Goal: Task Accomplishment & Management: Manage account settings

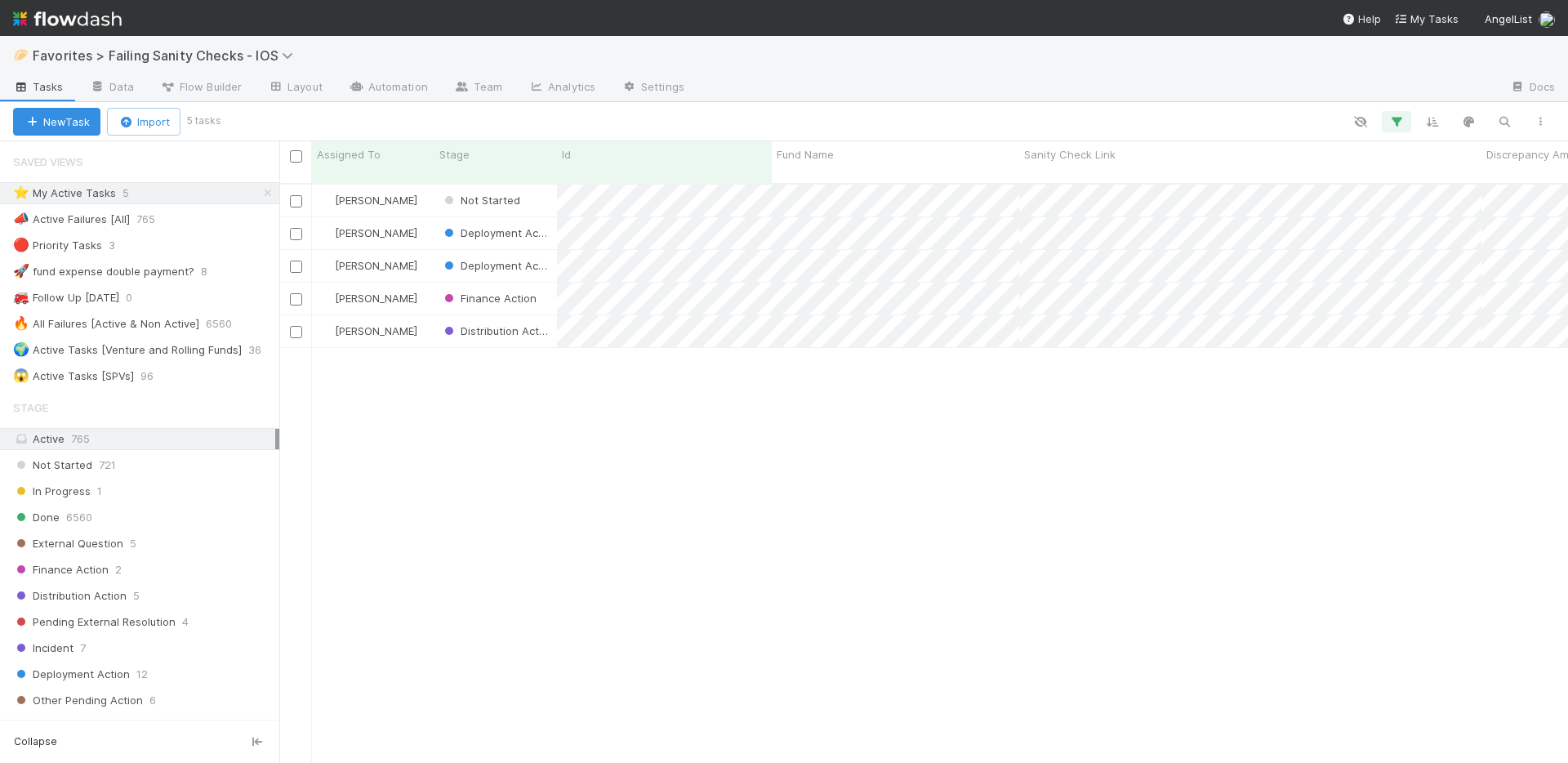
scroll to position [13, 13]
click at [901, 441] on div "Nate Richards Not Started 9/3/25, 5:03:32 AM 9/3/25, 5:03:33 AM 0 0 2 0 25 Nate…" at bounding box center [924, 481] width 1288 height 592
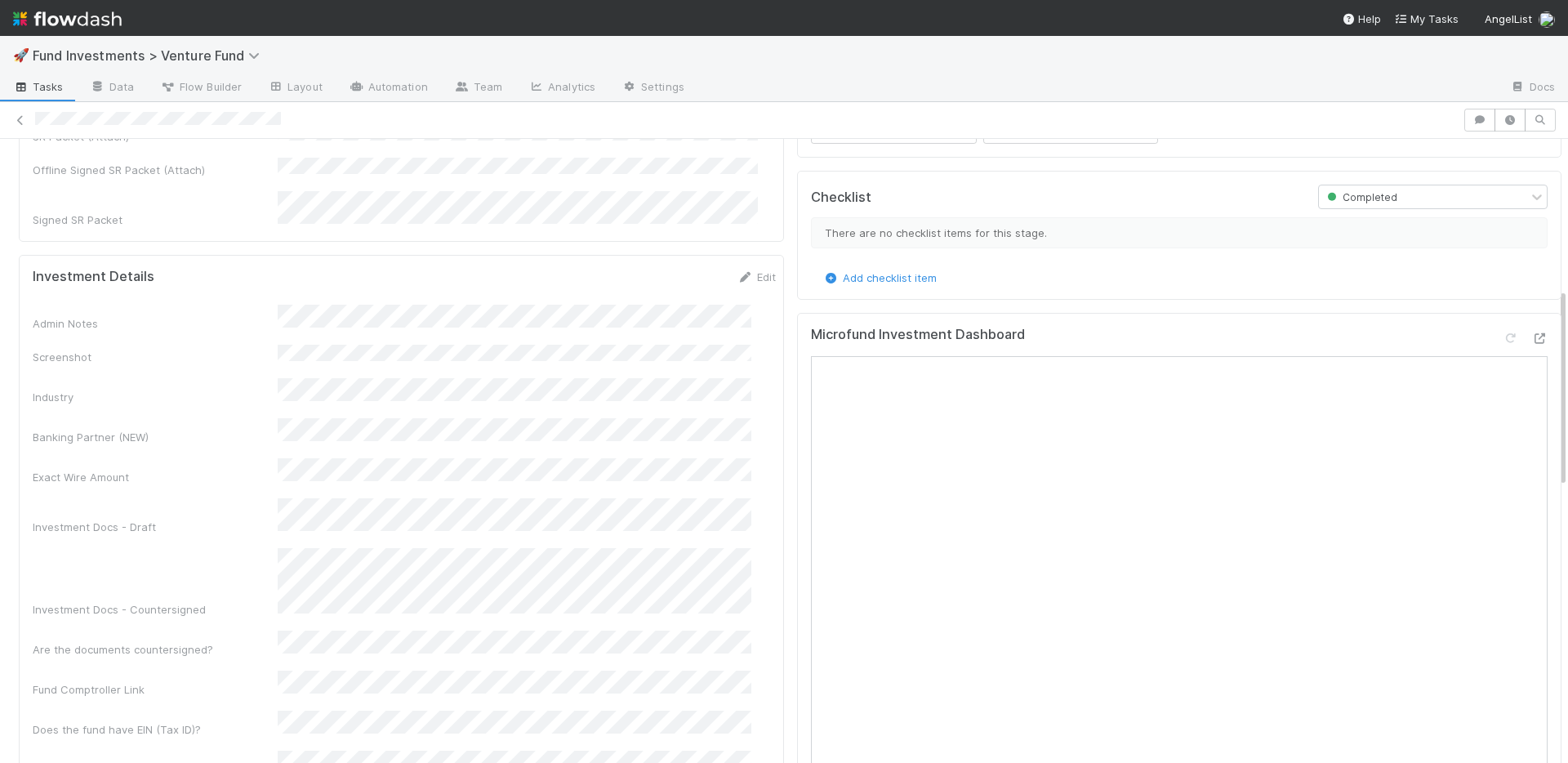
scroll to position [788, 0]
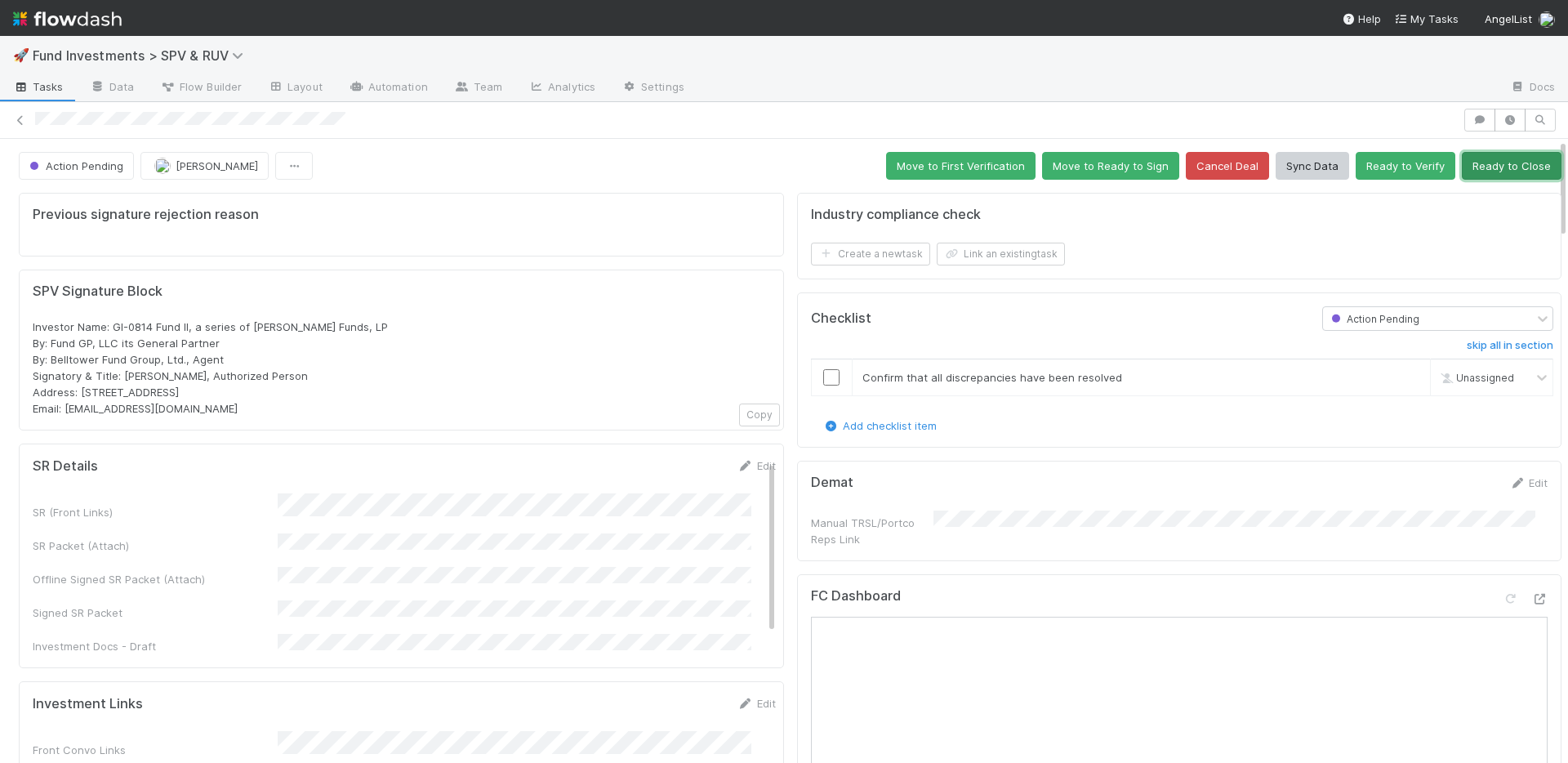
drag, startPoint x: 1522, startPoint y: 167, endPoint x: 1498, endPoint y: 172, distance: 24.5
click at [1522, 167] on button "Ready to Close" at bounding box center [1512, 166] width 100 height 28
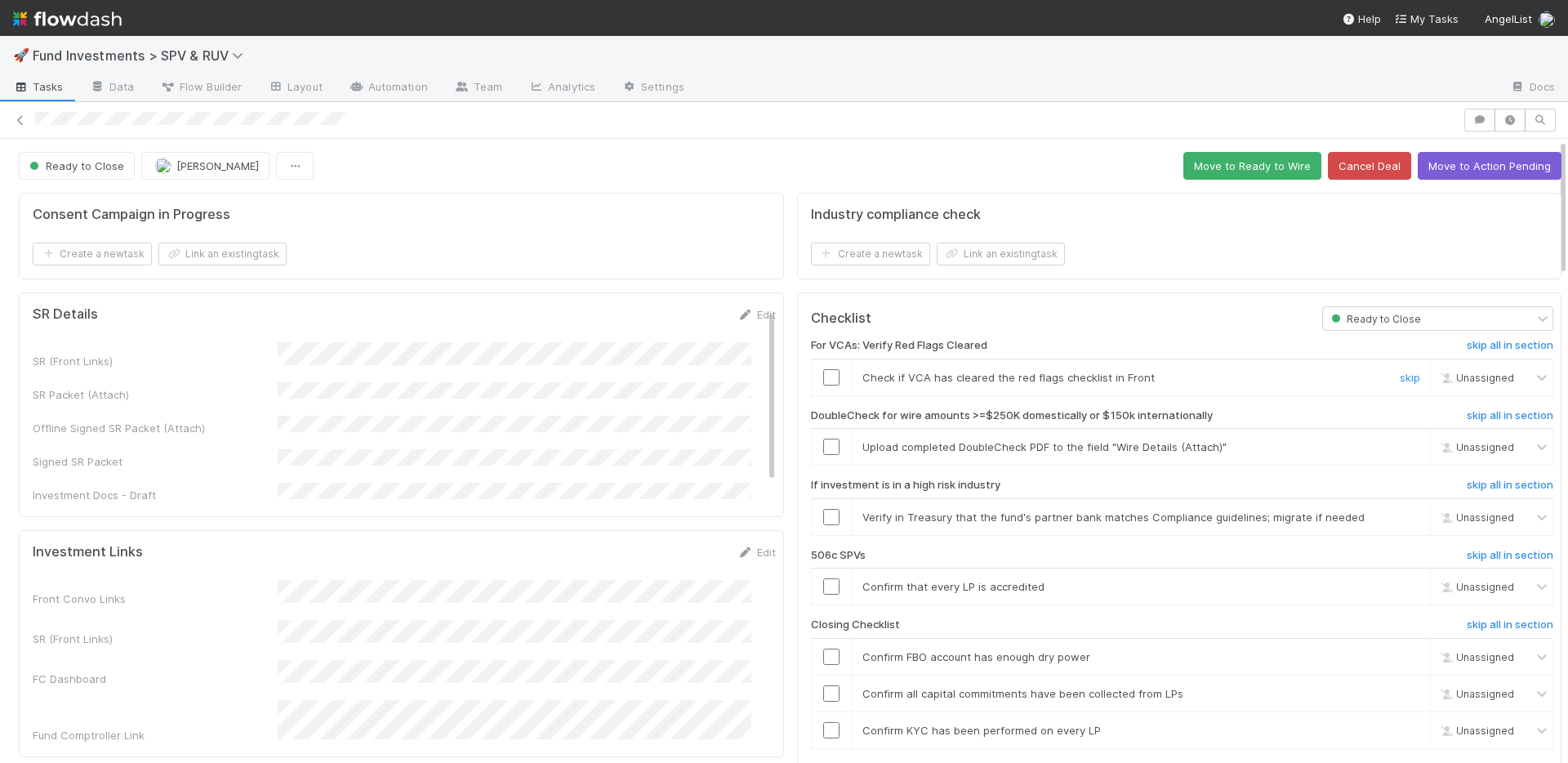
click at [823, 374] on input "checkbox" at bounding box center [831, 377] width 17 height 17
click at [1400, 518] on link "skip" at bounding box center [1409, 517] width 20 height 13
checkbox input "true"
click at [1400, 450] on link "skip" at bounding box center [1409, 446] width 20 height 13
click at [1383, 579] on div "skip" at bounding box center [1408, 587] width 49 height 17
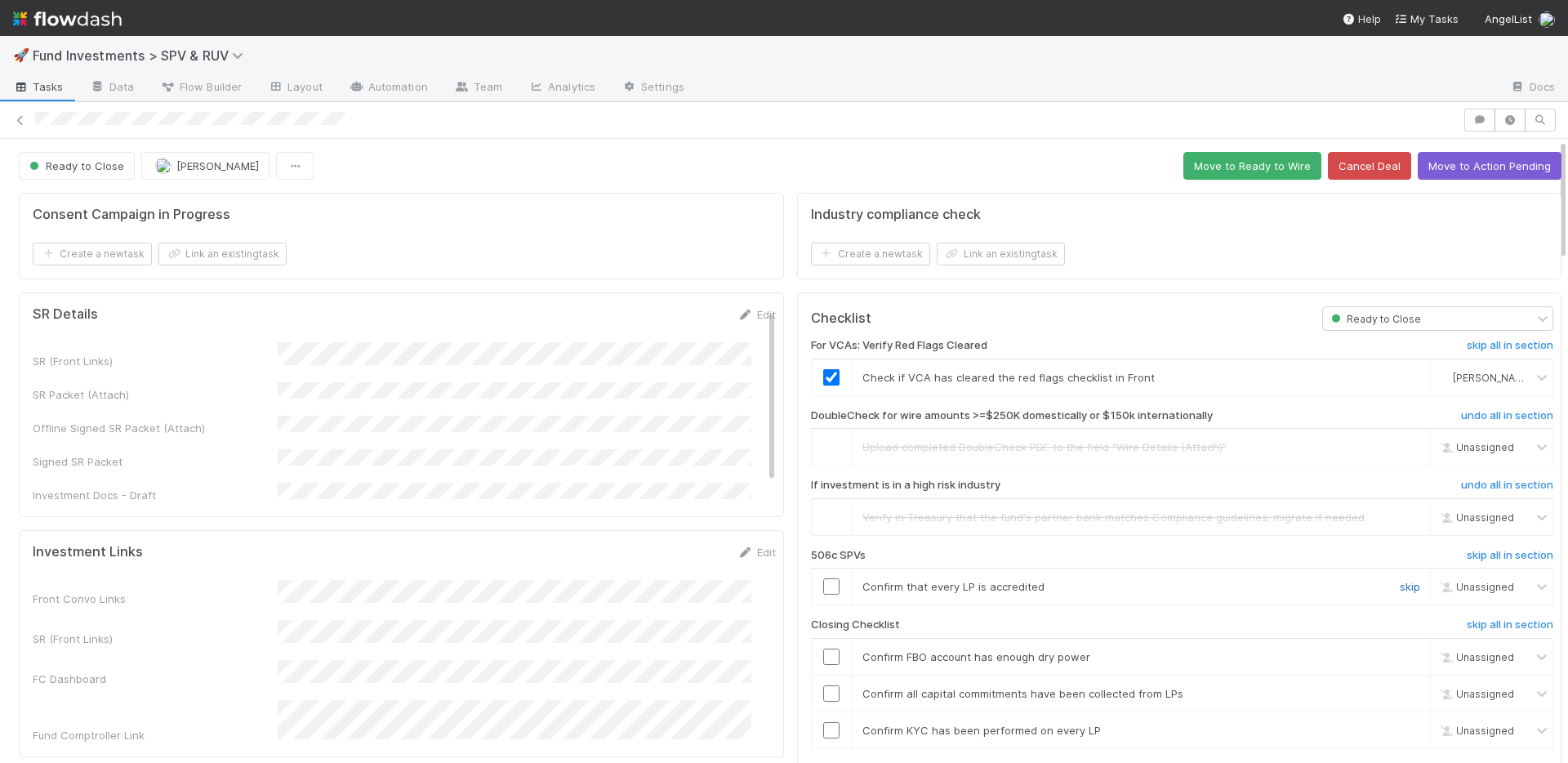
click at [1400, 581] on link "skip" at bounding box center [1409, 586] width 20 height 13
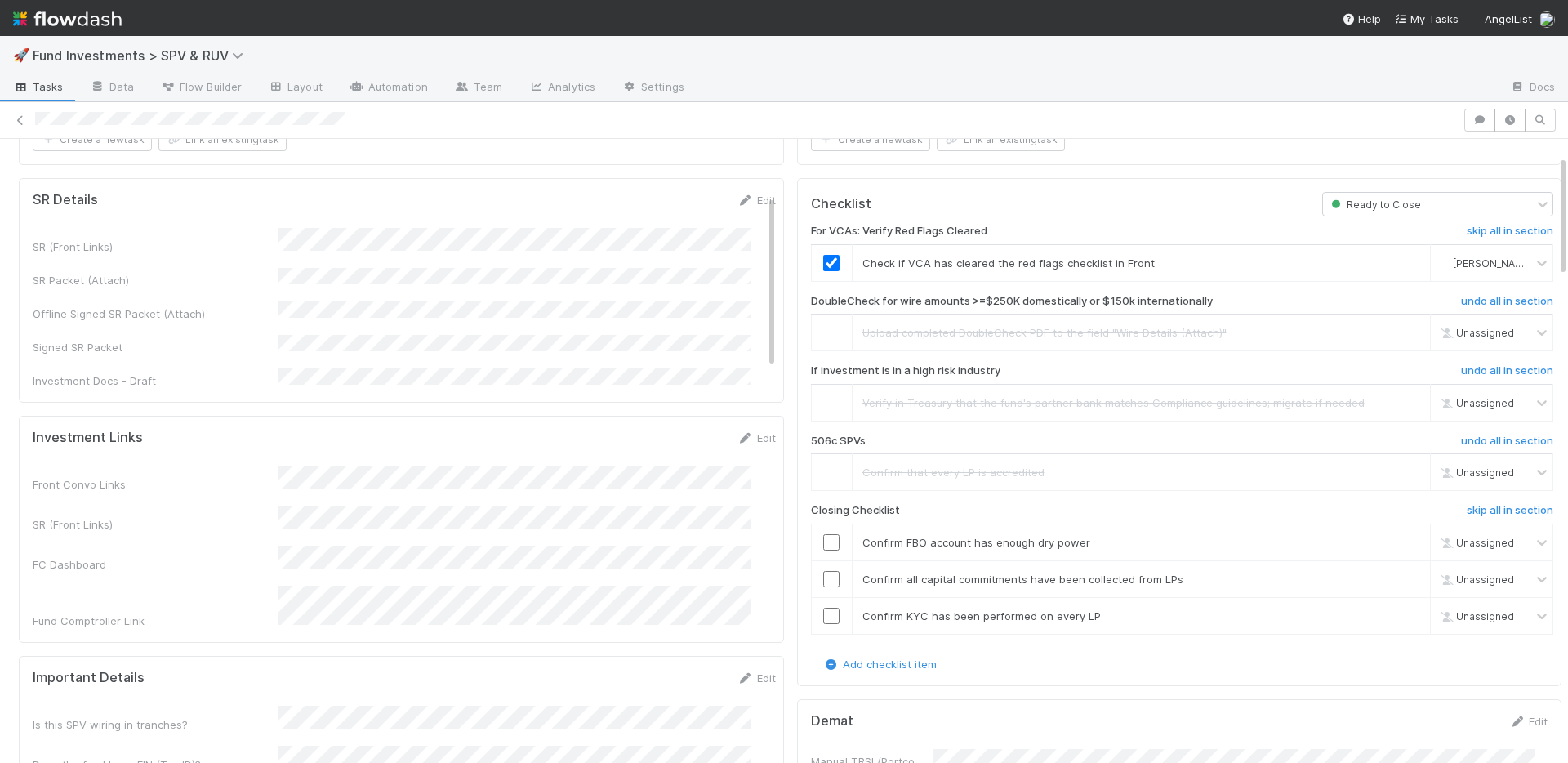
scroll to position [125, 0]
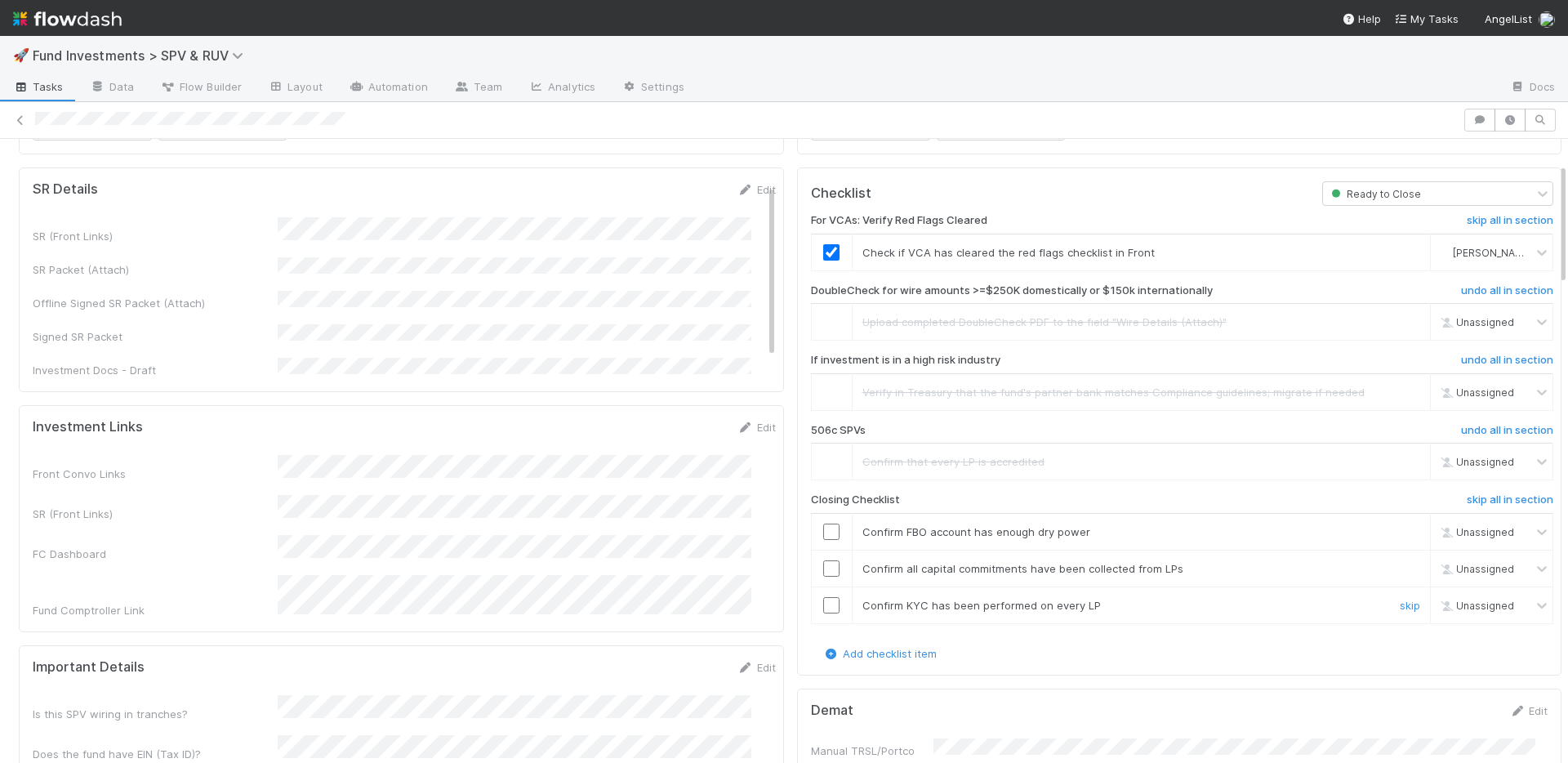
click at [823, 609] on input "checkbox" at bounding box center [831, 605] width 17 height 17
click at [825, 569] on input "checkbox" at bounding box center [831, 568] width 17 height 17
click at [823, 533] on input "checkbox" at bounding box center [831, 531] width 17 height 17
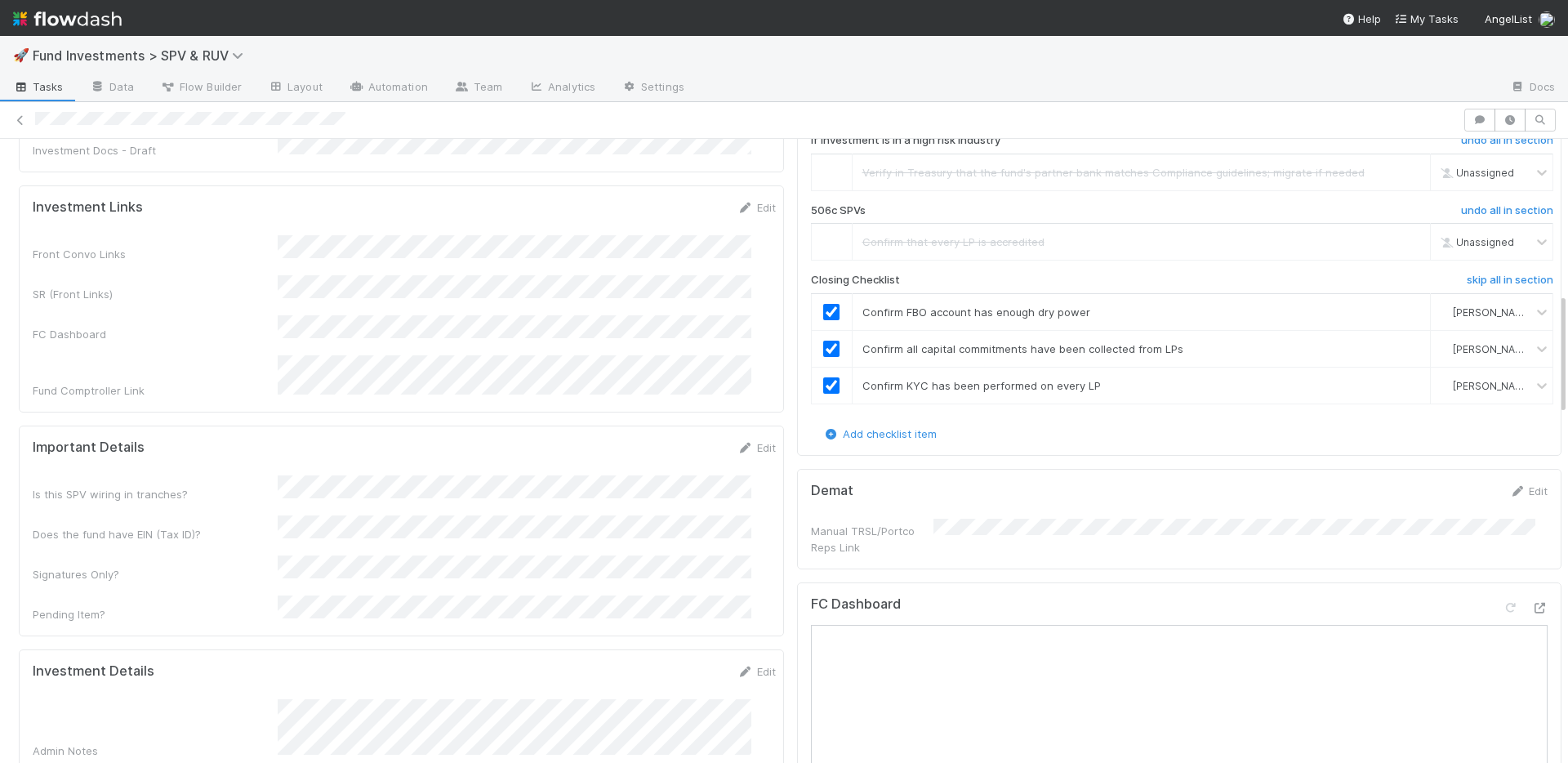
scroll to position [0, 0]
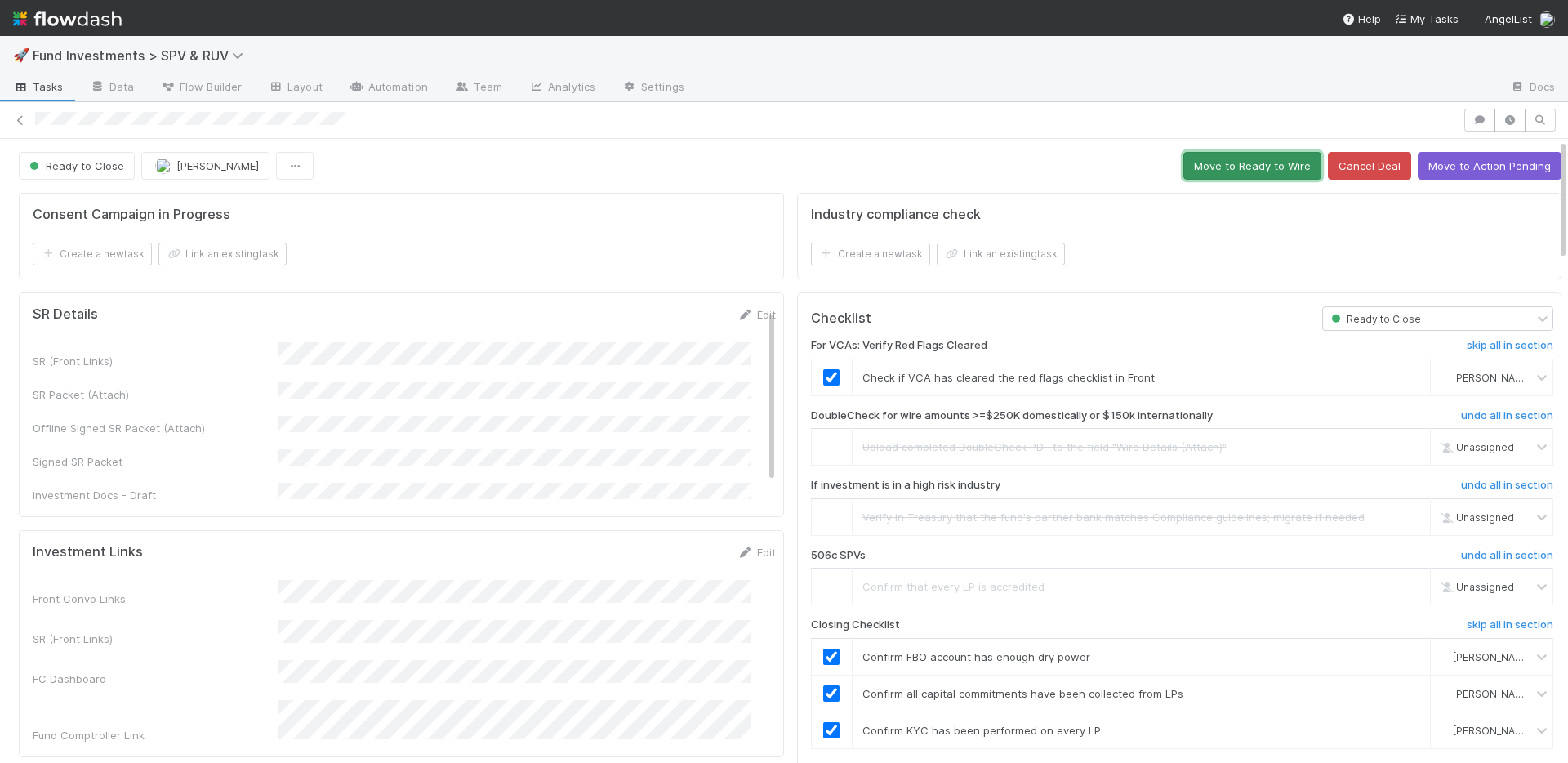
click at [1232, 169] on button "Move to Ready to Wire" at bounding box center [1252, 166] width 138 height 28
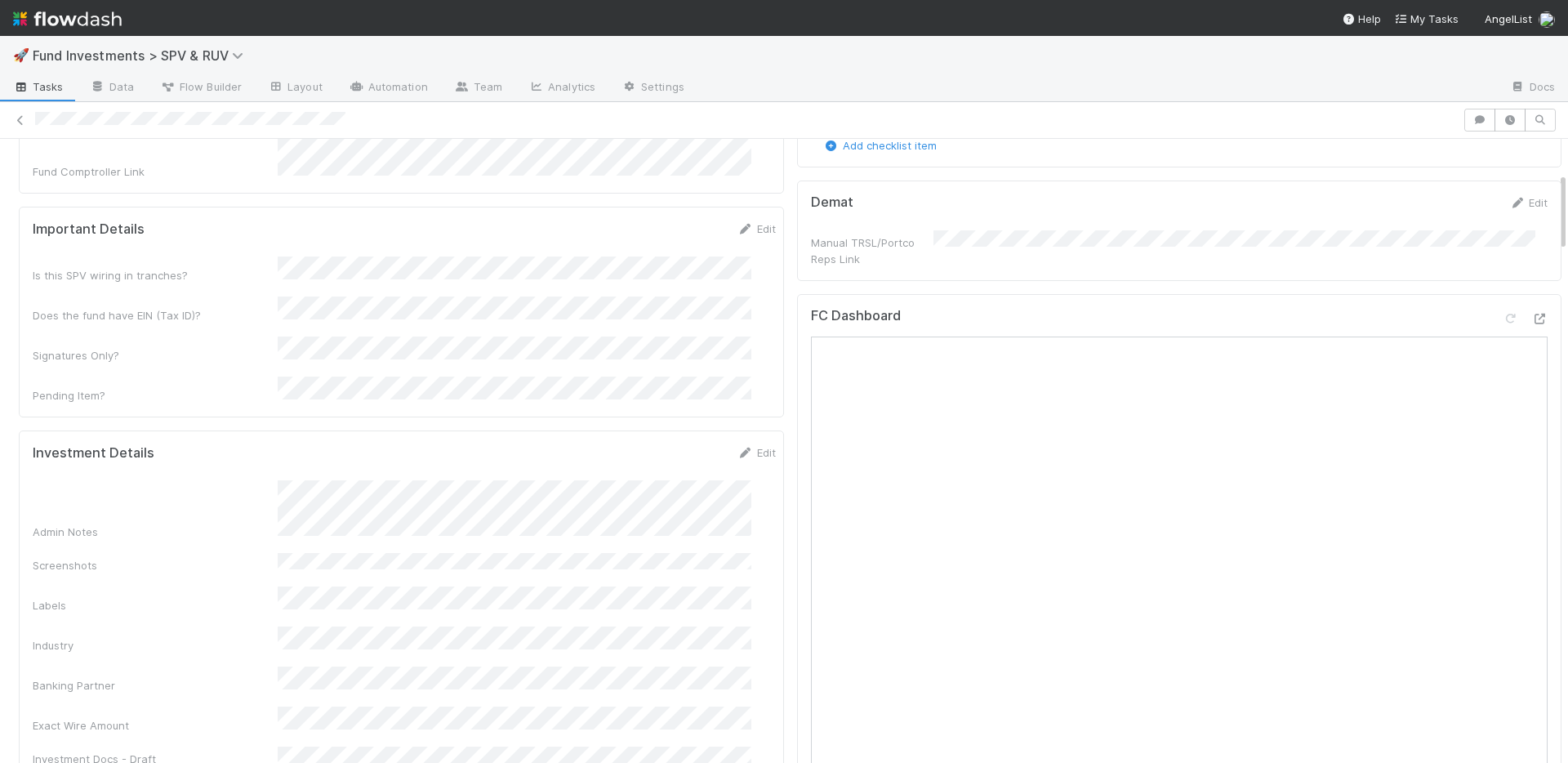
scroll to position [83, 0]
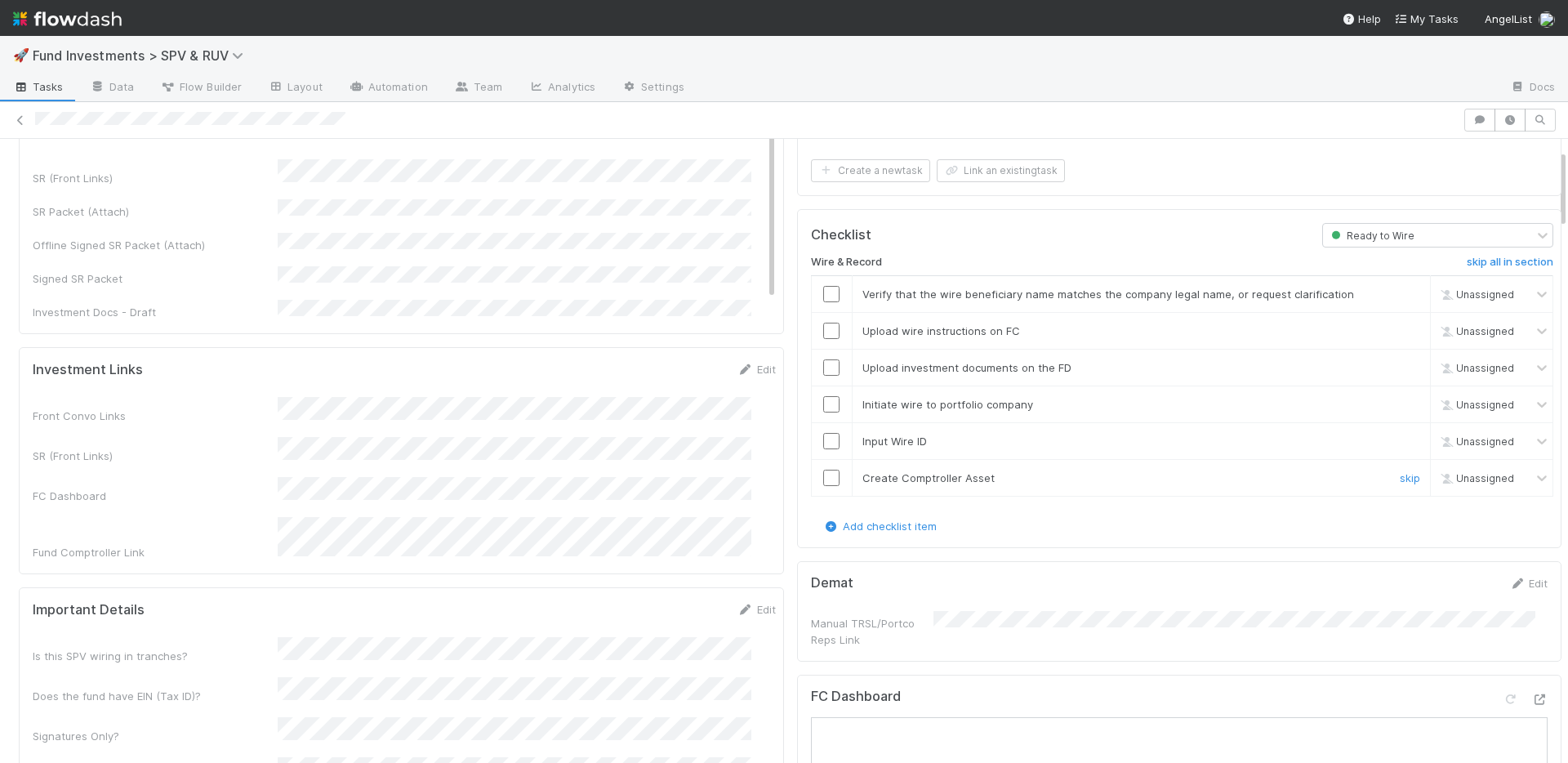
click at [823, 478] on input "checkbox" at bounding box center [831, 478] width 17 height 17
click at [824, 440] on input "checkbox" at bounding box center [831, 441] width 17 height 17
click at [823, 400] on input "checkbox" at bounding box center [831, 404] width 17 height 17
click at [823, 364] on input "checkbox" at bounding box center [831, 367] width 17 height 17
click at [823, 332] on input "checkbox" at bounding box center [831, 331] width 17 height 17
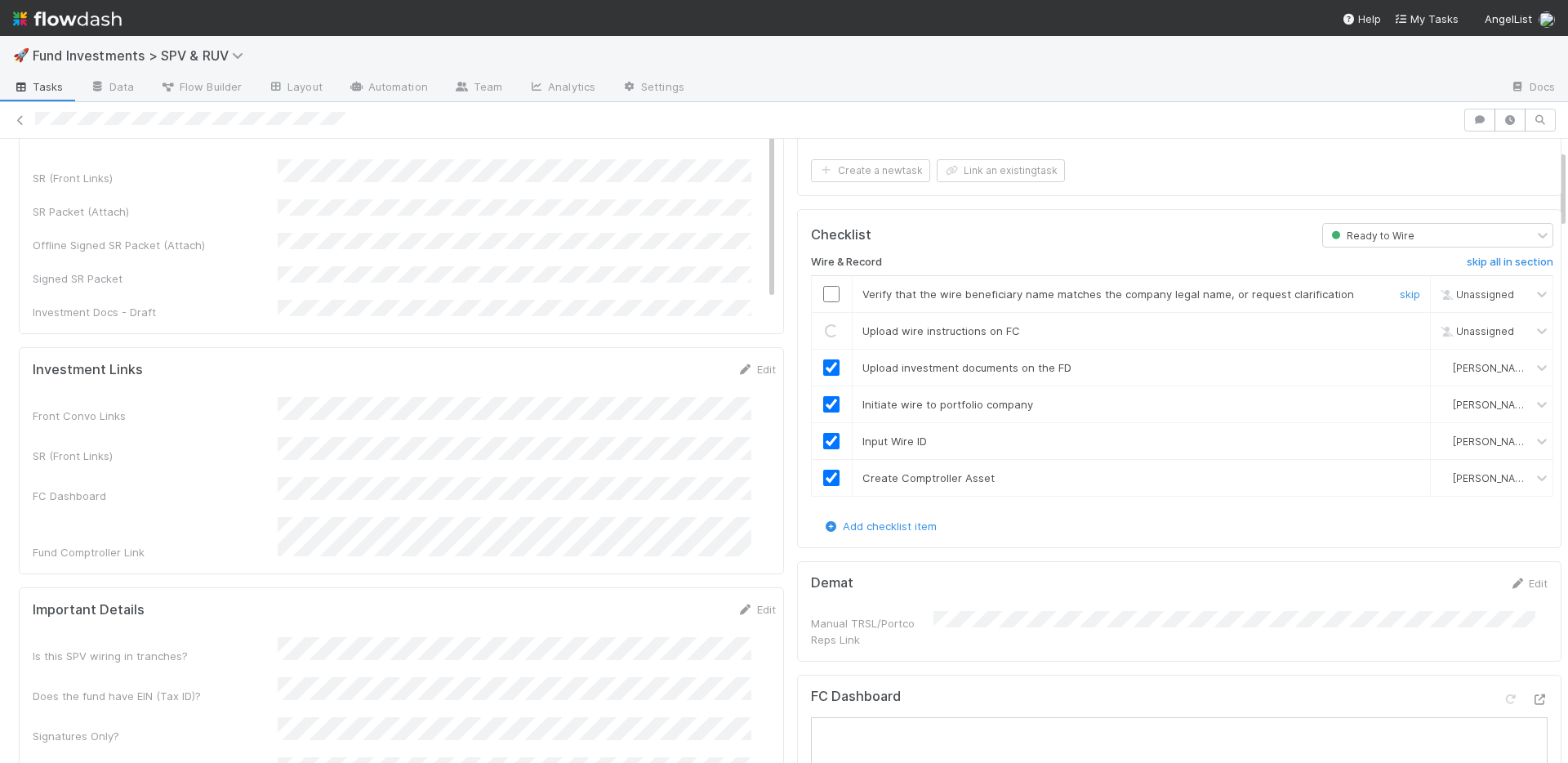
click at [824, 295] on input "checkbox" at bounding box center [831, 294] width 17 height 17
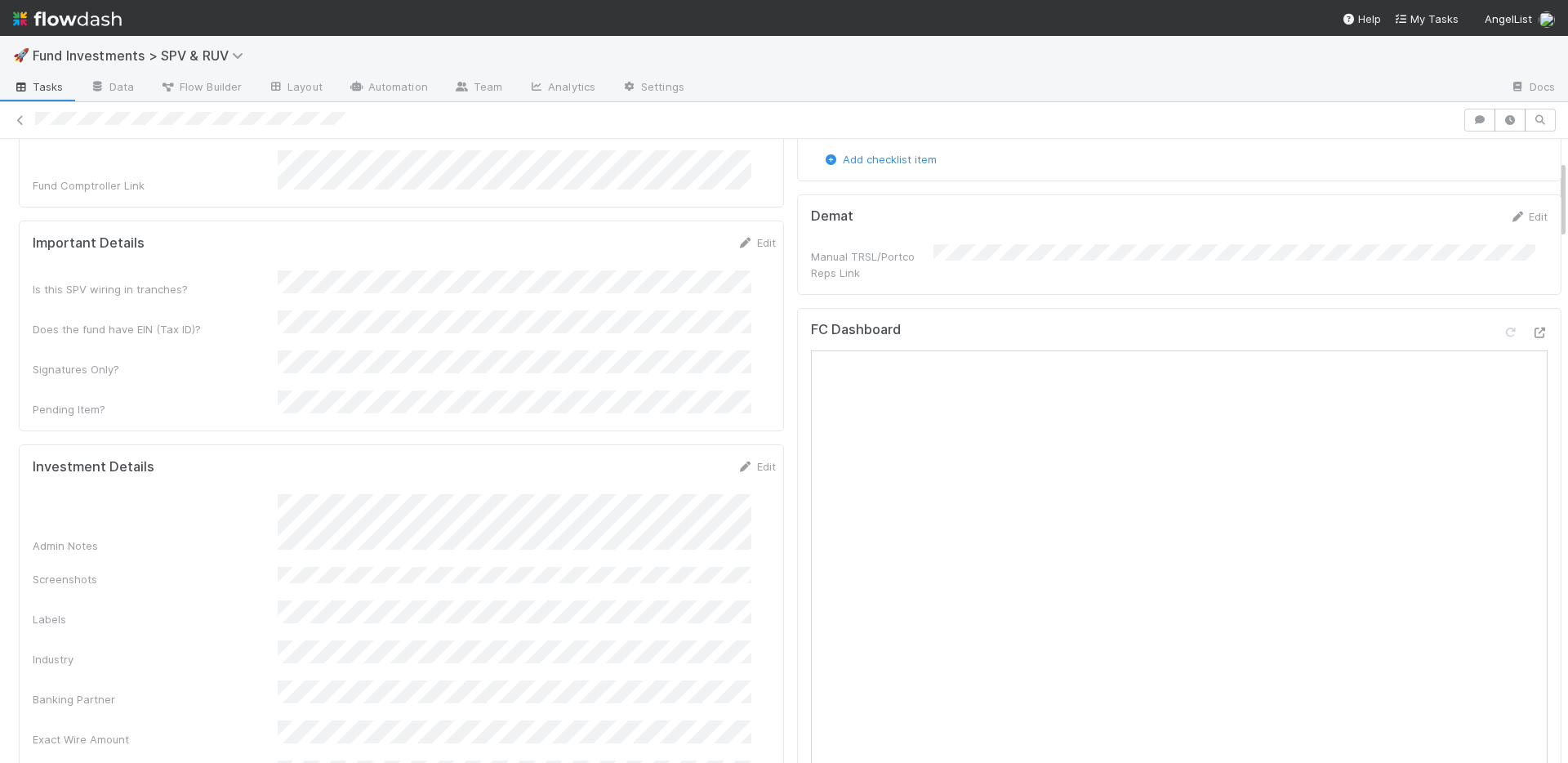
scroll to position [0, 0]
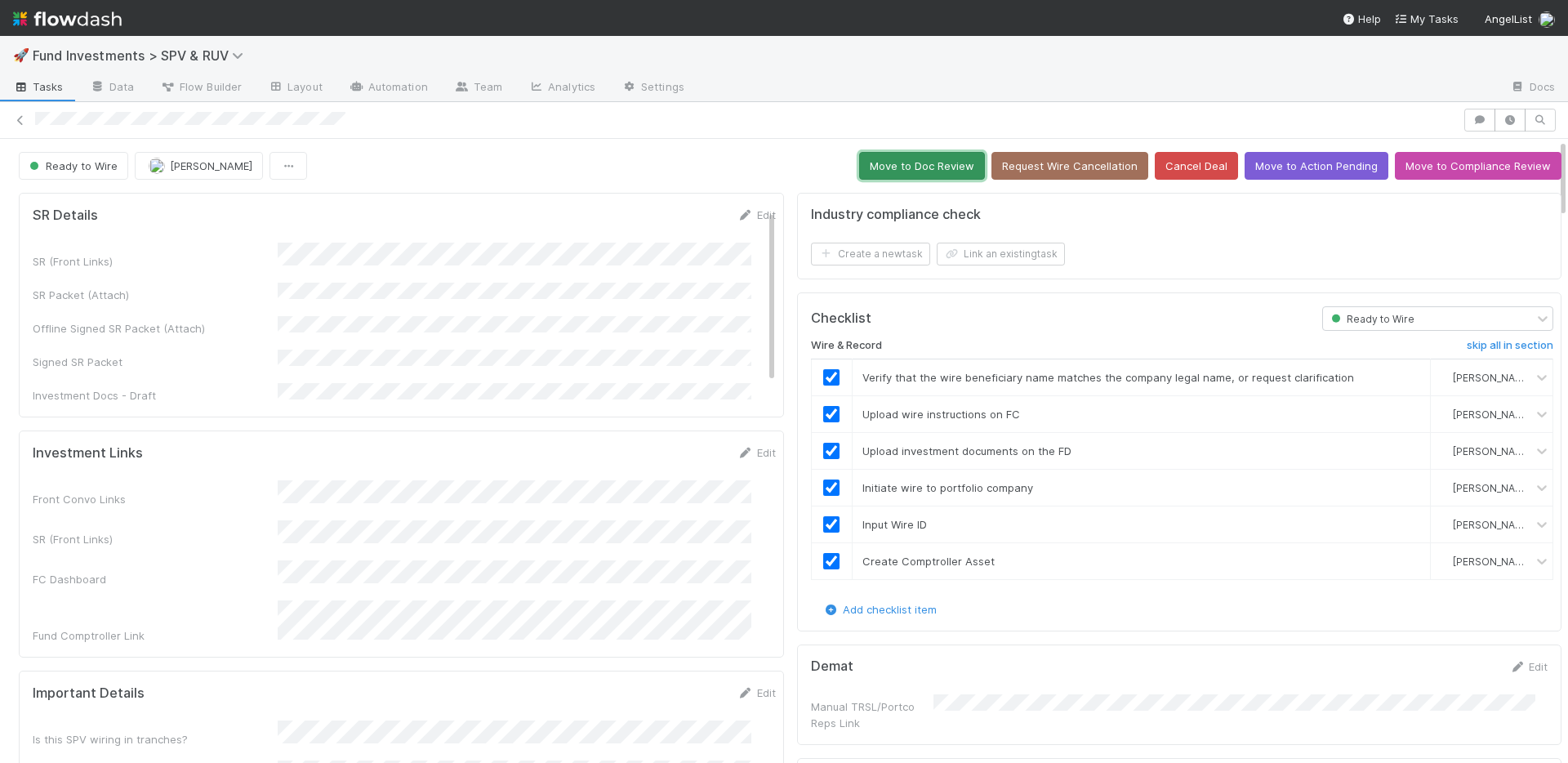
click at [924, 165] on button "Move to Doc Review" at bounding box center [921, 166] width 125 height 28
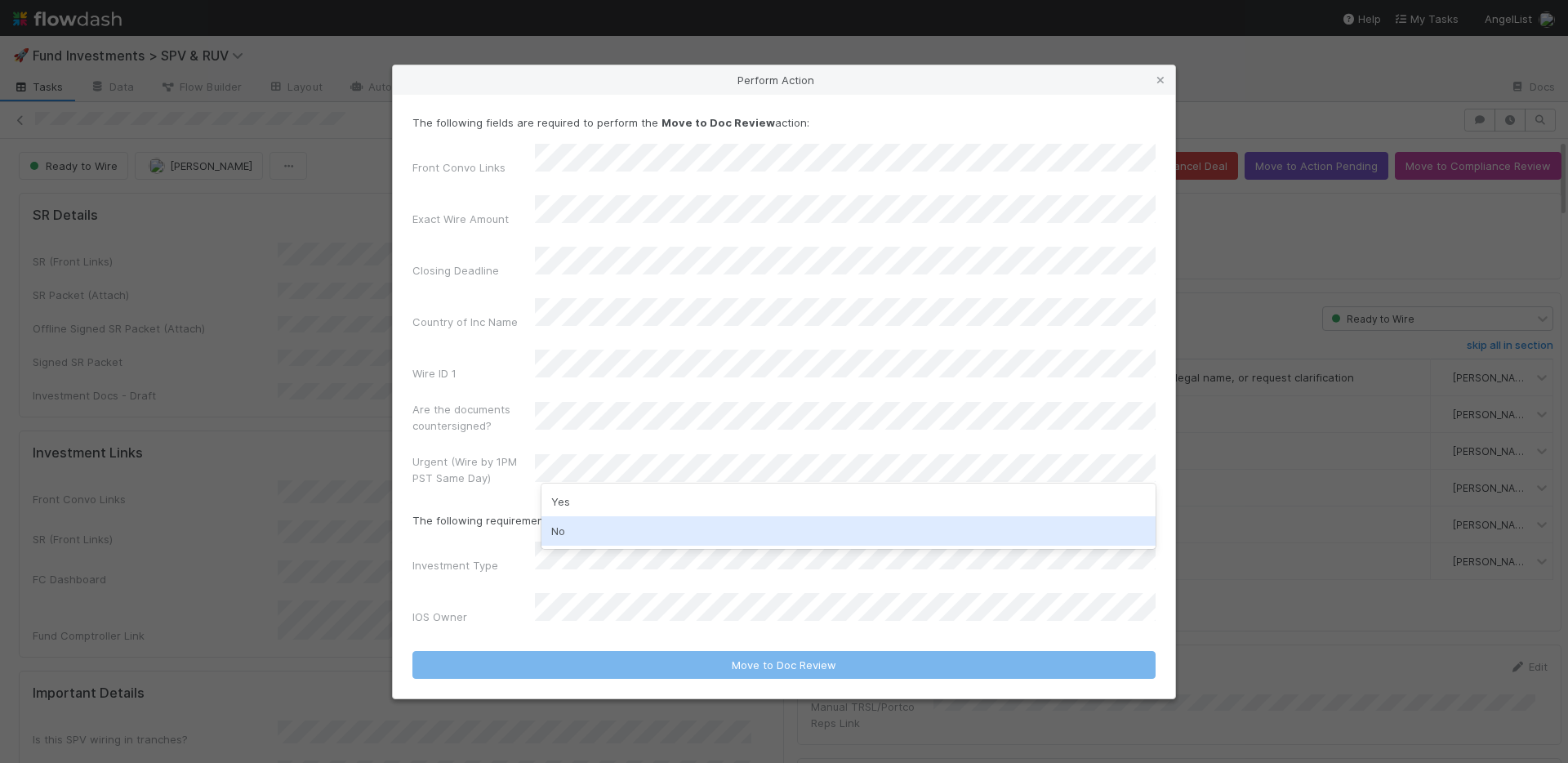
click at [603, 520] on div "No" at bounding box center [848, 531] width 614 height 30
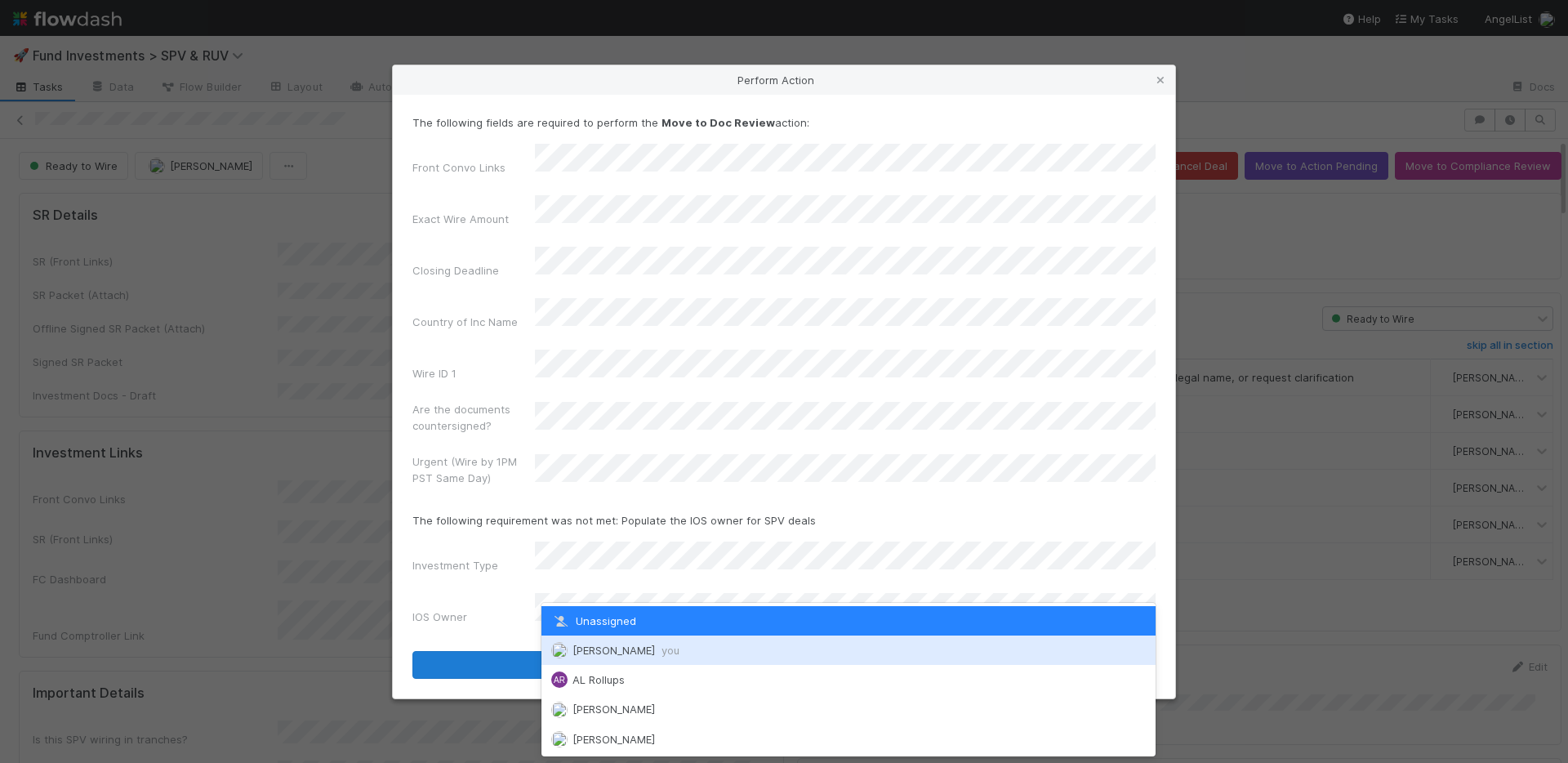
click at [608, 638] on div "Nate Richards you" at bounding box center [848, 651] width 614 height 30
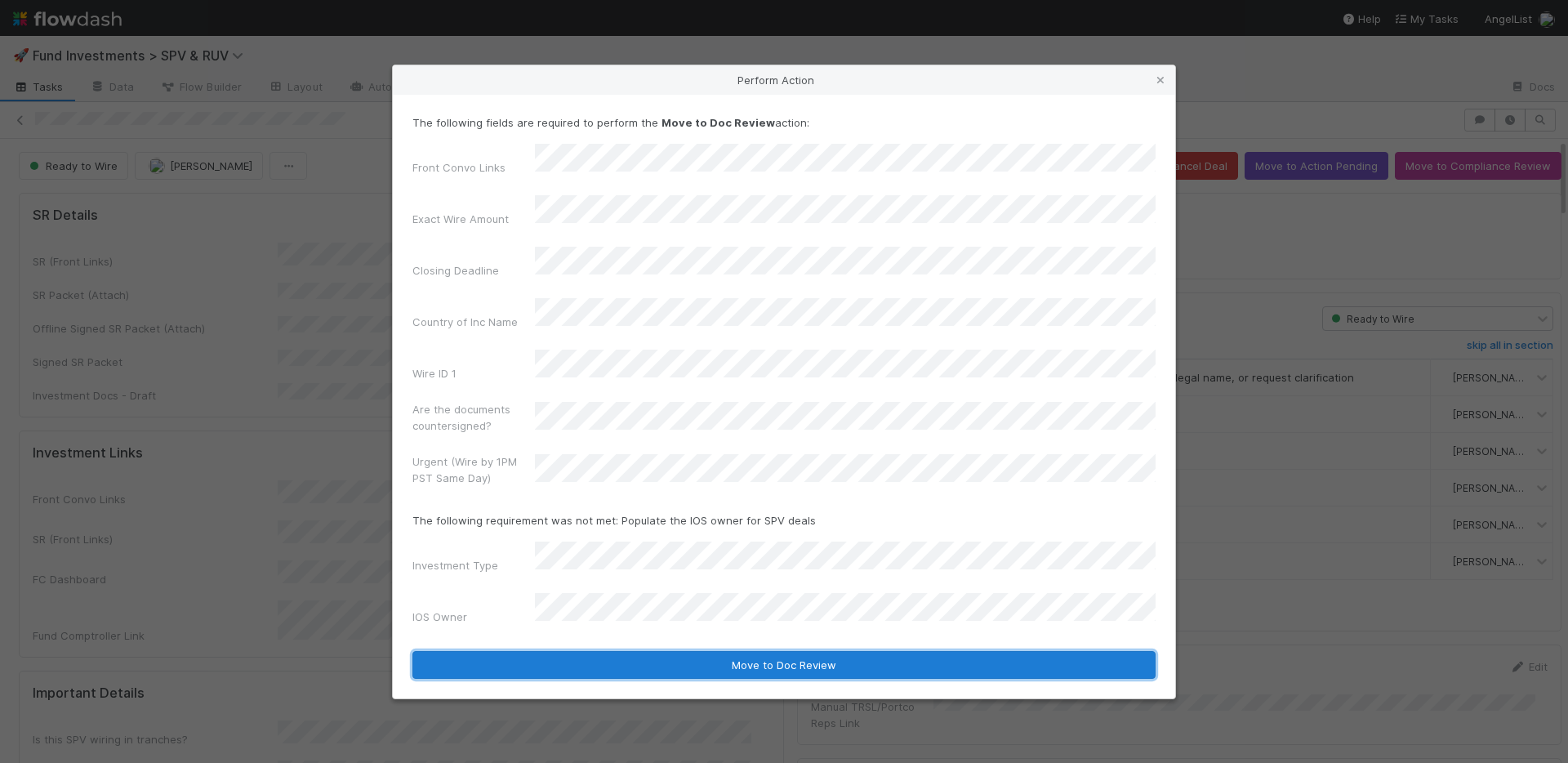
click at [624, 652] on button "Move to Doc Review" at bounding box center [784, 666] width 743 height 28
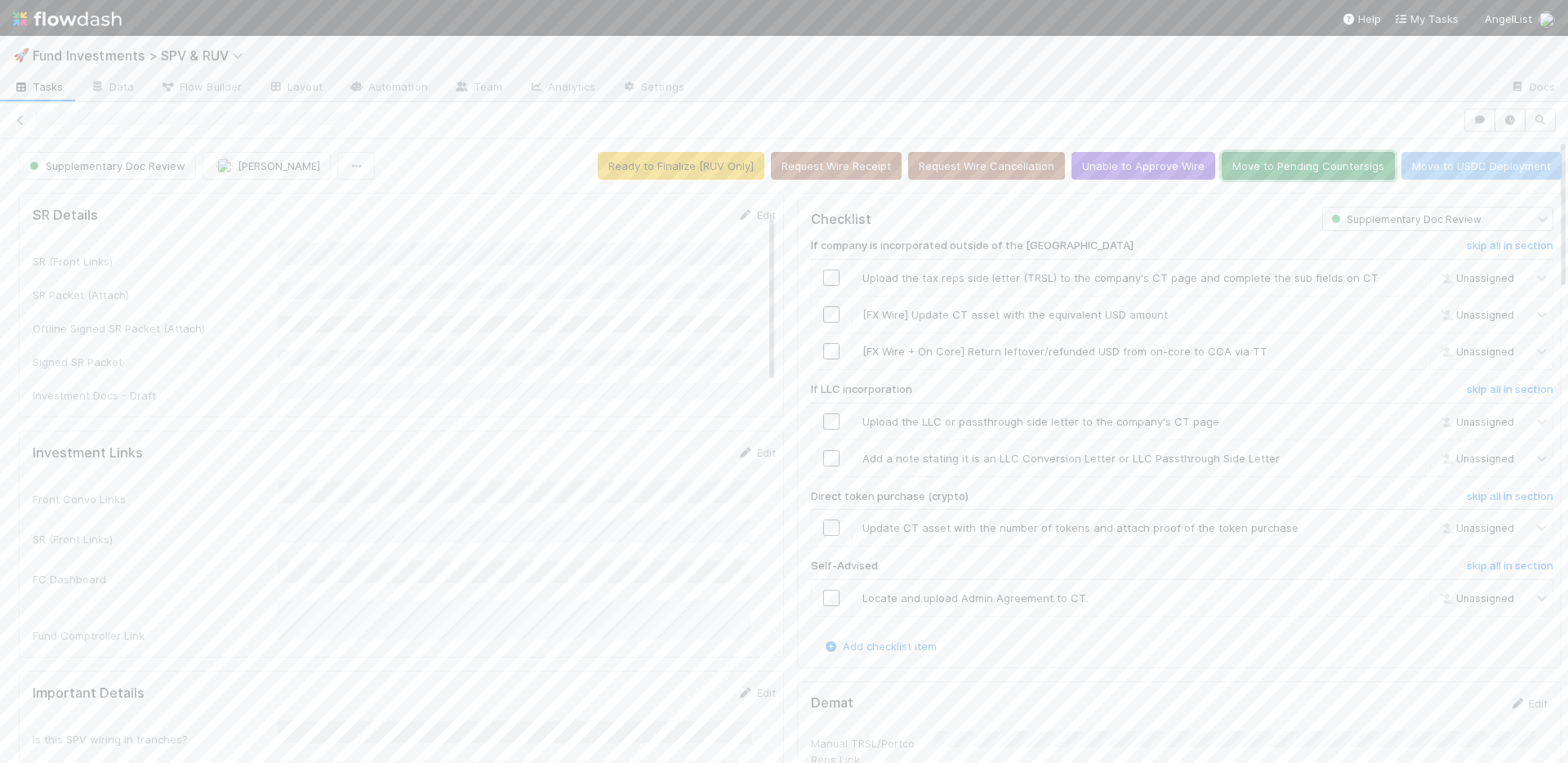
click at [1262, 173] on button "Move to Pending Countersigs" at bounding box center [1309, 166] width 174 height 28
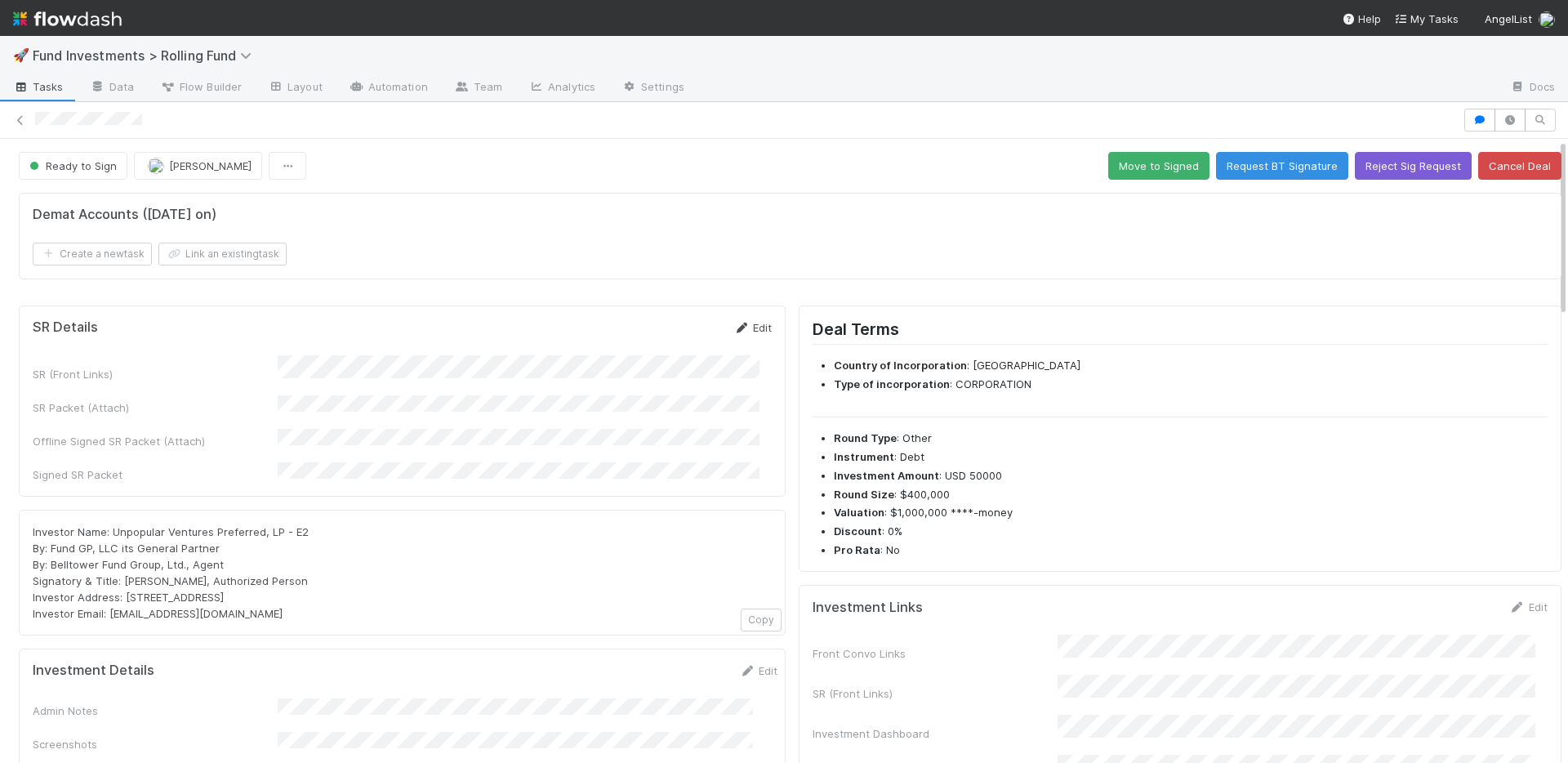
click at [745, 328] on link "Edit" at bounding box center [753, 327] width 39 height 13
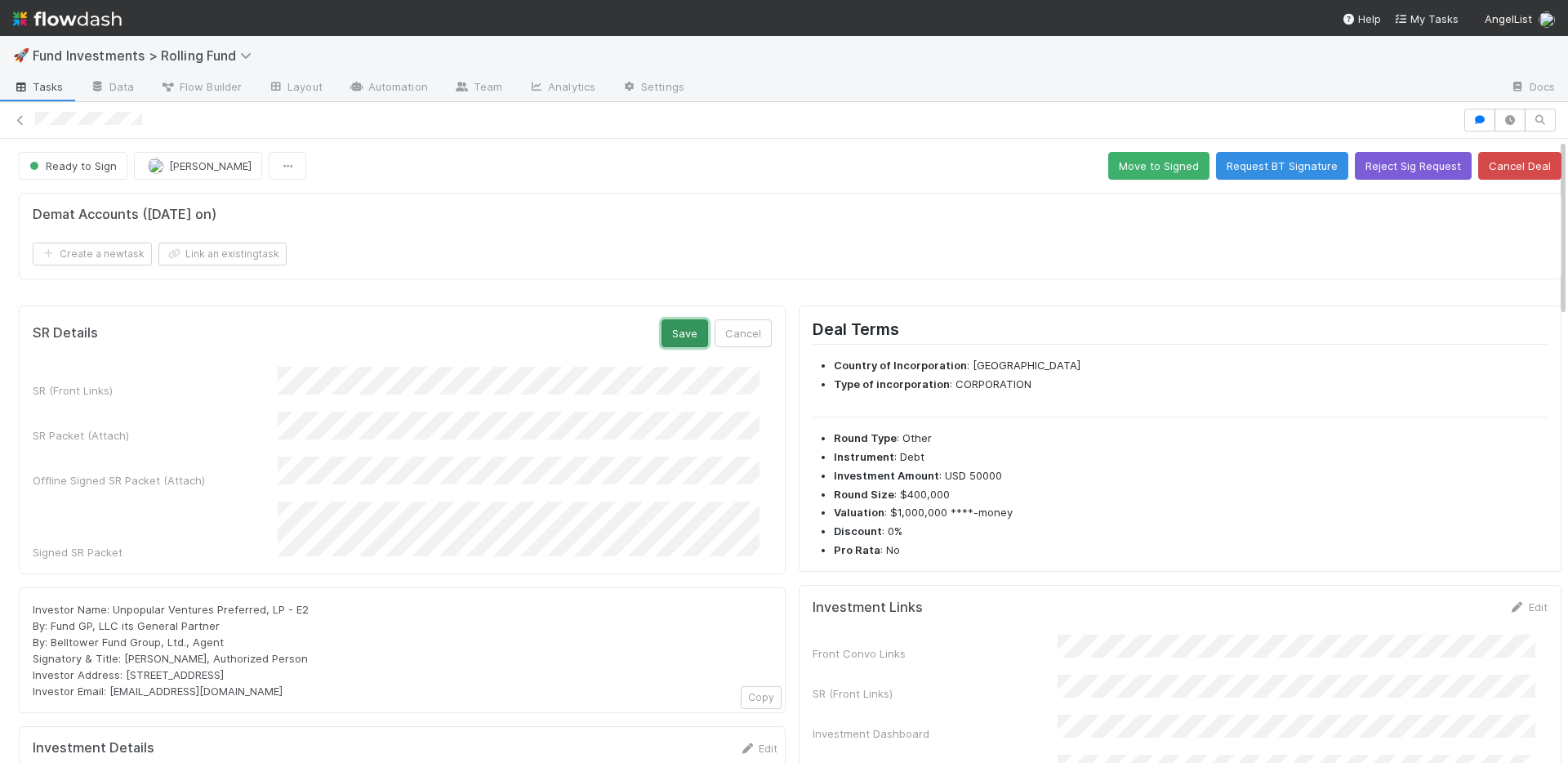
click at [662, 339] on button "Save" at bounding box center [685, 333] width 46 height 28
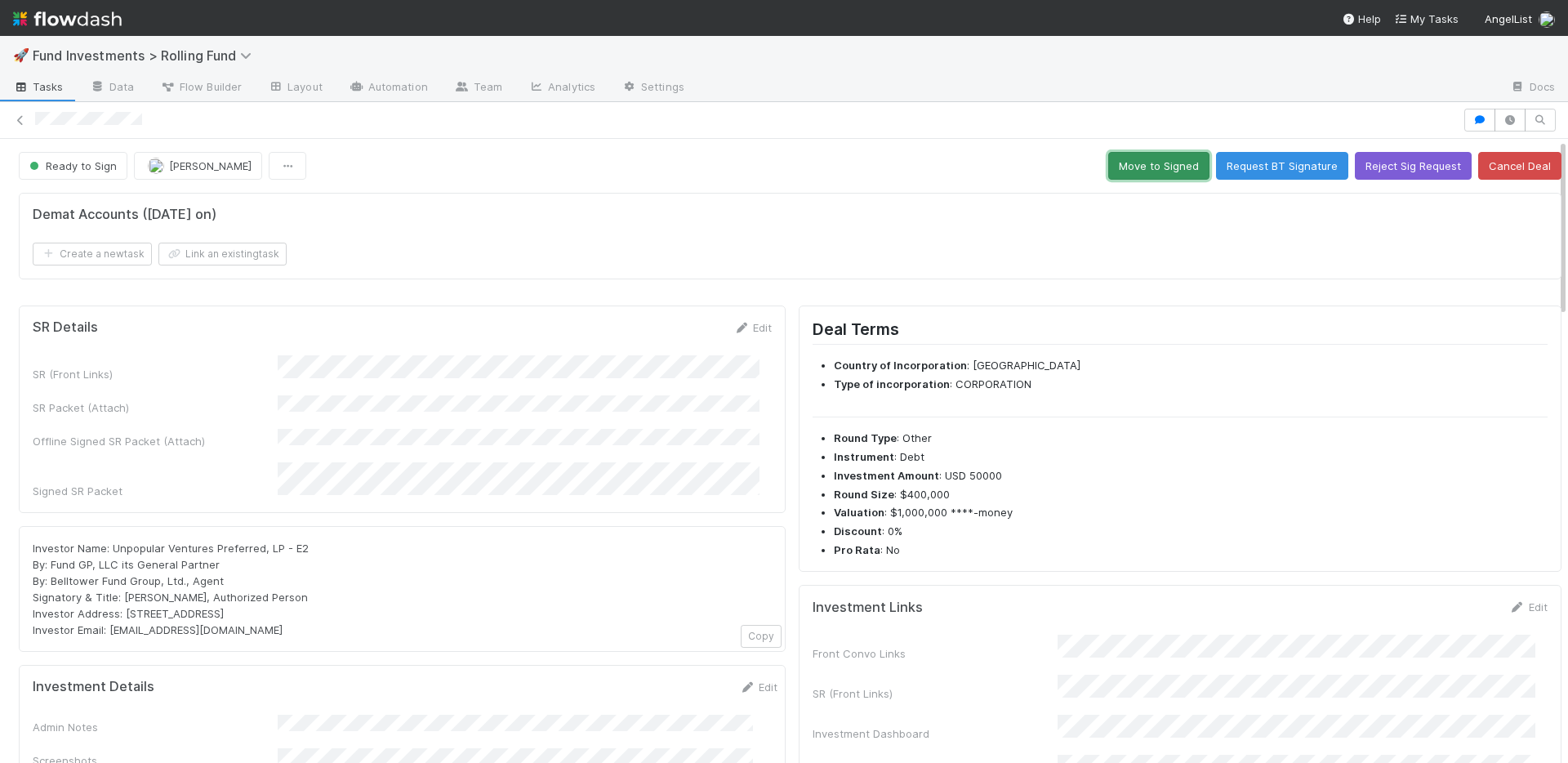
click at [1125, 177] on button "Move to Signed" at bounding box center [1159, 166] width 102 height 28
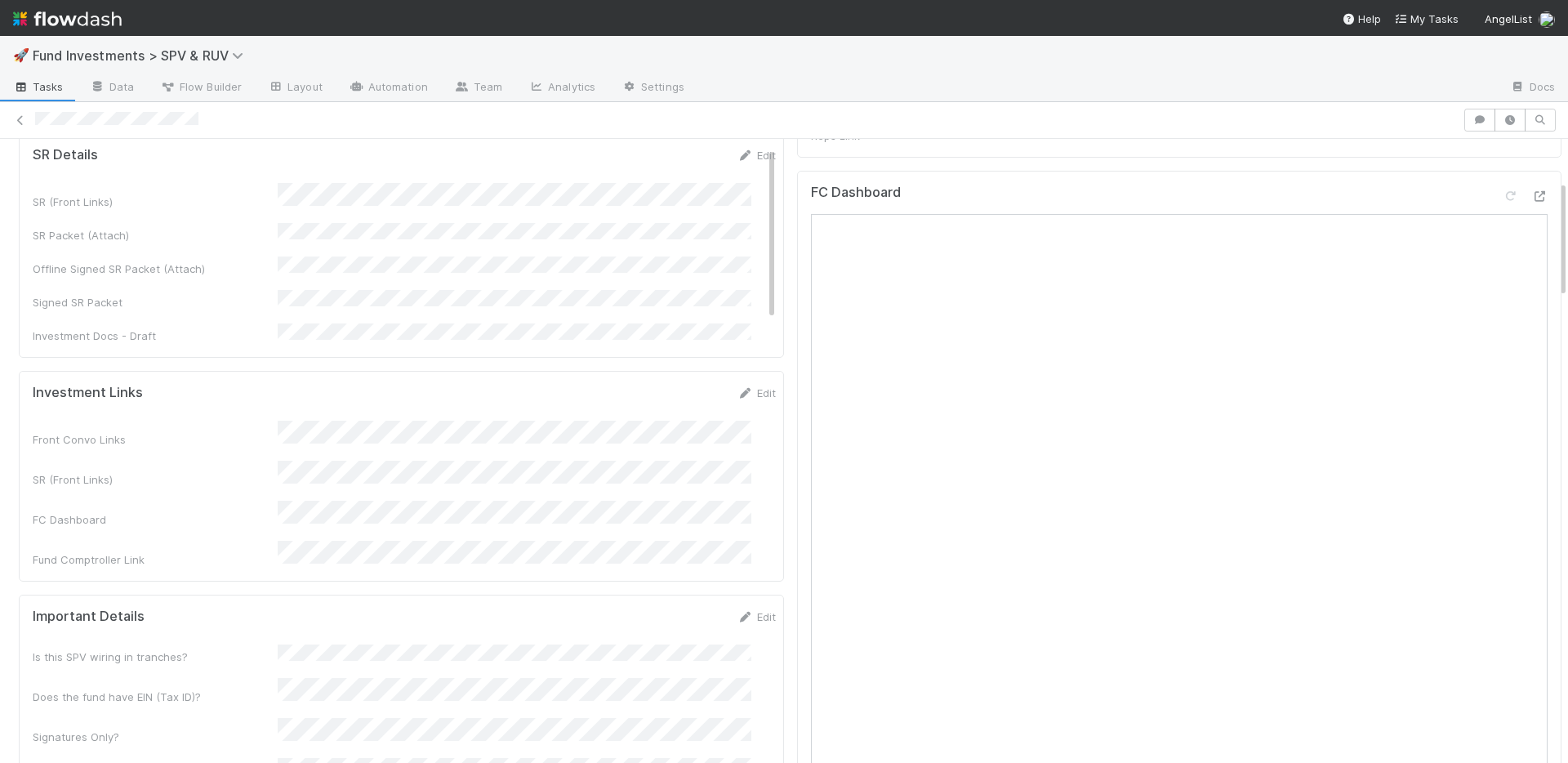
scroll to position [187, 0]
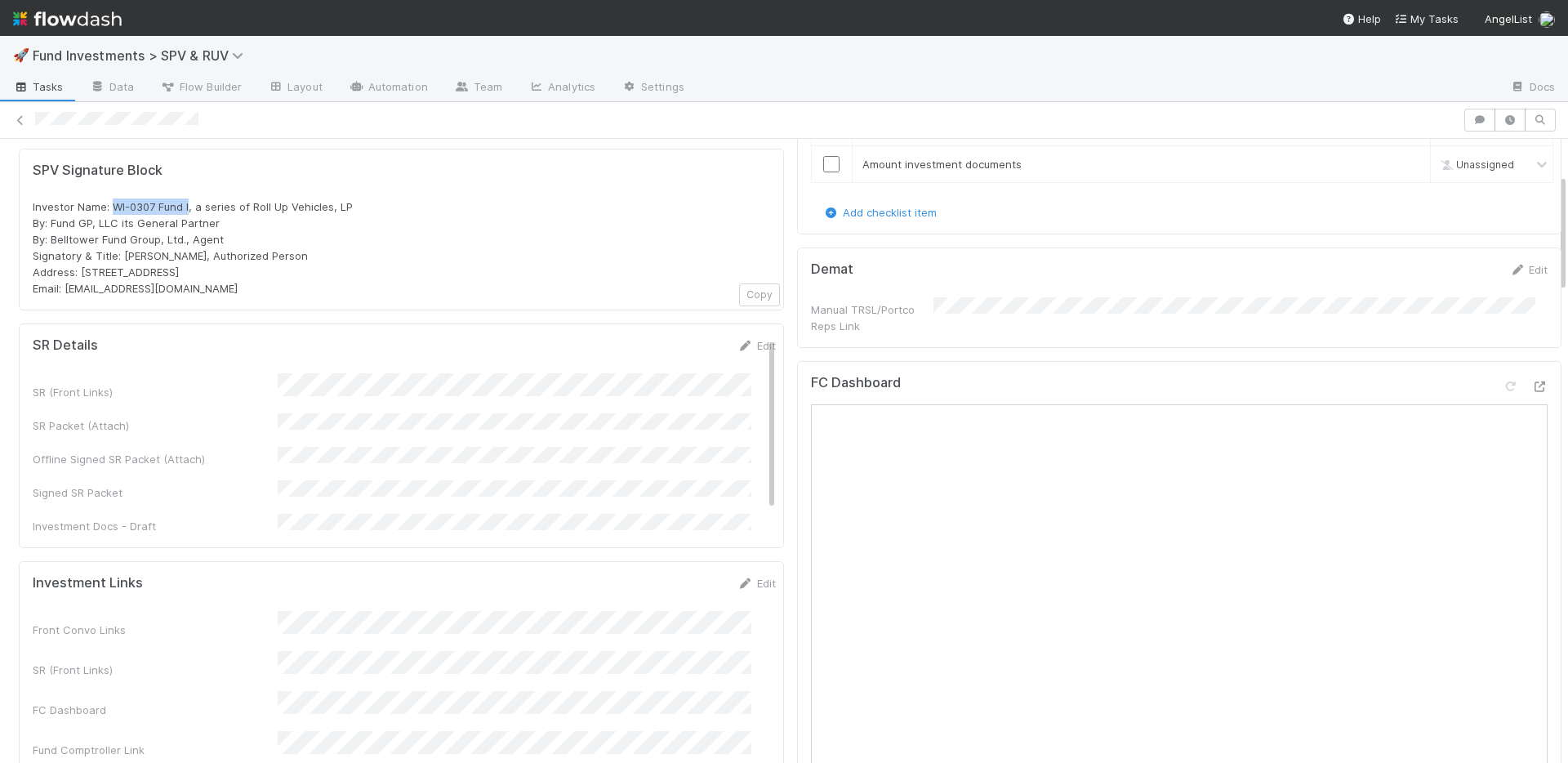
drag, startPoint x: 110, startPoint y: 206, endPoint x: 188, endPoint y: 207, distance: 78.0
click at [188, 207] on span "Investor Name: WI-0307 Fund I, a series of Roll Up Vehicles, LP By: Fund GP, LL…" at bounding box center [192, 247] width 320 height 95
copy span "WI-0307 Fund I"
drag, startPoint x: 434, startPoint y: 210, endPoint x: 387, endPoint y: 210, distance: 47.0
click at [434, 210] on div "Investor Name: WI-0307 Fund I, a series of Roll Up Vehicles, LP By: Fund GP, LL…" at bounding box center [401, 247] width 737 height 98
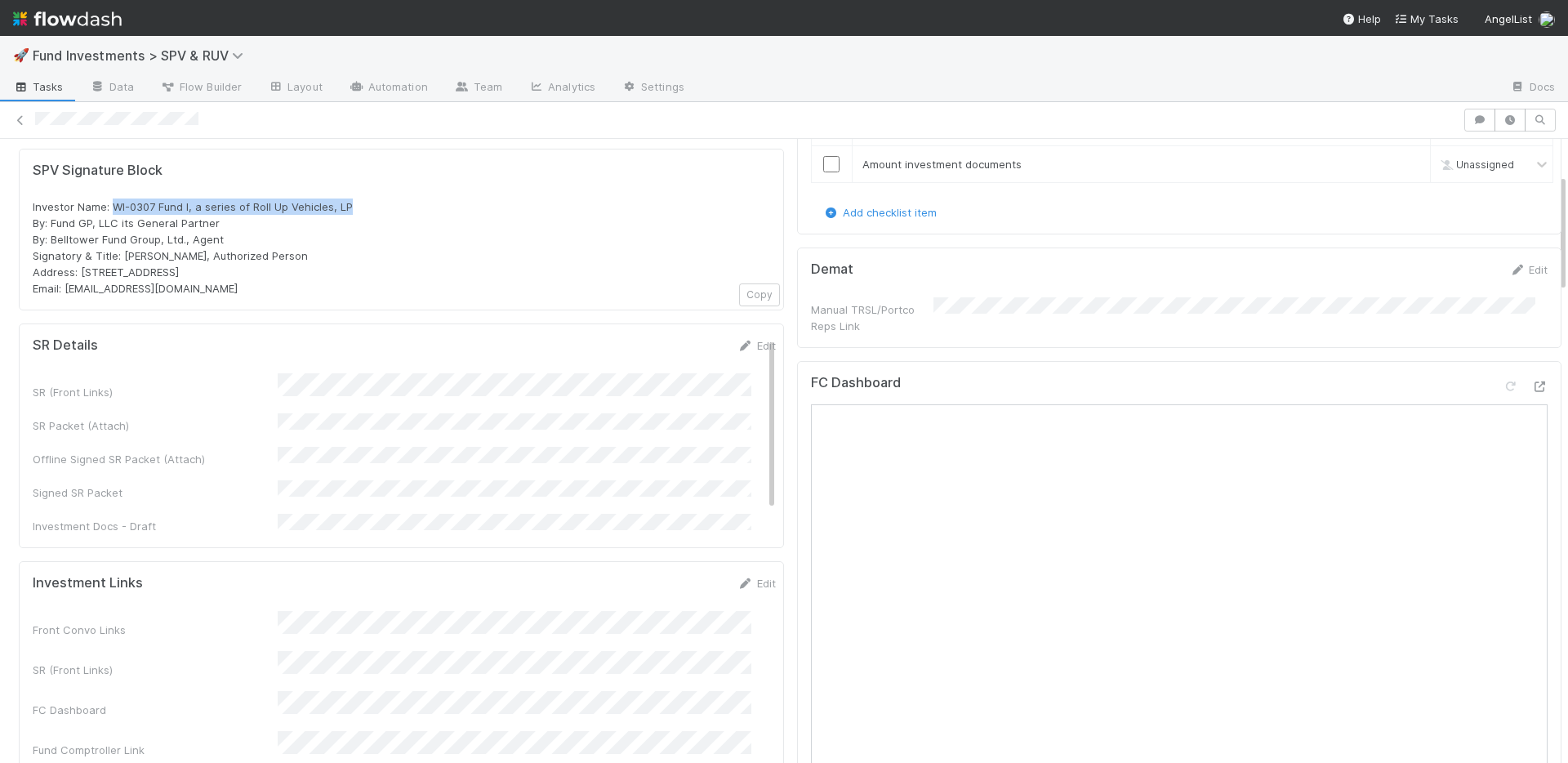
drag, startPoint x: 358, startPoint y: 209, endPoint x: 113, endPoint y: 213, distance: 245.0
click at [113, 213] on div "Investor Name: WI-0307 Fund I, a series of Roll Up Vehicles, LP By: Fund GP, LL…" at bounding box center [401, 247] width 737 height 98
copy span "WI-0307 Fund I, a series of Roll Up Vehicles, LP"
drag, startPoint x: 81, startPoint y: 273, endPoint x: 239, endPoint y: 273, distance: 158.0
click at [239, 273] on div "Investor Name: WI-0307 Fund I, a series of Roll Up Vehicles, LP By: Fund GP, LL…" at bounding box center [401, 247] width 737 height 98
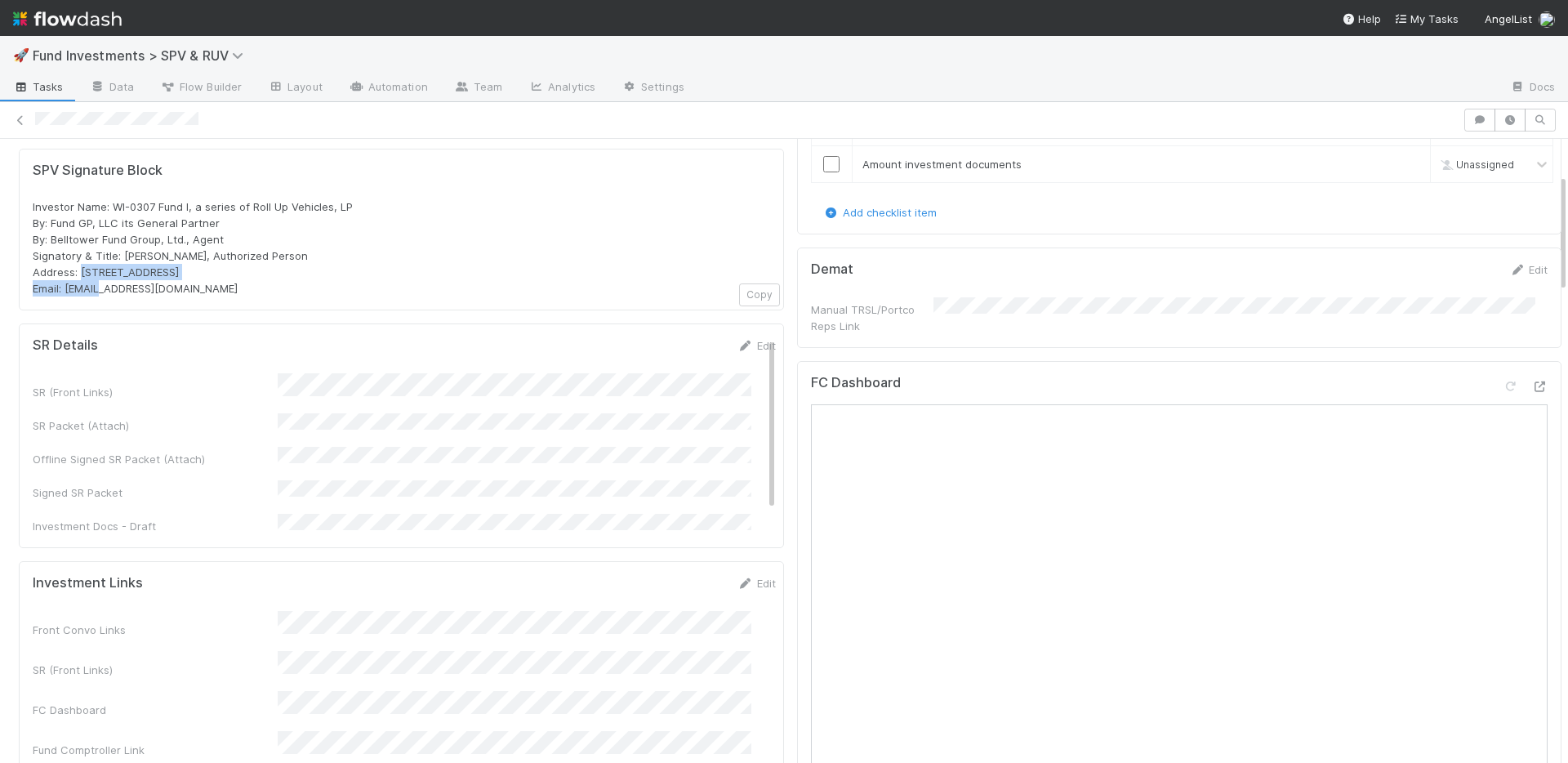
copy span "PO Box 3217, Seattle, WA 98114"
drag, startPoint x: 189, startPoint y: 236, endPoint x: 30, endPoint y: 221, distance: 159.7
click at [30, 221] on div "SPV Signature Block Investor Name: WI-0307 Fund I, a series of Roll Up Vehicles…" at bounding box center [401, 230] width 765 height 161
copy span "By: Fund GP, LLC its General Partner By: Belltower Fund Group, Ltd., Agent"
drag, startPoint x: 195, startPoint y: 290, endPoint x: 84, endPoint y: 281, distance: 111.4
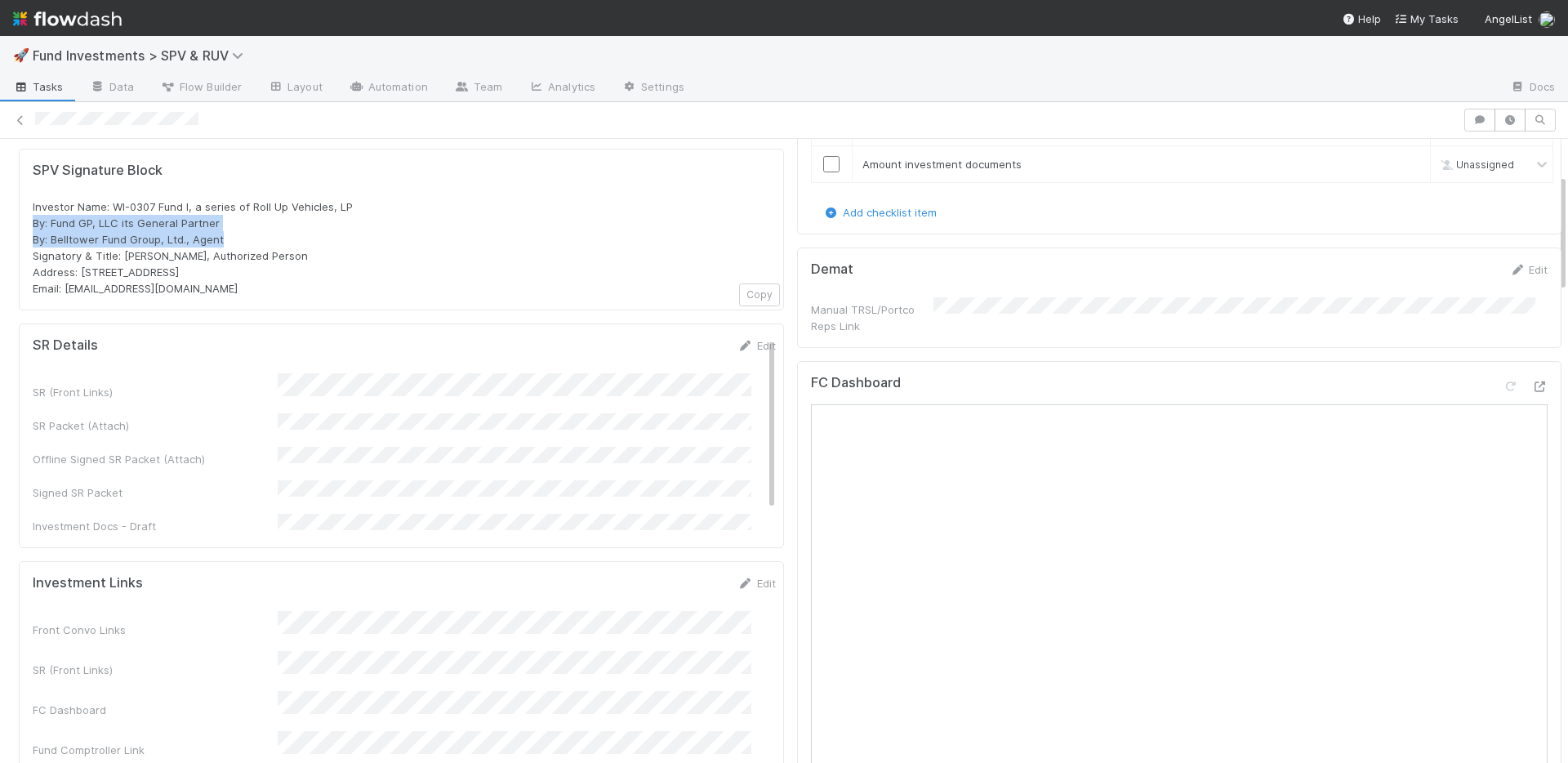
click at [66, 286] on div "Investor Name: WI-0307 Fund I, a series of Roll Up Vehicles, LP By: Fund GP, LL…" at bounding box center [401, 247] width 737 height 98
copy span "rollups@angellist.com"
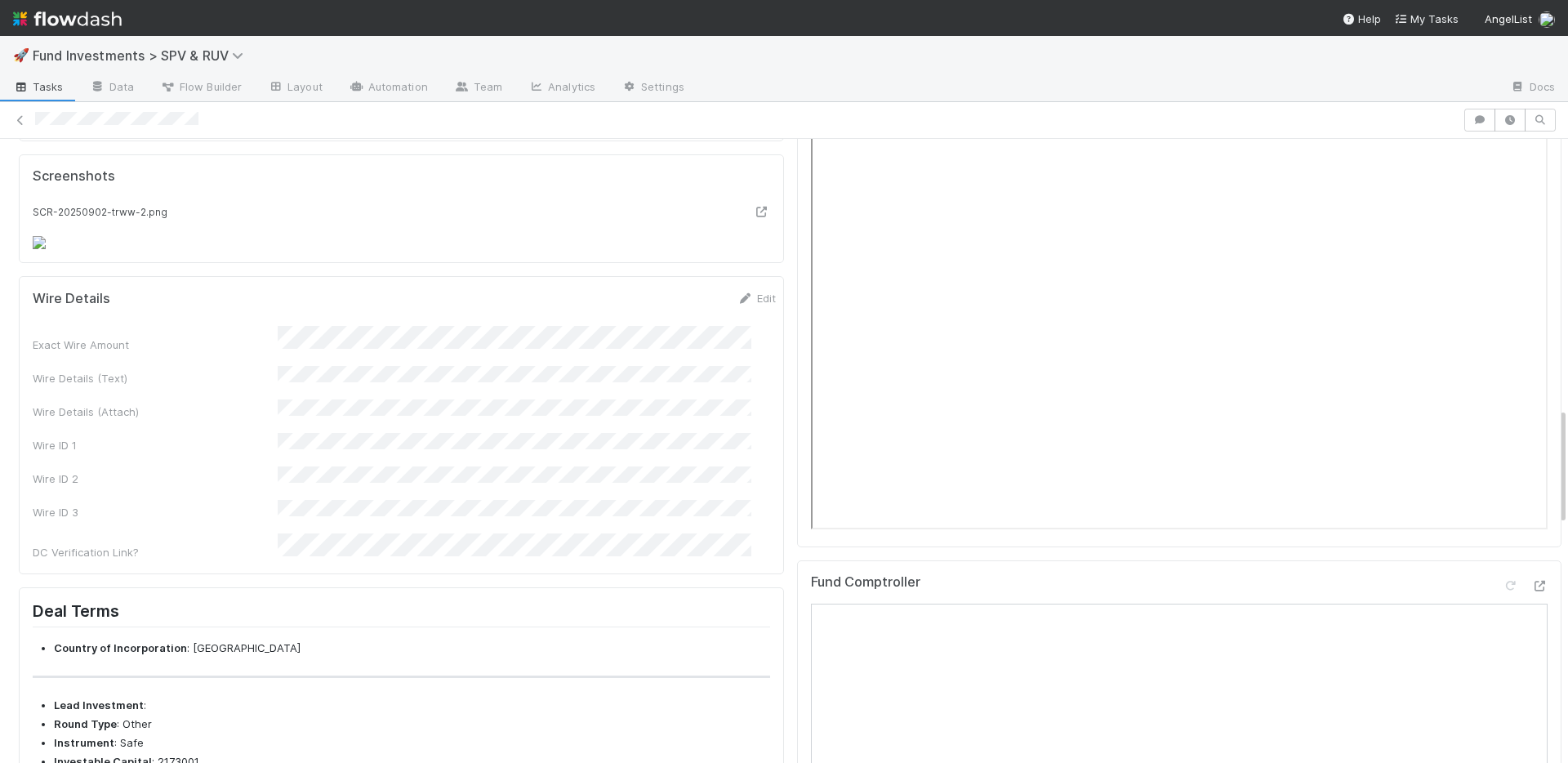
scroll to position [1425, 0]
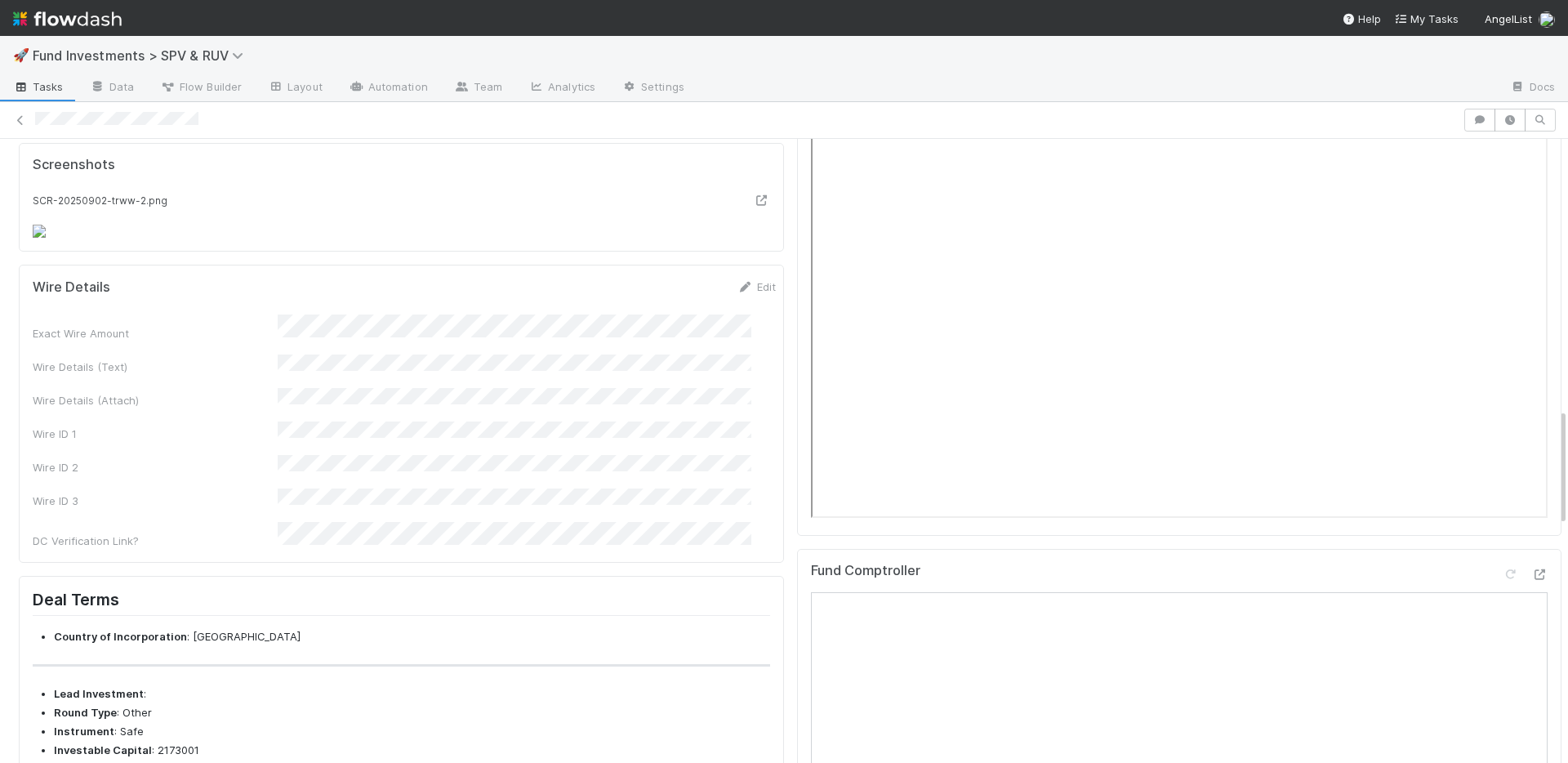
click at [708, 516] on form "Wire Details Edit Exact Wire Amount Wire Details (Text) Wire Details (Attach) W…" at bounding box center [404, 414] width 743 height 270
click at [745, 293] on link "Edit" at bounding box center [756, 287] width 39 height 13
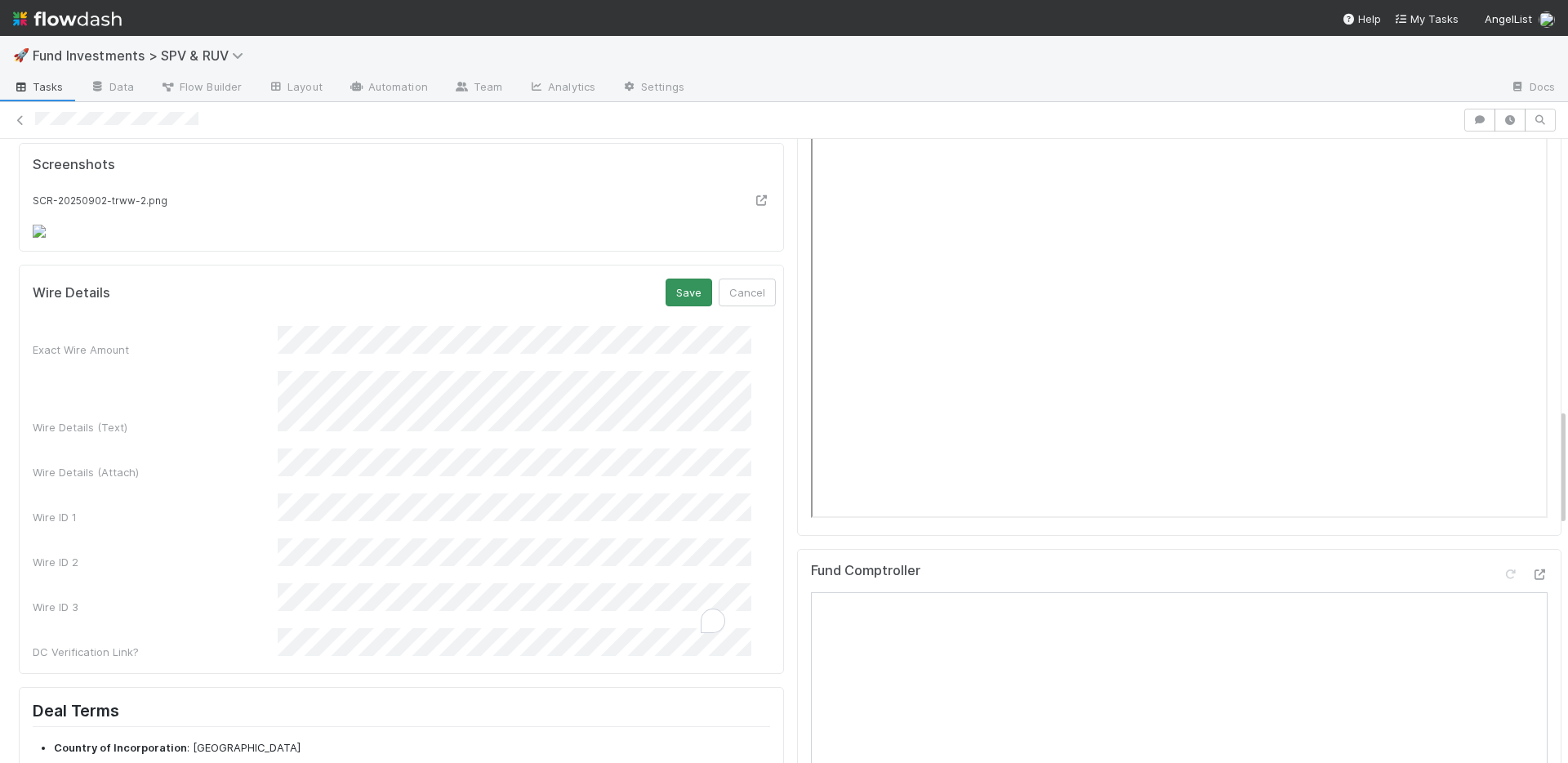
scroll to position [75, 0]
drag, startPoint x: 662, startPoint y: 511, endPoint x: 819, endPoint y: 355, distance: 221.3
click at [665, 306] on button "Save" at bounding box center [688, 293] width 46 height 28
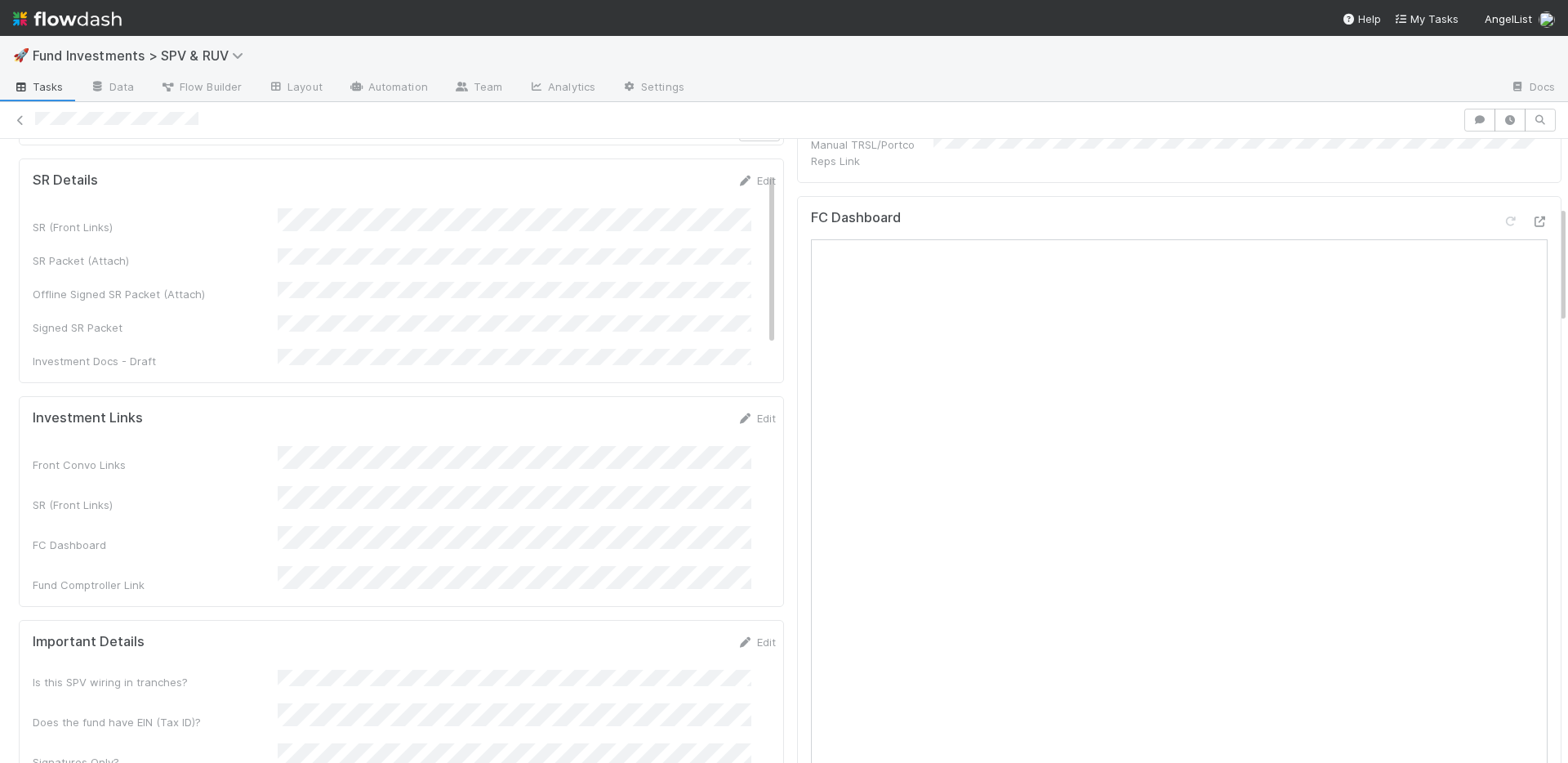
scroll to position [0, 0]
click at [737, 180] on link "Edit" at bounding box center [756, 180] width 39 height 13
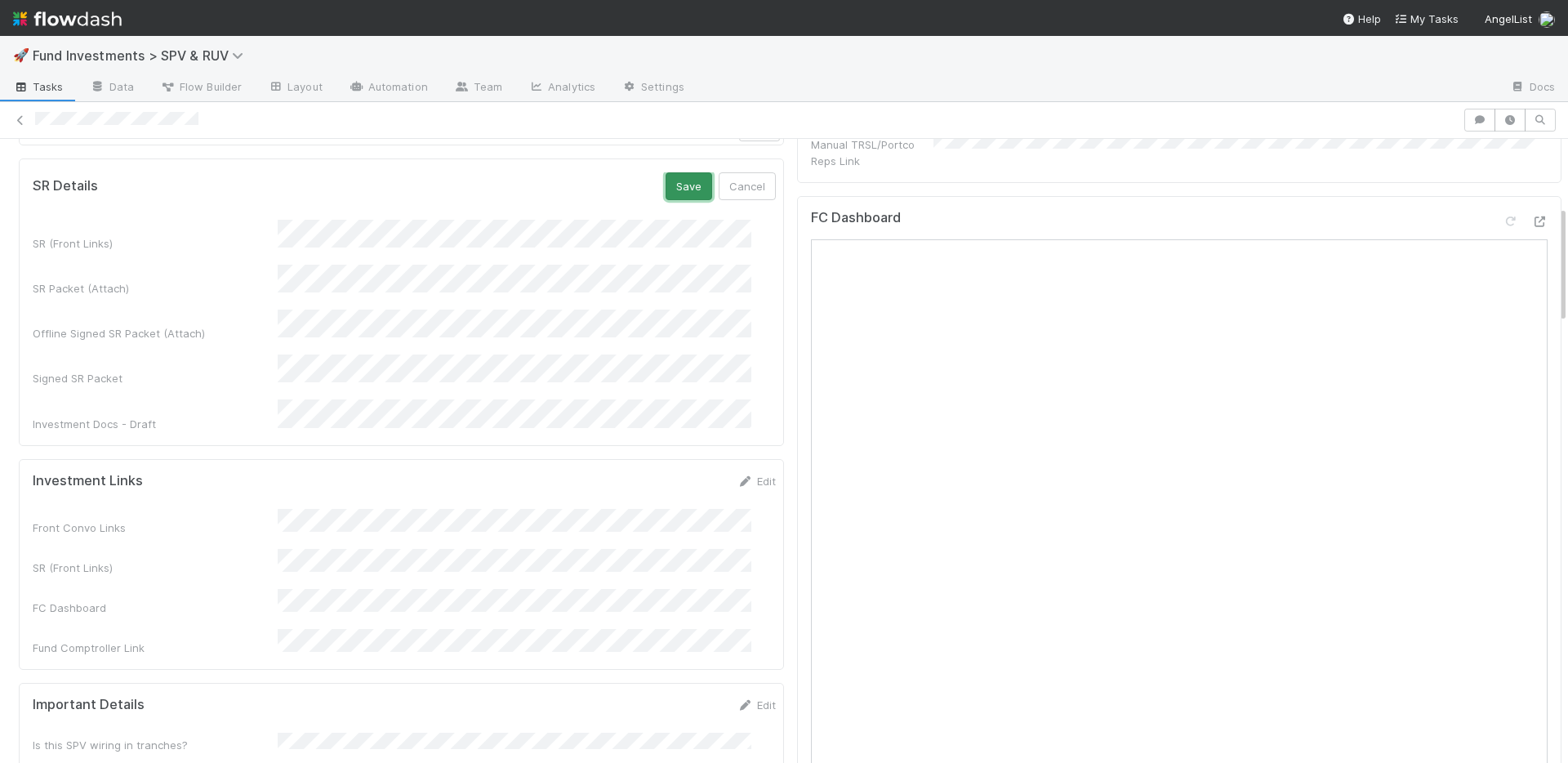
click at [665, 185] on button "Save" at bounding box center [688, 187] width 46 height 28
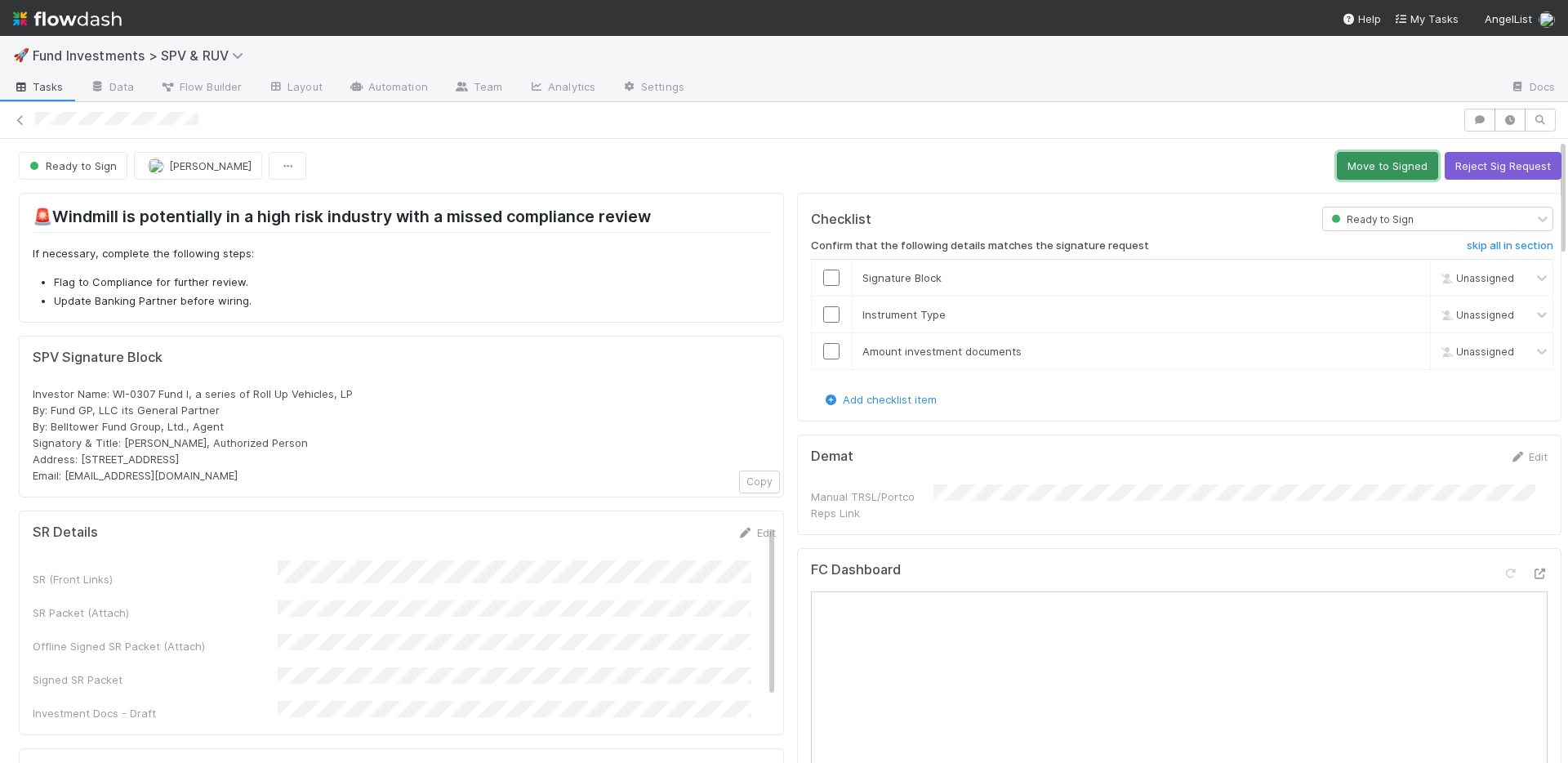
click at [1352, 161] on button "Move to Signed" at bounding box center [1387, 166] width 102 height 28
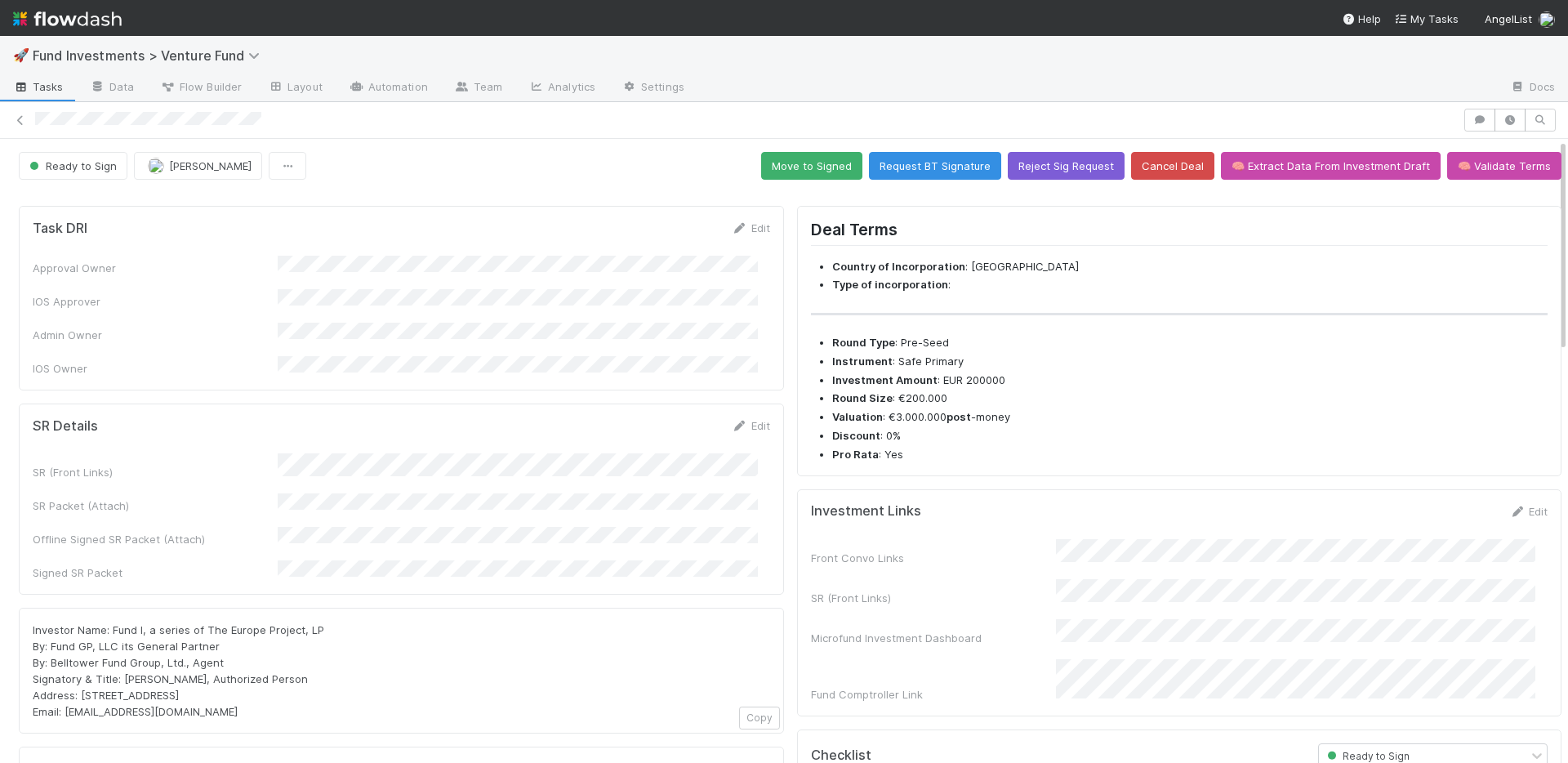
click at [733, 421] on icon at bounding box center [740, 426] width 17 height 11
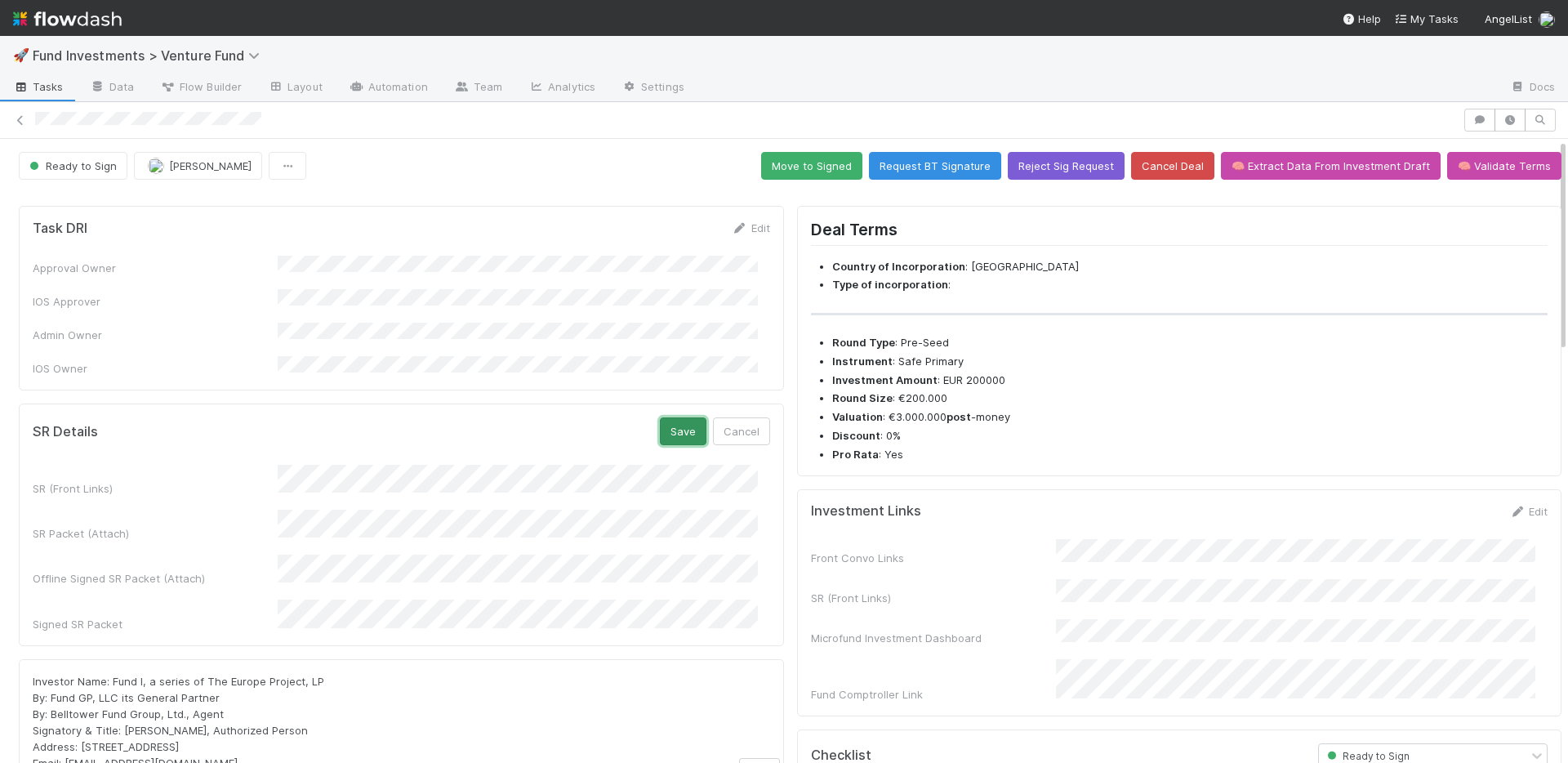
click at [660, 417] on button "Save" at bounding box center [683, 431] width 46 height 28
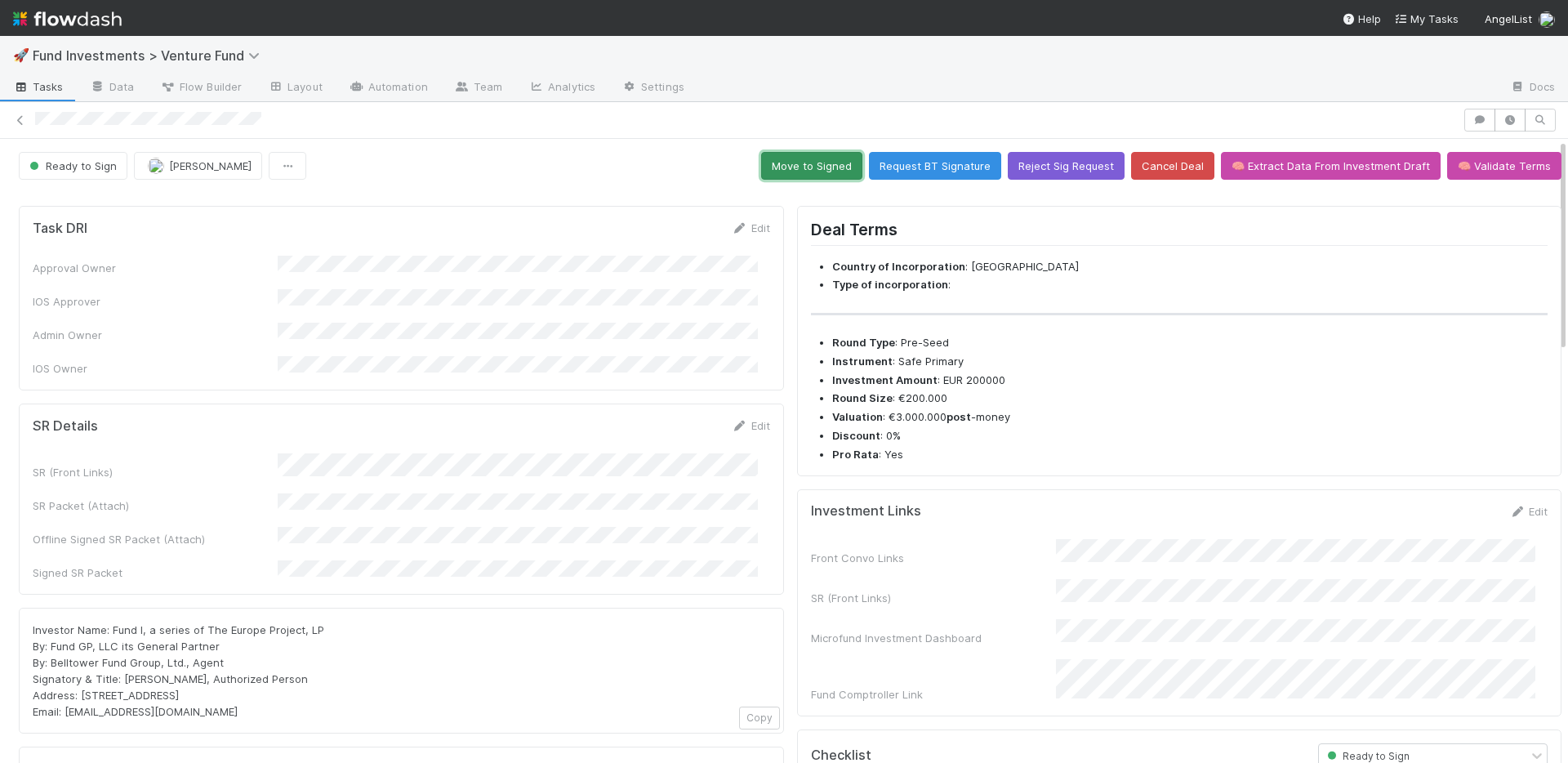
click at [805, 166] on button "Move to Signed" at bounding box center [812, 166] width 102 height 28
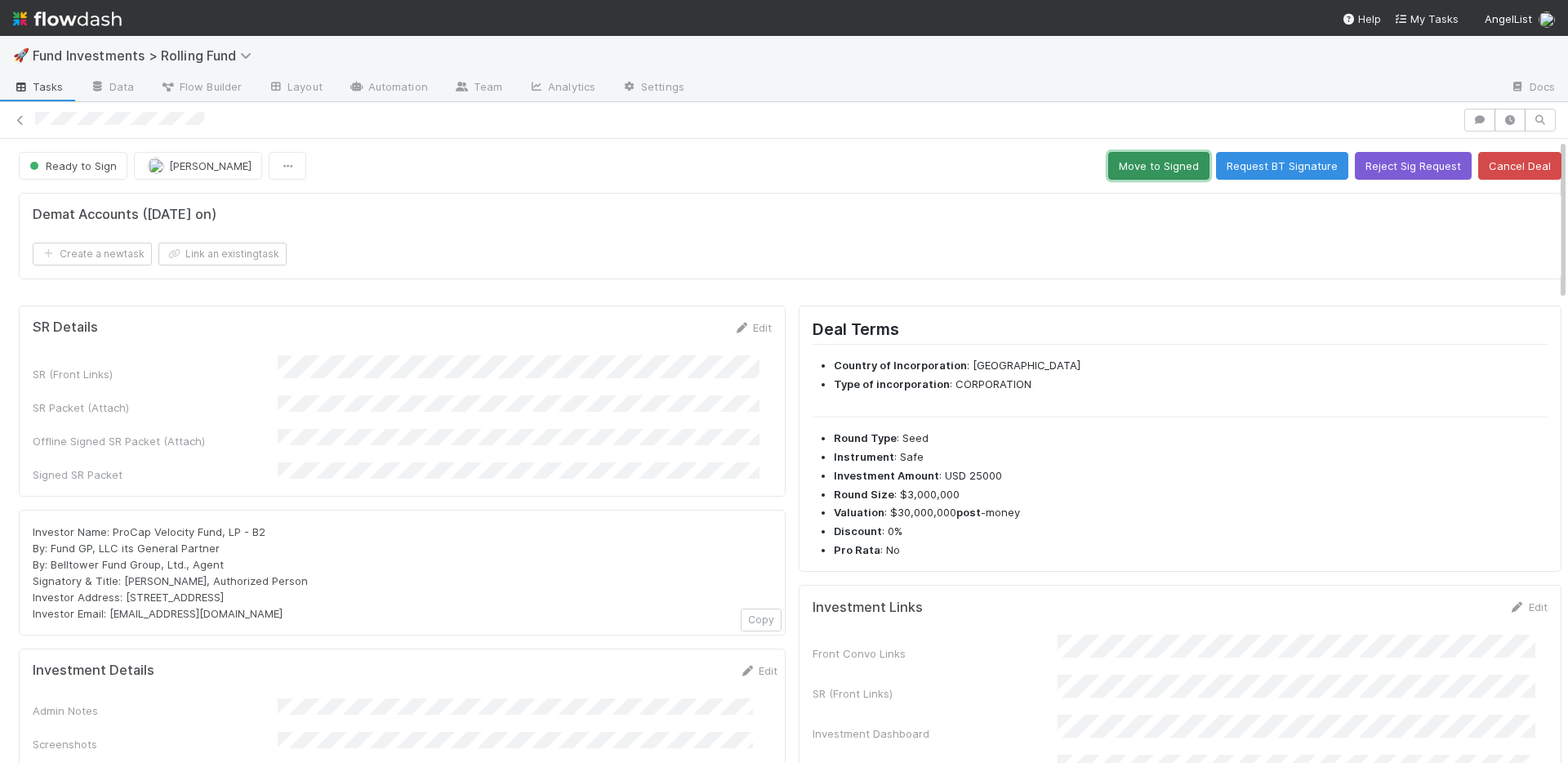
click at [1110, 170] on button "Move to Signed" at bounding box center [1159, 166] width 102 height 28
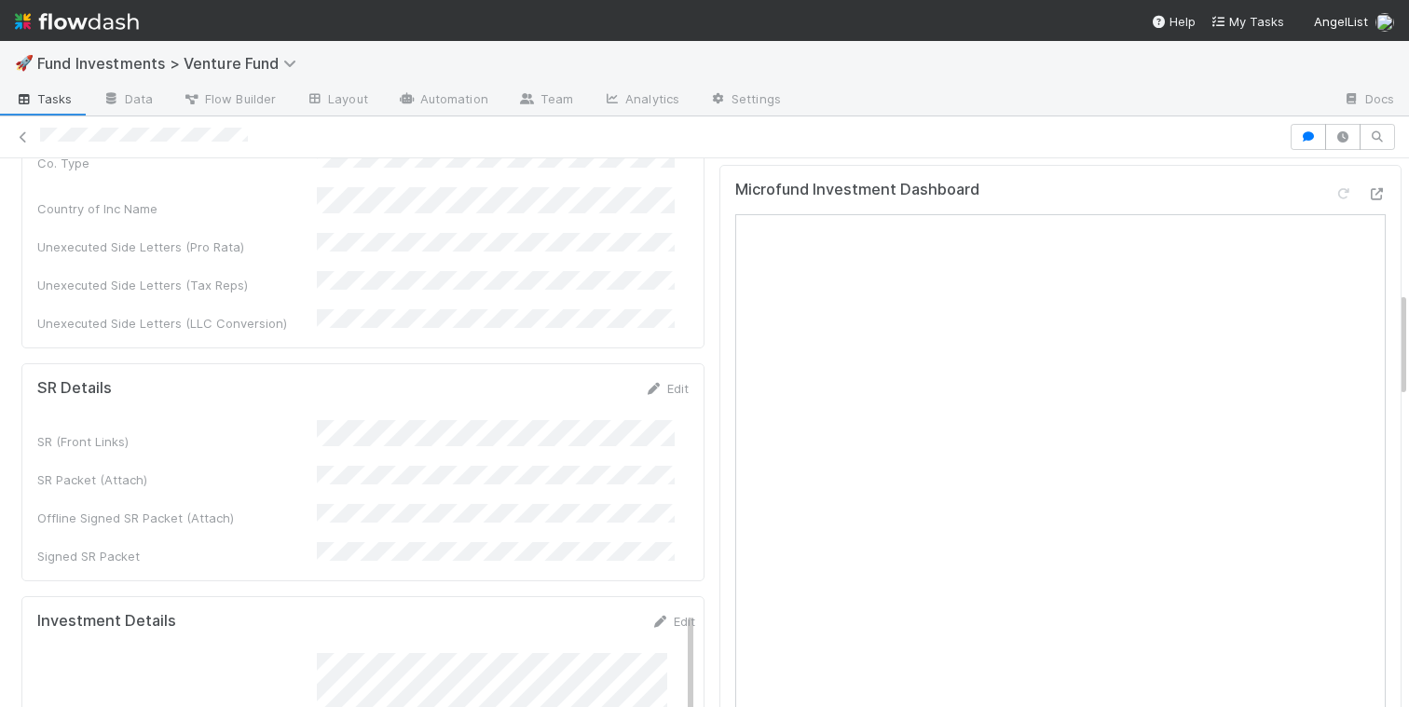
scroll to position [572, 0]
click at [1367, 189] on icon at bounding box center [1376, 195] width 19 height 12
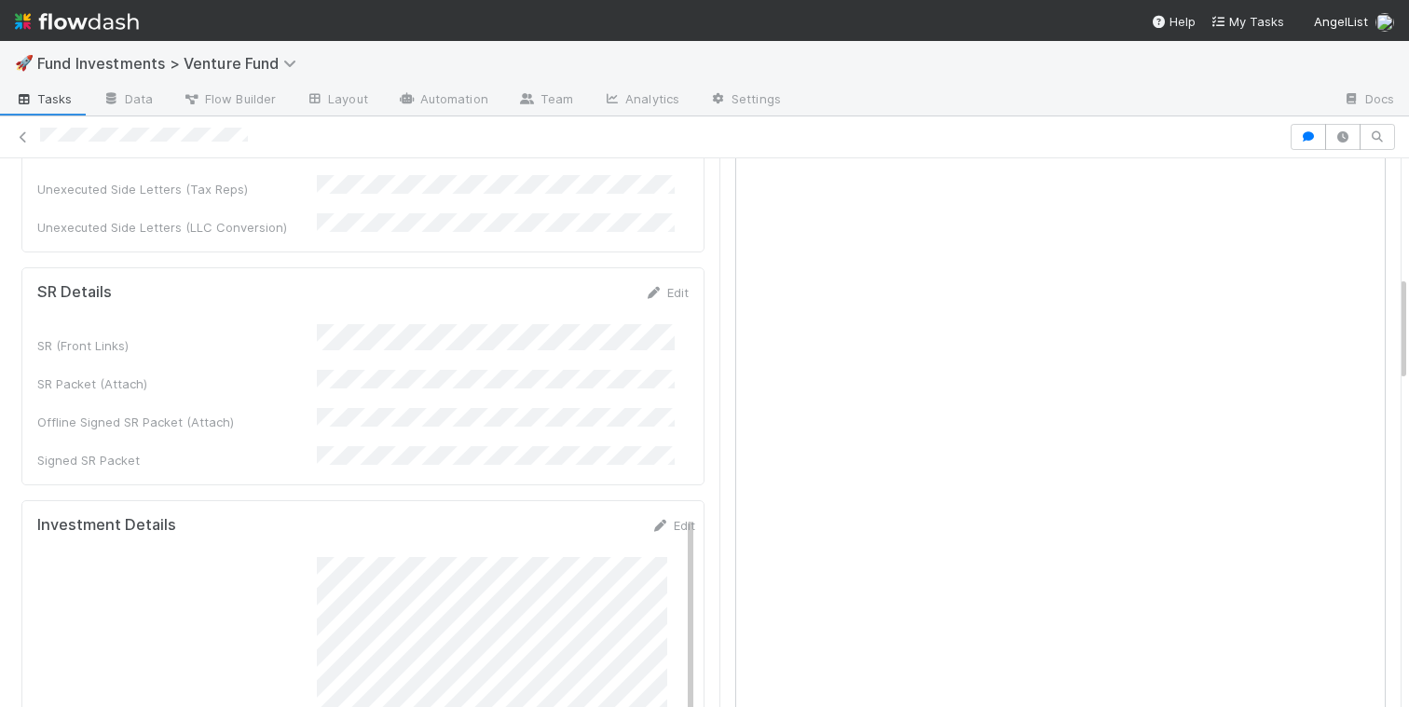
scroll to position [838, 0]
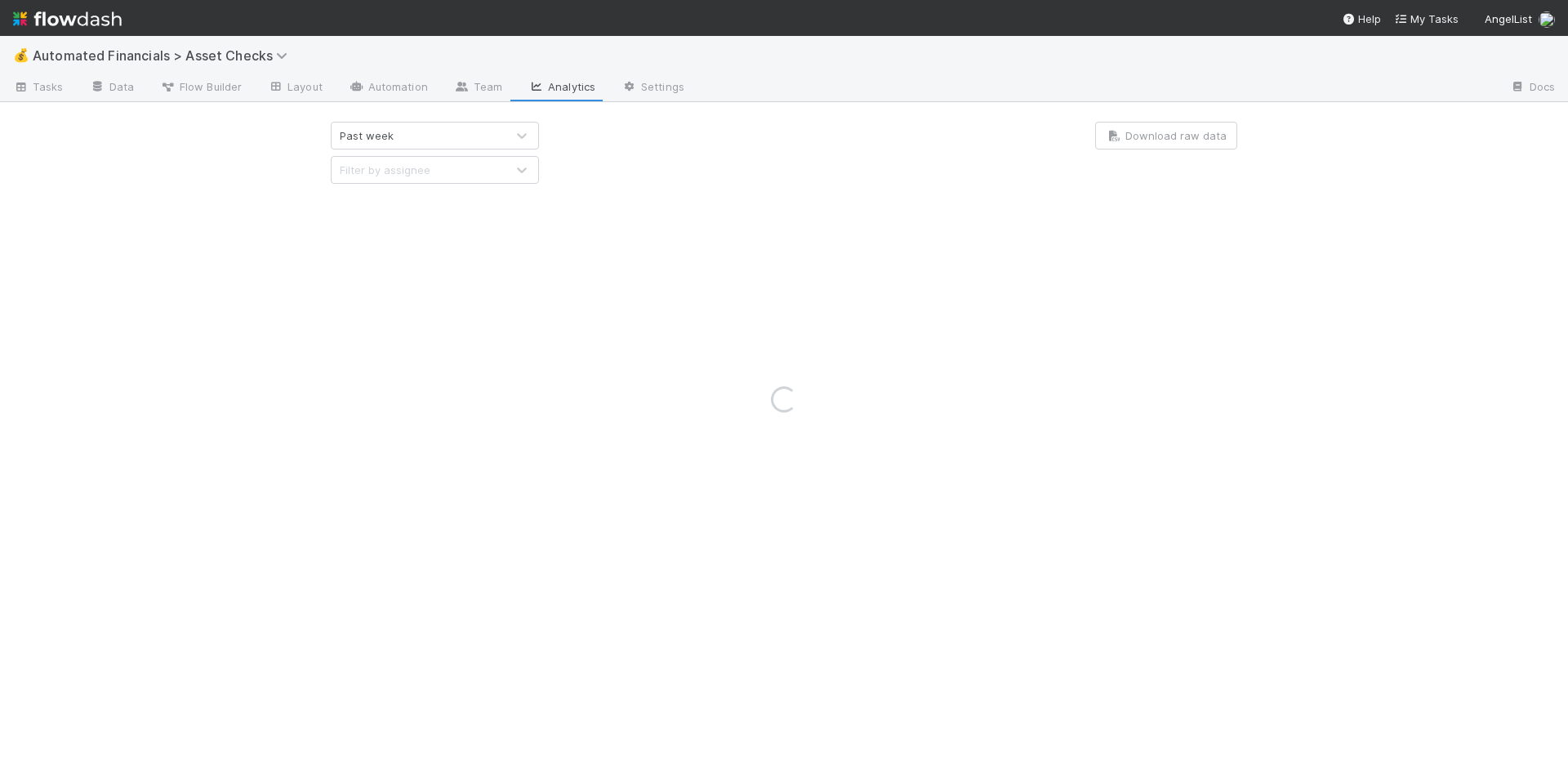
click at [496, 136] on div "Loading..." at bounding box center [784, 399] width 1568 height 727
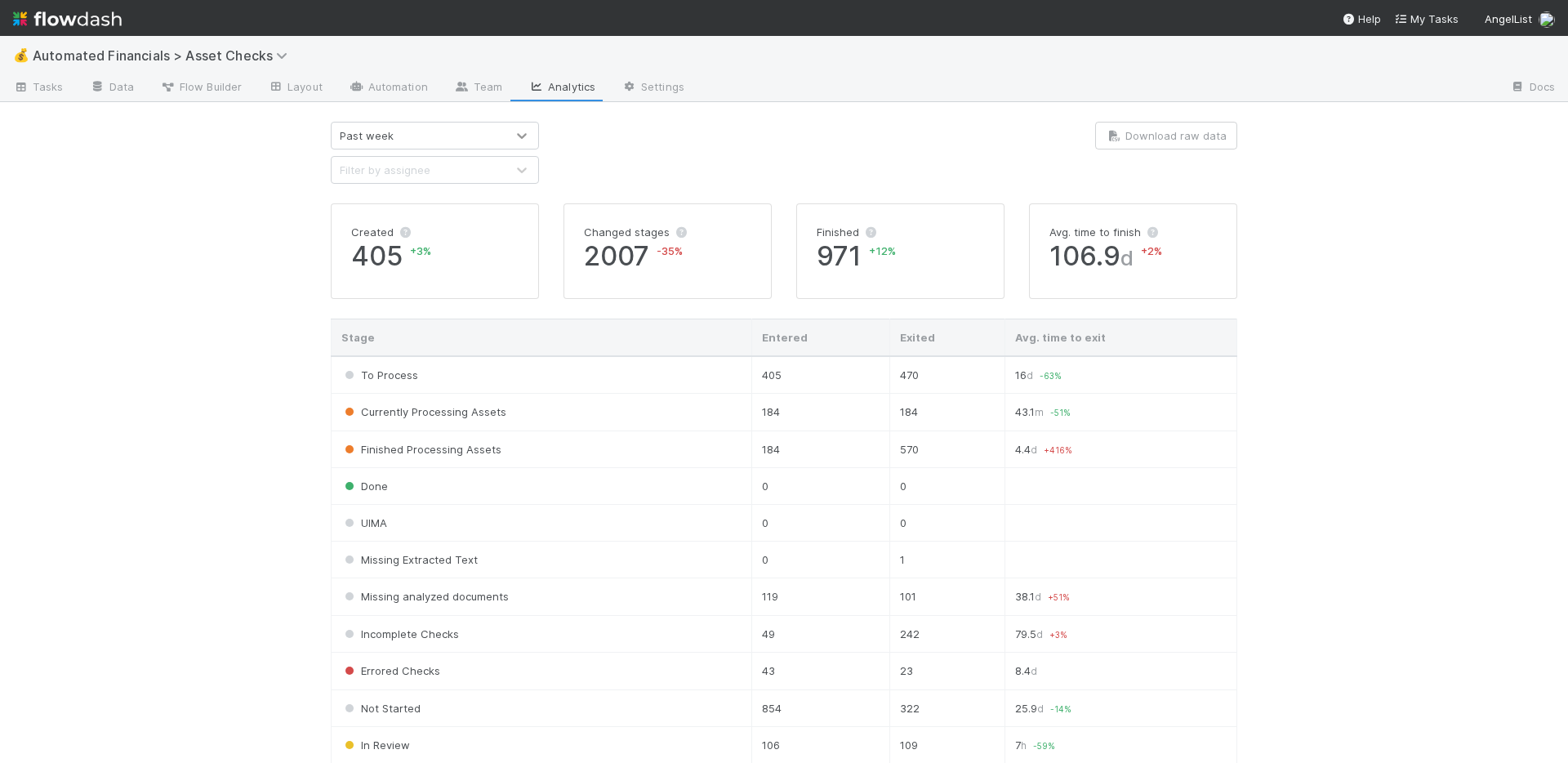
click at [517, 132] on icon at bounding box center [521, 135] width 17 height 17
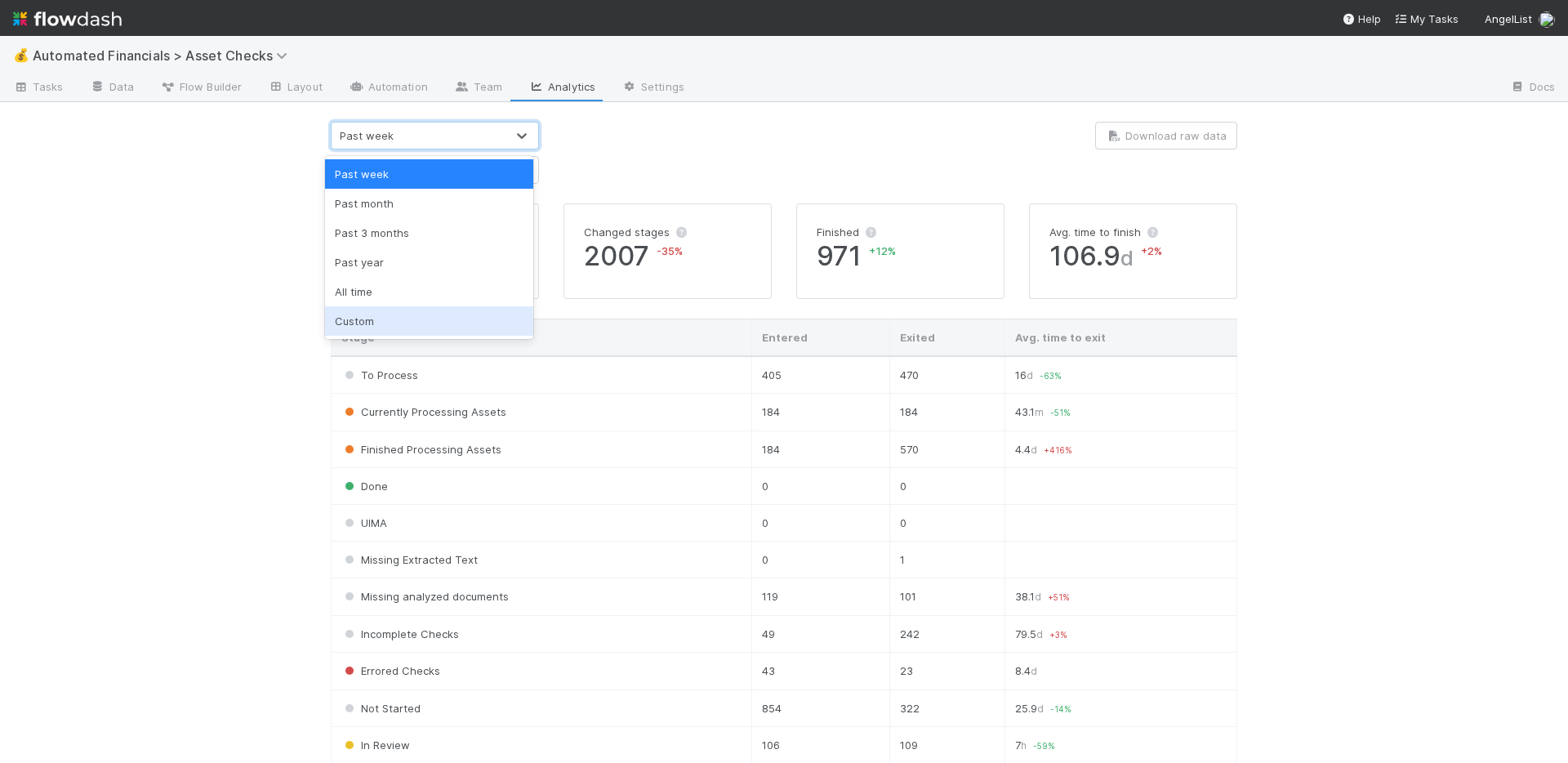
click at [452, 316] on div "Custom" at bounding box center [429, 321] width 209 height 30
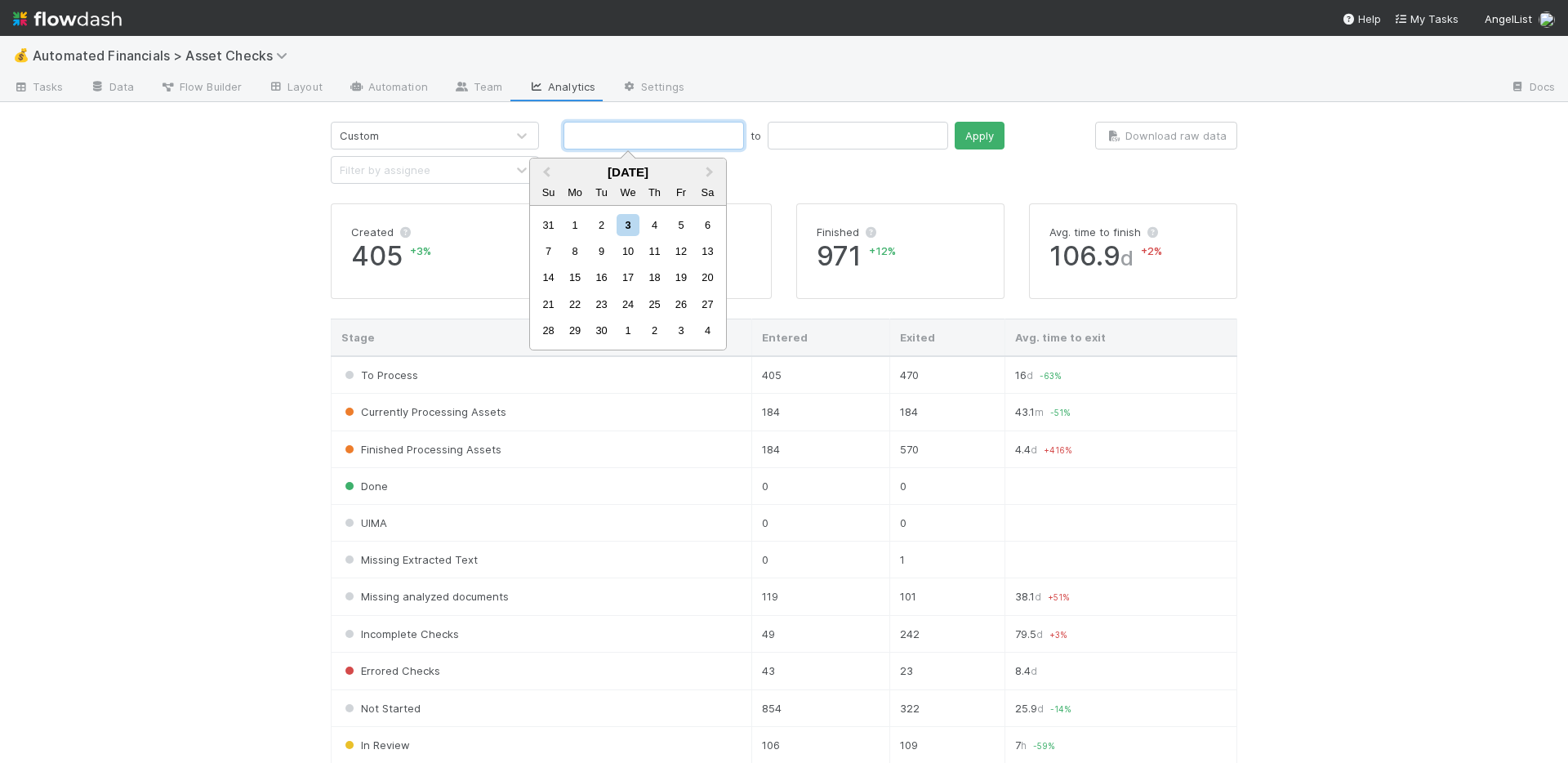
click at [656, 137] on input "text" at bounding box center [654, 136] width 181 height 28
click at [546, 174] on span "Previous Month" at bounding box center [546, 172] width 0 height 18
click at [548, 227] on div "27" at bounding box center [548, 225] width 22 height 22
type input "07/27/2025"
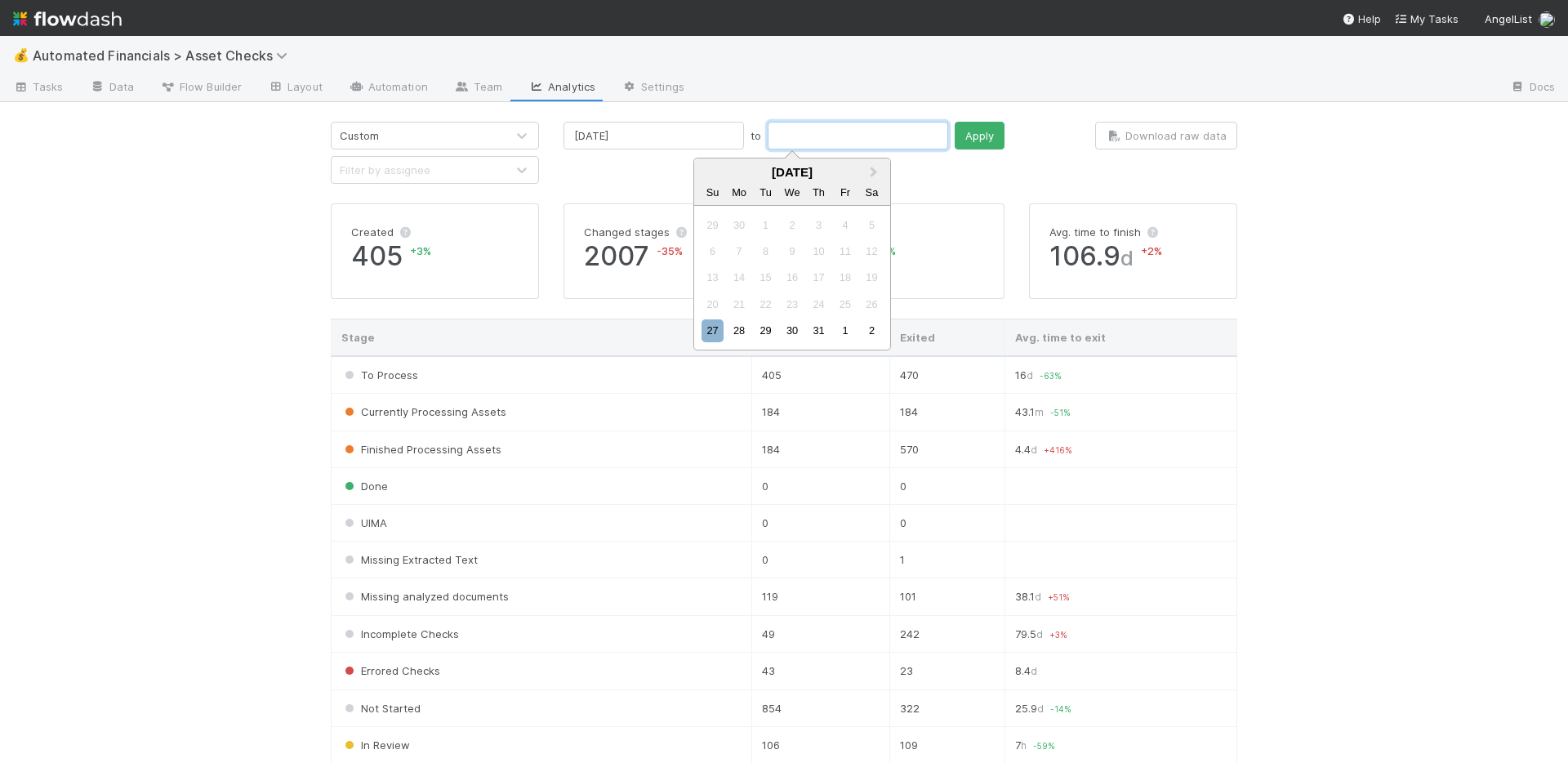
click at [775, 146] on input "text" at bounding box center [858, 136] width 181 height 28
drag, startPoint x: 870, startPoint y: 329, endPoint x: 898, endPoint y: 230, distance: 102.9
click at [870, 329] on div "2" at bounding box center [871, 330] width 22 height 22
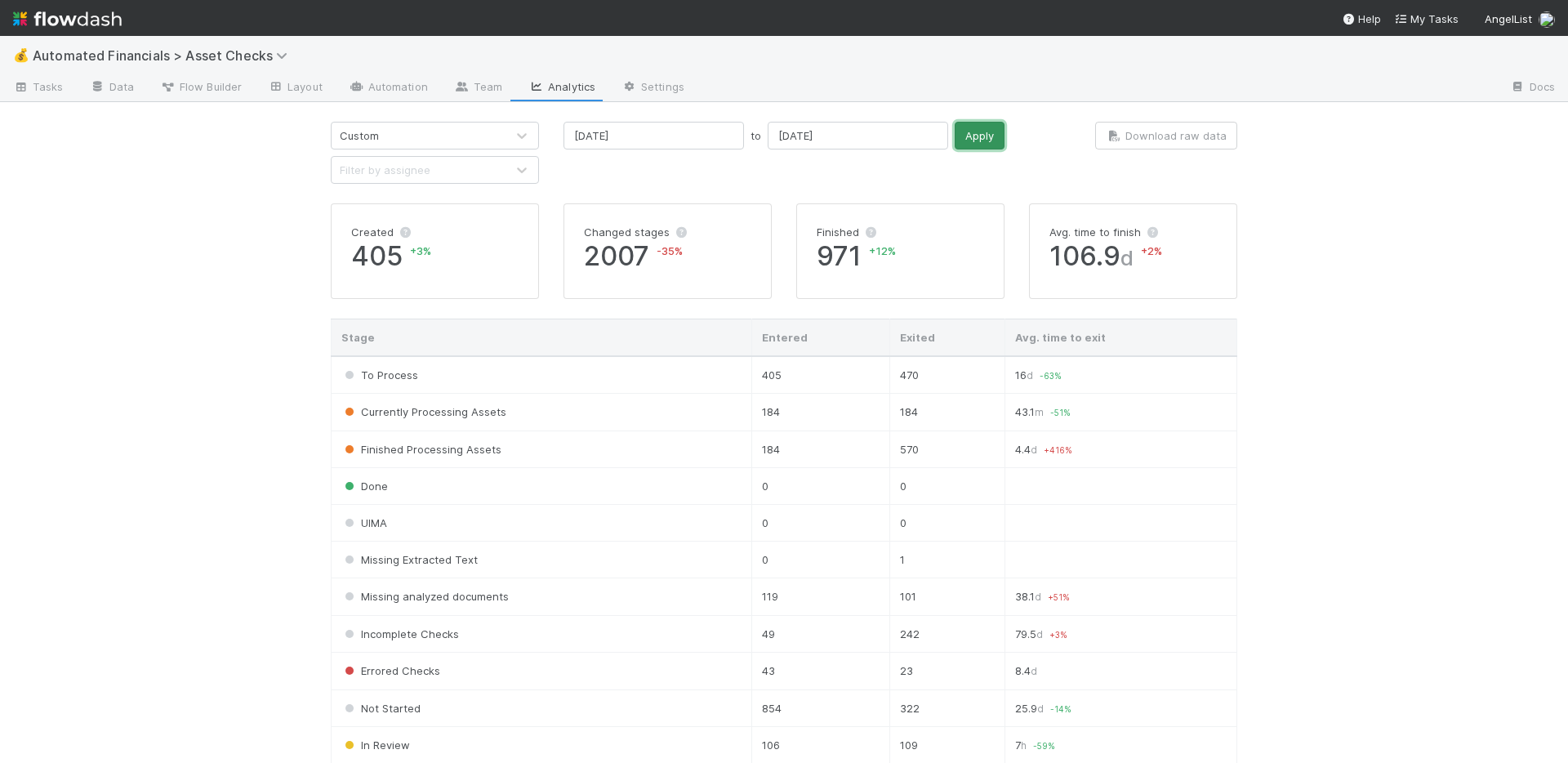
click at [954, 147] on button "Apply" at bounding box center [979, 136] width 50 height 28
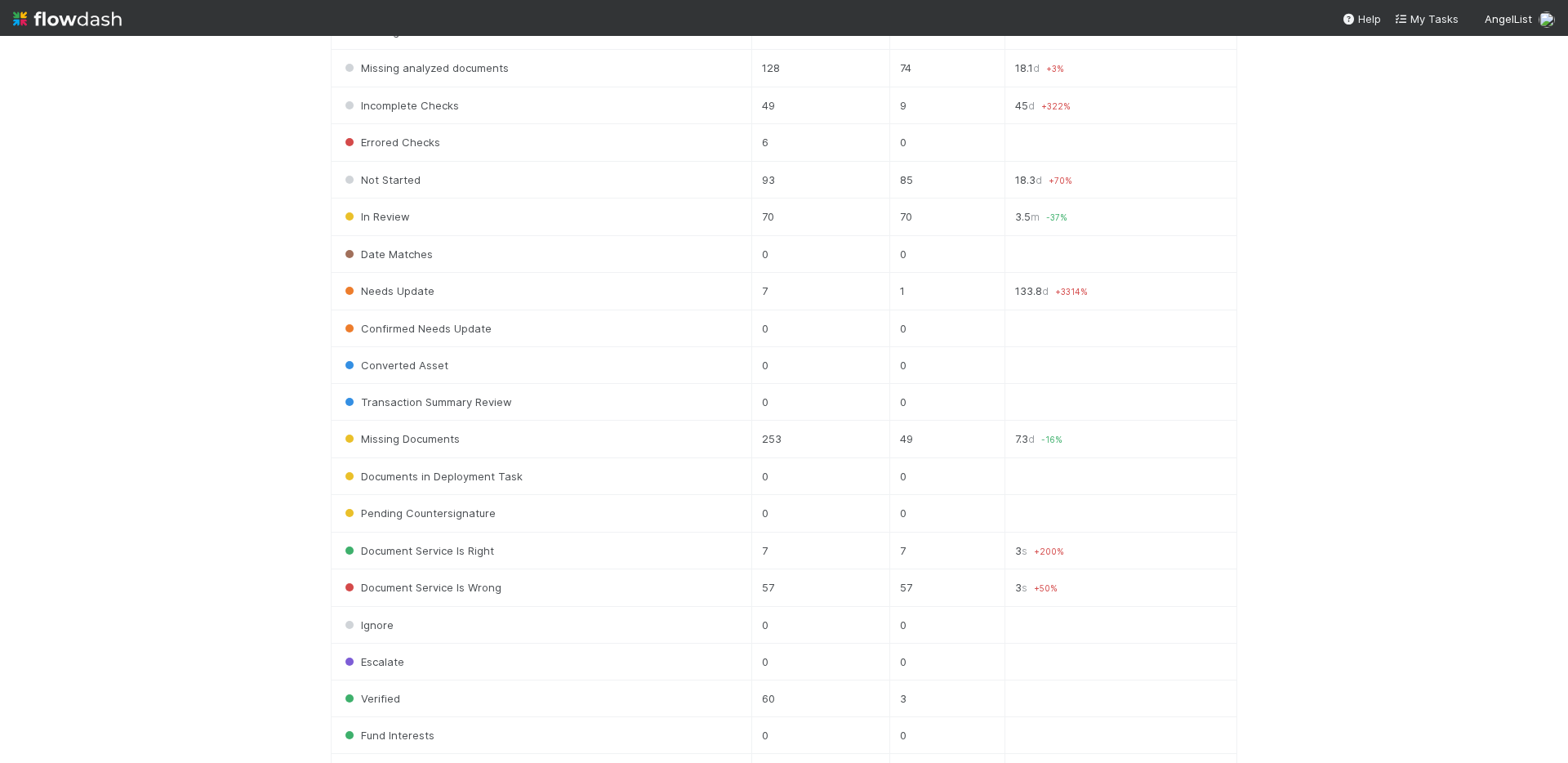
scroll to position [532, 0]
drag, startPoint x: 768, startPoint y: 693, endPoint x: 783, endPoint y: 696, distance: 15.3
click at [783, 696] on td "60" at bounding box center [819, 695] width 138 height 37
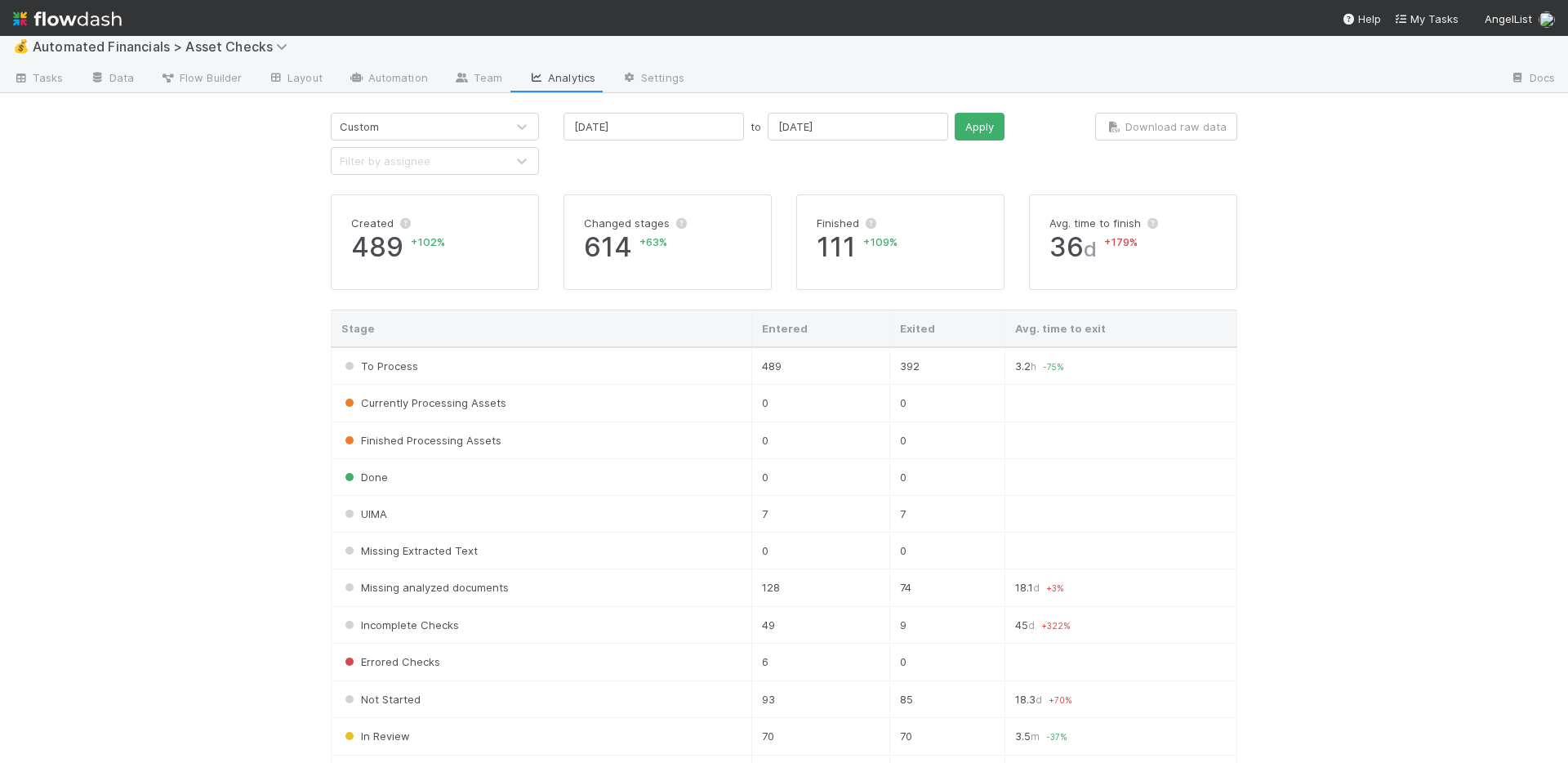
scroll to position [0, 0]
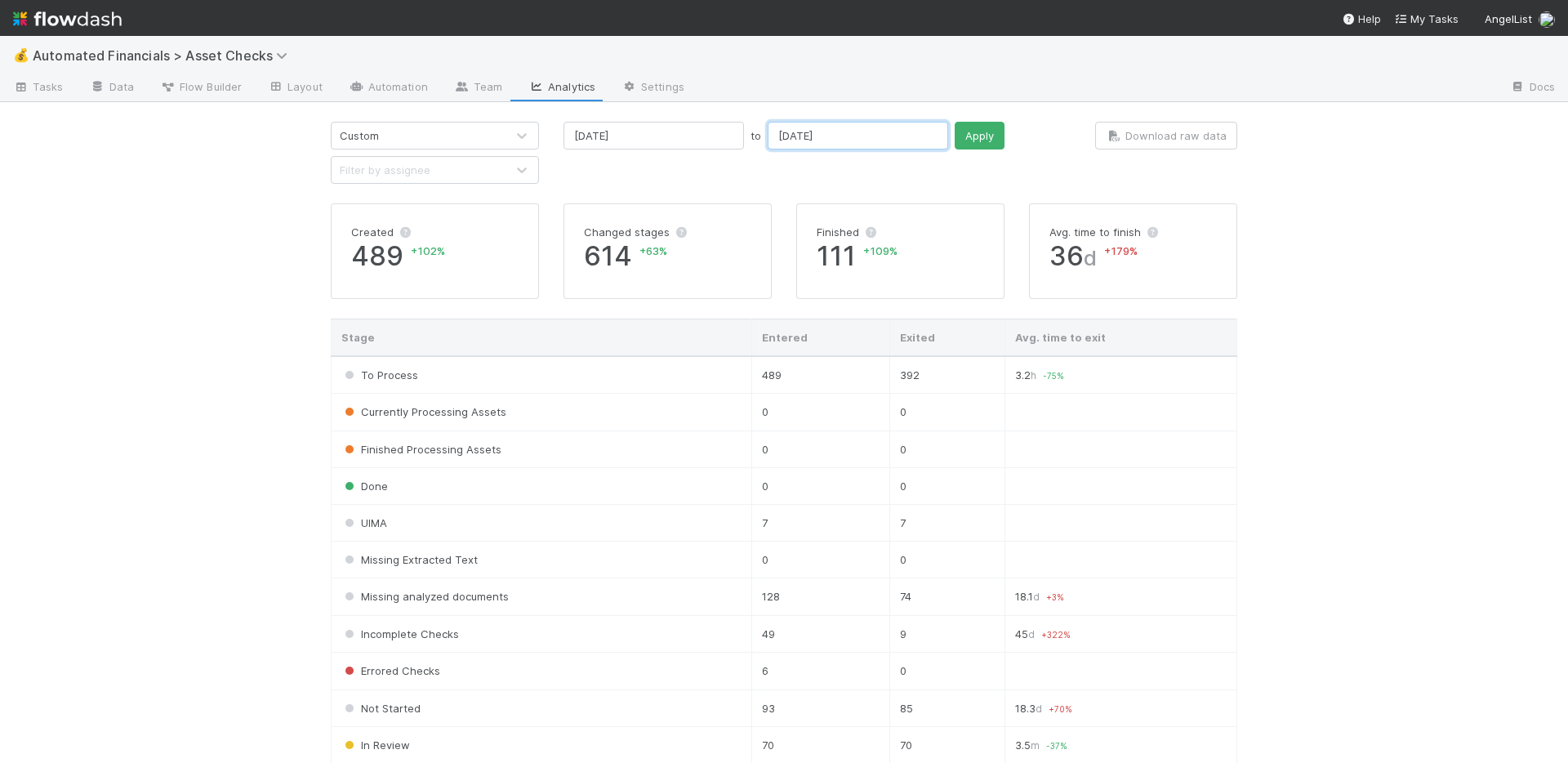
click at [827, 130] on input "08/02/2025" at bounding box center [858, 136] width 181 height 28
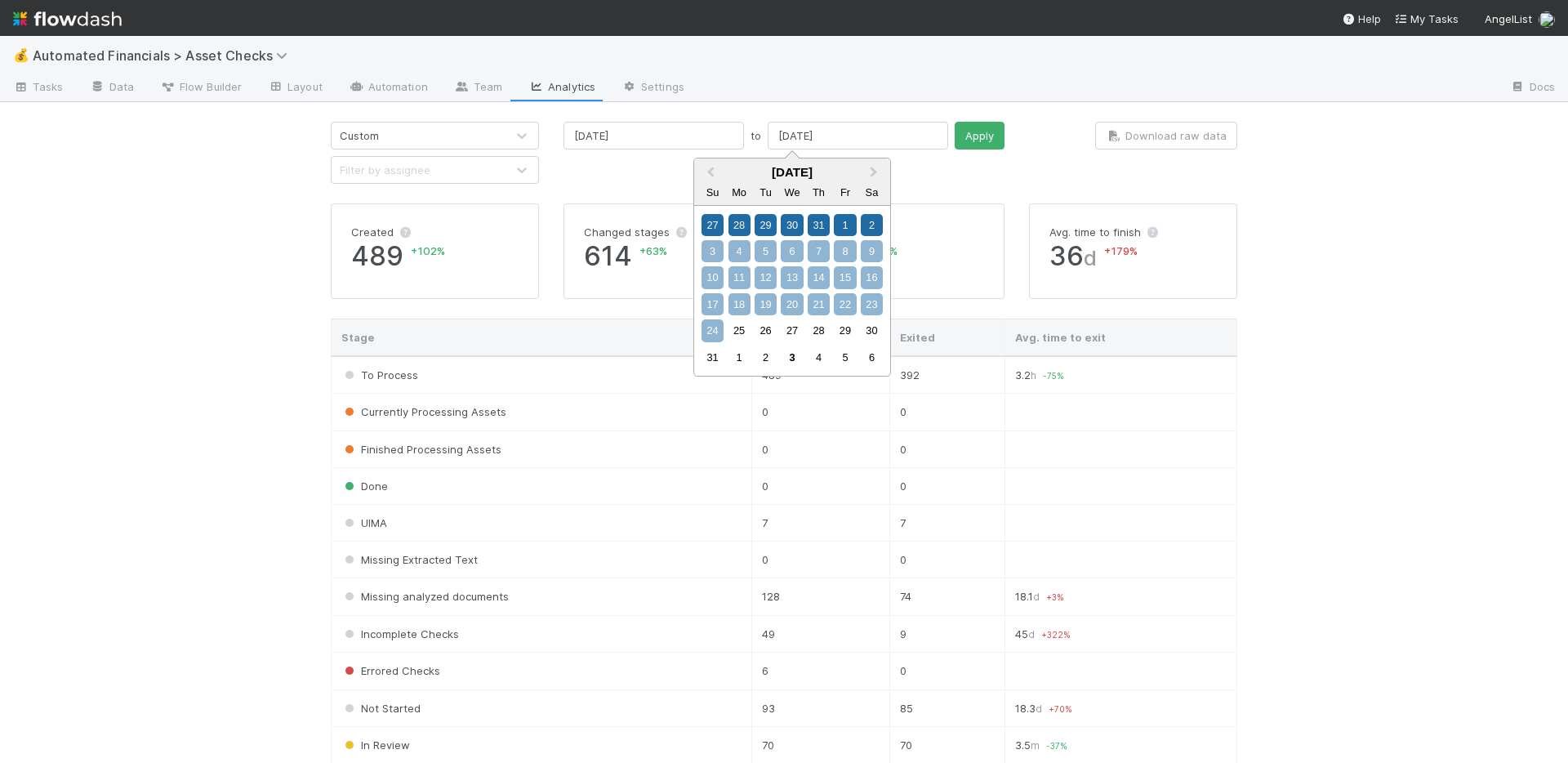
click at [718, 325] on div "24" at bounding box center [712, 330] width 22 height 22
type input "08/24/2025"
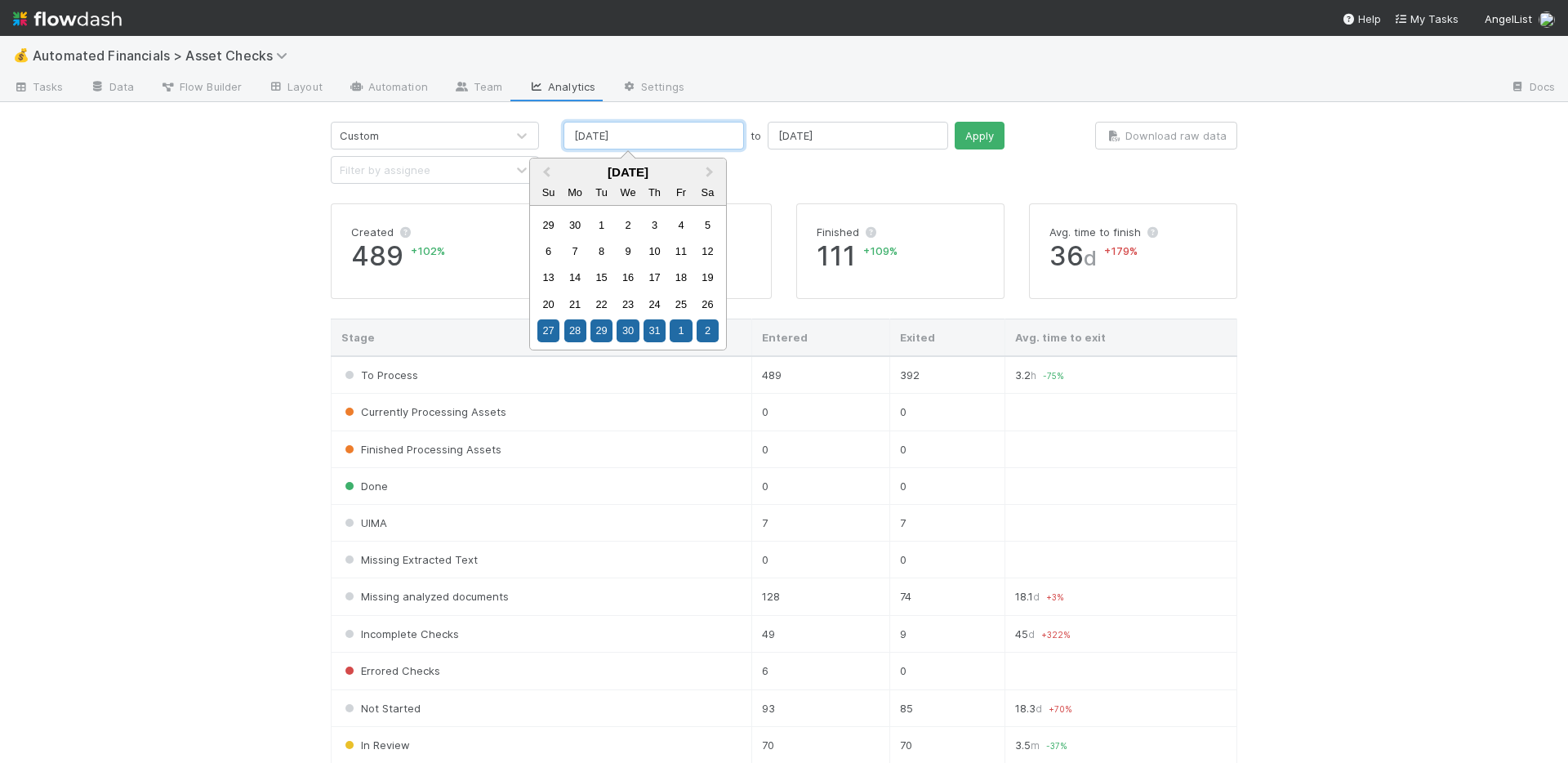
click at [679, 134] on input "07/27/2025" at bounding box center [654, 136] width 181 height 28
click at [704, 166] on button "Next Month" at bounding box center [712, 174] width 26 height 26
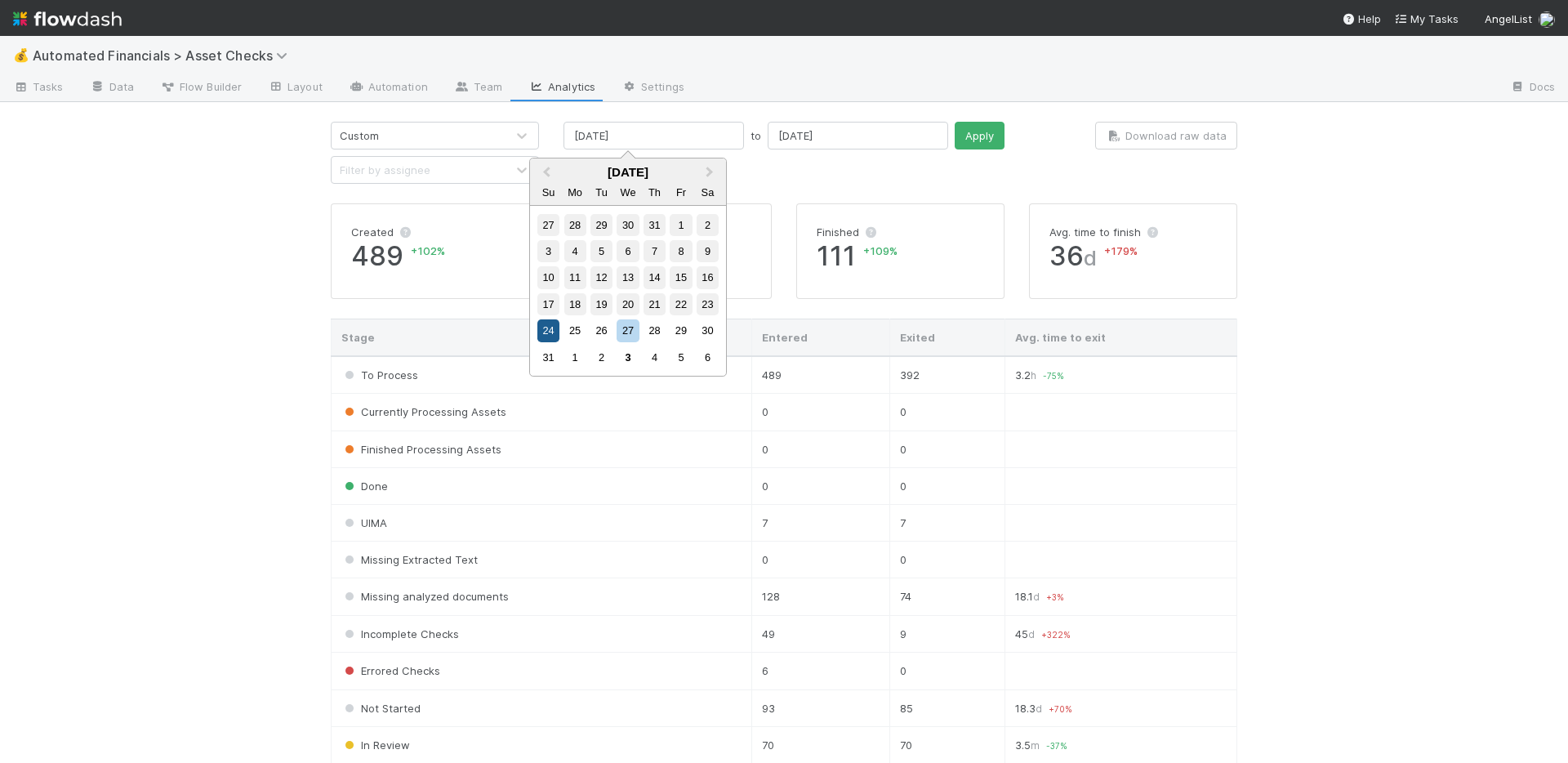
click at [553, 331] on div "24" at bounding box center [548, 330] width 22 height 22
type input "08/24/2025"
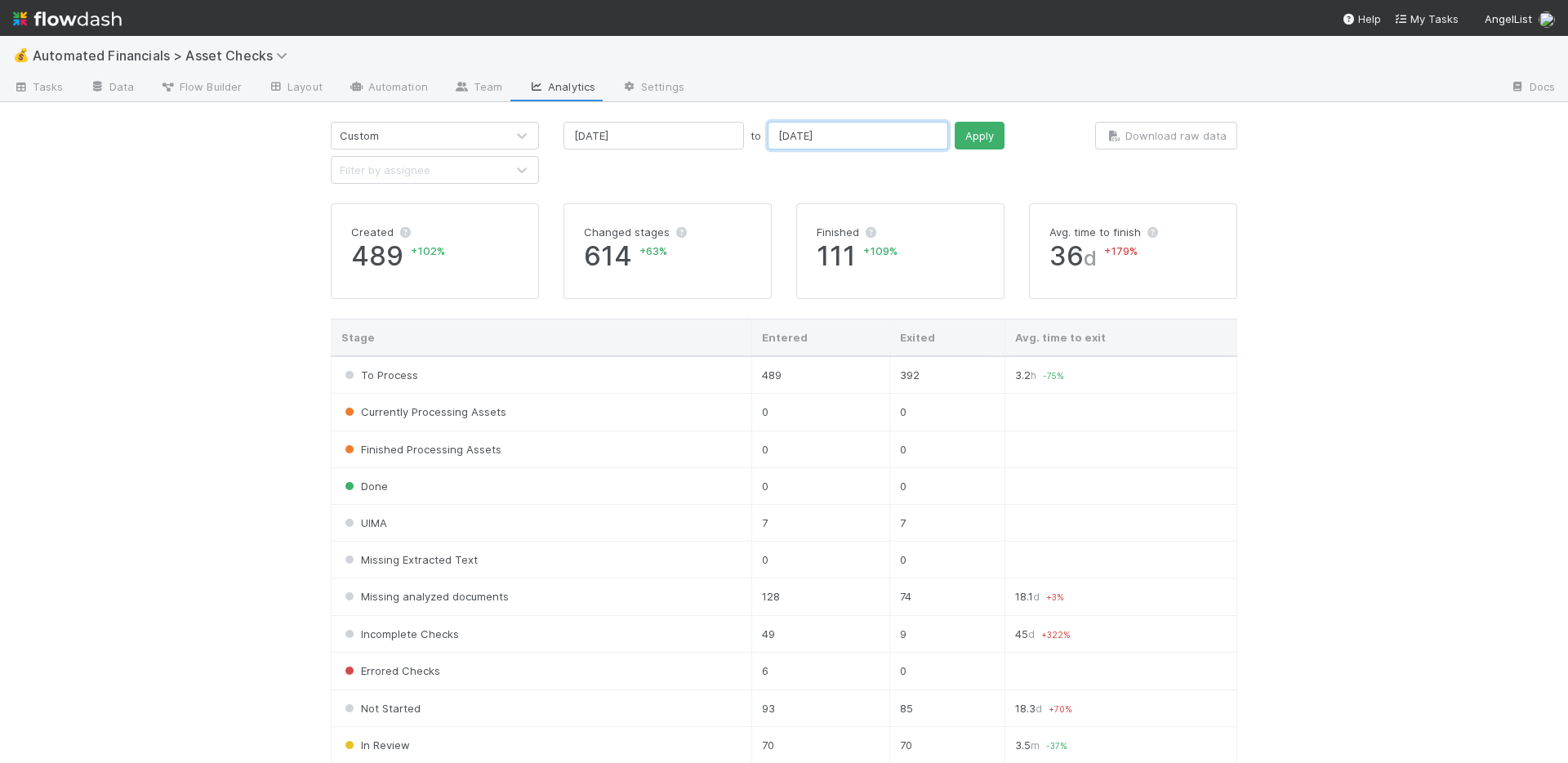
click at [809, 138] on input "08/24/2025" at bounding box center [858, 136] width 181 height 28
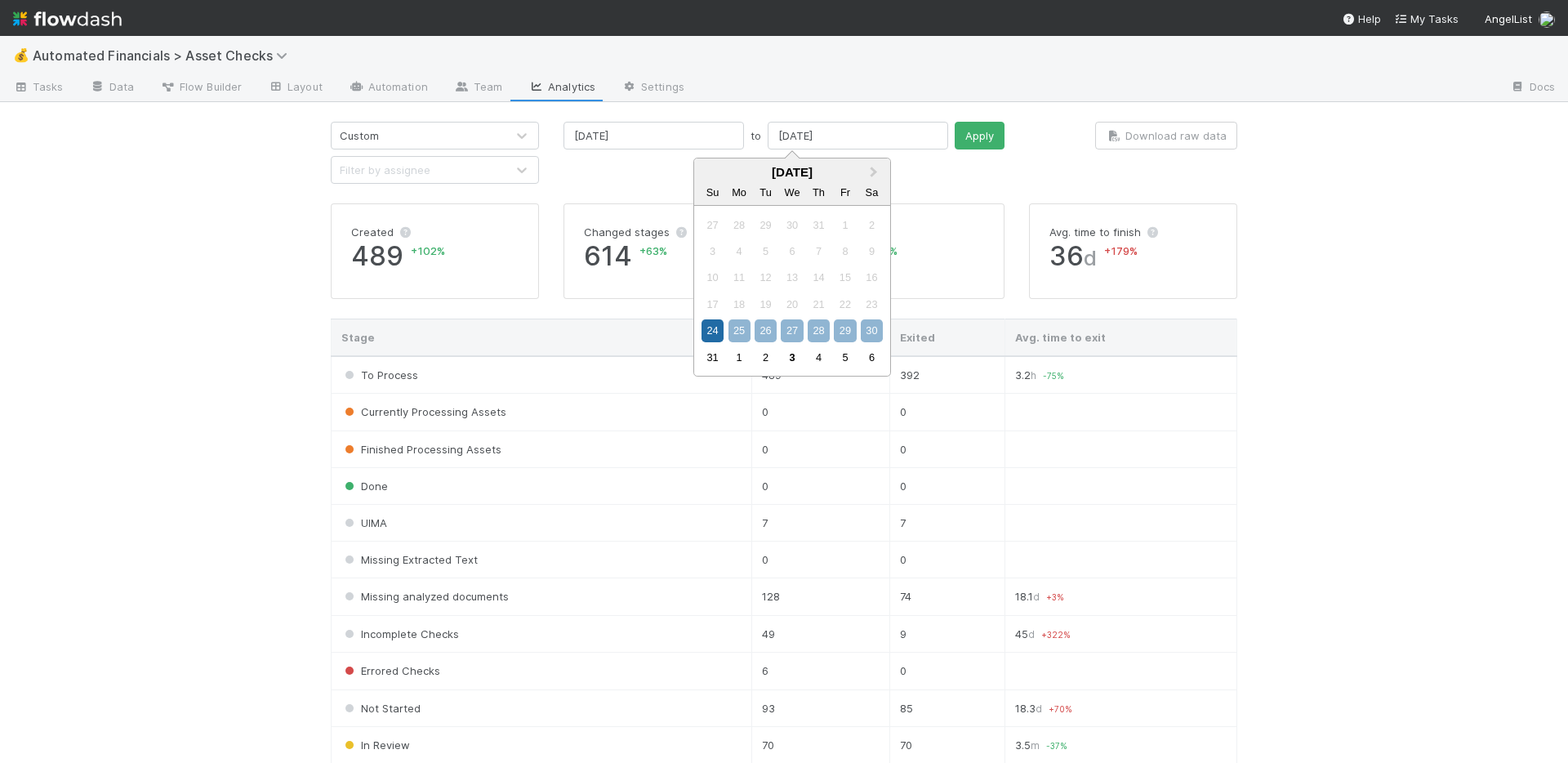
click at [867, 335] on div "30" at bounding box center [871, 330] width 22 height 22
type input "08/30/2025"
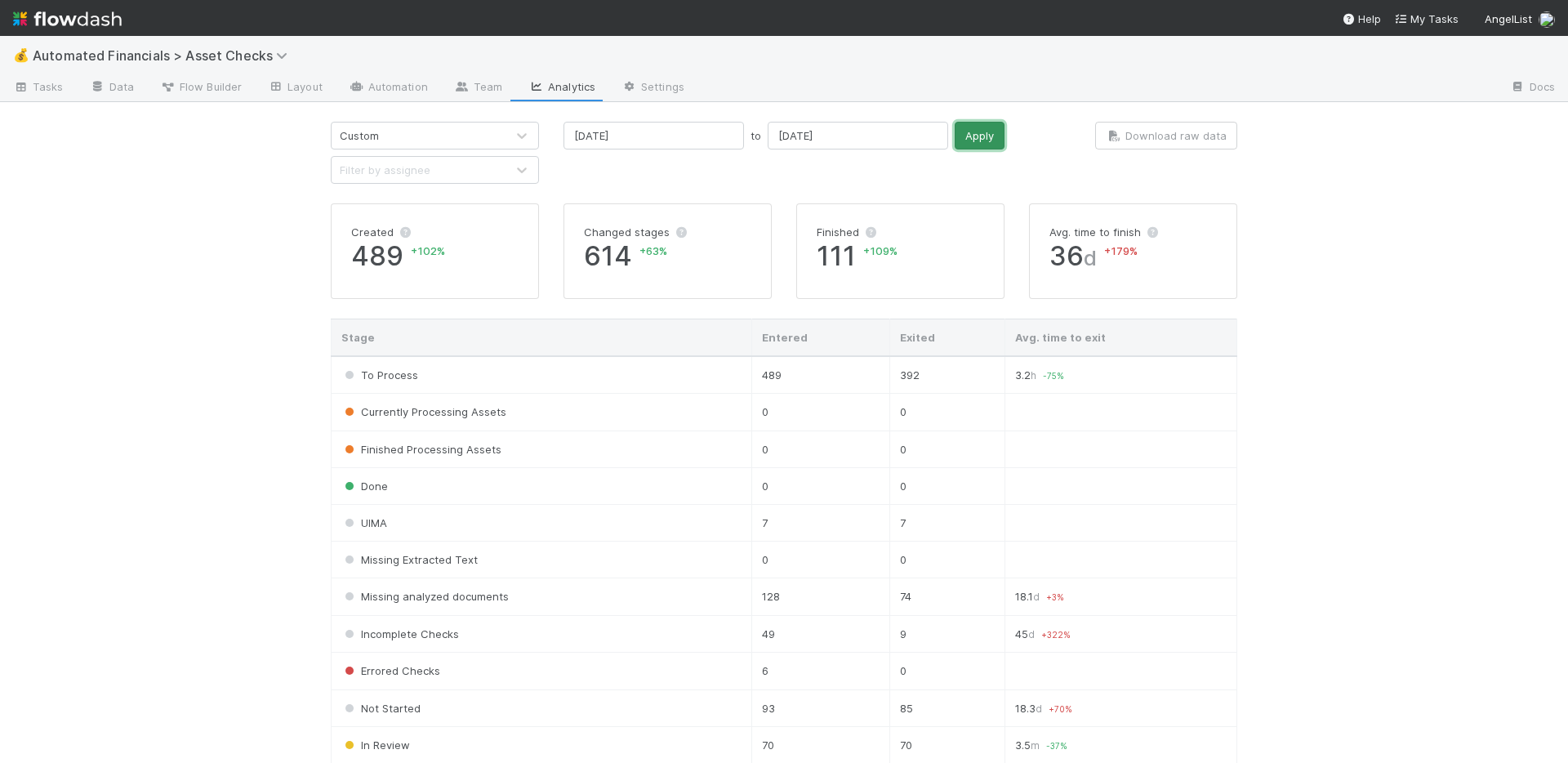
click at [954, 127] on button "Apply" at bounding box center [979, 136] width 50 height 28
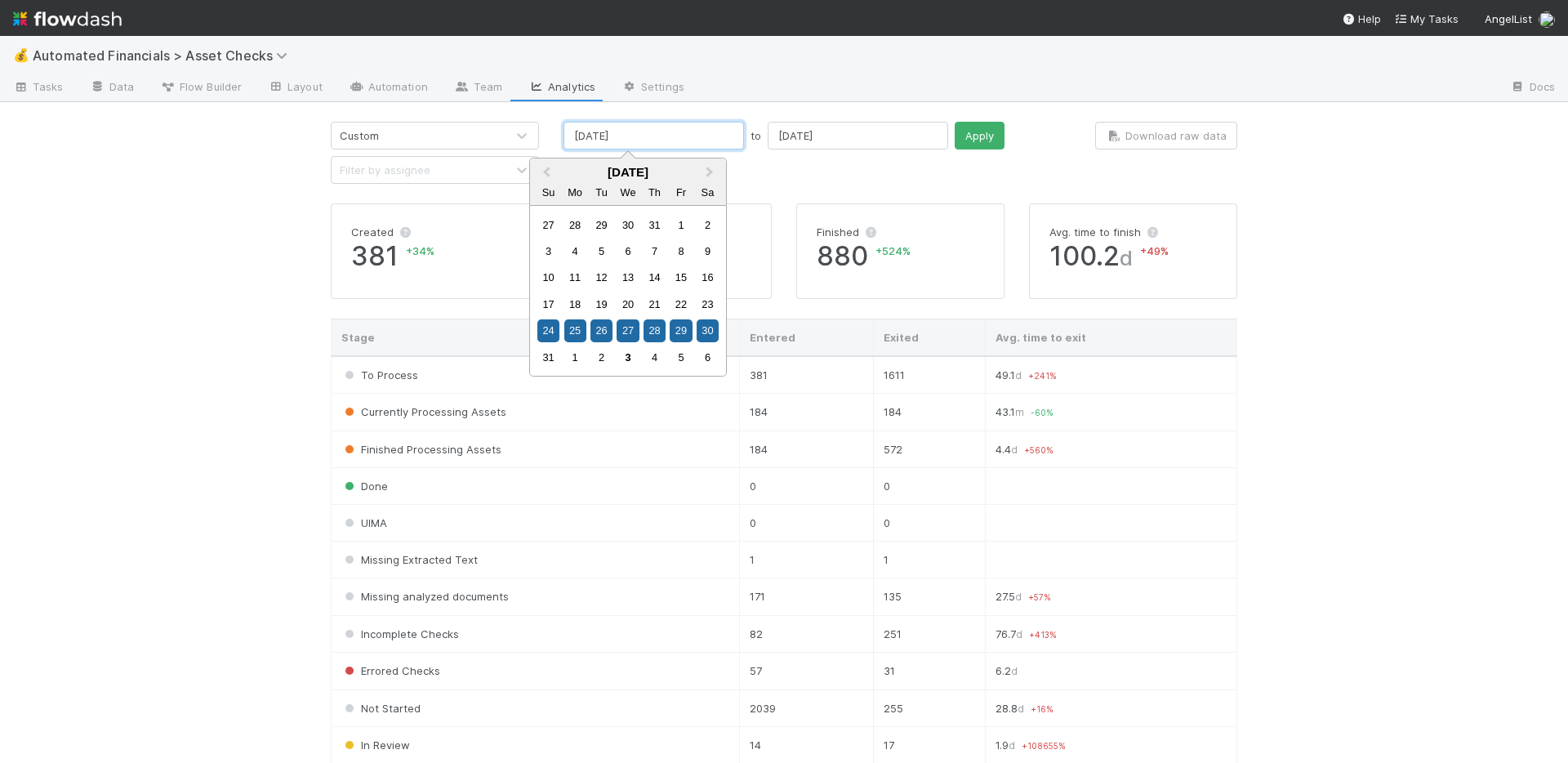
click at [661, 138] on input "08/24/2025" at bounding box center [654, 136] width 181 height 28
click at [552, 303] on div "17" at bounding box center [548, 303] width 22 height 22
type input "08/17/2025"
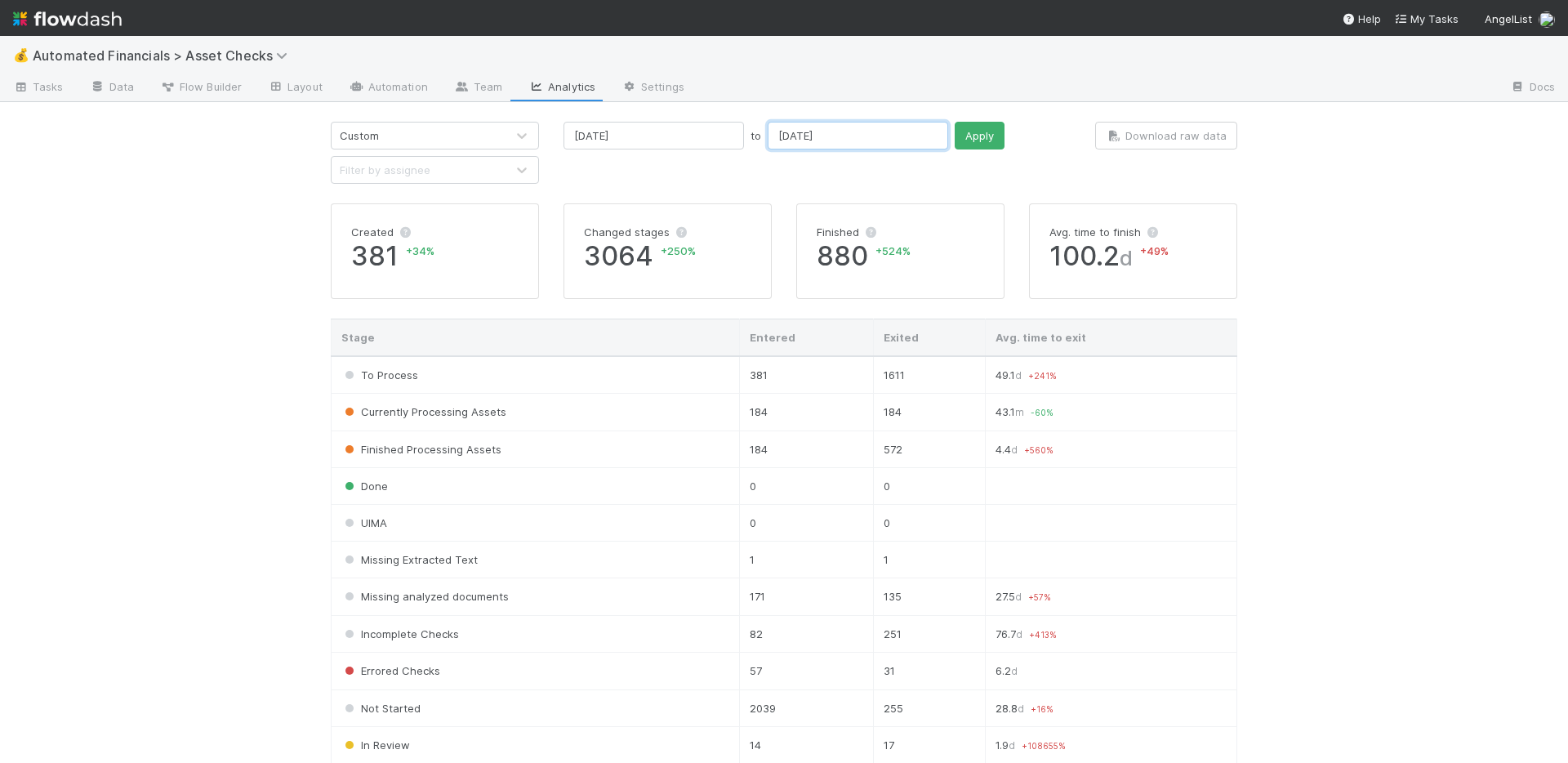
click at [822, 135] on input "08/30/2025" at bounding box center [858, 136] width 181 height 28
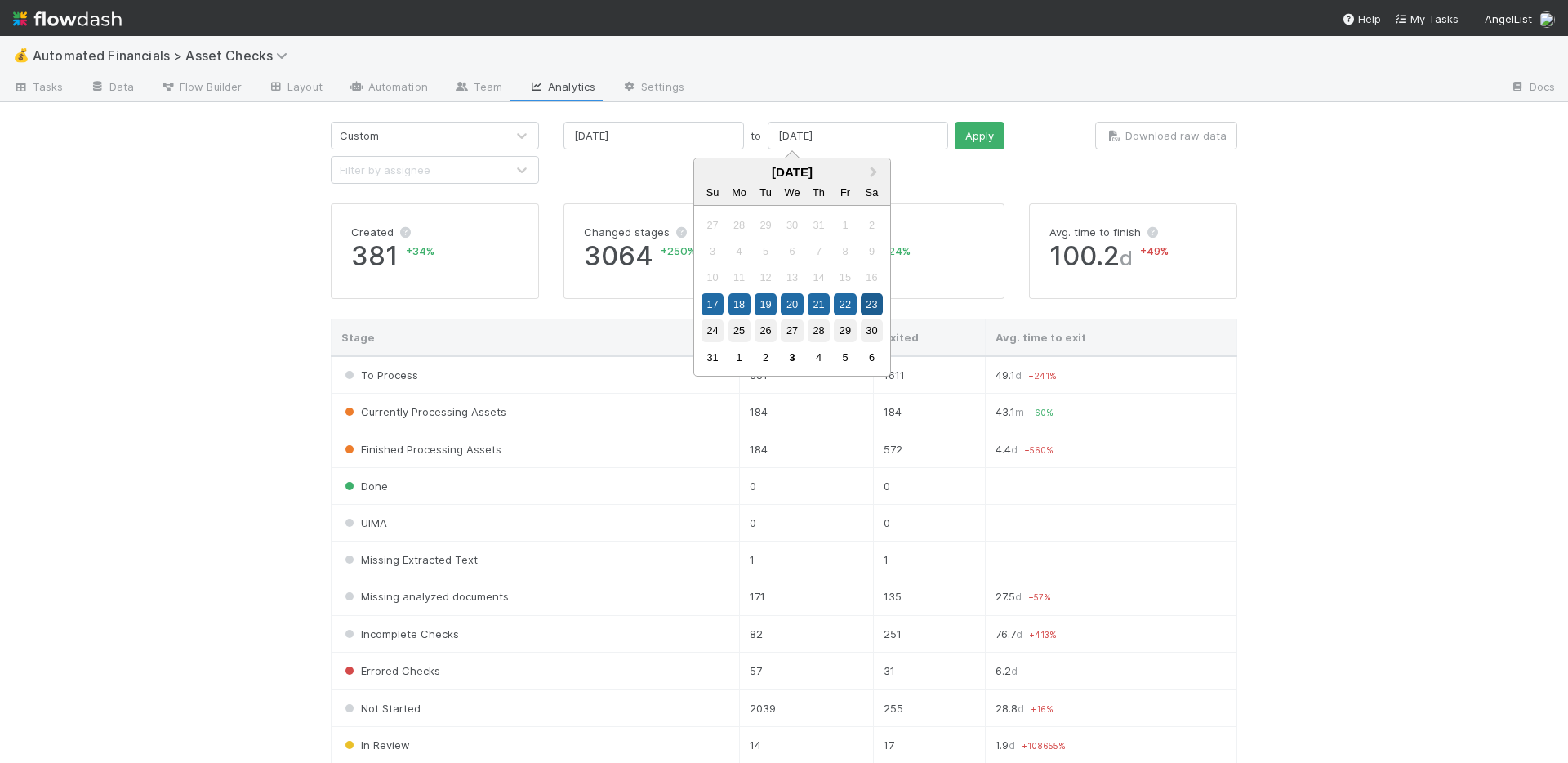
click at [872, 306] on div "23" at bounding box center [871, 303] width 22 height 22
type input "08/23/2025"
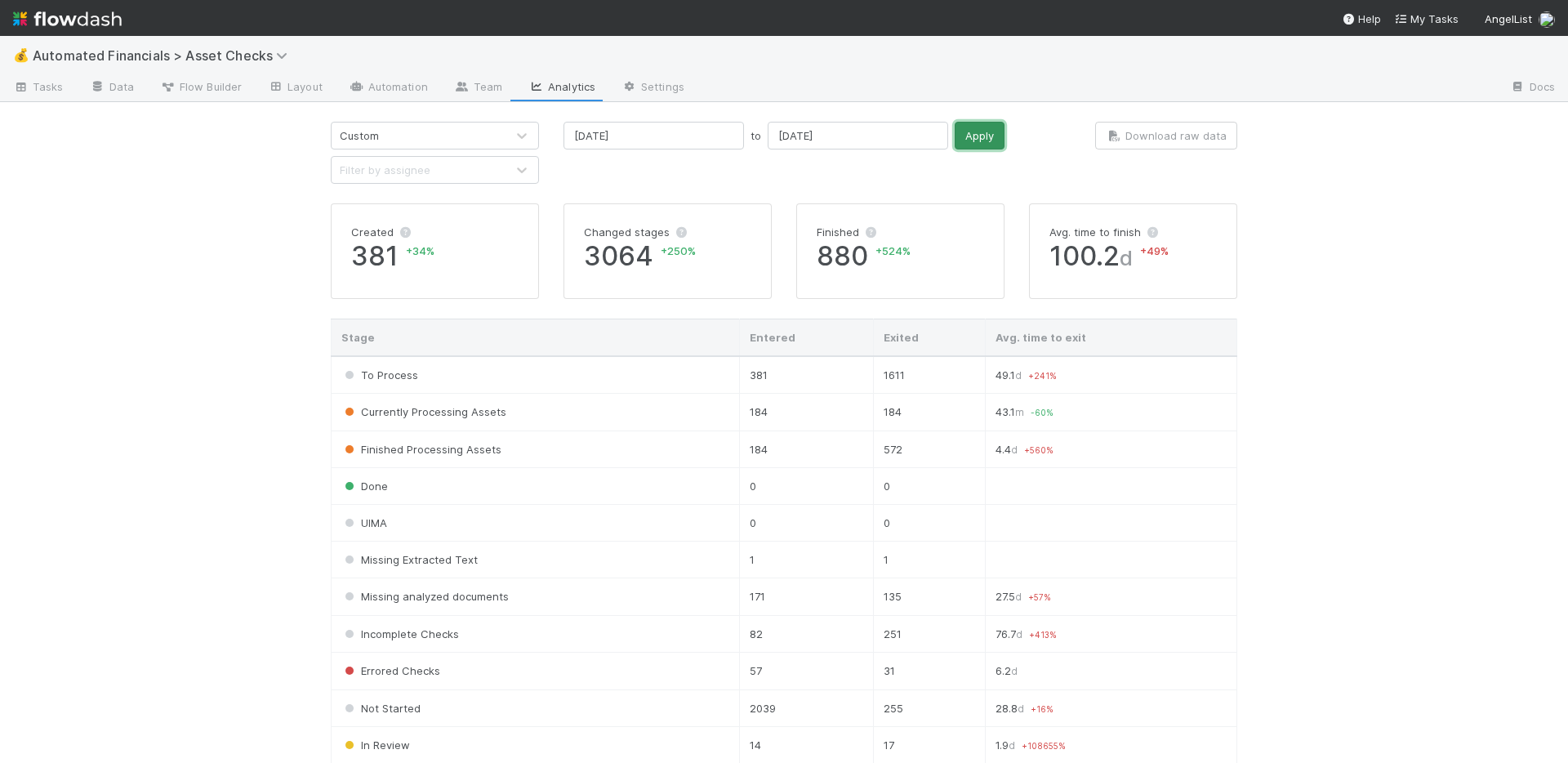
click at [954, 142] on button "Apply" at bounding box center [979, 136] width 50 height 28
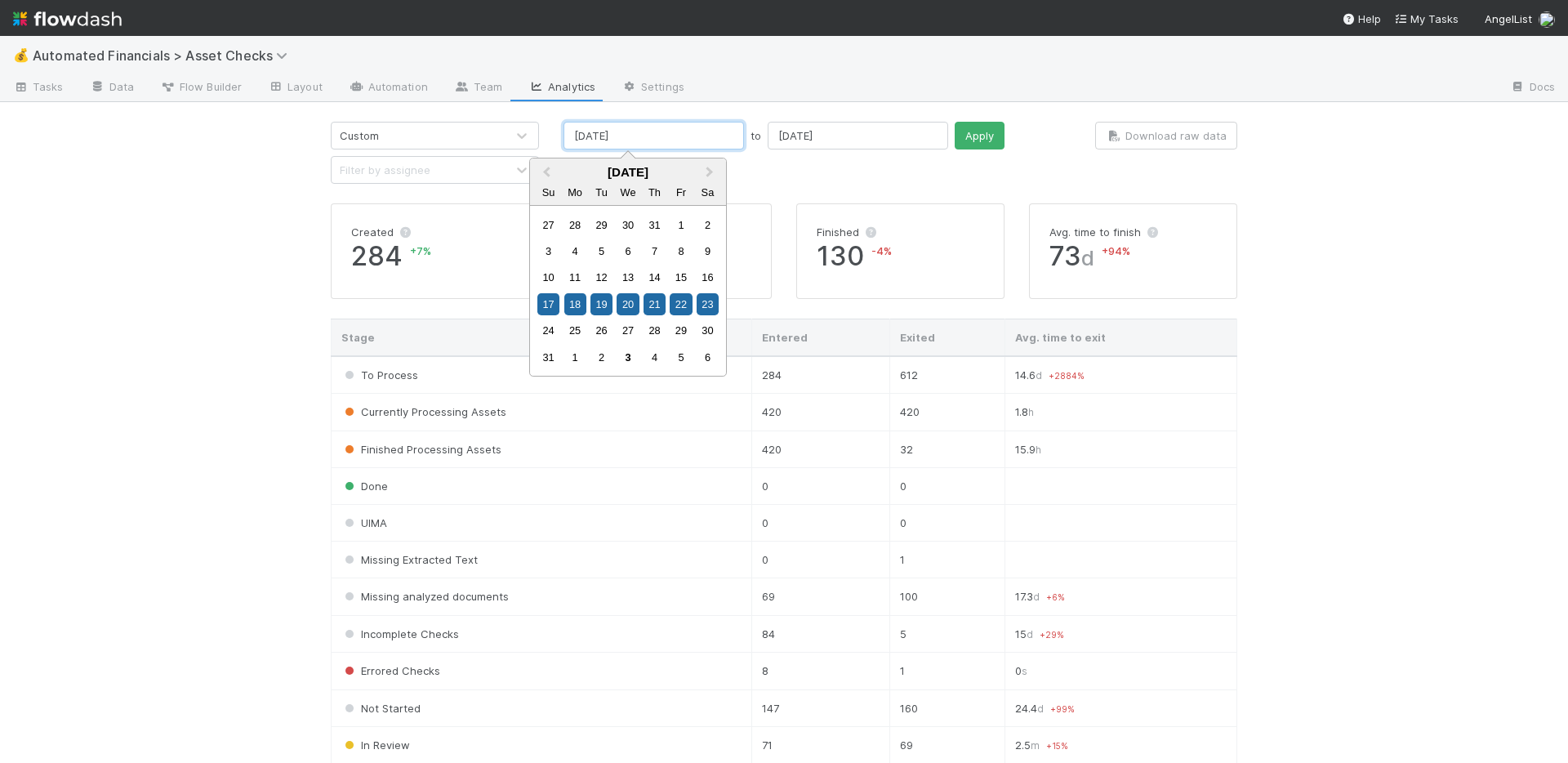
click at [677, 137] on input "08/17/2025" at bounding box center [654, 136] width 181 height 28
click at [552, 359] on div "31" at bounding box center [548, 357] width 22 height 22
type input "08/31/2025"
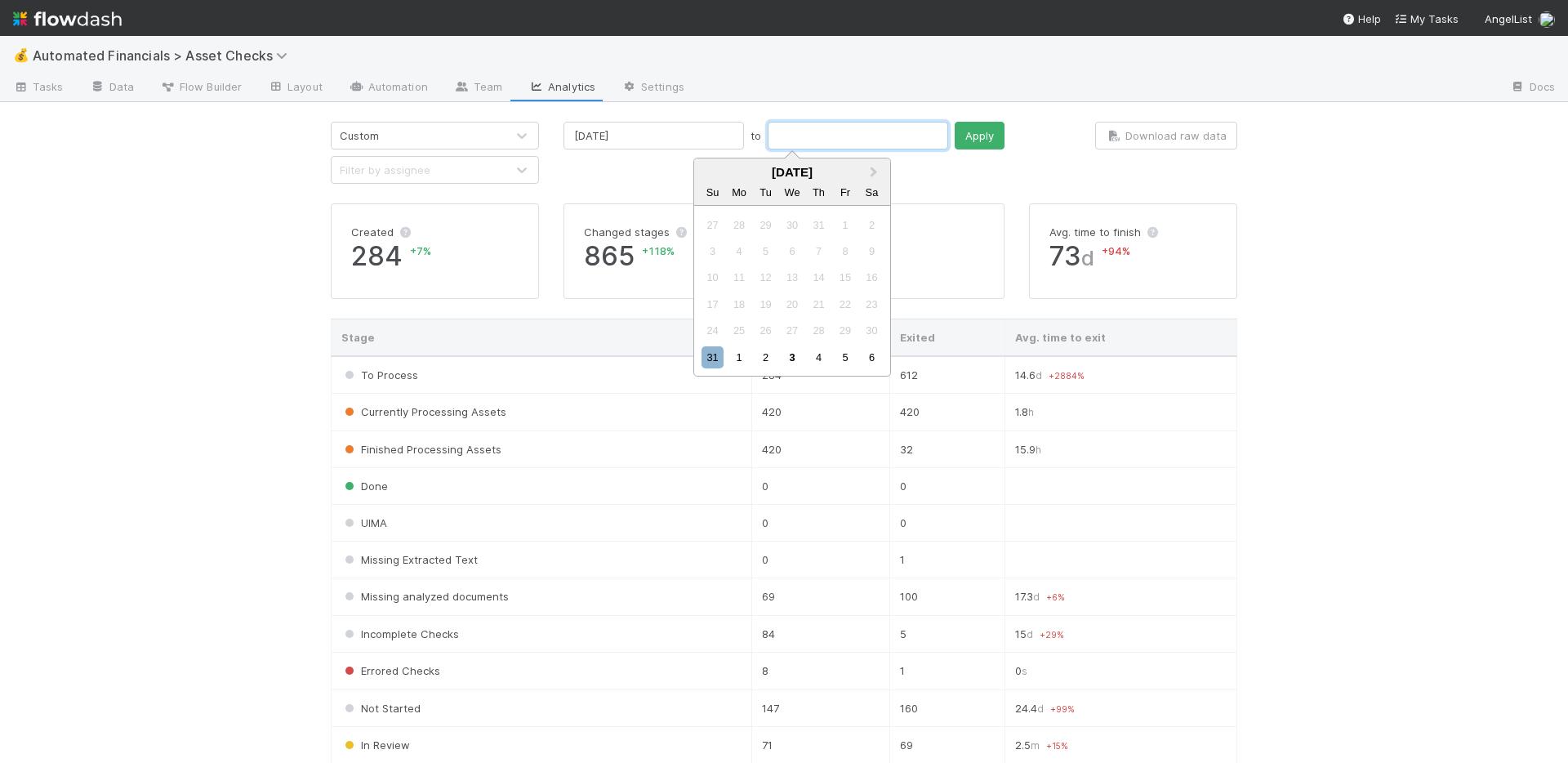
click at [804, 145] on input "text" at bounding box center [858, 136] width 181 height 28
click at [866, 358] on div "6" at bounding box center [871, 357] width 22 height 22
type input "09/06/2025"
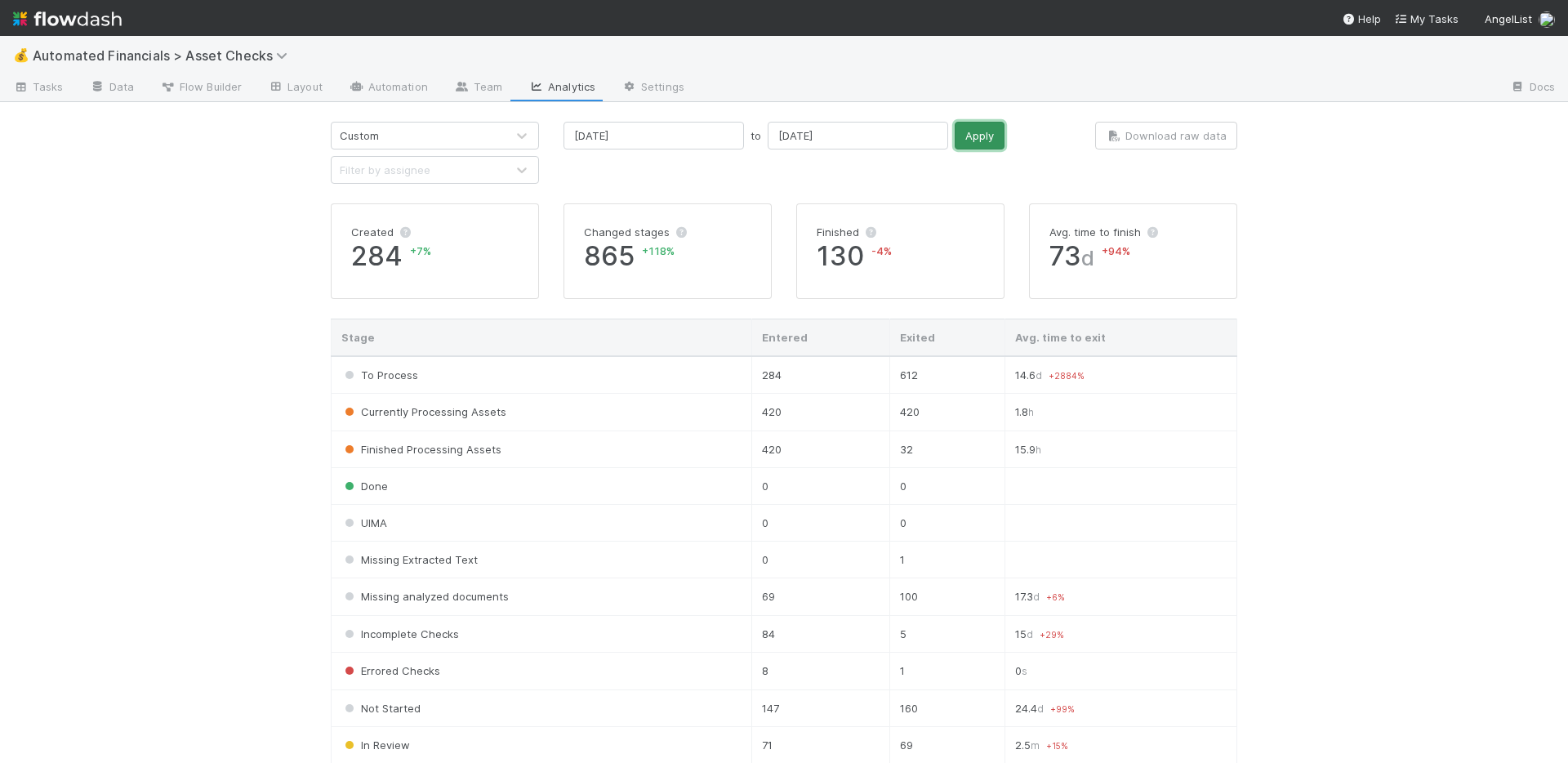
click at [954, 139] on button "Apply" at bounding box center [979, 136] width 50 height 28
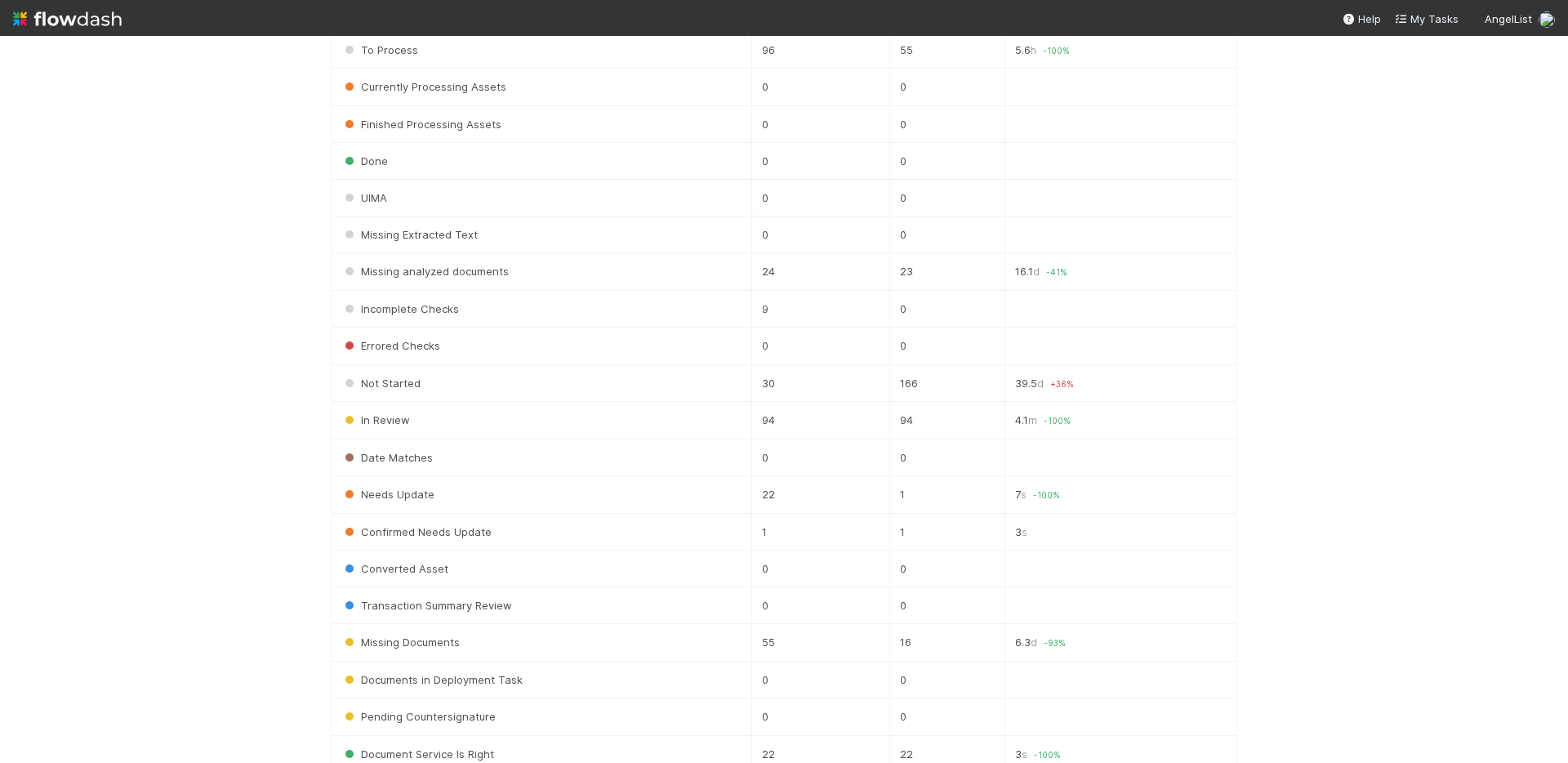
scroll to position [644, 0]
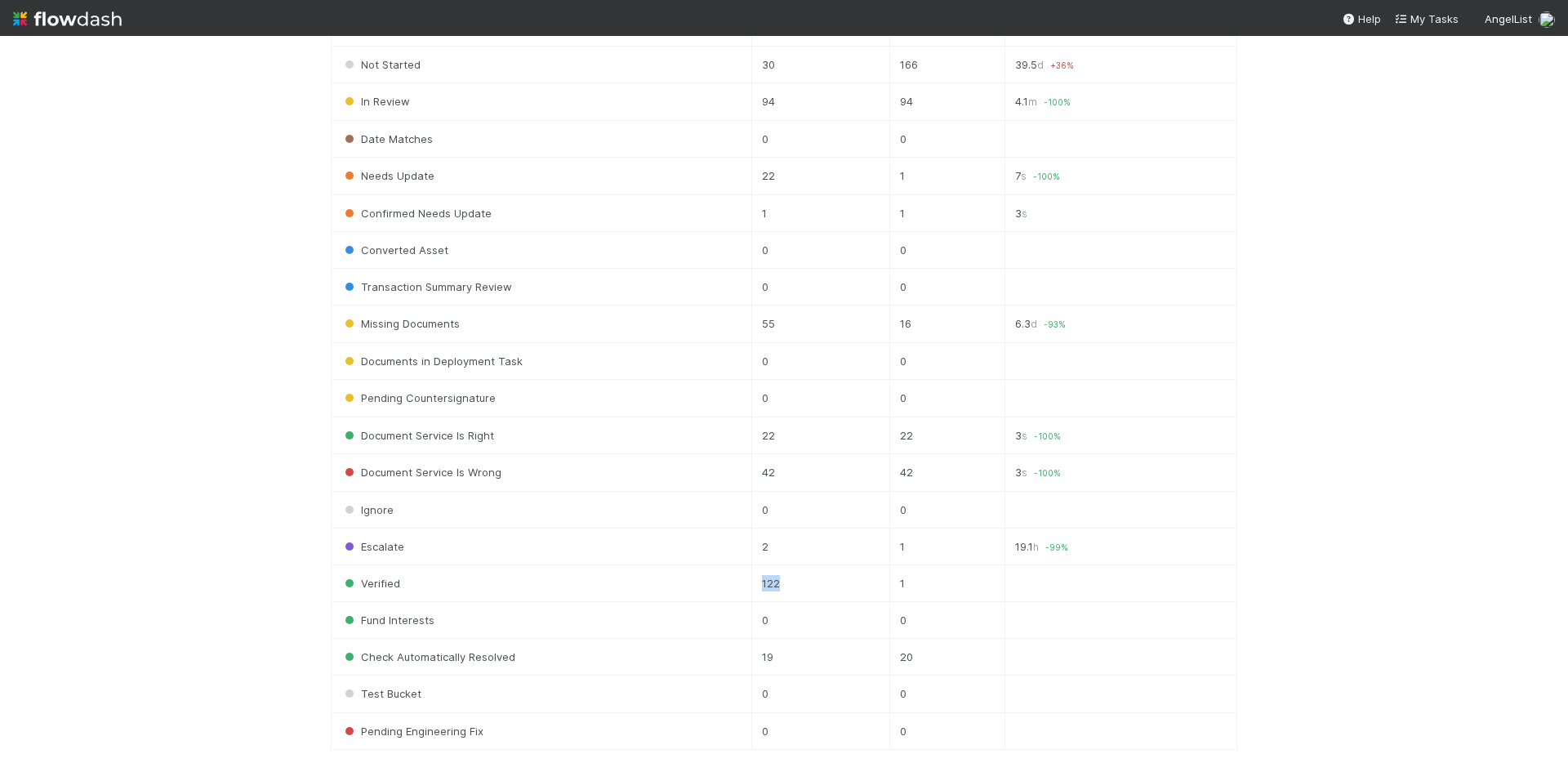
drag, startPoint x: 766, startPoint y: 580, endPoint x: 784, endPoint y: 581, distance: 18.0
click at [784, 581] on td "122" at bounding box center [819, 584] width 138 height 37
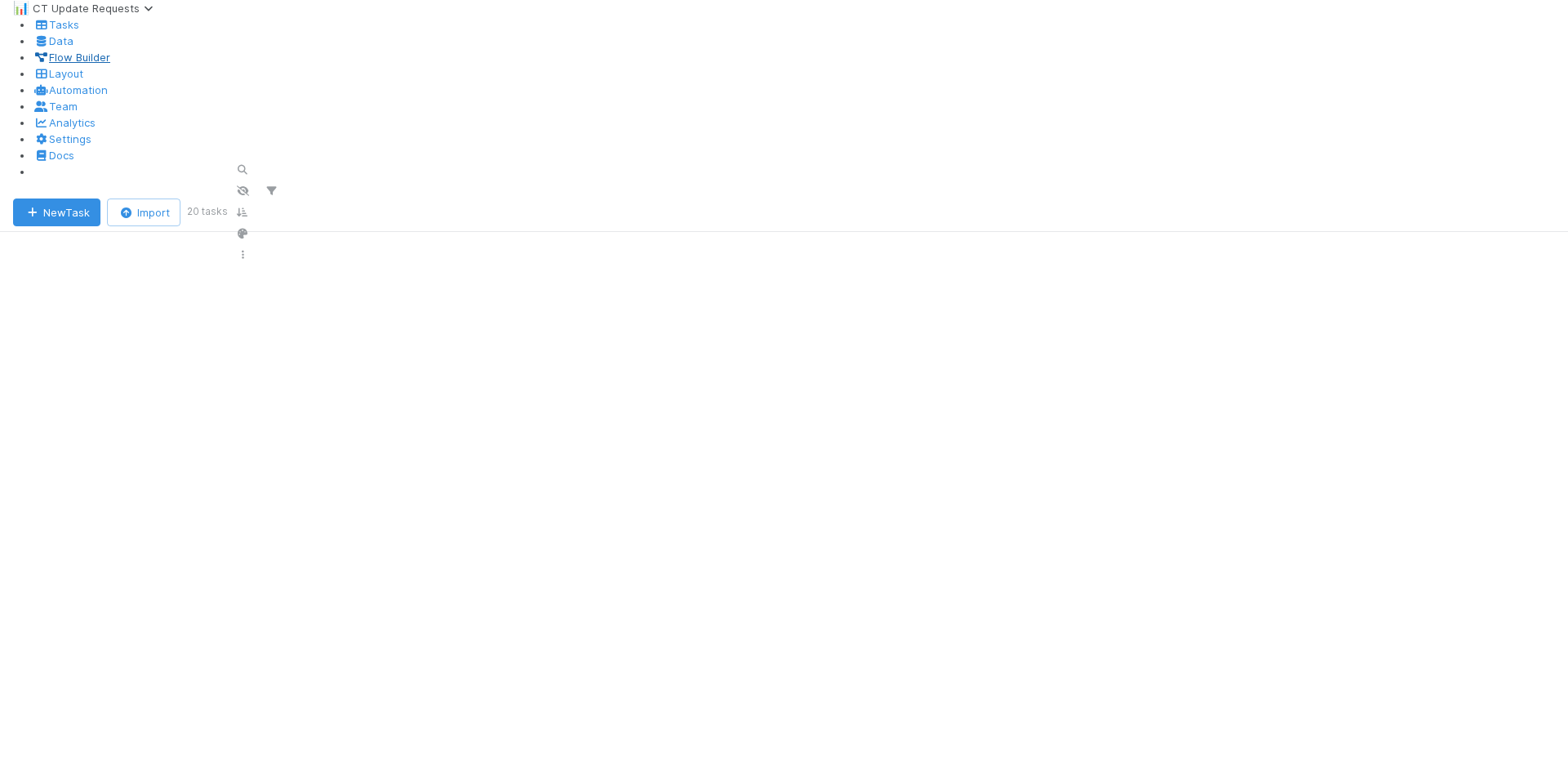
scroll to position [581, 1276]
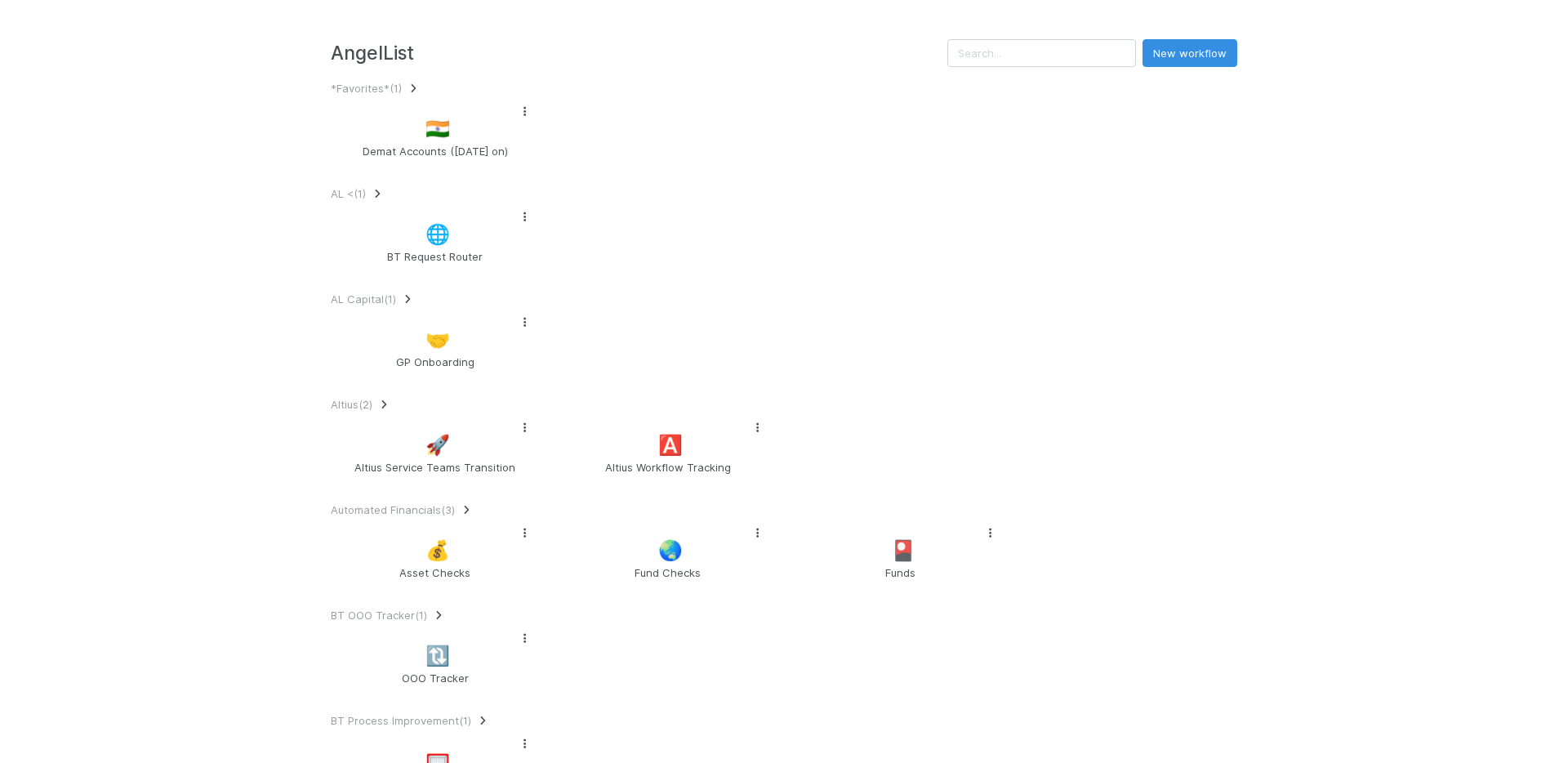
scroll to position [2707, 0]
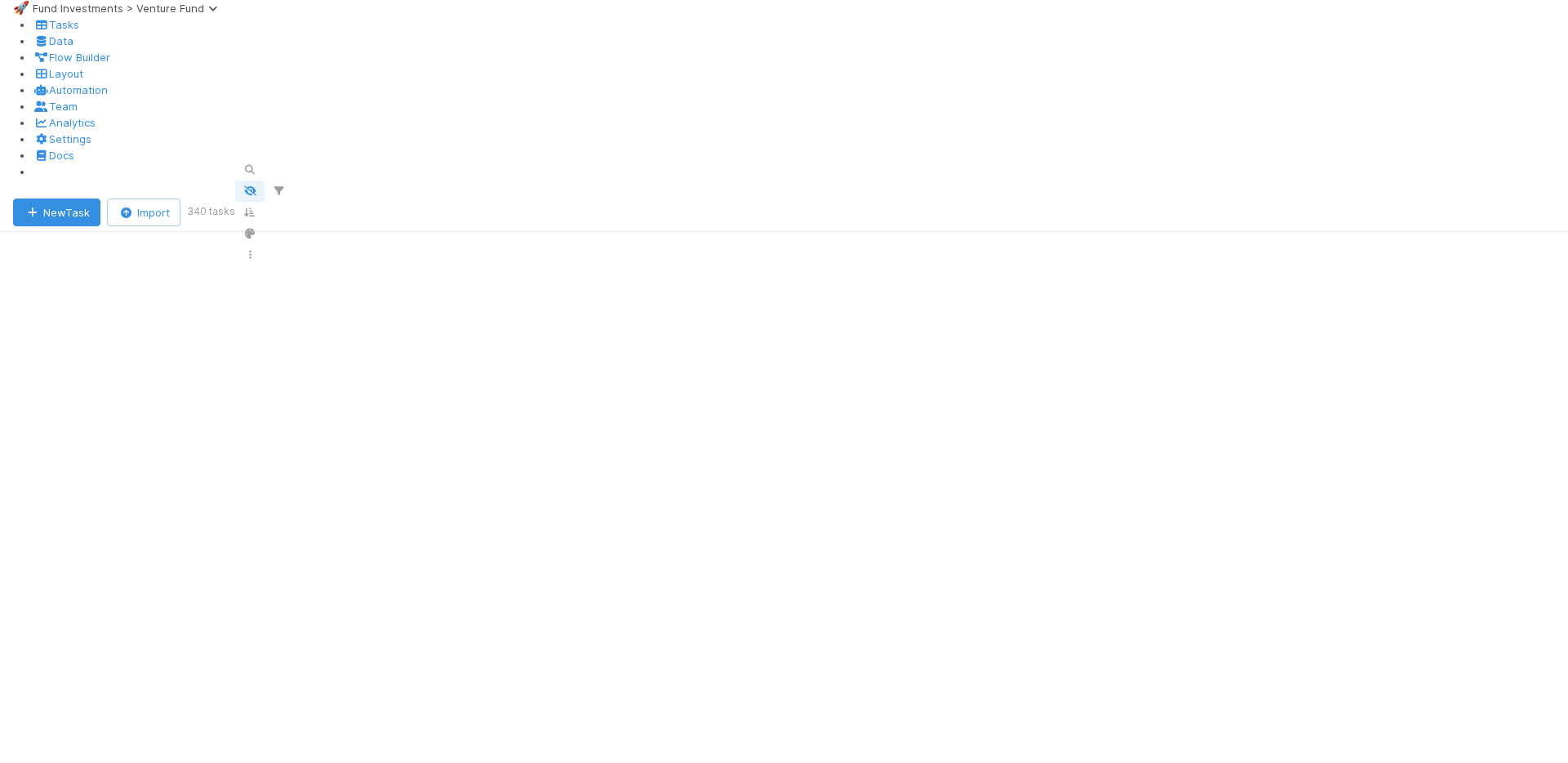
scroll to position [0, 1040]
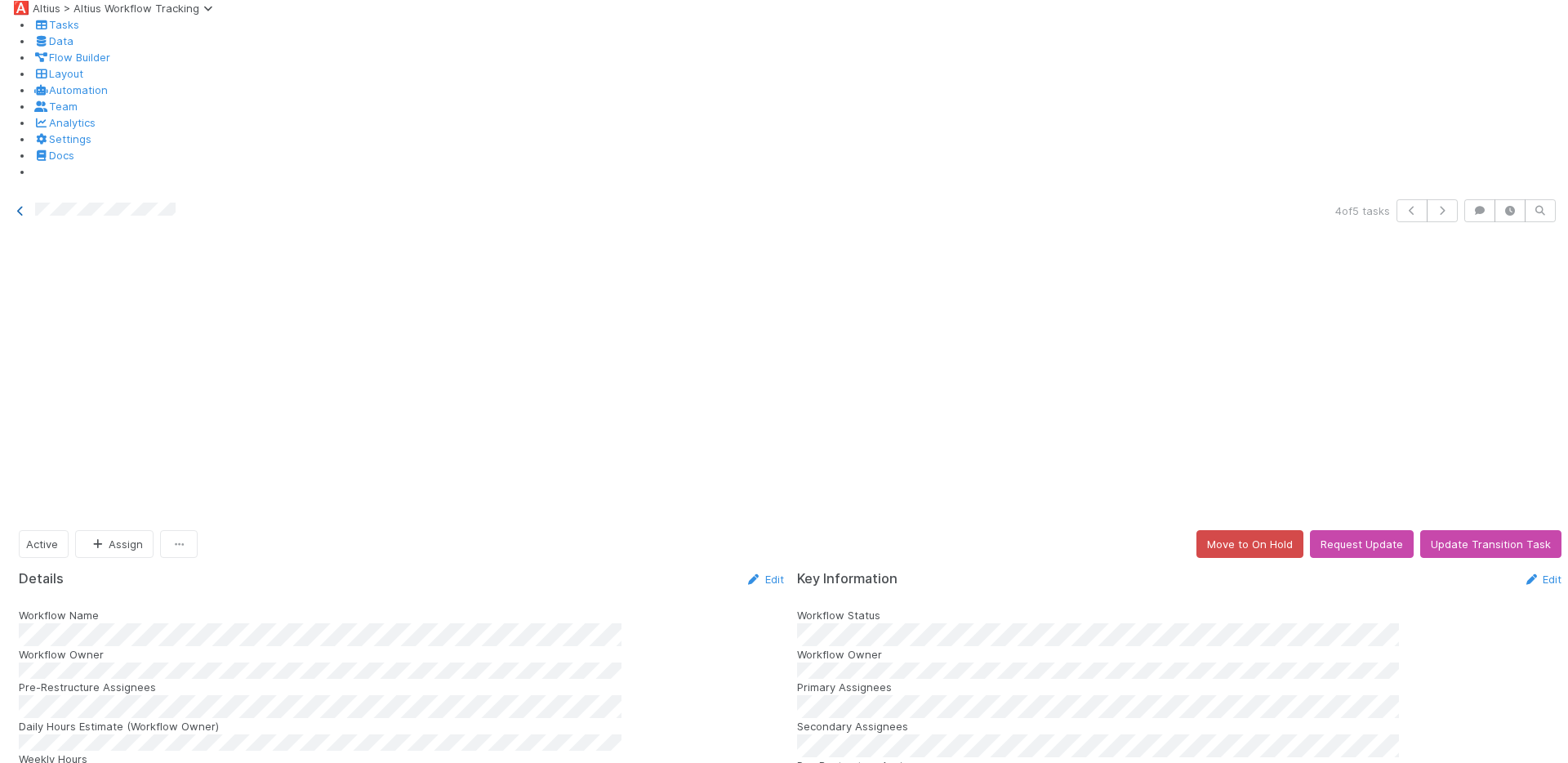
click at [25, 203] on link at bounding box center [20, 210] width 17 height 17
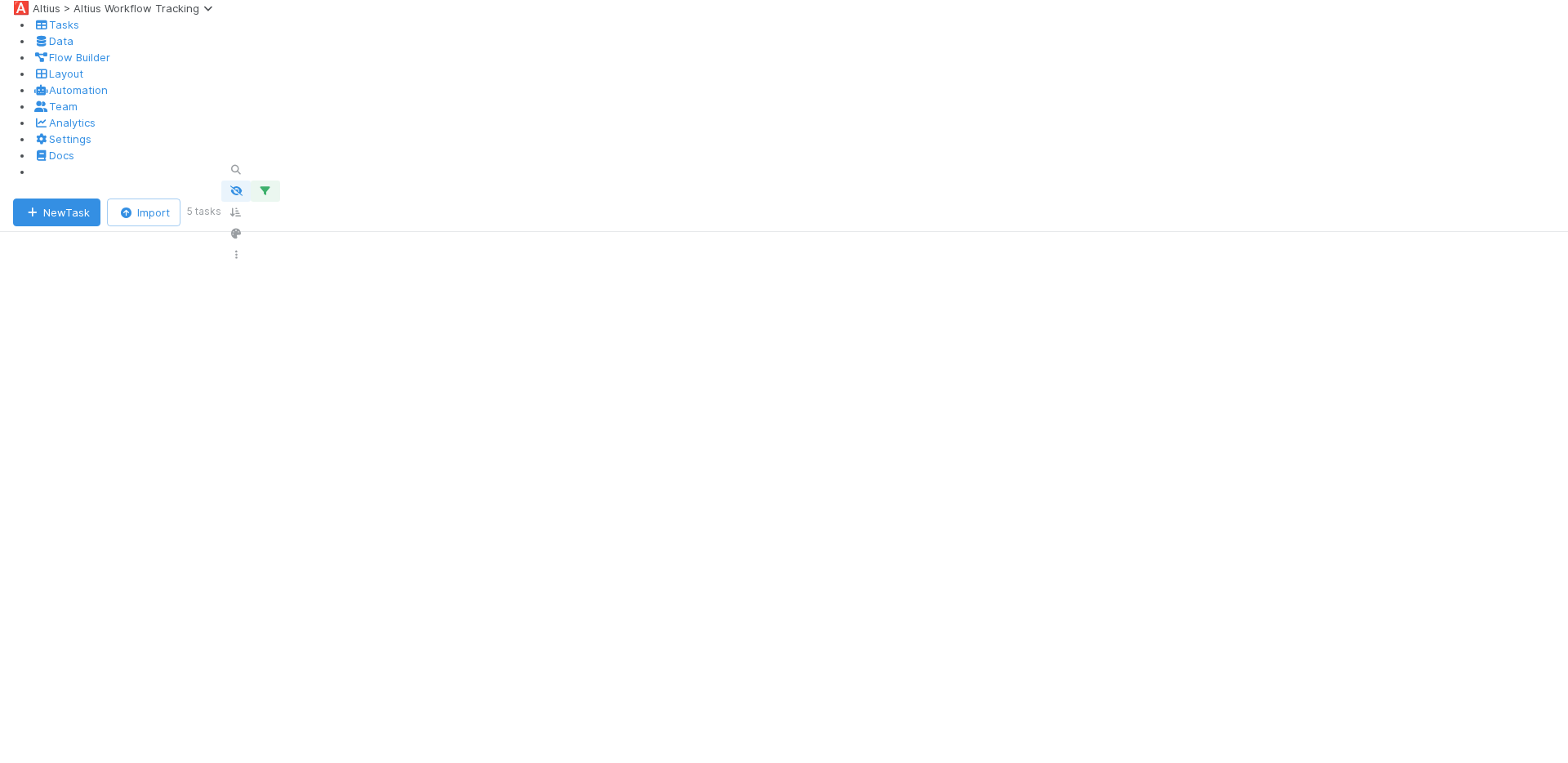
scroll to position [581, 1276]
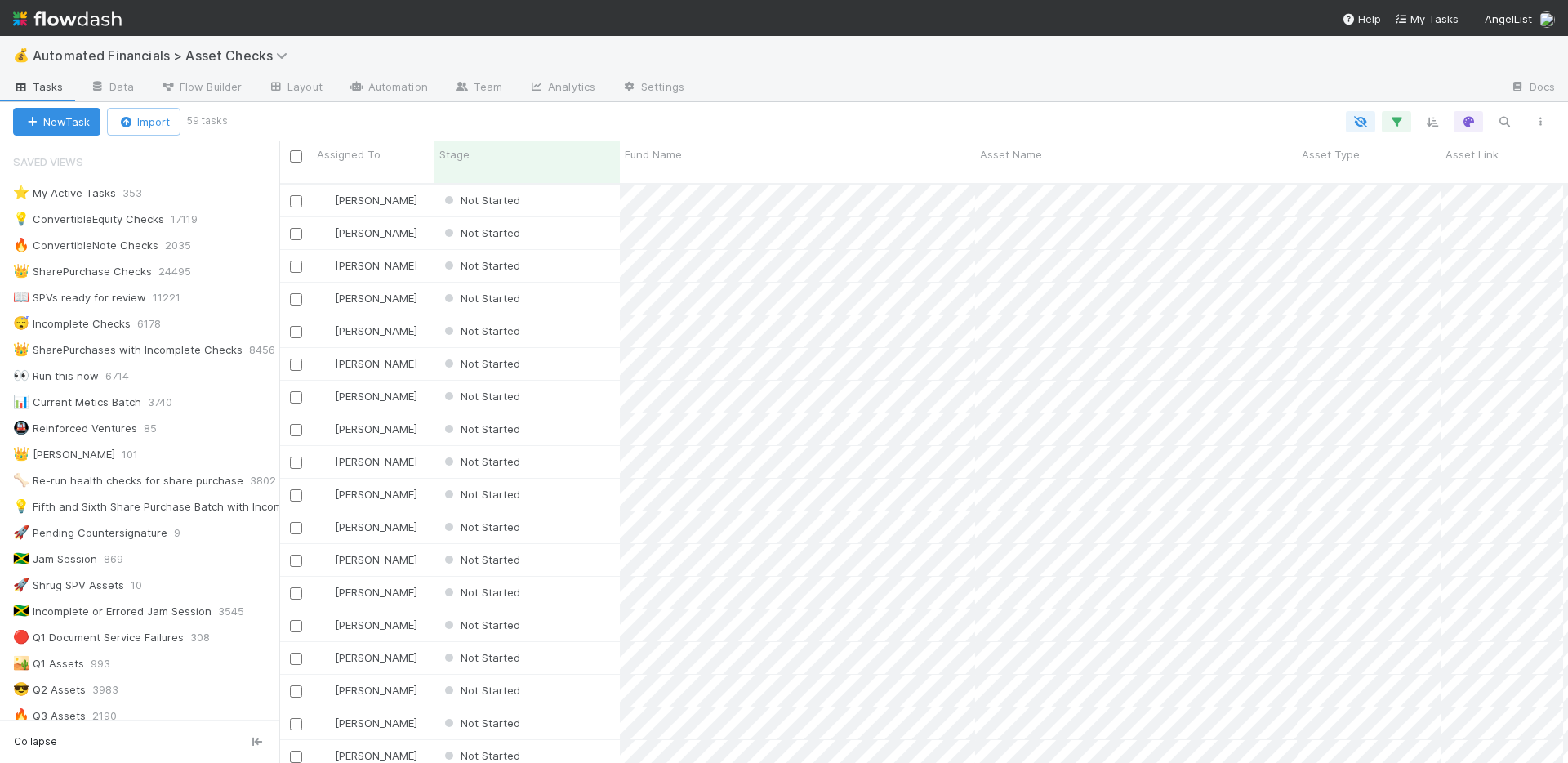
scroll to position [1472, 0]
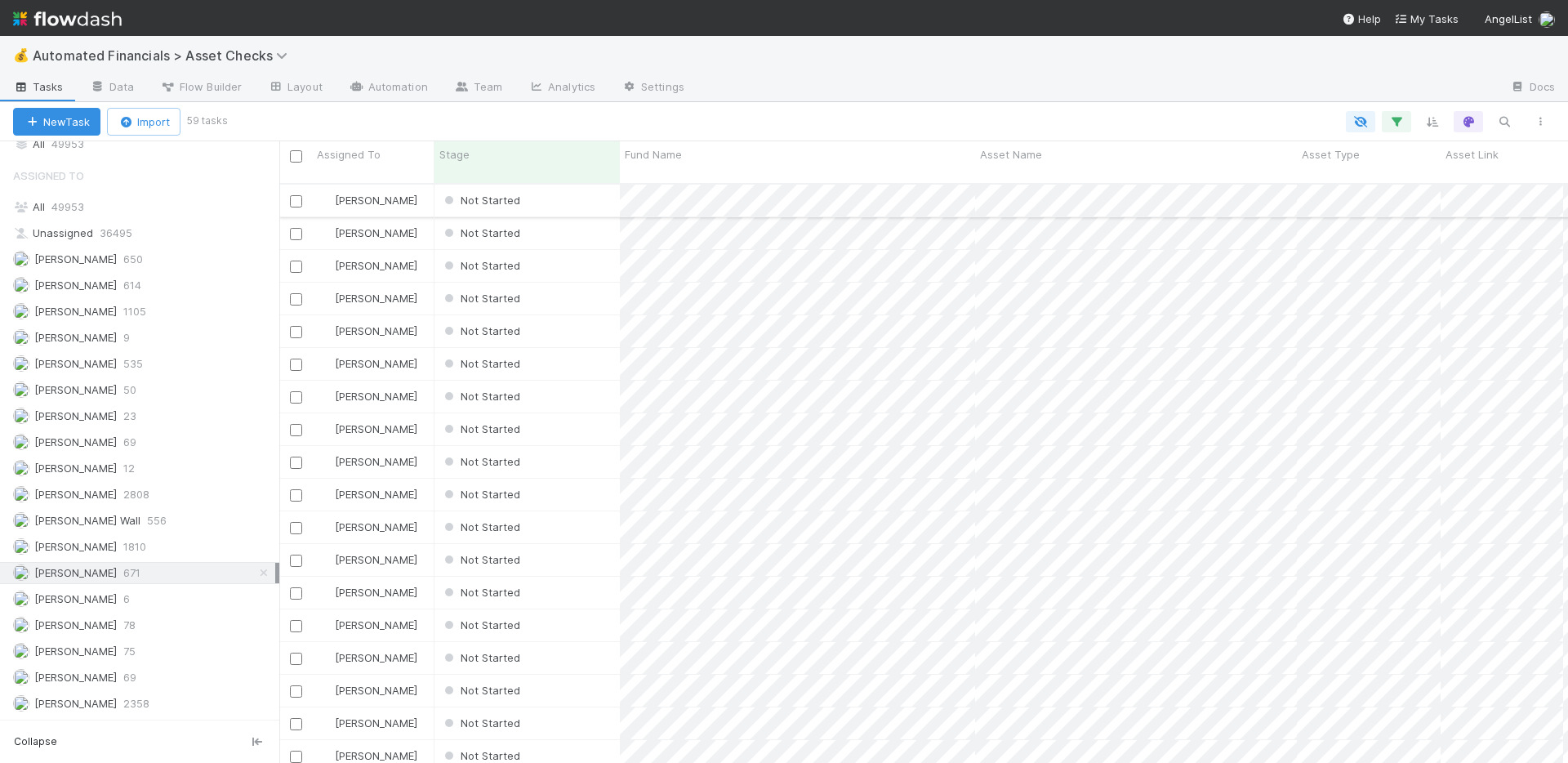
click at [573, 185] on div "Not Started" at bounding box center [527, 201] width 185 height 32
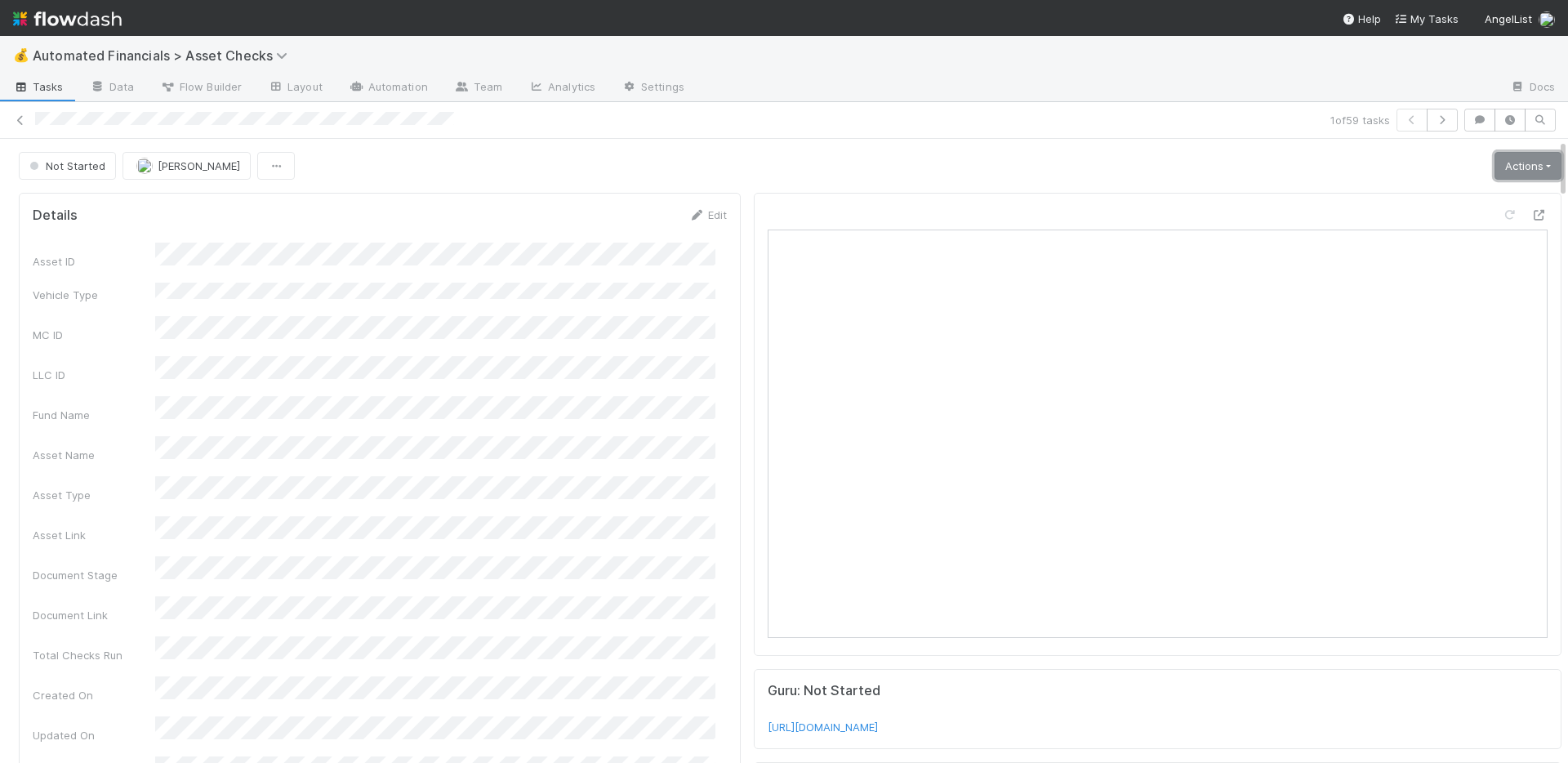
click at [1503, 154] on link "Actions" at bounding box center [1528, 166] width 67 height 28
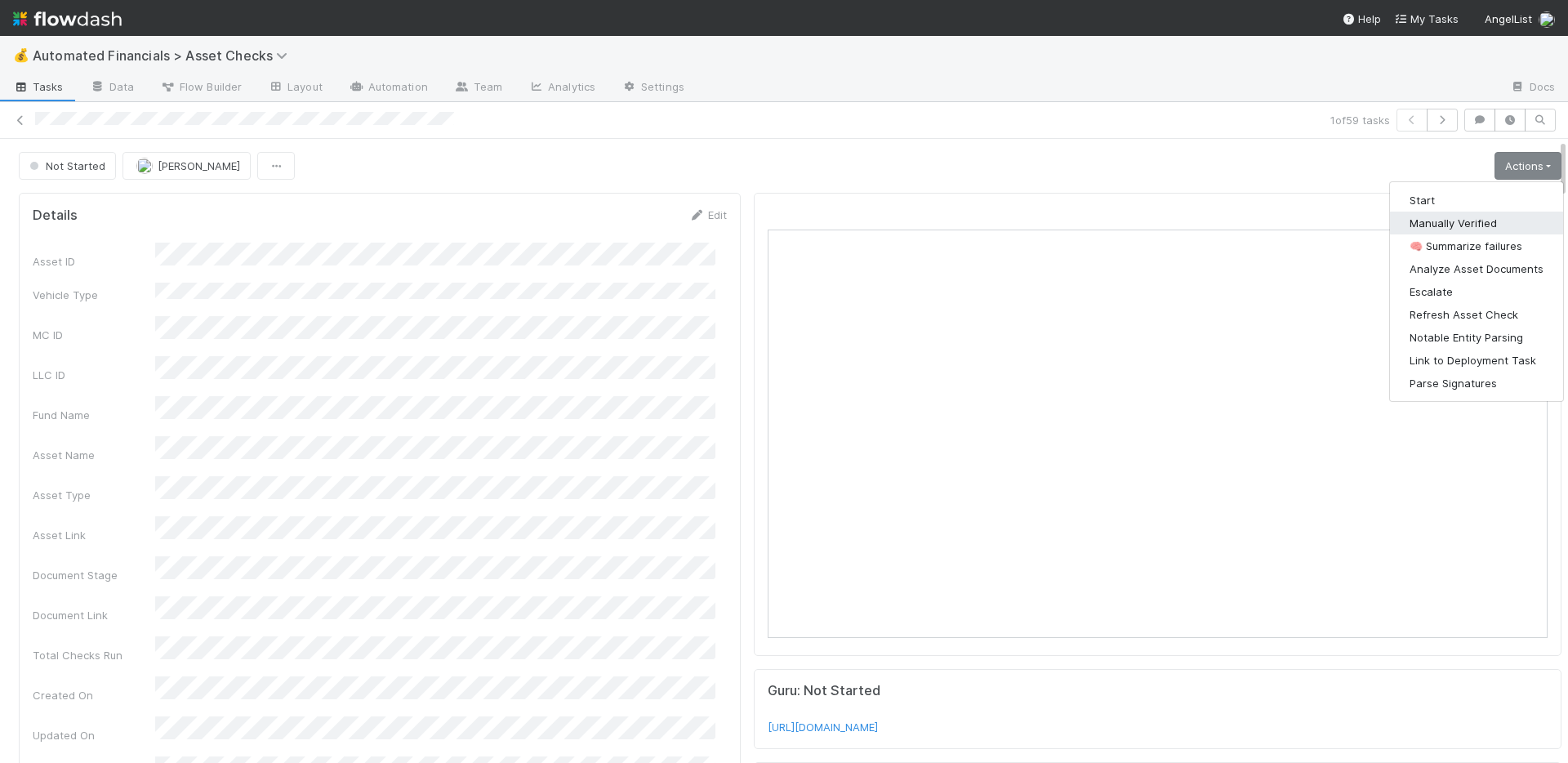
click at [1458, 214] on button "Manually Verified" at bounding box center [1477, 223] width 174 height 23
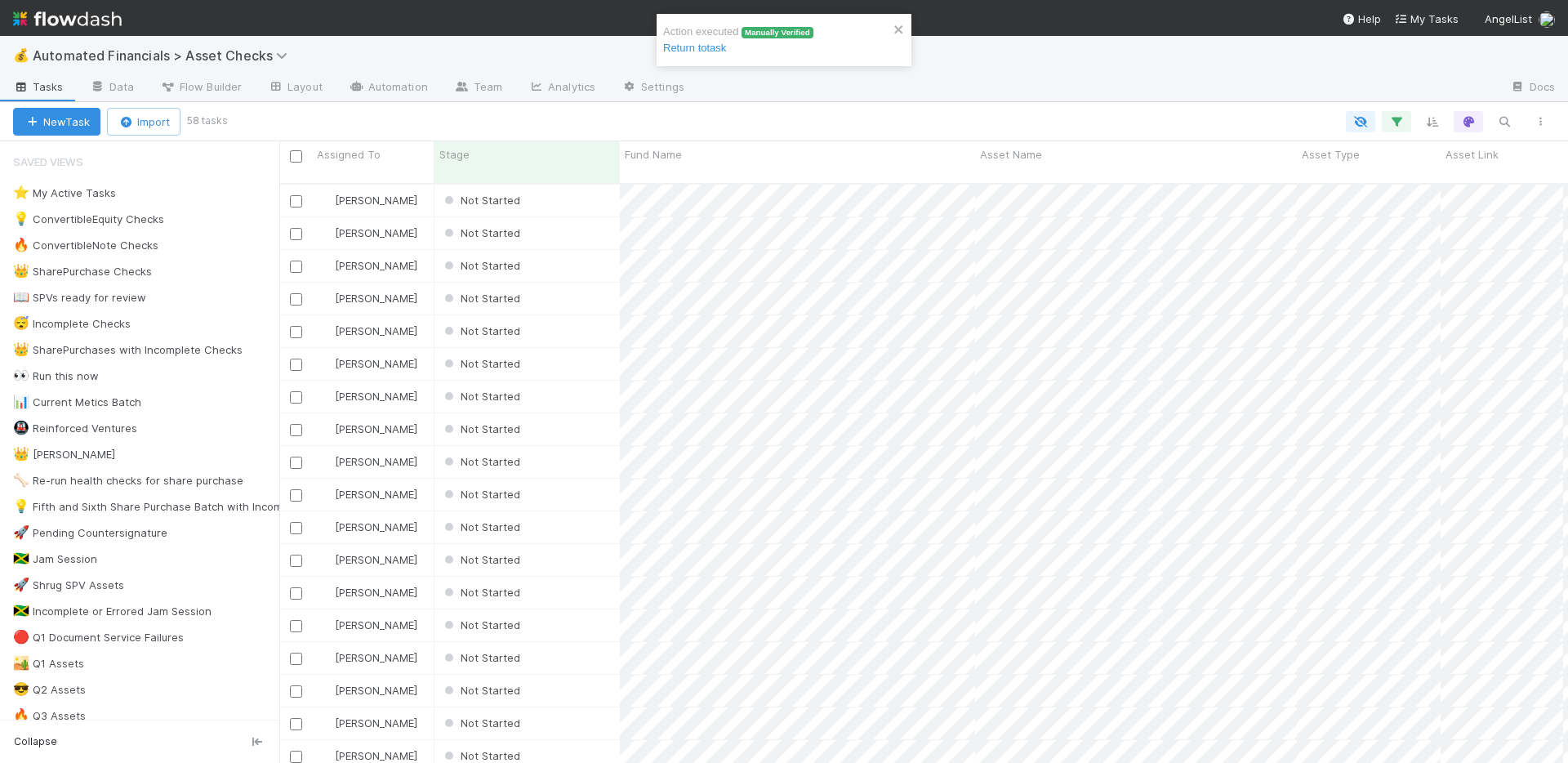
scroll to position [581, 1276]
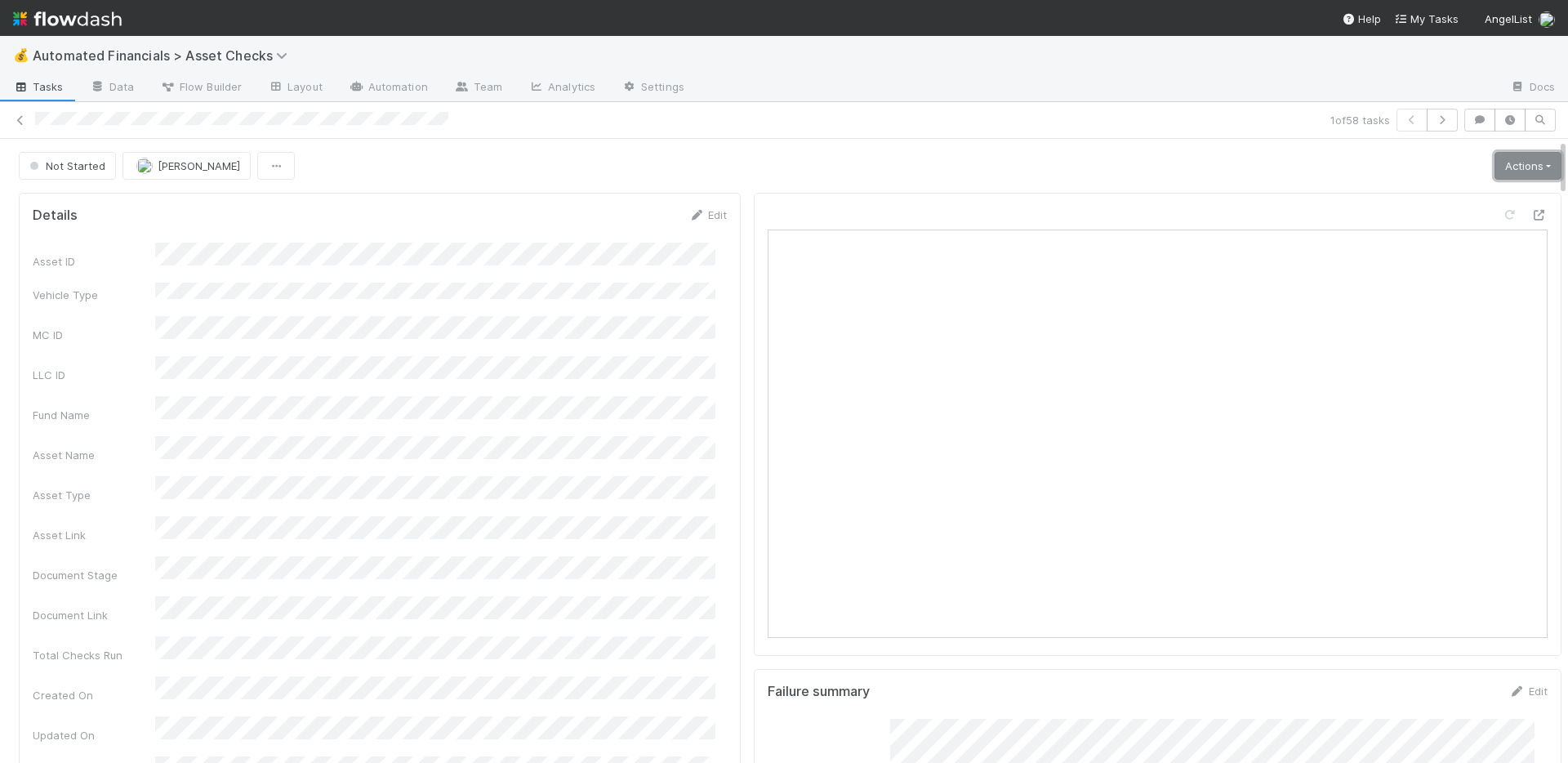
click at [1501, 172] on link "Actions" at bounding box center [1528, 166] width 67 height 28
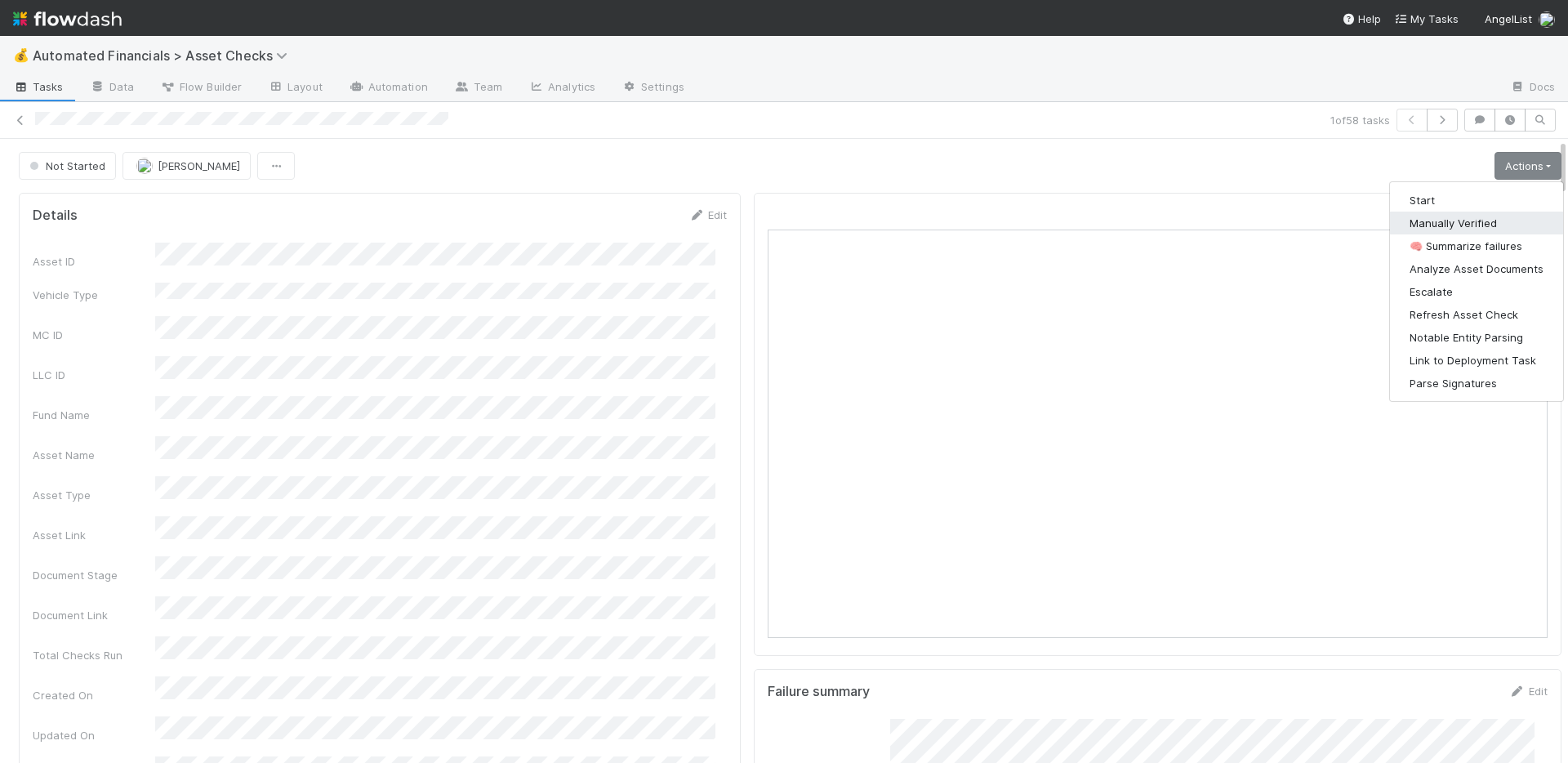
click at [1462, 217] on button "Manually Verified" at bounding box center [1477, 223] width 174 height 23
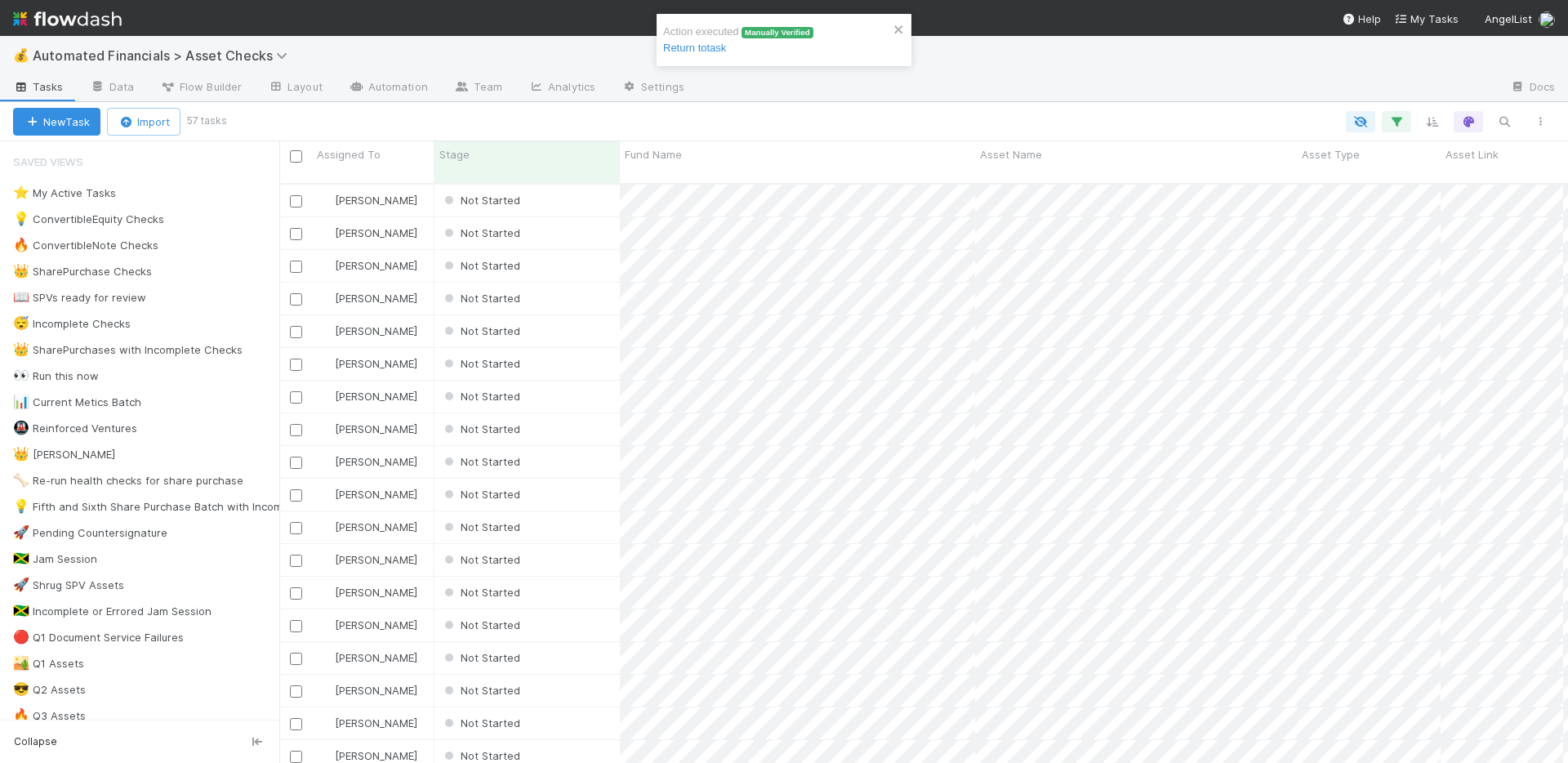
scroll to position [581, 1276]
click at [591, 194] on div "Not Started" at bounding box center [527, 201] width 185 height 32
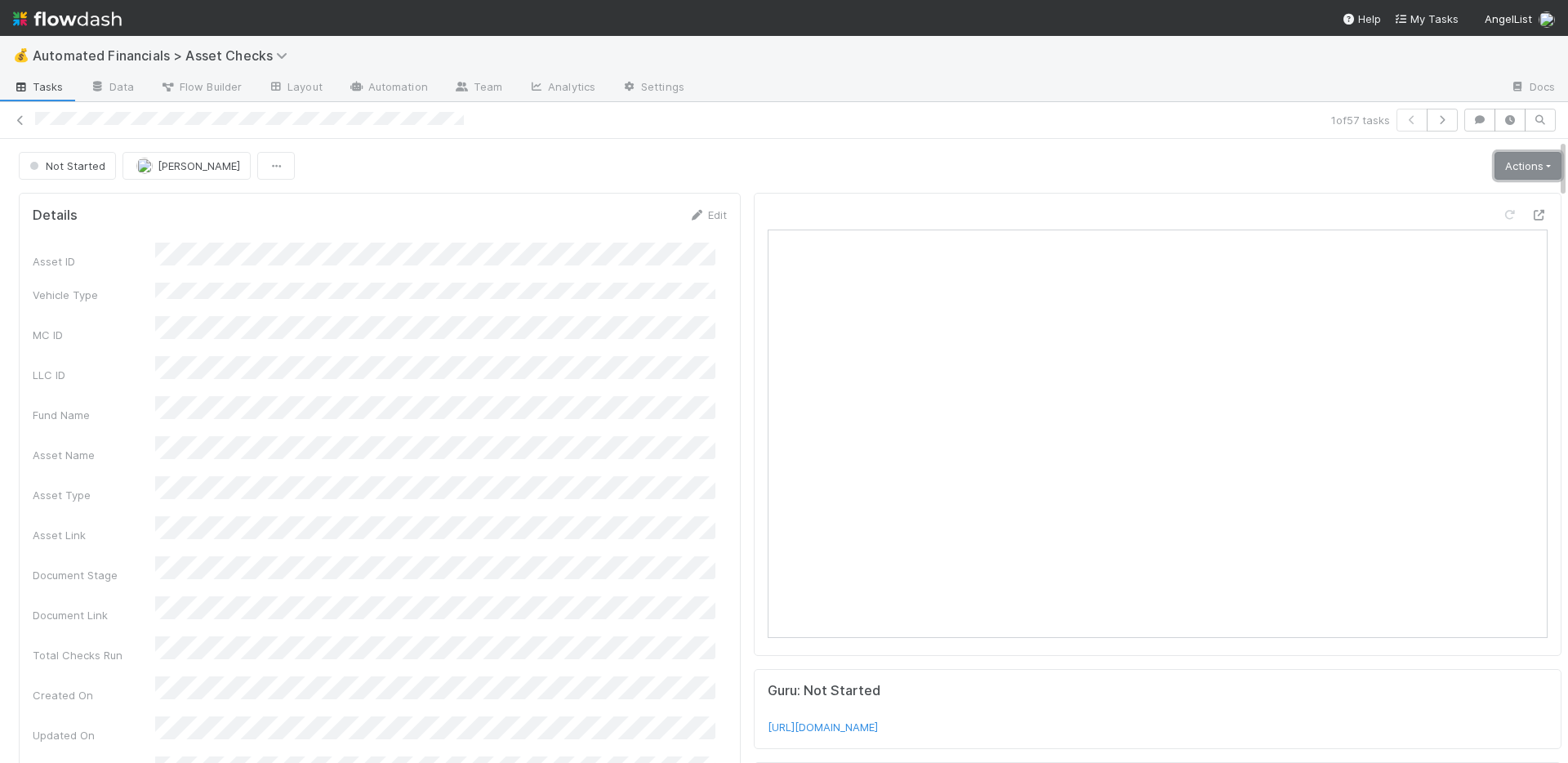
click at [1494, 172] on link "Actions" at bounding box center [1528, 166] width 67 height 28
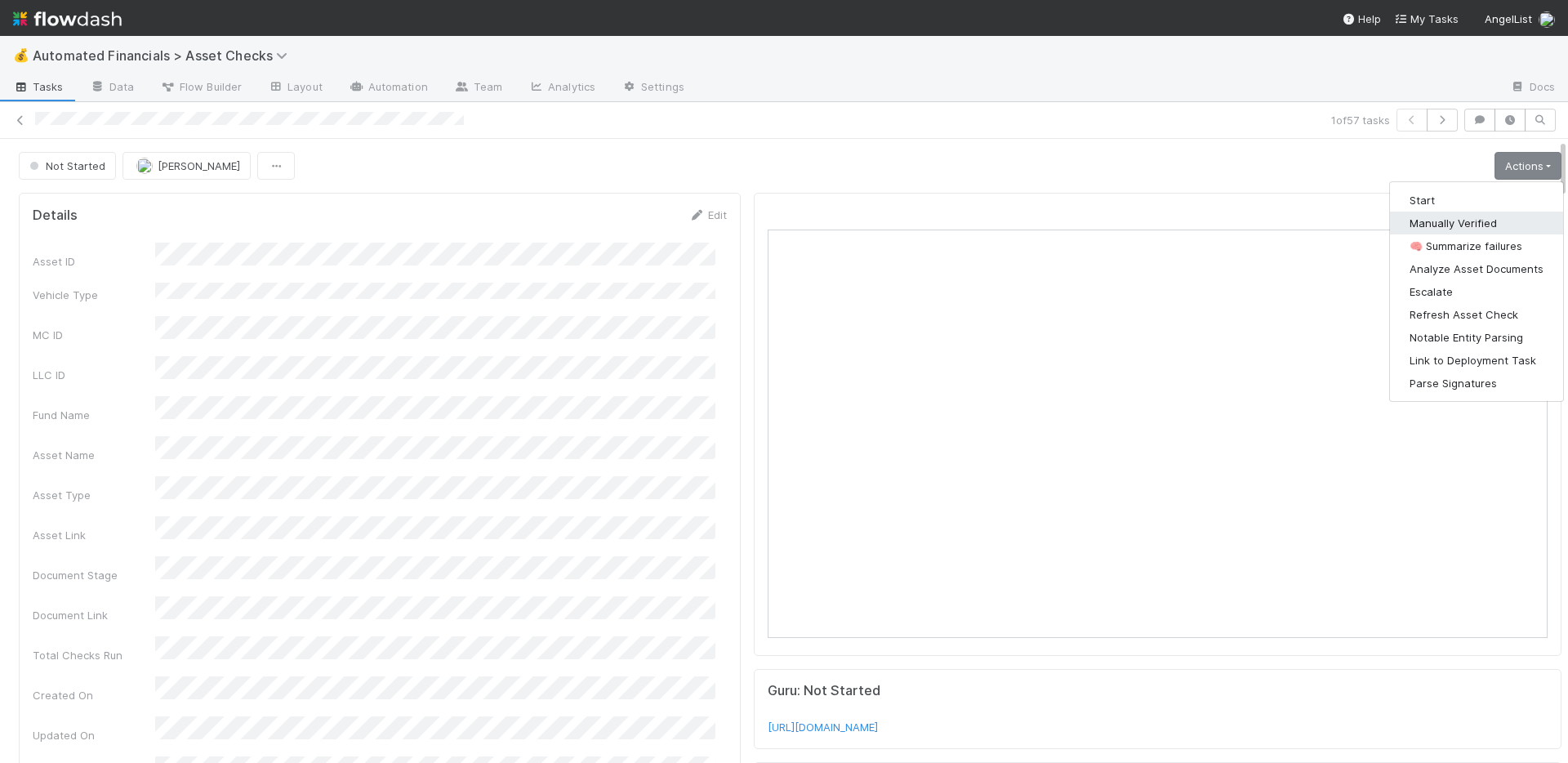
click at [1451, 225] on button "Manually Verified" at bounding box center [1477, 223] width 174 height 23
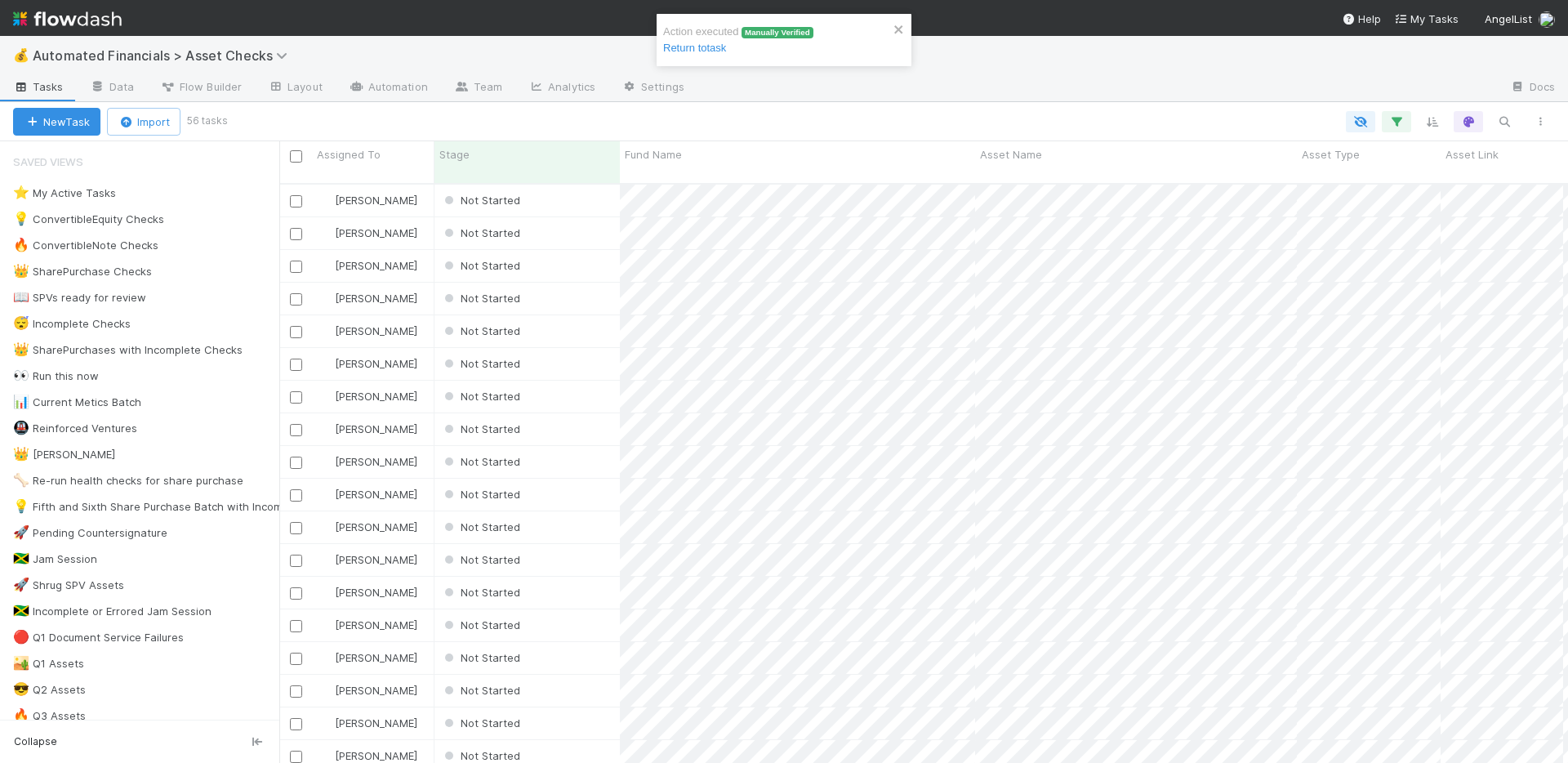
scroll to position [581, 1276]
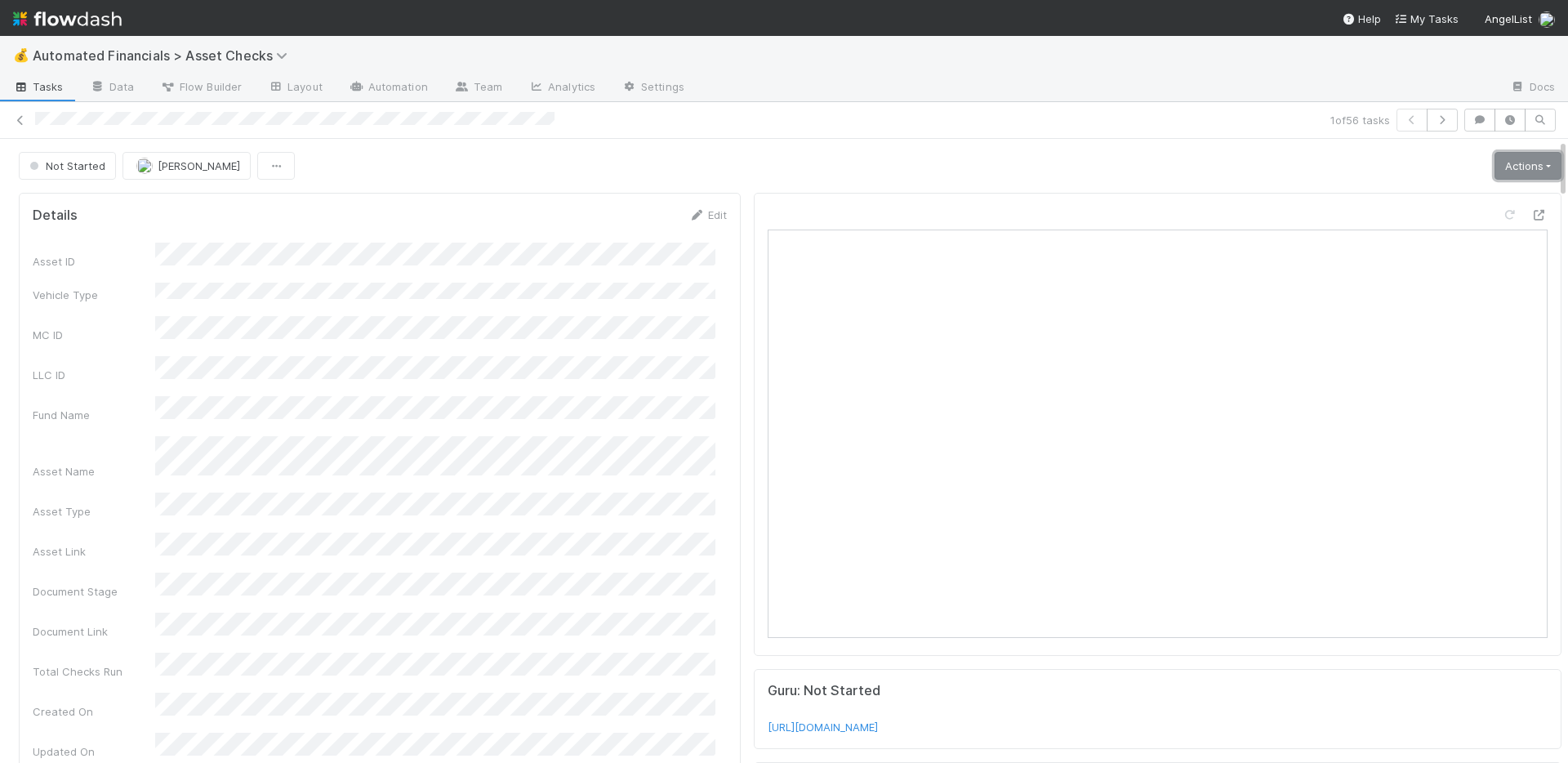
click at [1499, 167] on link "Actions" at bounding box center [1528, 166] width 67 height 28
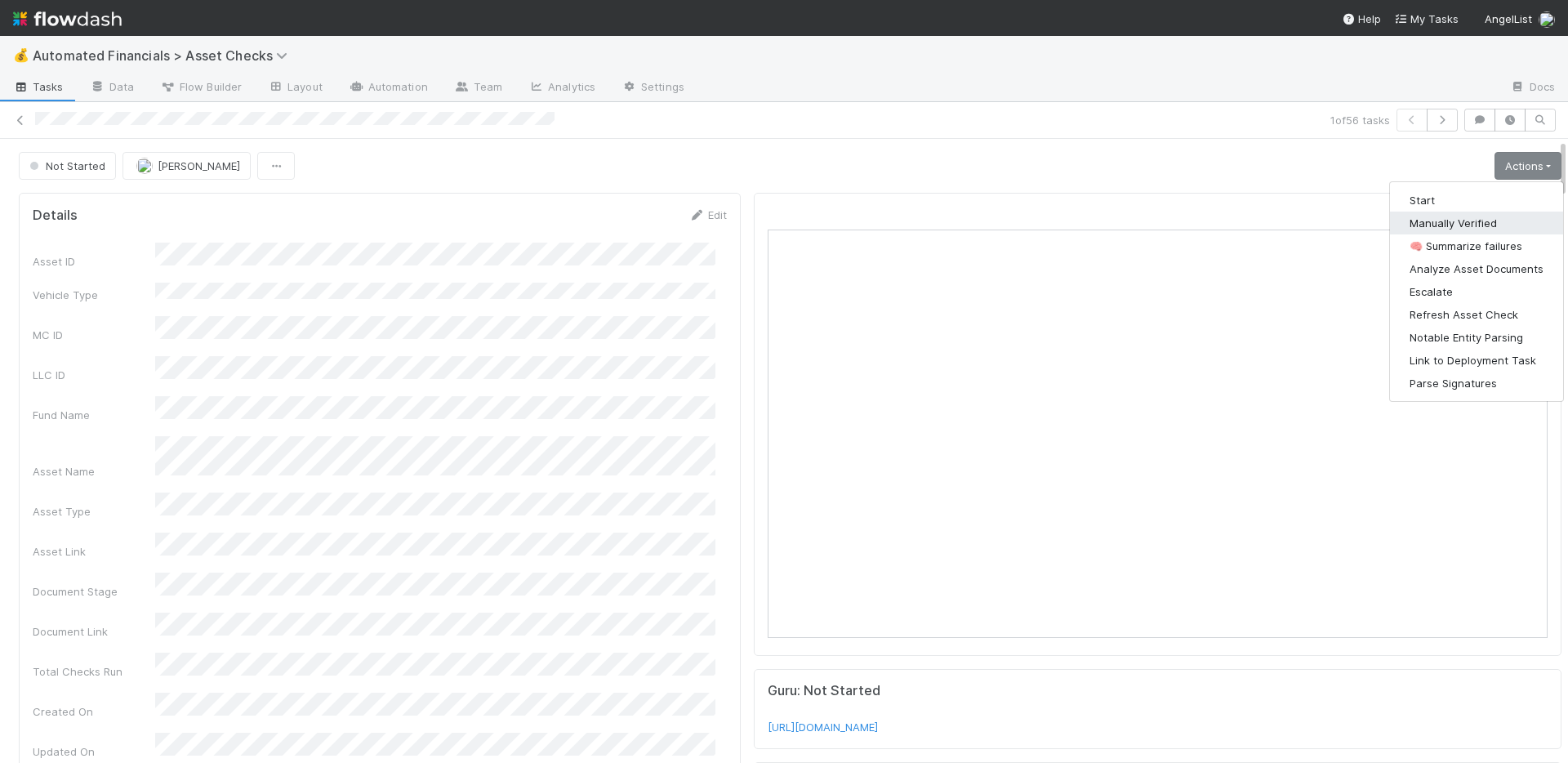
click at [1444, 219] on button "Manually Verified" at bounding box center [1477, 223] width 174 height 23
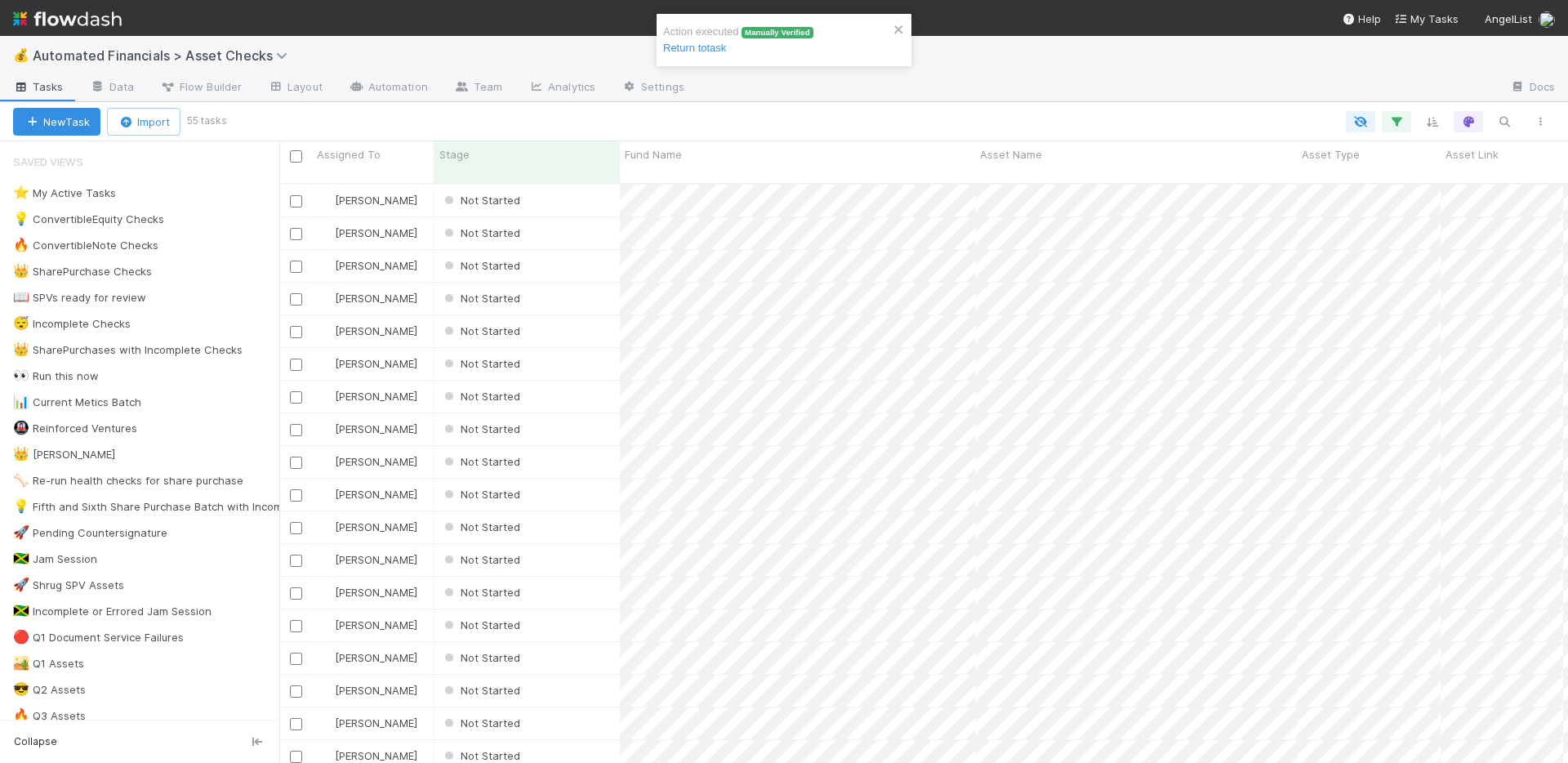
scroll to position [581, 1276]
click at [294, 196] on input "checkbox" at bounding box center [296, 202] width 12 height 12
click at [294, 228] on input "checkbox" at bounding box center [296, 234] width 12 height 12
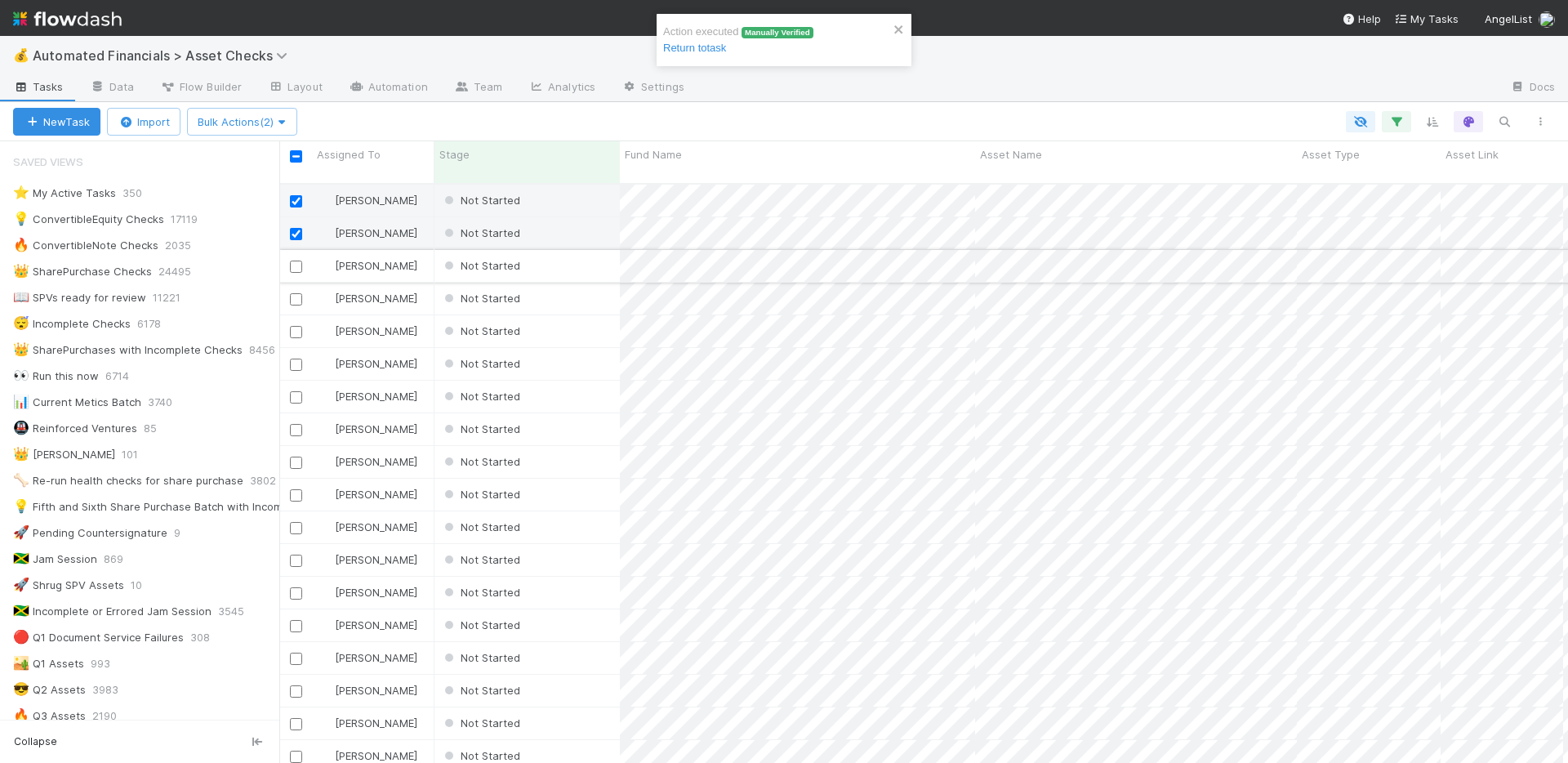
click at [295, 260] on input "checkbox" at bounding box center [296, 267] width 12 height 12
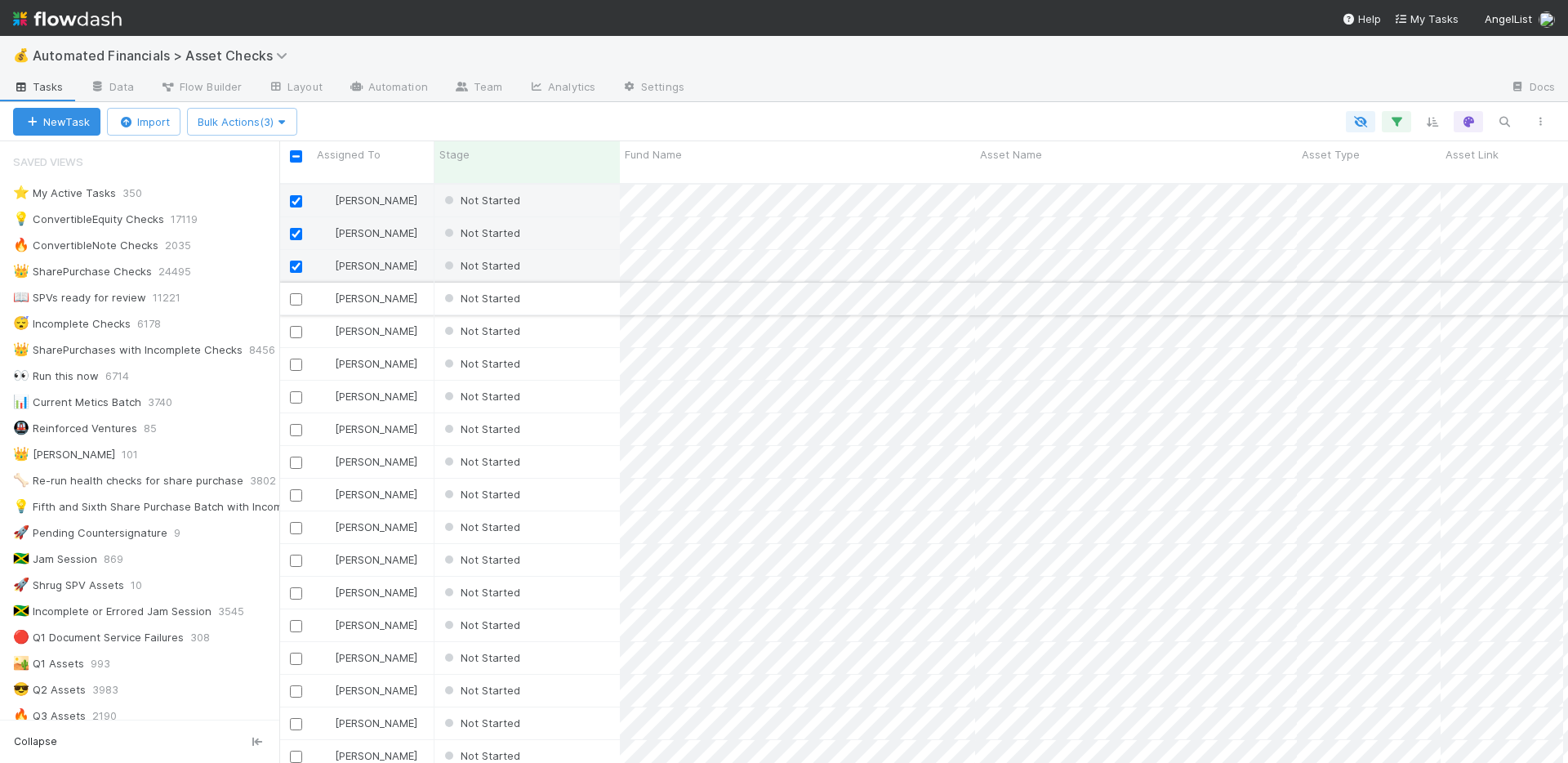
click at [295, 293] on input "checkbox" at bounding box center [296, 299] width 12 height 12
click at [295, 322] on div at bounding box center [295, 331] width 19 height 18
click at [295, 326] on input "checkbox" at bounding box center [296, 332] width 12 height 12
click at [276, 127] on span "Bulk Actions (5)" at bounding box center [242, 121] width 89 height 13
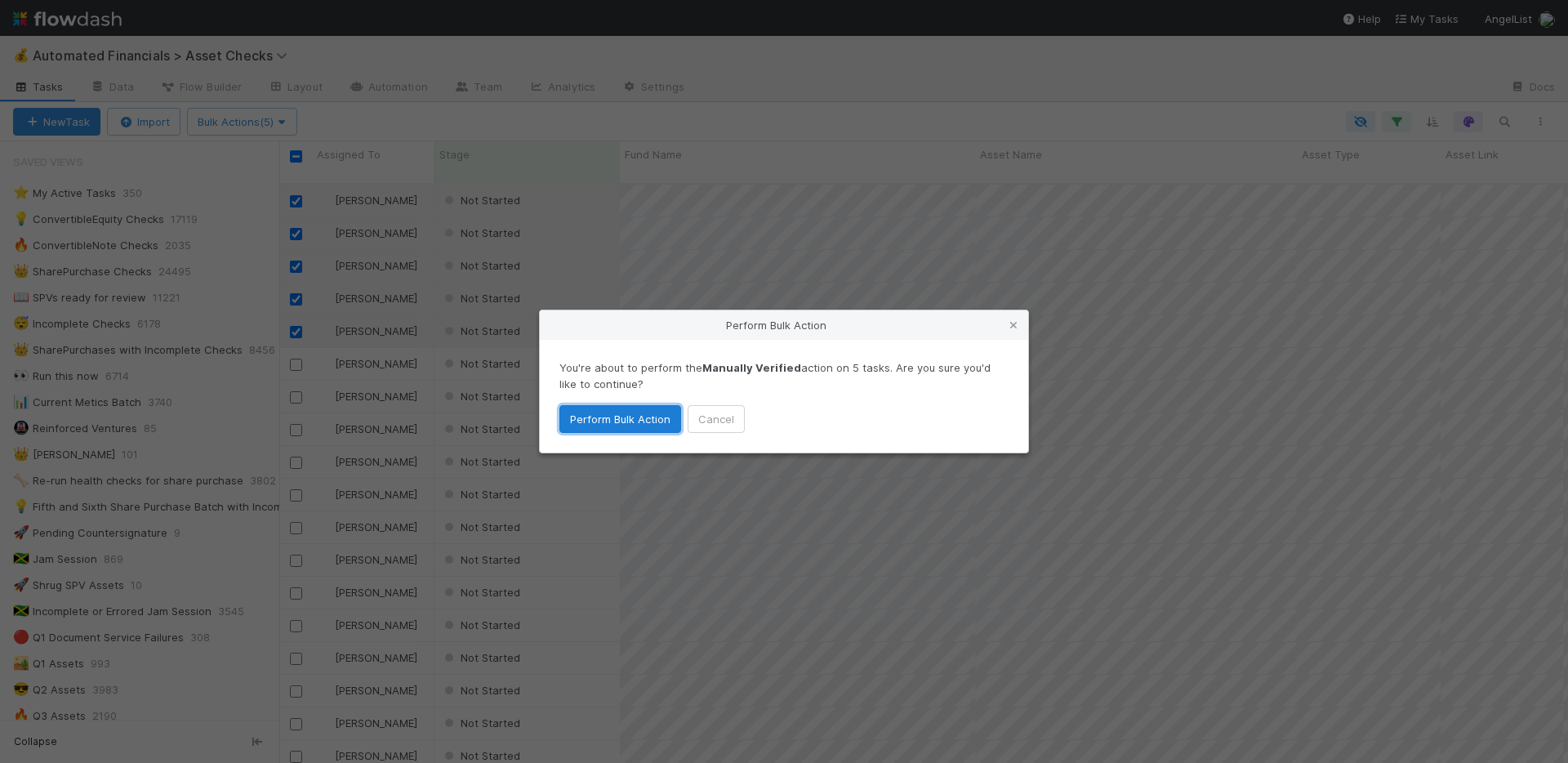
click at [631, 412] on button "Perform Bulk Action" at bounding box center [620, 419] width 122 height 28
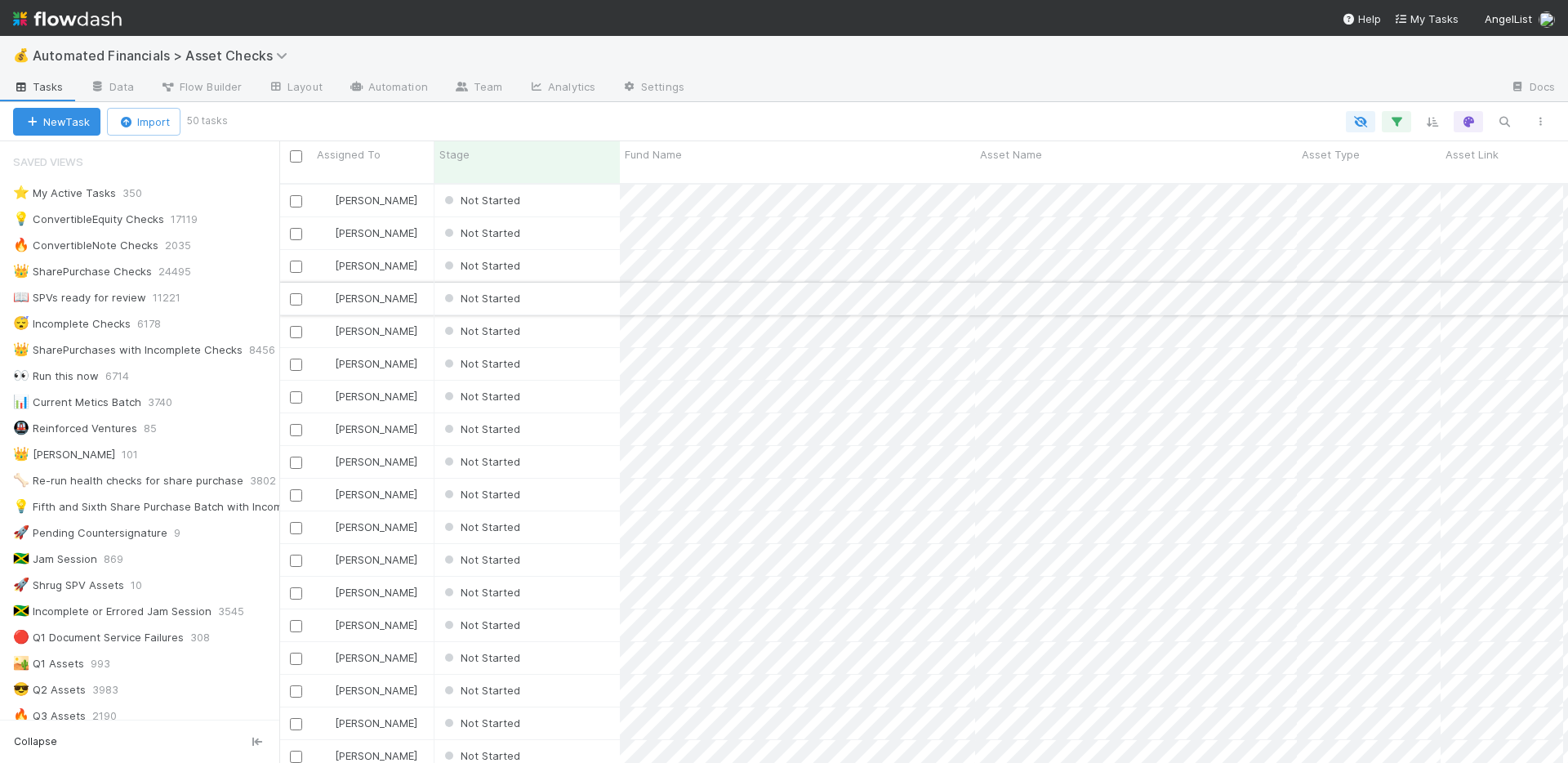
click at [587, 296] on div "Not Started" at bounding box center [527, 298] width 185 height 32
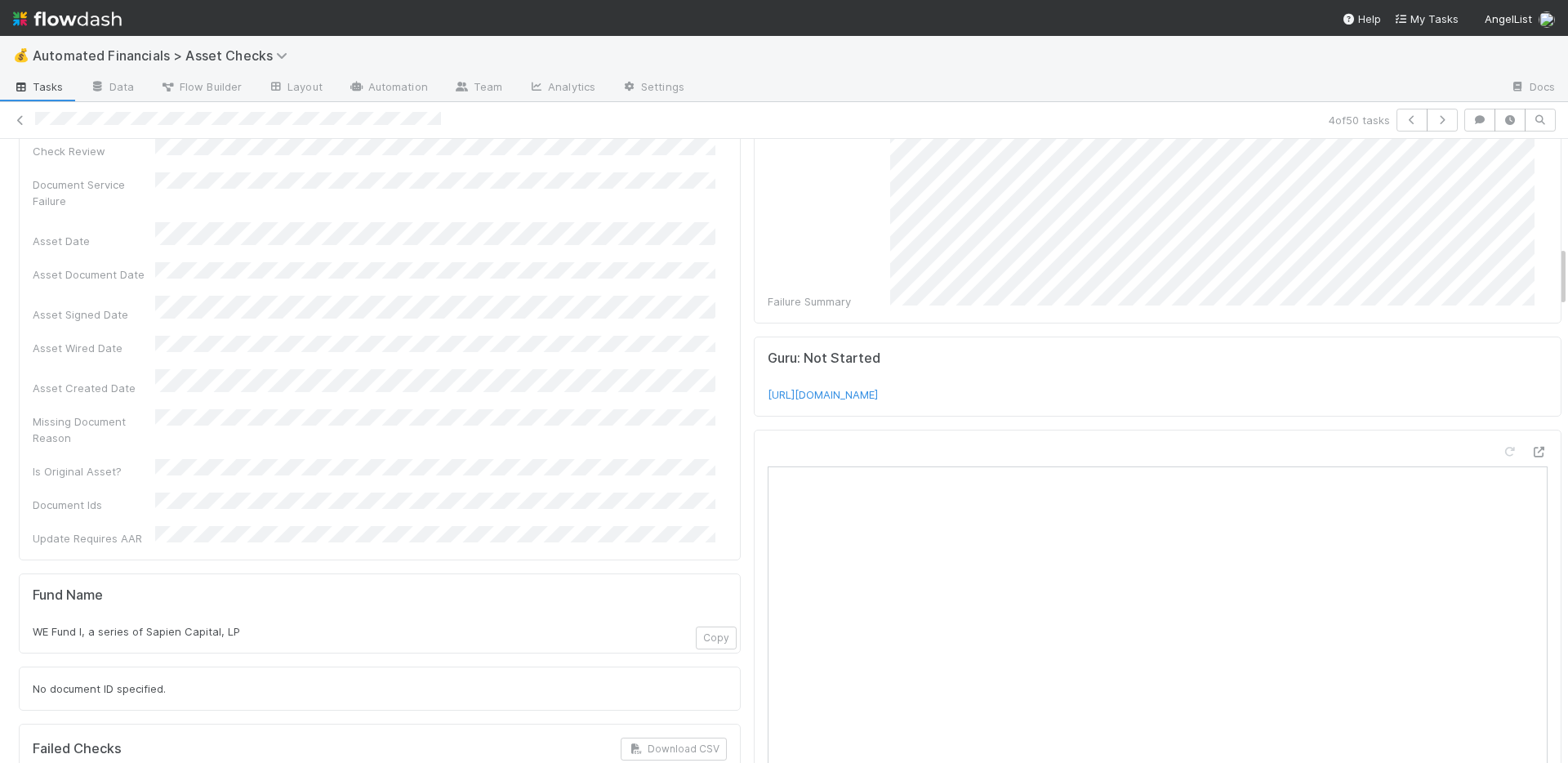
scroll to position [7, 0]
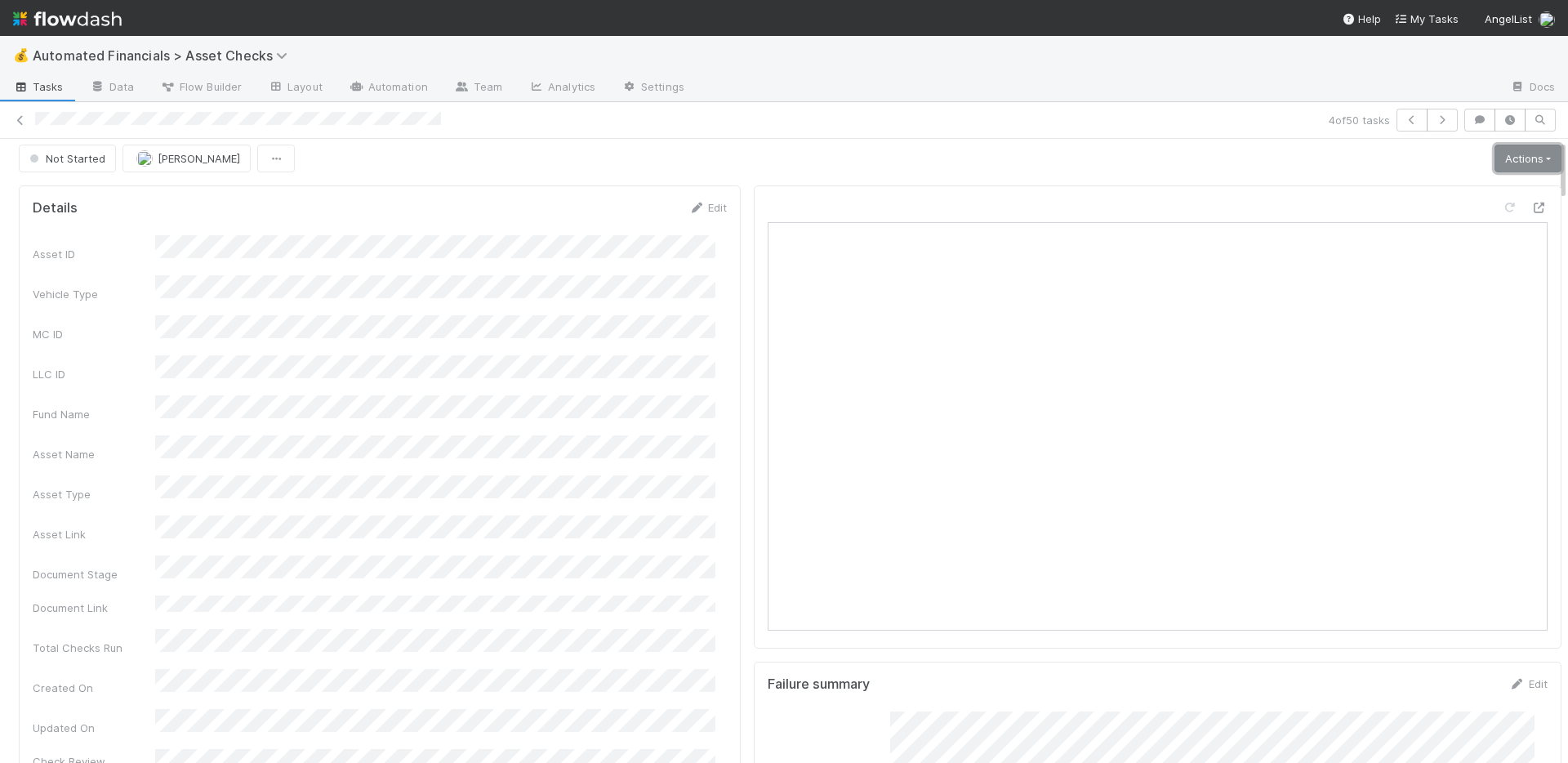
click at [1514, 165] on link "Actions" at bounding box center [1528, 159] width 67 height 28
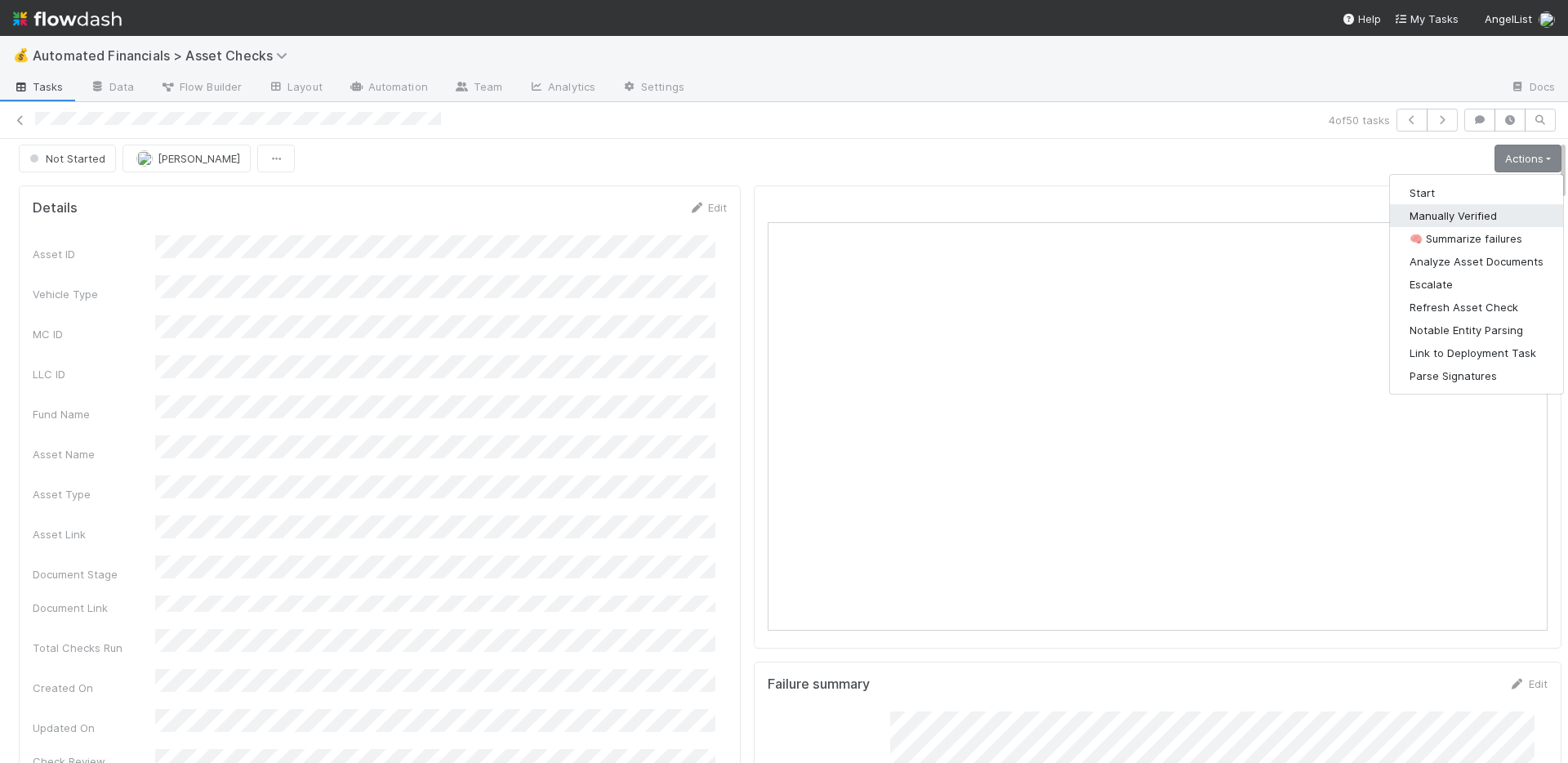
click at [1459, 208] on button "Manually Verified" at bounding box center [1477, 216] width 174 height 23
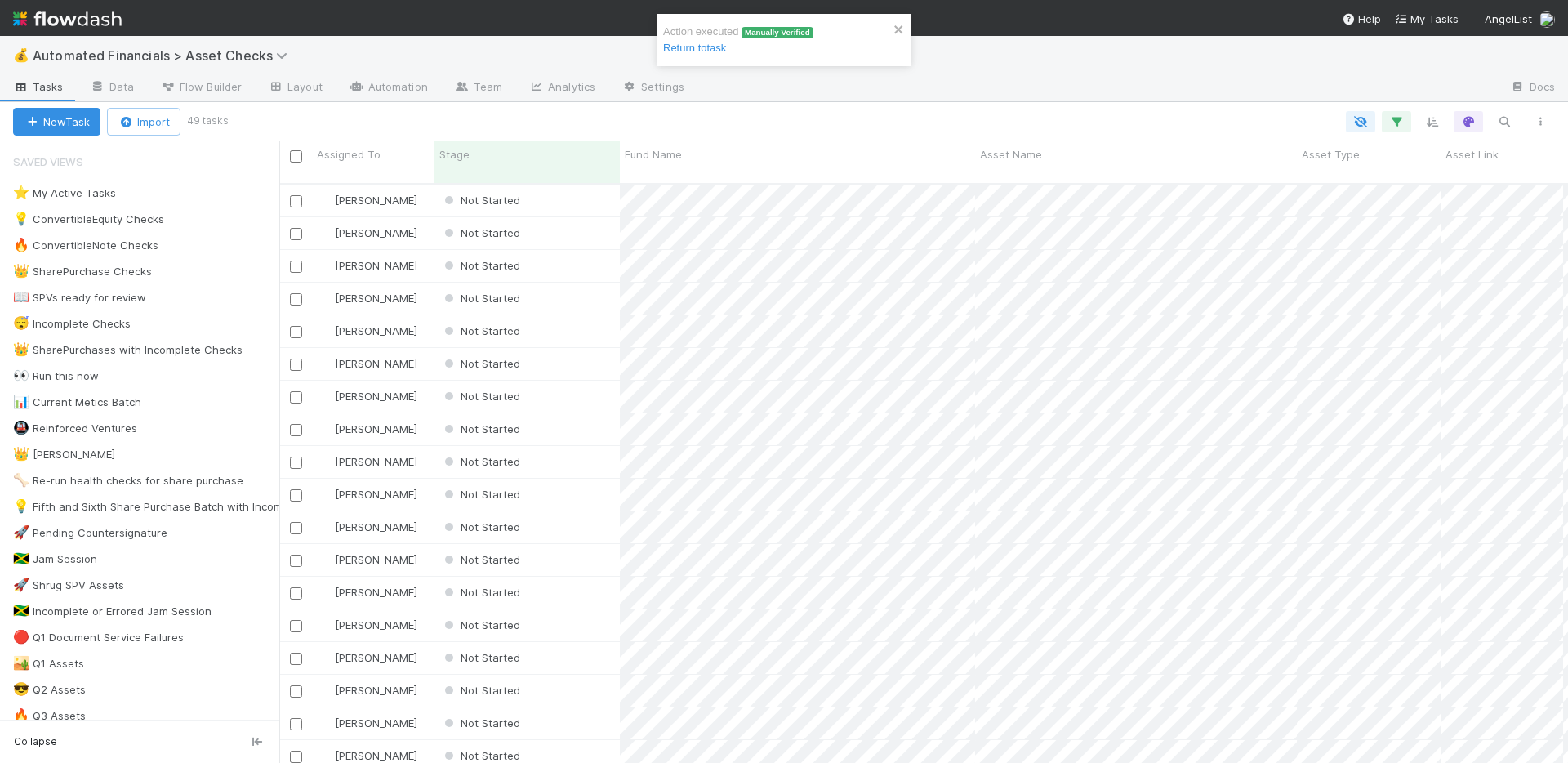
scroll to position [581, 1276]
click at [579, 185] on div "Not Started" at bounding box center [527, 201] width 185 height 32
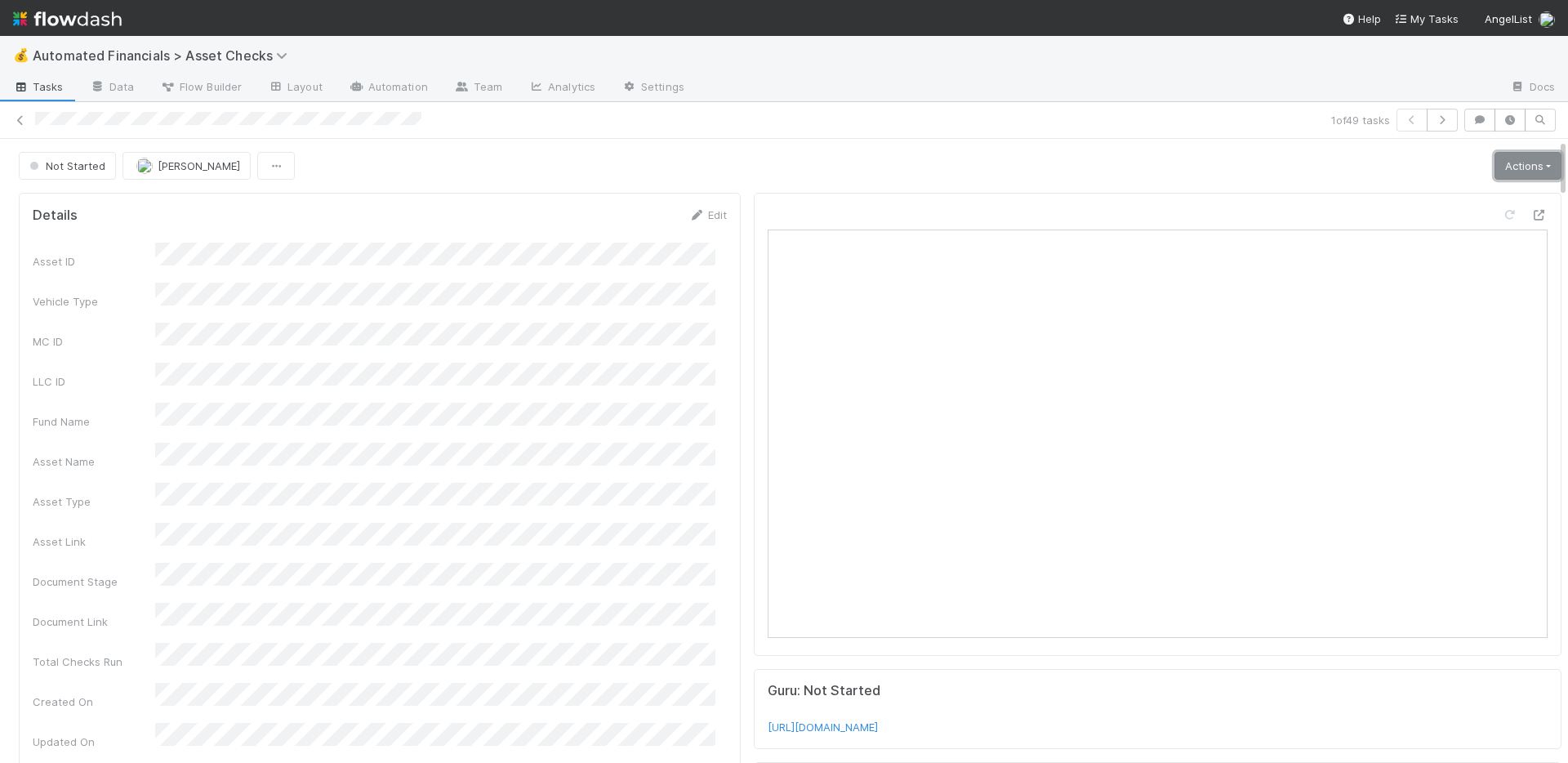
click at [1511, 161] on link "Actions" at bounding box center [1528, 166] width 67 height 28
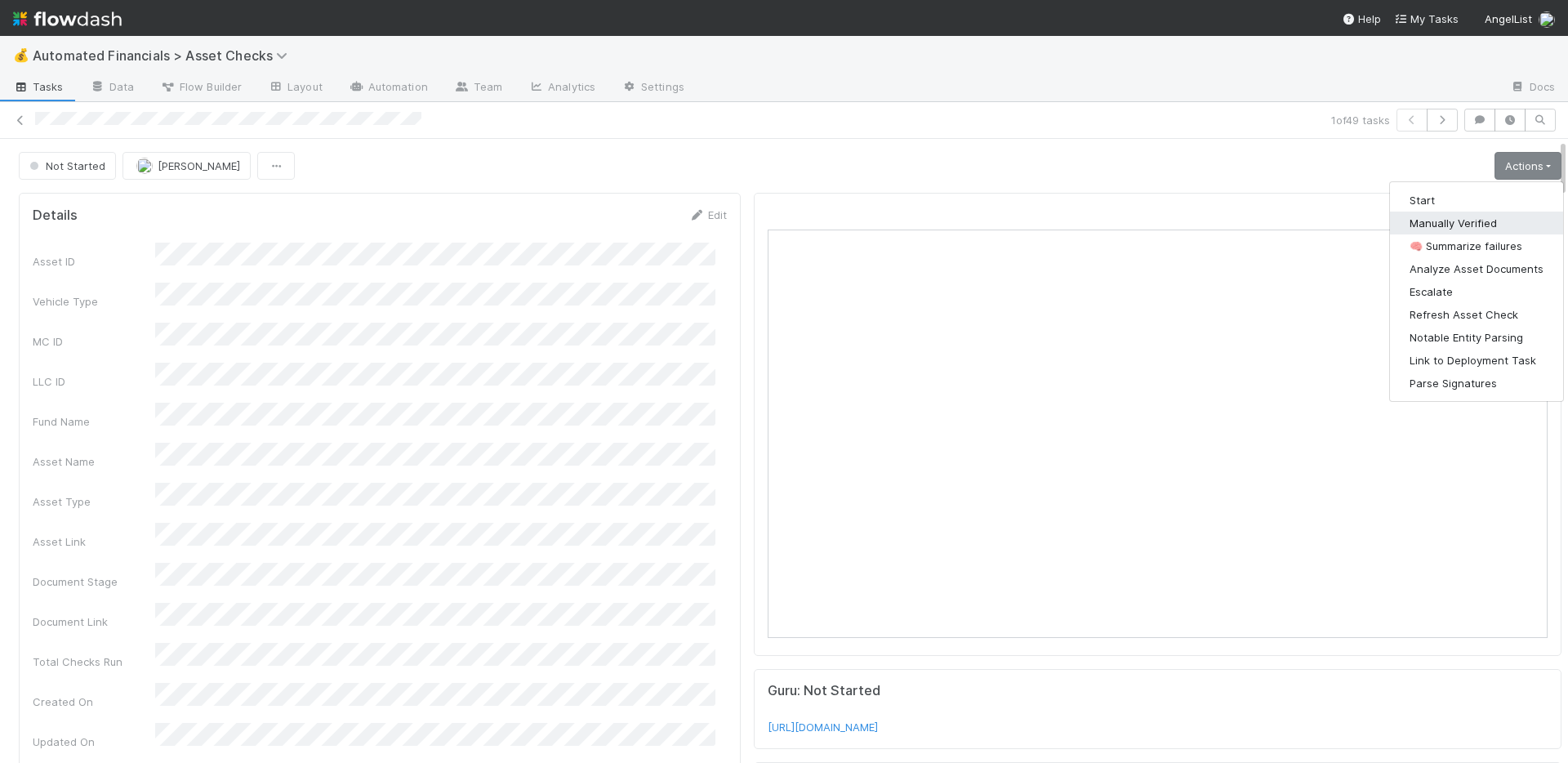
click at [1448, 216] on button "Manually Verified" at bounding box center [1477, 223] width 174 height 23
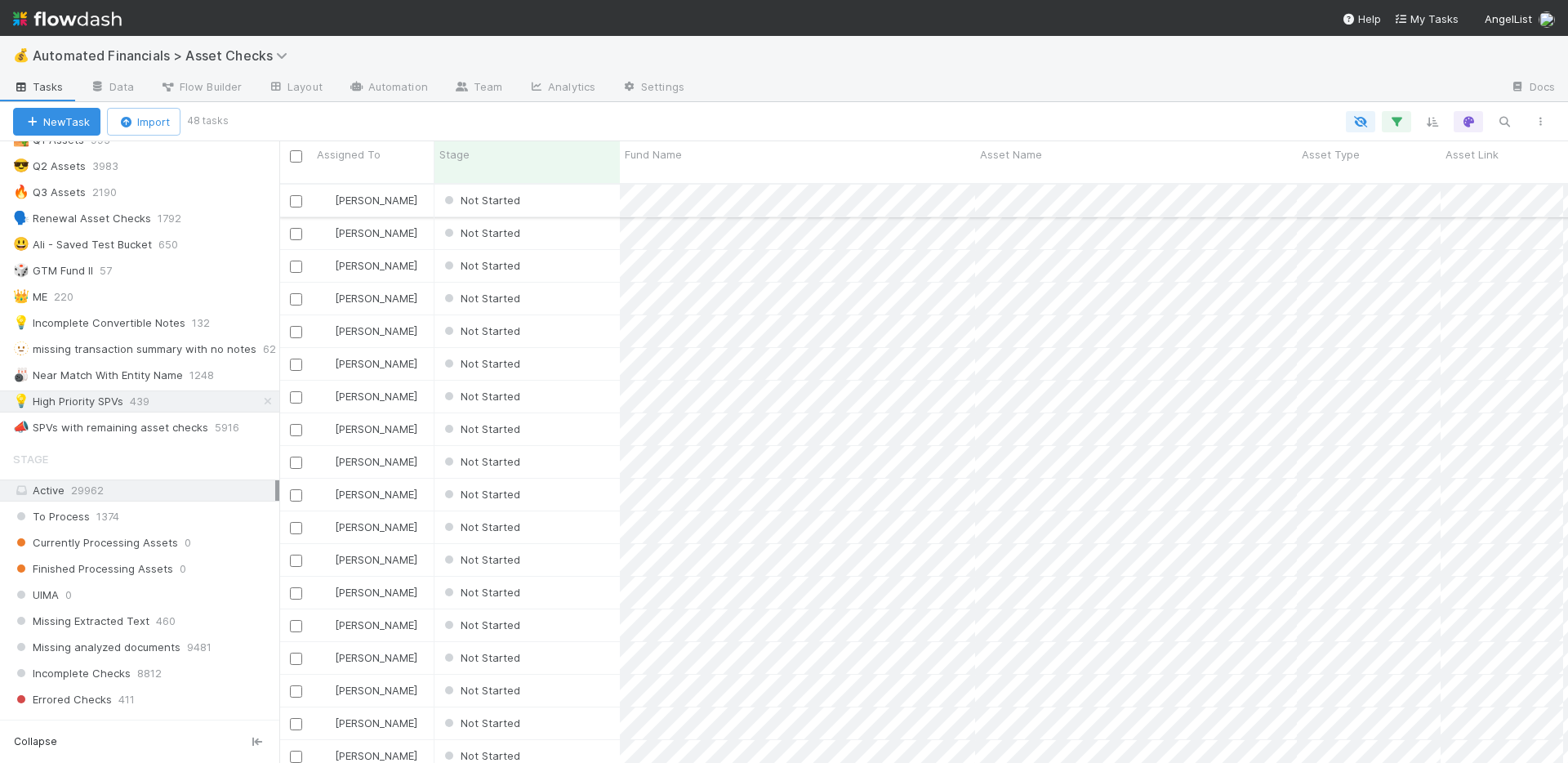
click at [296, 196] on input "checkbox" at bounding box center [296, 202] width 12 height 12
click at [296, 228] on input "checkbox" at bounding box center [296, 234] width 12 height 12
click at [299, 260] on input "checkbox" at bounding box center [296, 267] width 12 height 12
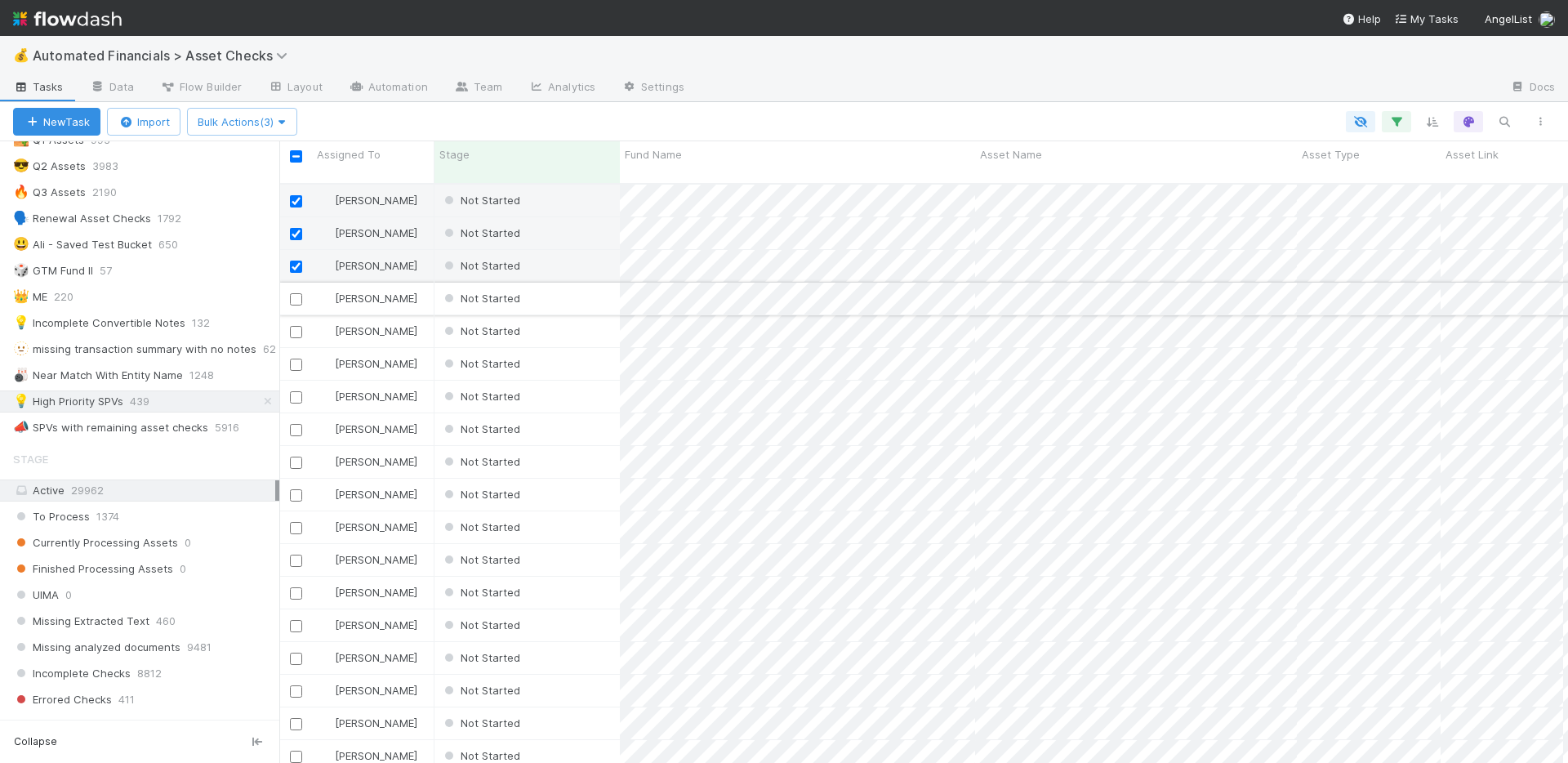
click at [299, 289] on div at bounding box center [295, 298] width 19 height 18
click at [297, 293] on input "checkbox" at bounding box center [296, 299] width 12 height 12
click at [294, 326] on input "checkbox" at bounding box center [296, 332] width 12 height 12
click at [295, 354] on div at bounding box center [295, 363] width 19 height 18
click at [295, 359] on input "checkbox" at bounding box center [296, 365] width 12 height 12
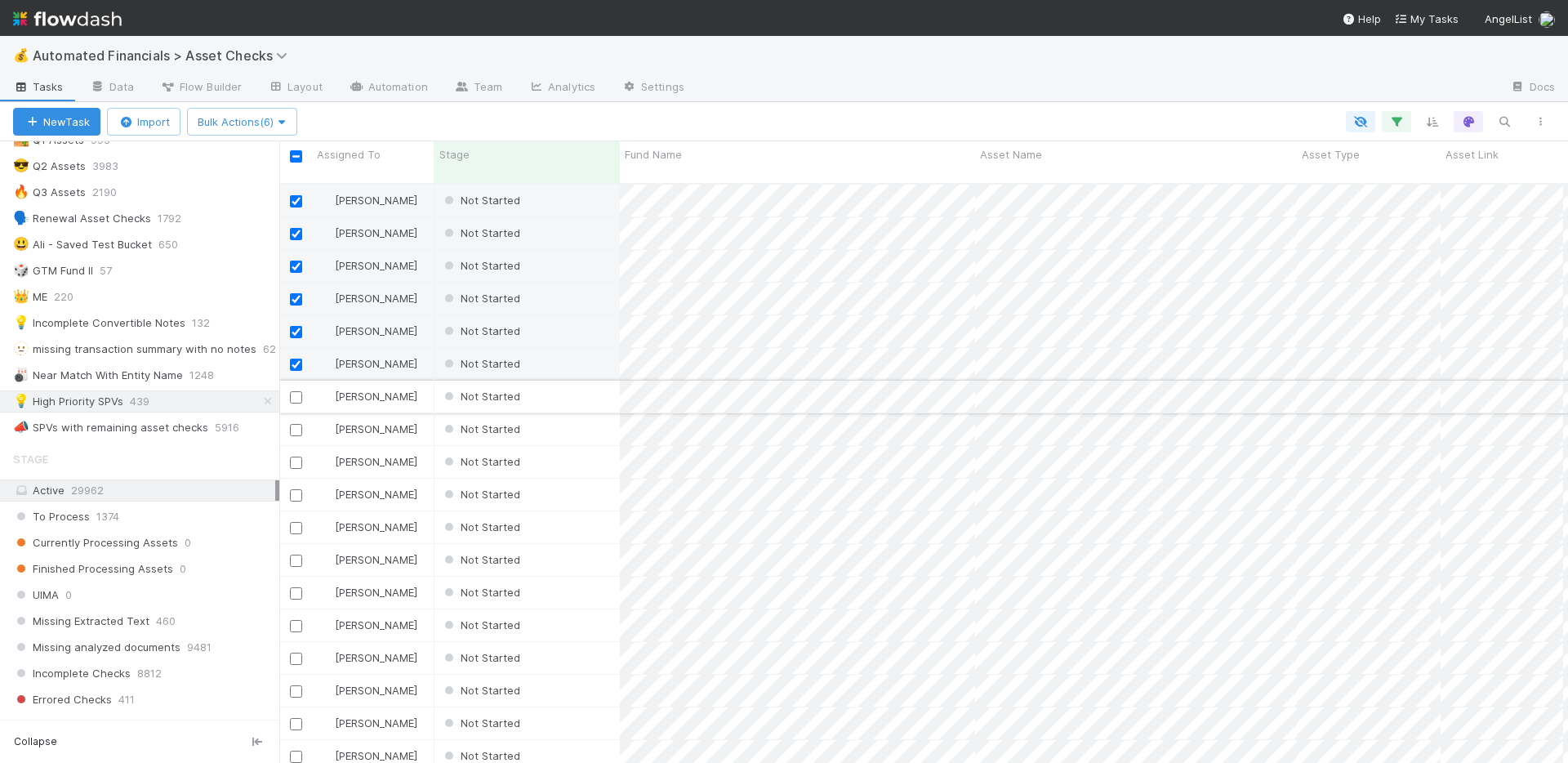
click at [296, 391] on input "checkbox" at bounding box center [296, 397] width 12 height 12
click at [299, 424] on input "checkbox" at bounding box center [296, 431] width 12 height 12
click at [290, 123] on icon "button" at bounding box center [281, 122] width 17 height 11
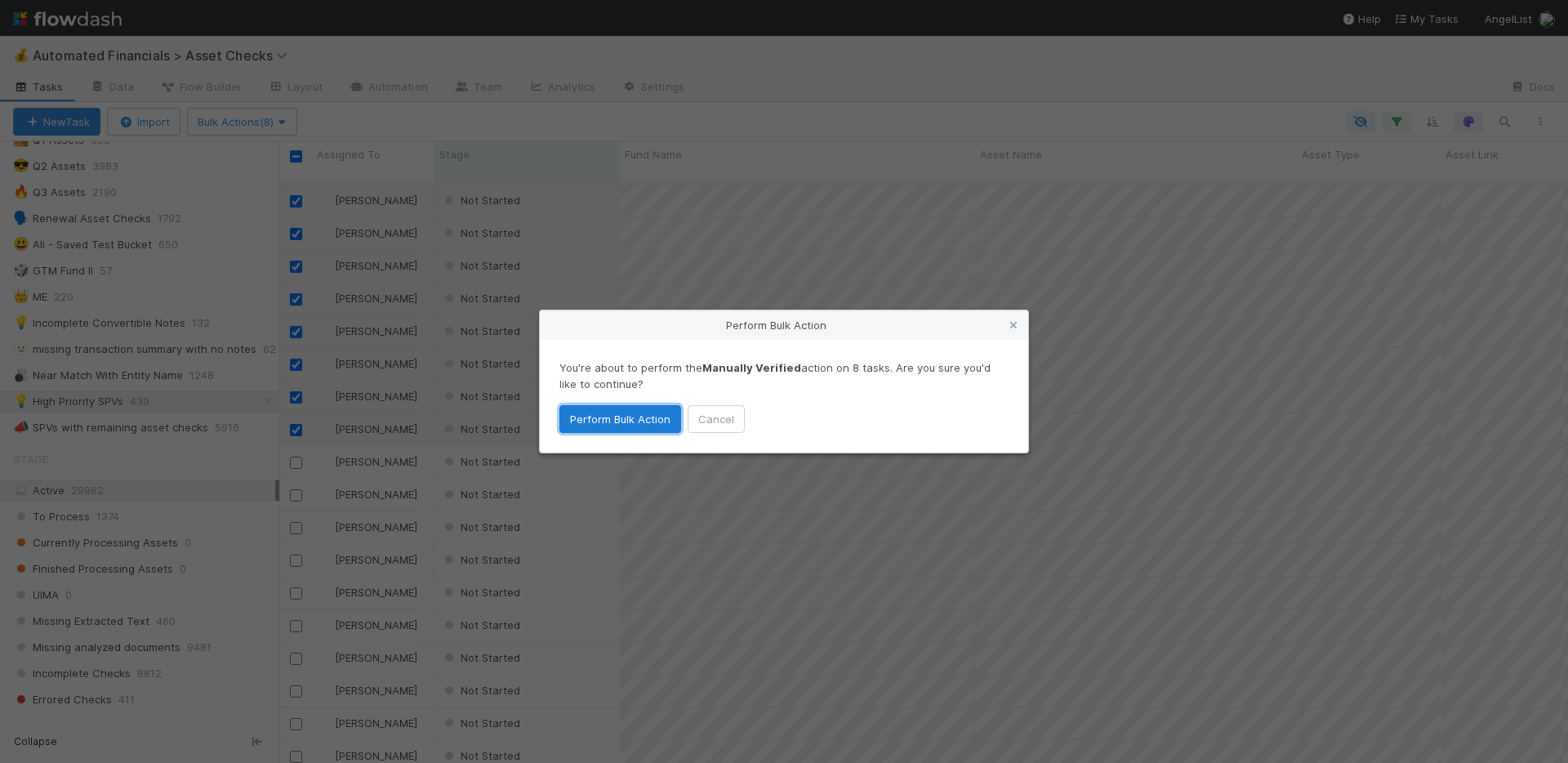
click at [598, 423] on button "Perform Bulk Action" at bounding box center [620, 419] width 122 height 28
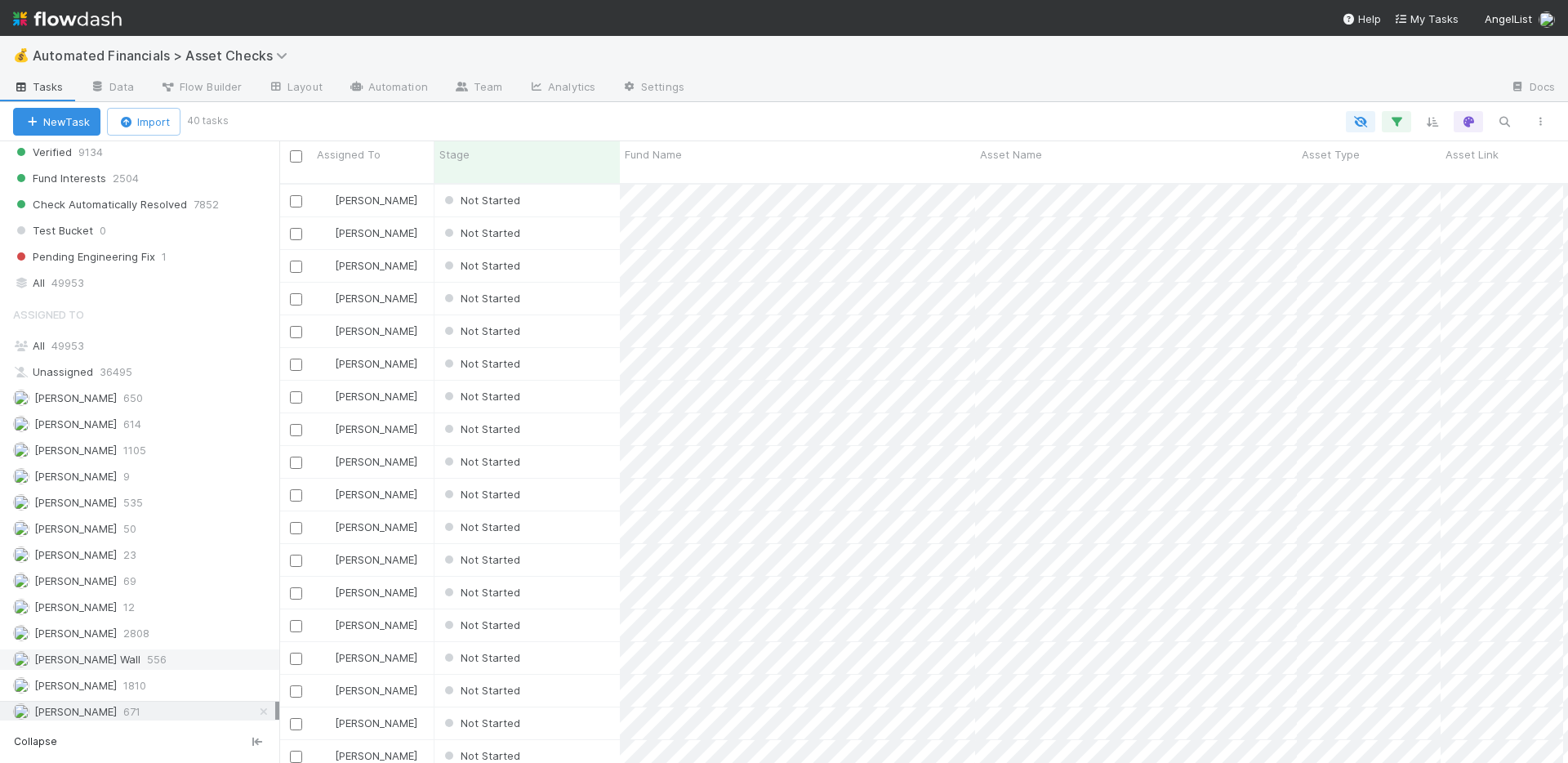
scroll to position [1596, 0]
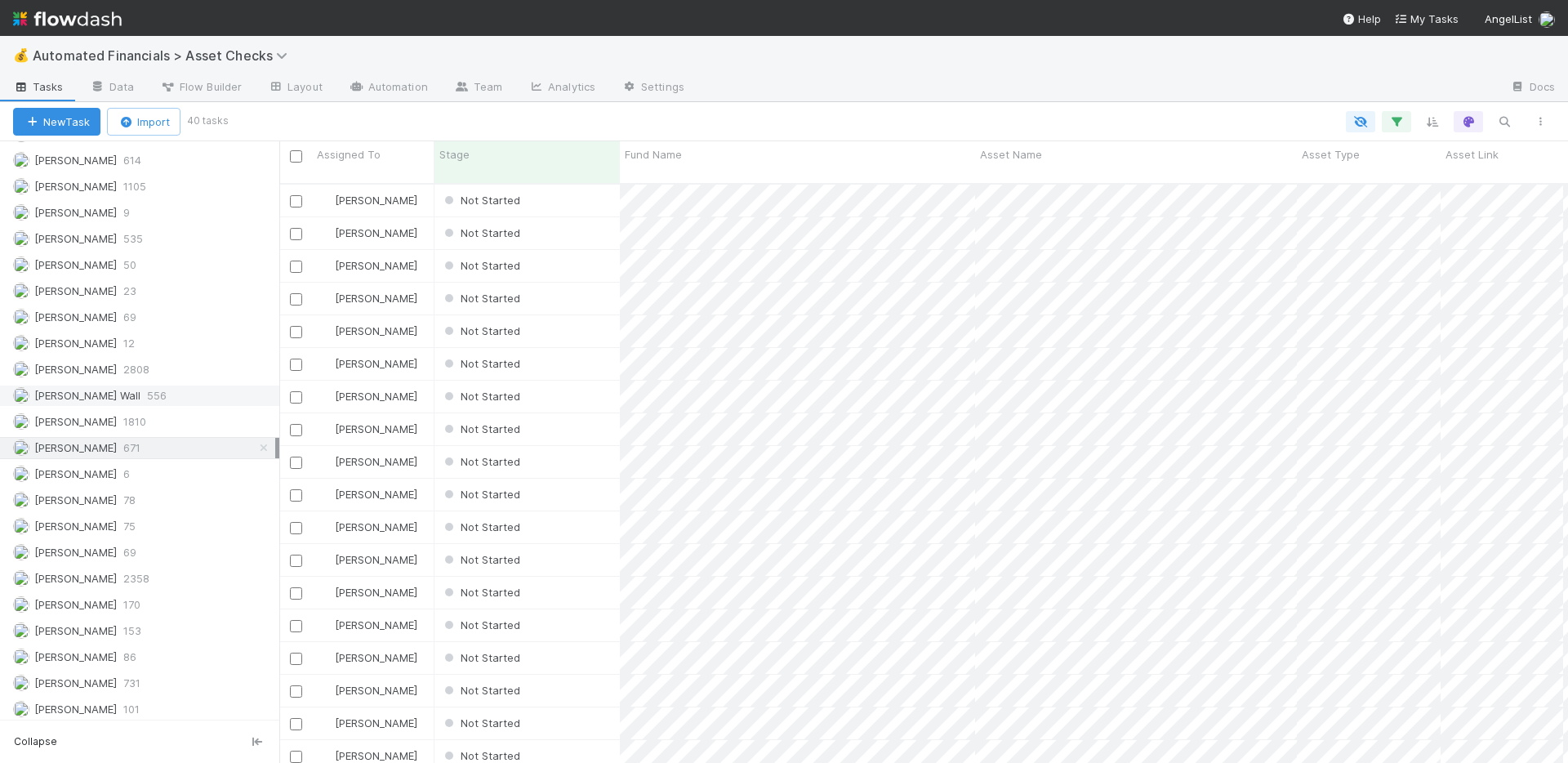
click at [192, 392] on div "Kennedy Wall 556" at bounding box center [144, 396] width 262 height 20
click at [294, 196] on input "checkbox" at bounding box center [296, 202] width 12 height 12
click at [296, 225] on div at bounding box center [295, 232] width 19 height 18
click at [296, 228] on input "checkbox" at bounding box center [296, 234] width 12 height 12
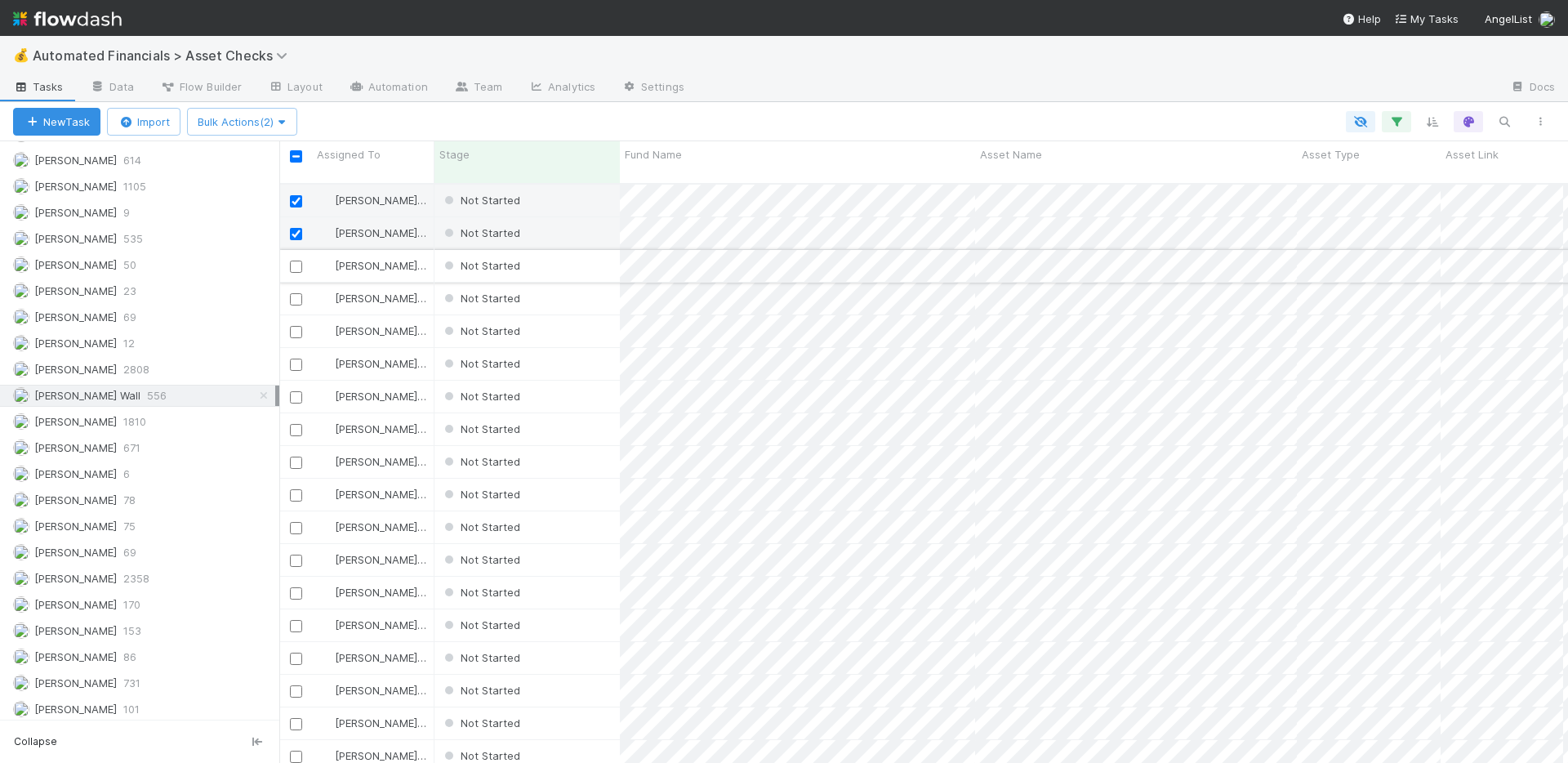
click at [295, 260] on input "checkbox" at bounding box center [296, 267] width 12 height 12
click at [294, 293] on input "checkbox" at bounding box center [296, 299] width 12 height 12
click at [297, 326] on input "checkbox" at bounding box center [296, 332] width 12 height 12
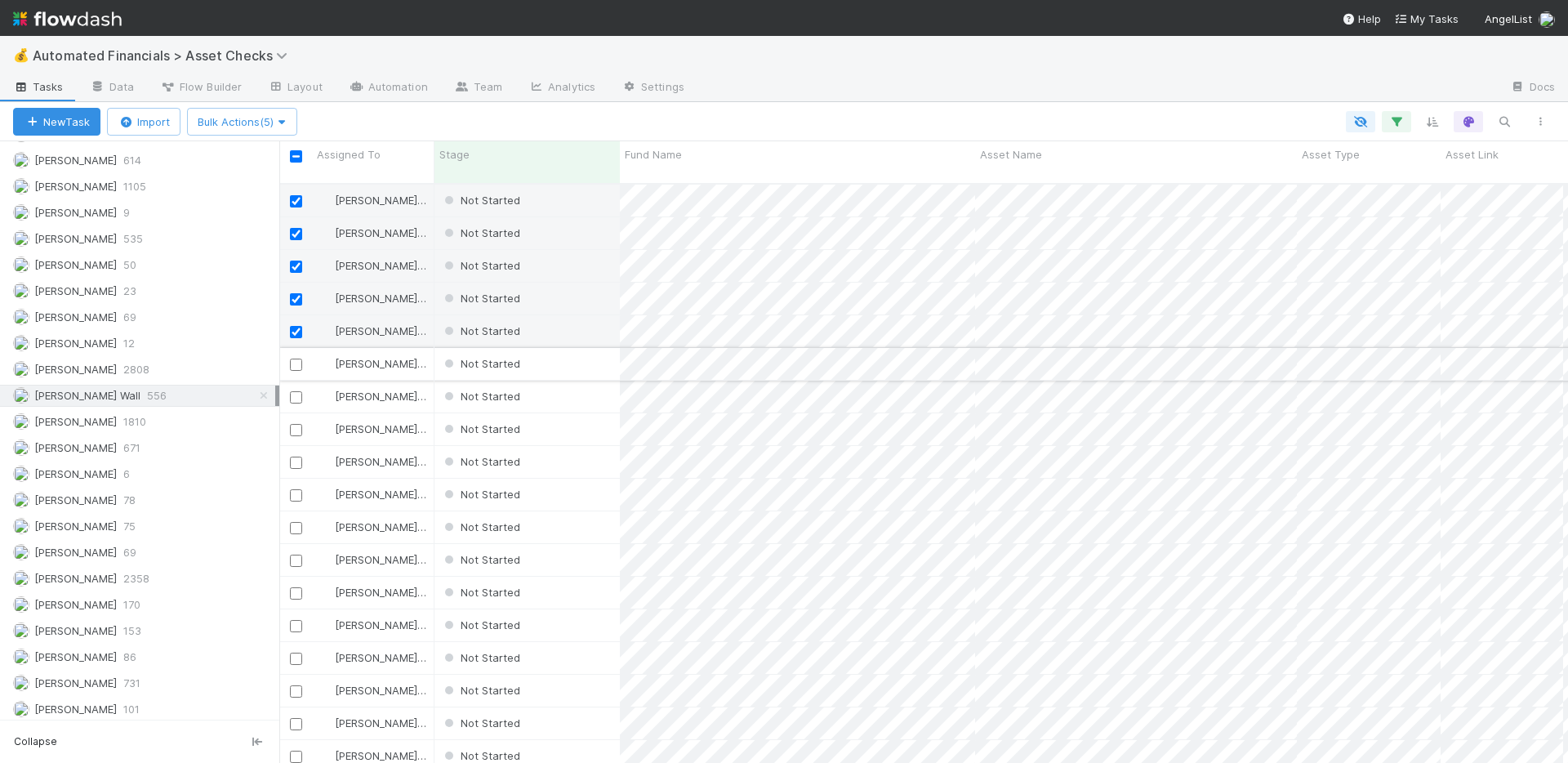
click at [295, 359] on input "checkbox" at bounding box center [296, 365] width 12 height 12
click at [296, 391] on input "checkbox" at bounding box center [296, 397] width 12 height 12
click at [295, 420] on div at bounding box center [295, 429] width 19 height 18
click at [296, 424] on input "checkbox" at bounding box center [296, 431] width 12 height 12
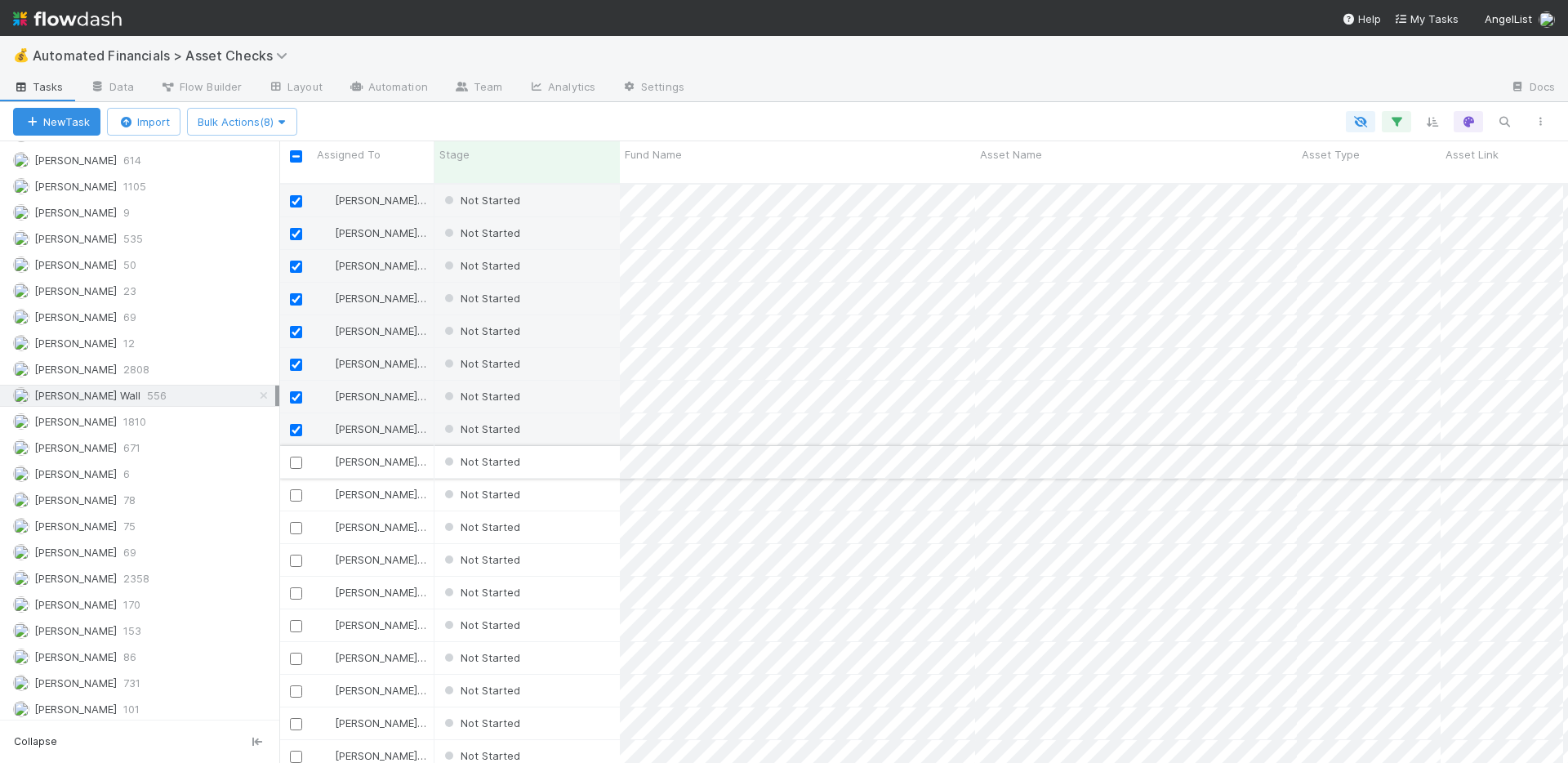
click at [296, 457] on input "checkbox" at bounding box center [296, 463] width 12 height 12
click at [296, 489] on input "checkbox" at bounding box center [296, 496] width 12 height 12
click at [296, 522] on input "checkbox" at bounding box center [296, 528] width 12 height 12
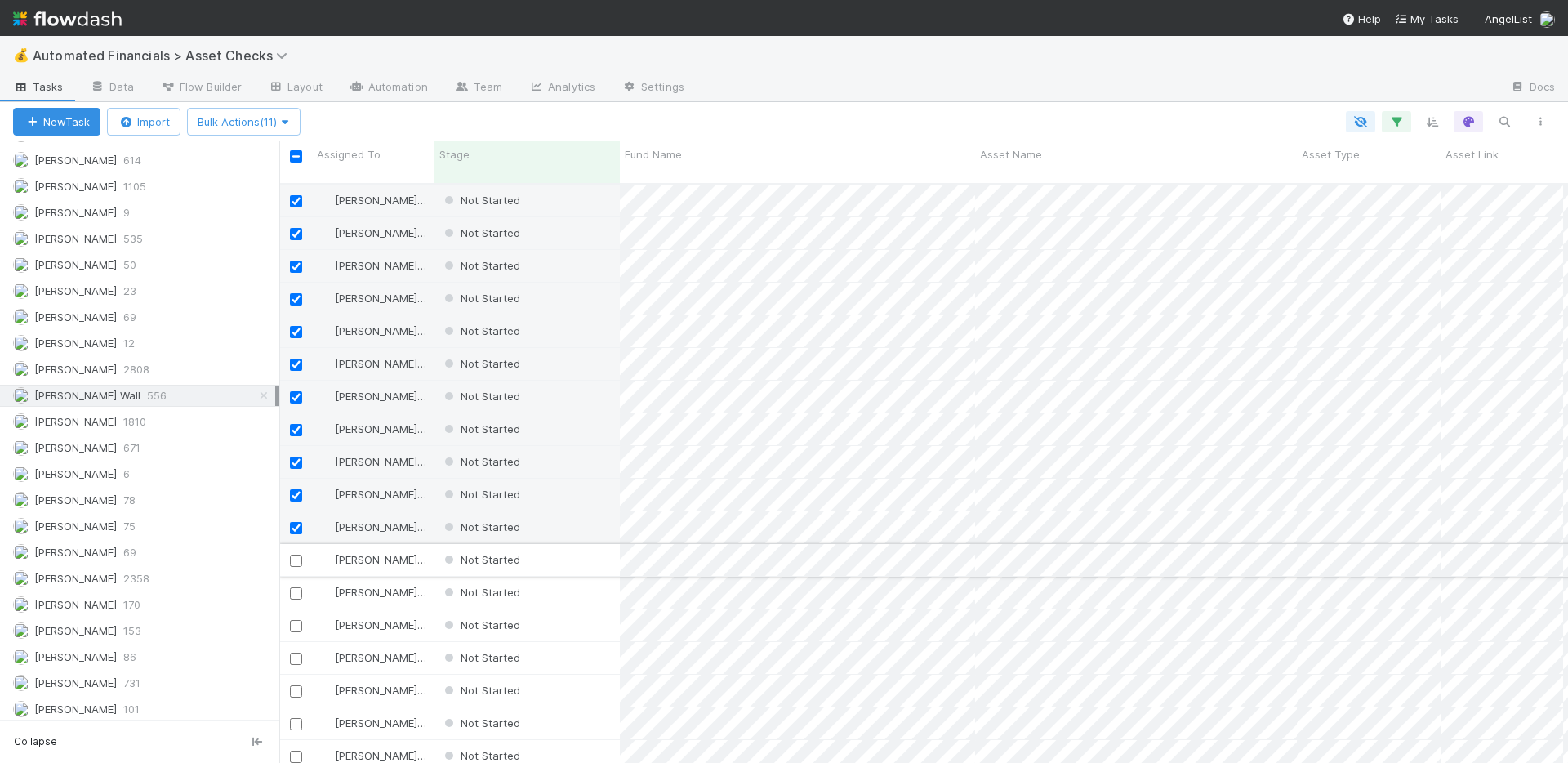
click at [299, 555] on input "checkbox" at bounding box center [296, 561] width 12 height 12
click at [571, 185] on div "Not Started" at bounding box center [527, 201] width 185 height 32
click at [276, 125] on span "Bulk Actions (12)" at bounding box center [244, 121] width 94 height 13
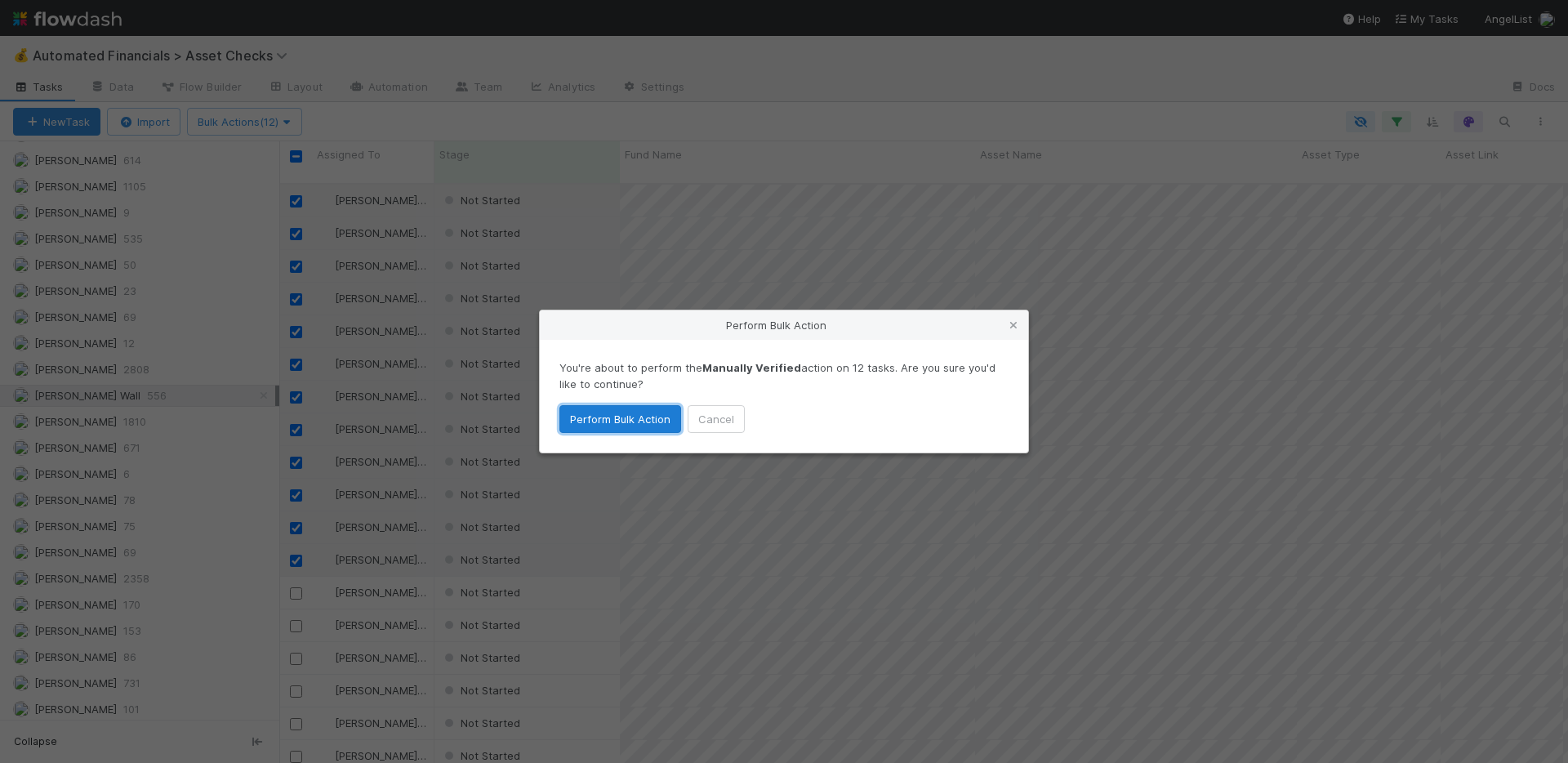
drag, startPoint x: 633, startPoint y: 425, endPoint x: 585, endPoint y: 68, distance: 360.2
click at [632, 425] on button "Perform Bulk Action" at bounding box center [620, 419] width 122 height 28
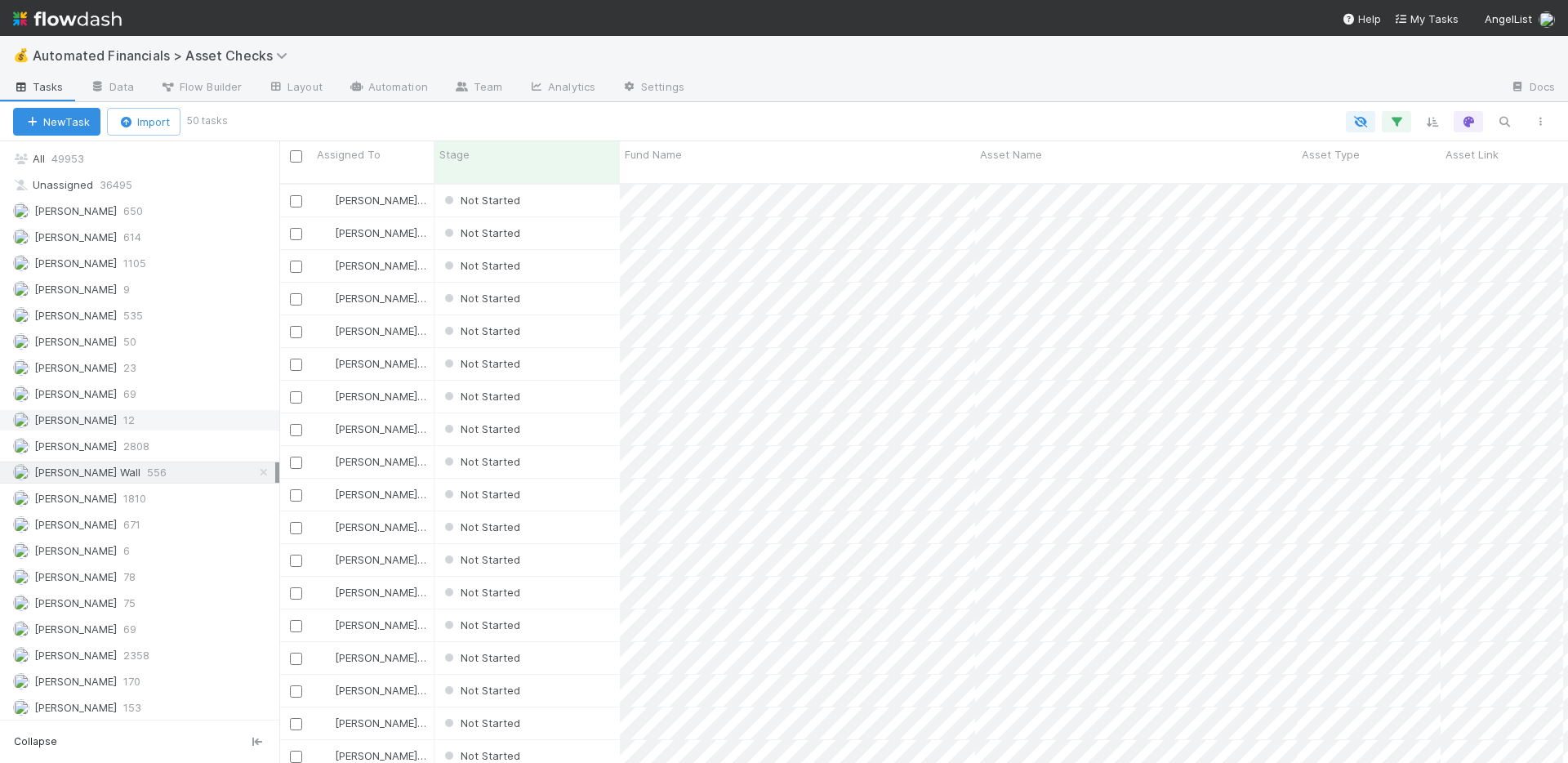
scroll to position [1501, 0]
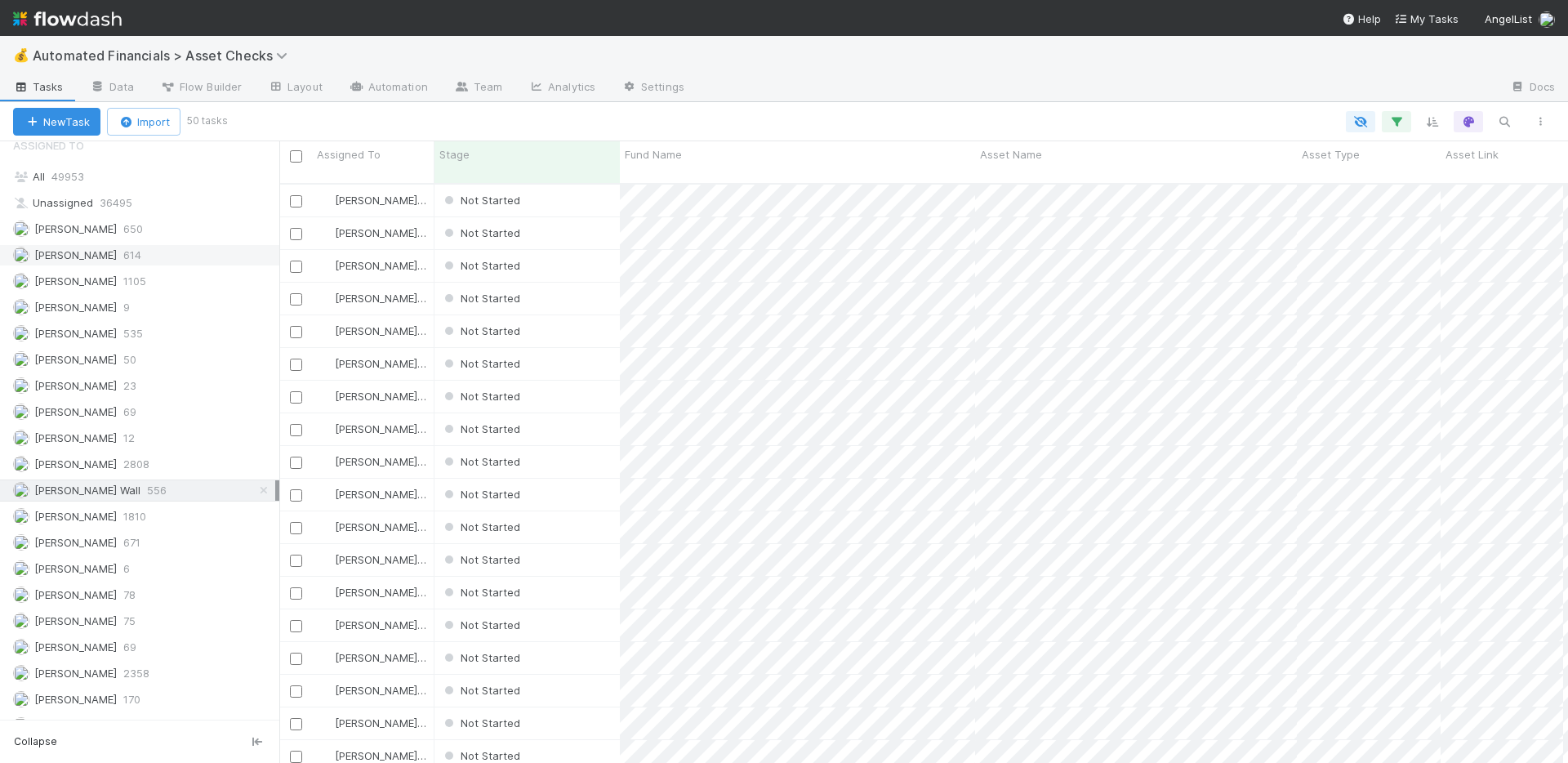
click at [197, 258] on div "Andre Fredrick 614" at bounding box center [144, 254] width 262 height 20
click at [188, 234] on div "Ali Al Khatib 650" at bounding box center [144, 229] width 262 height 20
click at [208, 333] on div "Chloe Hammett 535" at bounding box center [144, 333] width 262 height 20
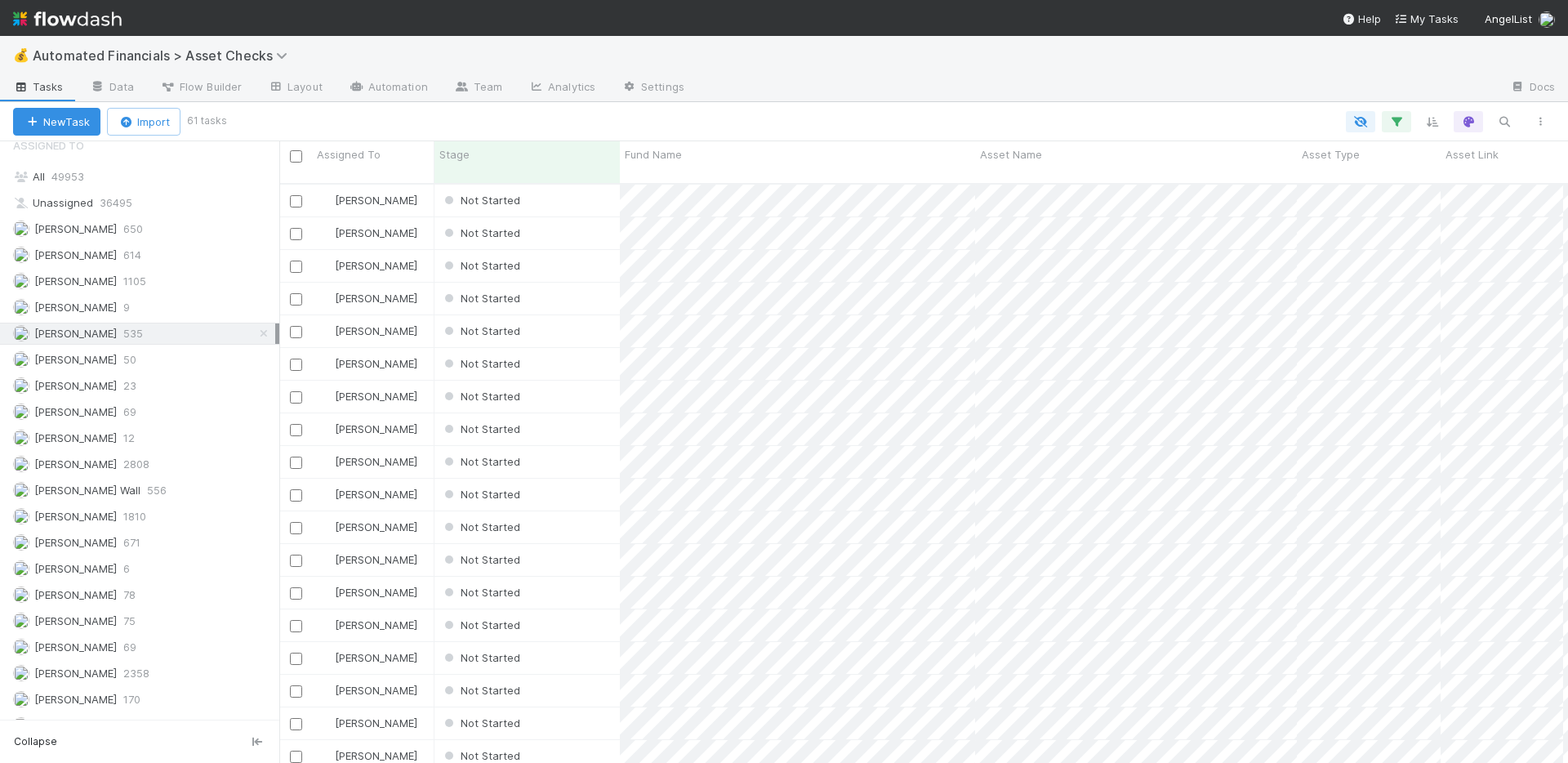
scroll to position [581, 1276]
click at [297, 196] on input "checkbox" at bounding box center [296, 202] width 12 height 12
click at [297, 228] on input "checkbox" at bounding box center [296, 234] width 12 height 12
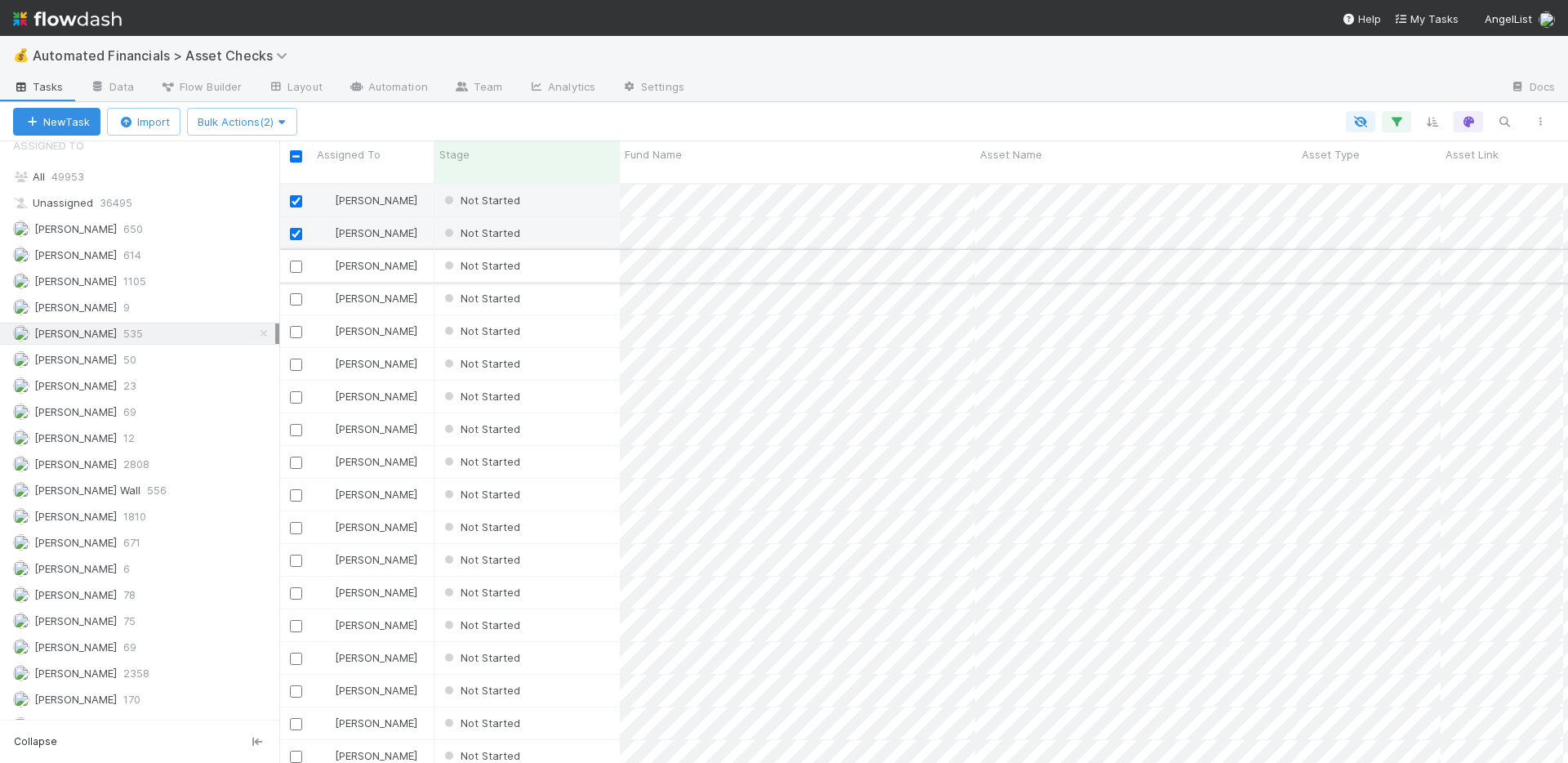
click at [295, 260] on input "checkbox" at bounding box center [296, 267] width 12 height 12
click at [296, 293] on input "checkbox" at bounding box center [296, 299] width 12 height 12
click at [296, 326] on input "checkbox" at bounding box center [296, 332] width 12 height 12
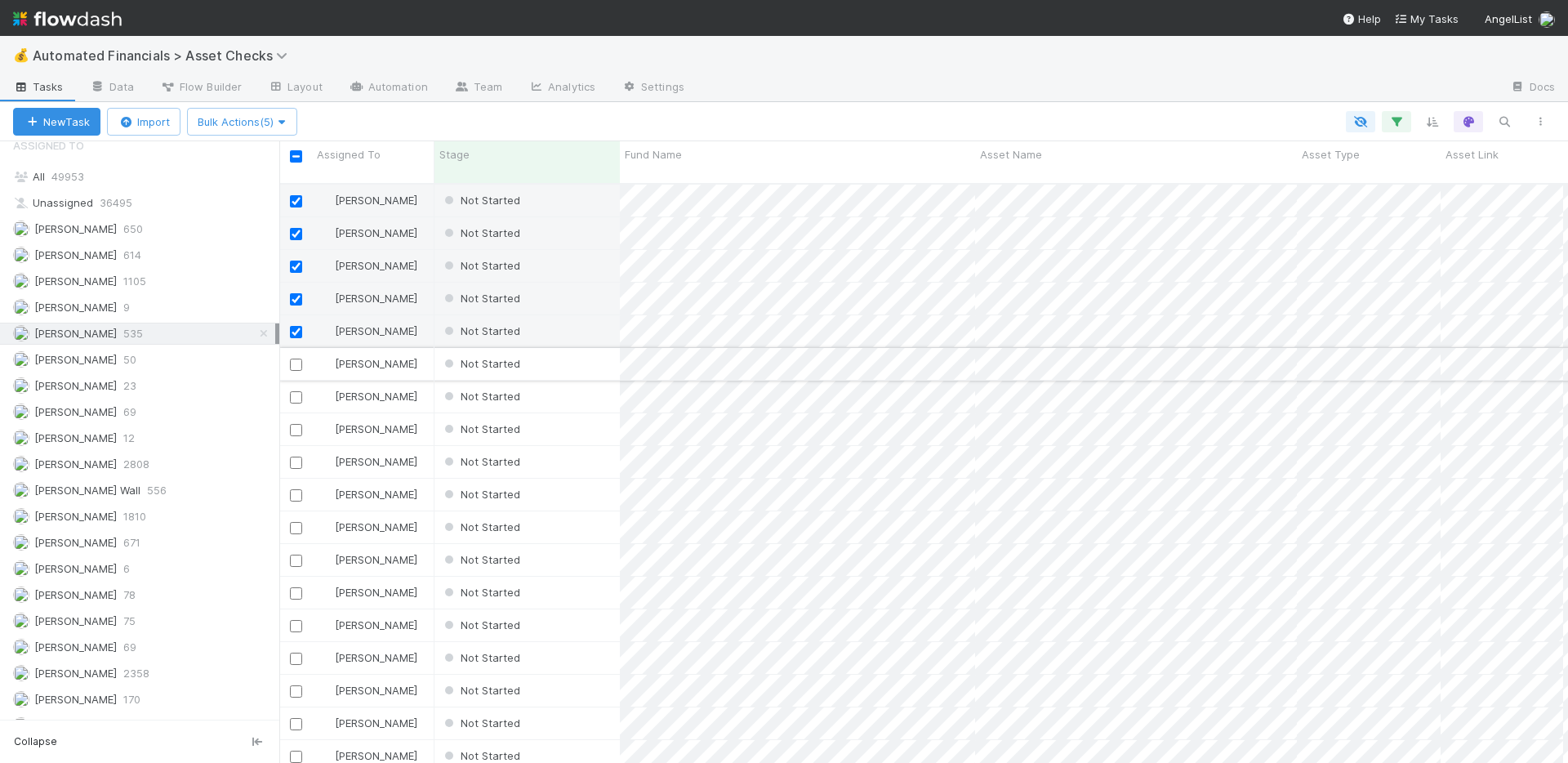
click at [296, 359] on input "checkbox" at bounding box center [296, 365] width 12 height 12
click at [298, 391] on input "checkbox" at bounding box center [296, 397] width 12 height 12
click at [296, 424] on input "checkbox" at bounding box center [296, 431] width 12 height 12
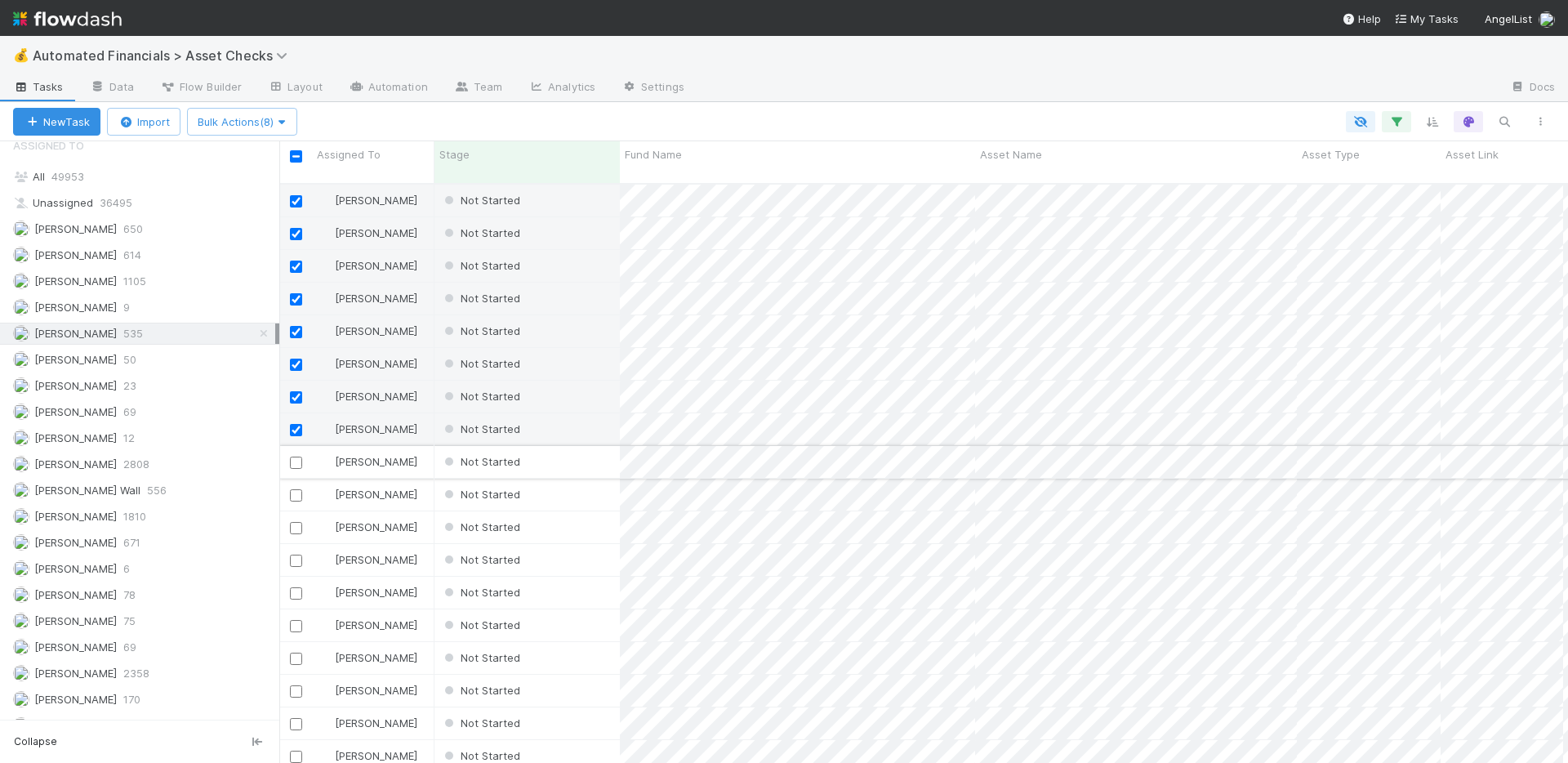
click at [296, 457] on input "checkbox" at bounding box center [296, 463] width 12 height 12
click at [296, 489] on input "checkbox" at bounding box center [296, 496] width 12 height 12
click at [296, 522] on input "checkbox" at bounding box center [296, 528] width 12 height 12
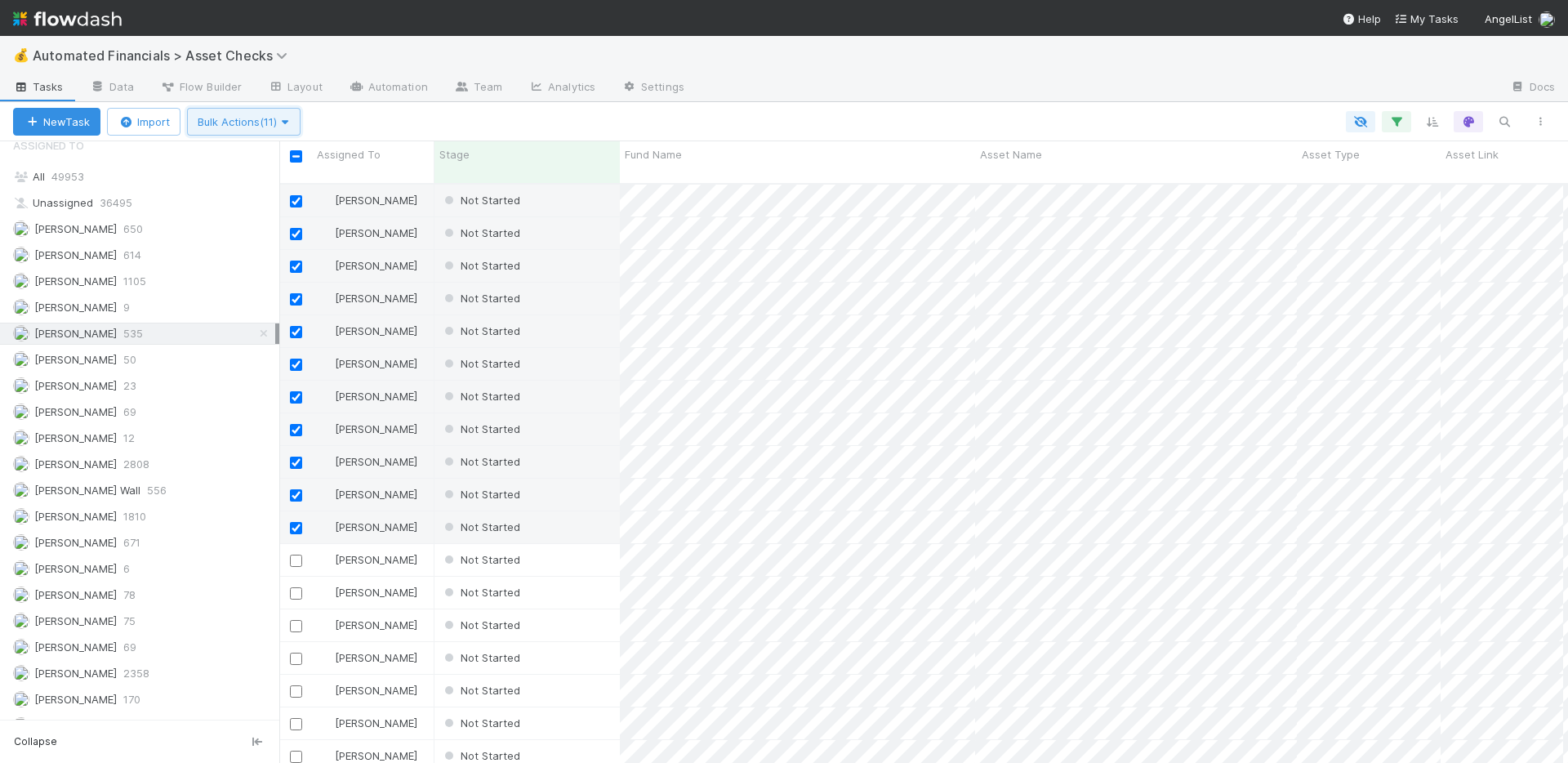
click at [275, 111] on button "Bulk Actions (11)" at bounding box center [243, 122] width 113 height 28
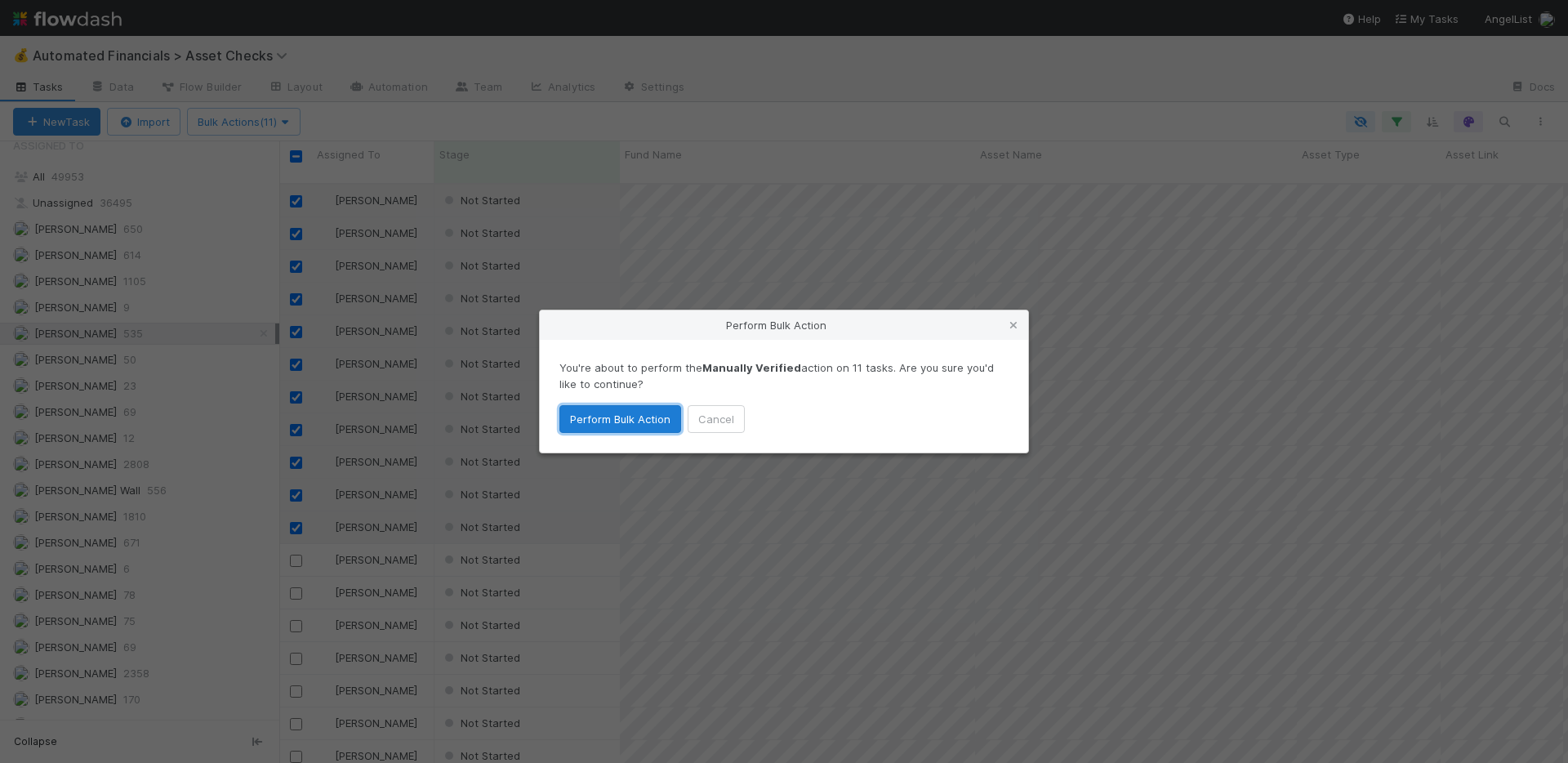
click at [603, 420] on button "Perform Bulk Action" at bounding box center [620, 419] width 122 height 28
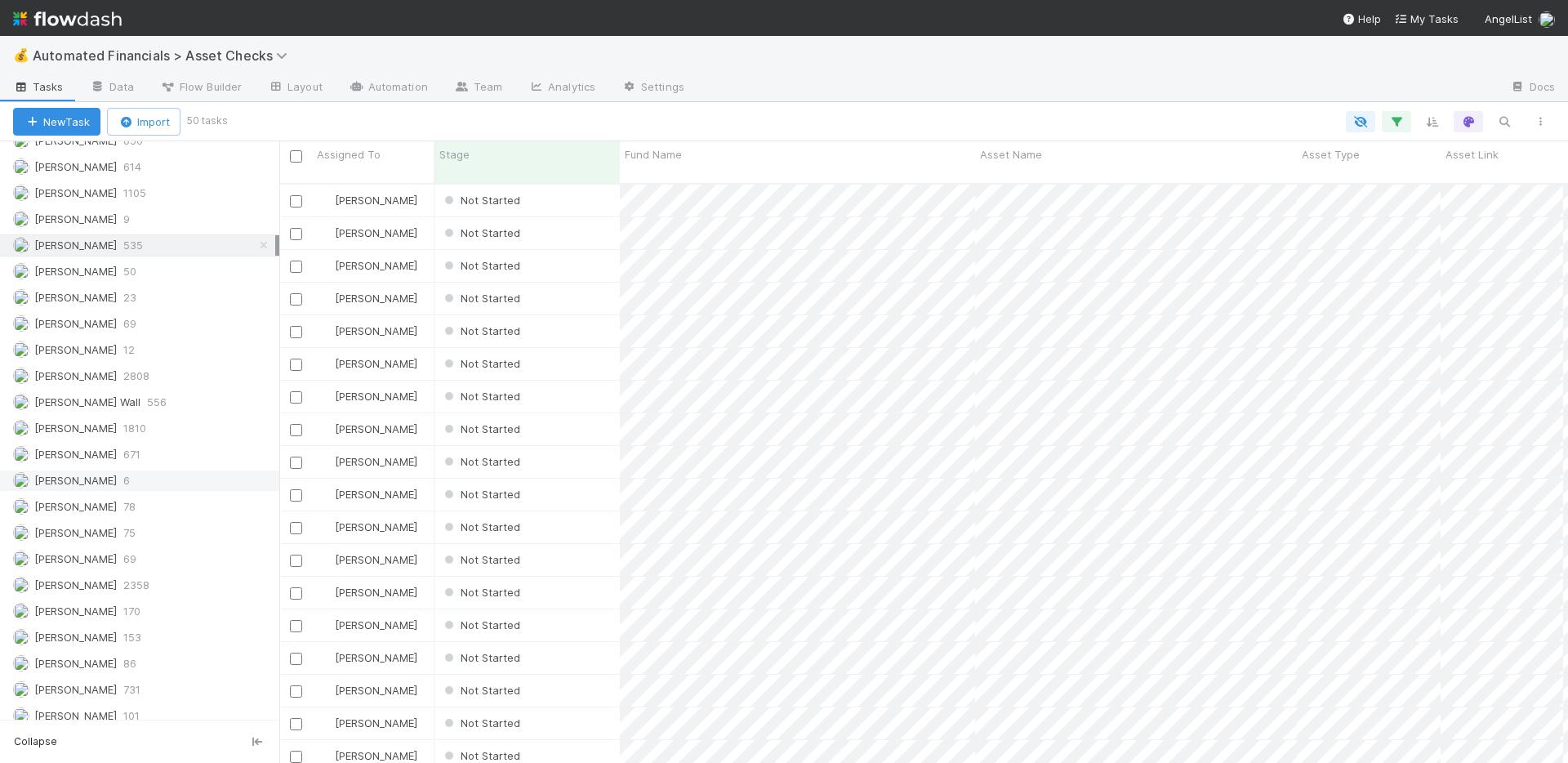
scroll to position [1601, 0]
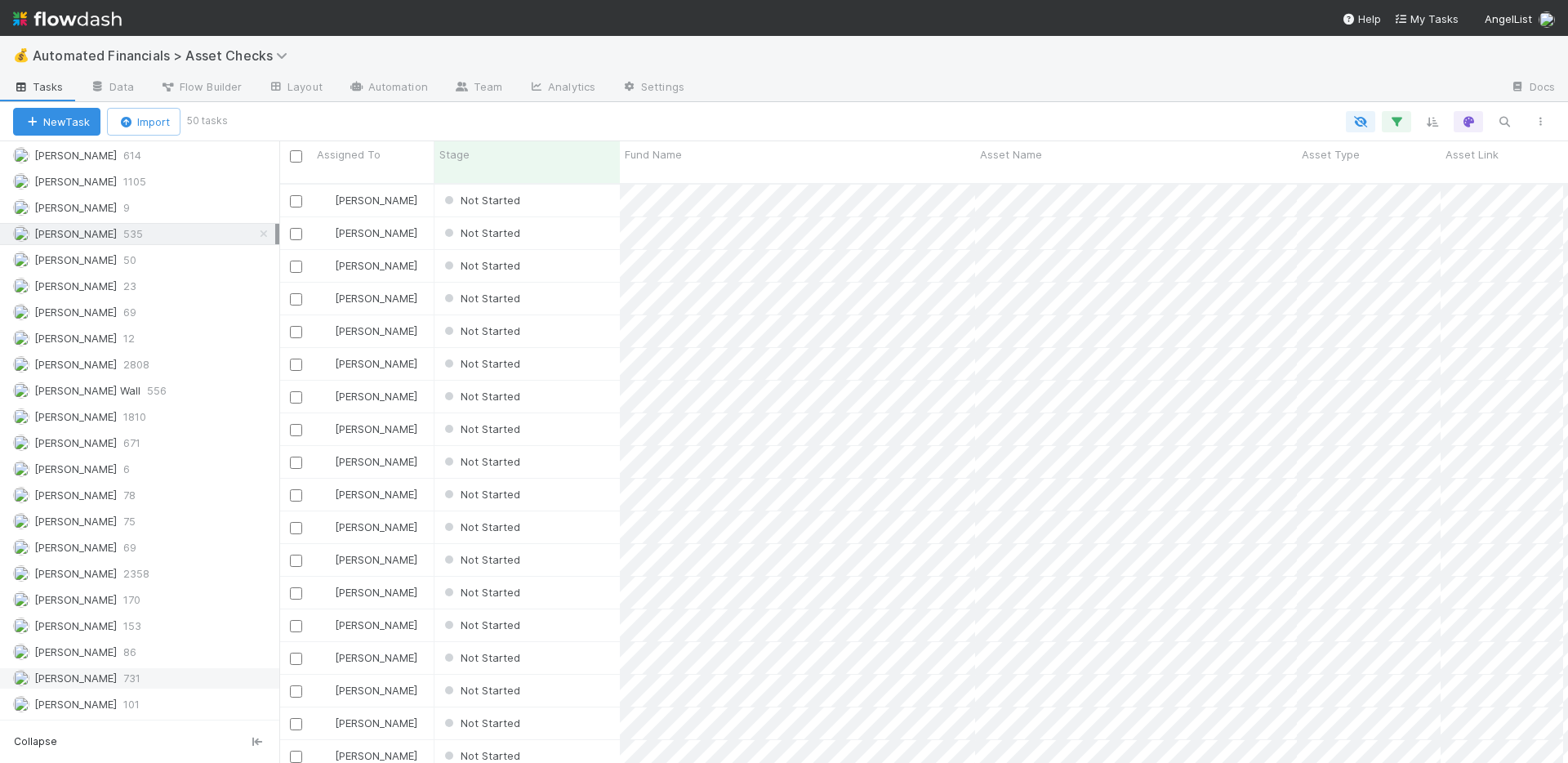
click at [174, 681] on div "Susan Tang 731" at bounding box center [144, 678] width 262 height 20
click at [208, 447] on div "Nate Richards 671" at bounding box center [144, 443] width 262 height 20
click at [297, 196] on input "checkbox" at bounding box center [296, 202] width 12 height 12
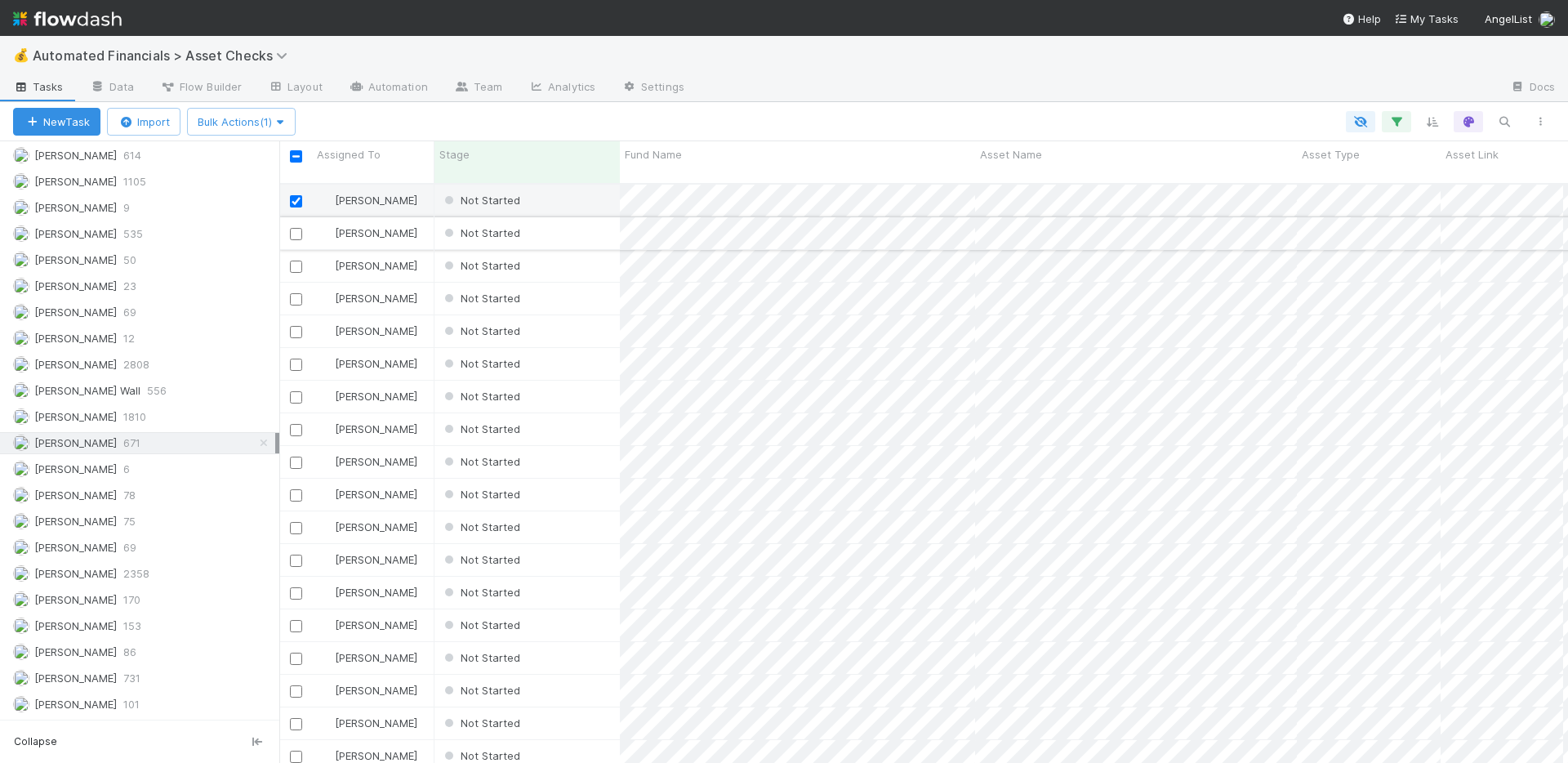
click at [295, 228] on input "checkbox" at bounding box center [296, 234] width 12 height 12
click at [295, 260] on input "checkbox" at bounding box center [296, 267] width 12 height 12
click at [296, 293] on input "checkbox" at bounding box center [296, 299] width 12 height 12
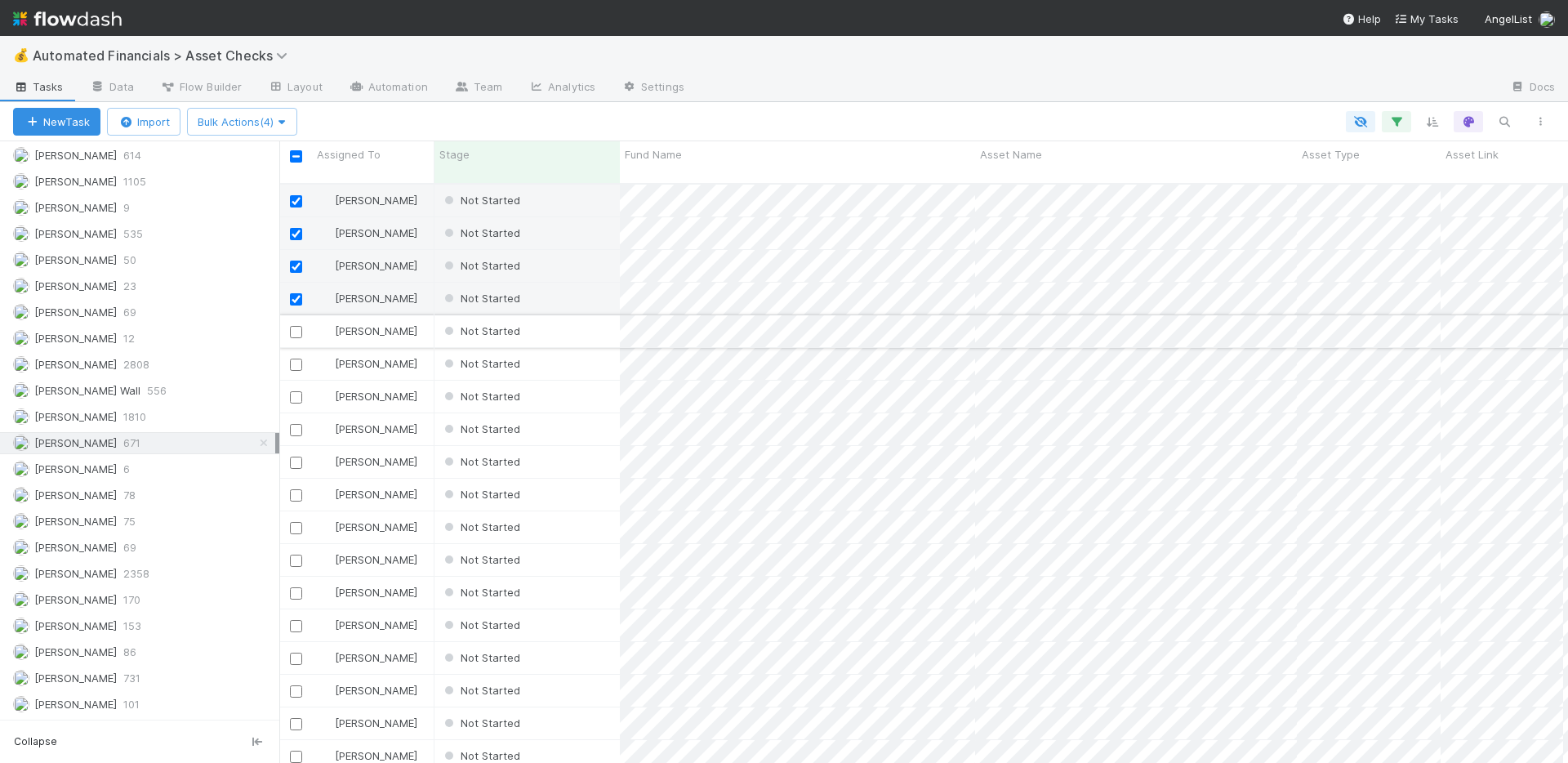
click at [297, 326] on input "checkbox" at bounding box center [296, 332] width 12 height 12
click at [272, 119] on span "Bulk Actions (5)" at bounding box center [242, 121] width 89 height 13
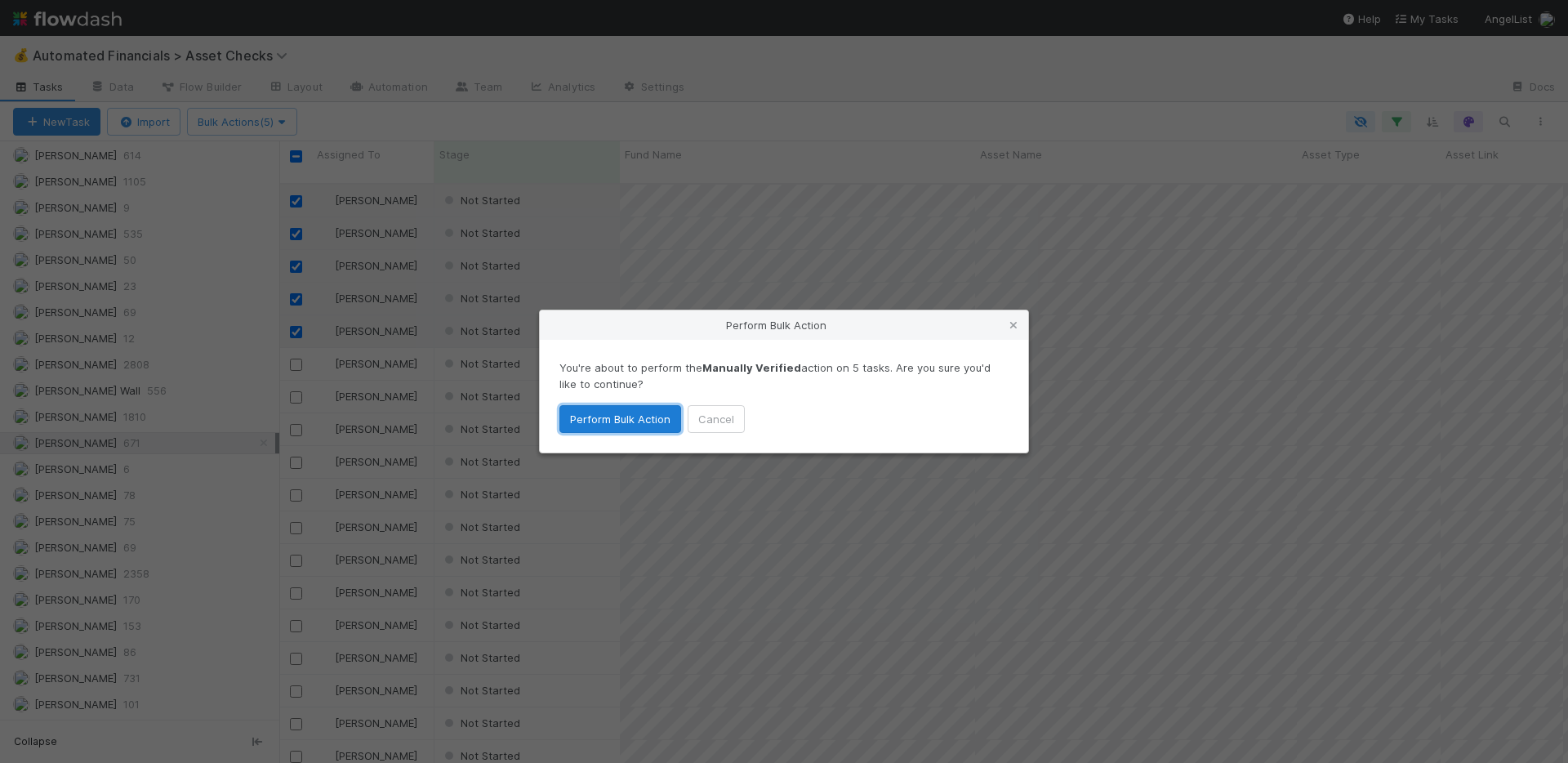
click at [621, 412] on button "Perform Bulk Action" at bounding box center [620, 419] width 122 height 28
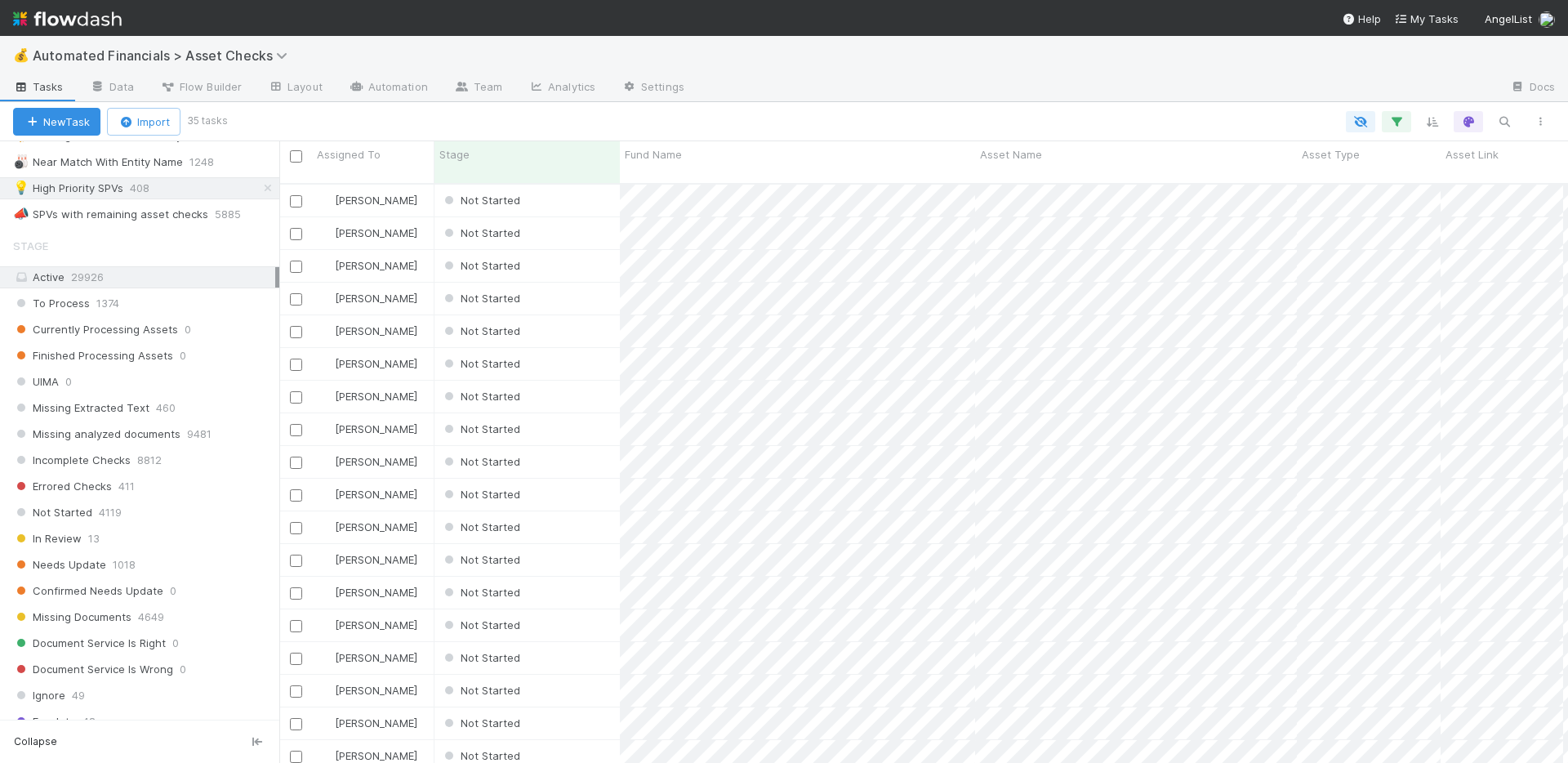
scroll to position [734, 0]
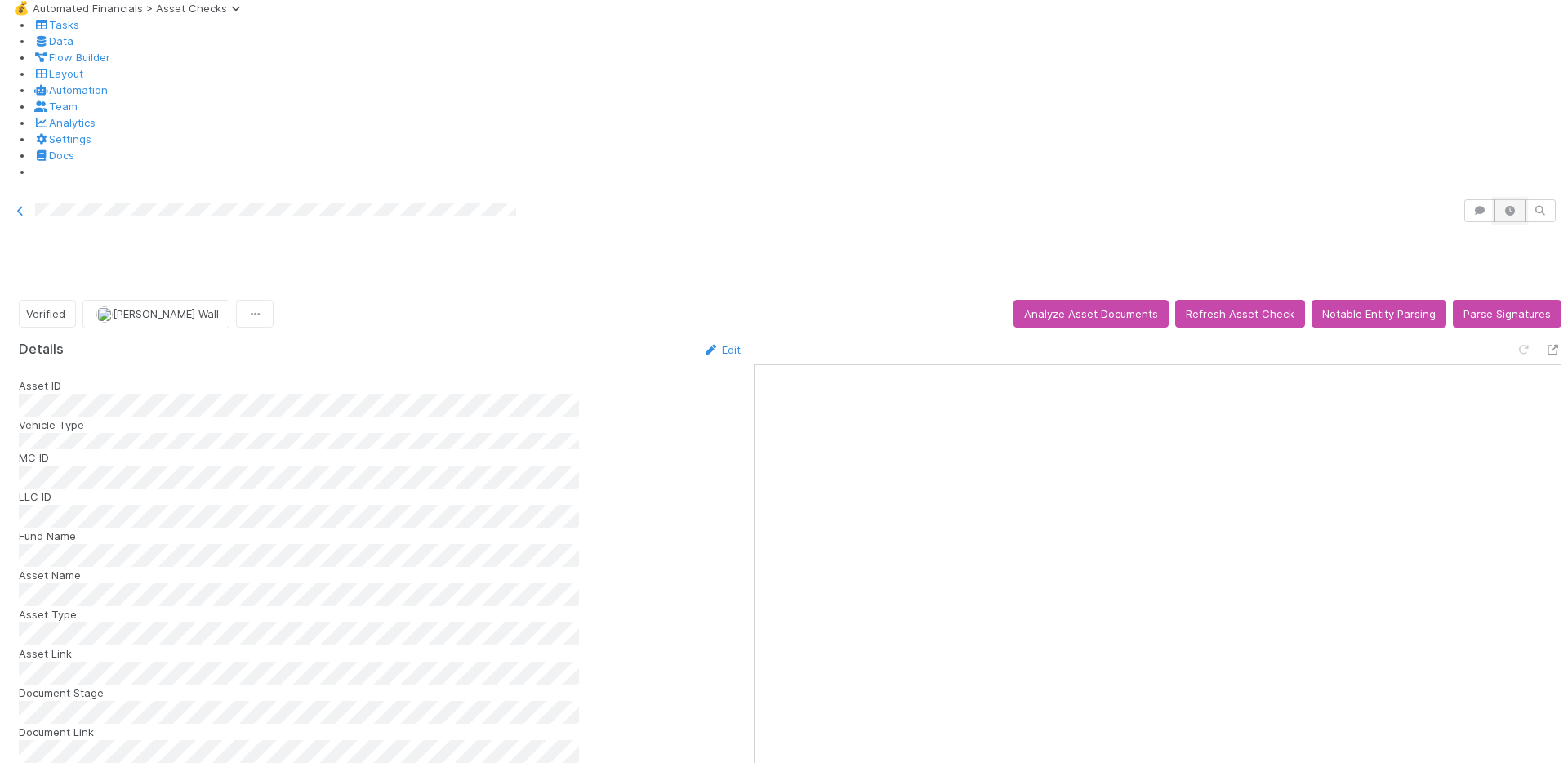
click at [1506, 199] on button "button" at bounding box center [1509, 210] width 31 height 23
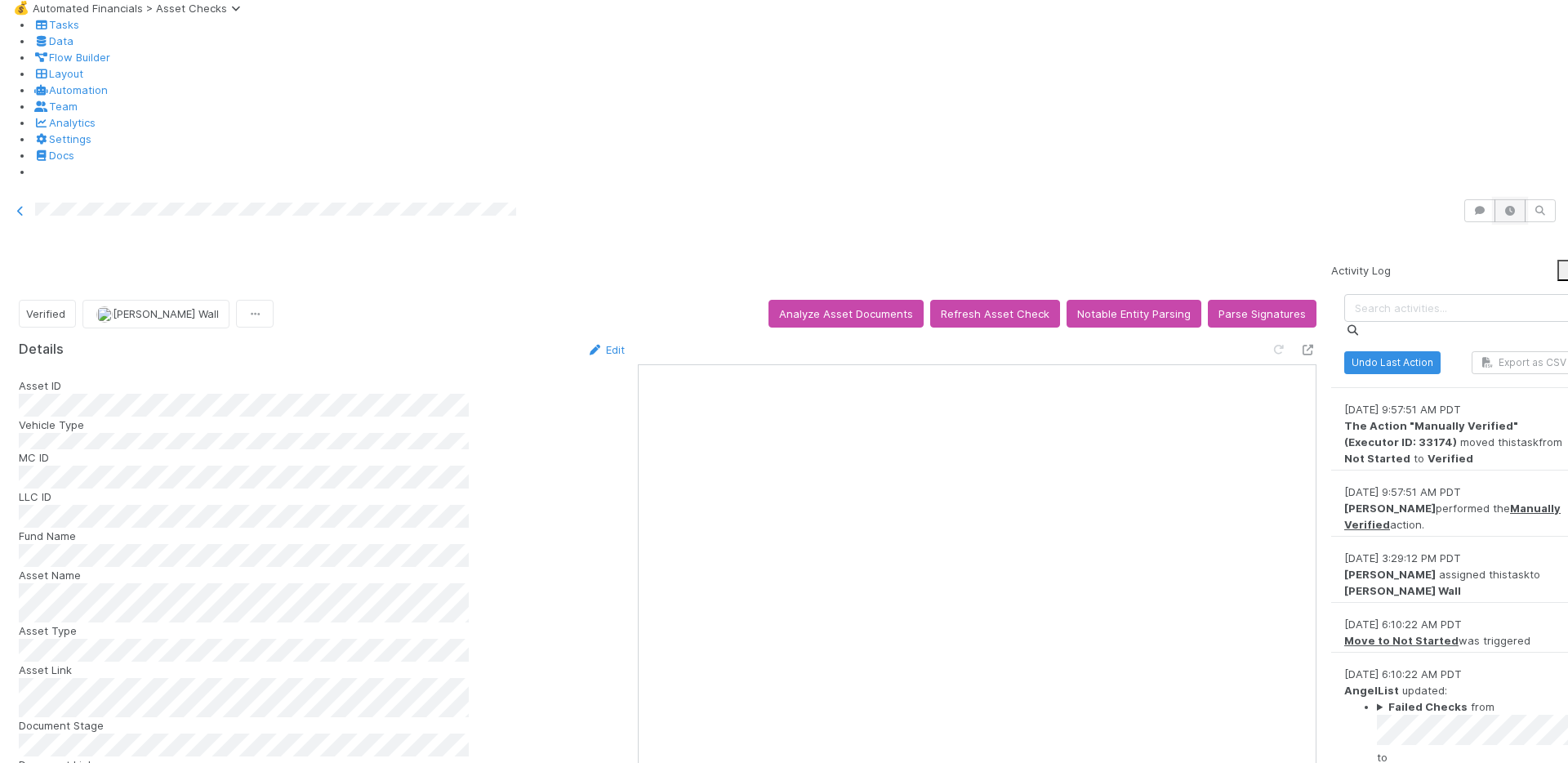
click at [1511, 206] on icon "button" at bounding box center [1509, 210] width 17 height 10
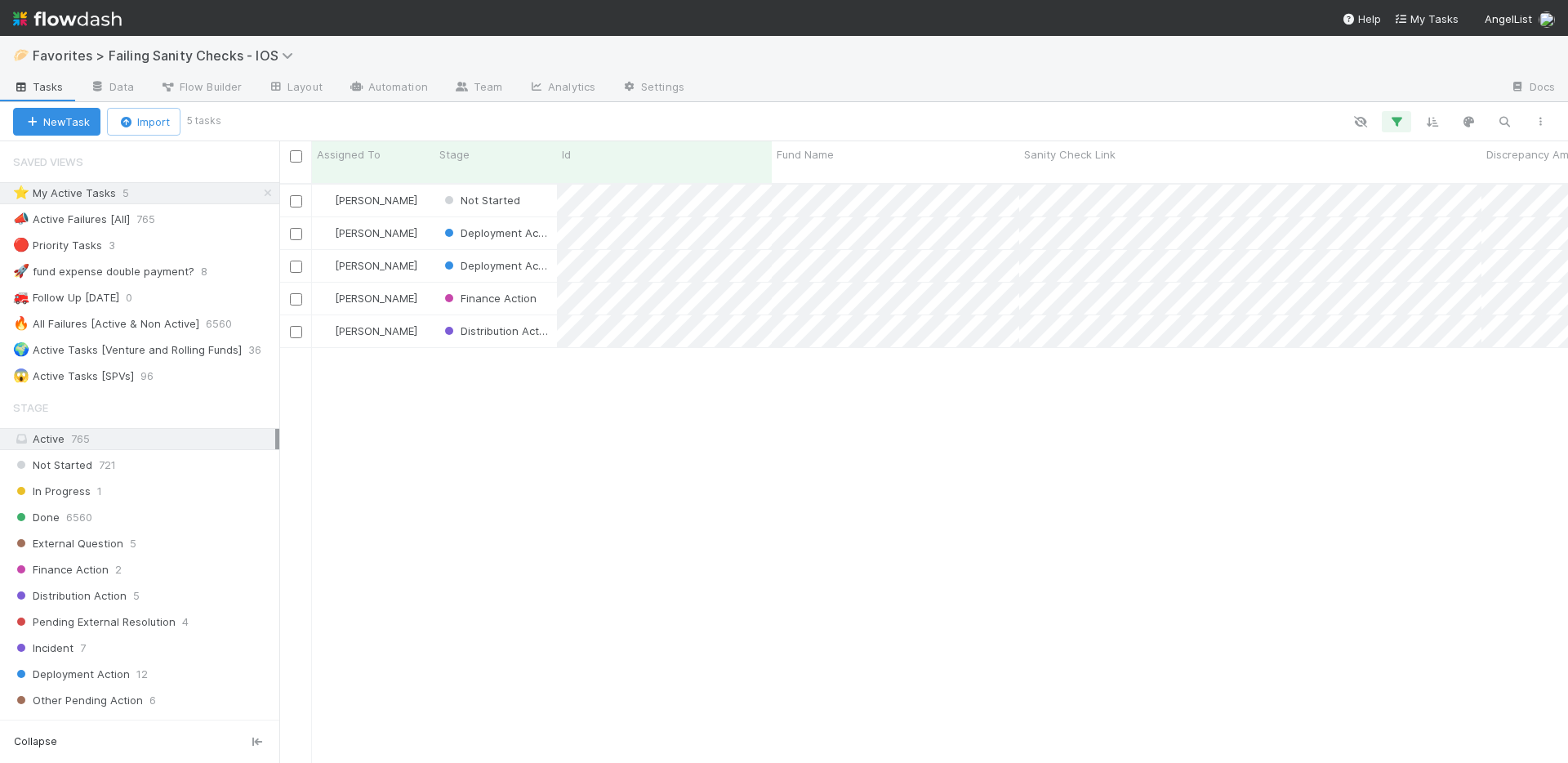
scroll to position [581, 1276]
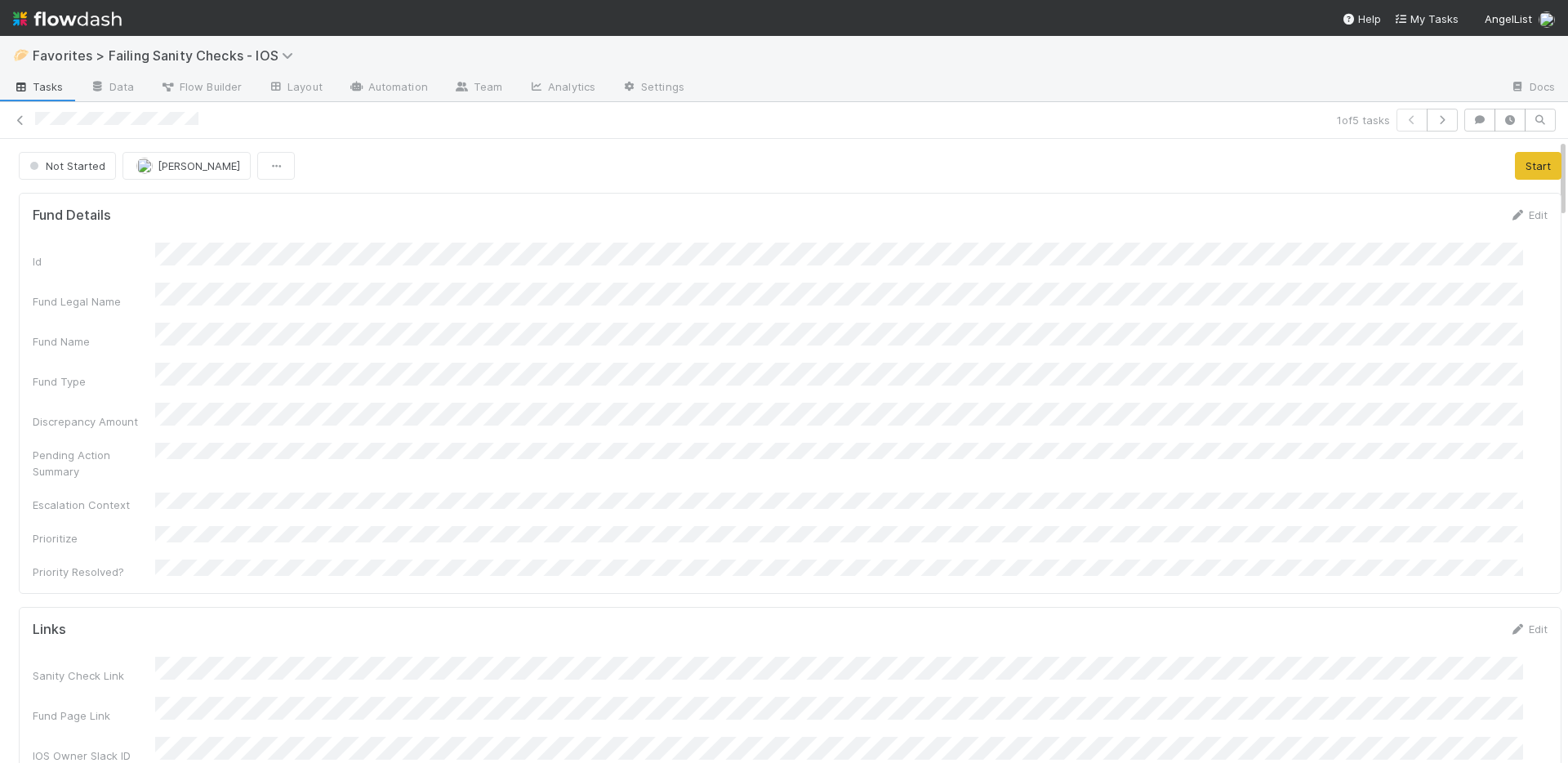
scroll to position [319, 1478]
click at [1515, 167] on button "Start" at bounding box center [1537, 166] width 46 height 28
click at [1518, 164] on link "Actions" at bounding box center [1528, 166] width 67 height 28
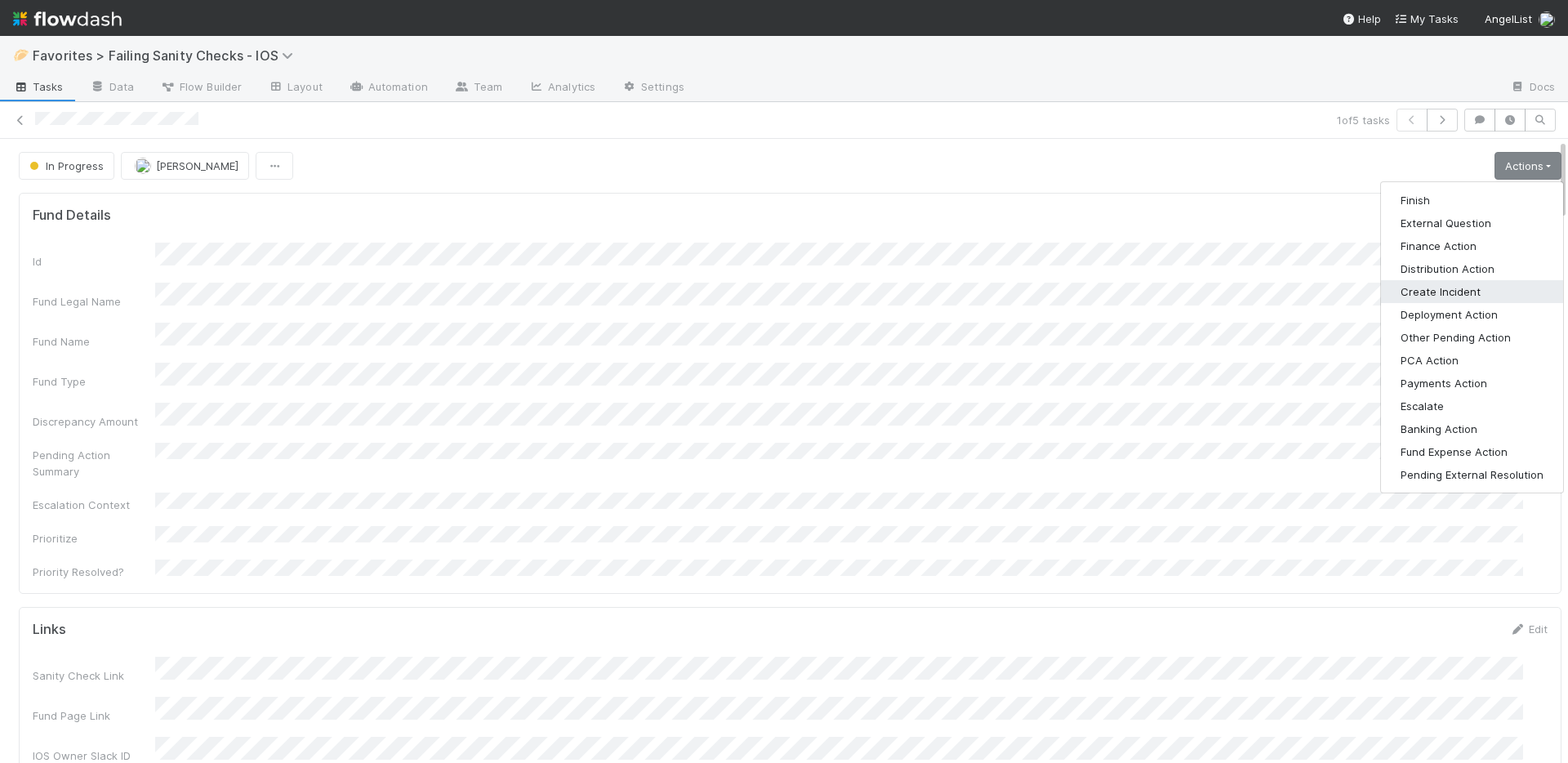
click at [1472, 292] on button "Create Incident" at bounding box center [1472, 292] width 182 height 23
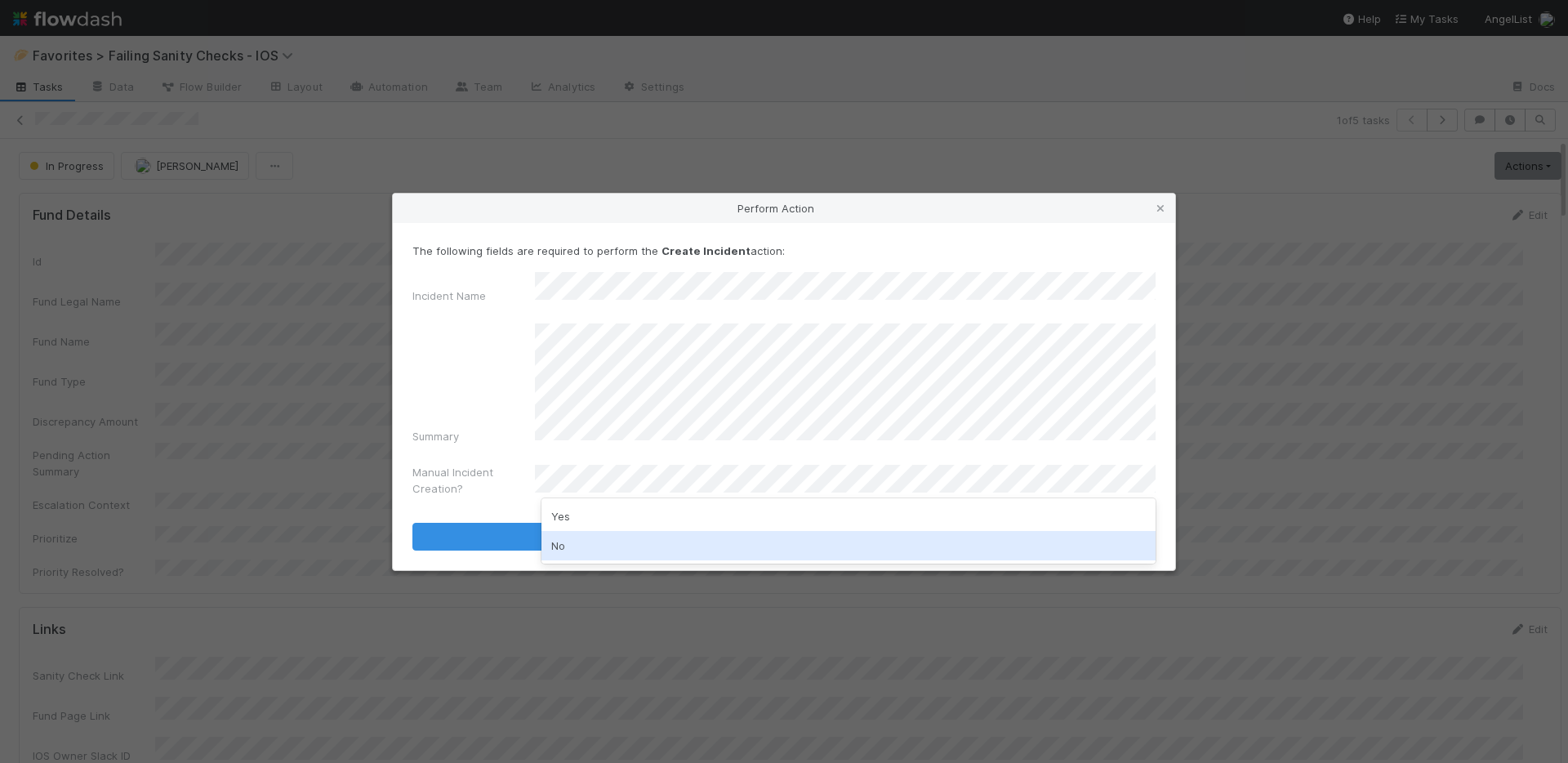
click at [592, 544] on div "No" at bounding box center [848, 546] width 614 height 30
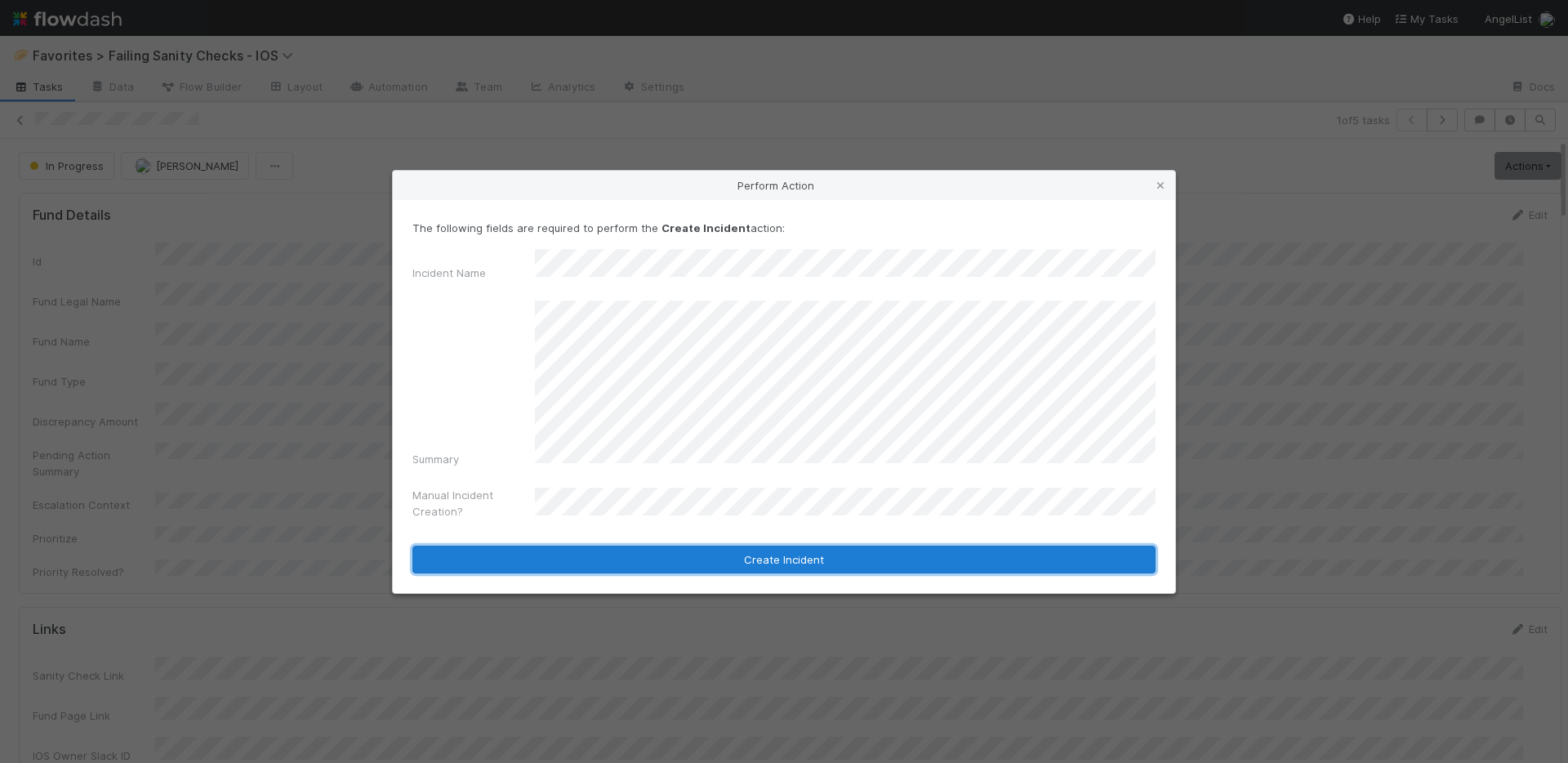
click at [812, 552] on button "Create Incident" at bounding box center [784, 560] width 743 height 28
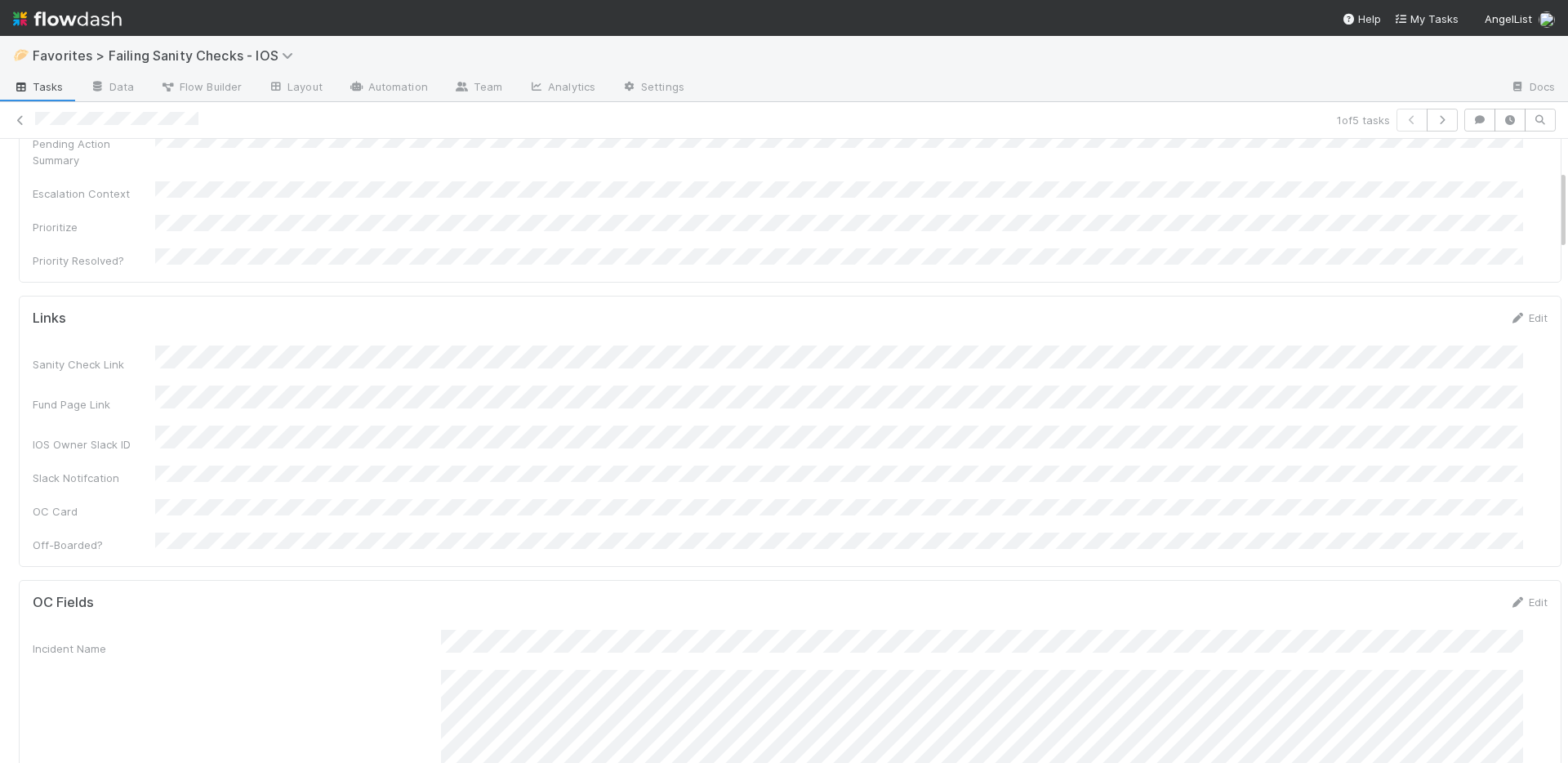
scroll to position [314, 0]
click at [761, 441] on div "Sanity Check Link Fund Page Link IOS Owner Slack ID Slack Notifcation OC Card O…" at bounding box center [790, 446] width 1515 height 208
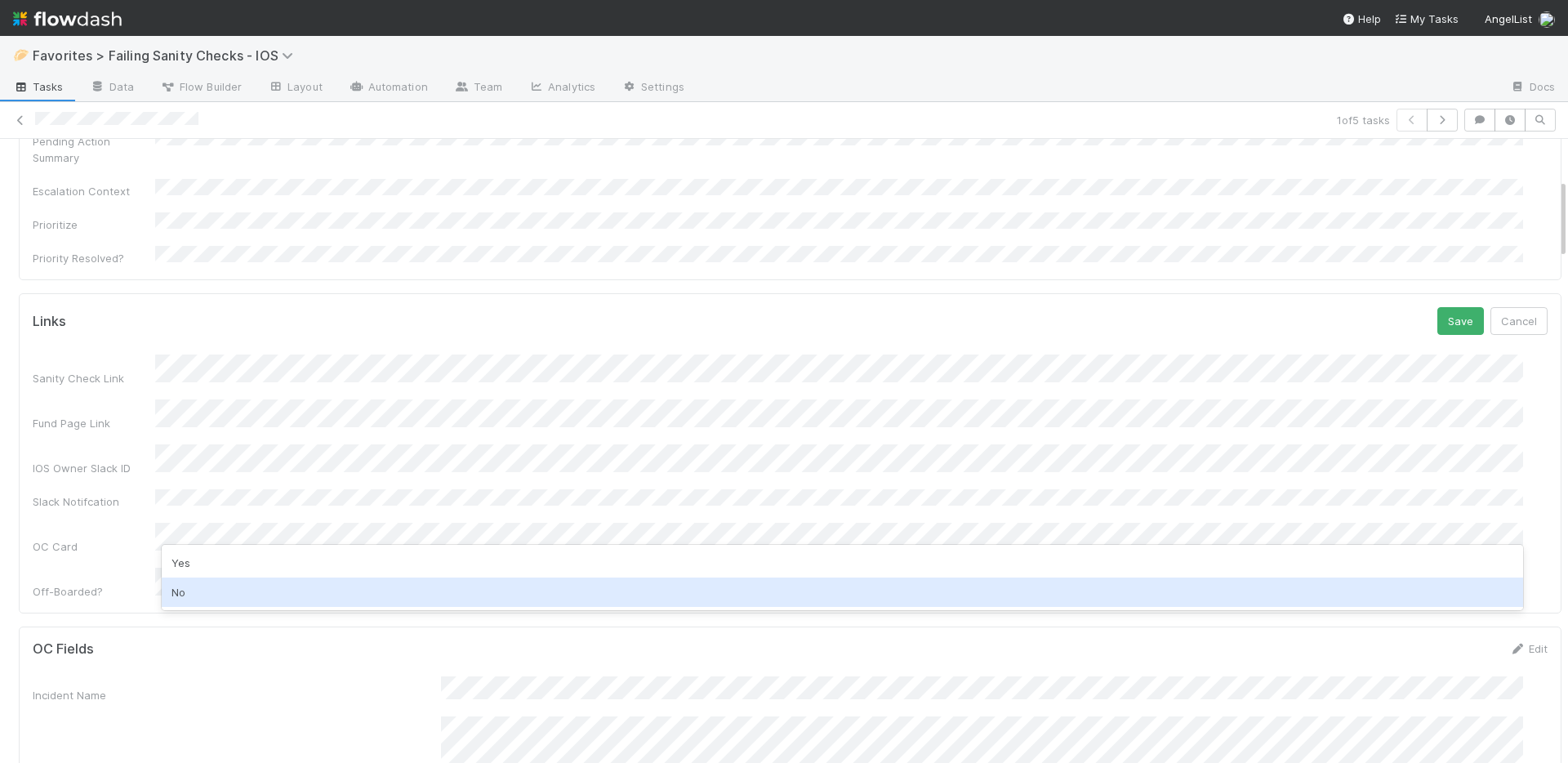
click at [302, 584] on div "No" at bounding box center [841, 593] width 1361 height 30
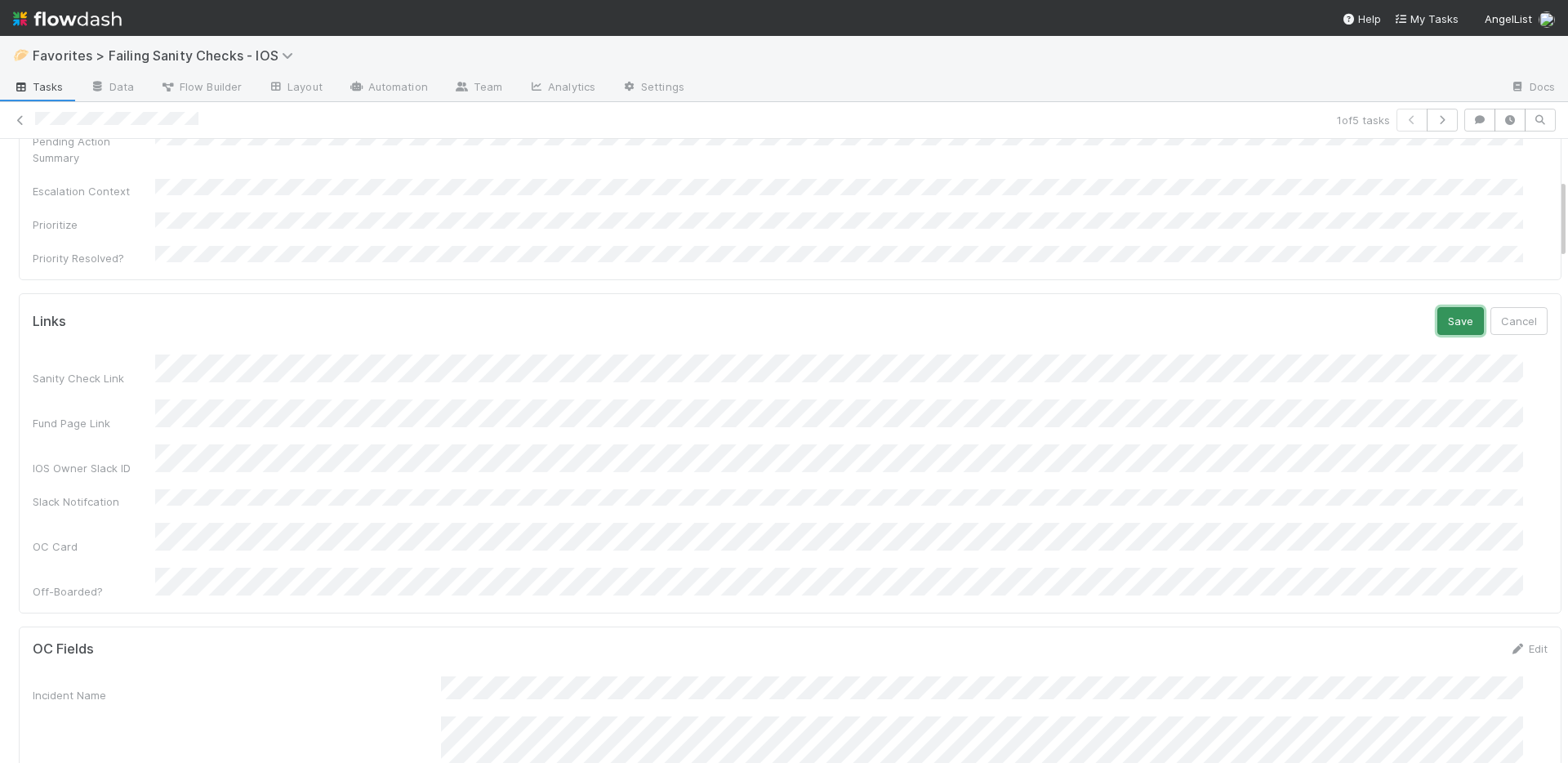
click at [1439, 307] on button "Save" at bounding box center [1460, 321] width 46 height 28
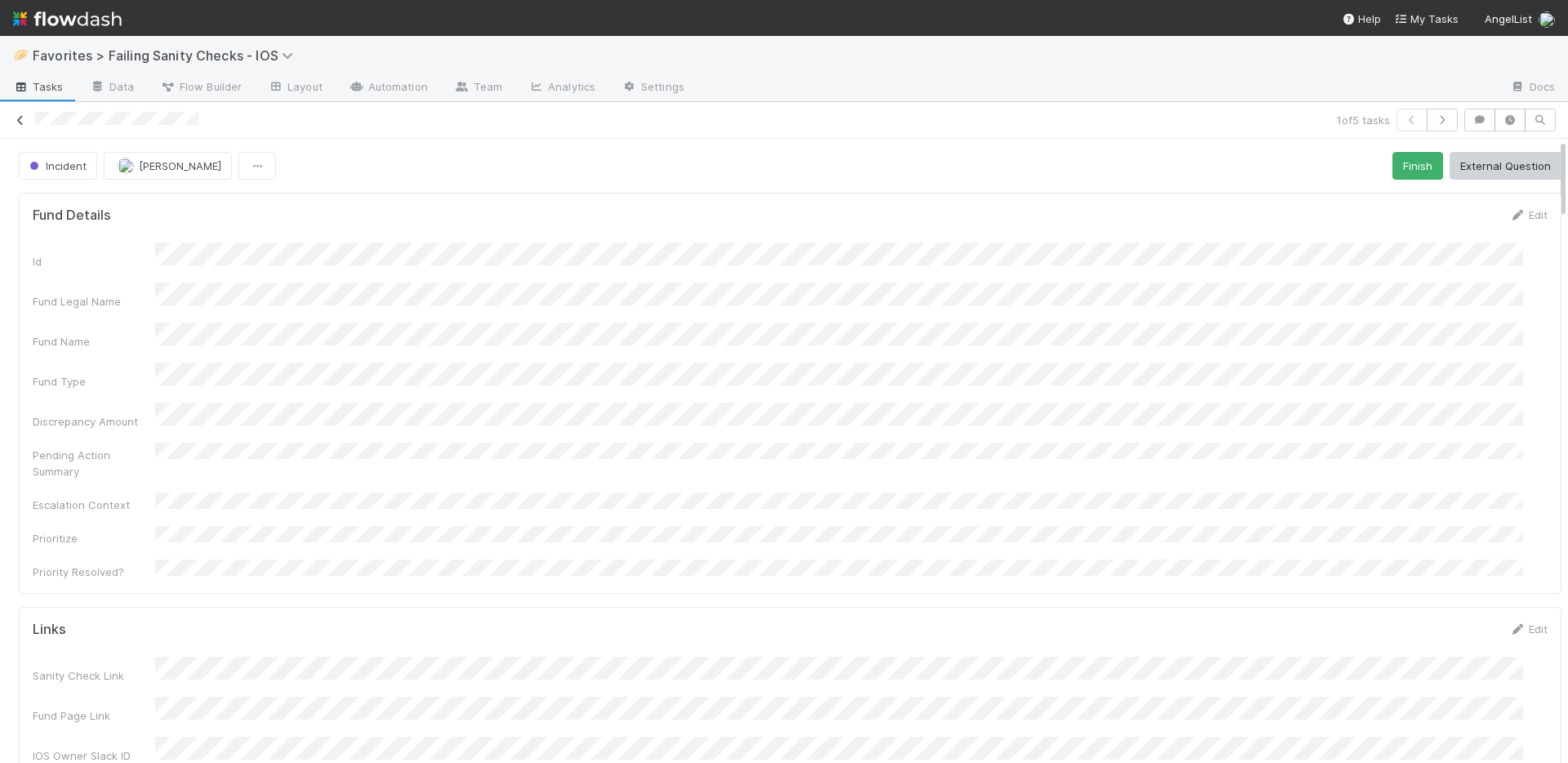
click at [22, 125] on icon at bounding box center [20, 120] width 17 height 11
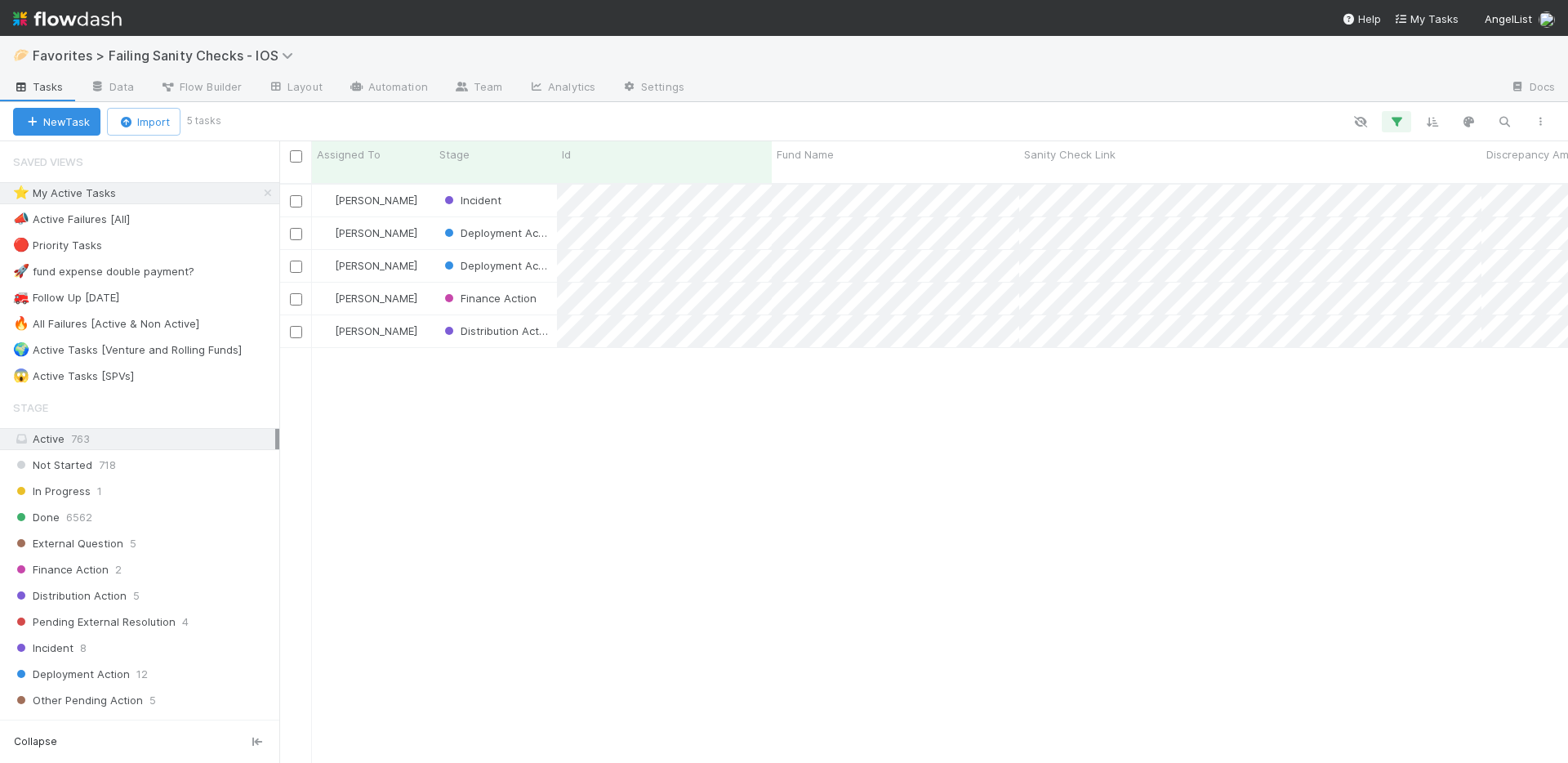
scroll to position [581, 1276]
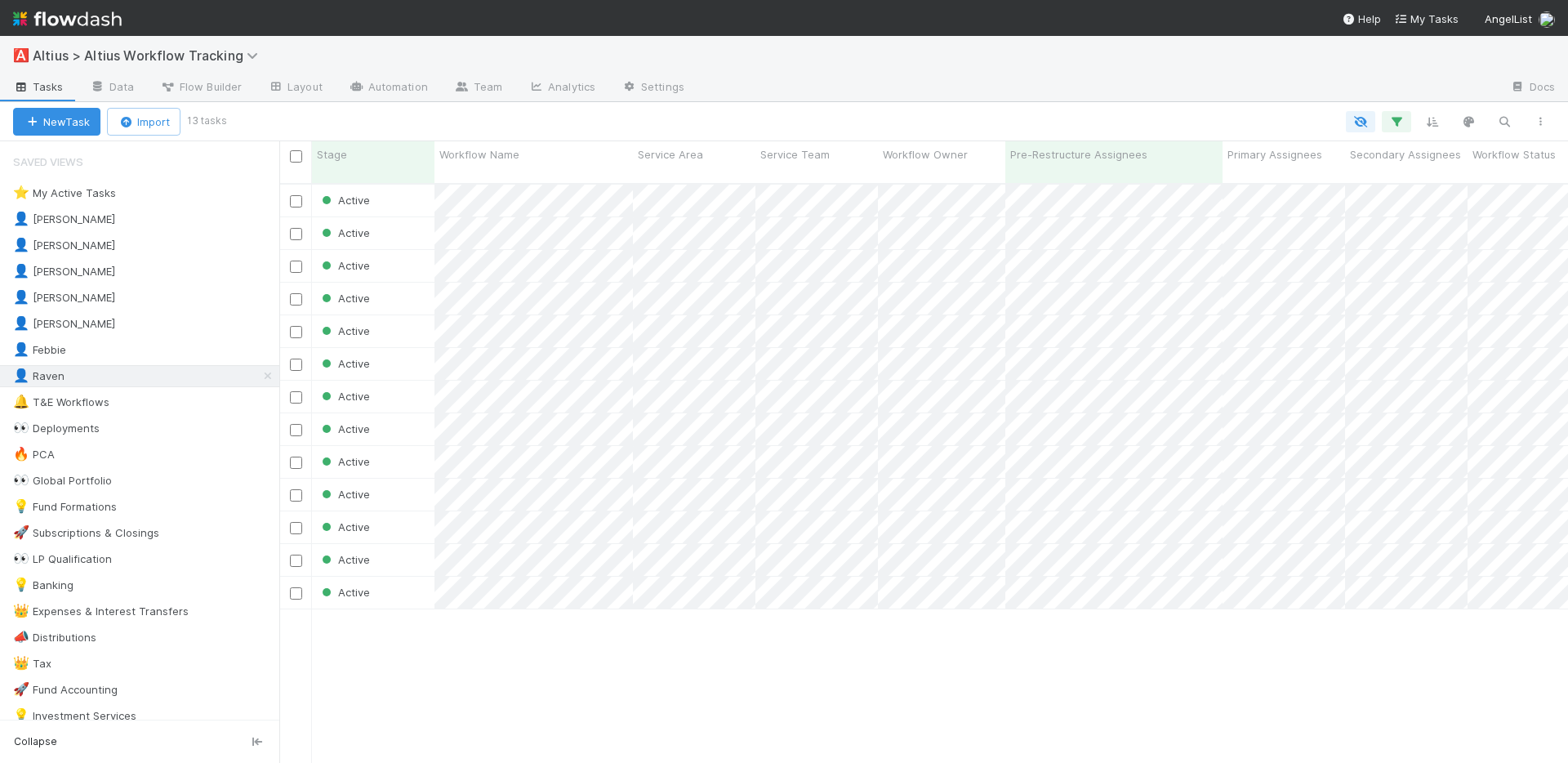
scroll to position [581, 1276]
click at [153, 432] on div "👀 Deployments 5" at bounding box center [146, 428] width 266 height 20
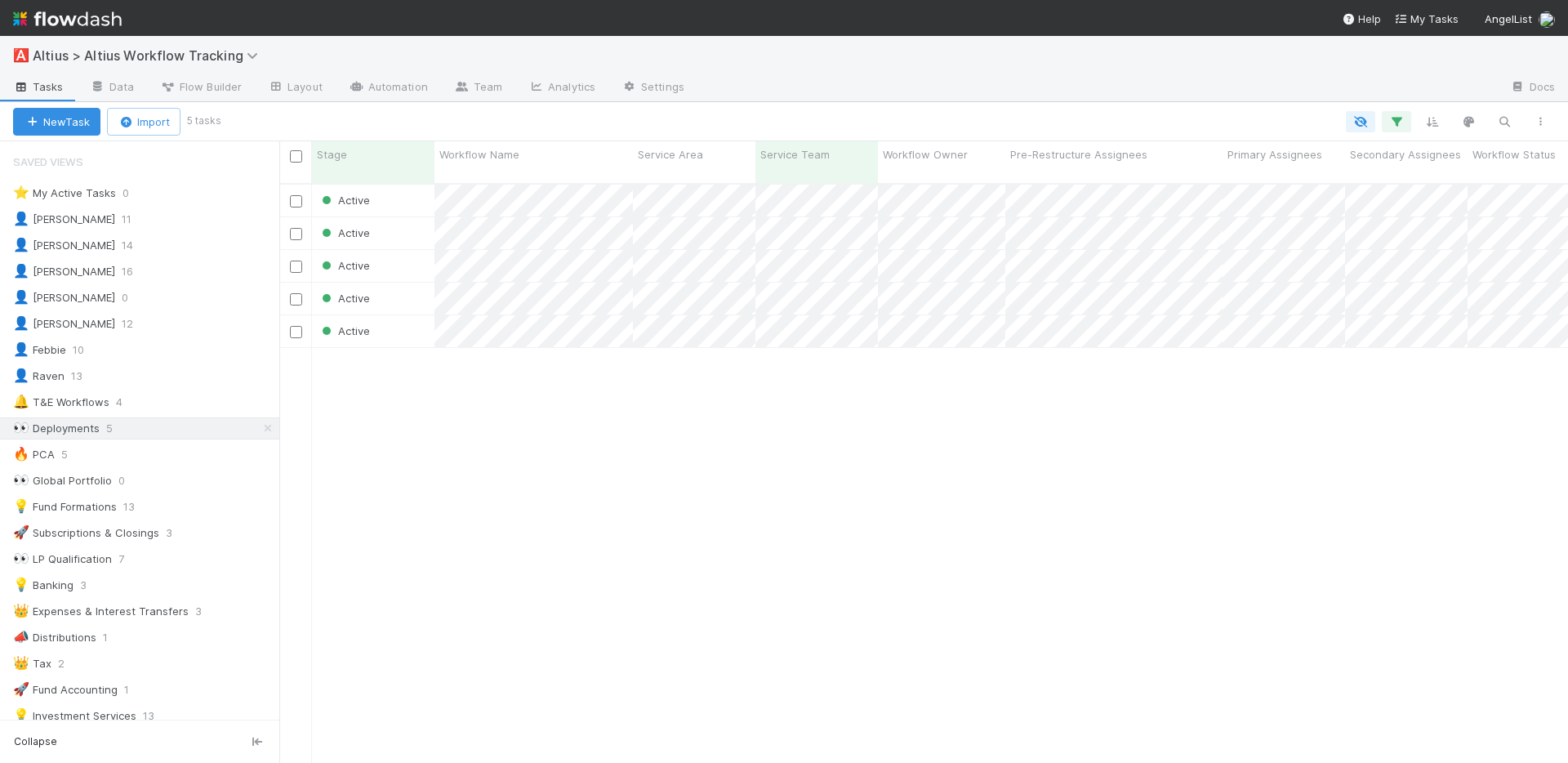
scroll to position [581, 1276]
click at [692, 515] on div at bounding box center [784, 382] width 1568 height 763
click at [523, 279] on div at bounding box center [784, 382] width 1568 height 763
drag, startPoint x: 621, startPoint y: 456, endPoint x: 571, endPoint y: 360, distance: 108.2
click at [621, 456] on div at bounding box center [784, 382] width 1568 height 763
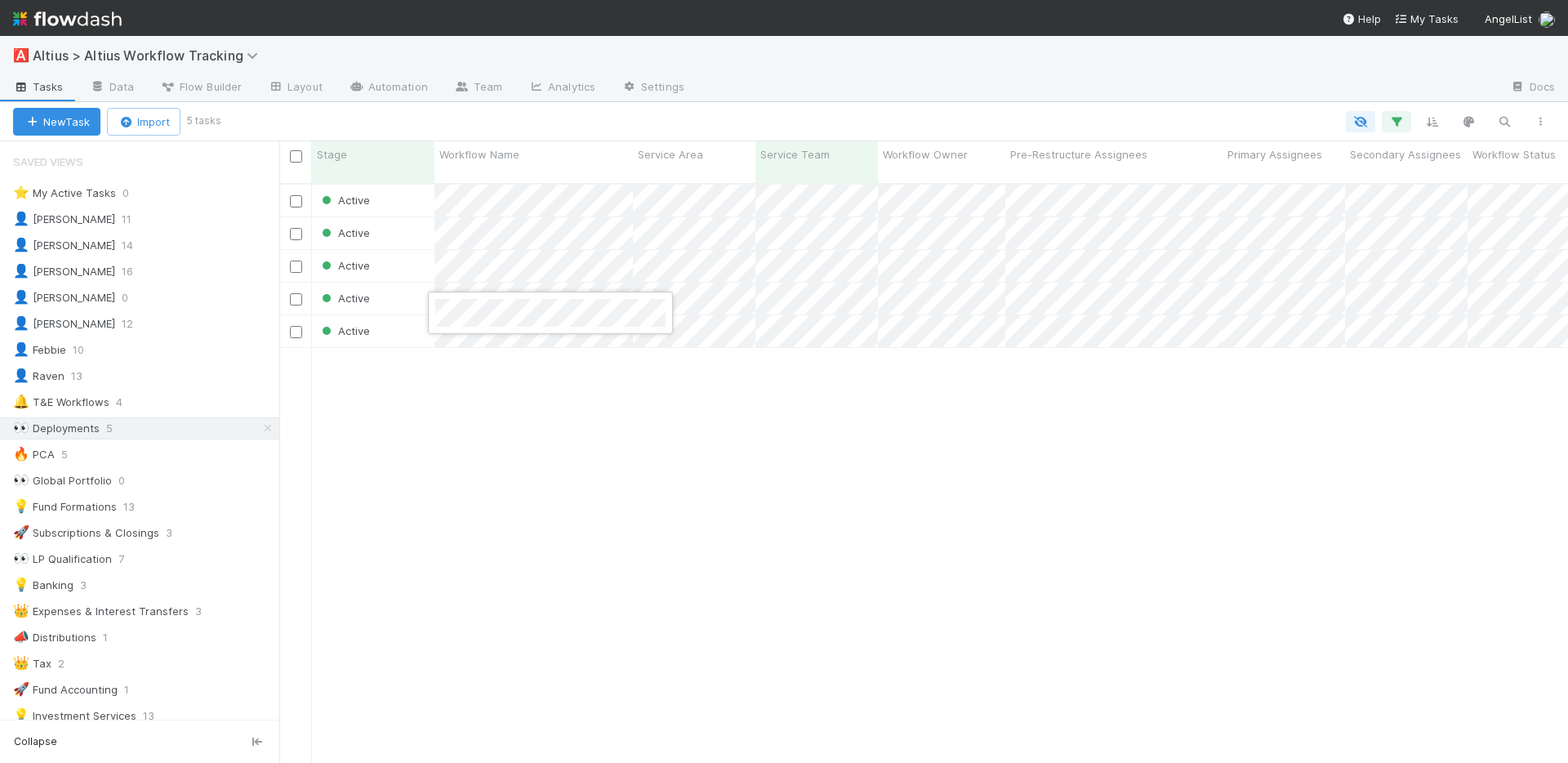
drag, startPoint x: 578, startPoint y: 403, endPoint x: 580, endPoint y: 379, distance: 24.1
click at [578, 403] on div at bounding box center [784, 382] width 1568 height 763
click at [954, 517] on div at bounding box center [784, 382] width 1568 height 763
click at [954, 517] on div "Active [DATE] 2:04:19 AM 1 Active [DATE] 12:19:44 AM 1 Active [DATE] 2:04:19 AM…" at bounding box center [924, 481] width 1288 height 592
click at [711, 470] on div "Active [DATE] 2:04:19 AM 1 Active [DATE] 12:19:44 AM 1 Active [DATE] 2:04:19 AM…" at bounding box center [924, 481] width 1288 height 592
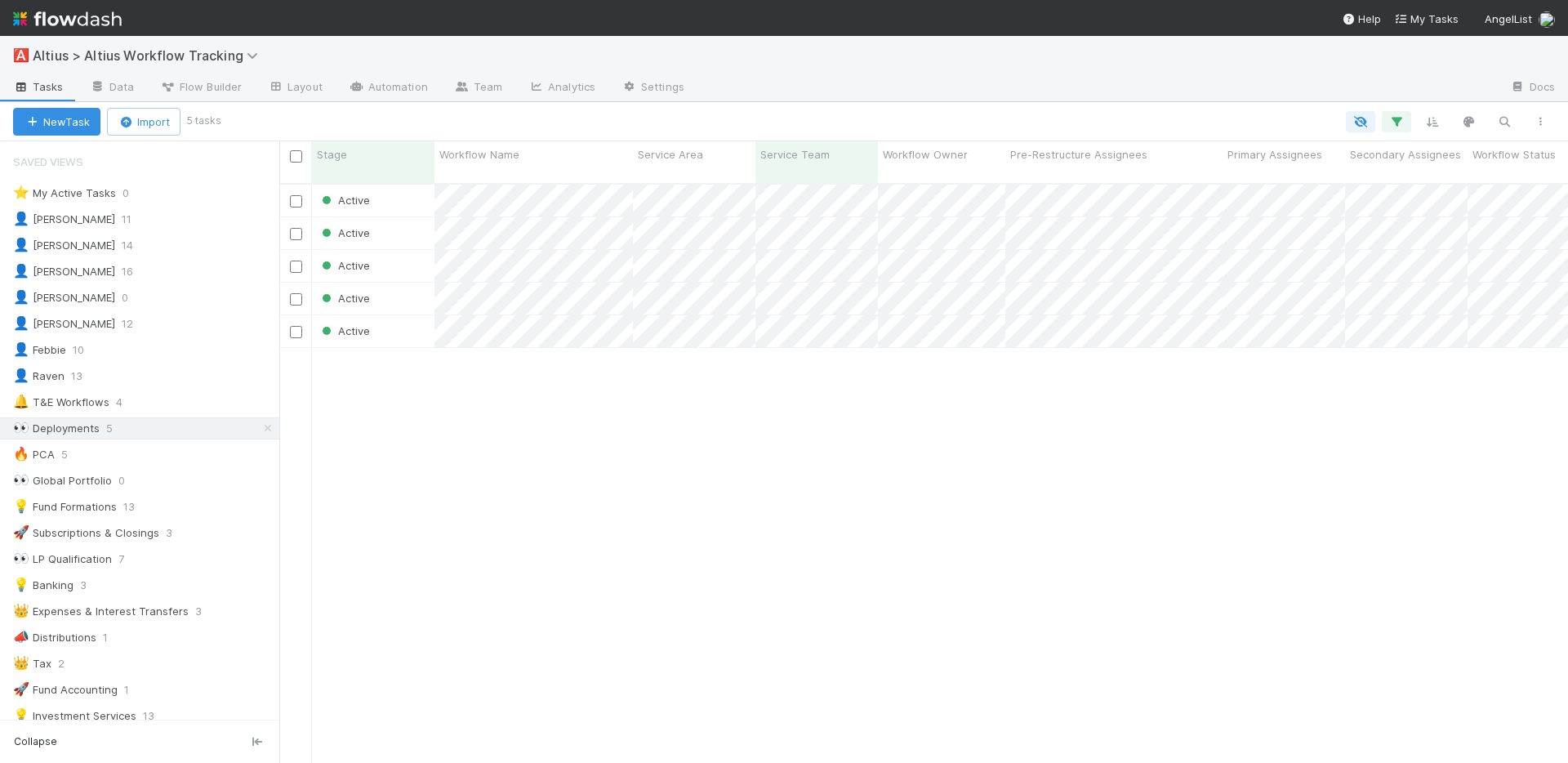
click at [676, 424] on div "Active [DATE] 2:04:19 AM 1 Active [DATE] 12:19:44 AM 1 Active [DATE] 2:04:19 AM…" at bounding box center [924, 481] width 1288 height 592
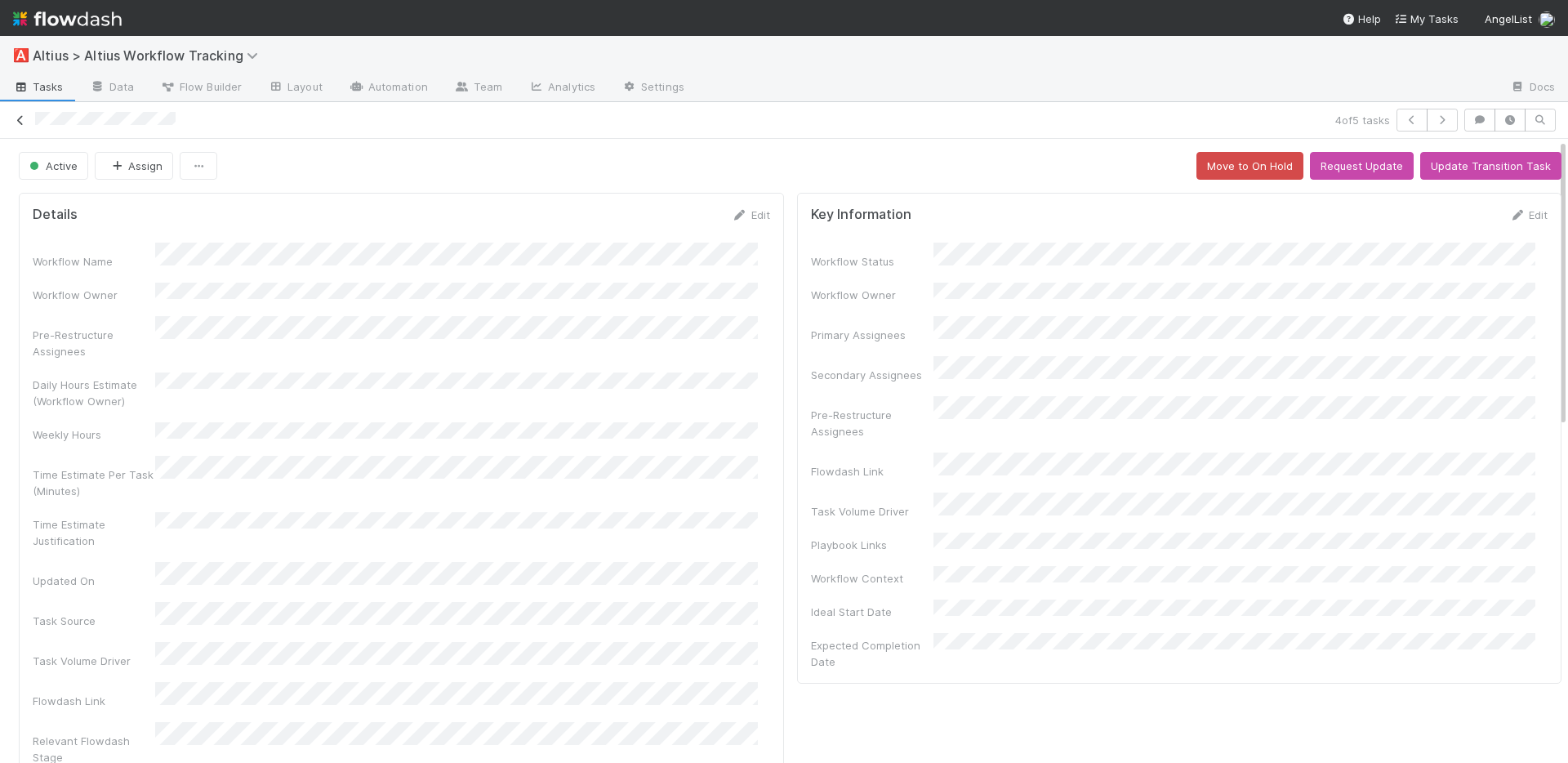
click at [22, 118] on icon at bounding box center [20, 120] width 17 height 11
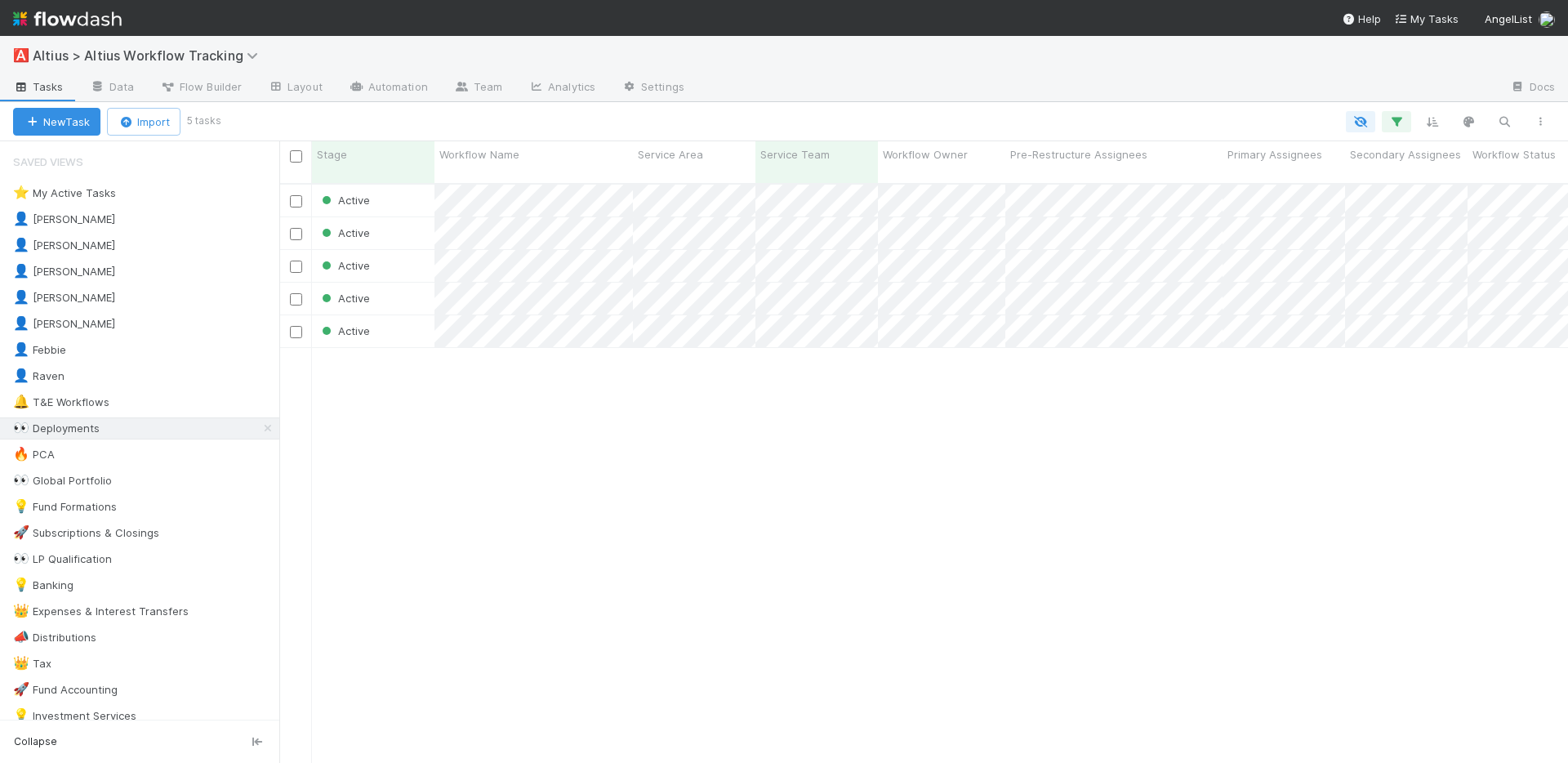
scroll to position [581, 1276]
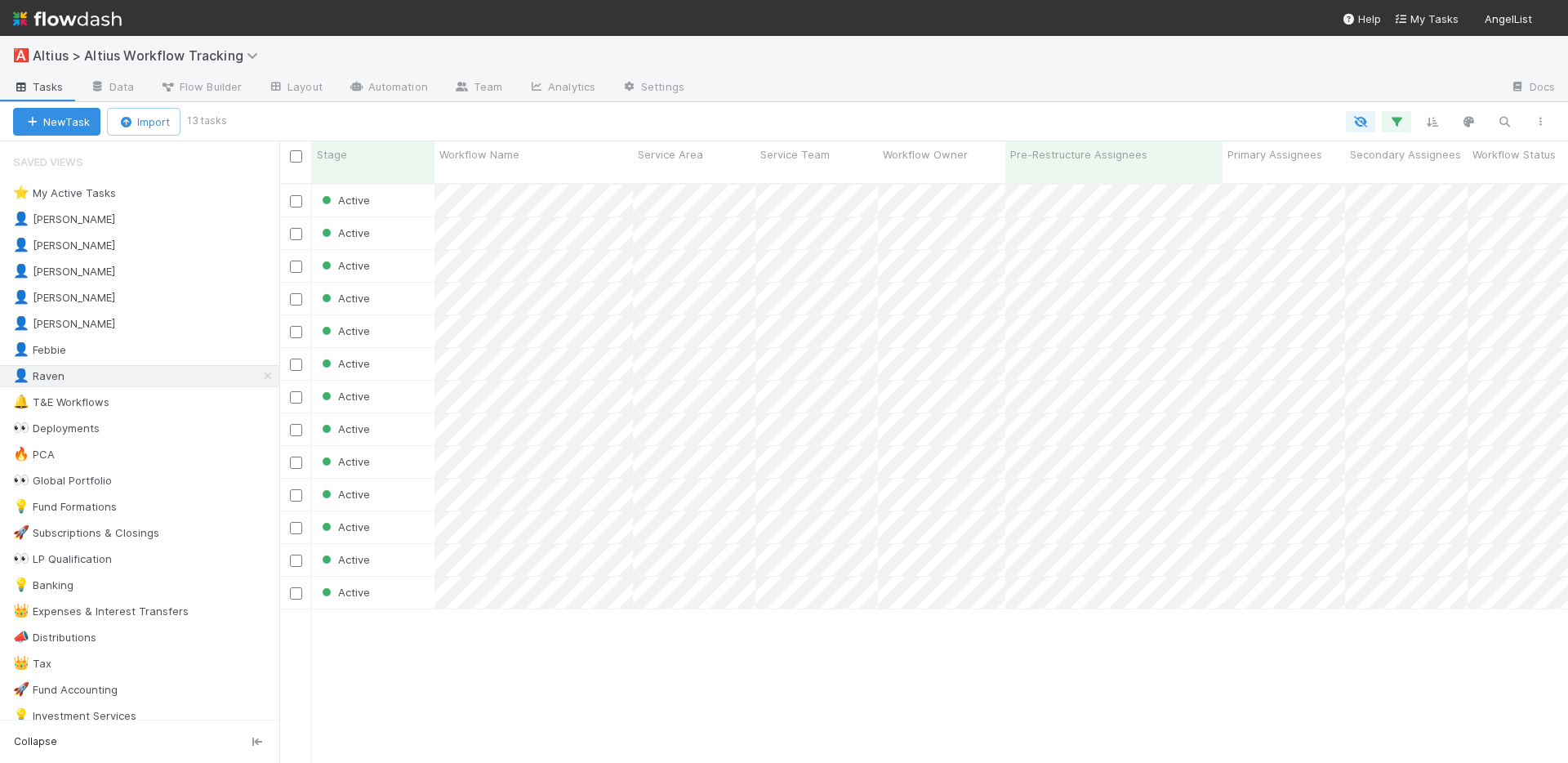
scroll to position [581, 1276]
click at [179, 420] on div "👀 Deployments 5" at bounding box center [146, 428] width 266 height 20
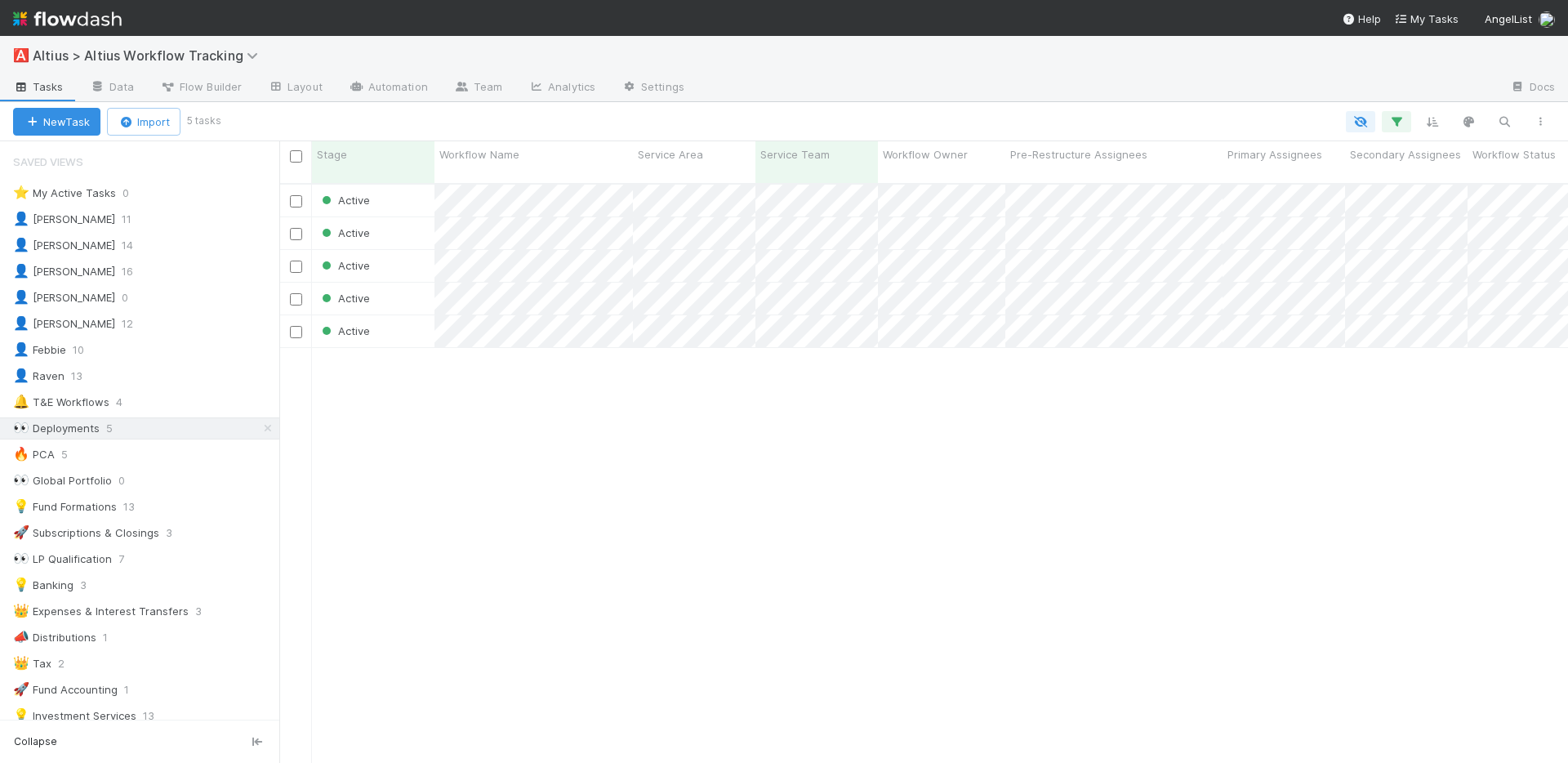
scroll to position [581, 1276]
click at [854, 405] on div "Active [DATE] 2:04:19 AM 1 Active [DATE] 12:19:44 AM 1 Active [DATE] 2:04:19 AM…" at bounding box center [924, 481] width 1288 height 592
click at [47, 22] on img at bounding box center [67, 19] width 109 height 28
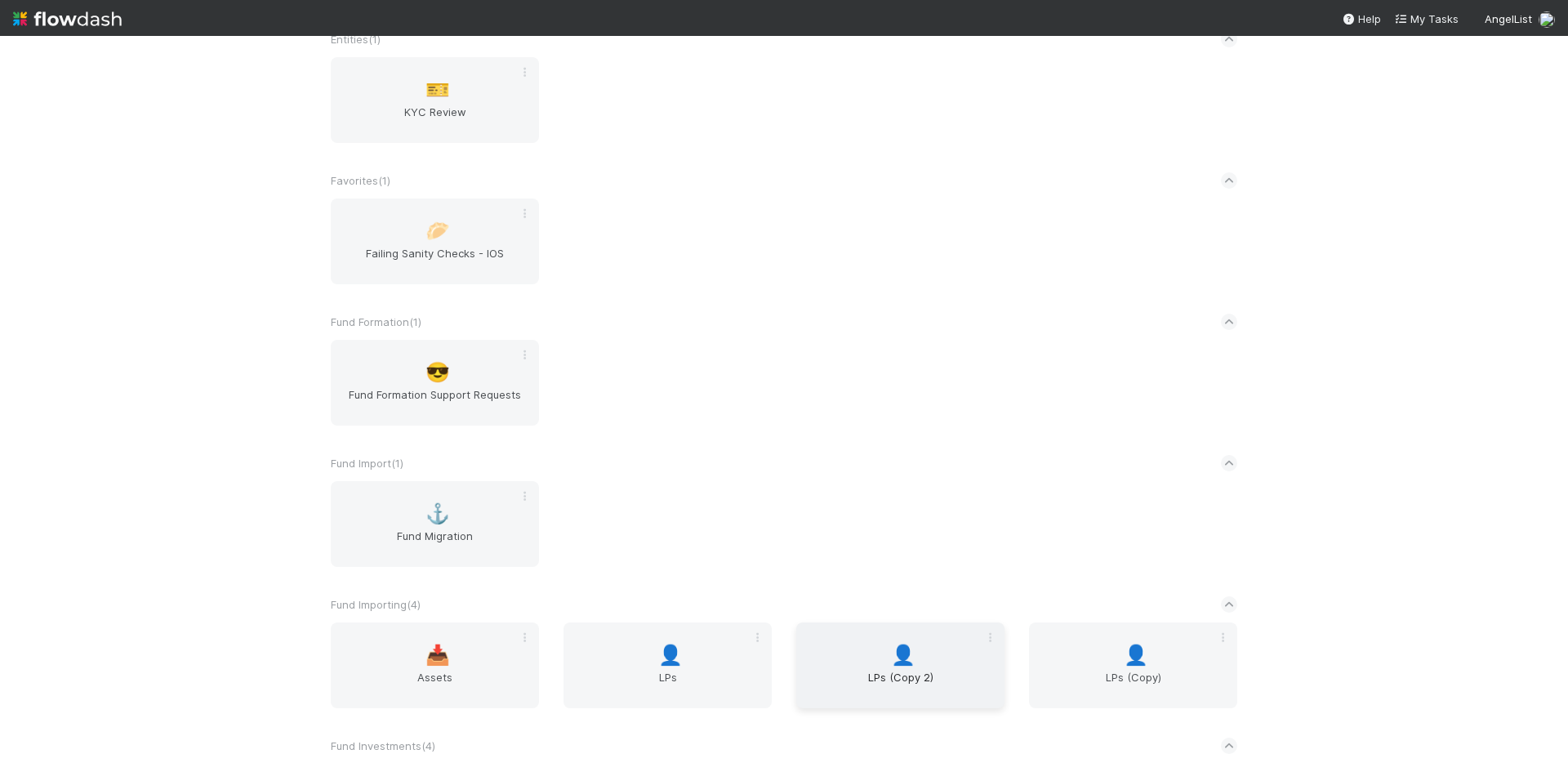
scroll to position [2728, 0]
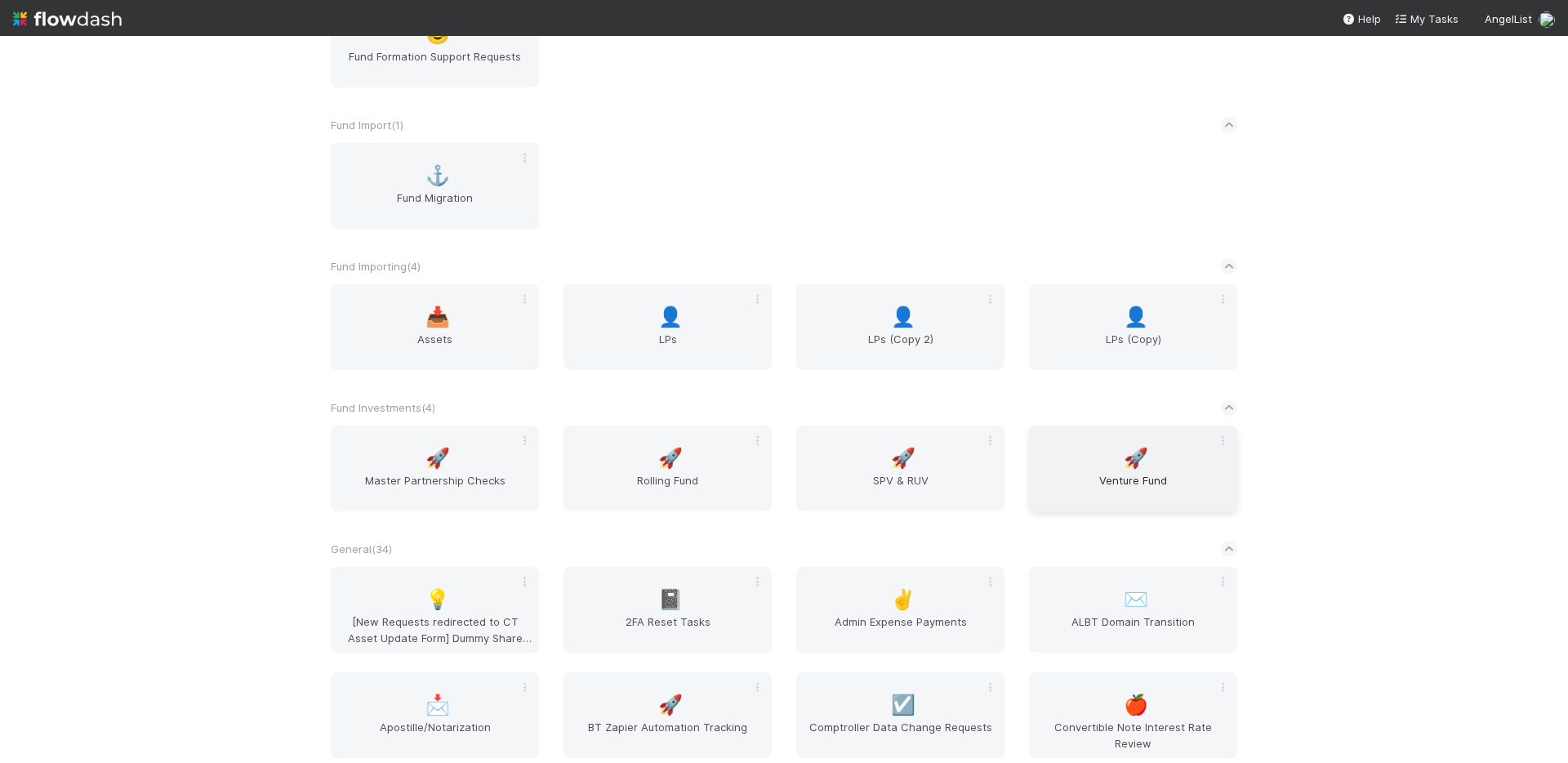
click at [1089, 481] on span "Venture Fund" at bounding box center [1132, 488] width 195 height 32
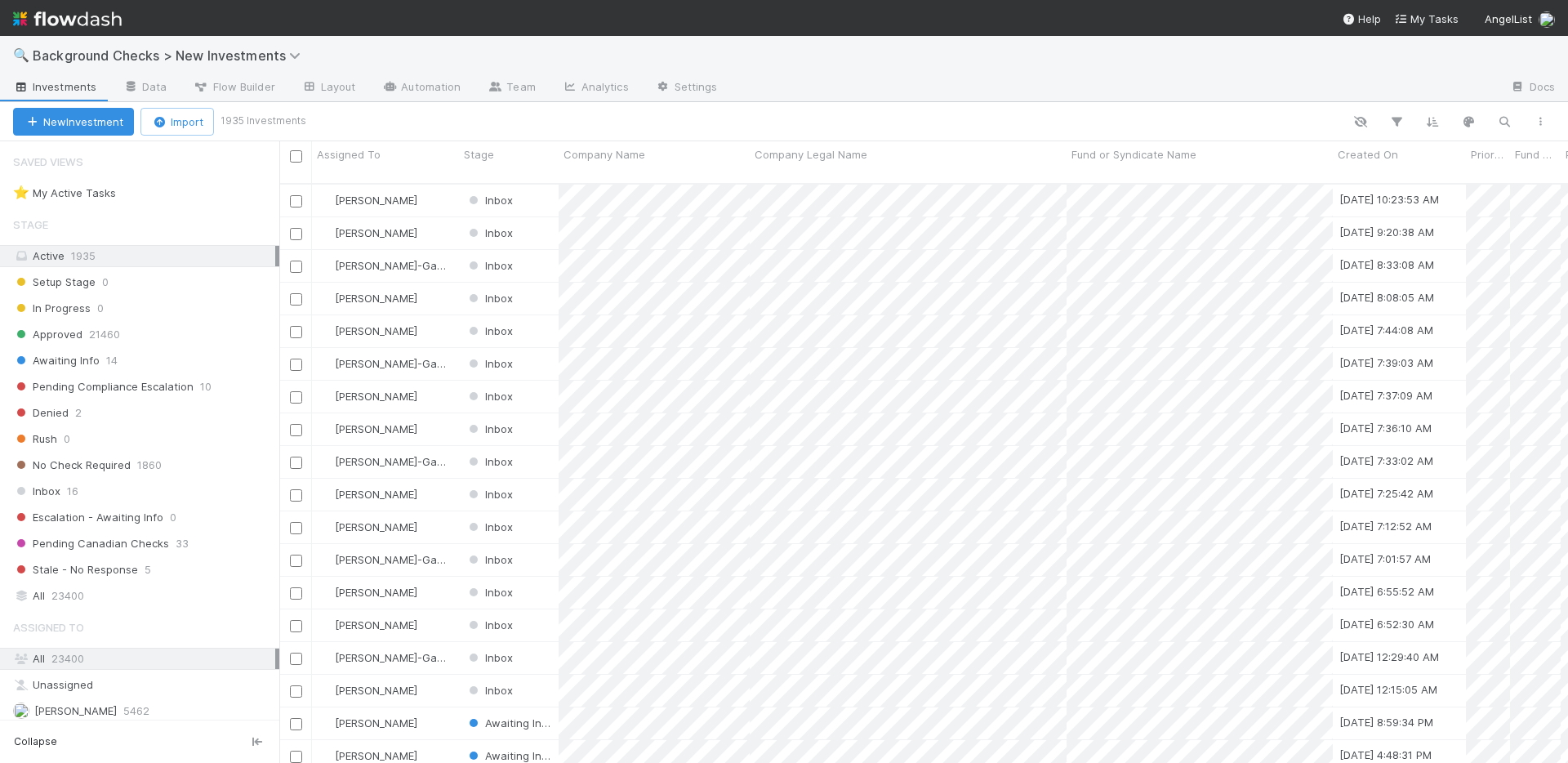
scroll to position [581, 1276]
click at [853, 86] on div at bounding box center [1113, 89] width 766 height 26
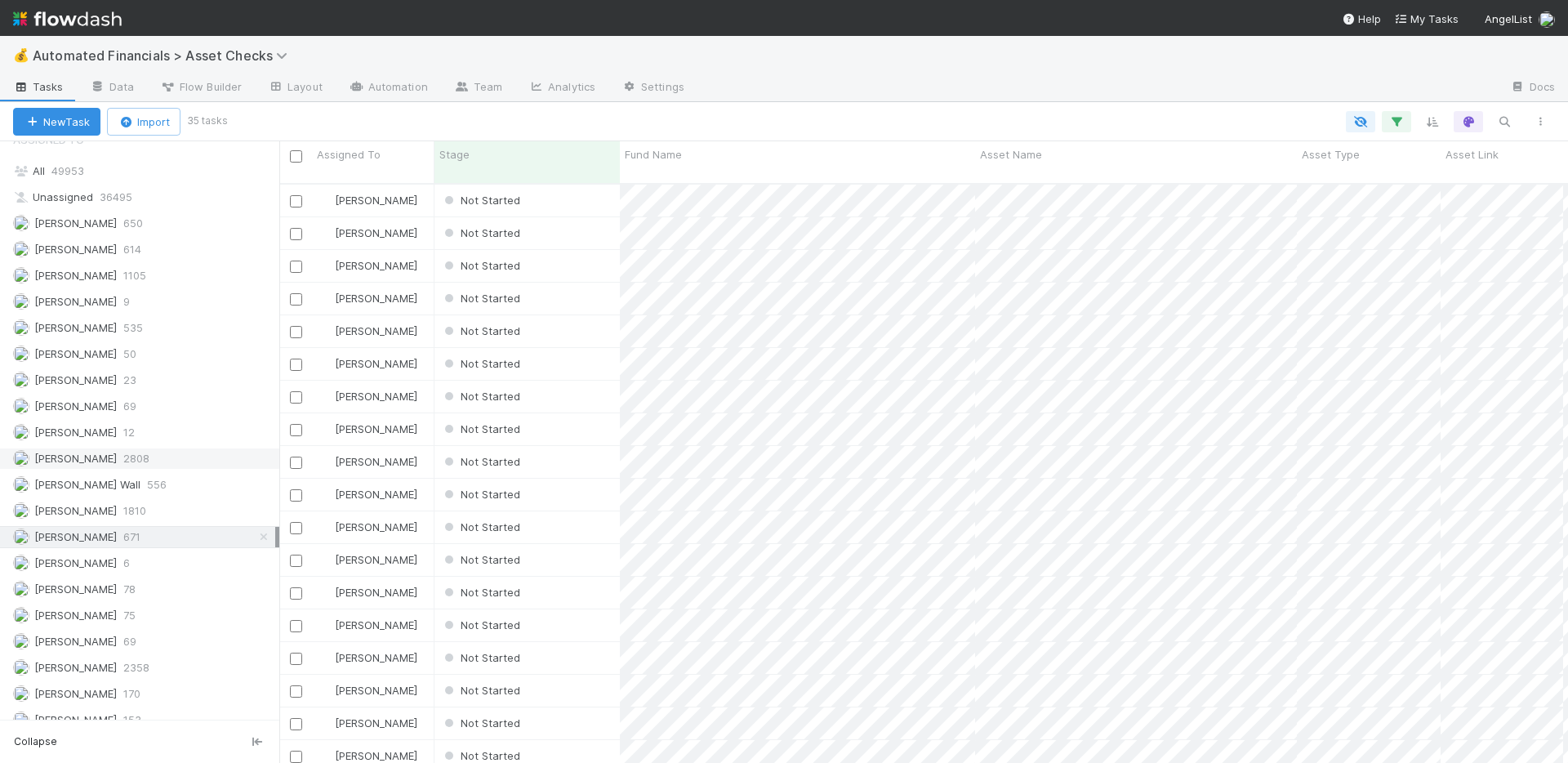
scroll to position [1488, 0]
click at [218, 293] on div "Angela Marie Napeñas 1105" at bounding box center [144, 295] width 262 height 20
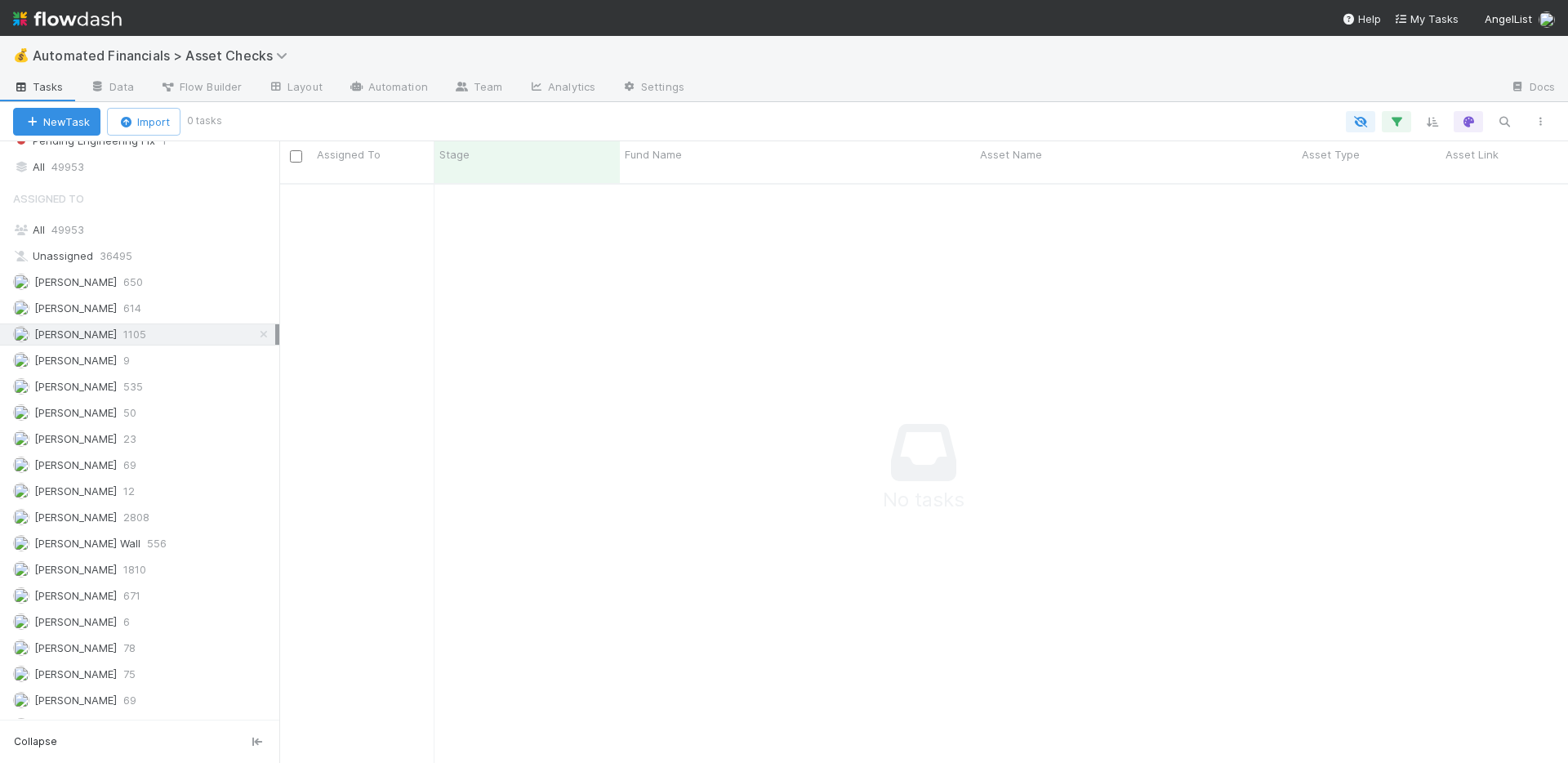
scroll to position [1263, 0]
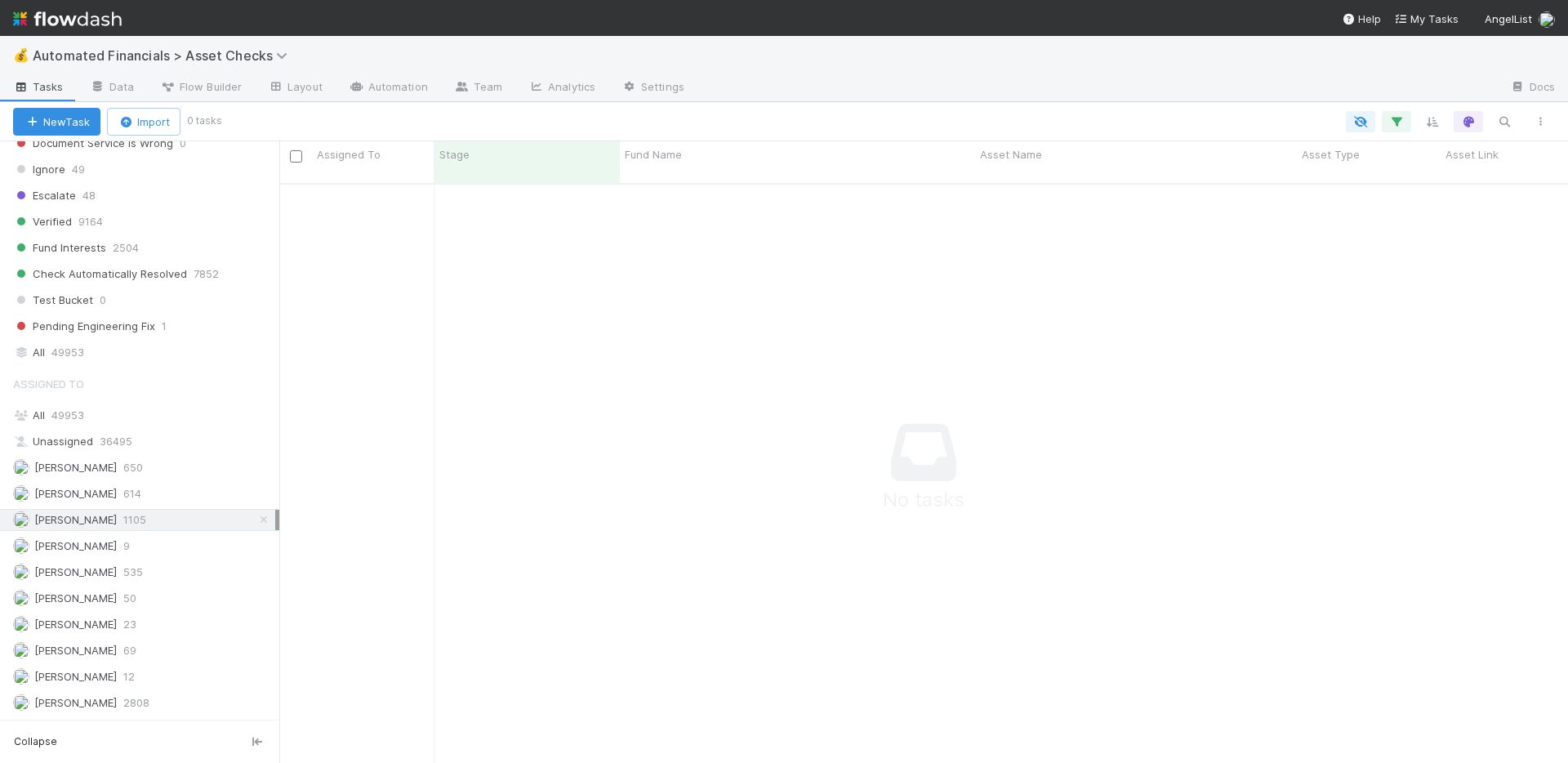
click at [256, 521] on icon at bounding box center [264, 520] width 17 height 11
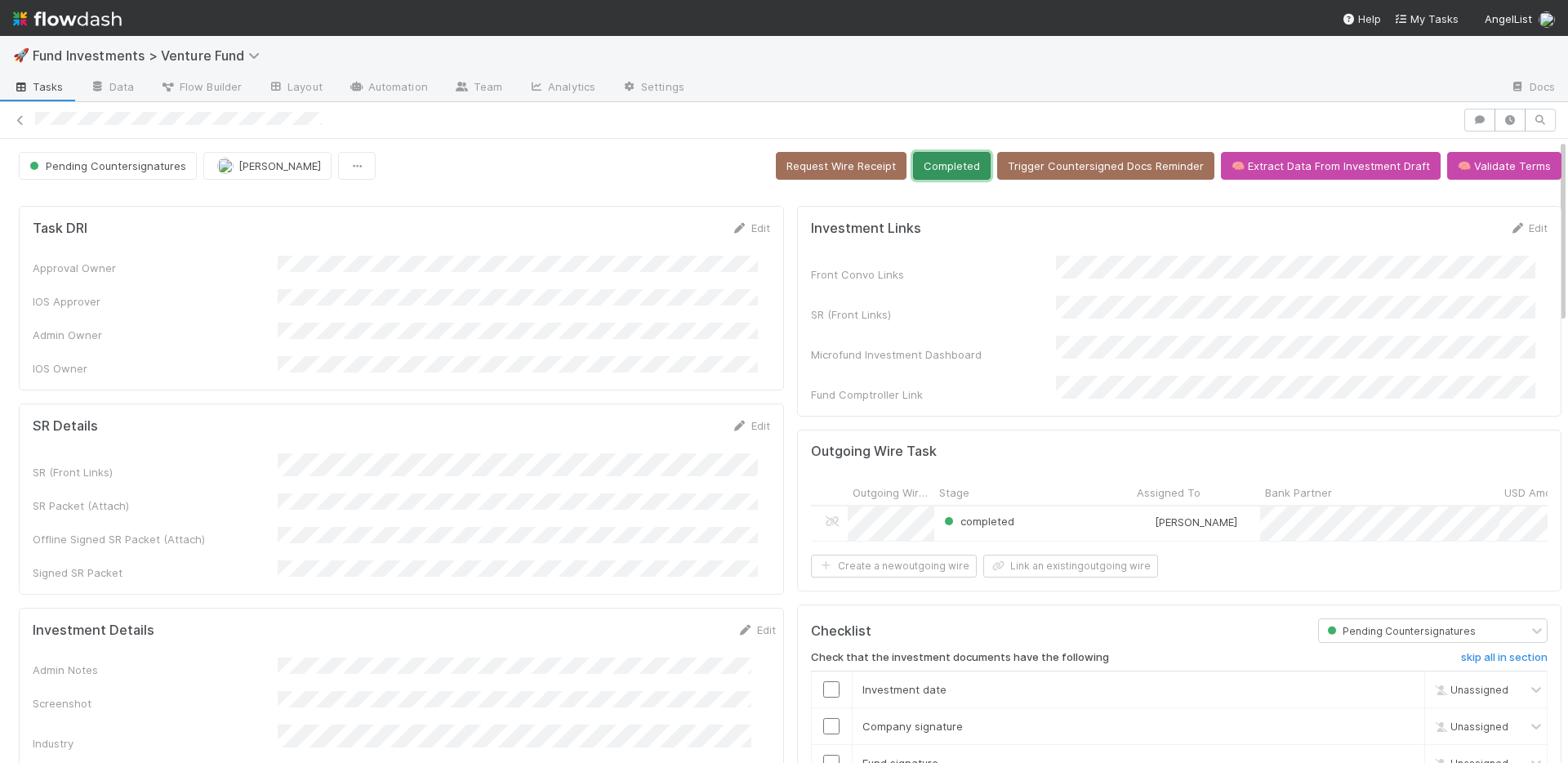
click at [943, 162] on button "Completed" at bounding box center [952, 166] width 78 height 28
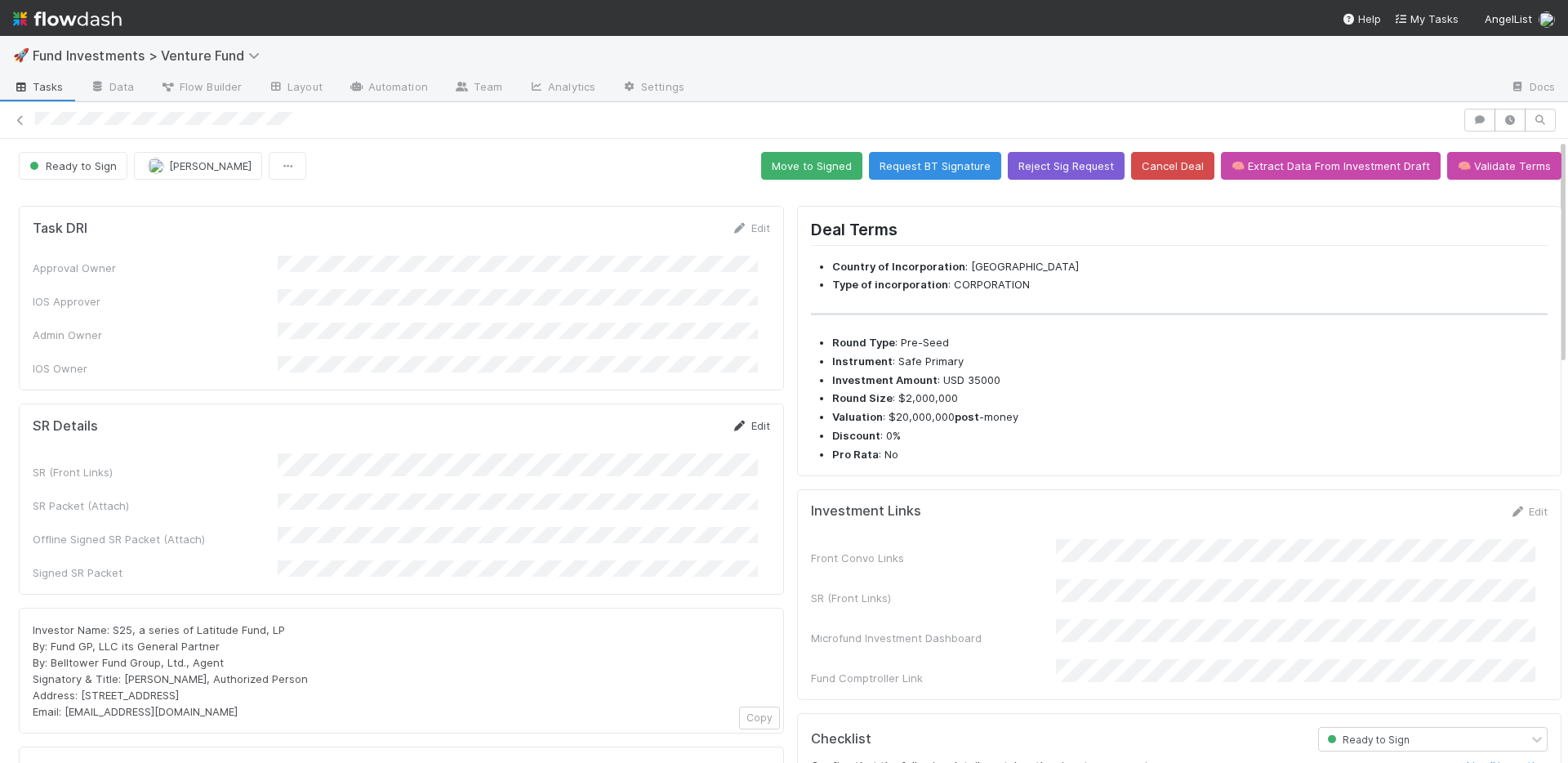
click at [734, 419] on link "Edit" at bounding box center [751, 425] width 39 height 13
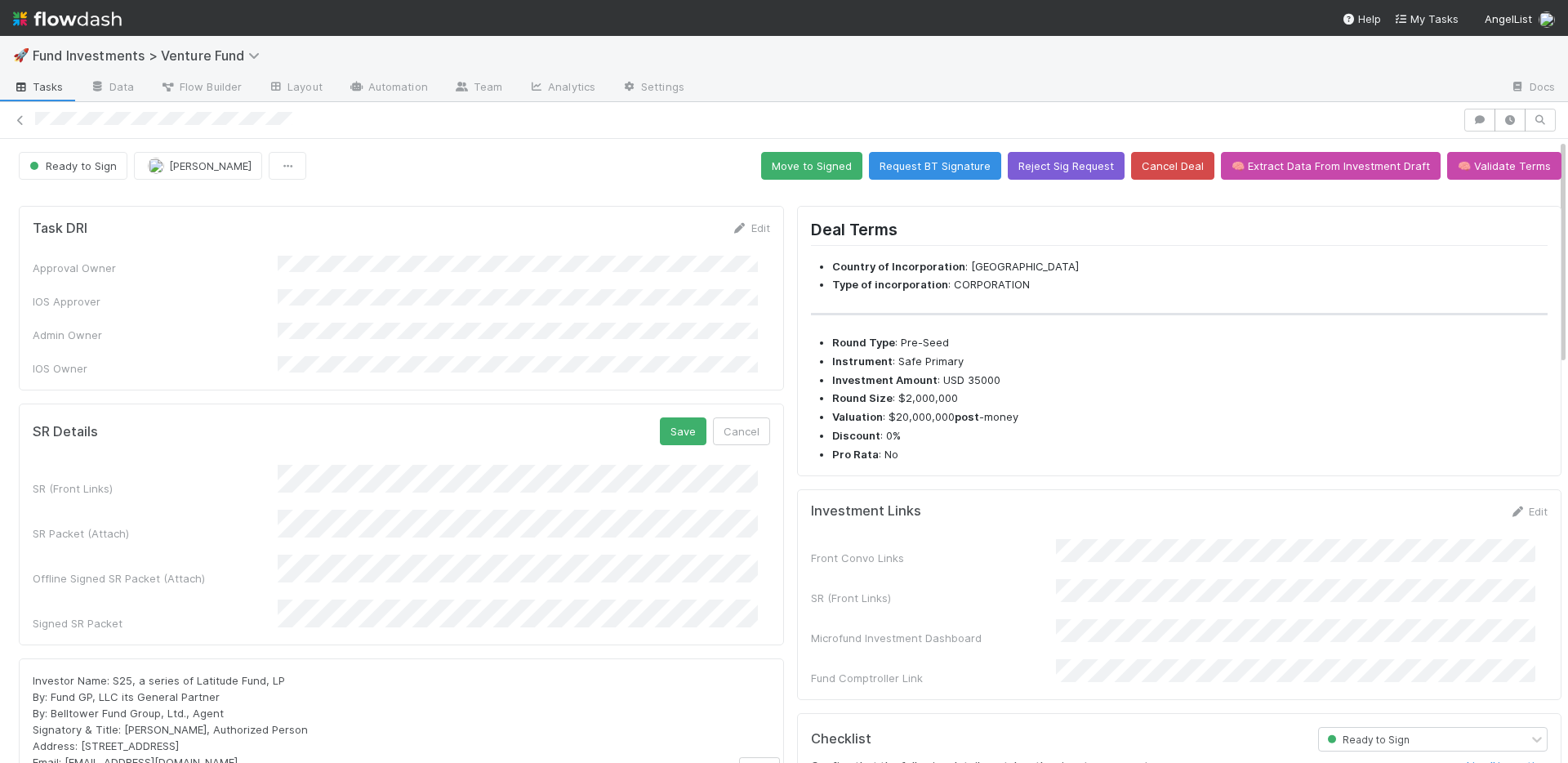
scroll to position [29, 0]
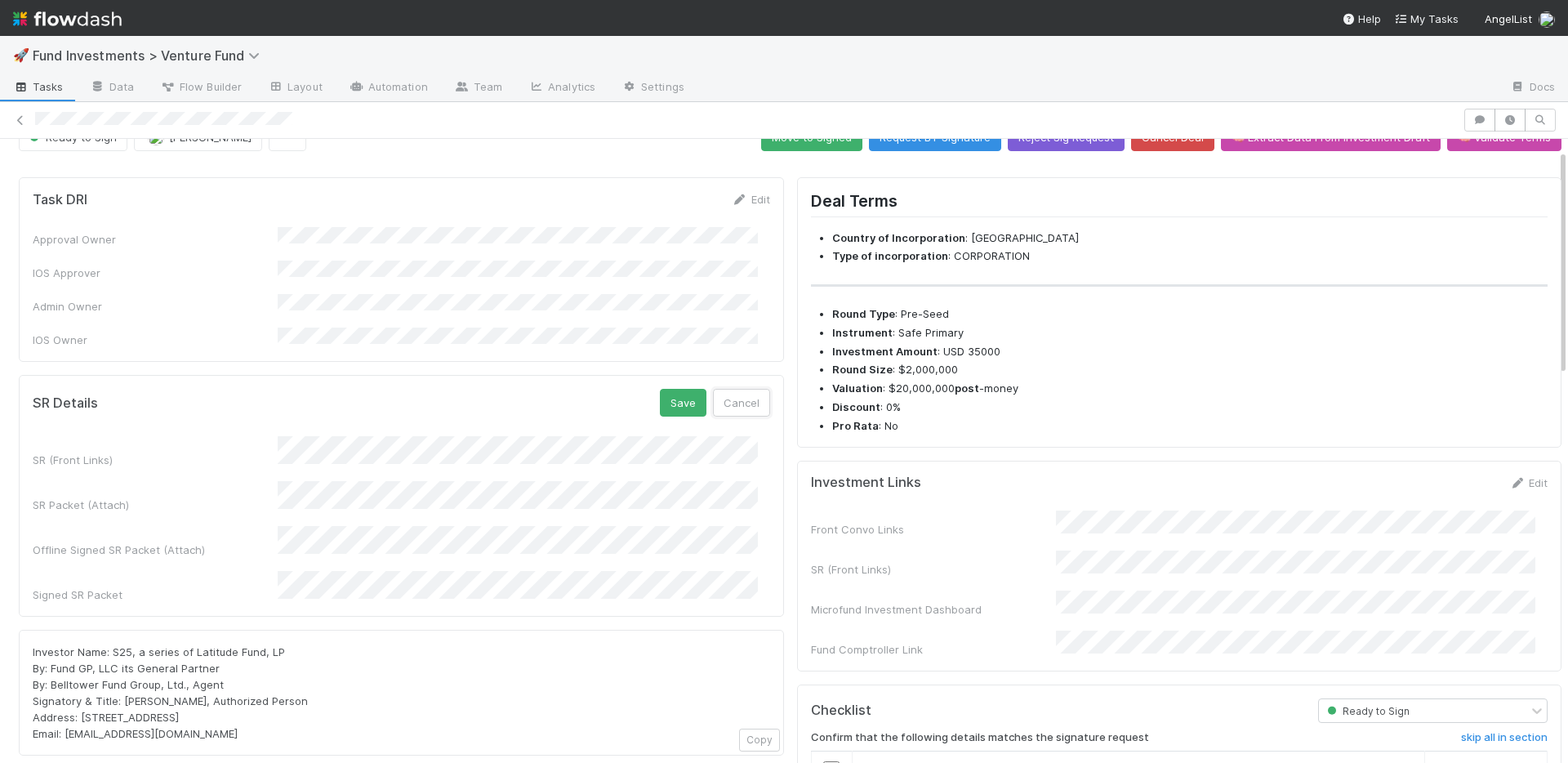
drag, startPoint x: 733, startPoint y: 376, endPoint x: 736, endPoint y: 359, distance: 17.3
click at [733, 389] on button "Cancel" at bounding box center [741, 403] width 57 height 28
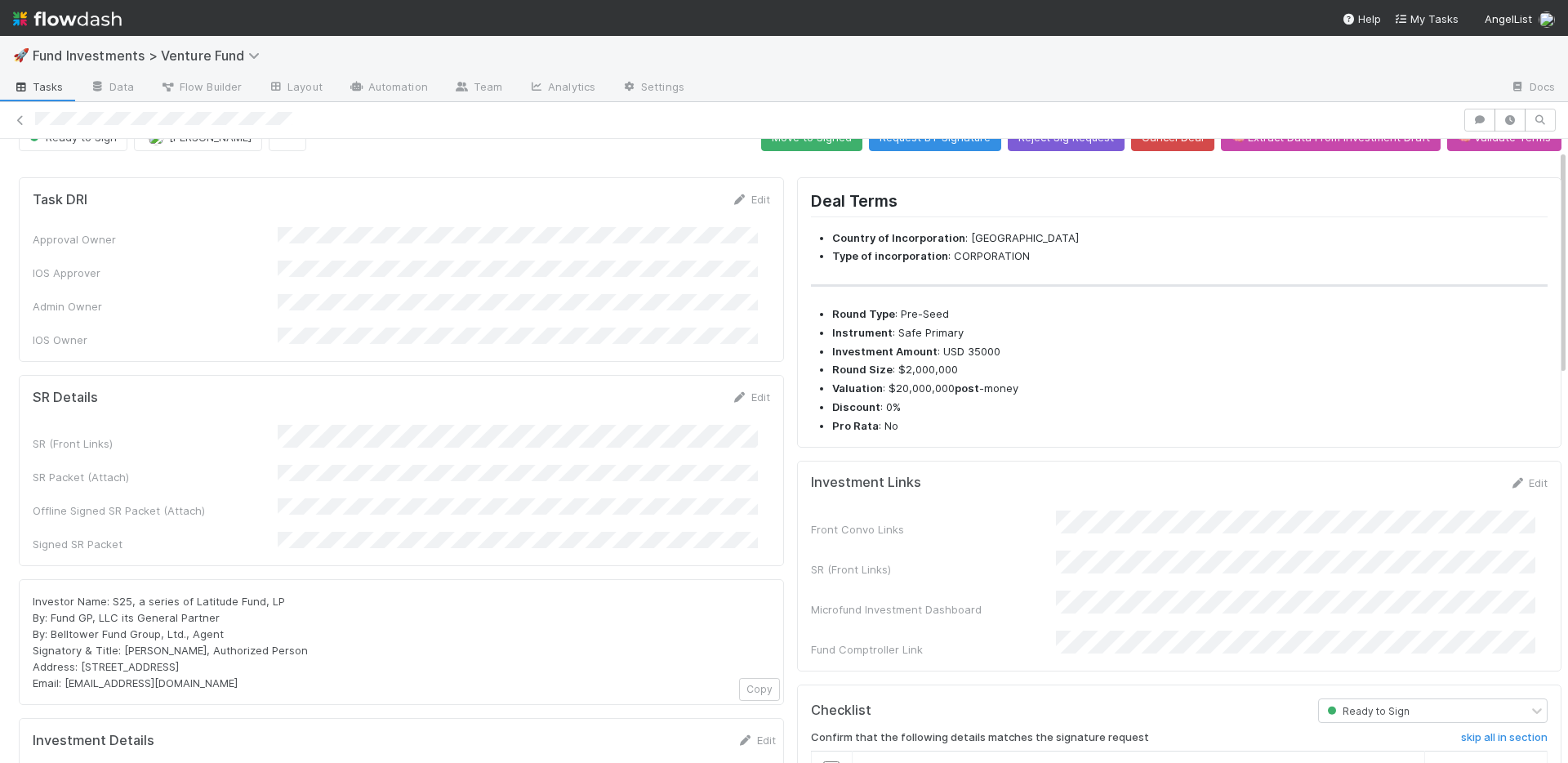
scroll to position [0, 0]
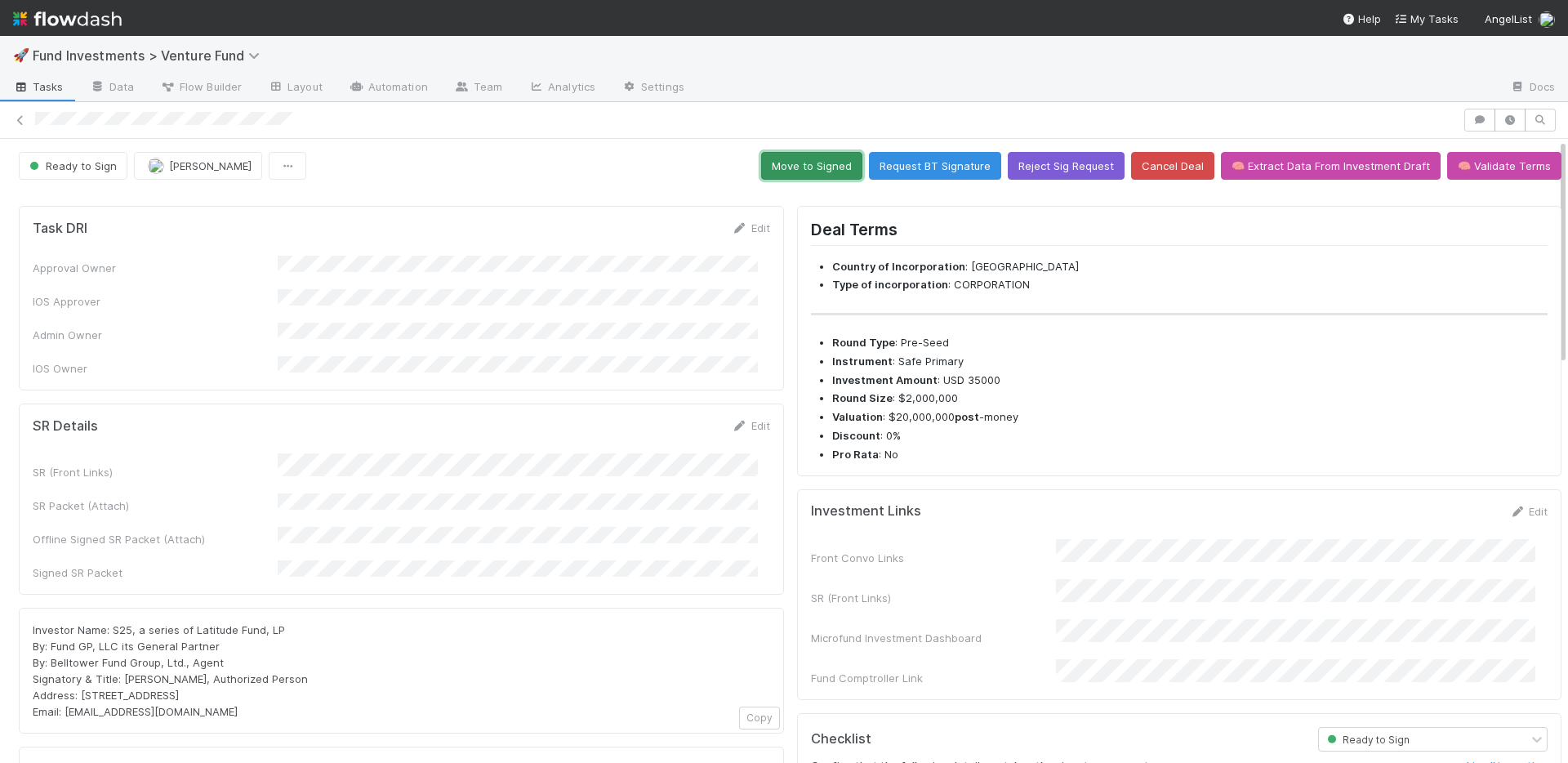
click at [807, 168] on button "Move to Signed" at bounding box center [812, 166] width 102 height 28
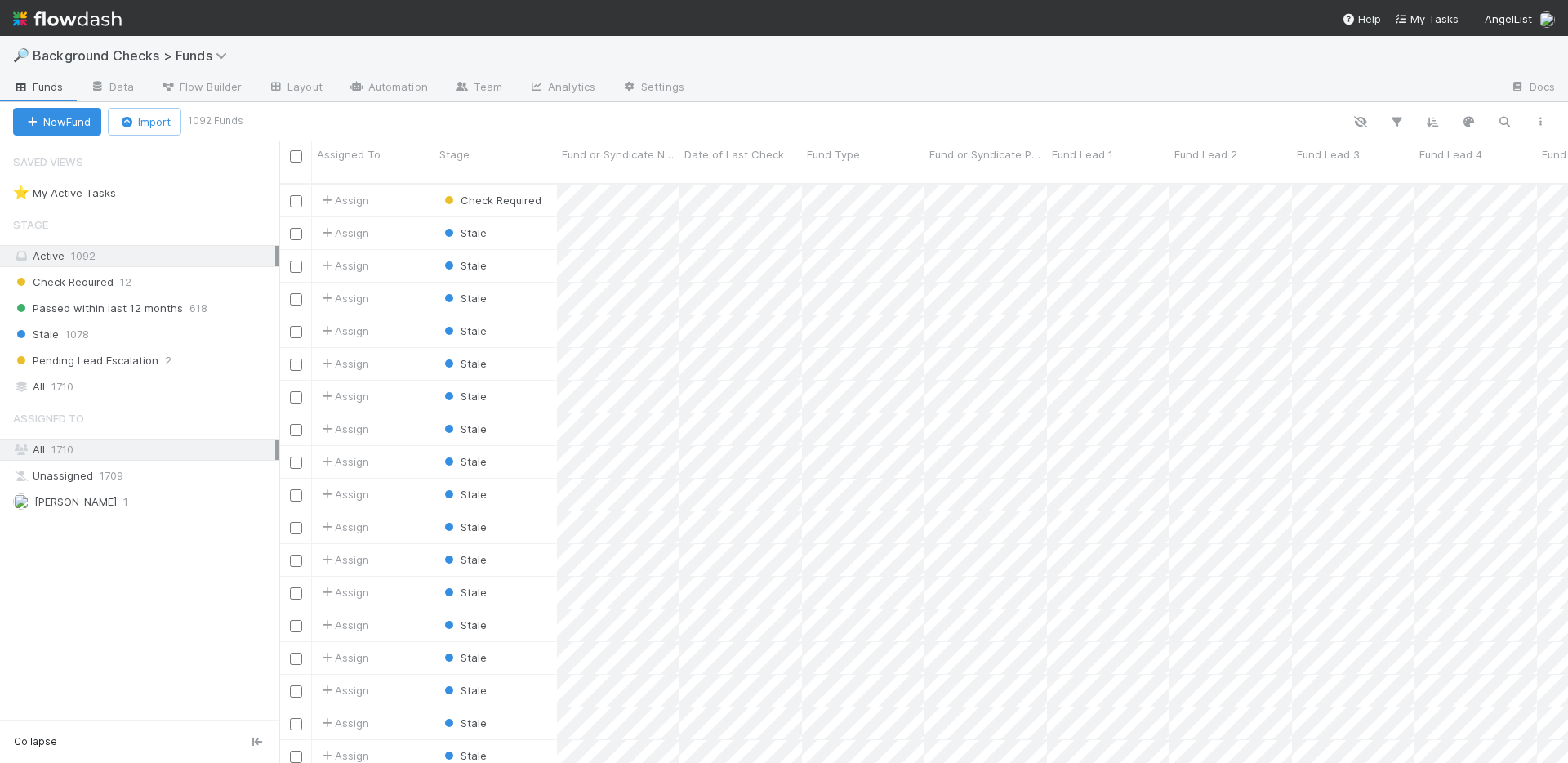
scroll to position [581, 1276]
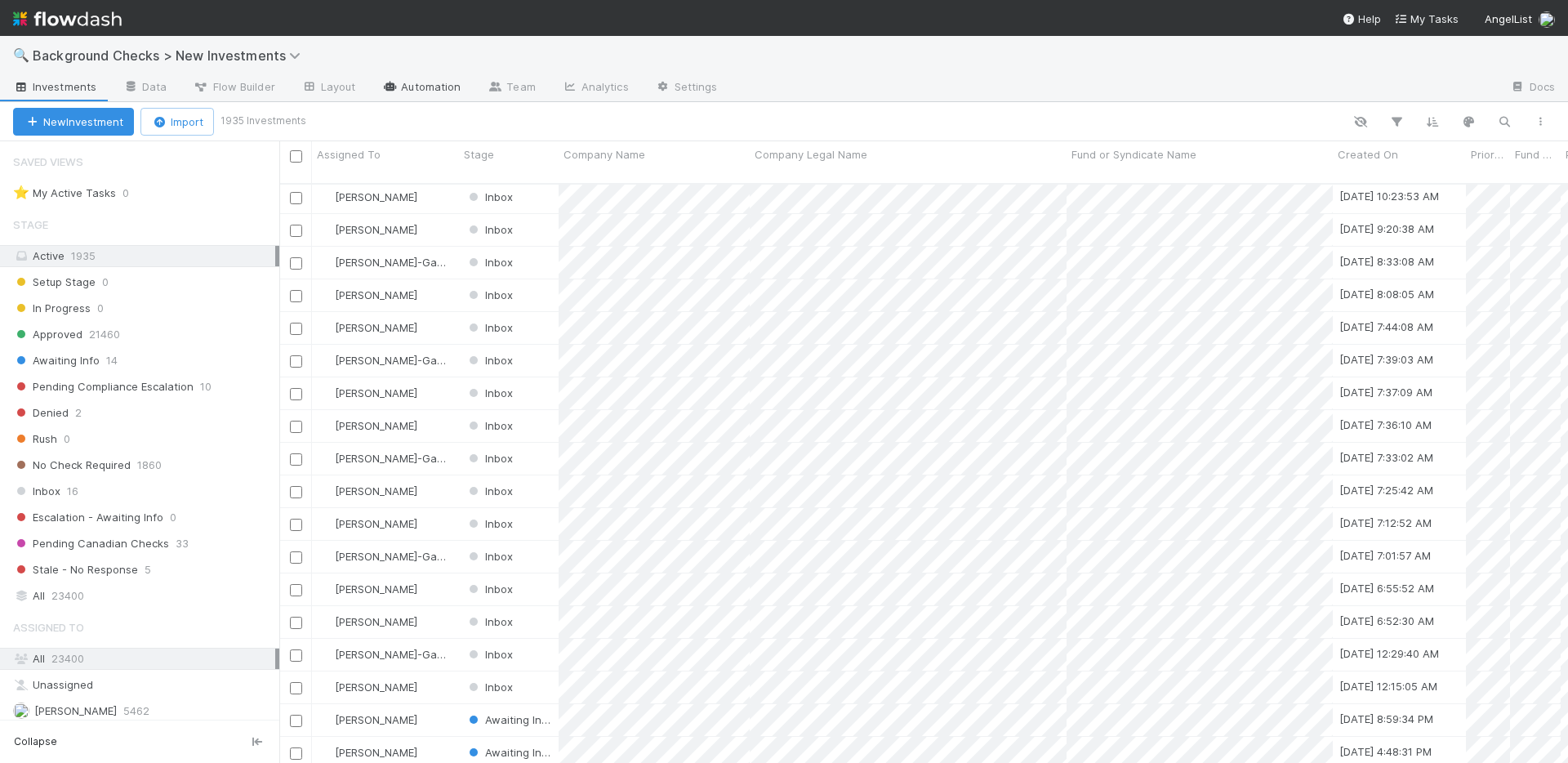
click at [422, 80] on link "Automation" at bounding box center [421, 89] width 105 height 26
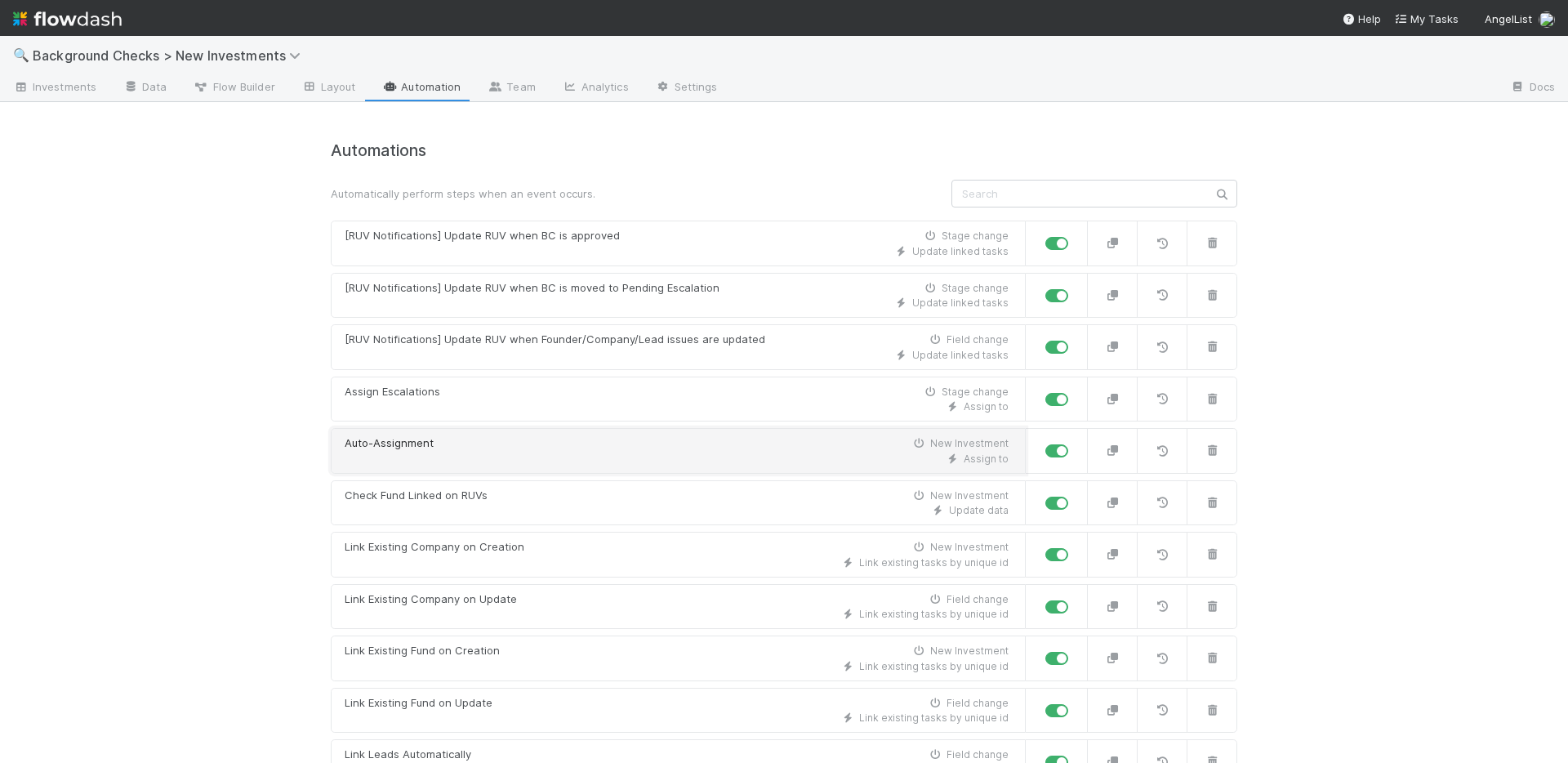
click at [579, 448] on div "Auto-Assignment New Investment" at bounding box center [676, 444] width 663 height 17
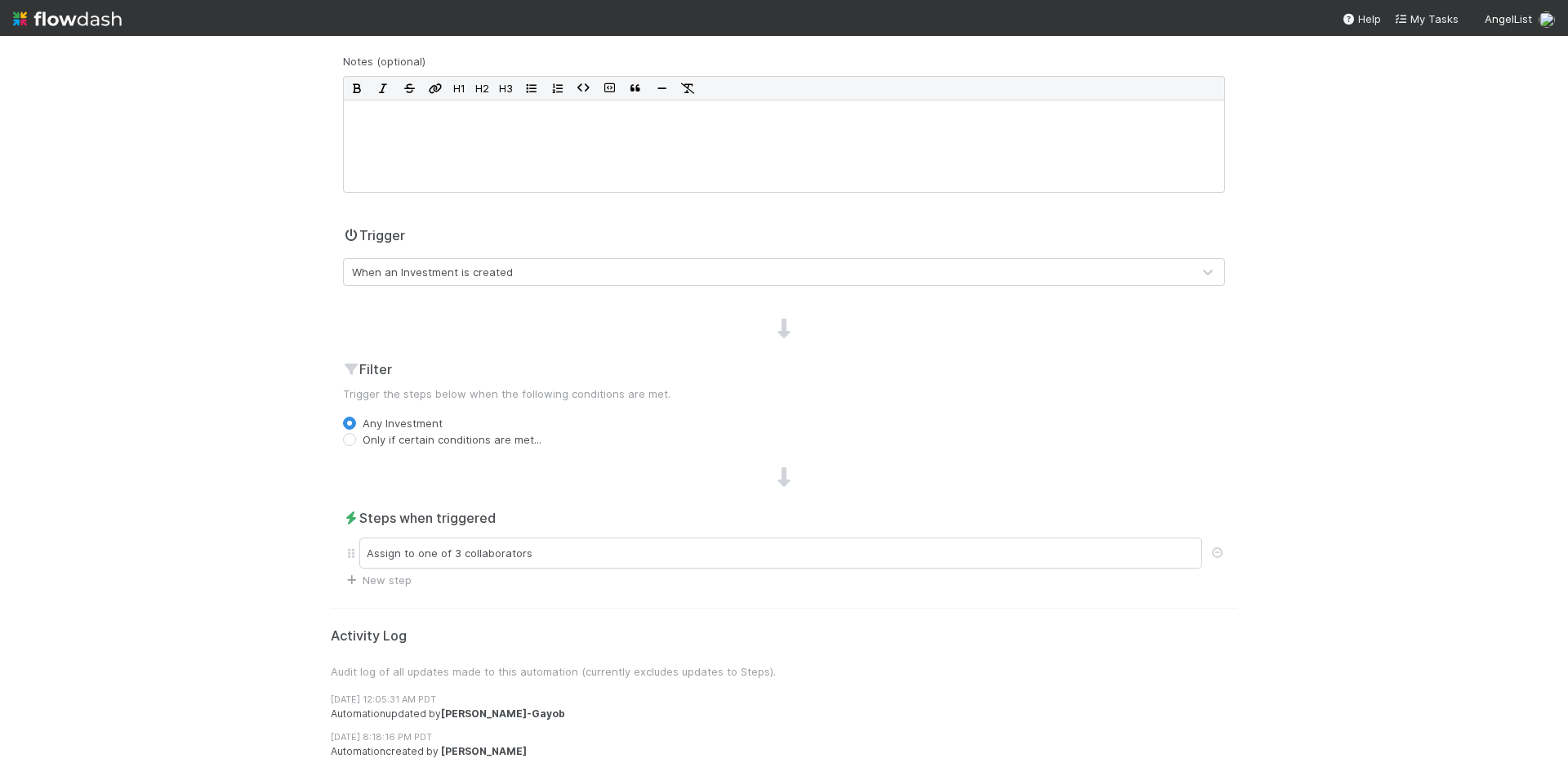
scroll to position [210, 0]
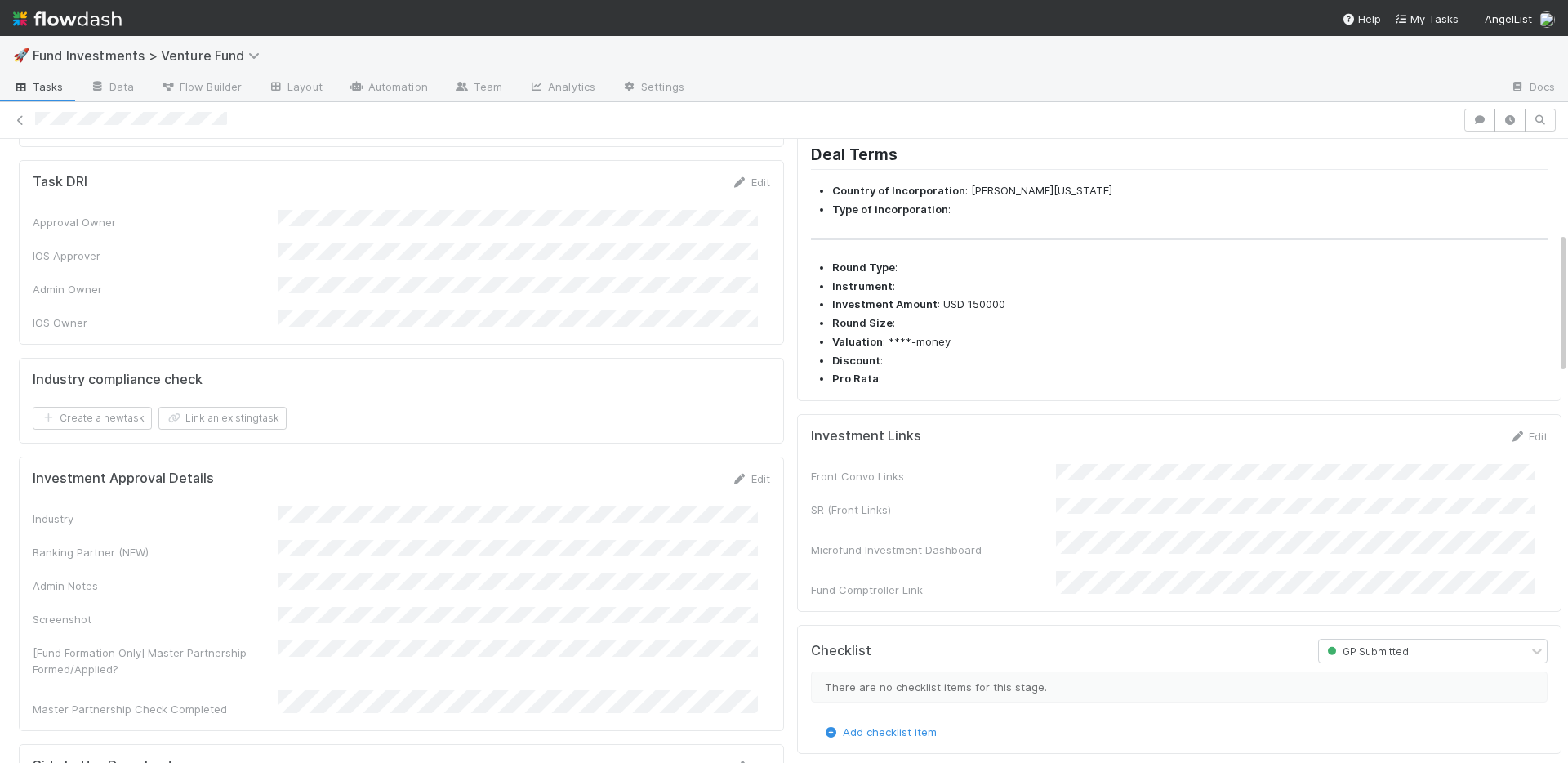
scroll to position [406, 0]
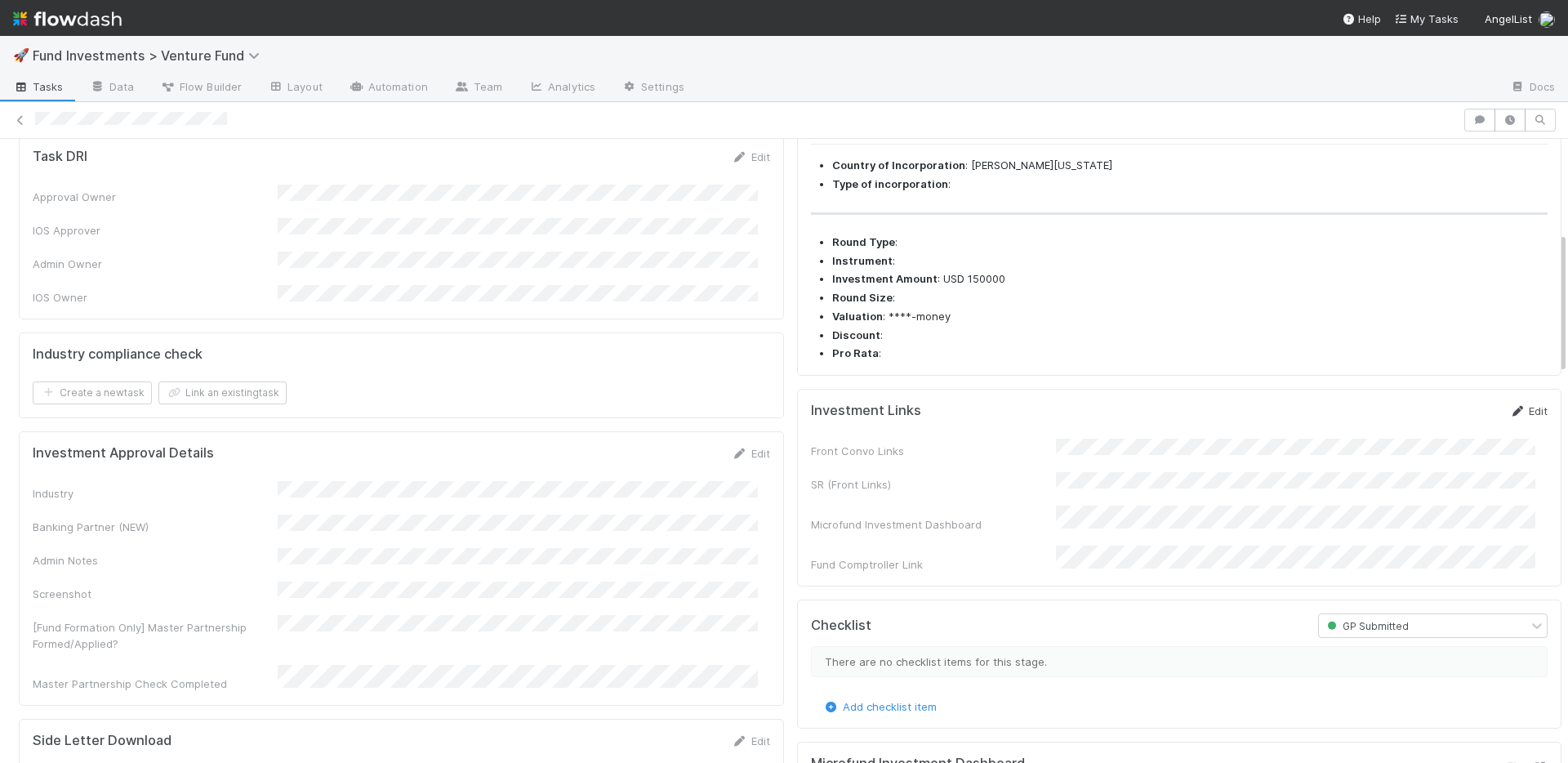
click at [1512, 417] on link "Edit" at bounding box center [1529, 410] width 39 height 13
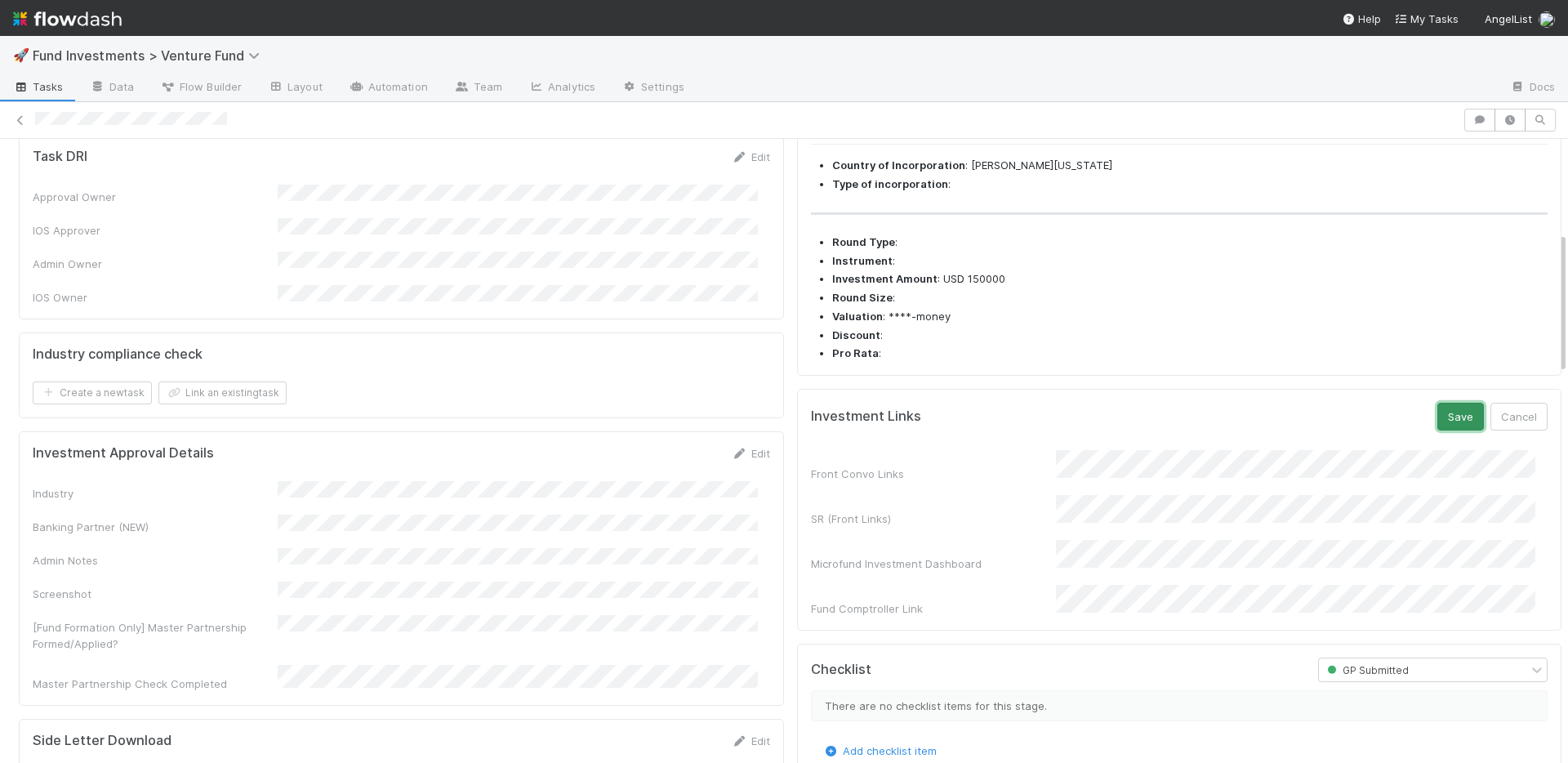
click at [1439, 431] on button "Save" at bounding box center [1460, 417] width 46 height 28
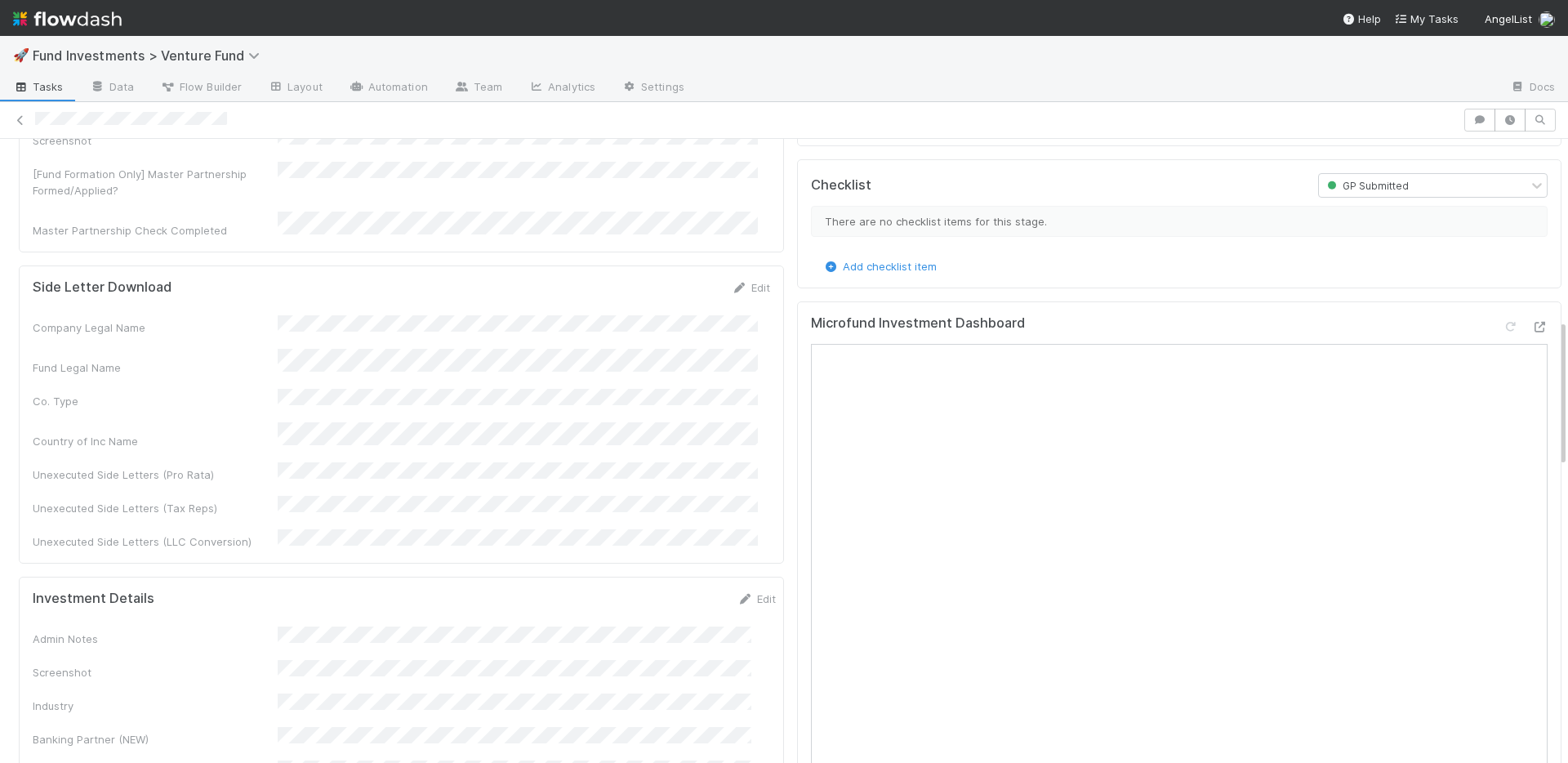
scroll to position [906, 0]
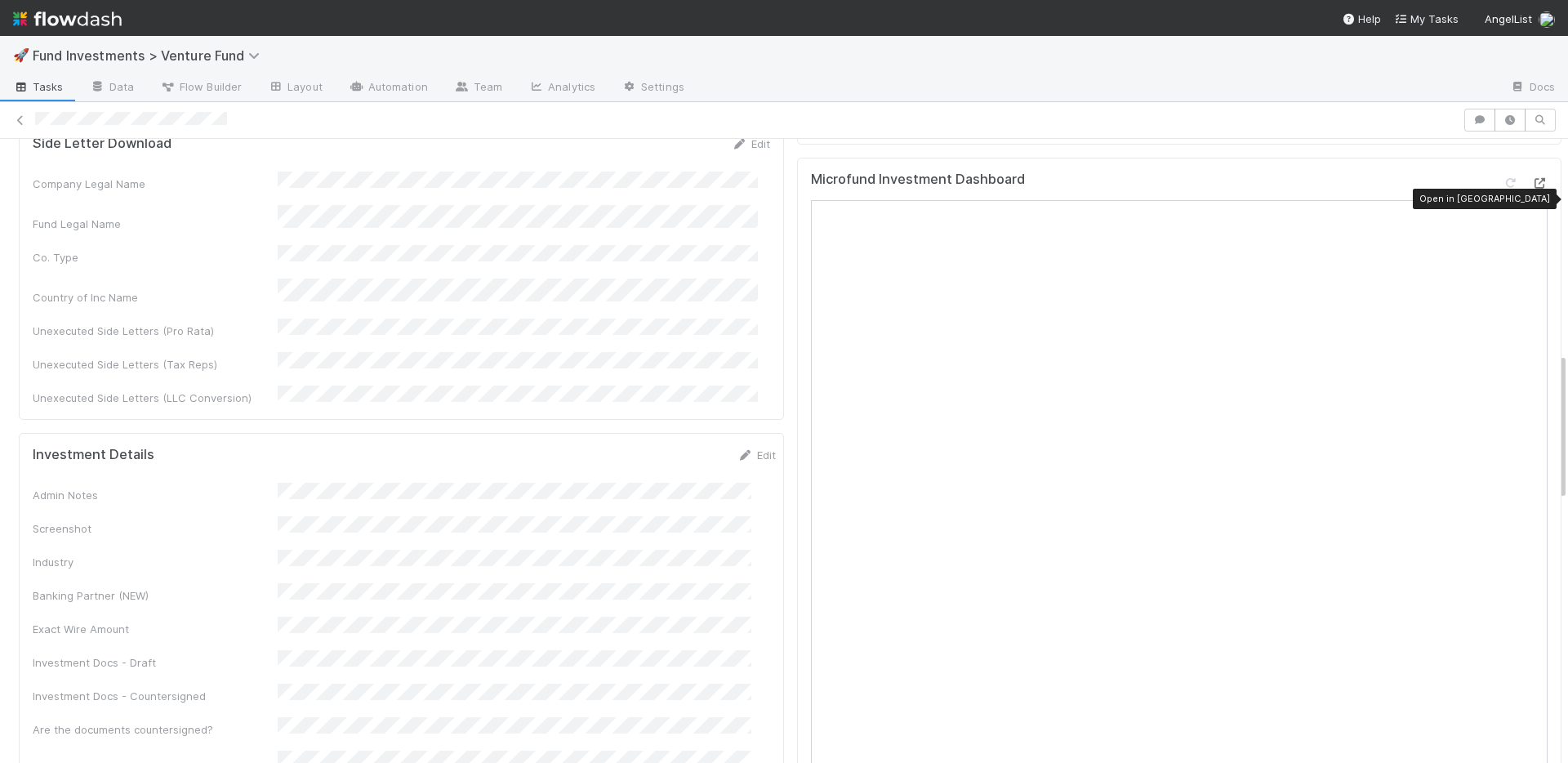
click at [1531, 189] on icon at bounding box center [1539, 183] width 17 height 11
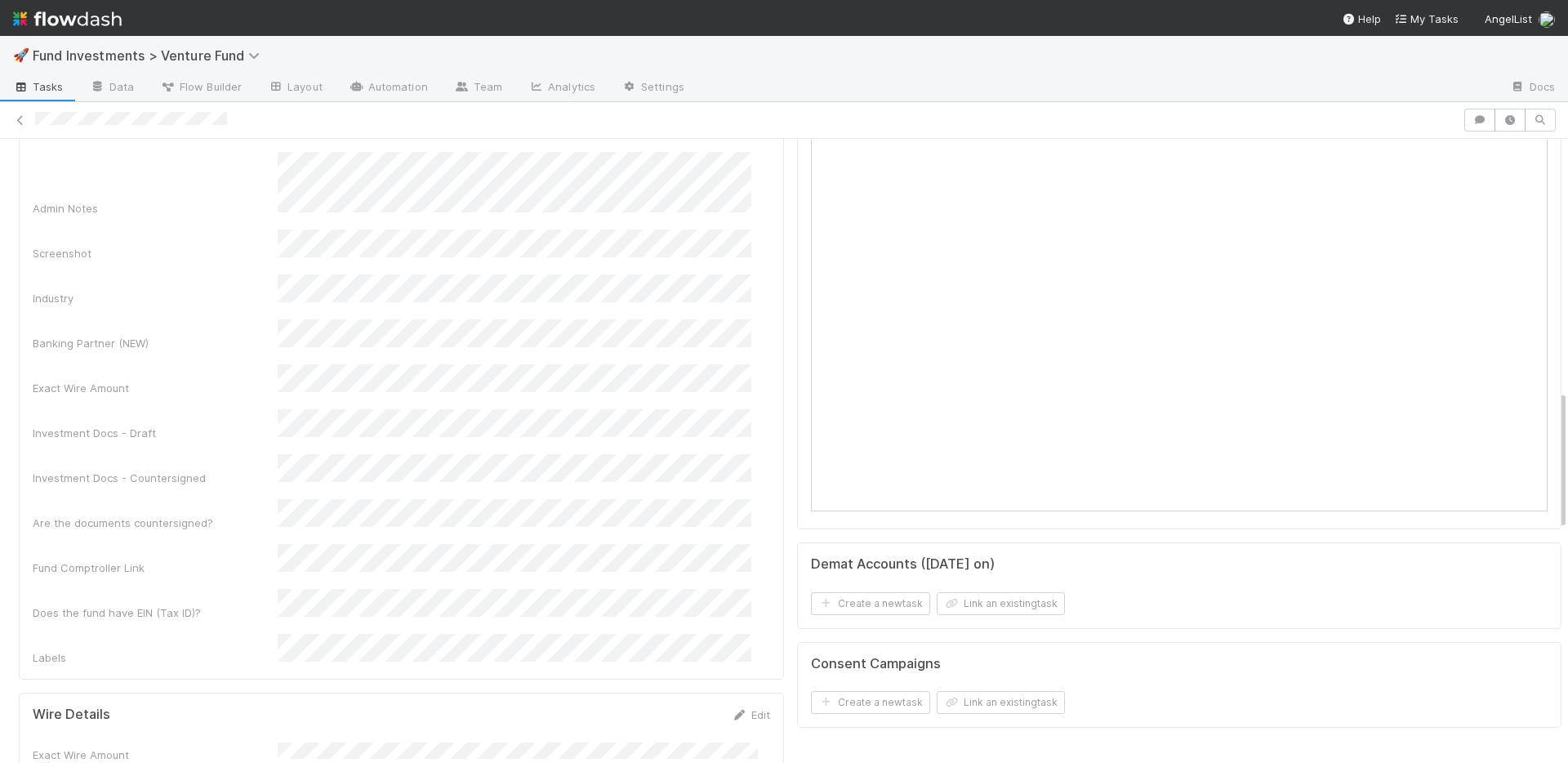
scroll to position [1251, 0]
drag, startPoint x: 212, startPoint y: 484, endPoint x: 268, endPoint y: 507, distance: 60.5
click at [213, 602] on div "Does the fund have EIN (Tax ID)?" at bounding box center [154, 610] width 245 height 17
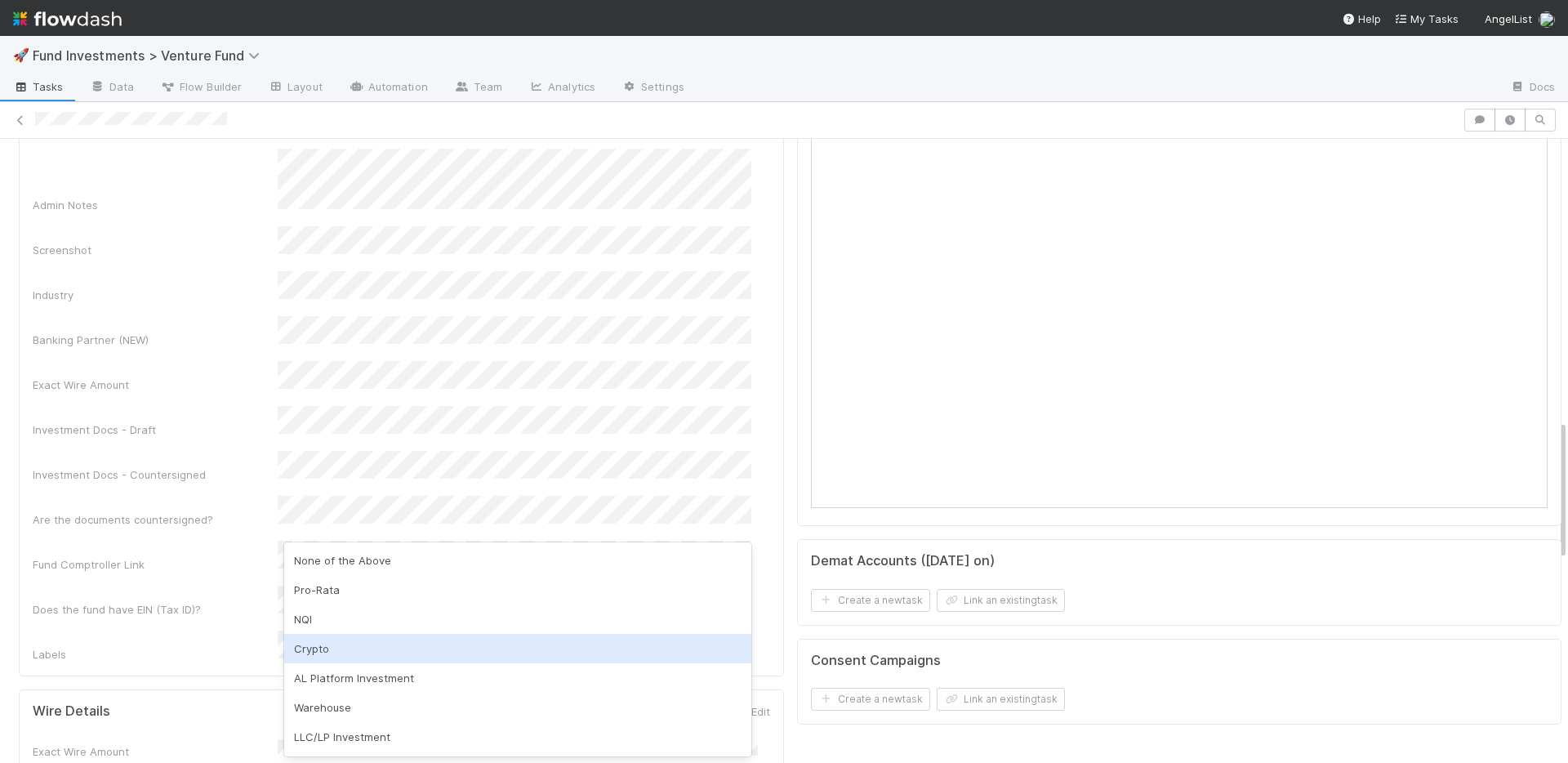
click at [347, 643] on div "Crypto" at bounding box center [517, 649] width 467 height 30
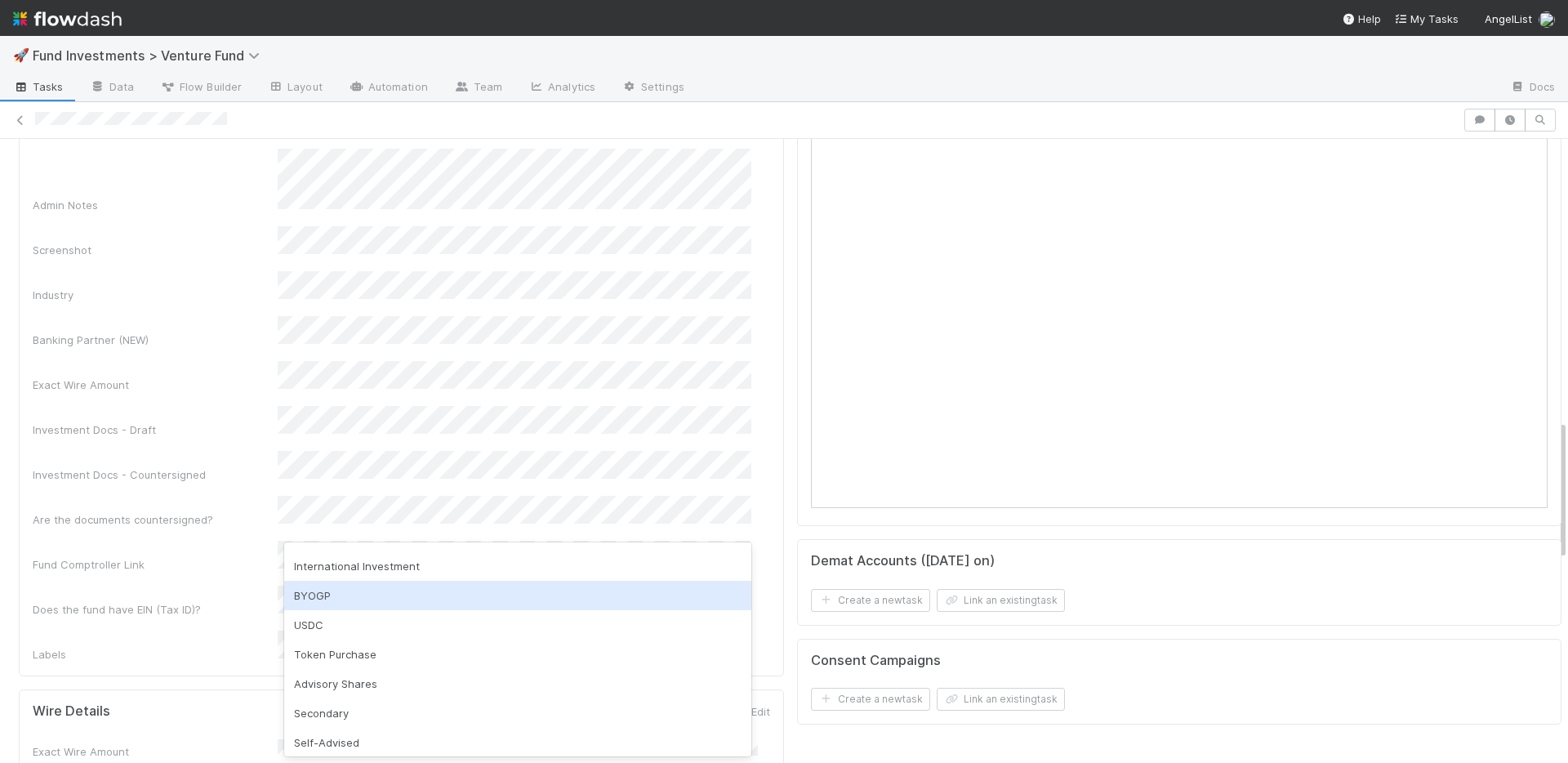
scroll to position [204, 0]
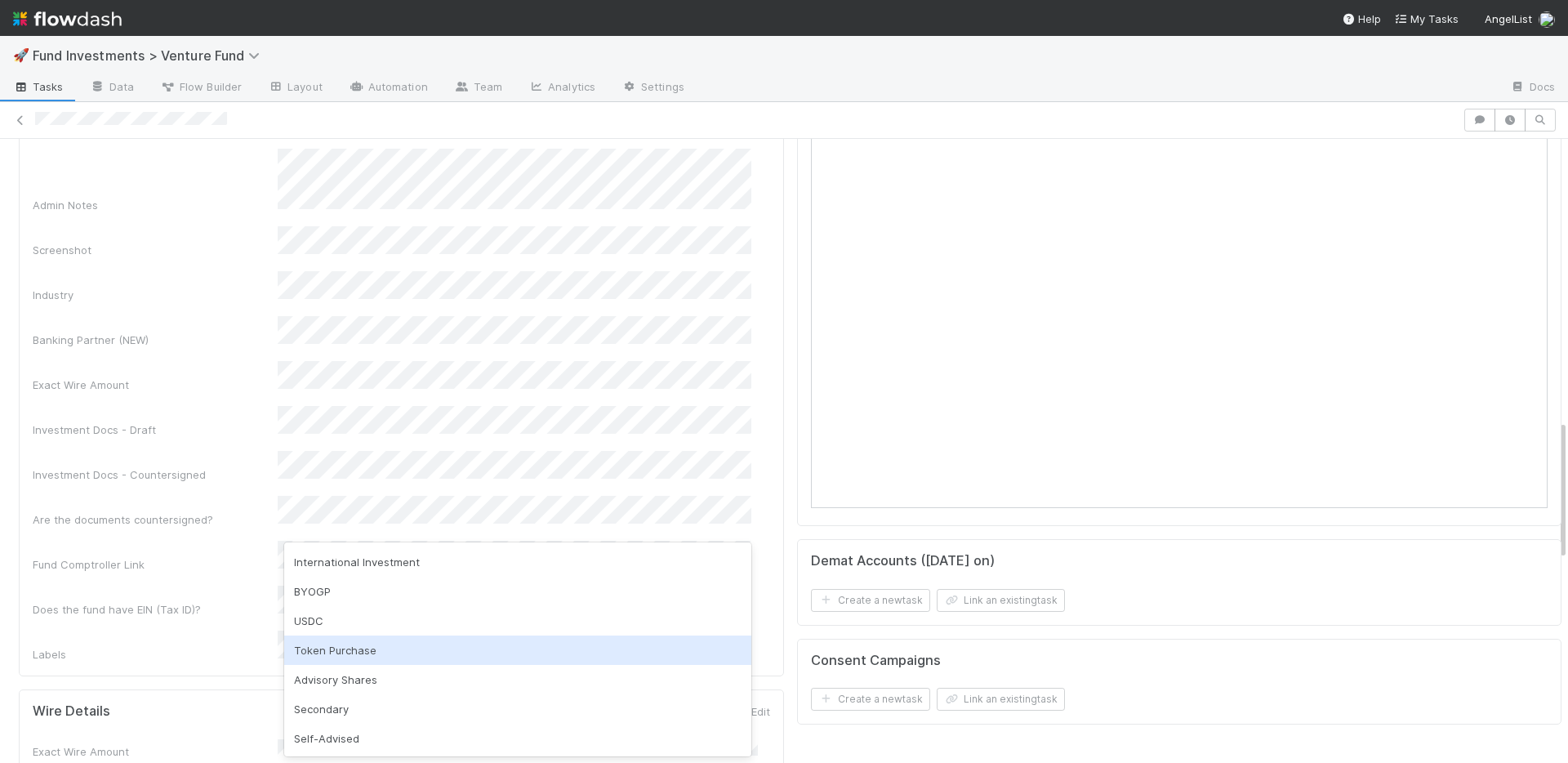
click at [357, 644] on div "Token Purchase" at bounding box center [517, 651] width 467 height 30
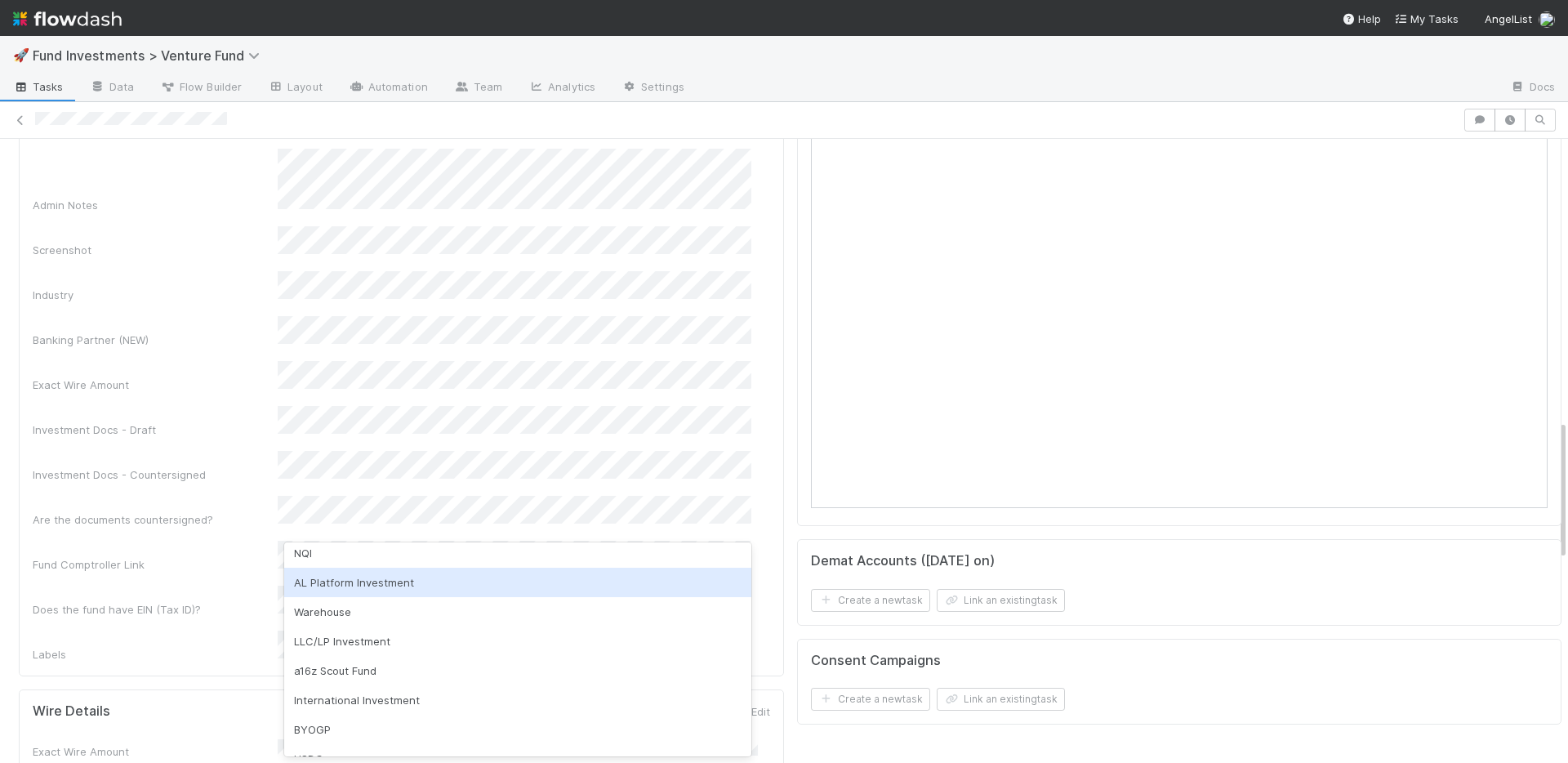
scroll to position [146, 0]
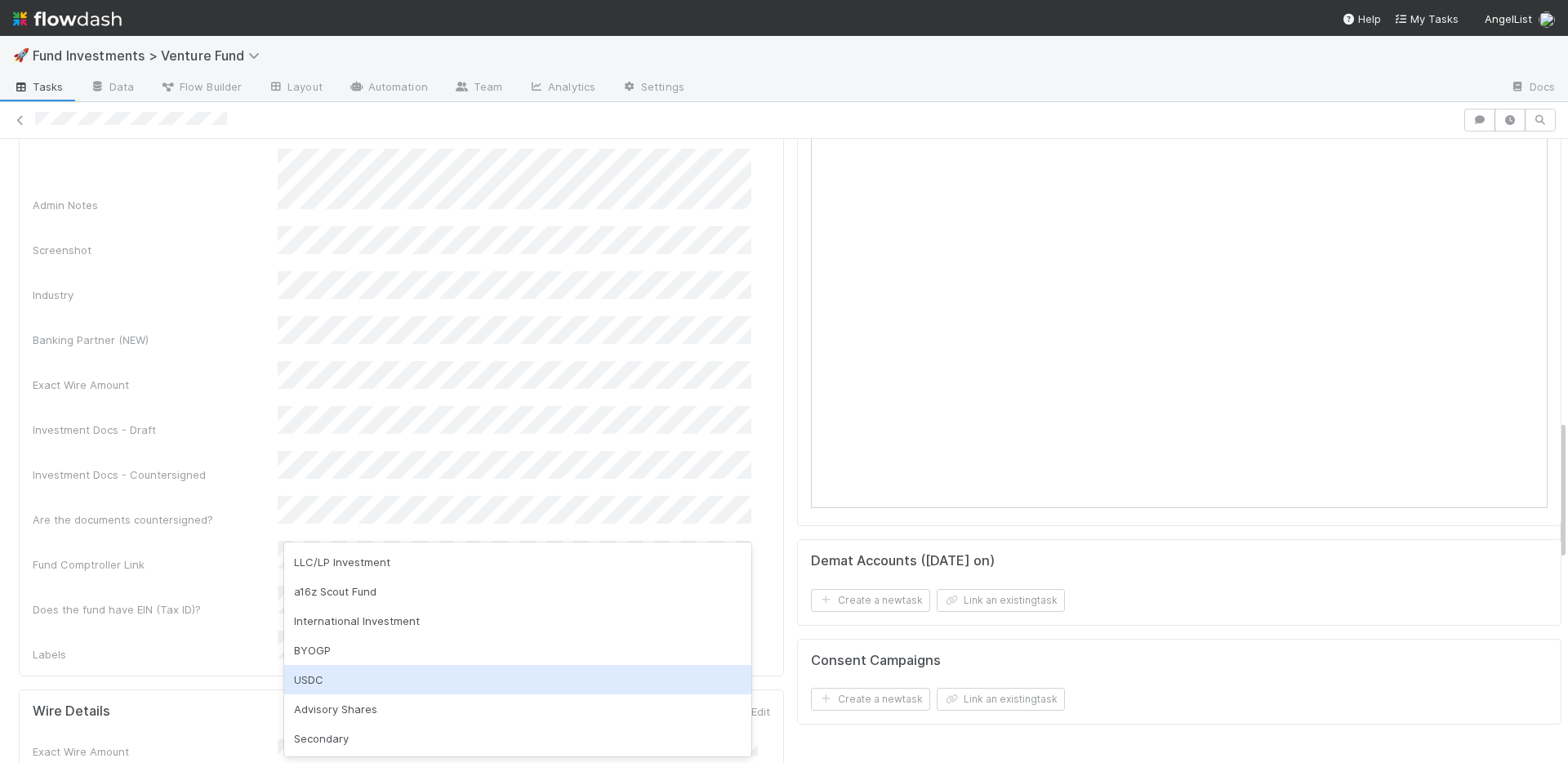
click at [379, 673] on div "USDC" at bounding box center [517, 680] width 467 height 30
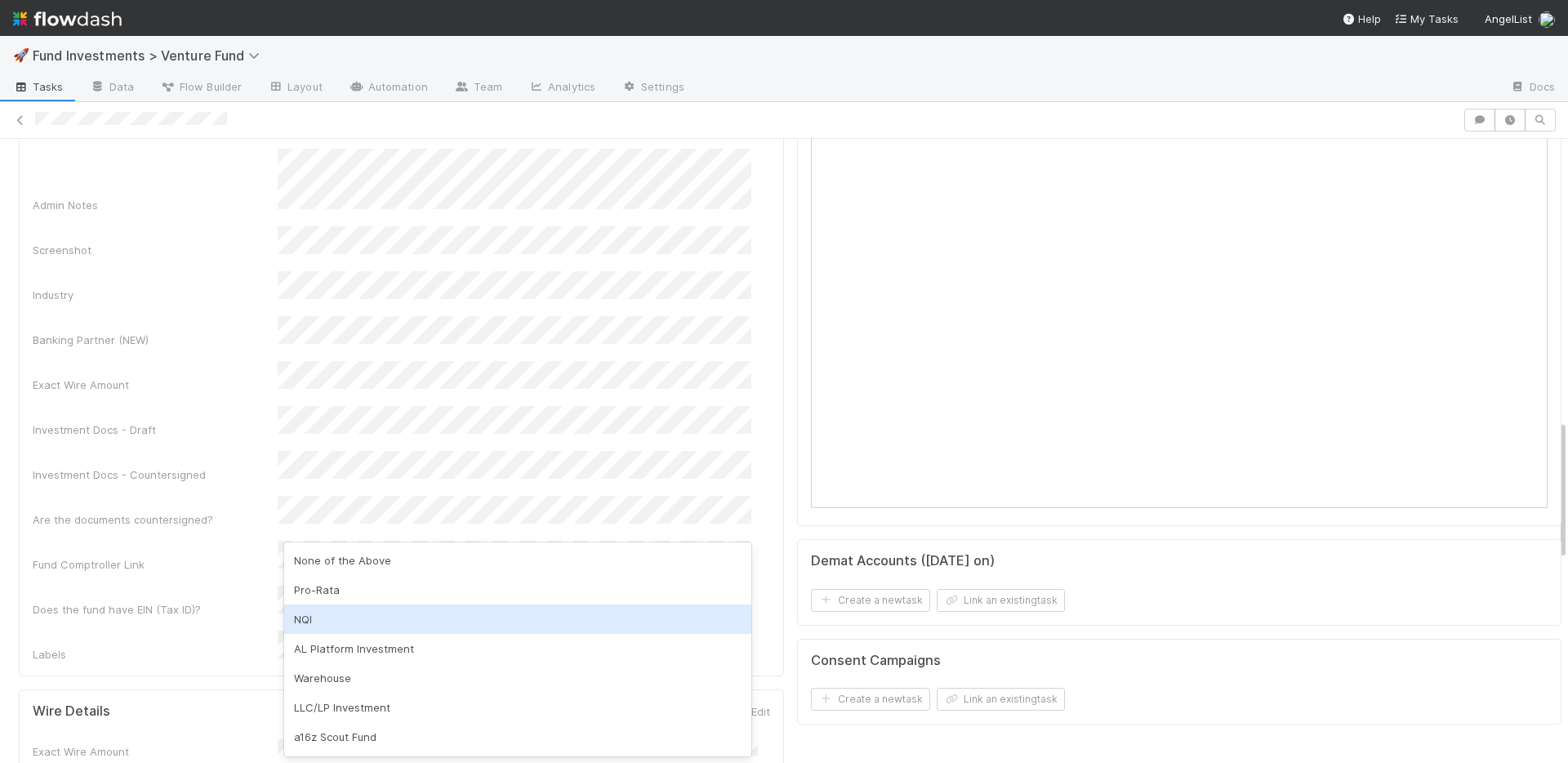
scroll to position [4, 0]
click at [429, 619] on div "NQI" at bounding box center [517, 617] width 467 height 30
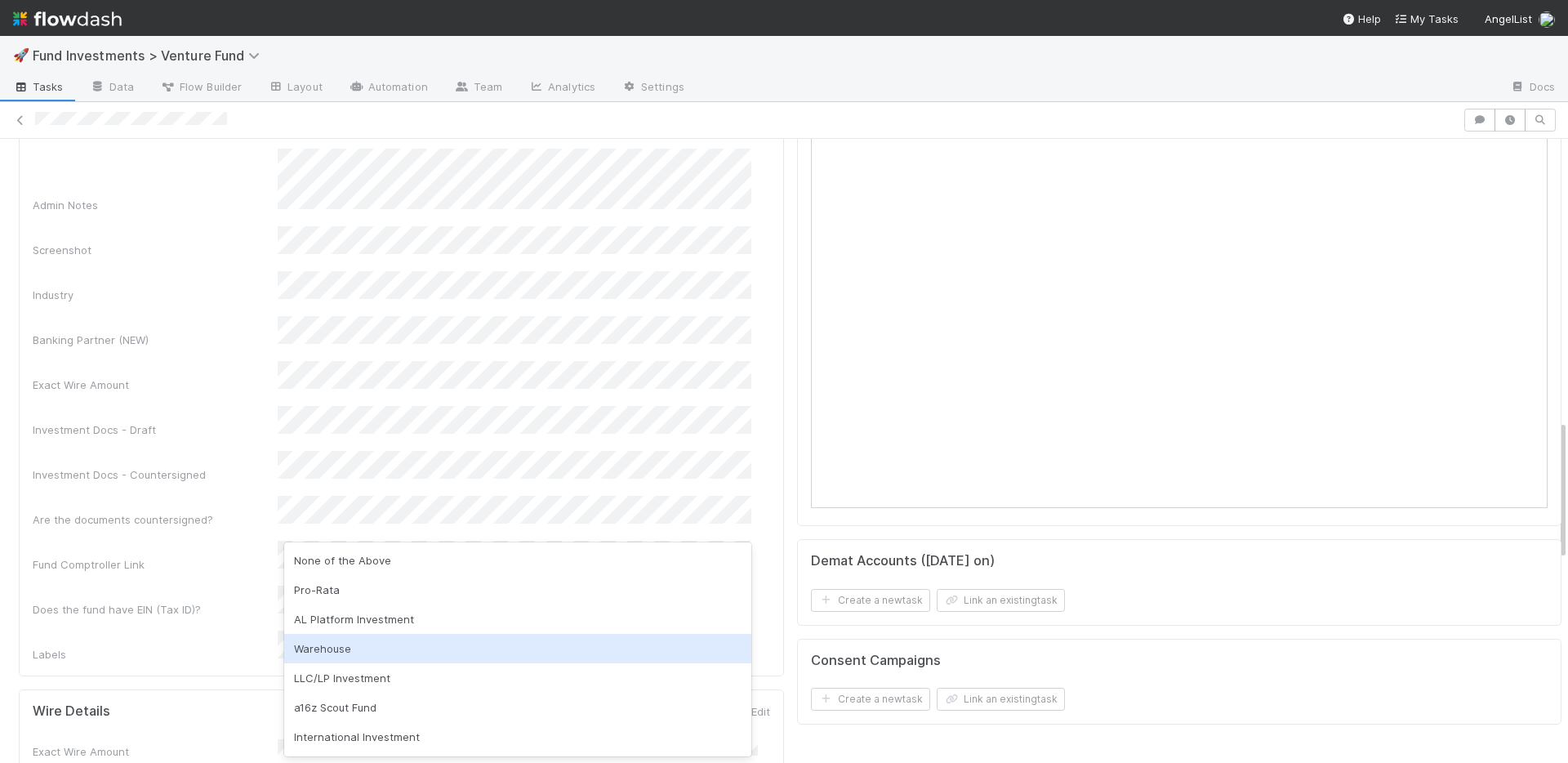
scroll to position [116, 0]
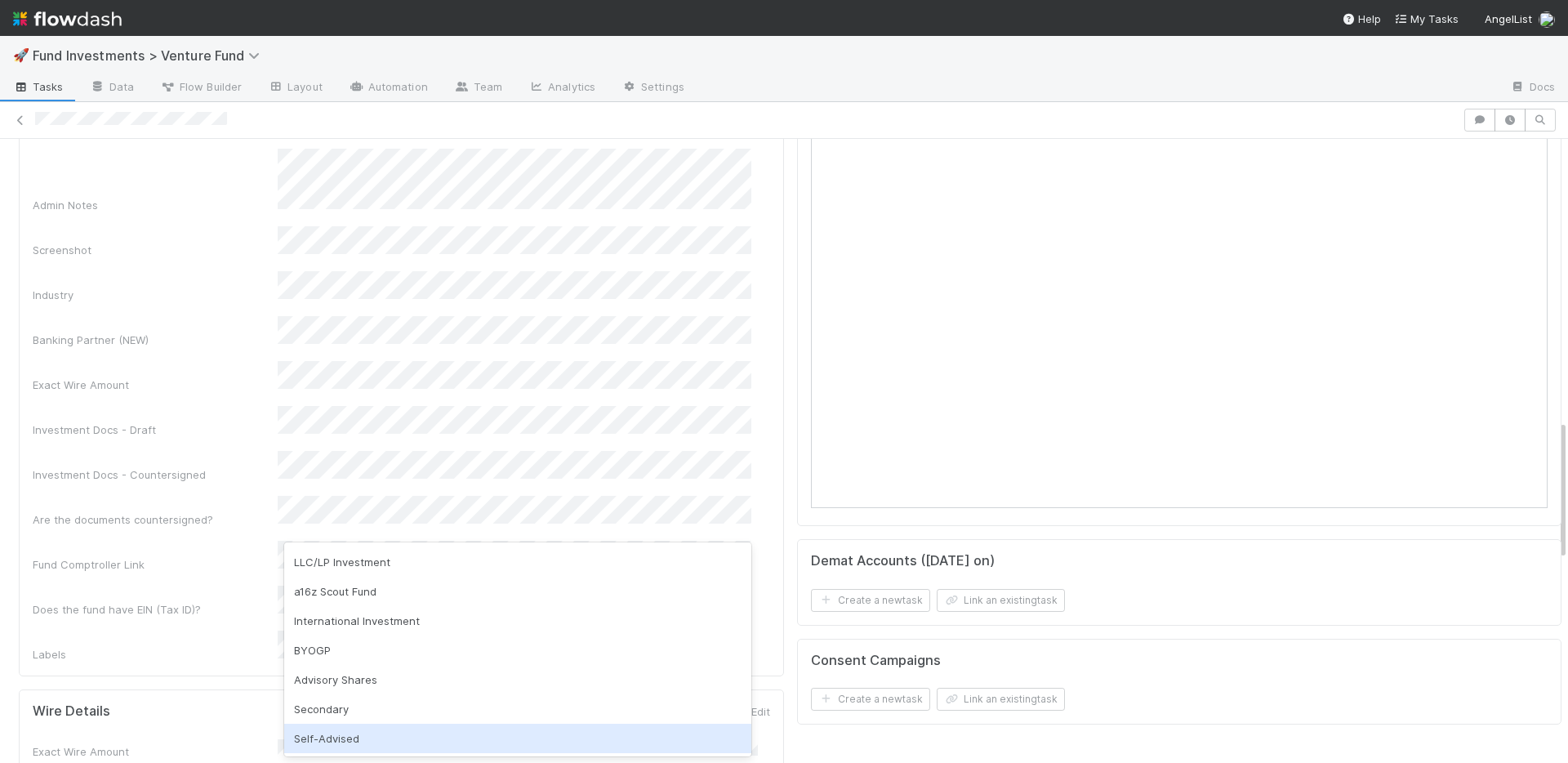
click at [372, 738] on div "Self-Advised" at bounding box center [517, 738] width 467 height 30
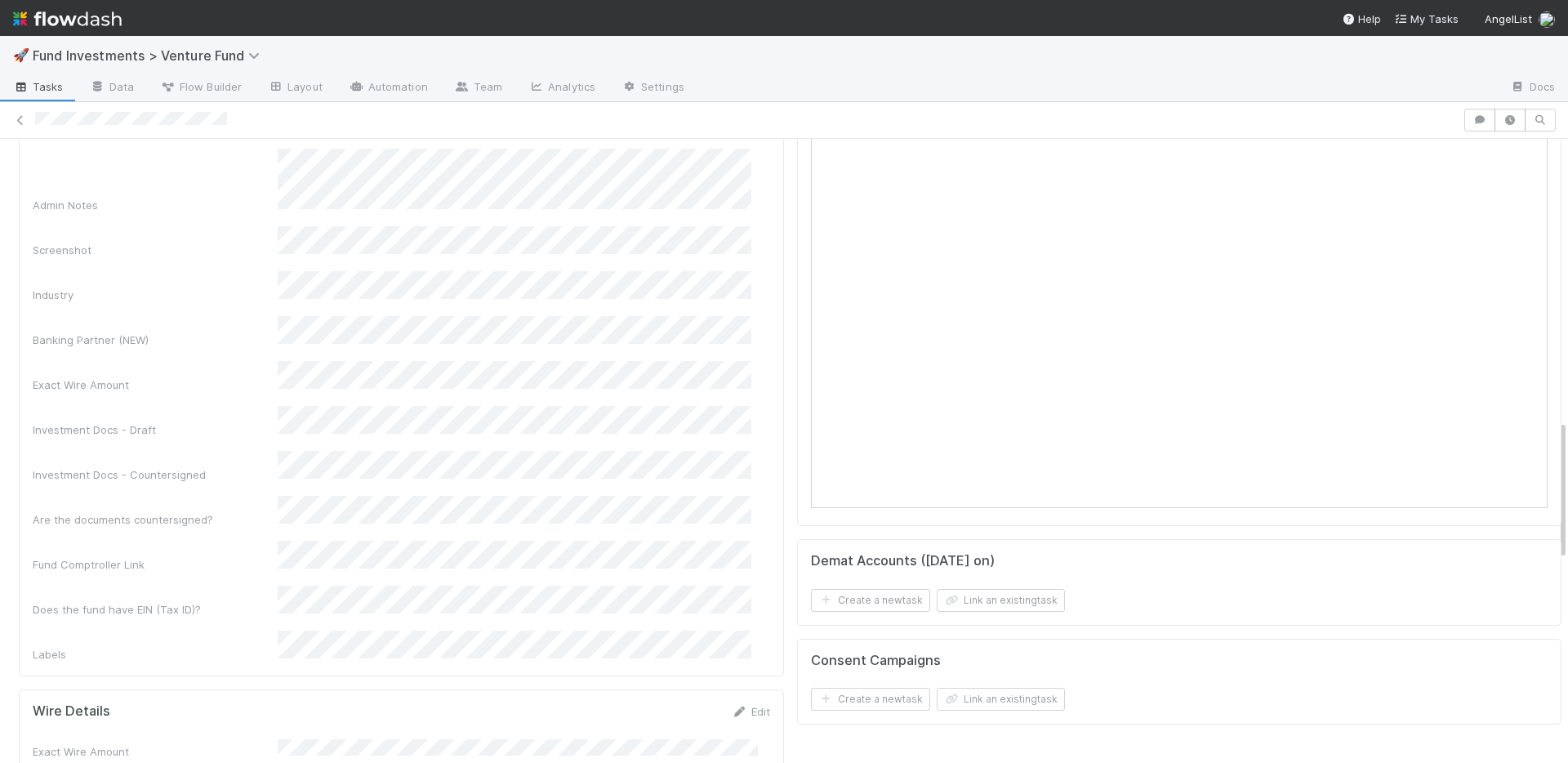
click at [245, 586] on div "Does the fund have EIN (Tax ID)?" at bounding box center [404, 602] width 743 height 32
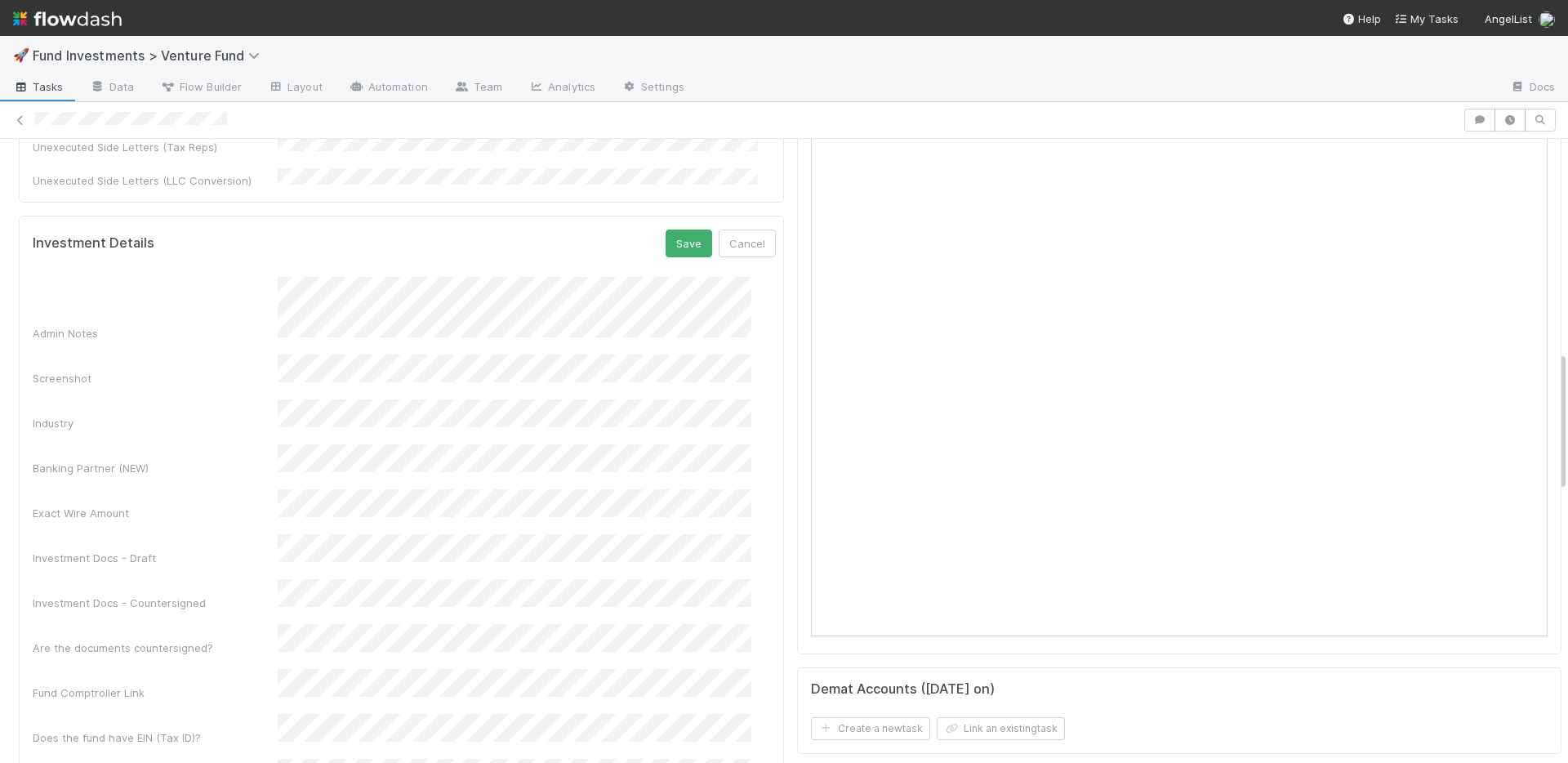
scroll to position [947, 0]
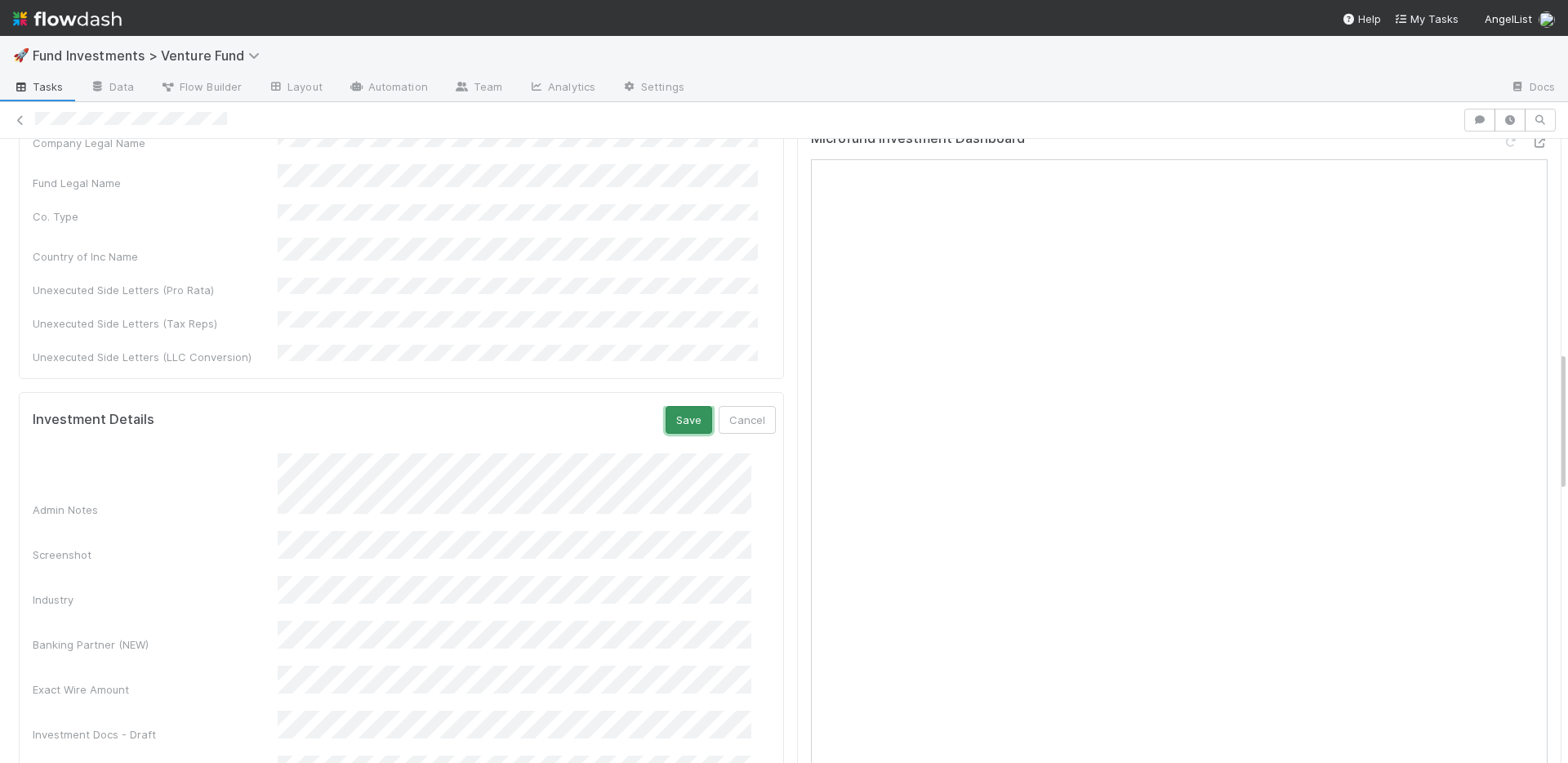
click at [668, 406] on button "Save" at bounding box center [688, 420] width 46 height 28
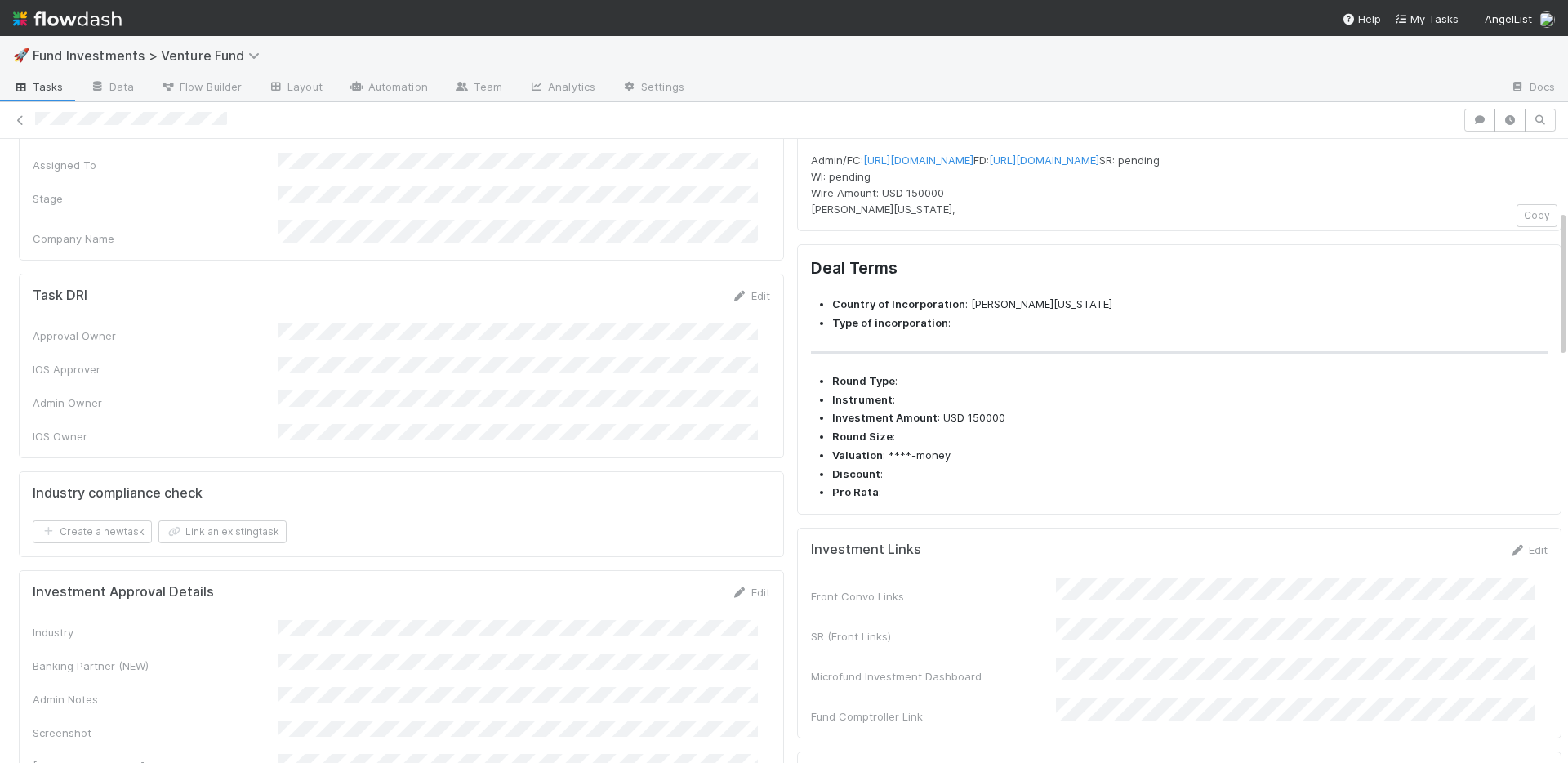
scroll to position [0, 0]
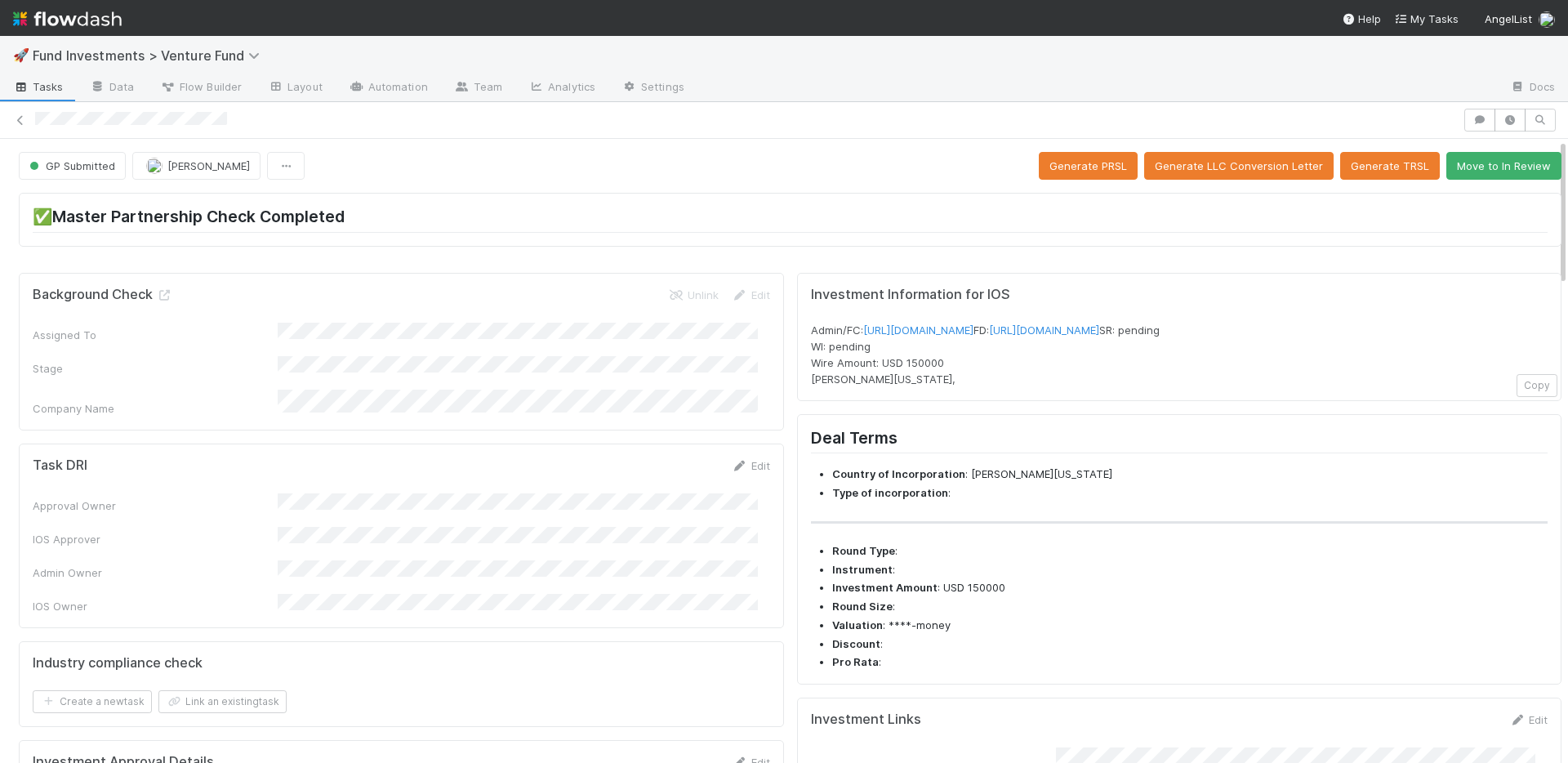
click at [907, 187] on div "✅Master Partnership Check Completed" at bounding box center [790, 225] width 1556 height 79
click at [1458, 169] on button "Move to In Review" at bounding box center [1503, 166] width 115 height 28
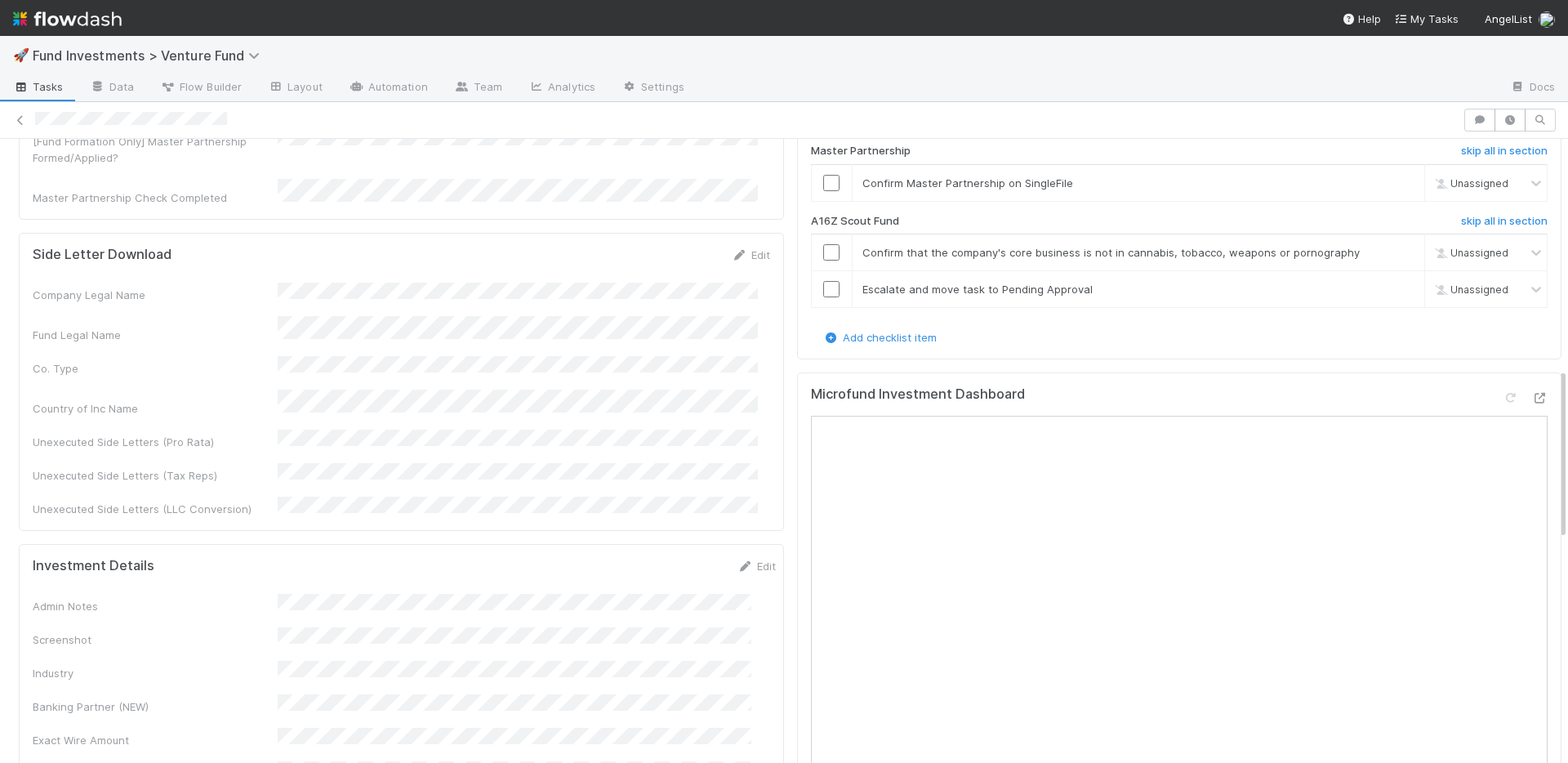
scroll to position [902, 0]
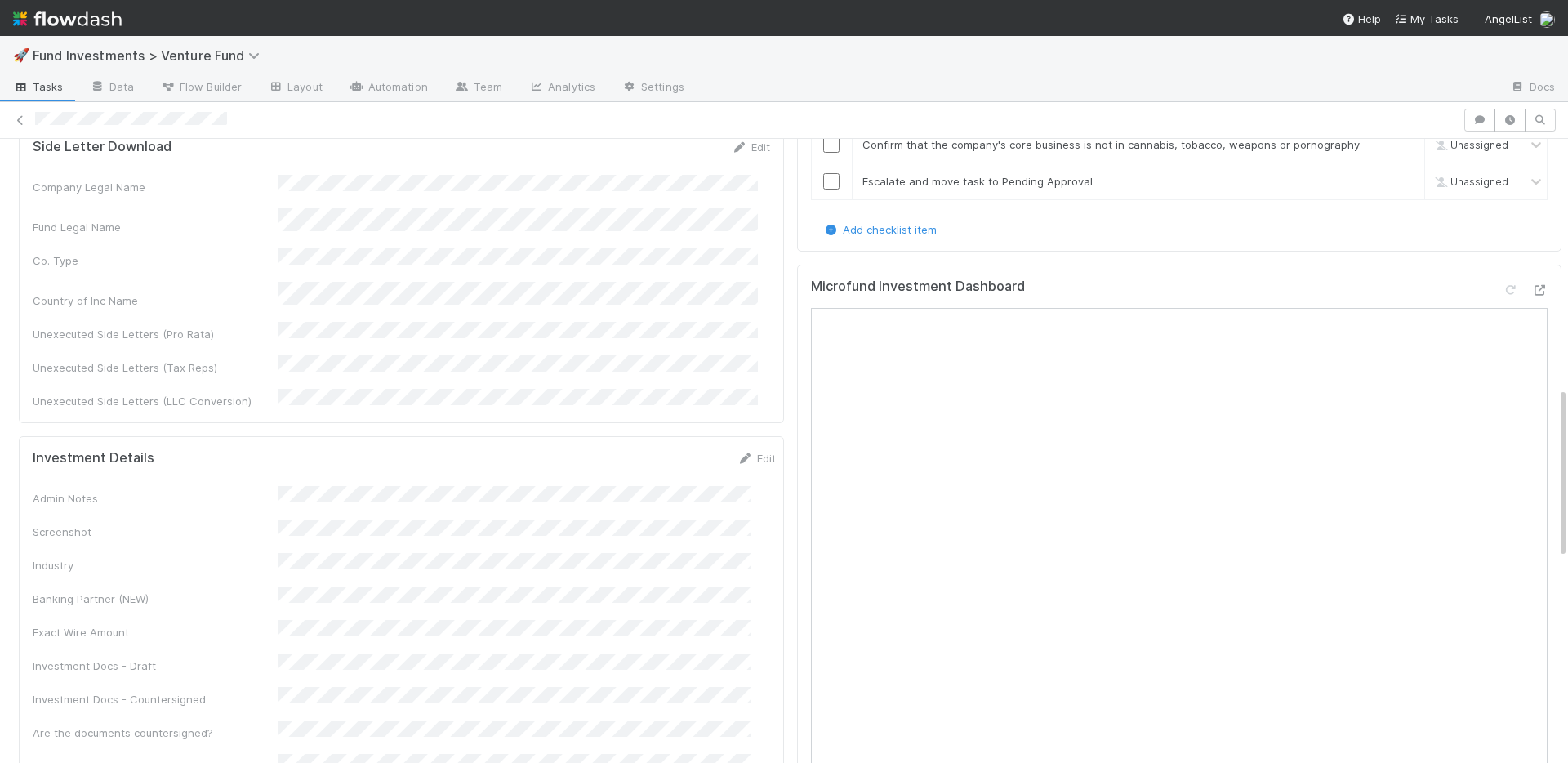
click at [706, 486] on div "Admin Notes Screenshot Industry Banking Partner (NEW) Exact Wire Amount Investm…" at bounding box center [404, 681] width 743 height 391
click at [738, 452] on link "Edit" at bounding box center [756, 458] width 39 height 13
click at [665, 450] on button "Save" at bounding box center [688, 464] width 46 height 28
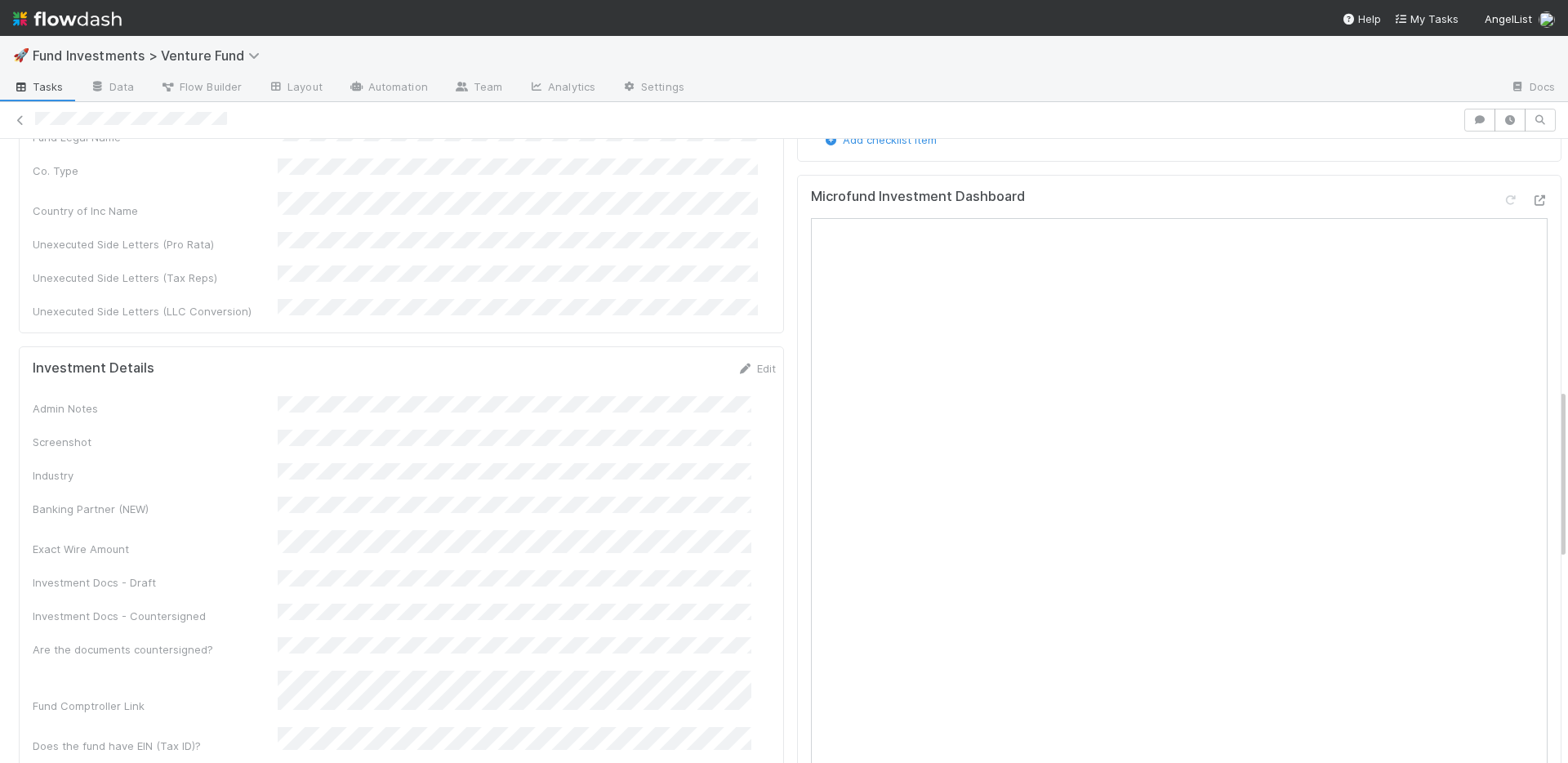
scroll to position [1034, 0]
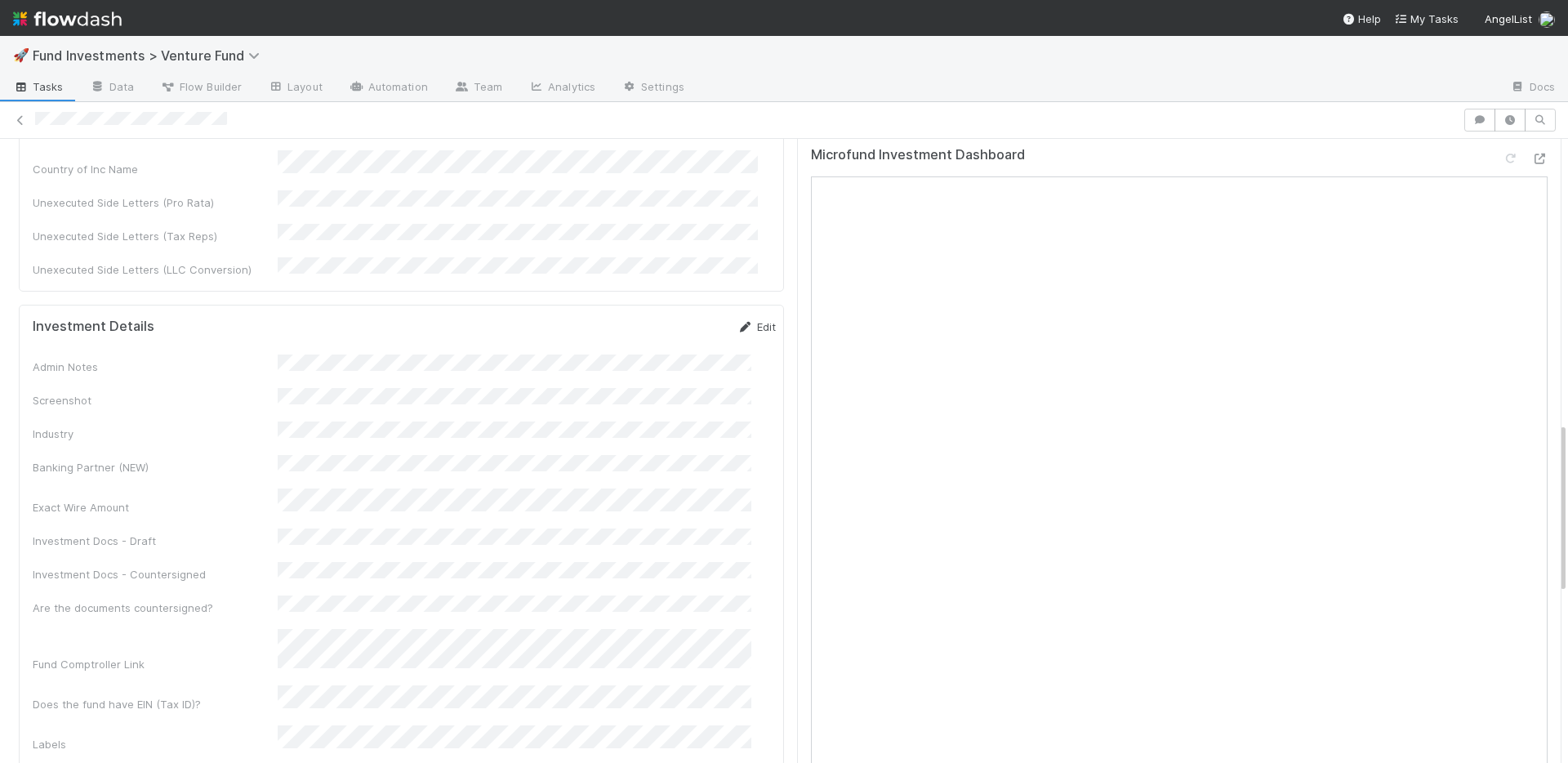
click at [737, 320] on link "Edit" at bounding box center [756, 326] width 39 height 13
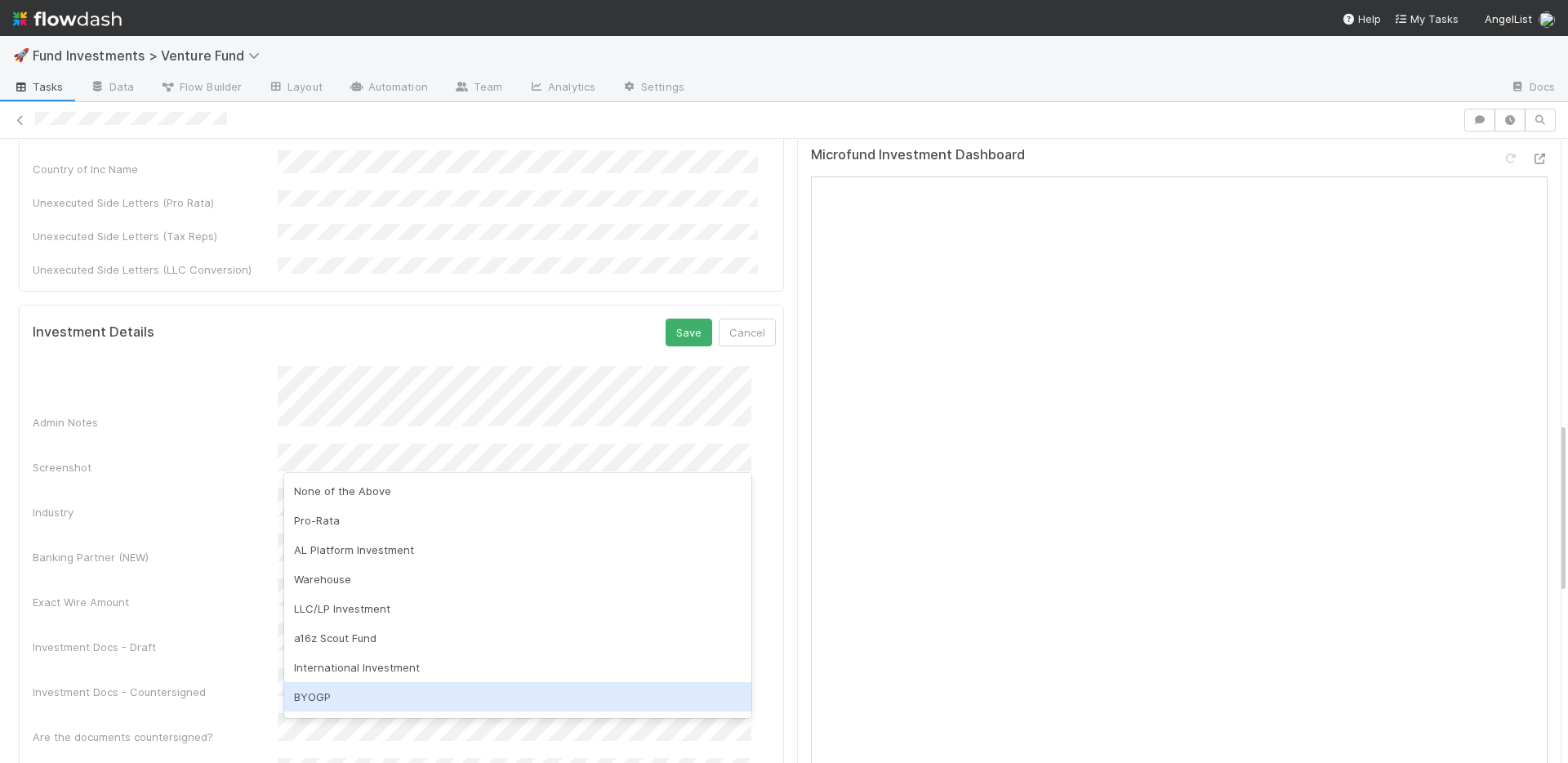
drag, startPoint x: 389, startPoint y: 691, endPoint x: 421, endPoint y: 634, distance: 65.4
click at [389, 691] on div "BYOGP" at bounding box center [517, 697] width 467 height 30
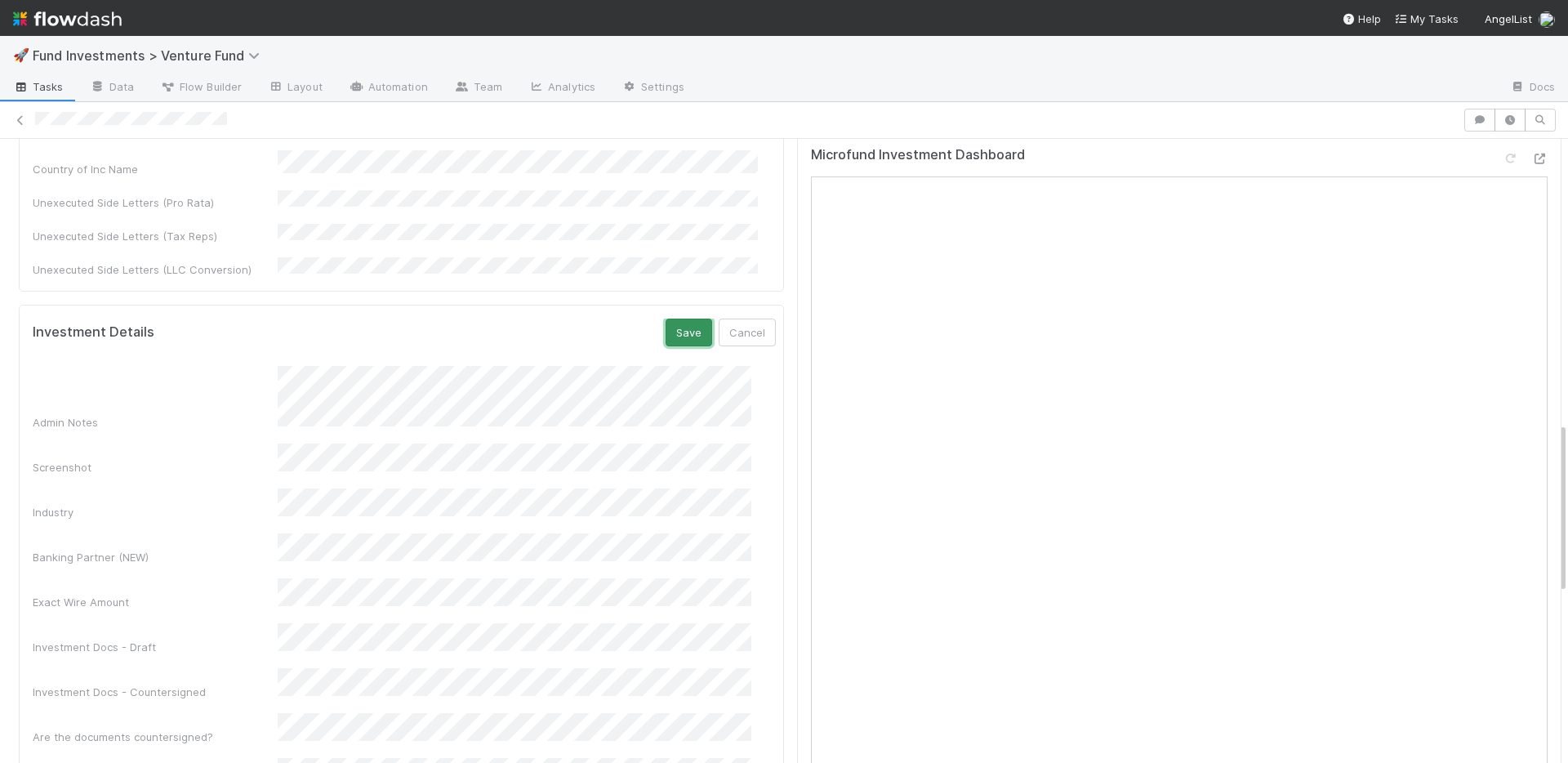
click at [665, 318] on button "Save" at bounding box center [688, 332] width 46 height 28
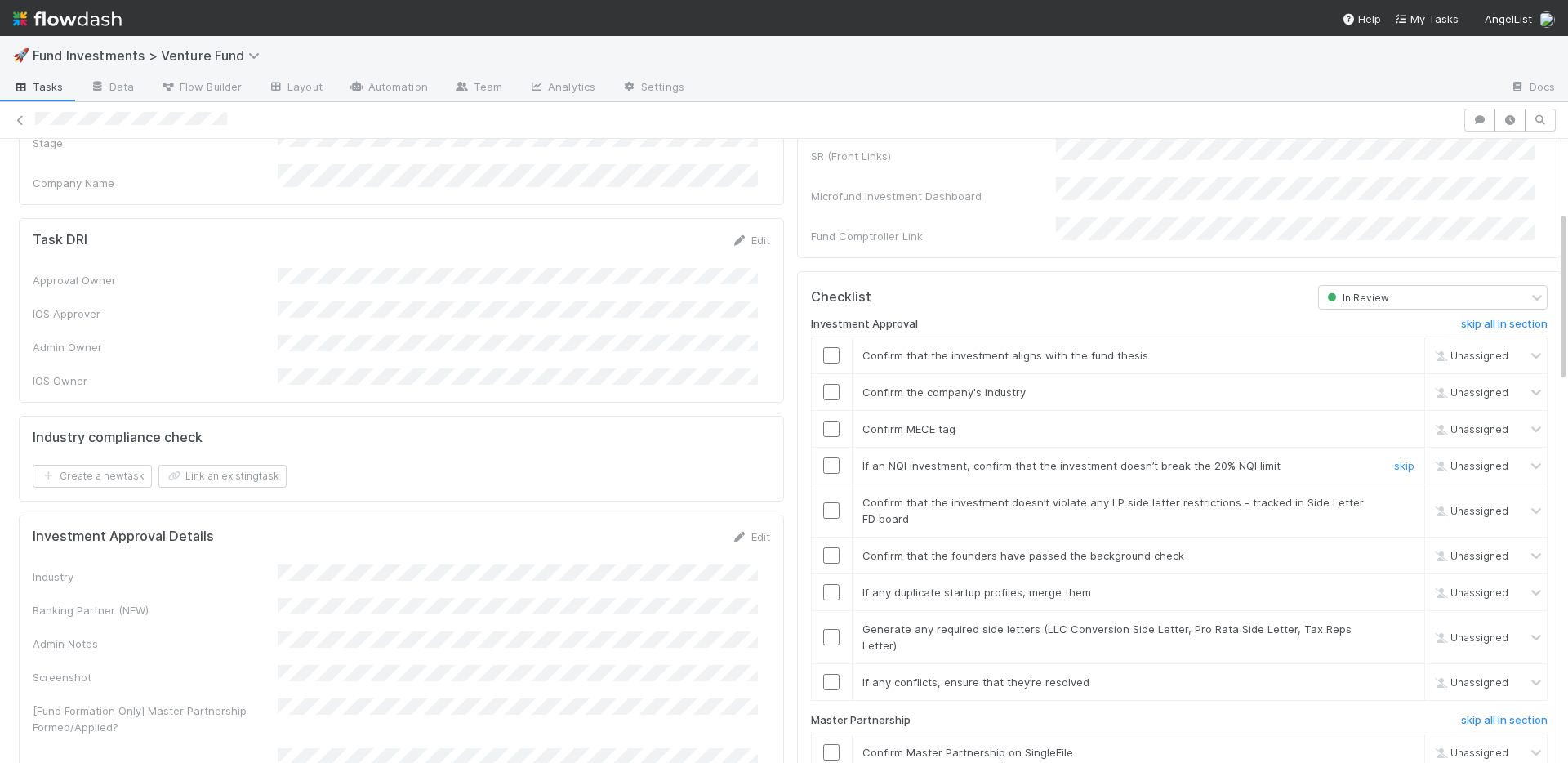
scroll to position [535, 0]
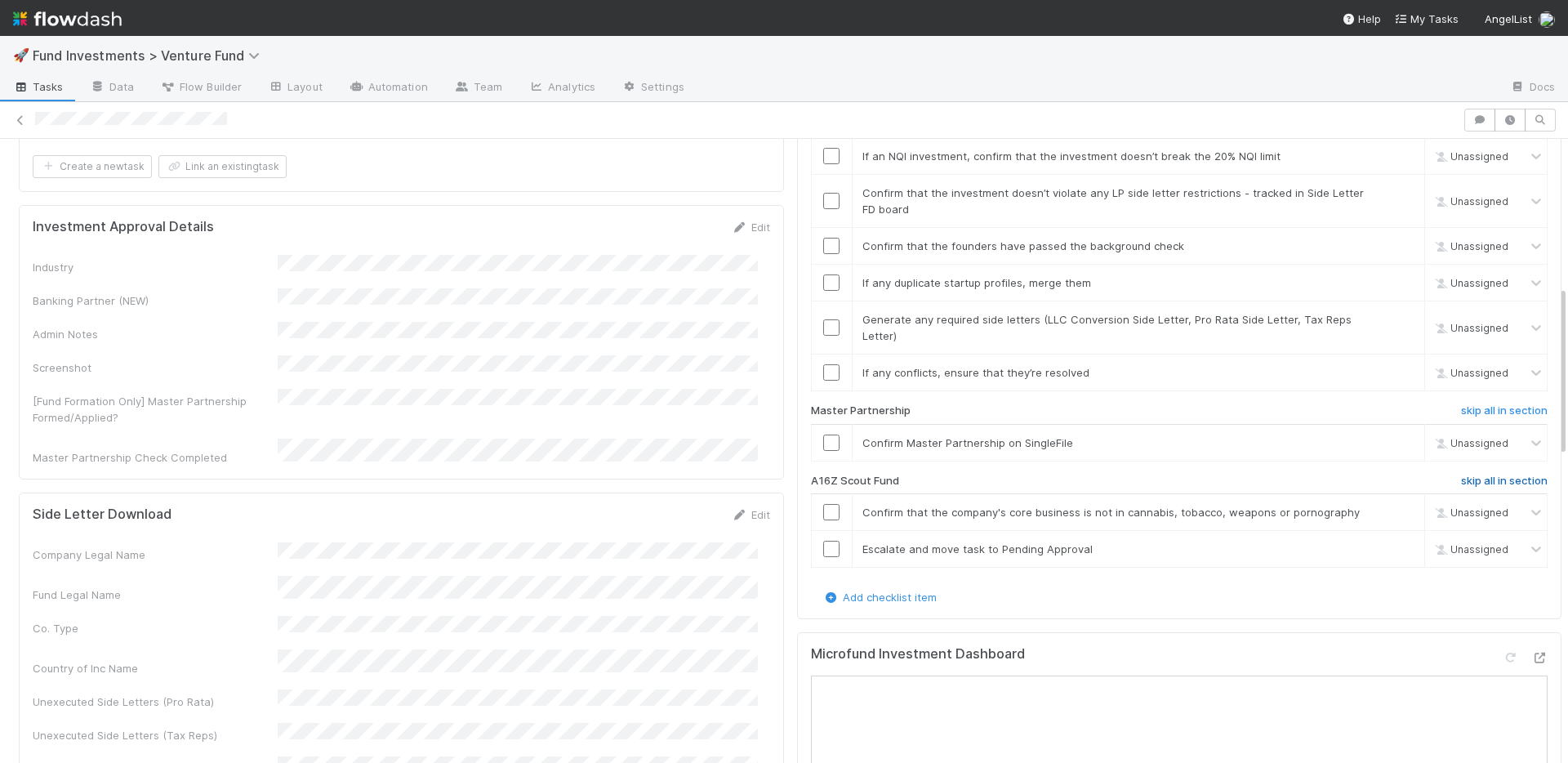
click at [1461, 474] on h6 "skip all in section" at bounding box center [1504, 481] width 87 height 13
click at [823, 435] on input "checkbox" at bounding box center [831, 443] width 17 height 17
drag, startPoint x: 1386, startPoint y: 352, endPoint x: 1380, endPoint y: 329, distance: 23.8
click at [1394, 366] on link "skip" at bounding box center [1403, 372] width 20 height 13
click at [1394, 313] on link "skip" at bounding box center [1403, 319] width 20 height 13
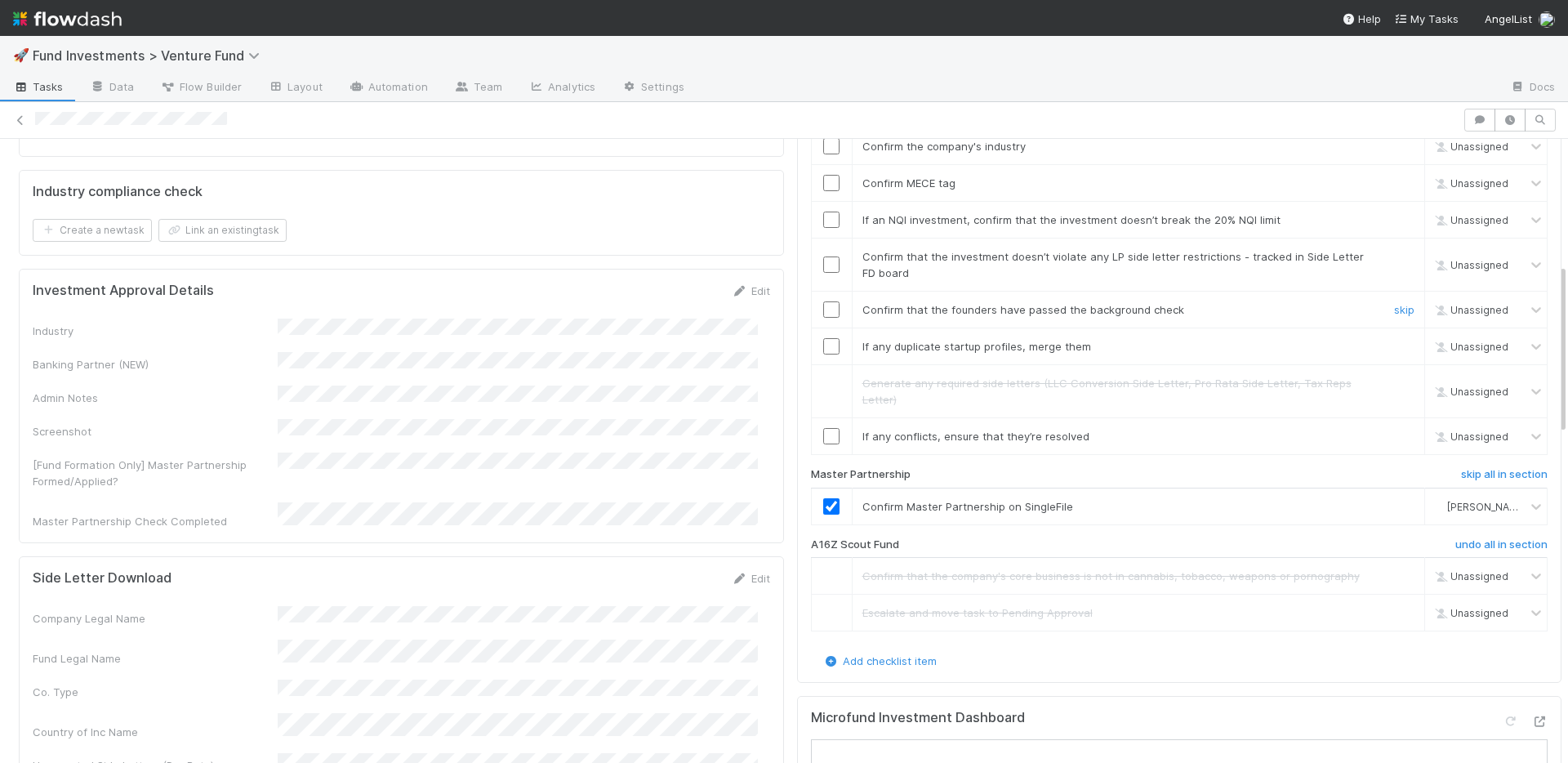
scroll to position [389, 0]
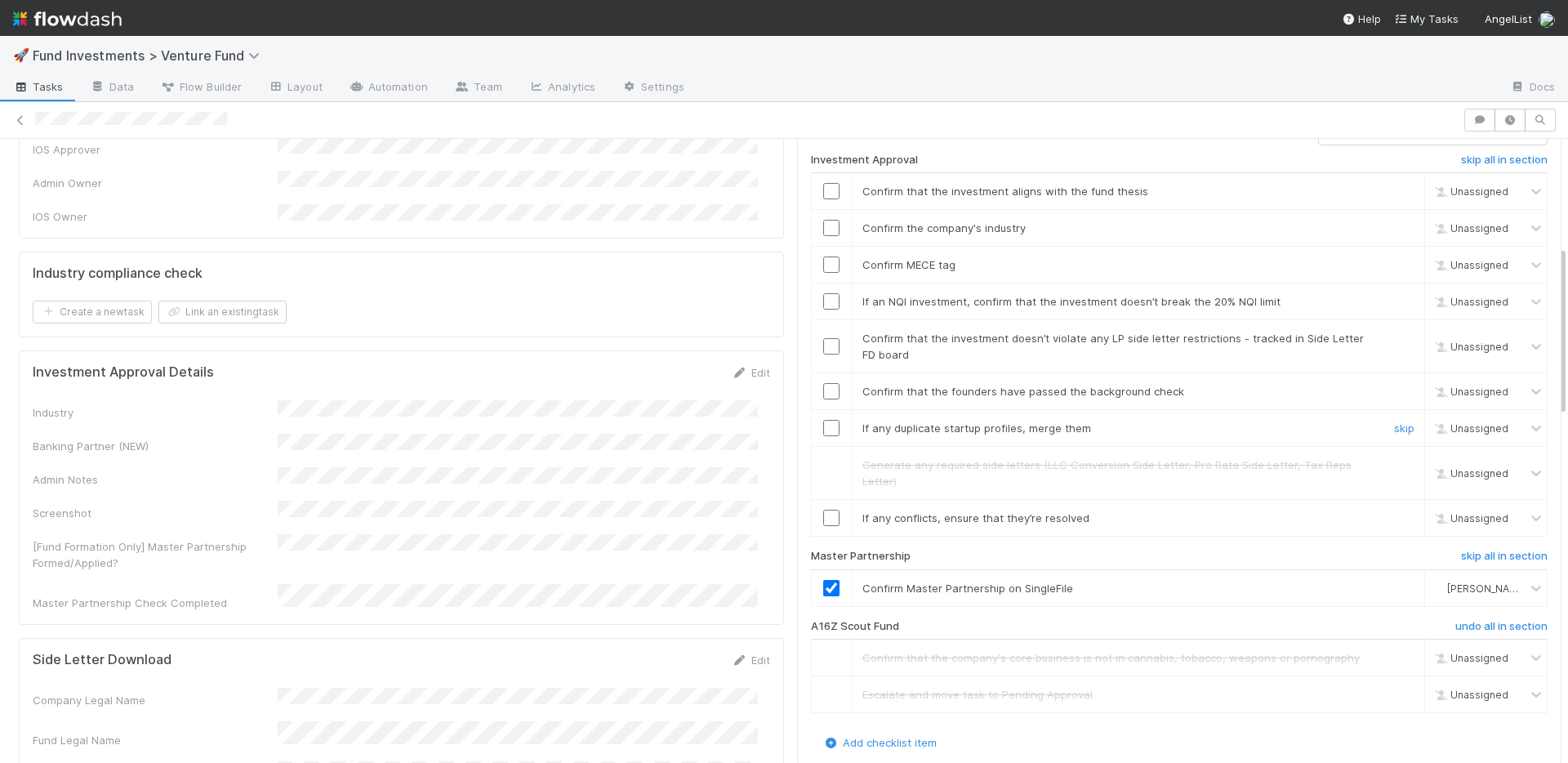
click at [823, 420] on input "checkbox" at bounding box center [831, 428] width 17 height 17
click at [823, 383] on input "checkbox" at bounding box center [831, 391] width 17 height 17
drag, startPoint x: 1383, startPoint y: 504, endPoint x: 1360, endPoint y: 502, distance: 23.1
click at [1394, 511] on link "skip" at bounding box center [1403, 517] width 20 height 13
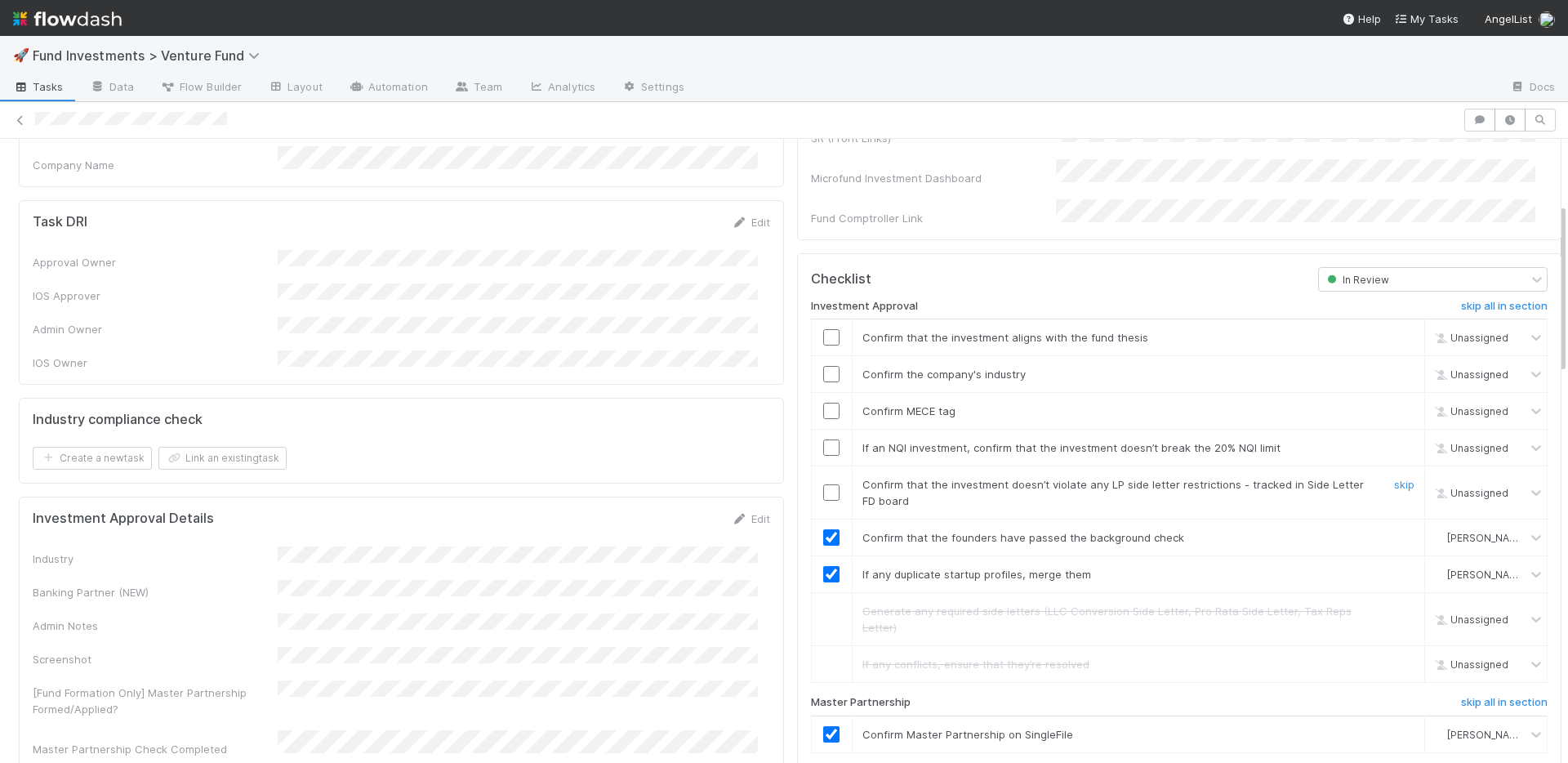
scroll to position [234, 0]
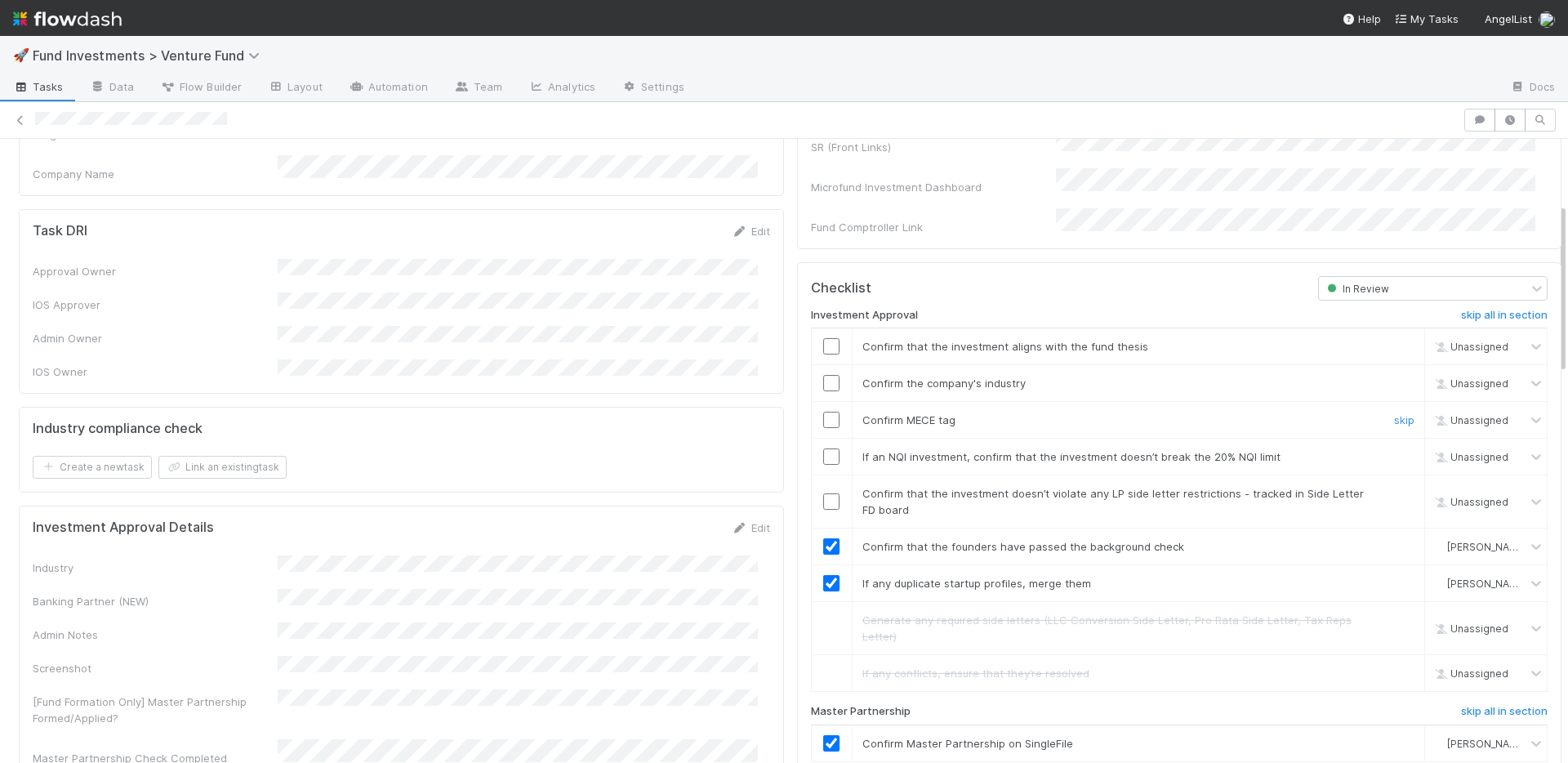
click at [823, 412] on input "checkbox" at bounding box center [831, 420] width 17 height 17
drag, startPoint x: 819, startPoint y: 366, endPoint x: 819, endPoint y: 340, distance: 26.0
click at [823, 375] on input "checkbox" at bounding box center [831, 383] width 17 height 17
click at [823, 339] on input "checkbox" at bounding box center [831, 346] width 17 height 17
checkbox input "true"
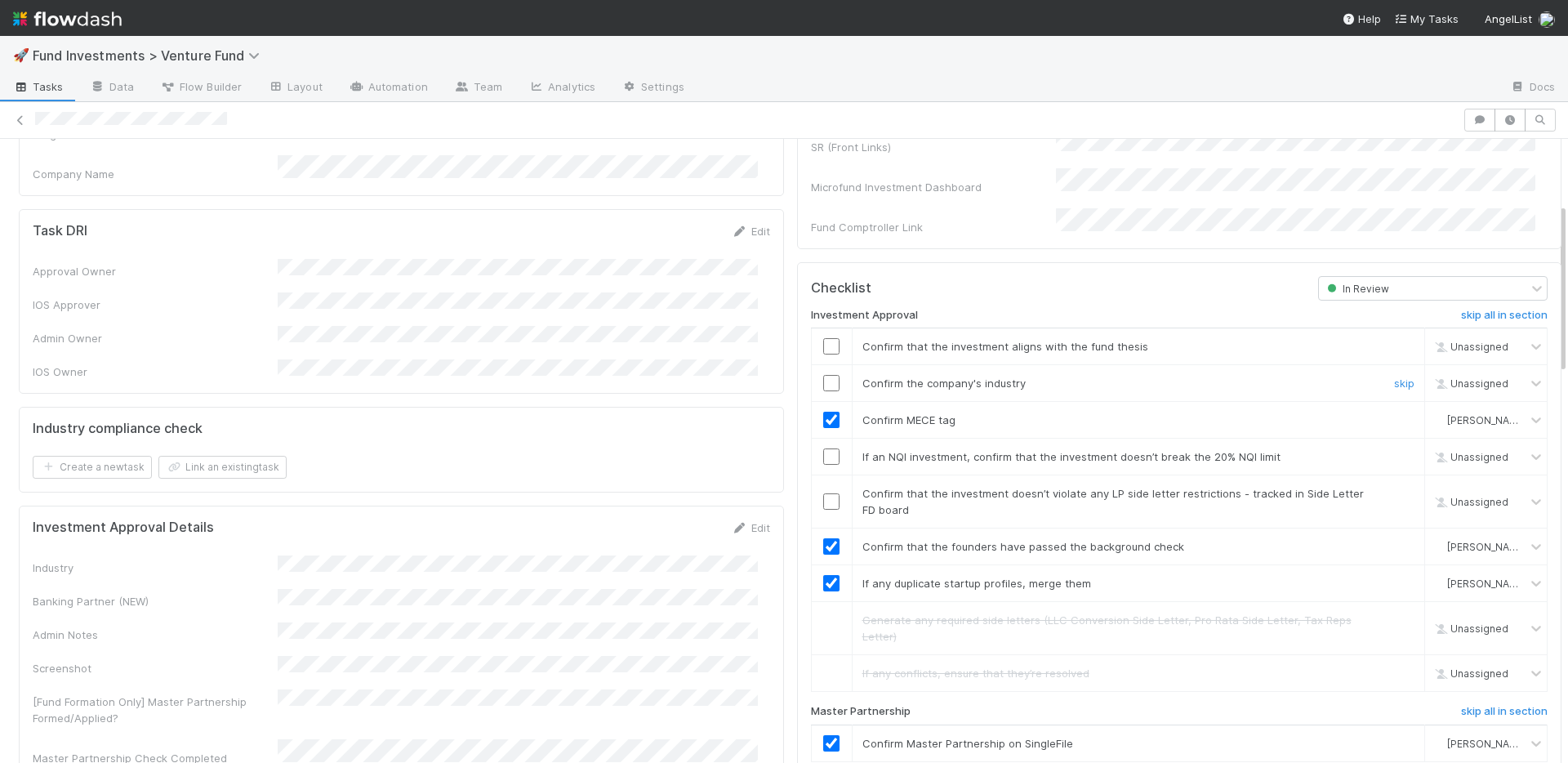
click at [823, 375] on input "checkbox" at bounding box center [831, 383] width 17 height 17
click at [823, 448] on input "checkbox" at bounding box center [831, 456] width 17 height 17
drag, startPoint x: 820, startPoint y: 484, endPoint x: 819, endPoint y: 395, distance: 89.0
click at [823, 494] on input "checkbox" at bounding box center [831, 502] width 17 height 17
click at [823, 339] on input "checkbox" at bounding box center [831, 346] width 17 height 17
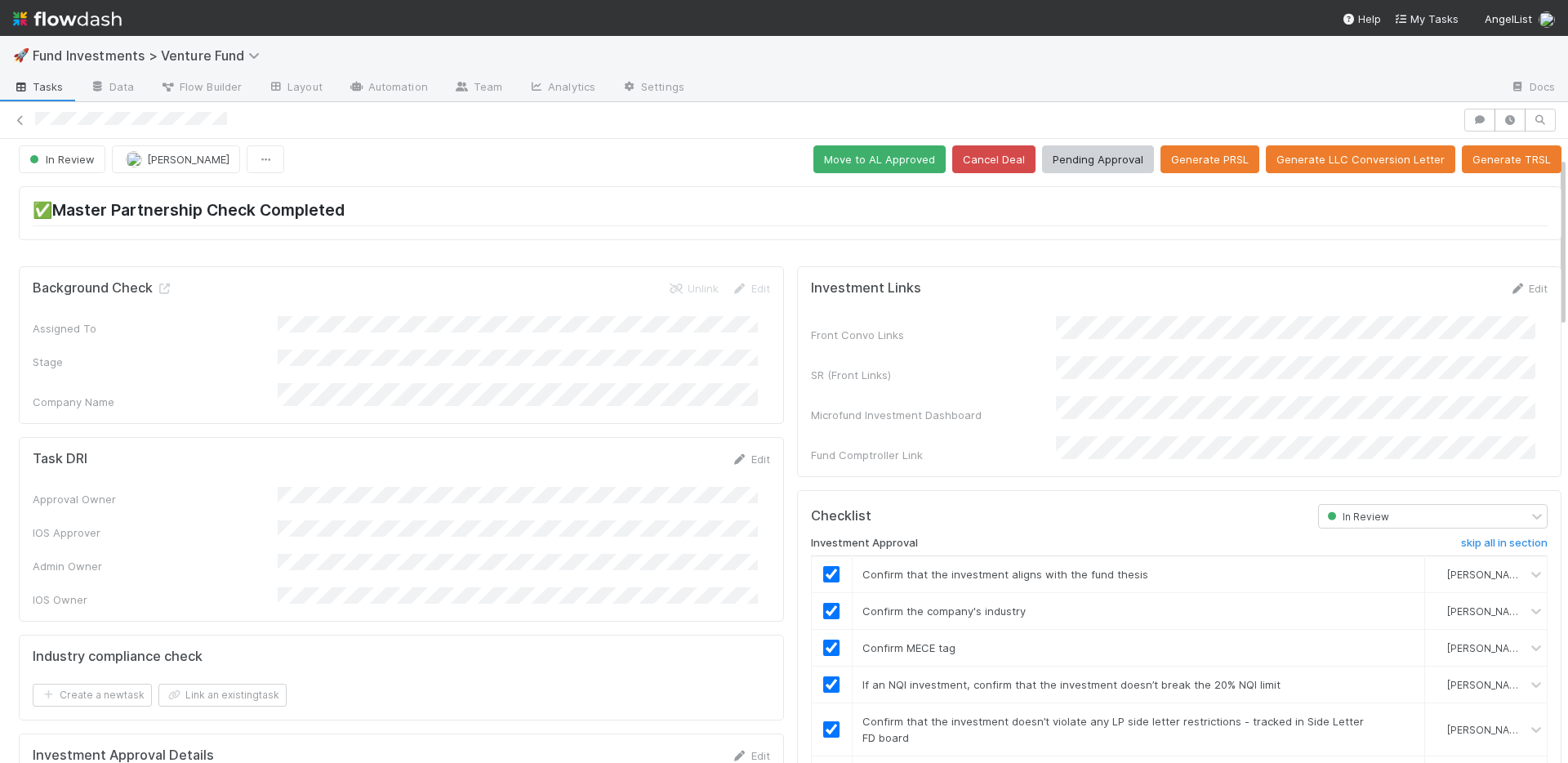
scroll to position [0, 0]
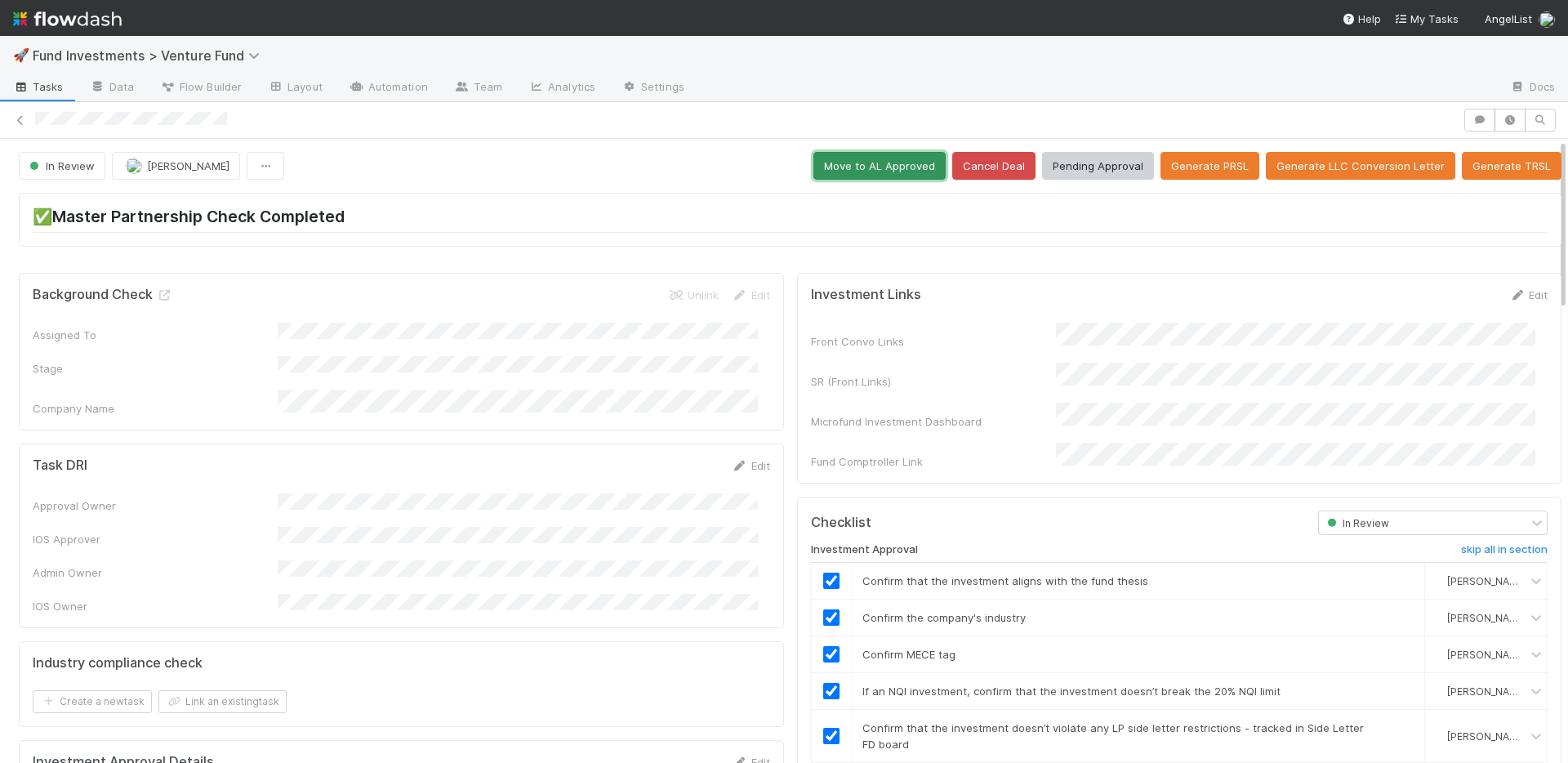
click at [897, 174] on button "Move to AL Approved" at bounding box center [879, 166] width 132 height 28
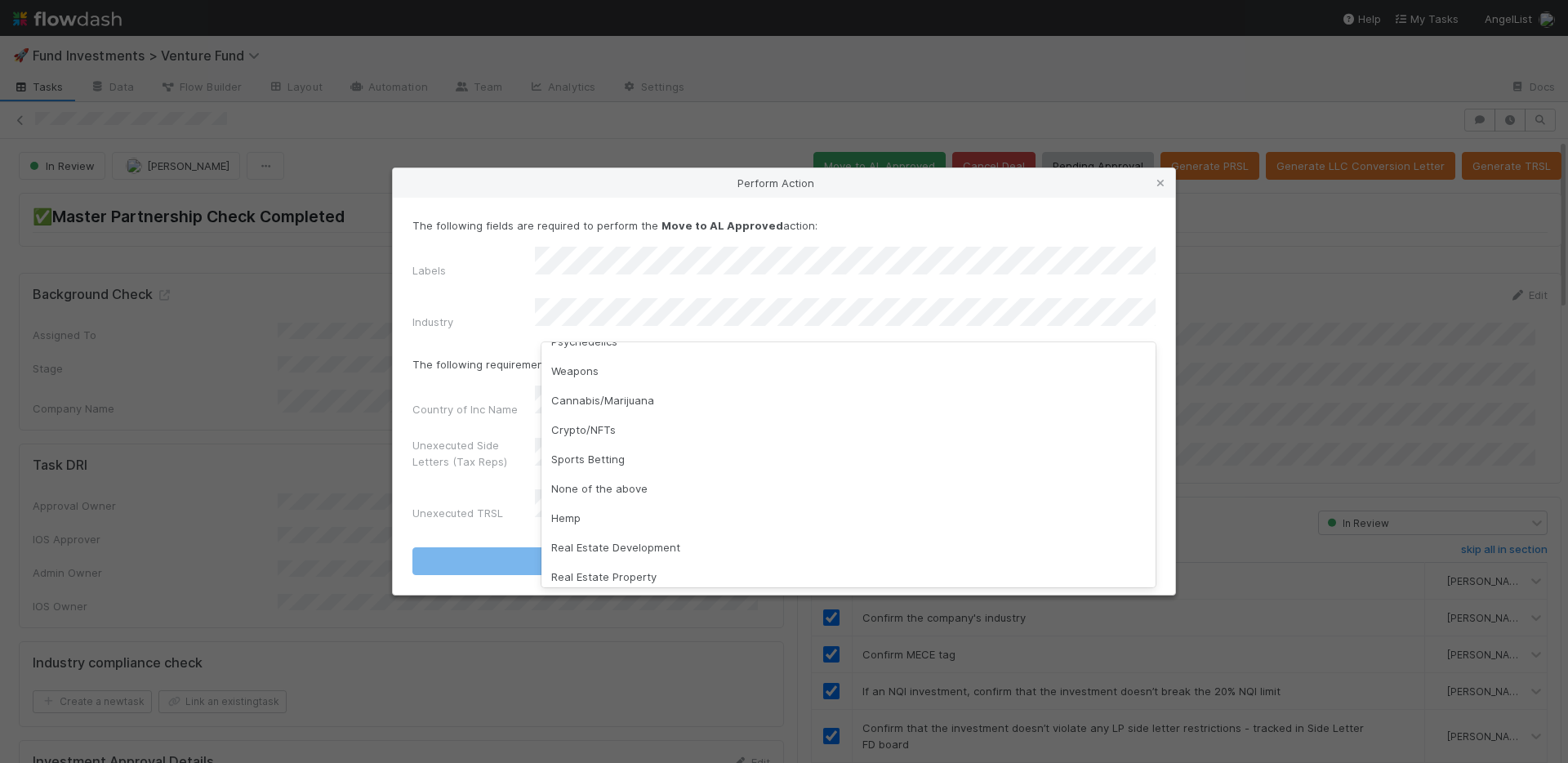
scroll to position [467, 0]
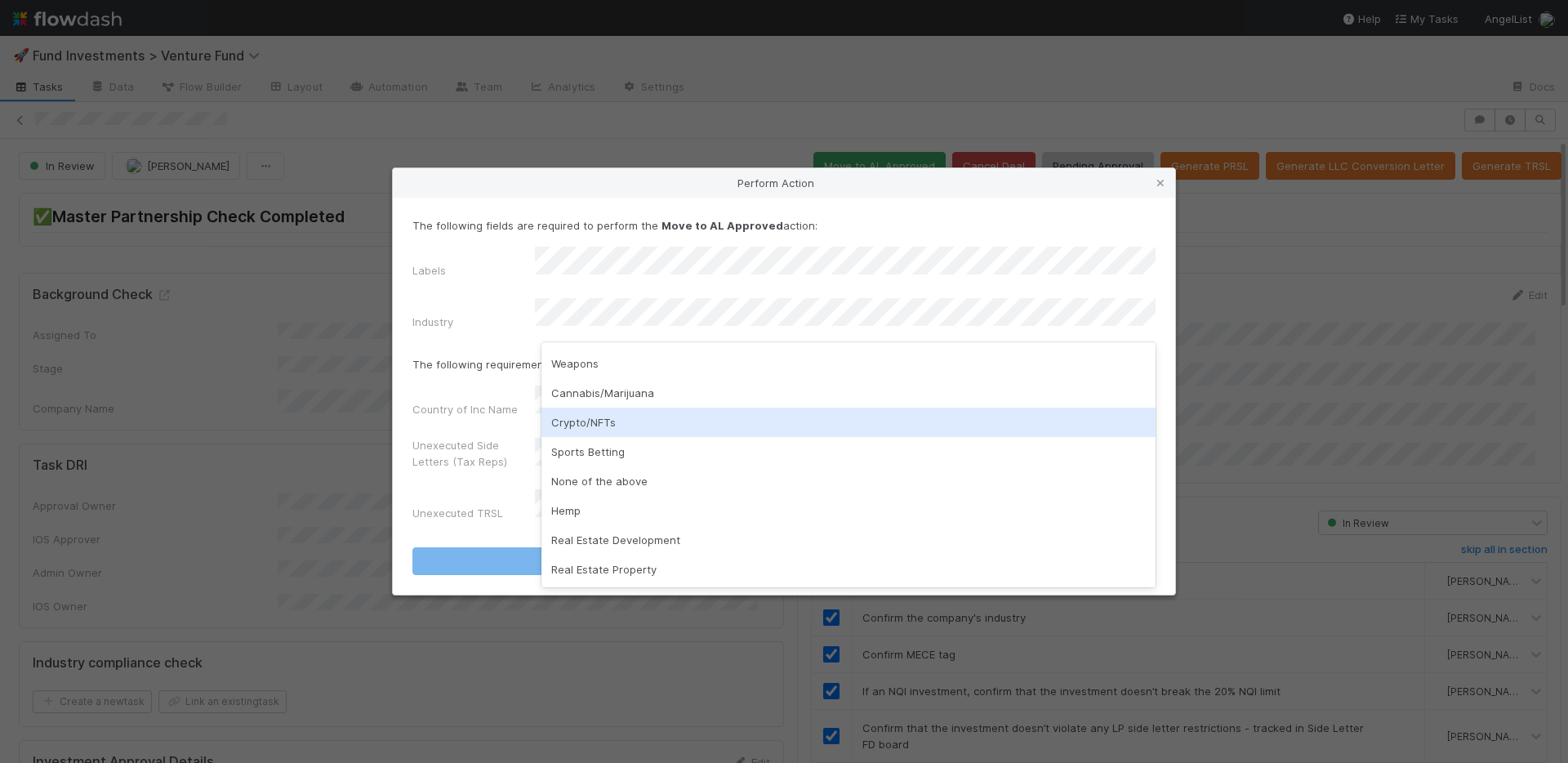
click at [669, 419] on div "Crypto/NFTs" at bounding box center [848, 423] width 614 height 30
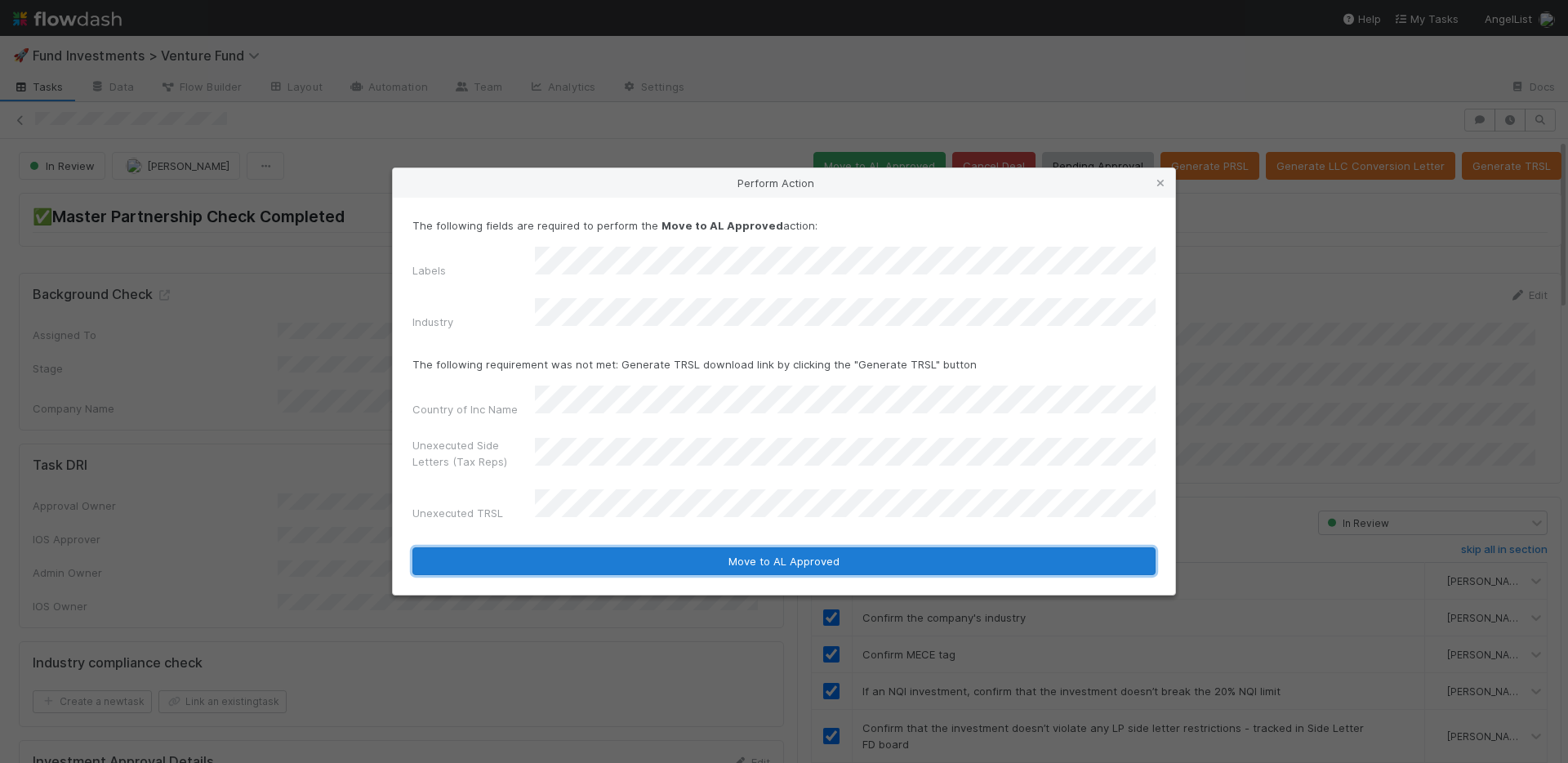
click at [748, 547] on button "Move to AL Approved" at bounding box center [784, 561] width 743 height 28
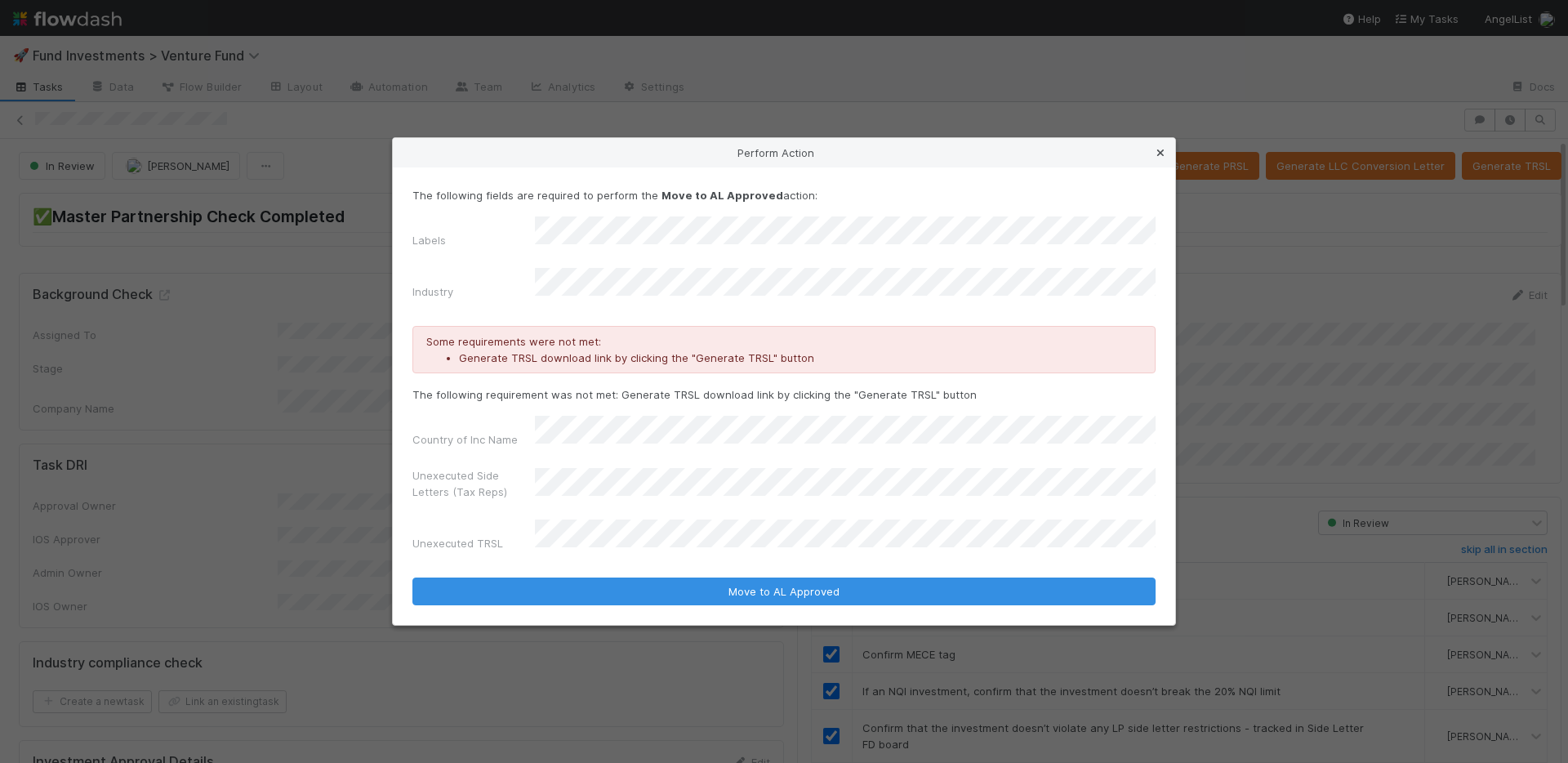
click at [1157, 161] on link at bounding box center [1160, 153] width 17 height 17
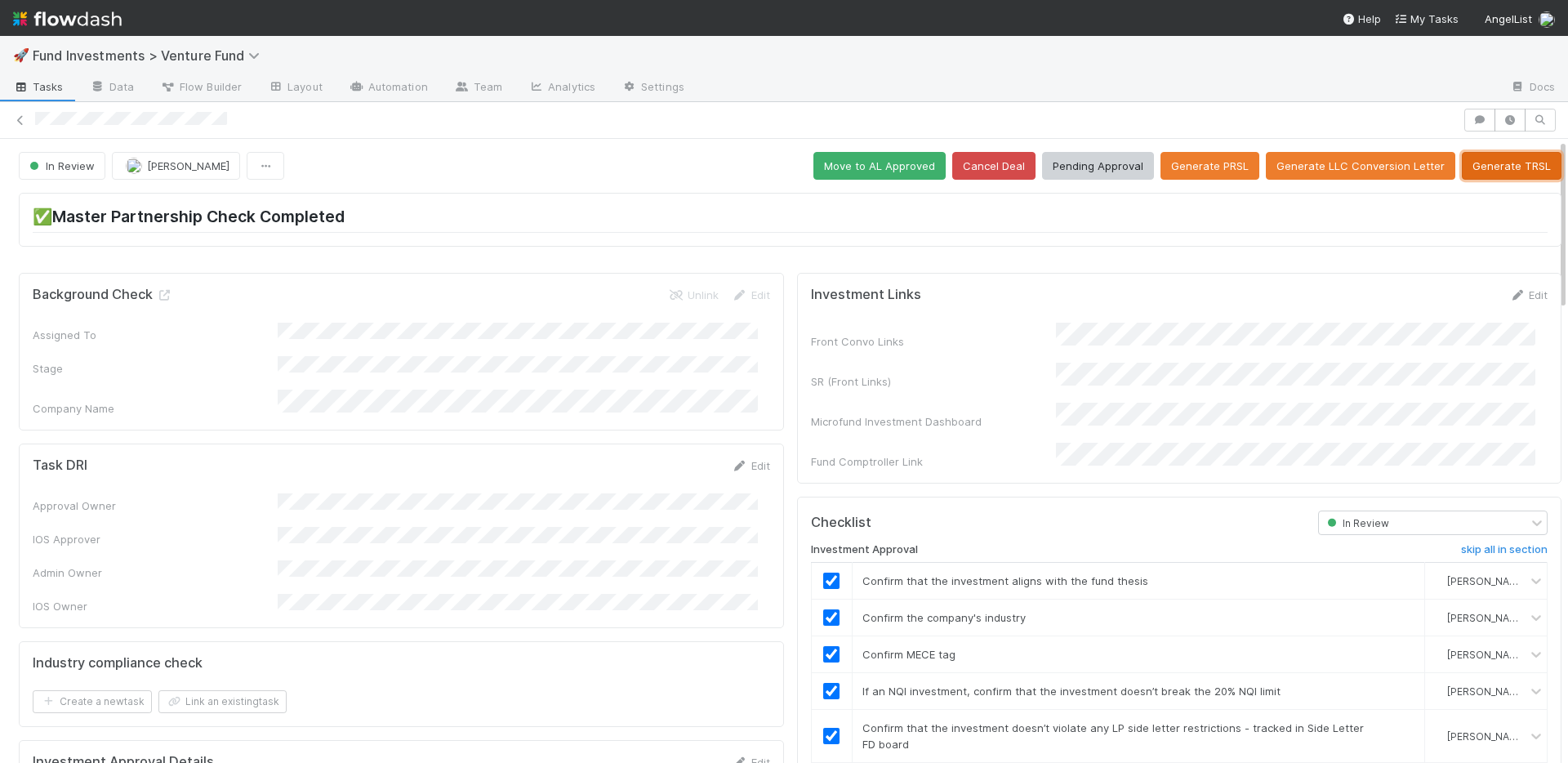
click at [1475, 175] on button "Generate TRSL" at bounding box center [1512, 166] width 100 height 28
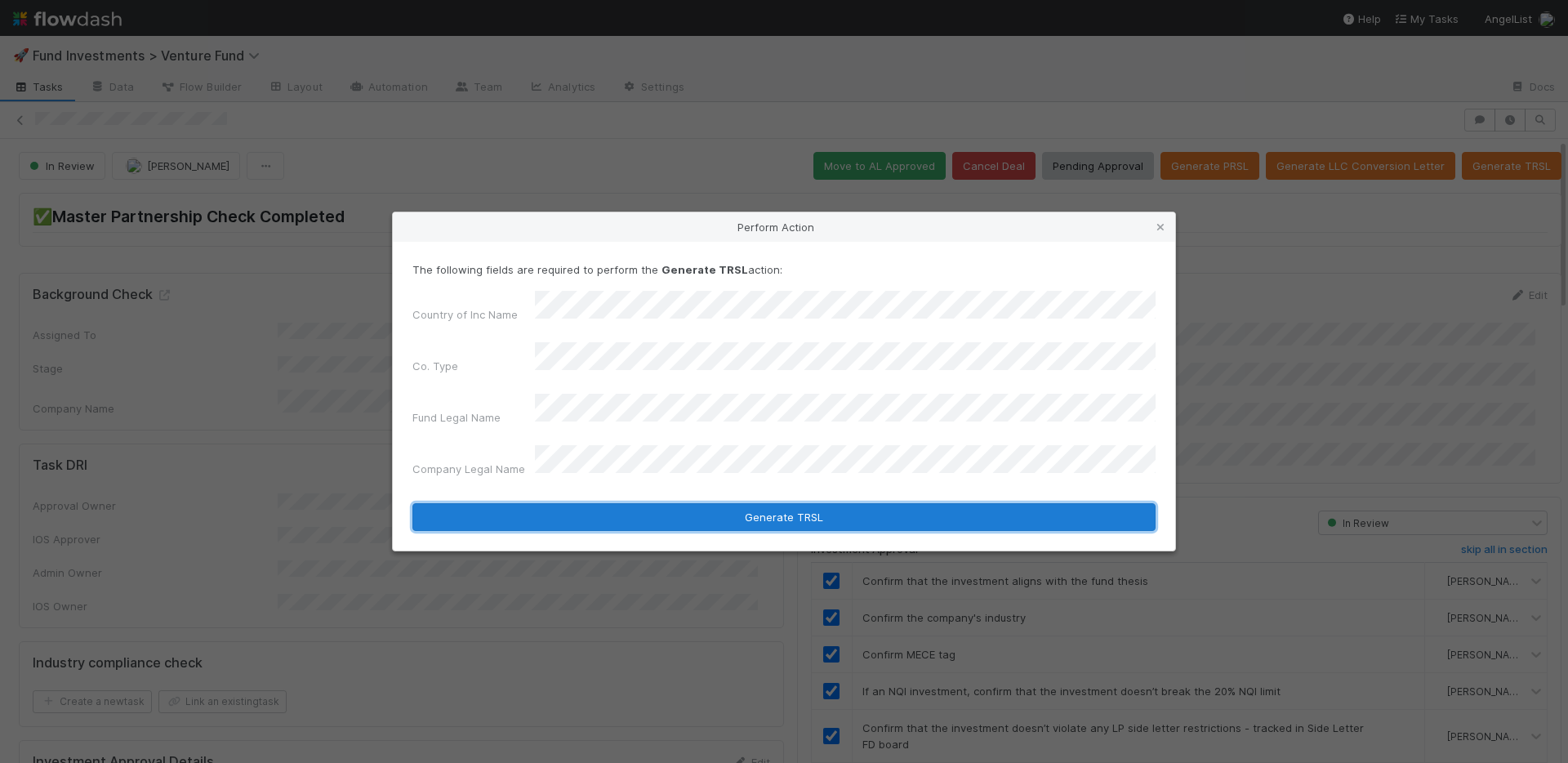
click at [696, 503] on button "Generate TRSL" at bounding box center [784, 517] width 743 height 28
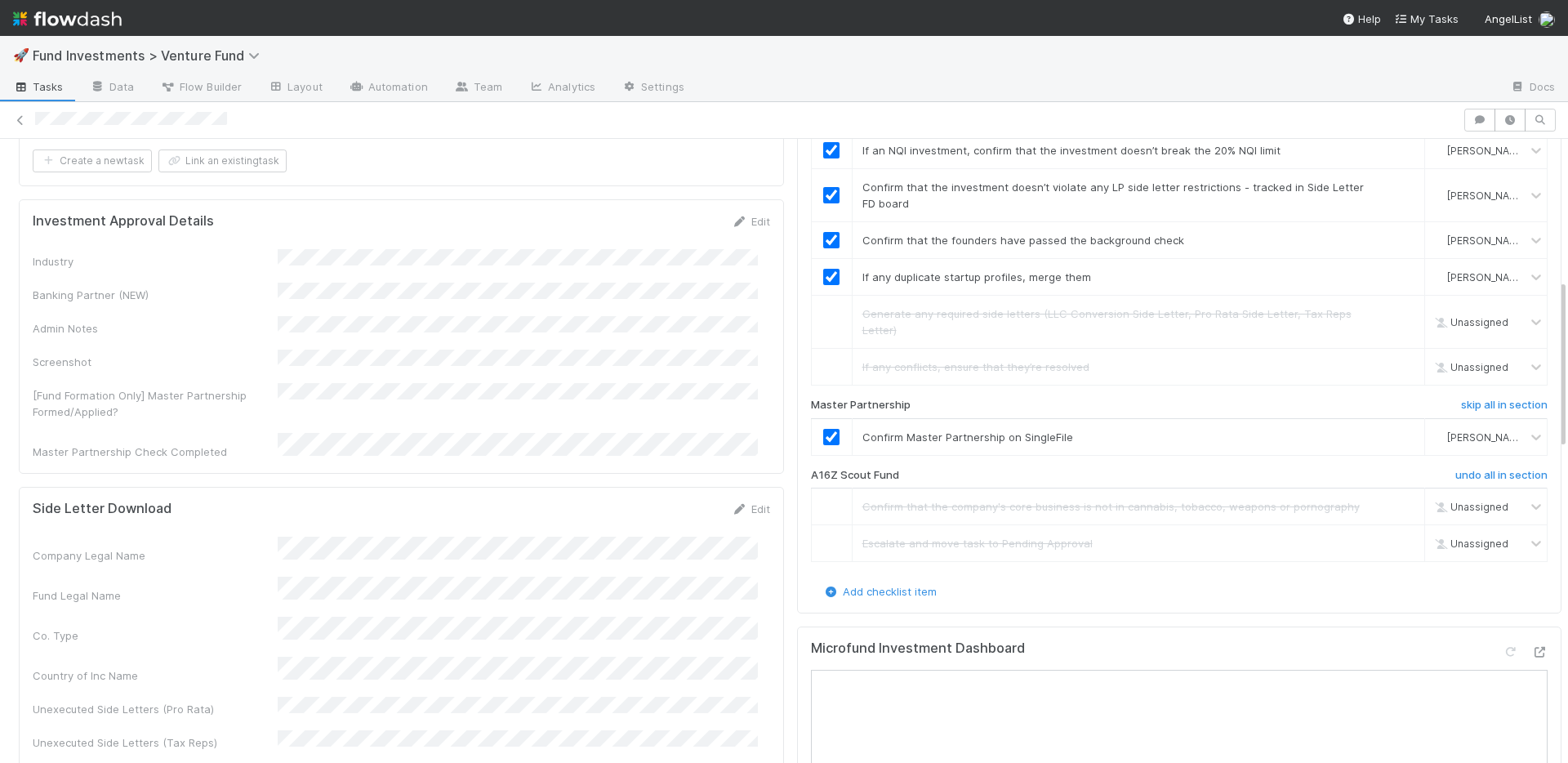
scroll to position [0, 0]
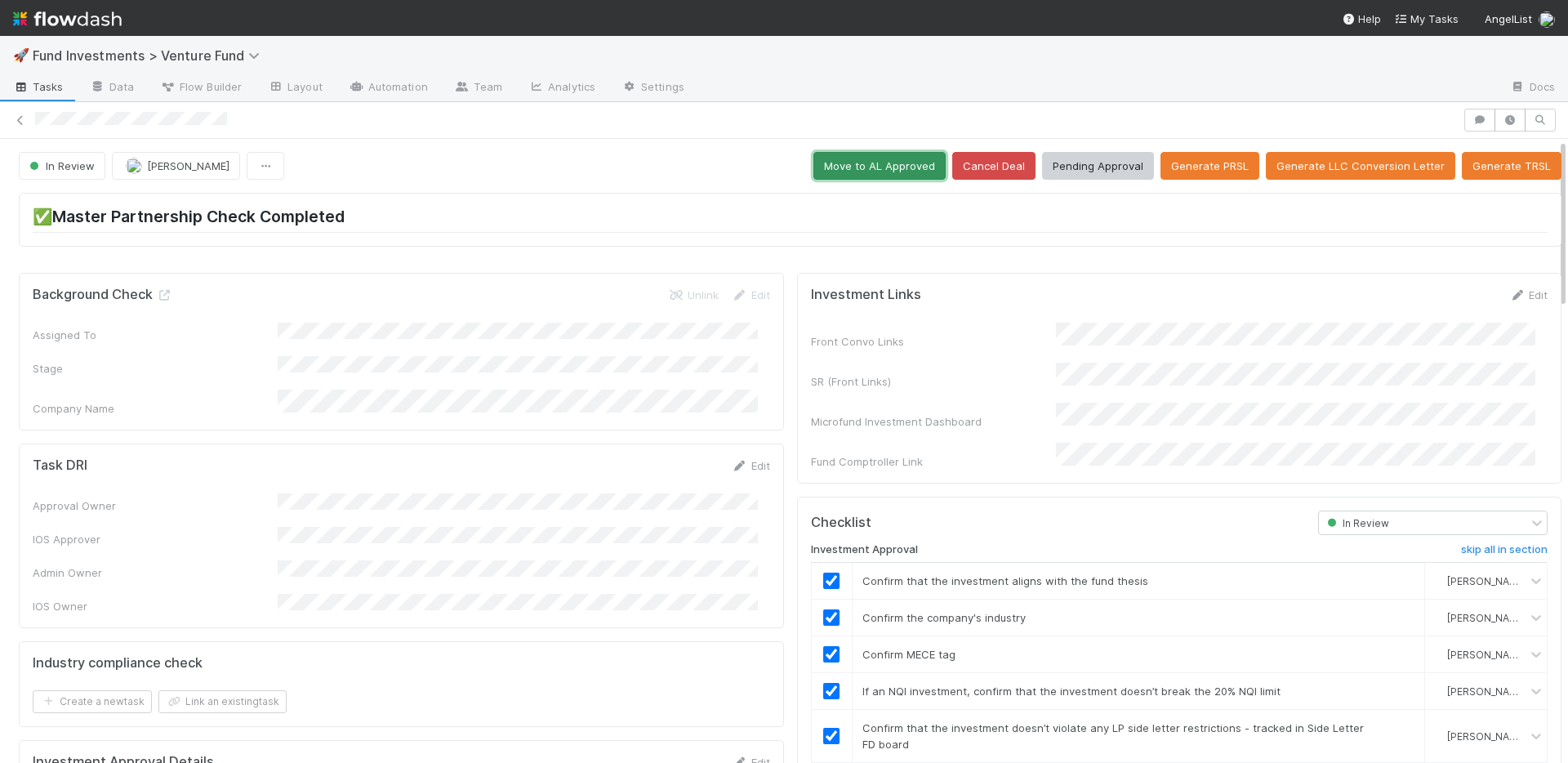
click at [842, 166] on button "Move to AL Approved" at bounding box center [879, 166] width 132 height 28
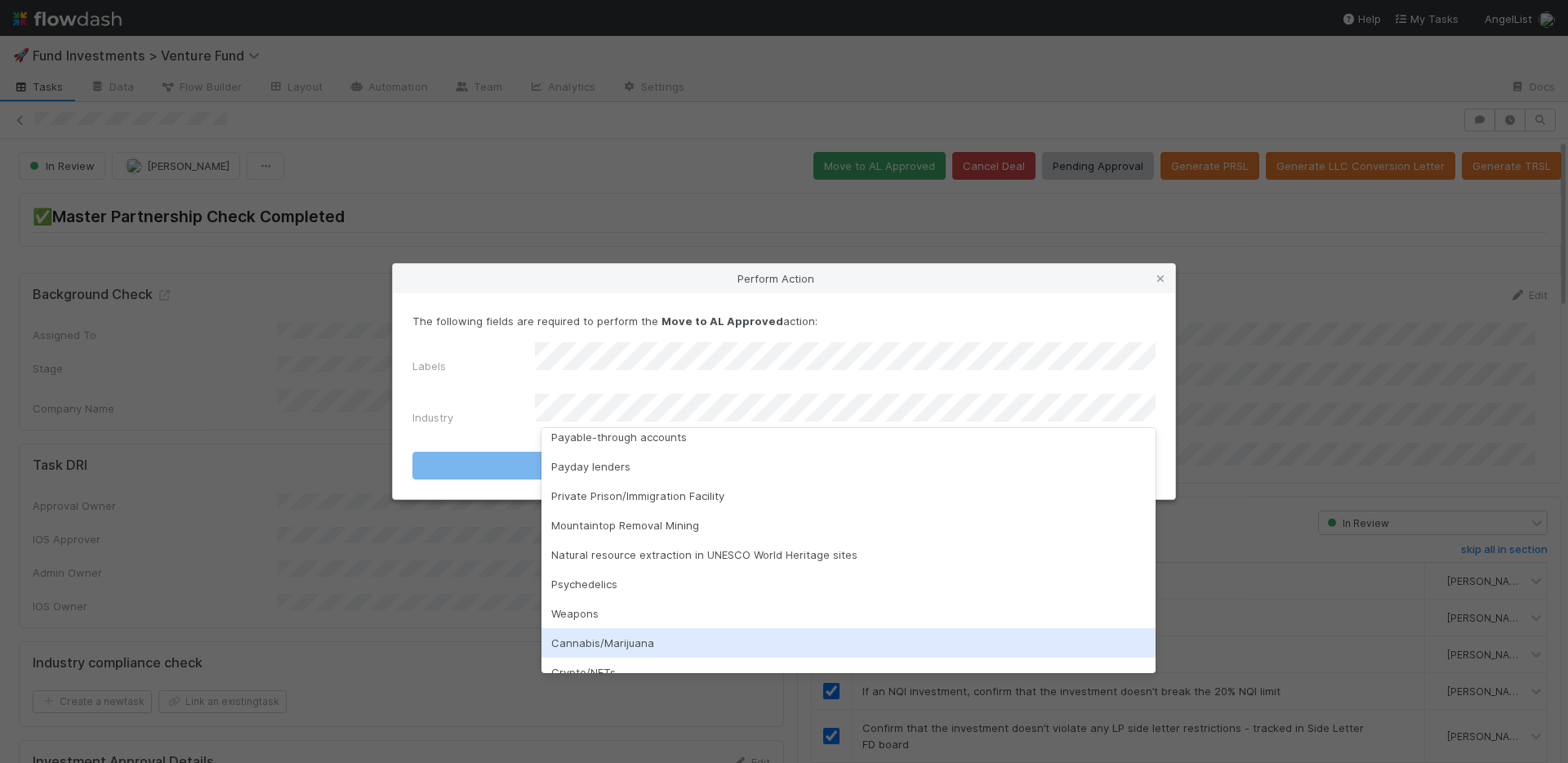
scroll to position [467, 0]
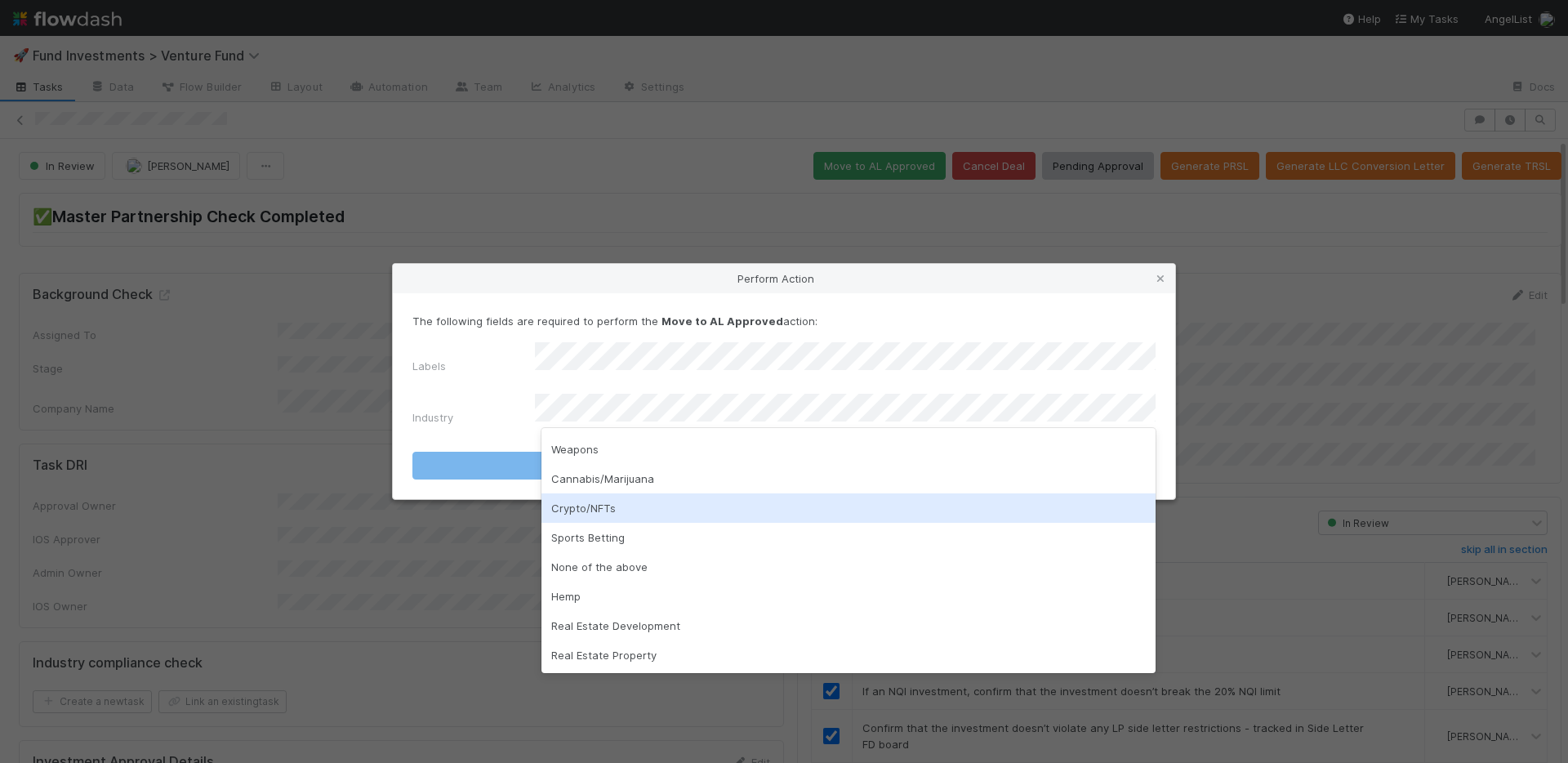
click at [634, 502] on div "Crypto/NFTs" at bounding box center [848, 509] width 614 height 30
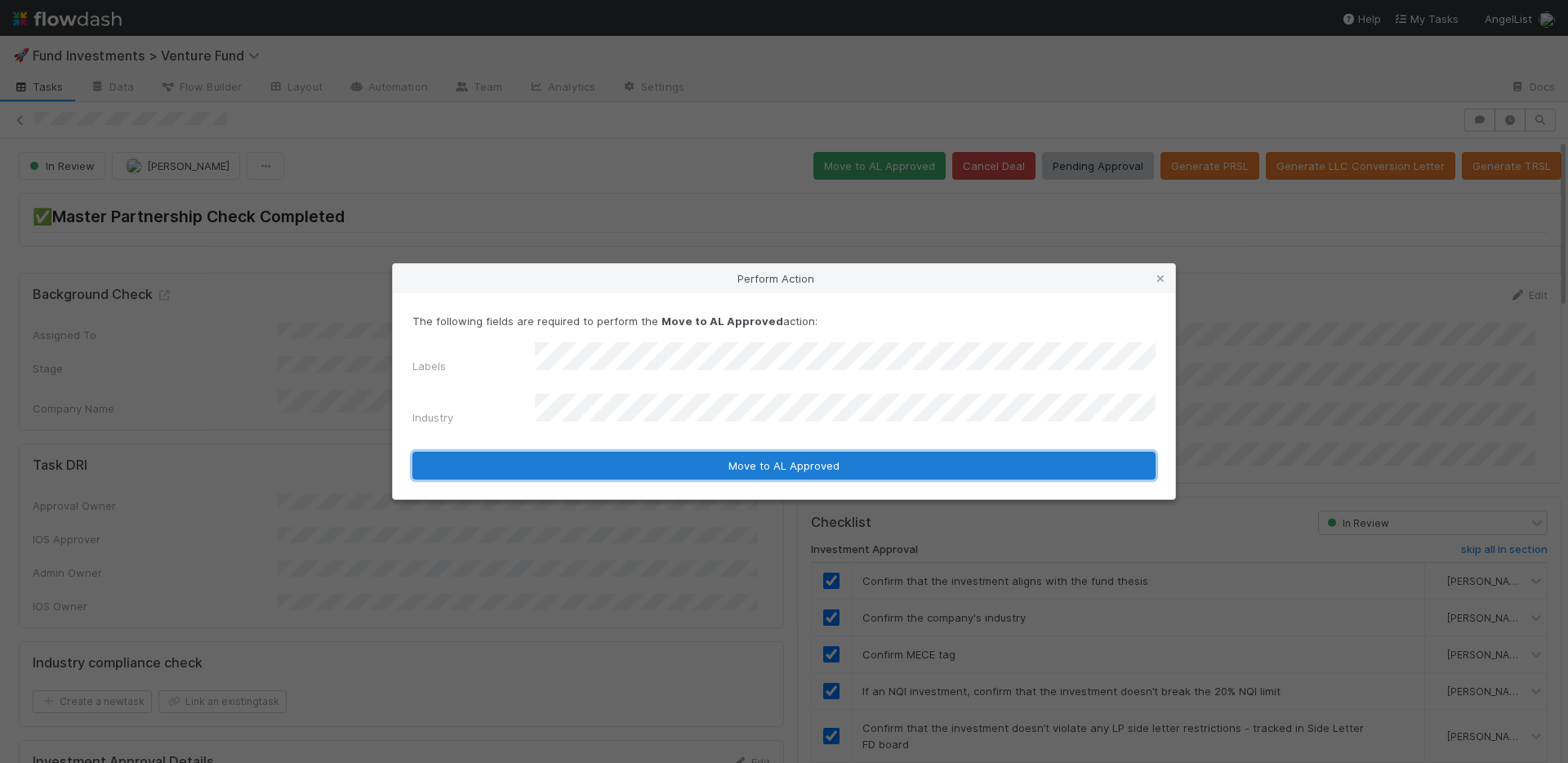
click at [665, 452] on button "Move to AL Approved" at bounding box center [784, 466] width 743 height 28
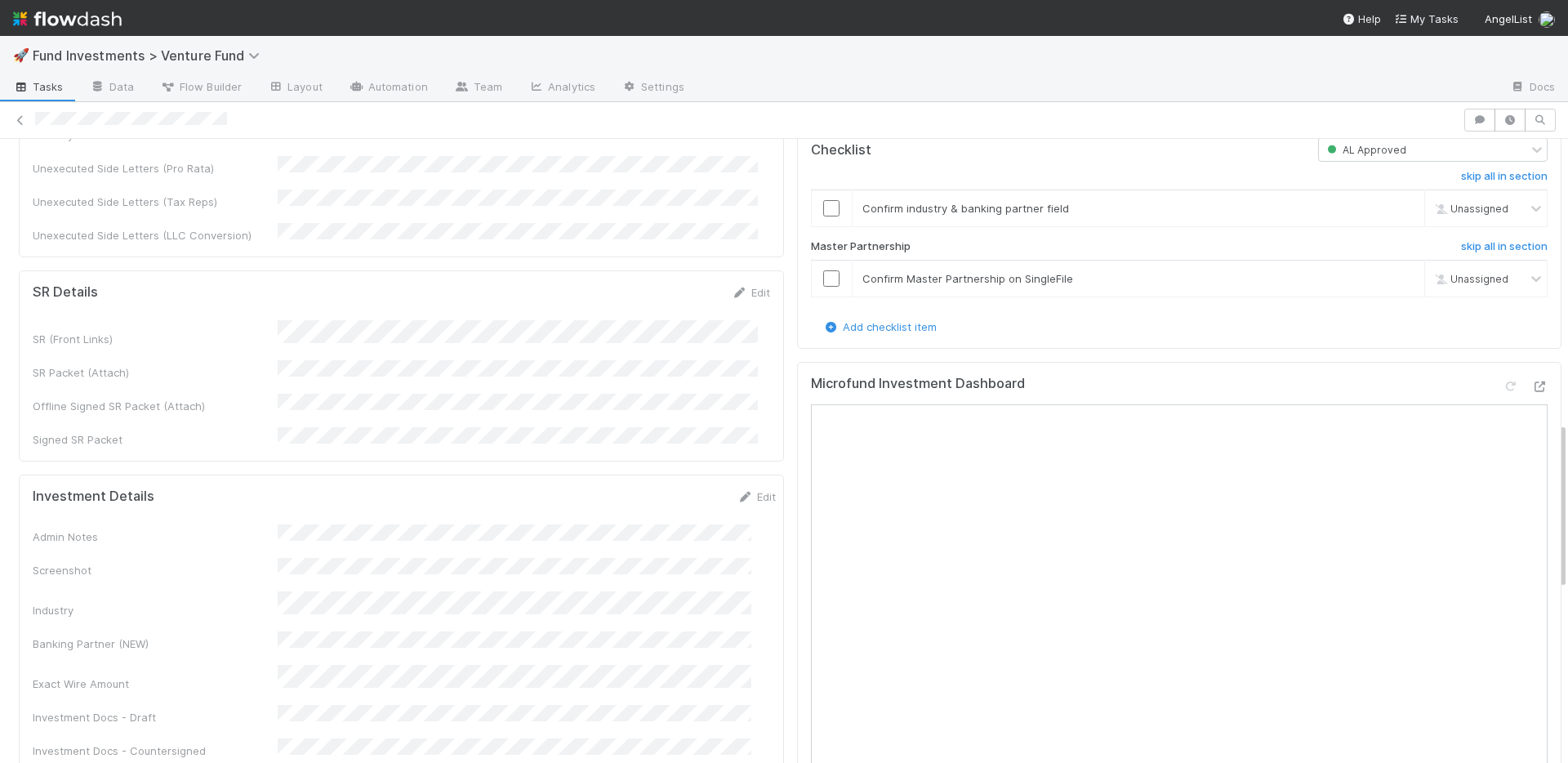
scroll to position [1057, 0]
drag, startPoint x: 819, startPoint y: 292, endPoint x: 819, endPoint y: 263, distance: 29.0
click at [823, 285] on input "checkbox" at bounding box center [831, 277] width 17 height 17
click at [823, 215] on input "checkbox" at bounding box center [831, 206] width 17 height 17
checkbox input "true"
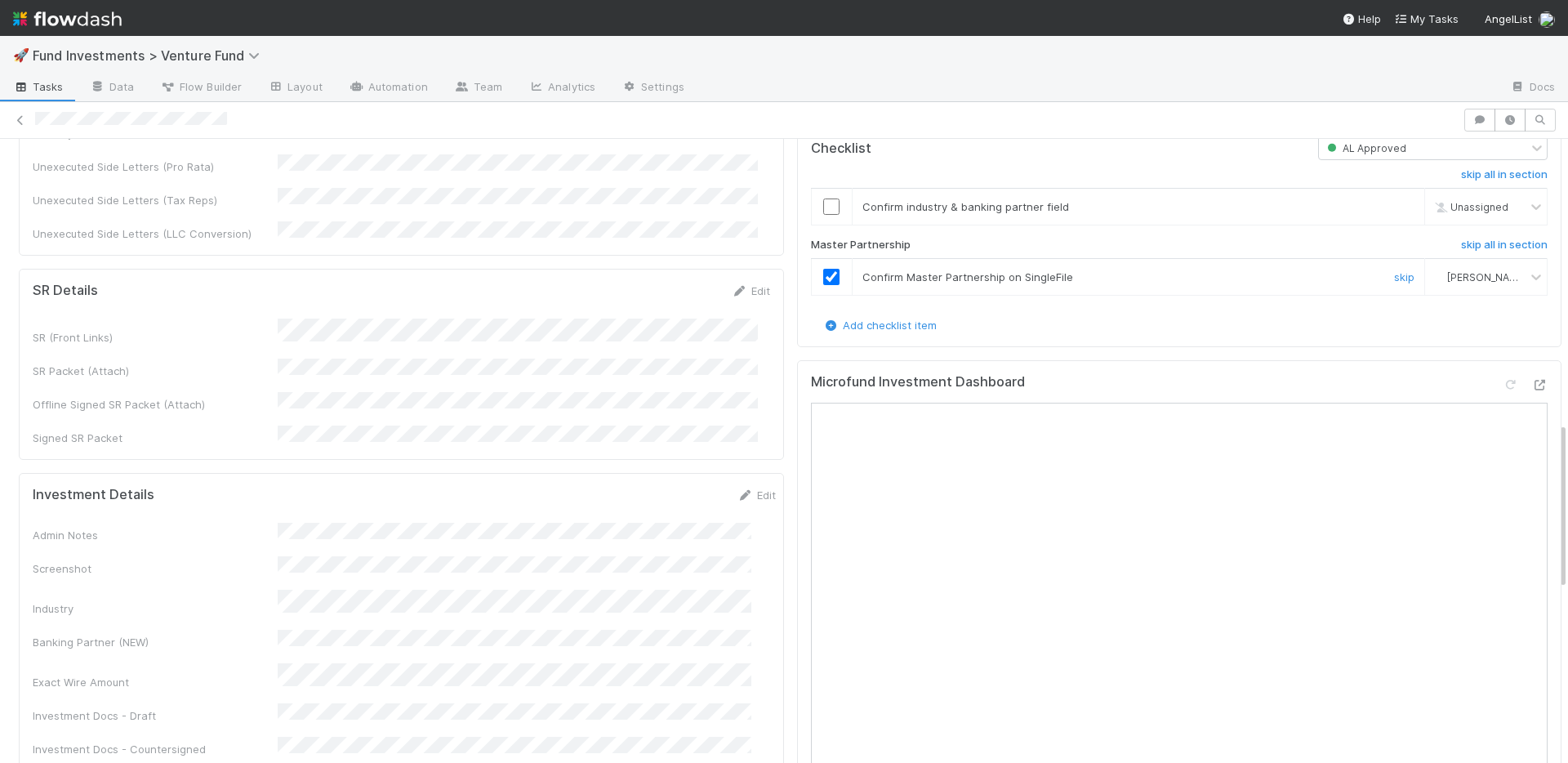
click at [823, 285] on input "checkbox" at bounding box center [831, 277] width 17 height 17
click at [823, 215] on input "checkbox" at bounding box center [831, 206] width 17 height 17
click at [823, 285] on input "checkbox" at bounding box center [831, 277] width 17 height 17
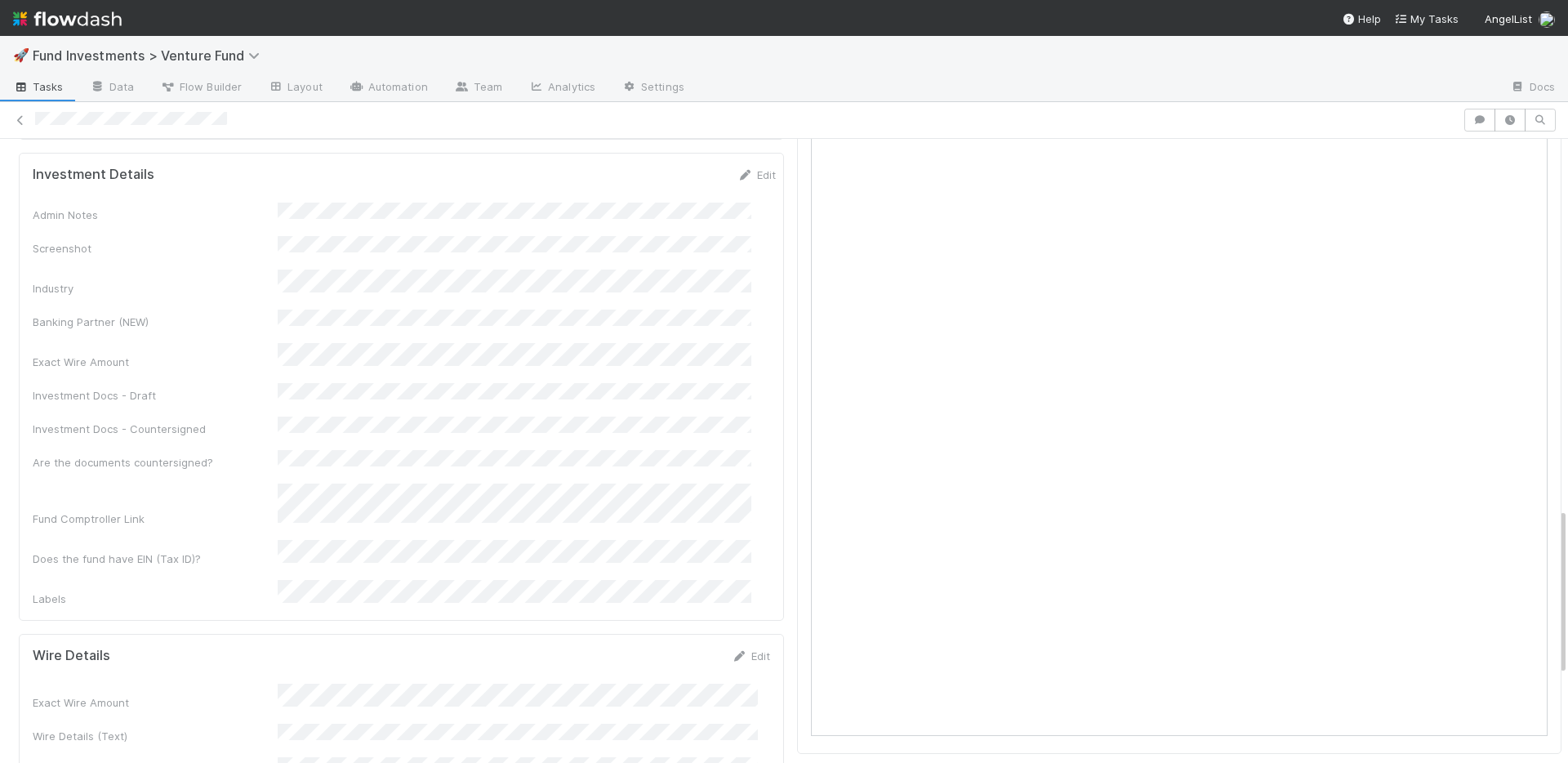
scroll to position [1432, 0]
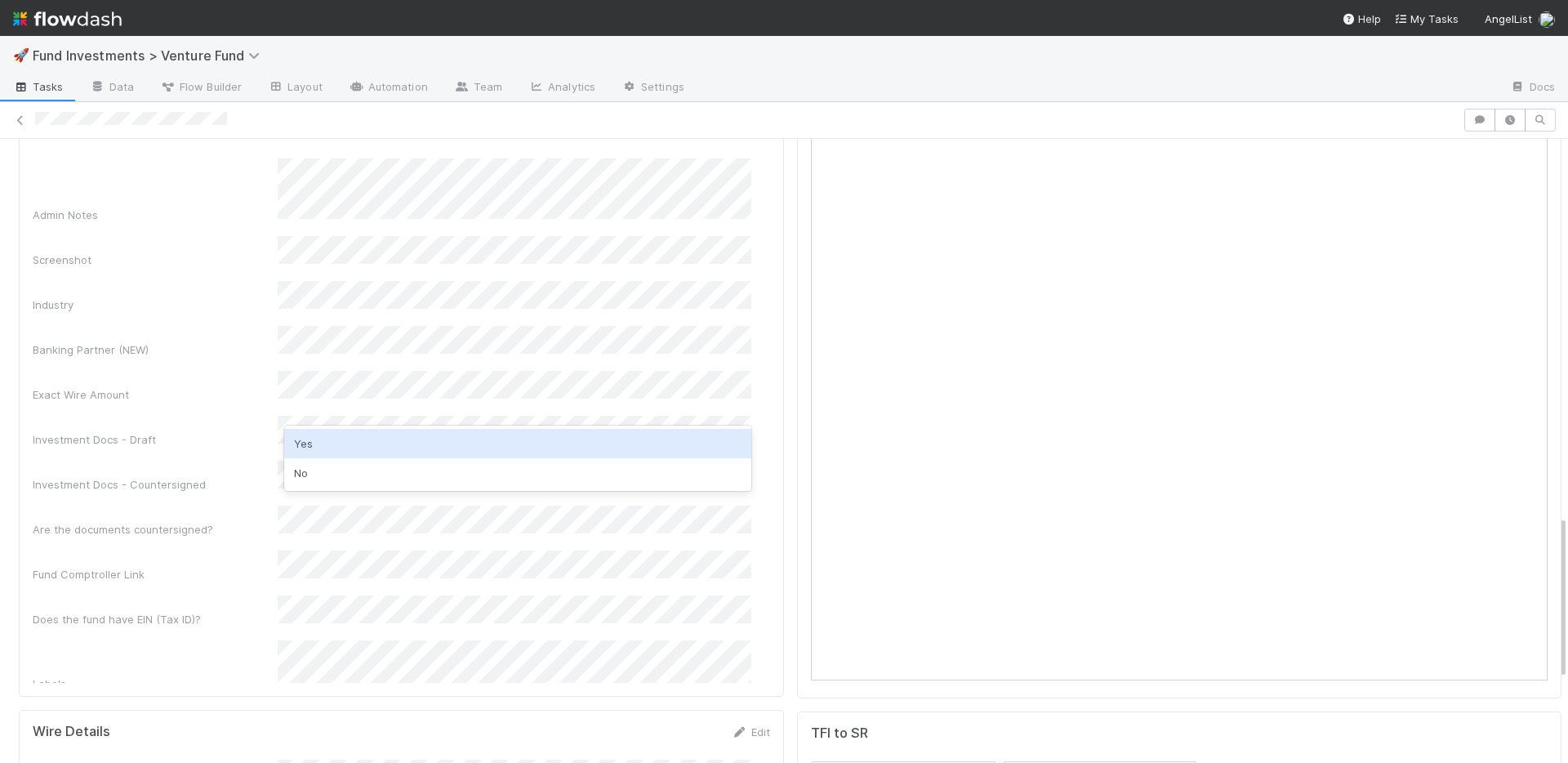
click at [376, 438] on div "Yes" at bounding box center [517, 444] width 467 height 30
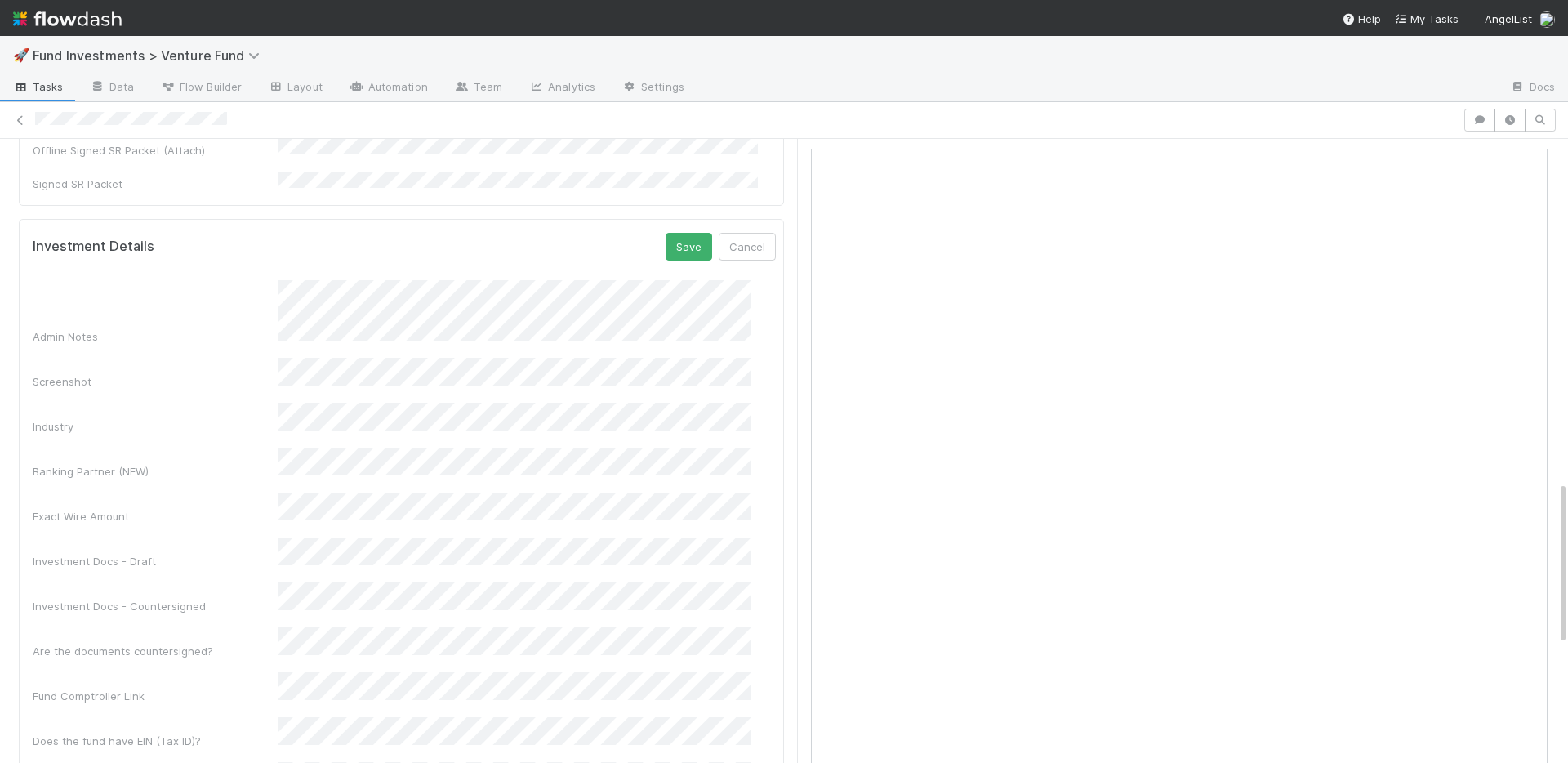
scroll to position [1302, 0]
click at [665, 241] on button "Save" at bounding box center [688, 255] width 46 height 28
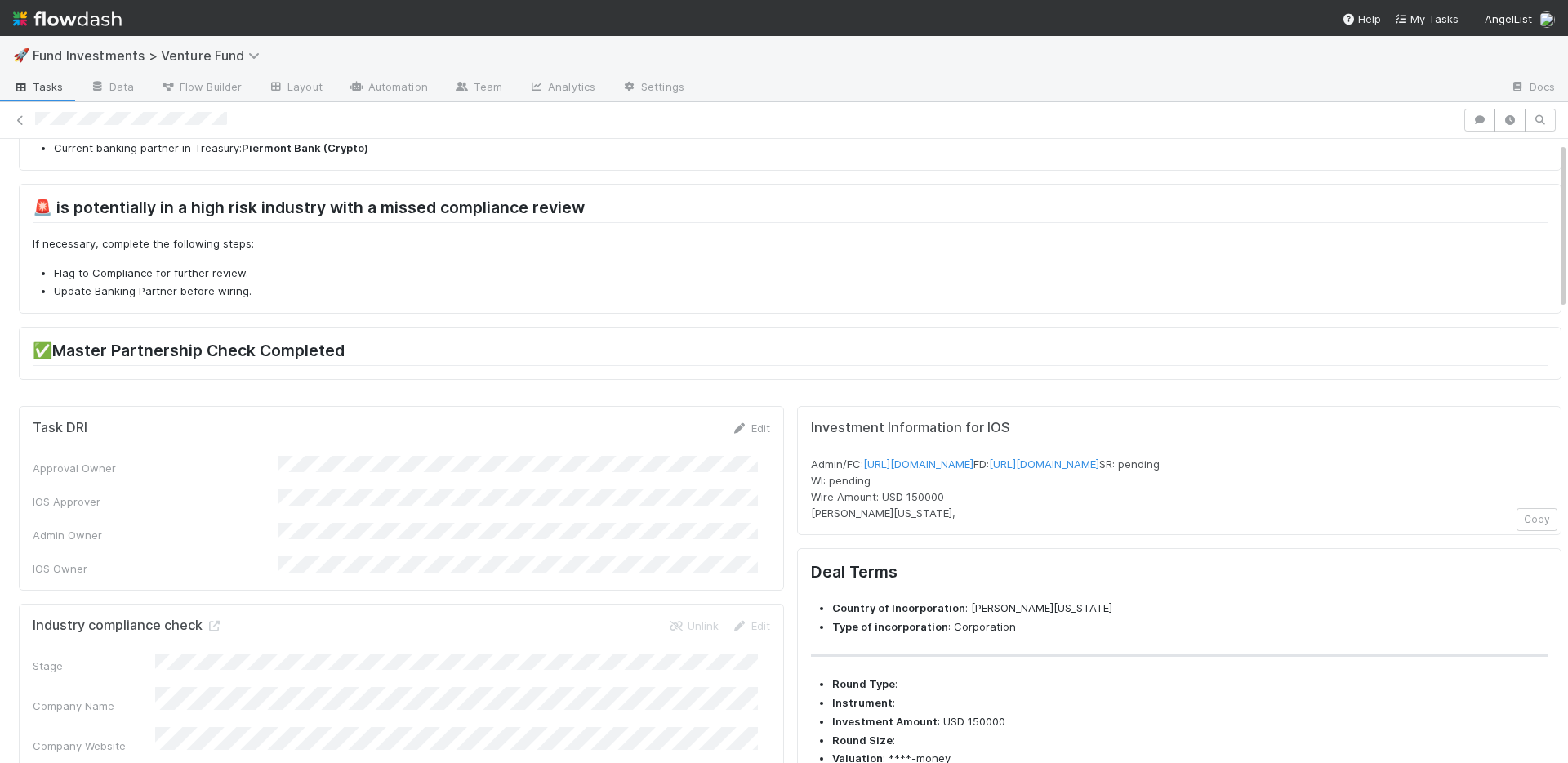
scroll to position [0, 0]
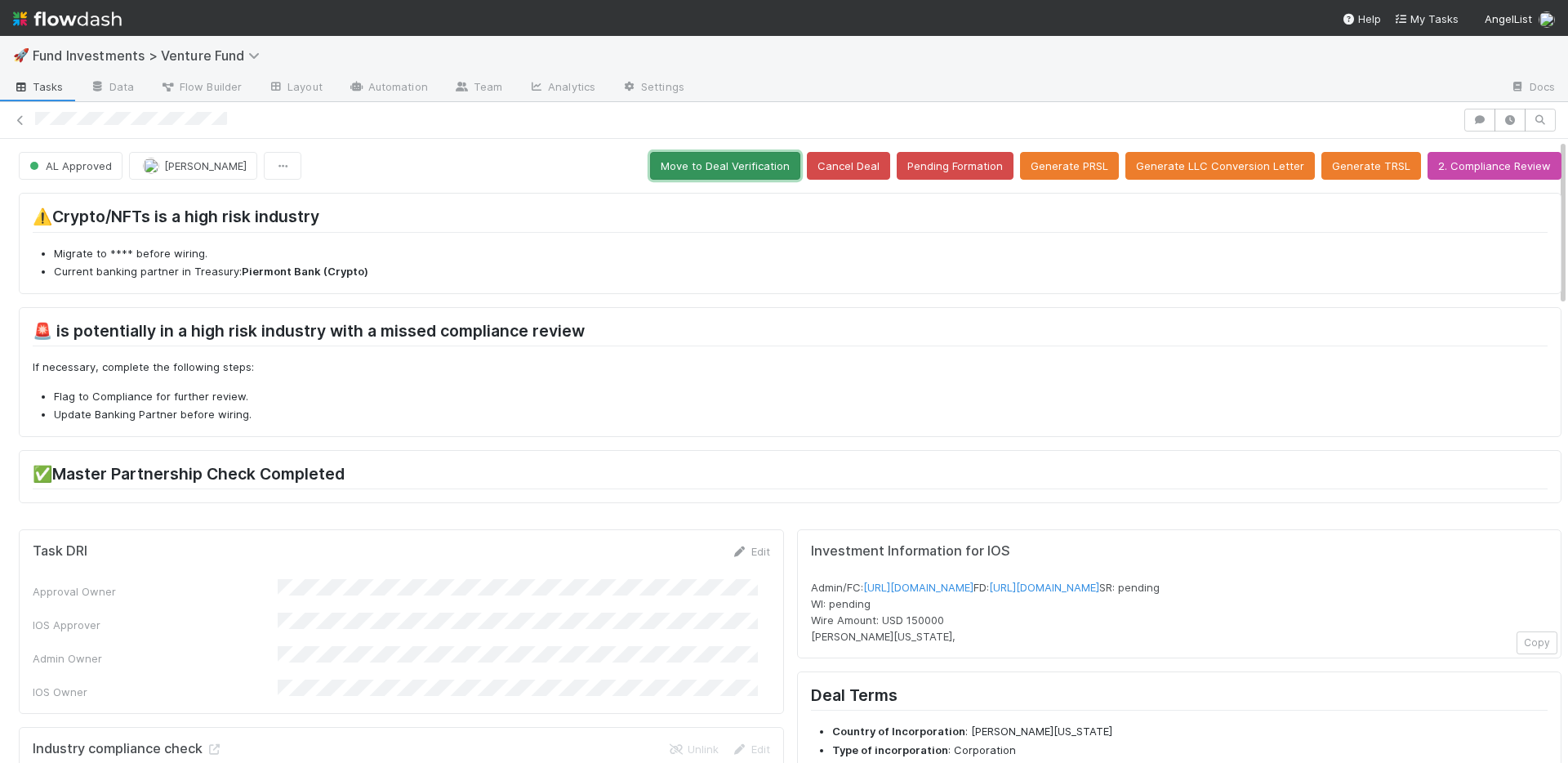
click at [721, 165] on button "Move to Deal Verification" at bounding box center [725, 166] width 150 height 28
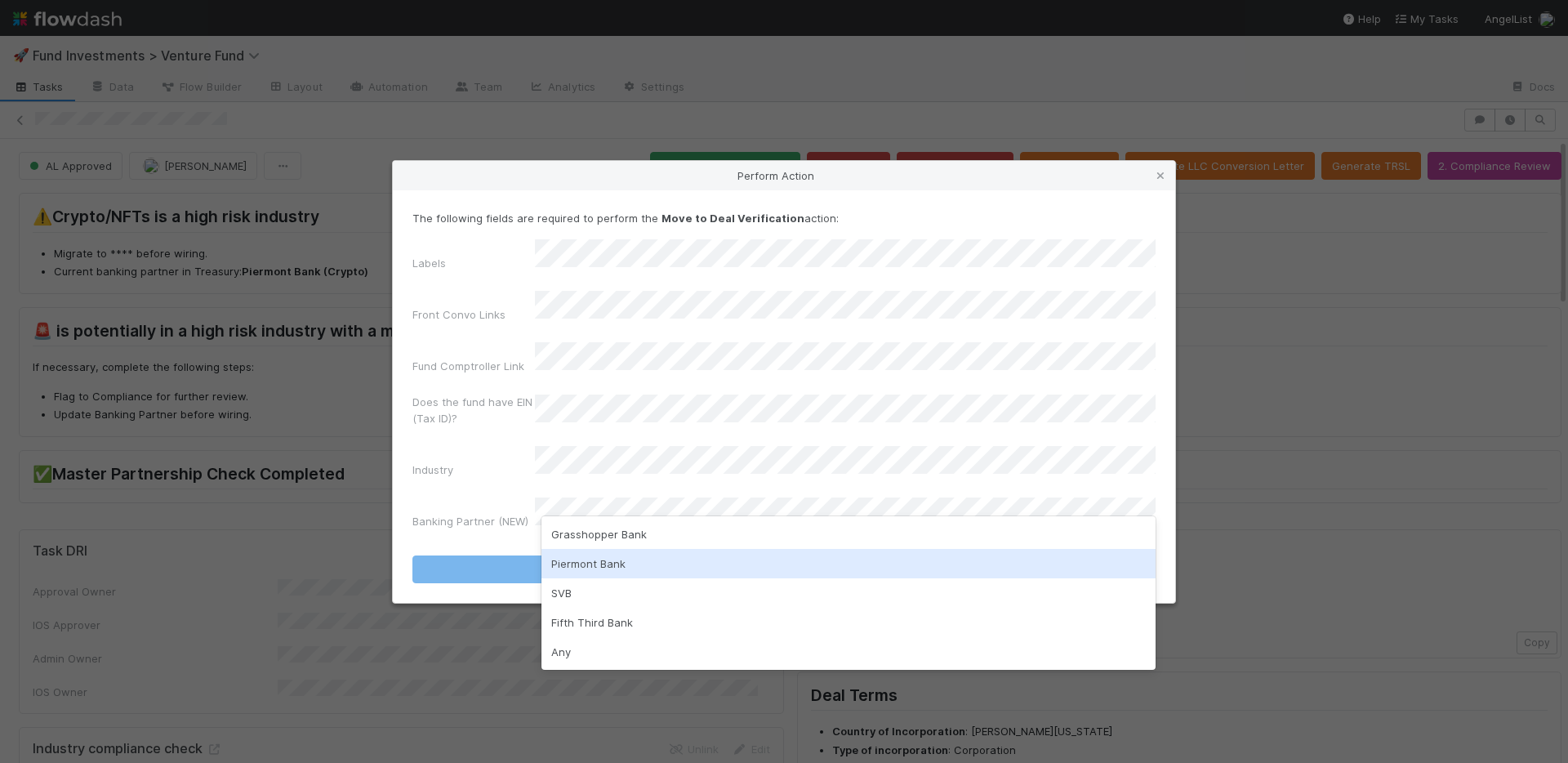
click at [615, 567] on div "Piermont Bank" at bounding box center [848, 564] width 614 height 30
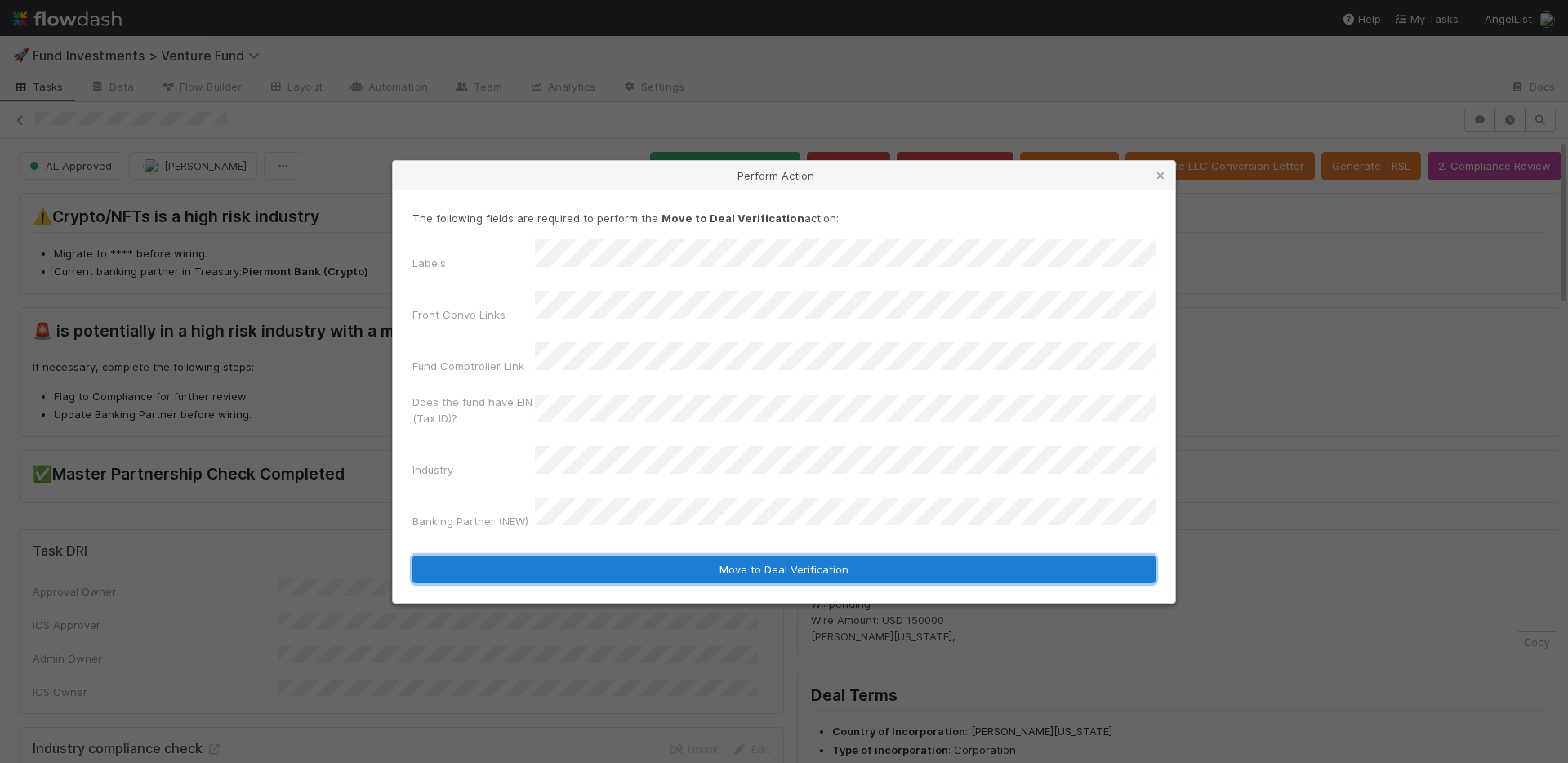
click at [630, 556] on button "Move to Deal Verification" at bounding box center [784, 570] width 743 height 28
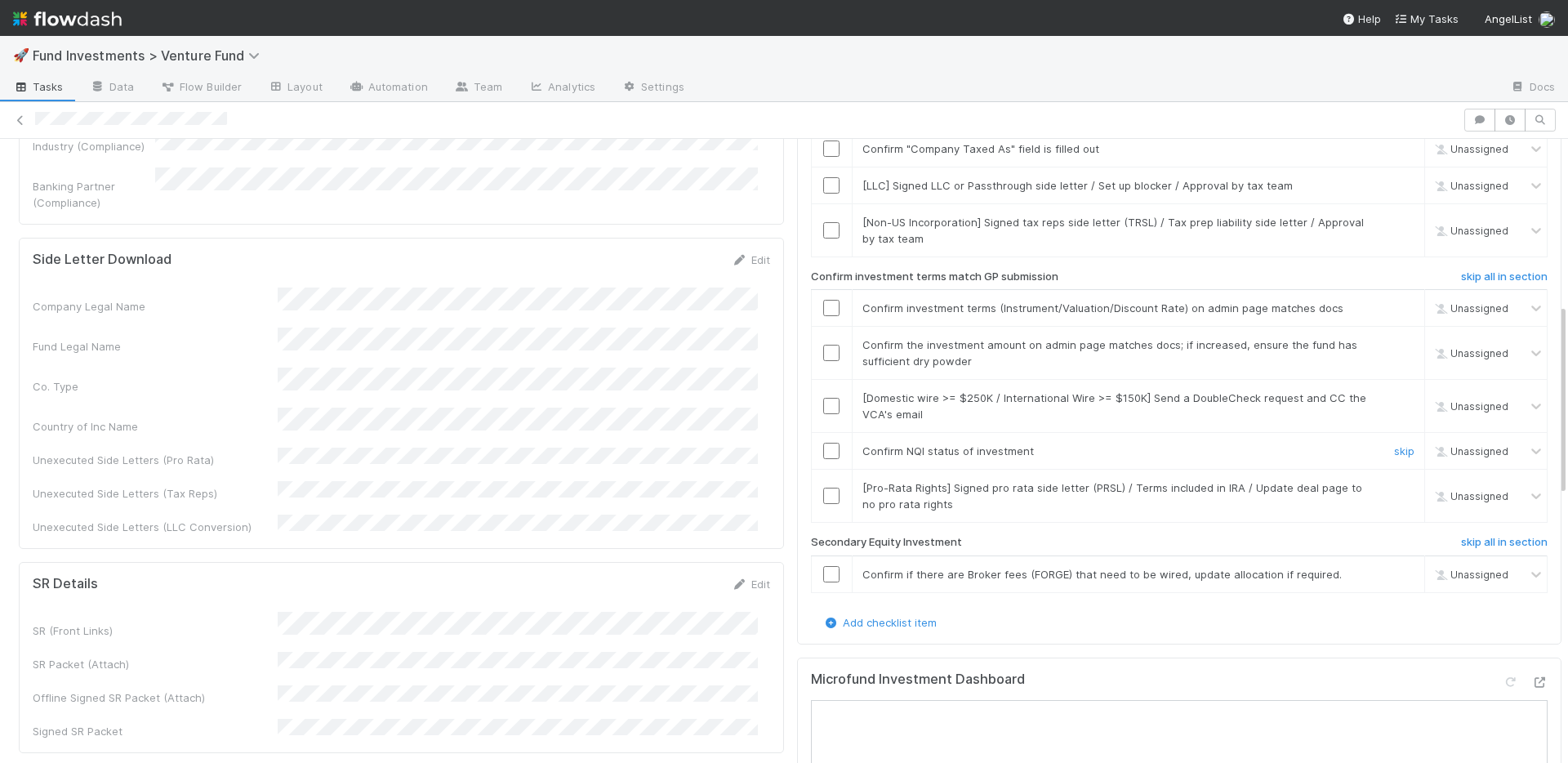
scroll to position [539, 0]
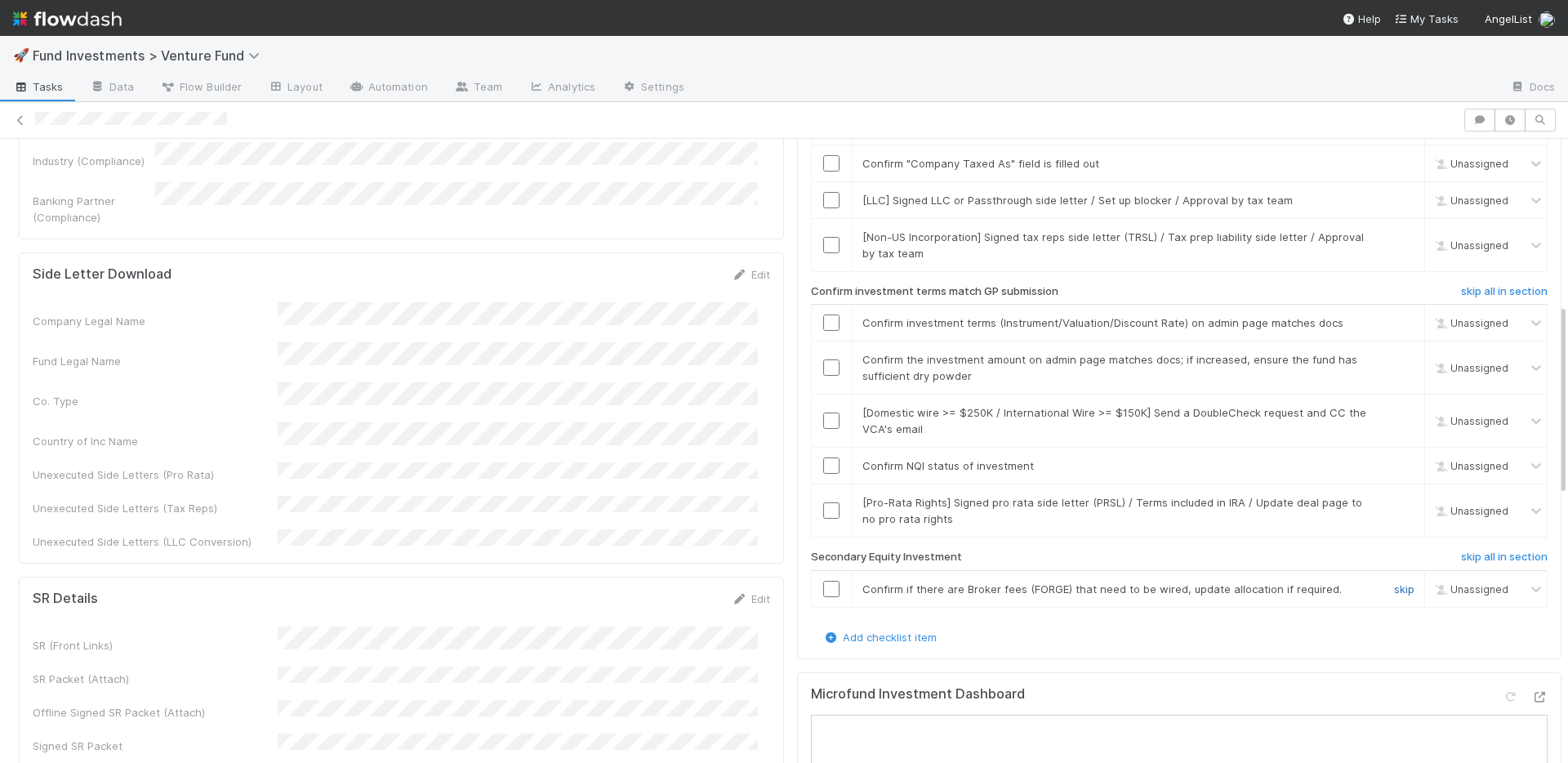
click at [1394, 582] on link "skip" at bounding box center [1403, 588] width 20 height 13
drag, startPoint x: 1384, startPoint y: 485, endPoint x: 1213, endPoint y: 458, distance: 173.1
click at [1394, 496] on link "skip" at bounding box center [1403, 503] width 20 height 13
click at [823, 458] on input "checkbox" at bounding box center [831, 466] width 17 height 17
click at [1394, 406] on link "skip" at bounding box center [1403, 412] width 20 height 13
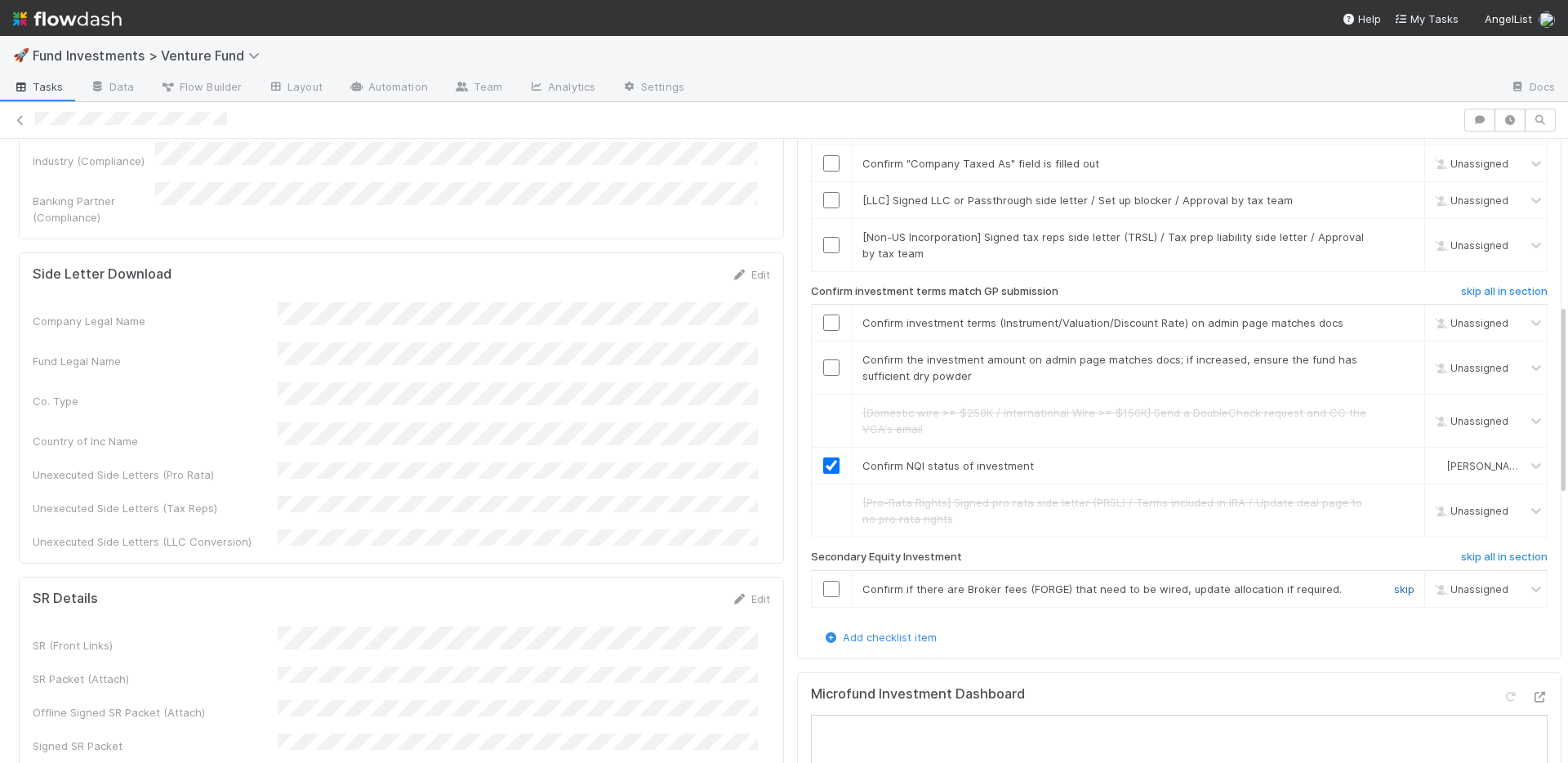
click at [1394, 582] on link "skip" at bounding box center [1403, 588] width 20 height 13
click at [829, 315] on div at bounding box center [832, 323] width 40 height 17
drag, startPoint x: 822, startPoint y: 348, endPoint x: 816, endPoint y: 301, distance: 47.4
click at [823, 360] on input "checkbox" at bounding box center [831, 367] width 17 height 17
click at [823, 315] on input "checkbox" at bounding box center [831, 323] width 17 height 17
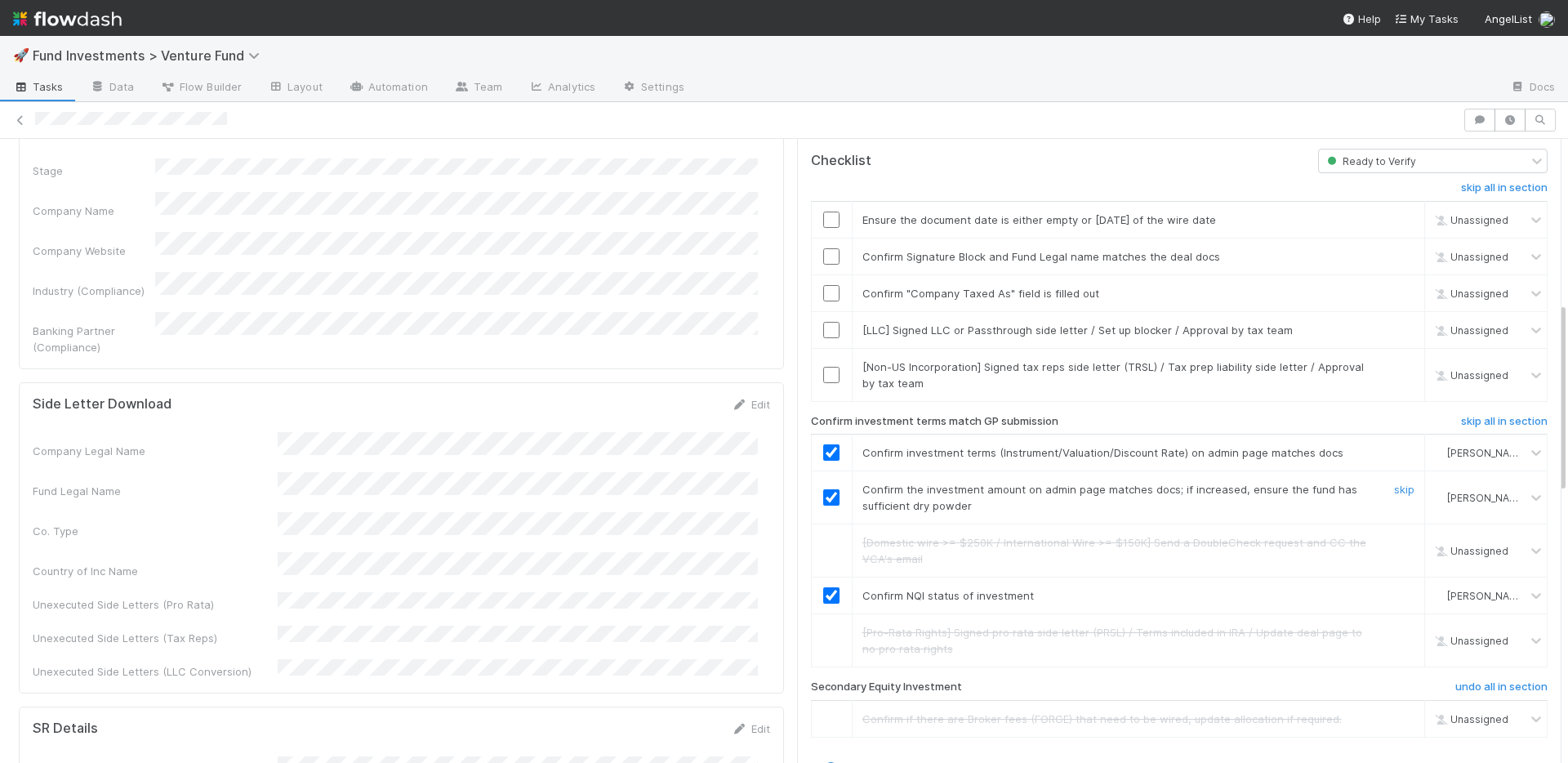
scroll to position [393, 0]
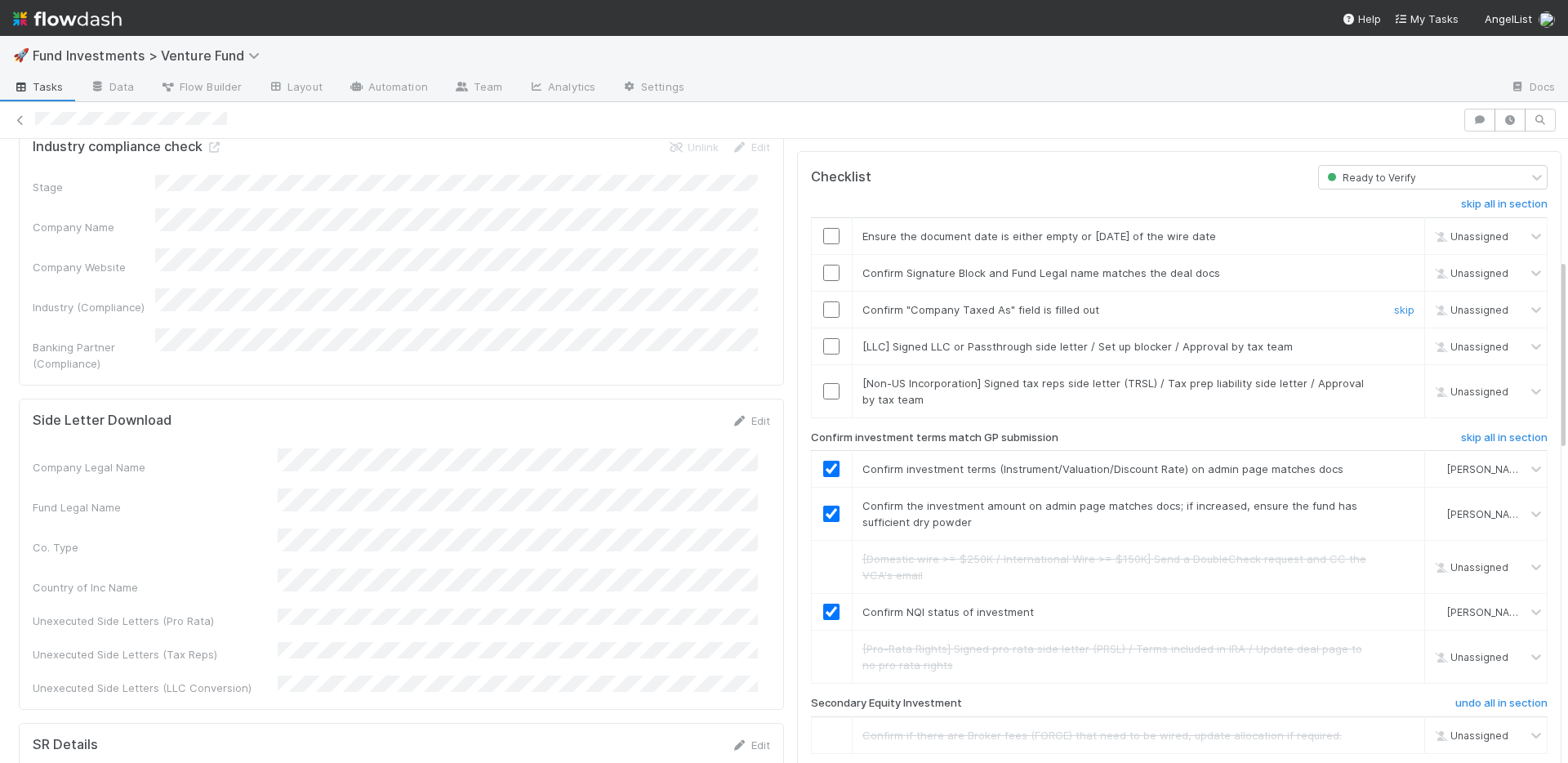
drag, startPoint x: 819, startPoint y: 299, endPoint x: 819, endPoint y: 281, distance: 18.0
click at [823, 302] on input "checkbox" at bounding box center [831, 310] width 17 height 17
click at [823, 265] on input "checkbox" at bounding box center [831, 273] width 17 height 17
click at [823, 228] on input "checkbox" at bounding box center [831, 236] width 17 height 17
drag, startPoint x: 825, startPoint y: 294, endPoint x: 817, endPoint y: 252, distance: 42.8
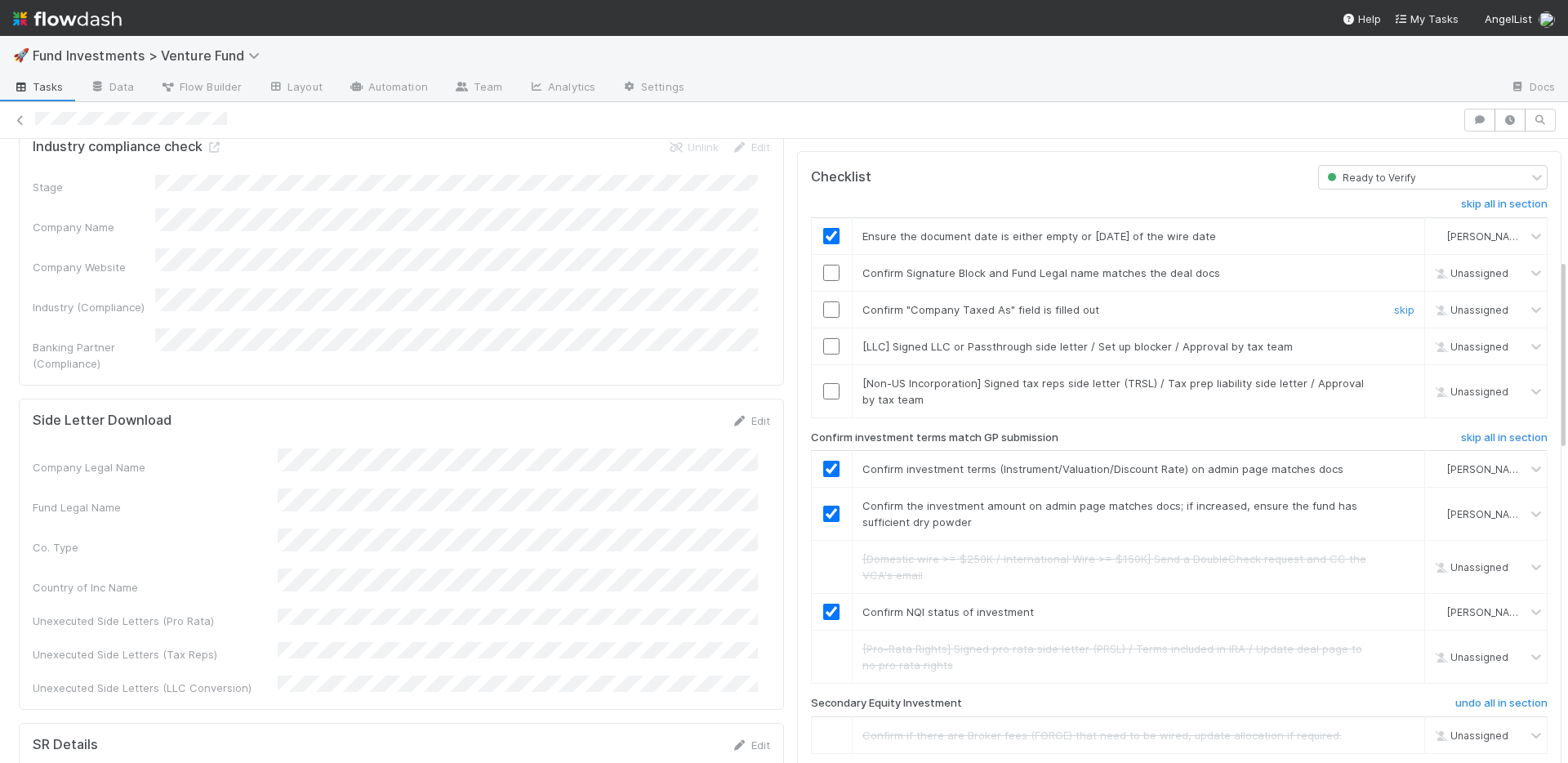
click at [825, 302] on input "checkbox" at bounding box center [831, 310] width 17 height 17
click at [823, 265] on input "checkbox" at bounding box center [831, 273] width 17 height 17
click at [1394, 340] on link "skip" at bounding box center [1403, 346] width 20 height 13
click at [1394, 376] on link "skip" at bounding box center [1403, 382] width 20 height 13
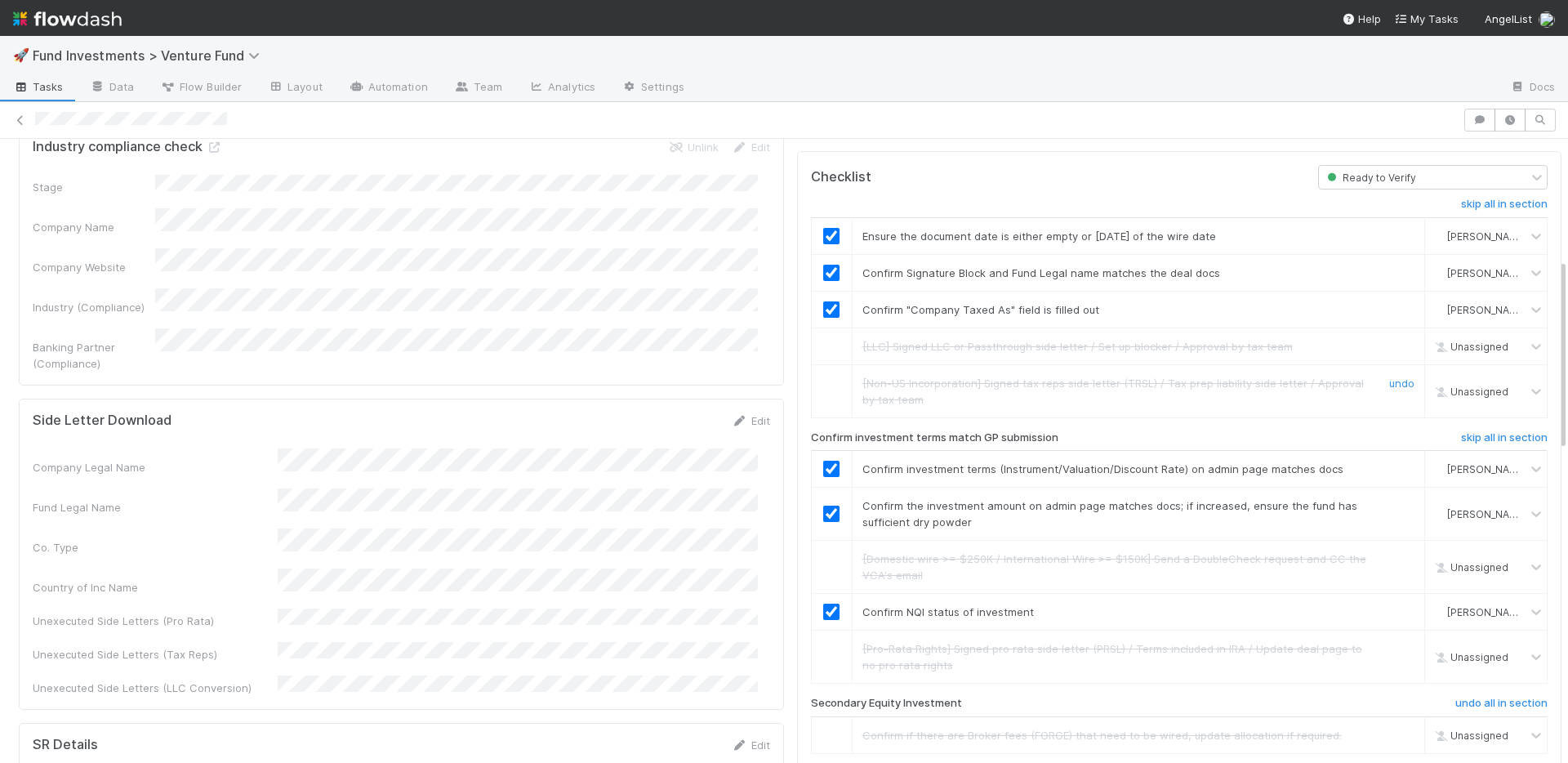
scroll to position [0, 0]
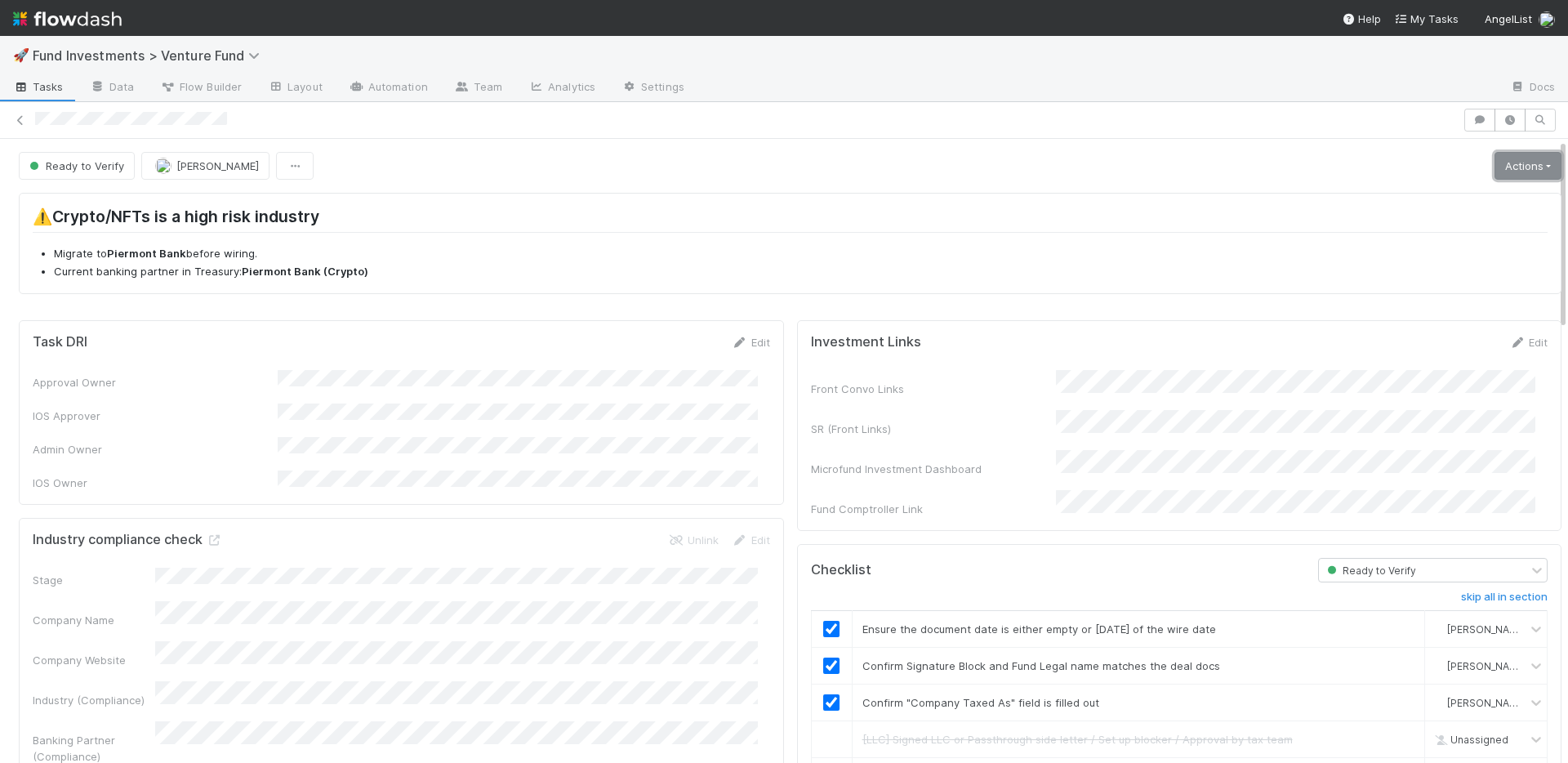
click at [1497, 166] on link "Actions" at bounding box center [1528, 166] width 67 height 28
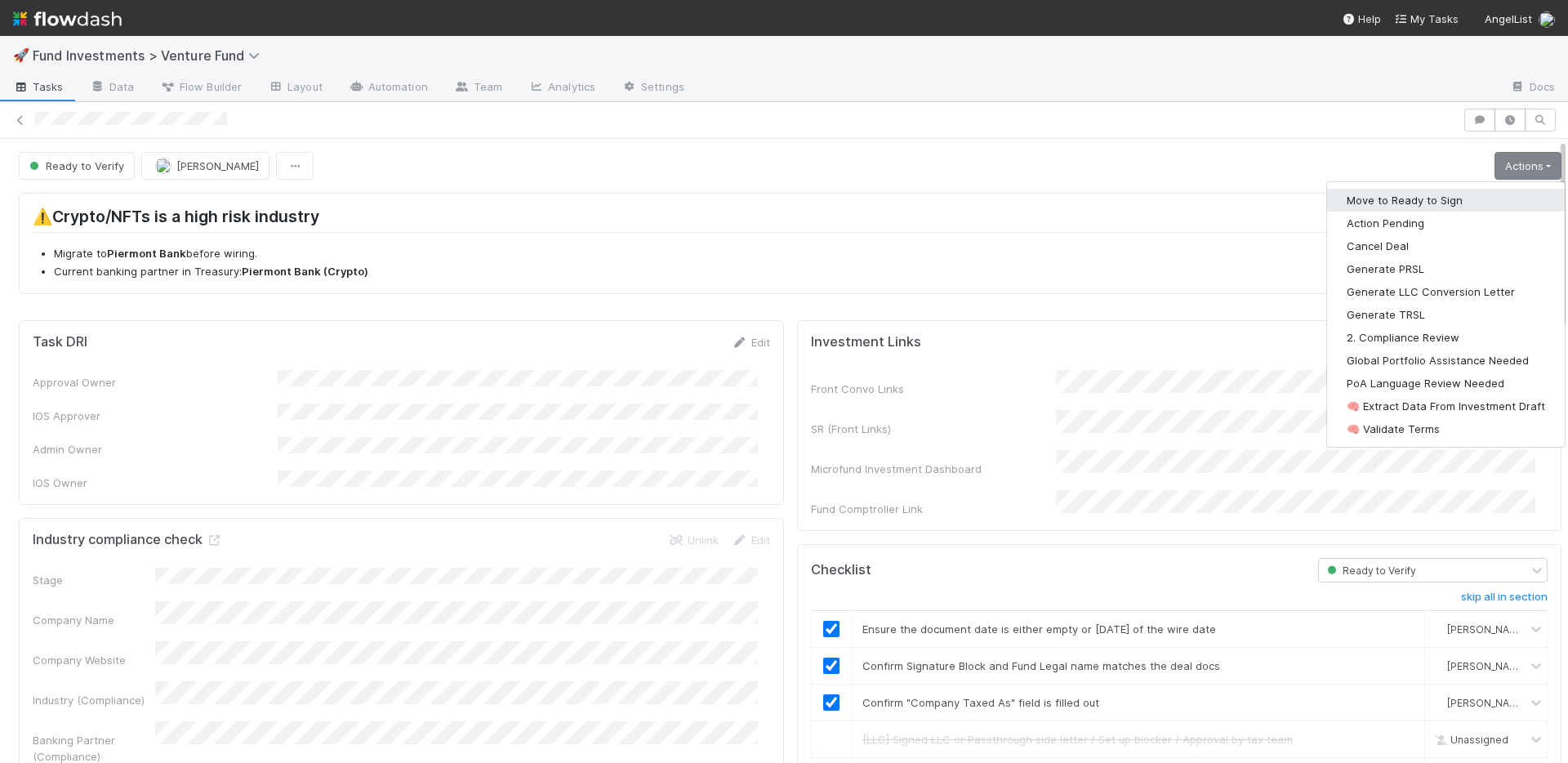
click at [1452, 195] on button "Move to Ready to Sign" at bounding box center [1445, 200] width 238 height 23
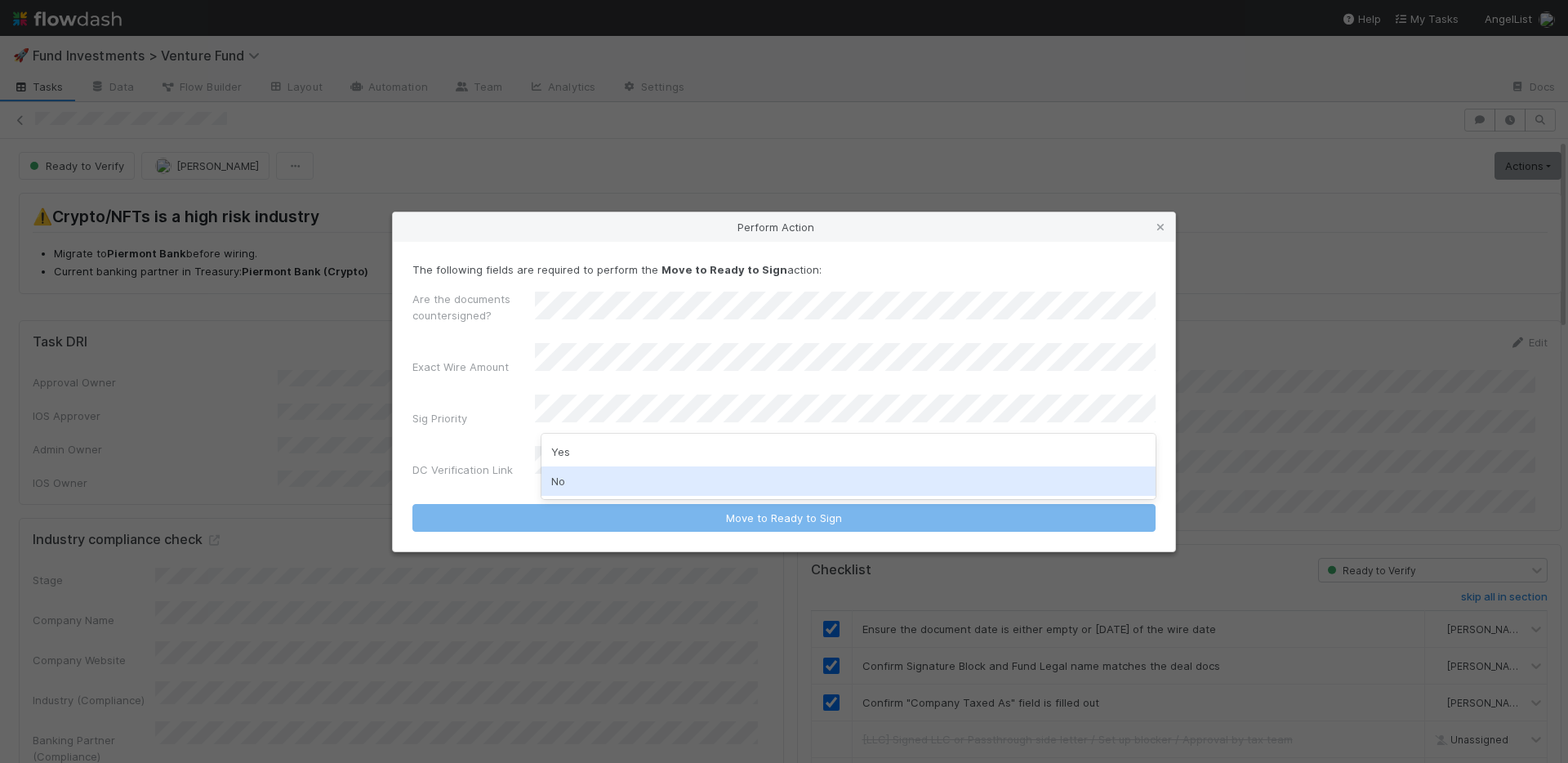
drag, startPoint x: 615, startPoint y: 481, endPoint x: 615, endPoint y: 468, distance: 13.0
click at [615, 481] on div "No" at bounding box center [848, 481] width 614 height 30
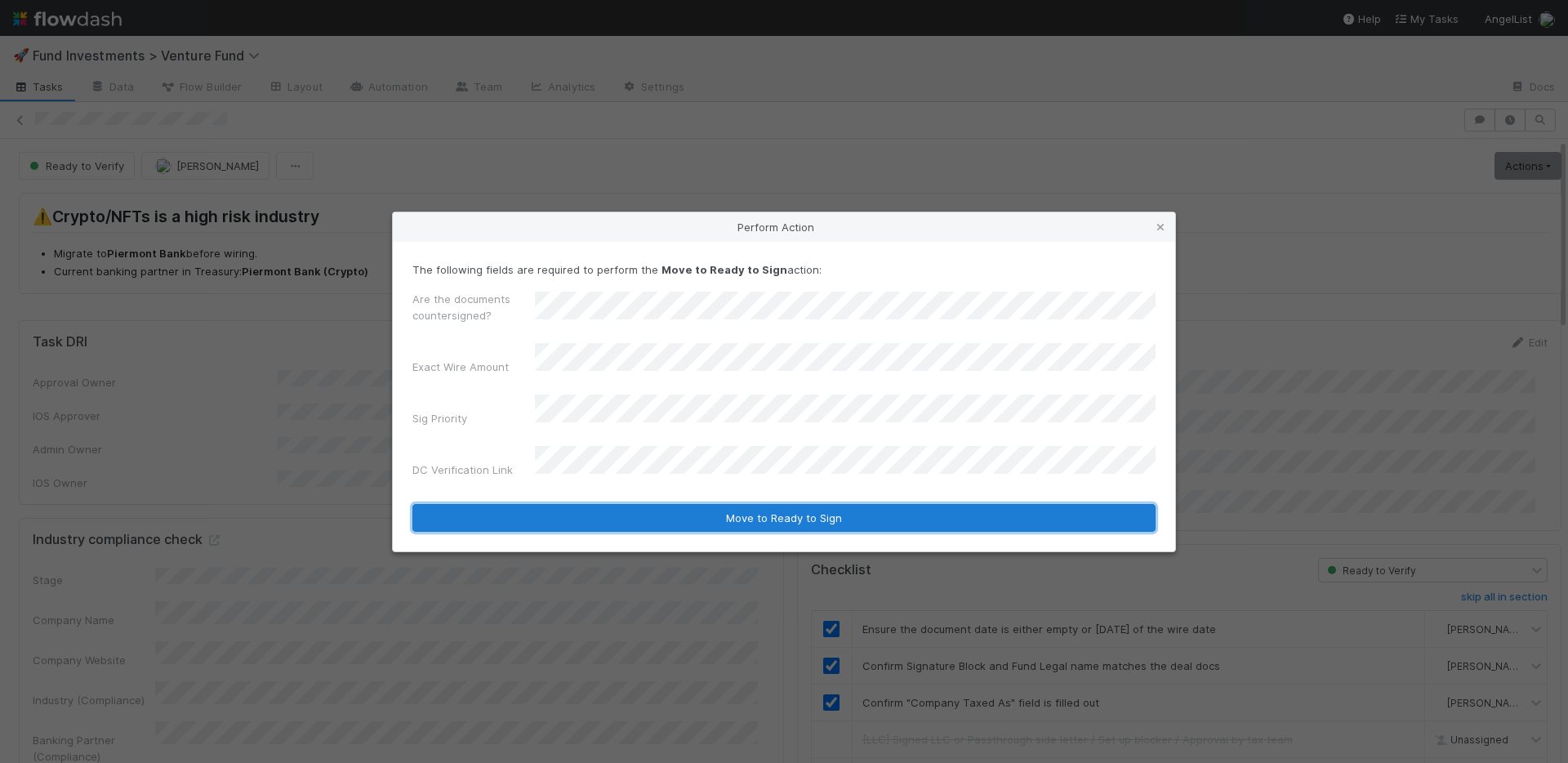
click at [696, 507] on button "Move to Ready to Sign" at bounding box center [784, 518] width 743 height 28
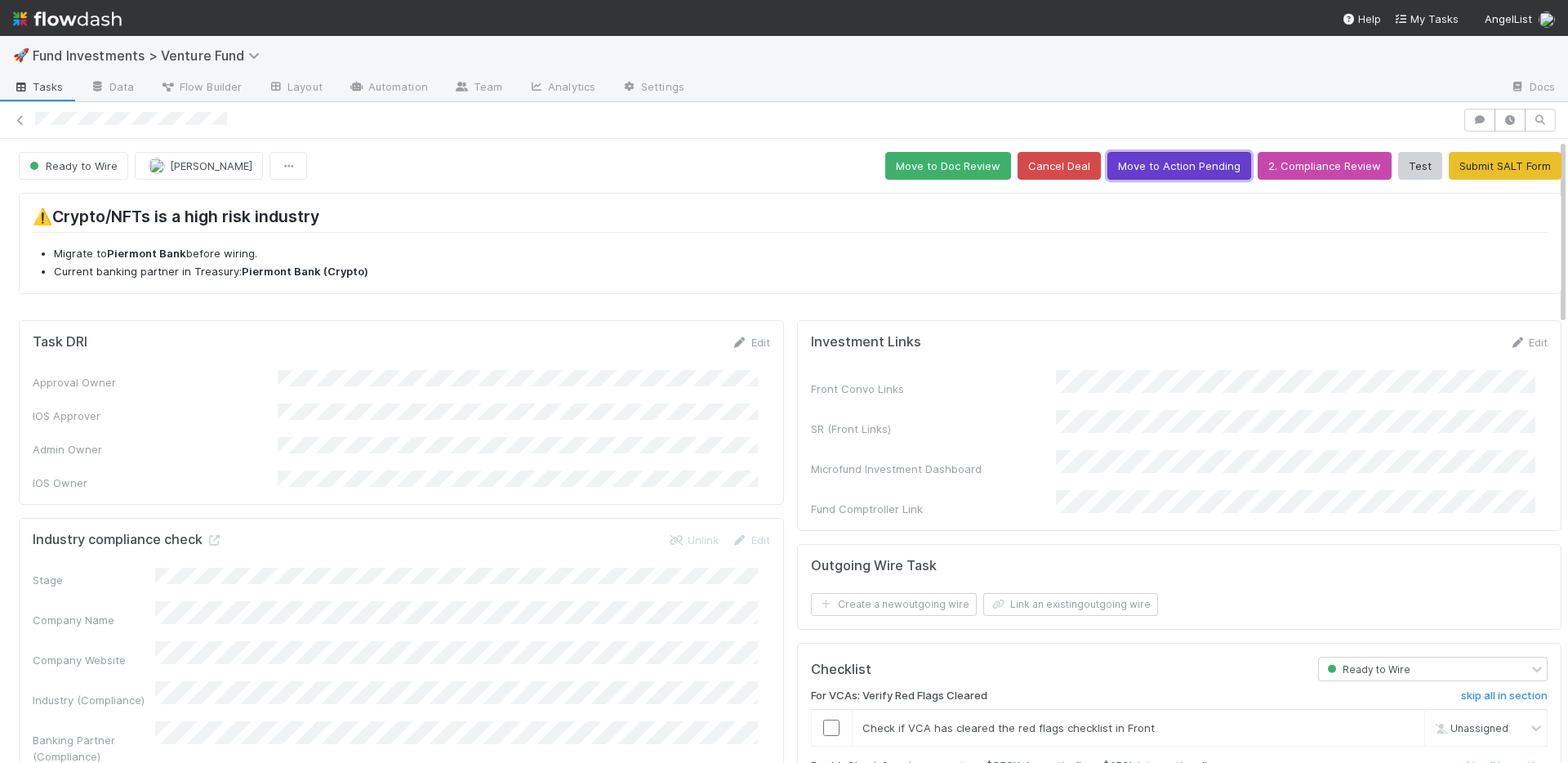
click at [1165, 168] on button "Move to Action Pending" at bounding box center [1179, 166] width 144 height 28
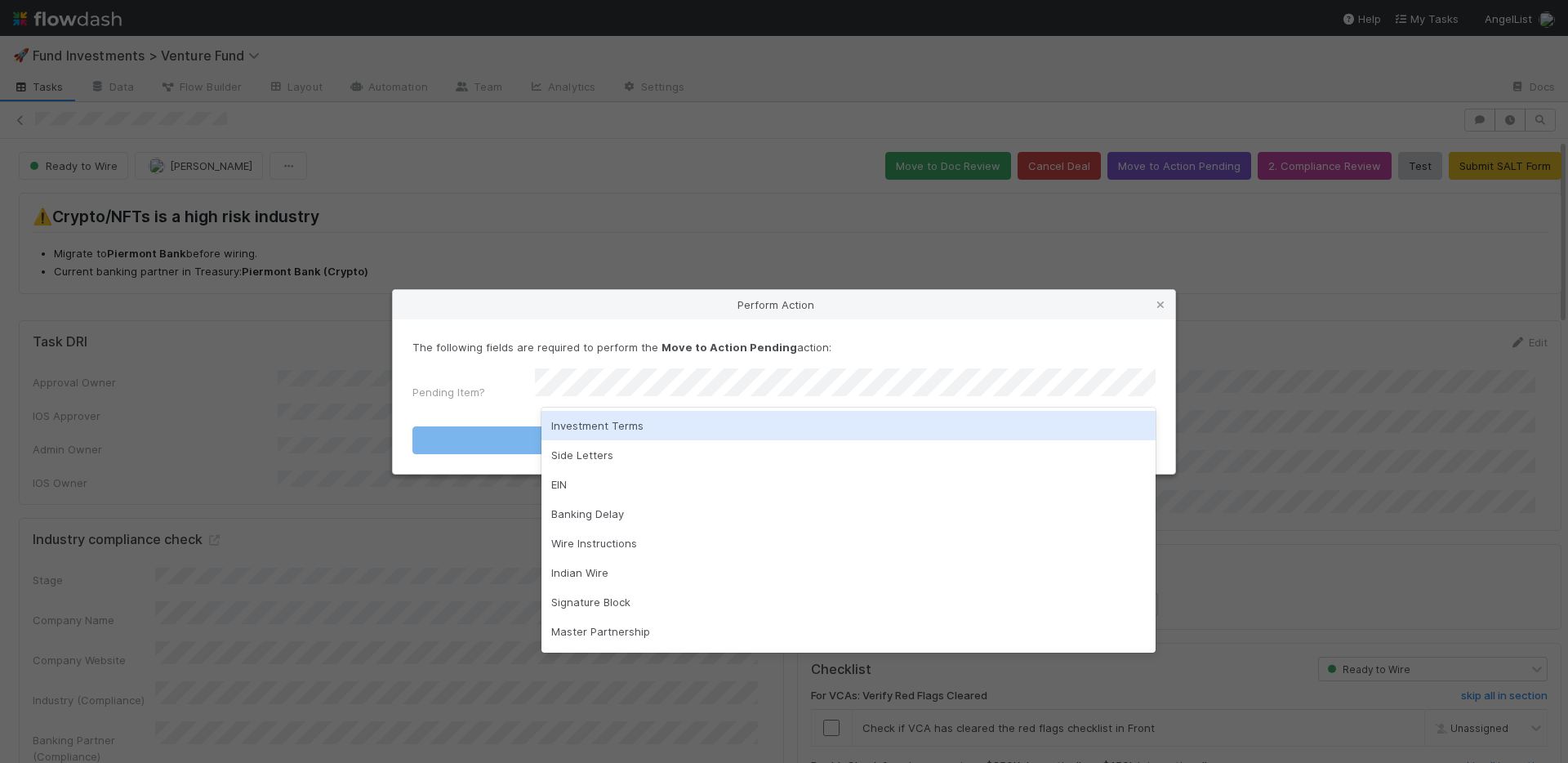
click at [659, 427] on div "Investment Terms" at bounding box center [848, 426] width 614 height 30
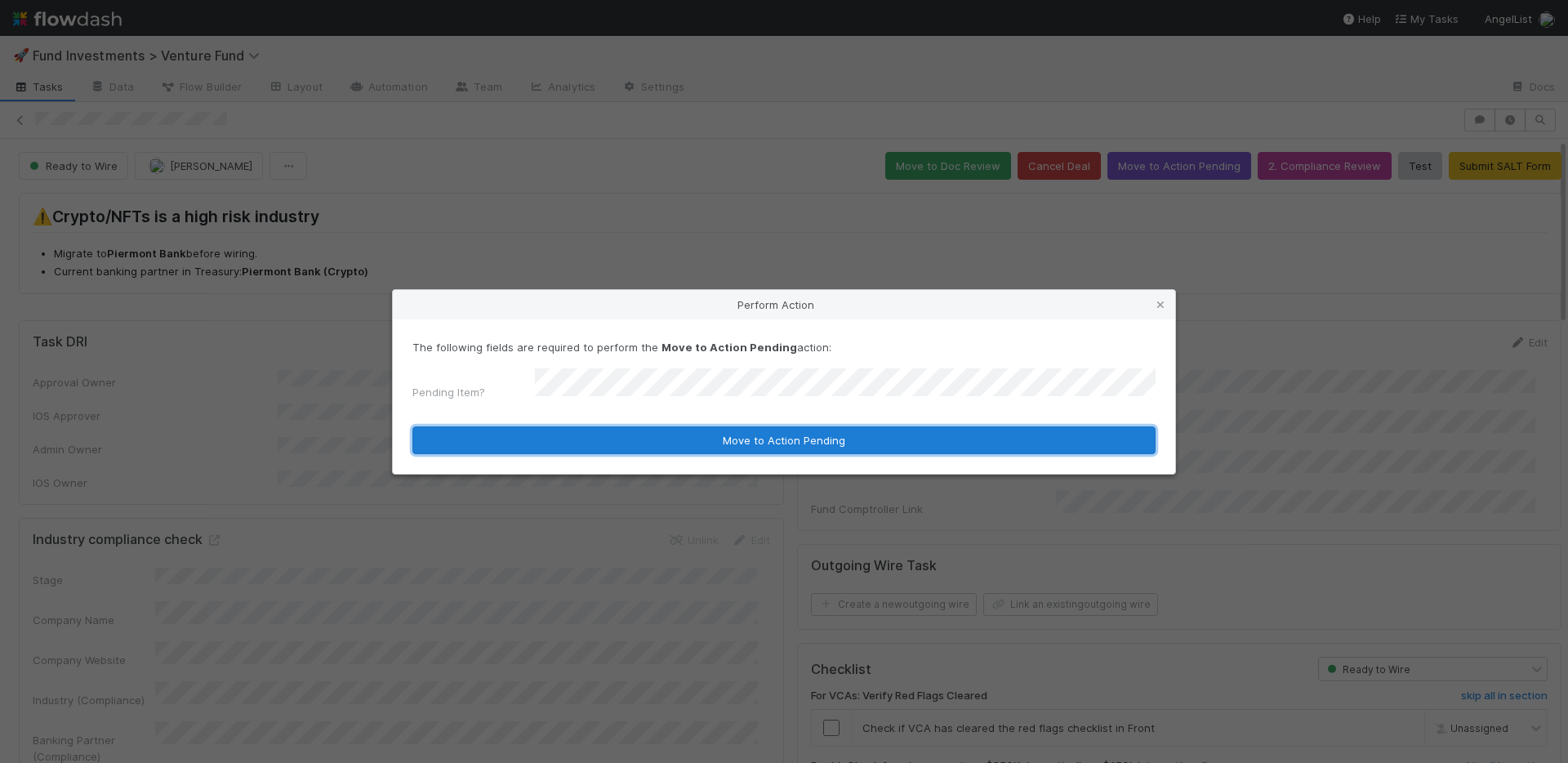
click at [659, 427] on button "Move to Action Pending" at bounding box center [784, 440] width 743 height 28
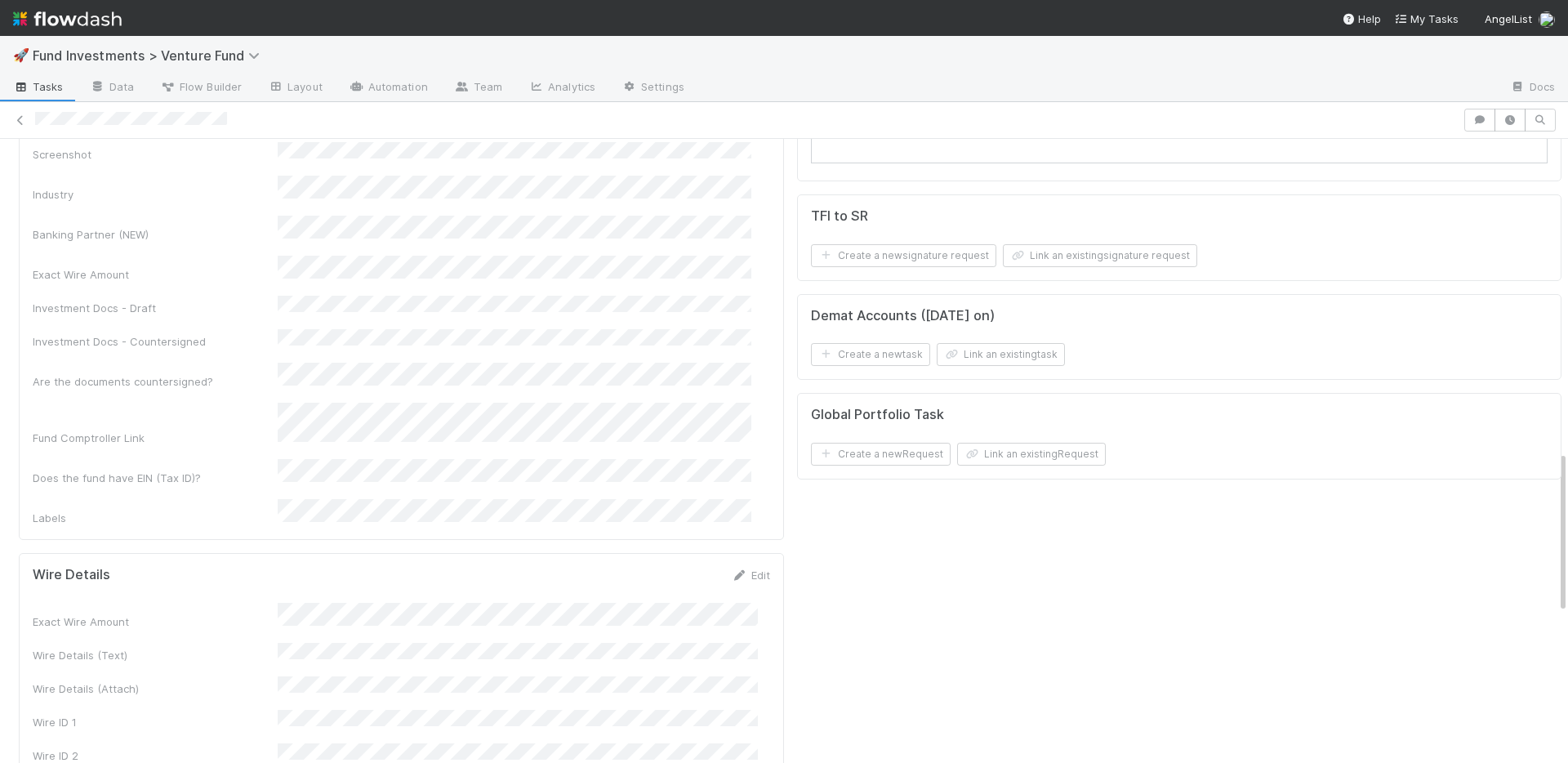
scroll to position [1273, 0]
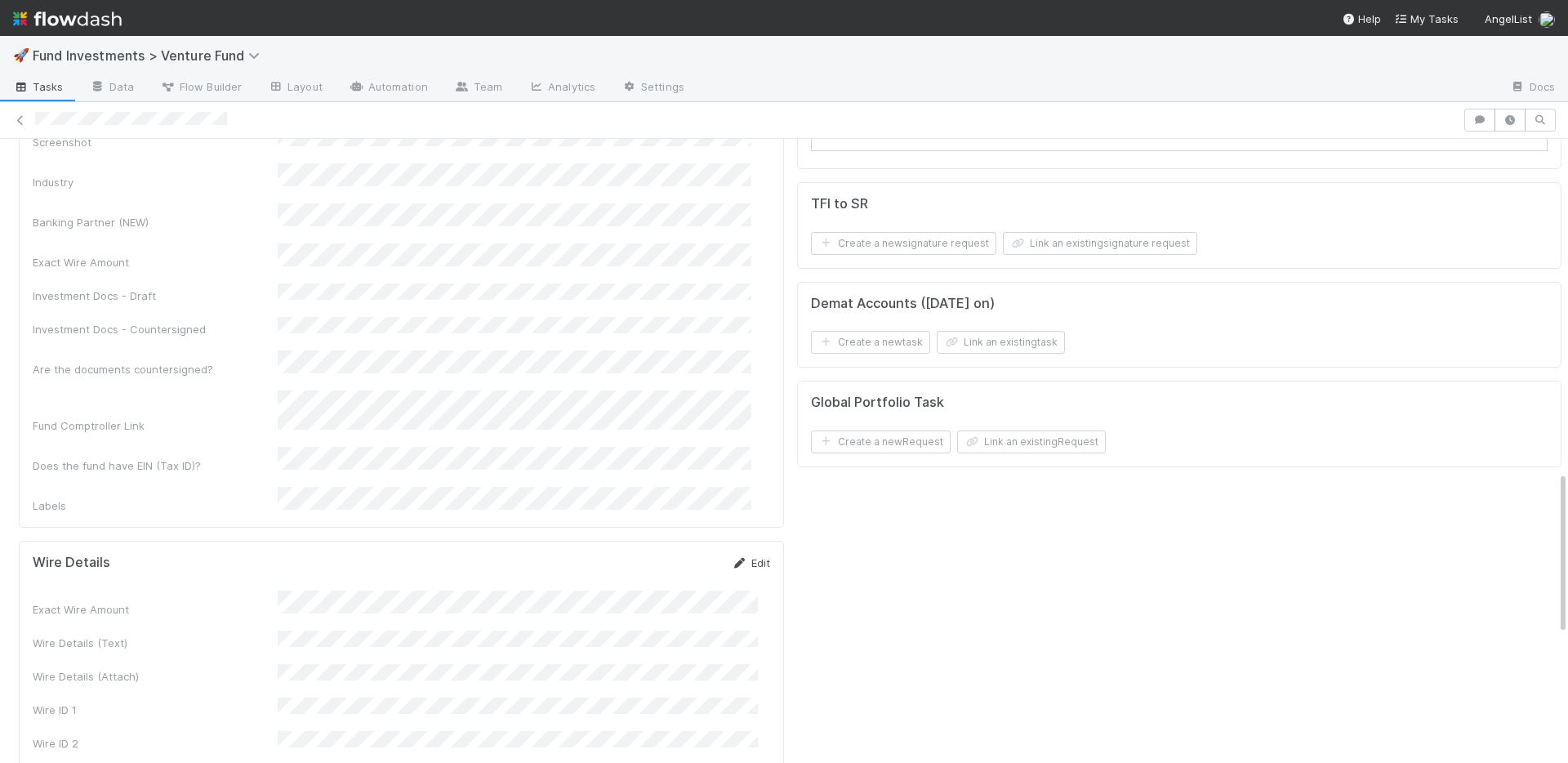
click at [748, 556] on link "Edit" at bounding box center [751, 562] width 39 height 13
click at [669, 555] on button "Save" at bounding box center [683, 569] width 46 height 28
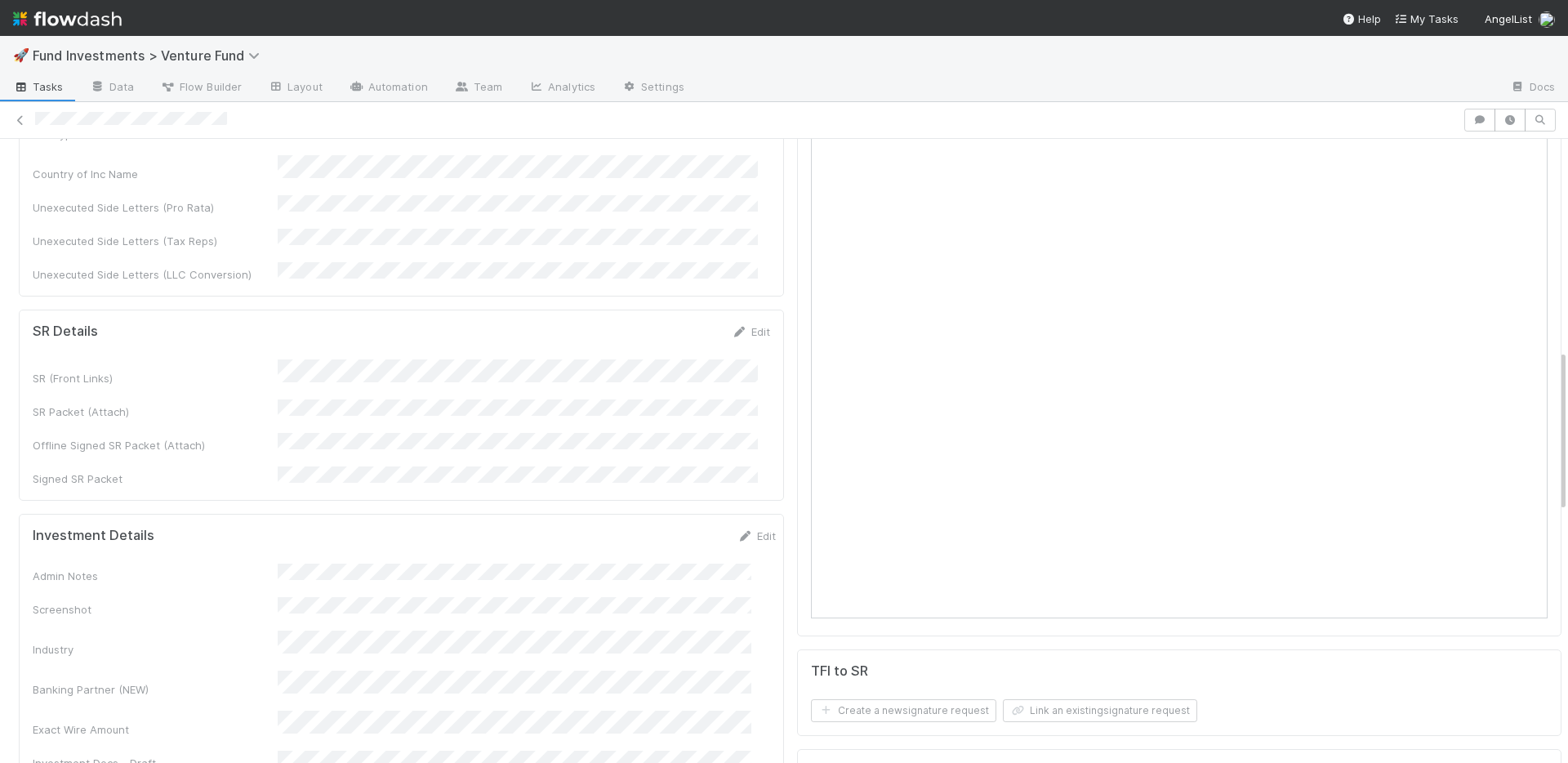
scroll to position [0, 0]
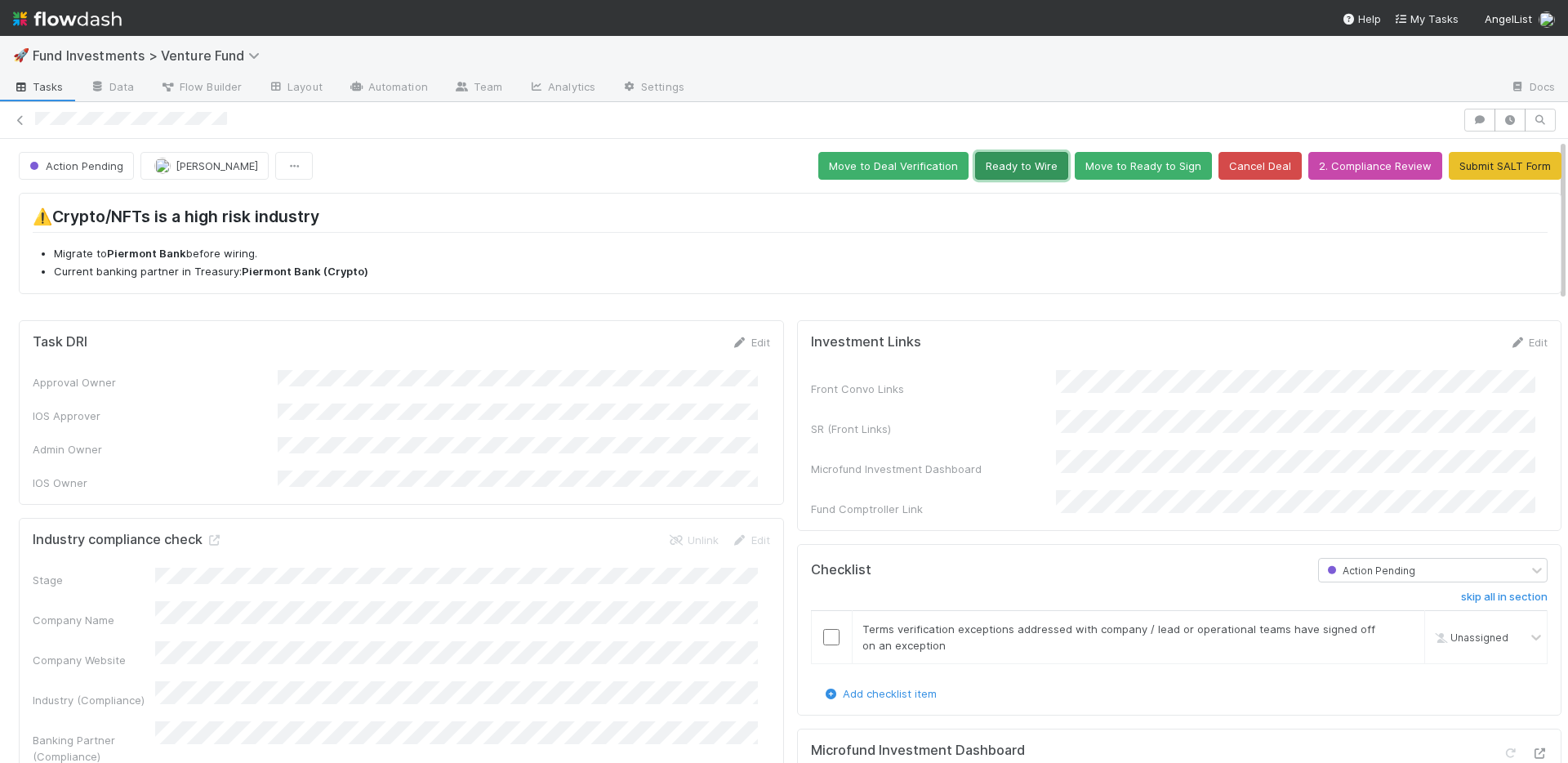
click at [997, 174] on button "Ready to Wire" at bounding box center [1021, 166] width 93 height 28
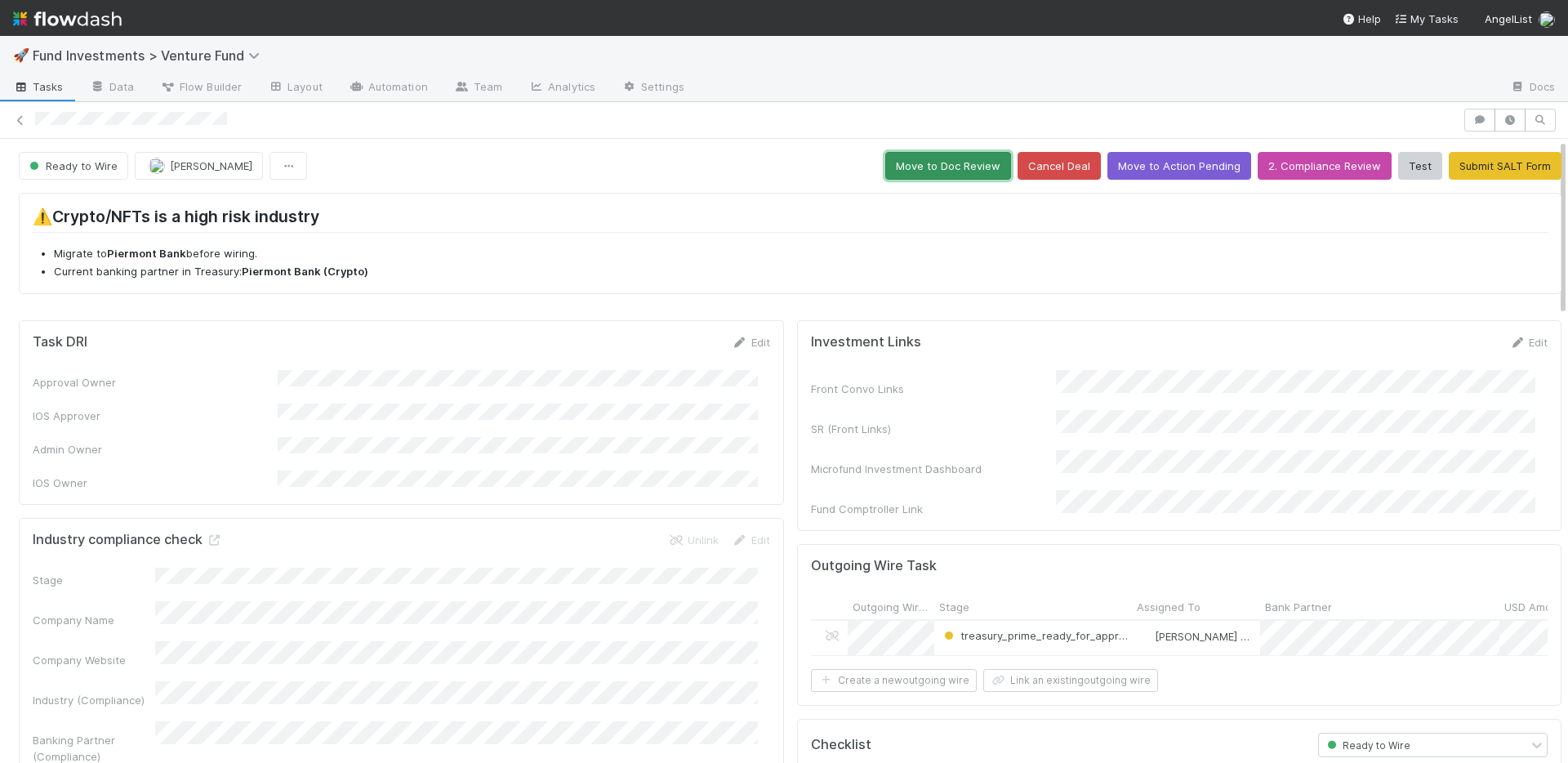
click at [919, 168] on button "Move to Doc Review" at bounding box center [947, 166] width 125 height 28
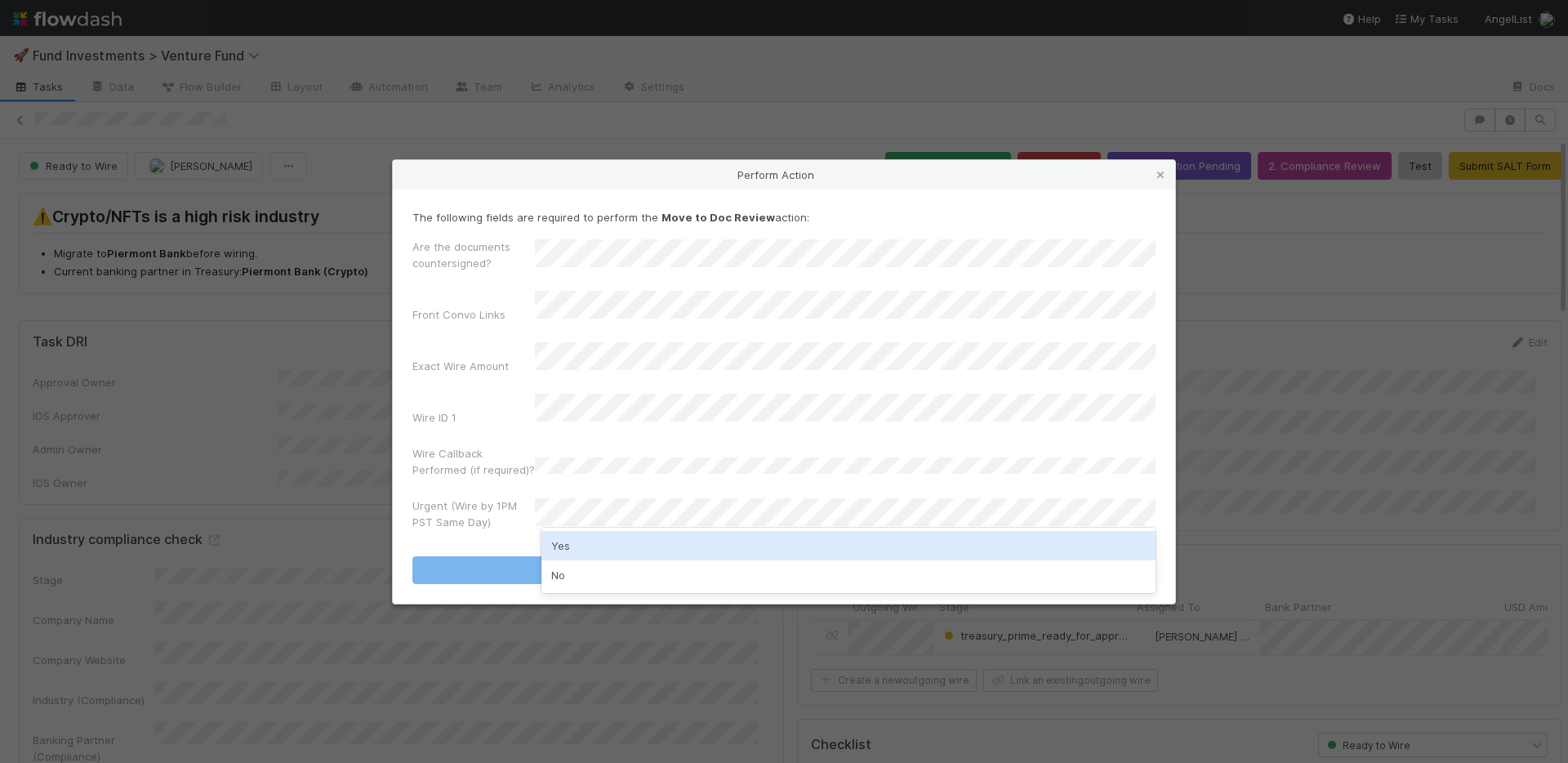
click at [583, 547] on div "Yes" at bounding box center [848, 546] width 614 height 30
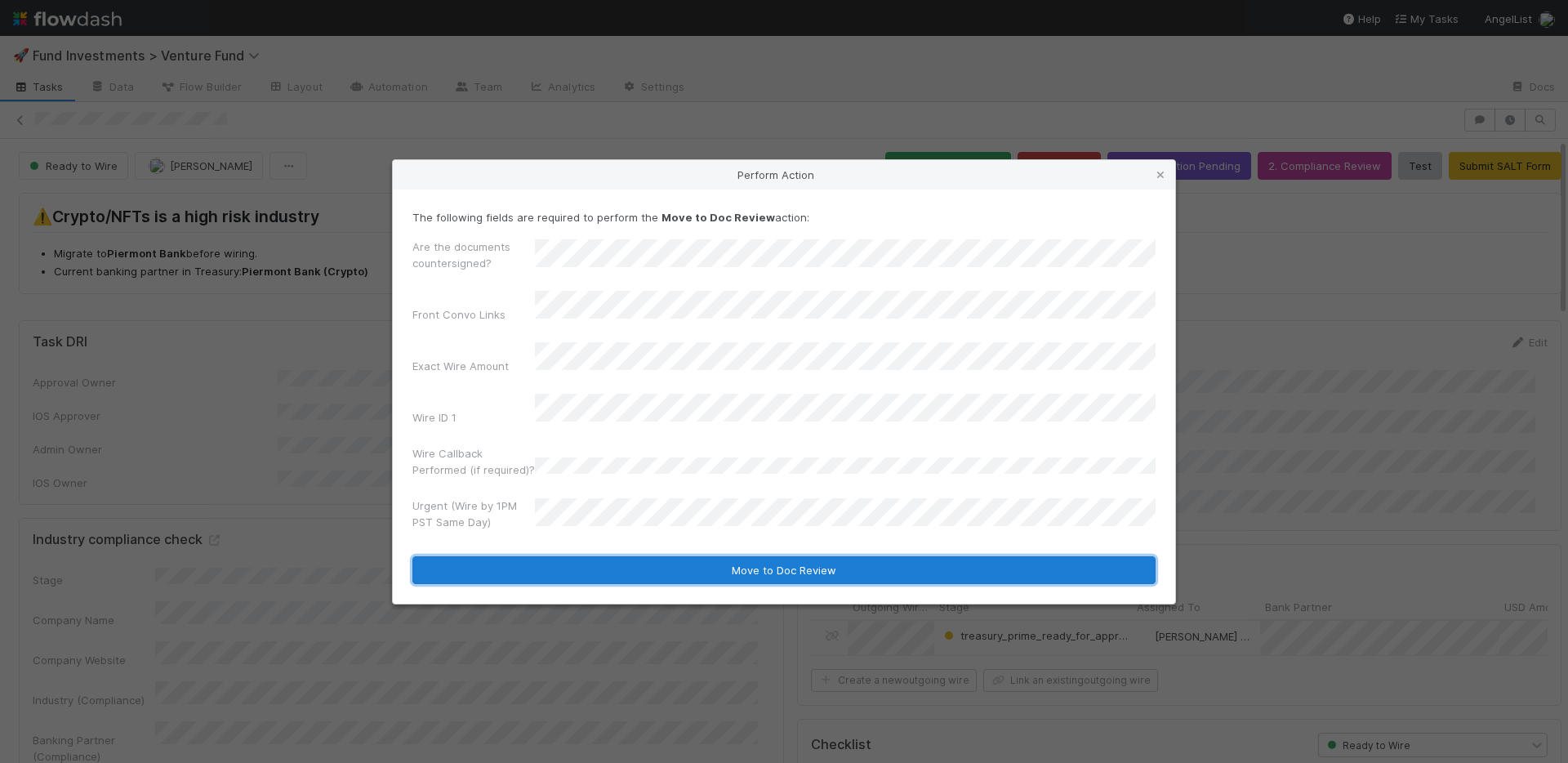
click at [633, 556] on button "Move to Doc Review" at bounding box center [784, 570] width 743 height 28
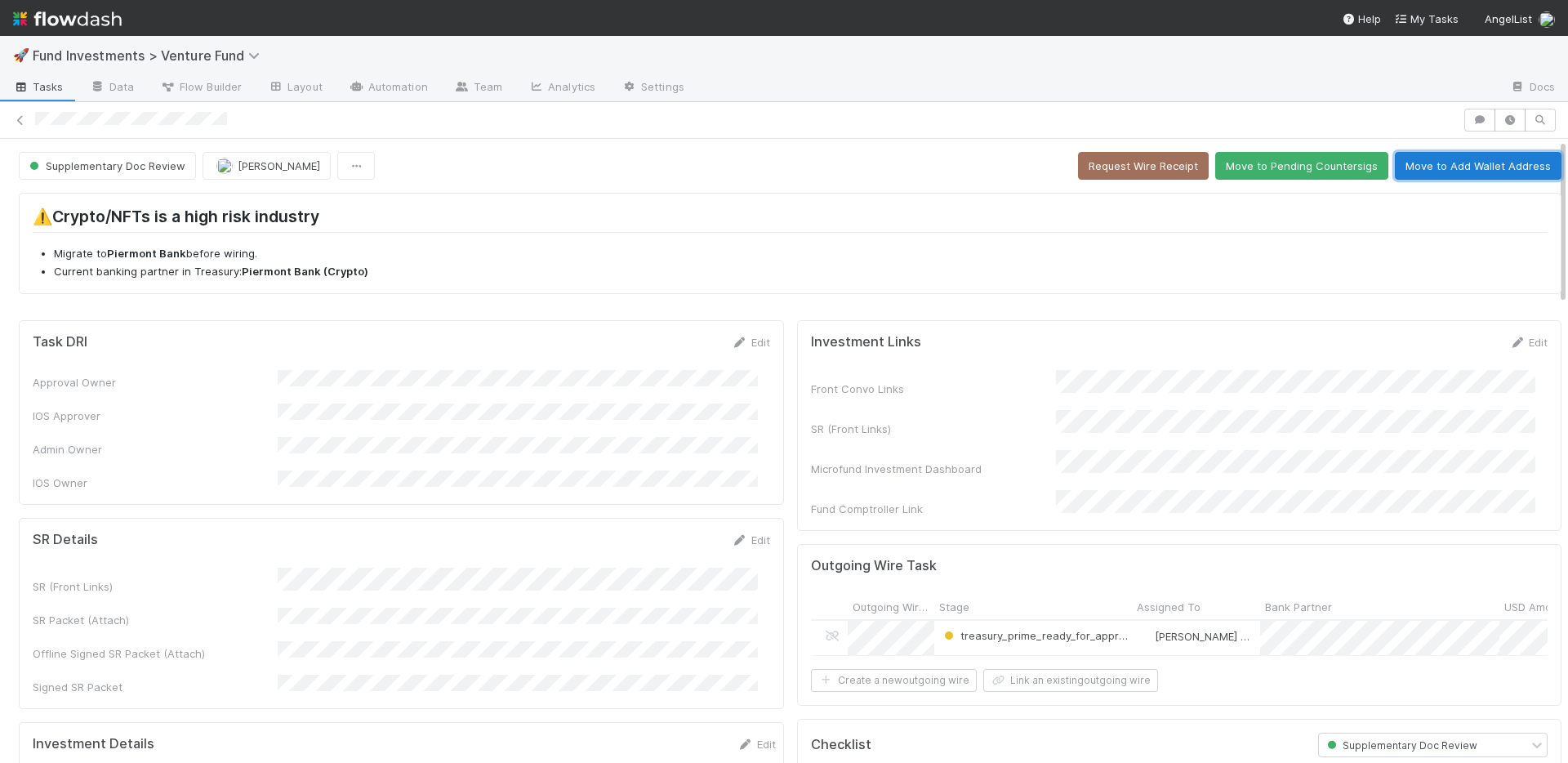
click at [1428, 170] on button "Move to Add Wallet Address" at bounding box center [1478, 166] width 167 height 28
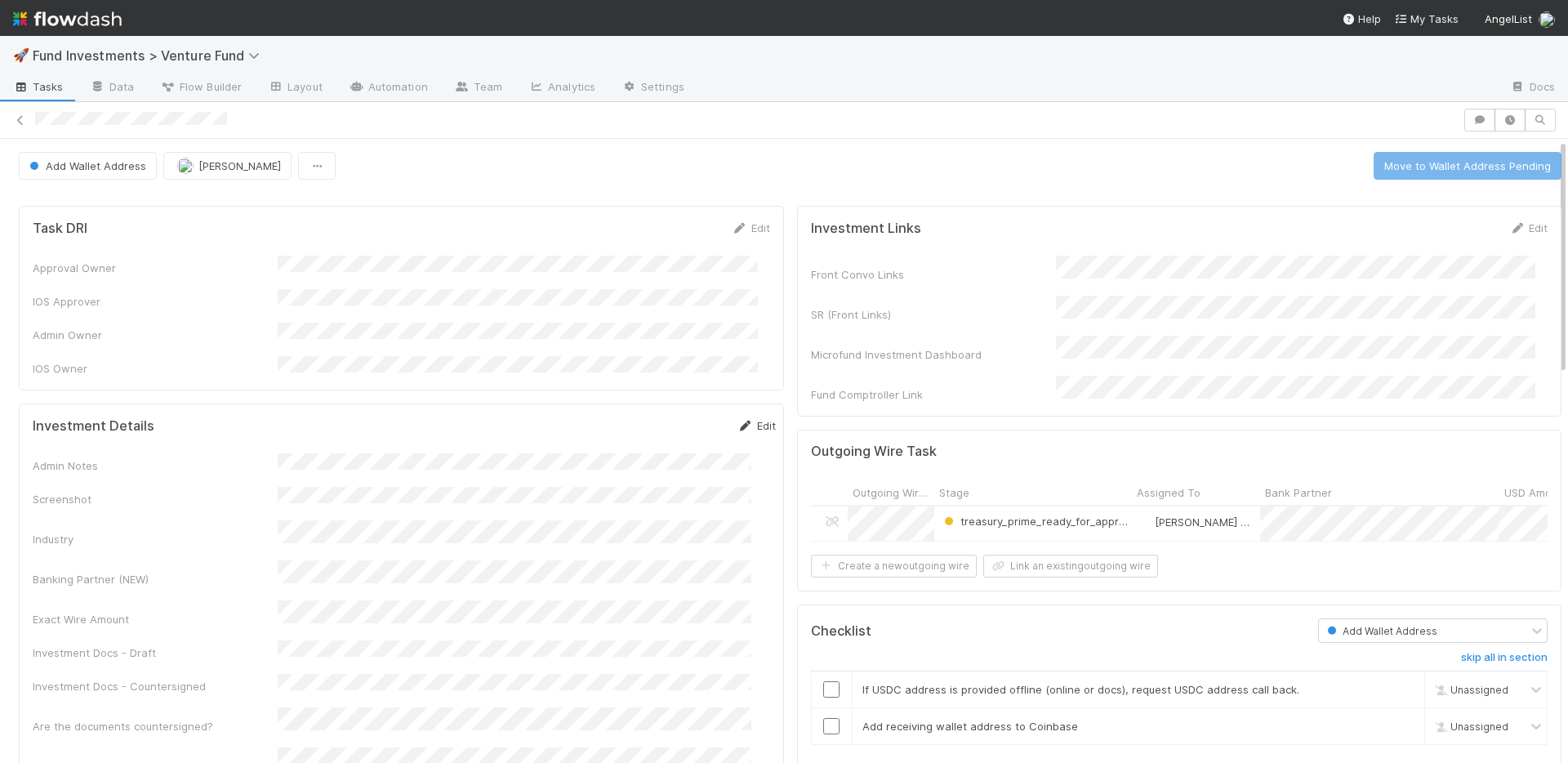
click at [737, 419] on link "Edit" at bounding box center [756, 425] width 39 height 13
drag, startPoint x: 663, startPoint y: 417, endPoint x: 493, endPoint y: 104, distance: 356.2
click at [665, 417] on button "Save" at bounding box center [688, 431] width 46 height 28
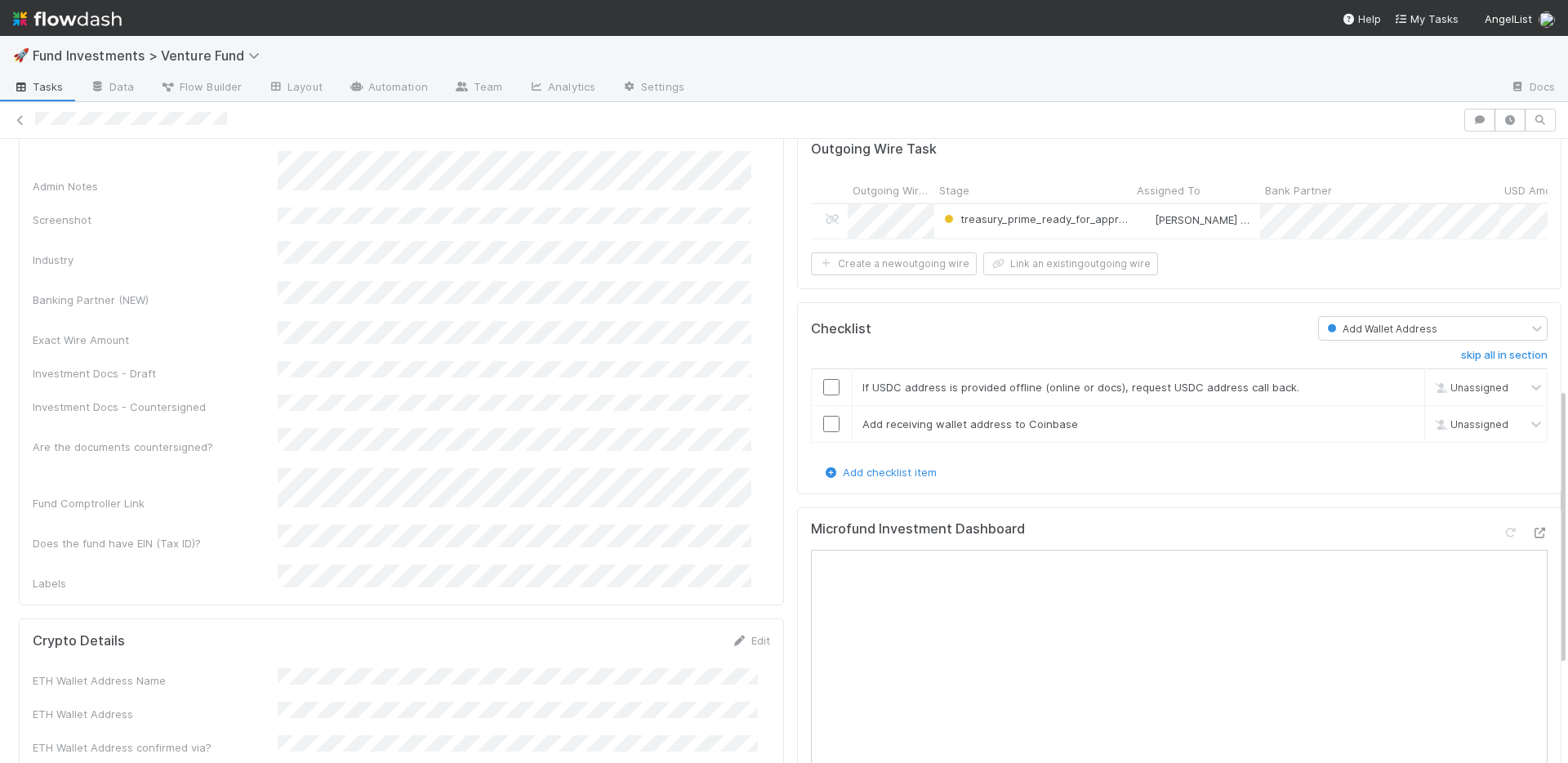
scroll to position [559, 0]
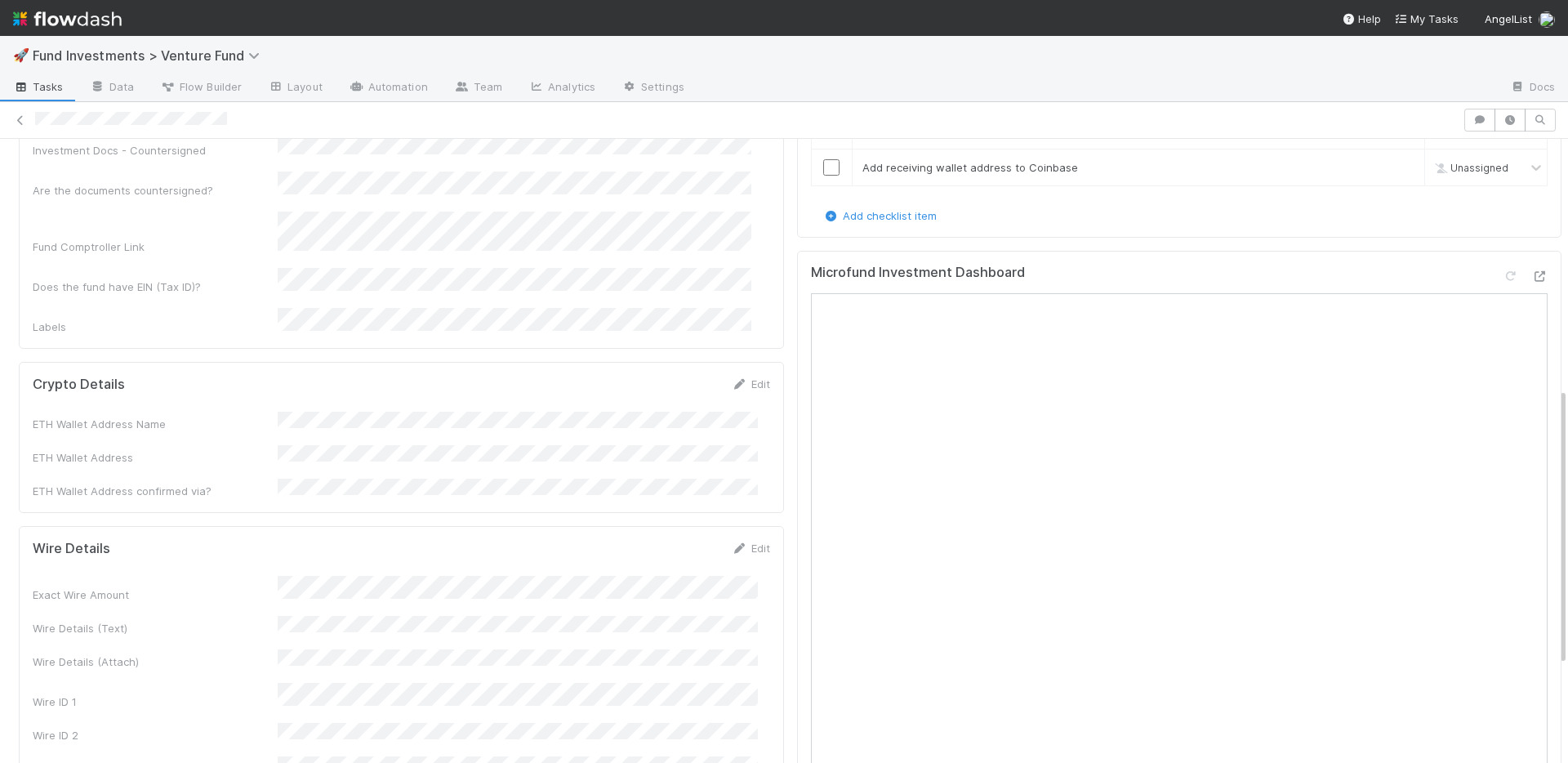
click at [791, 391] on div "Investment Links Edit Front Convo Links SR (Front Links) Microfund Investment D…" at bounding box center [1180, 348] width 778 height 1415
click at [749, 377] on link "Edit" at bounding box center [751, 383] width 39 height 13
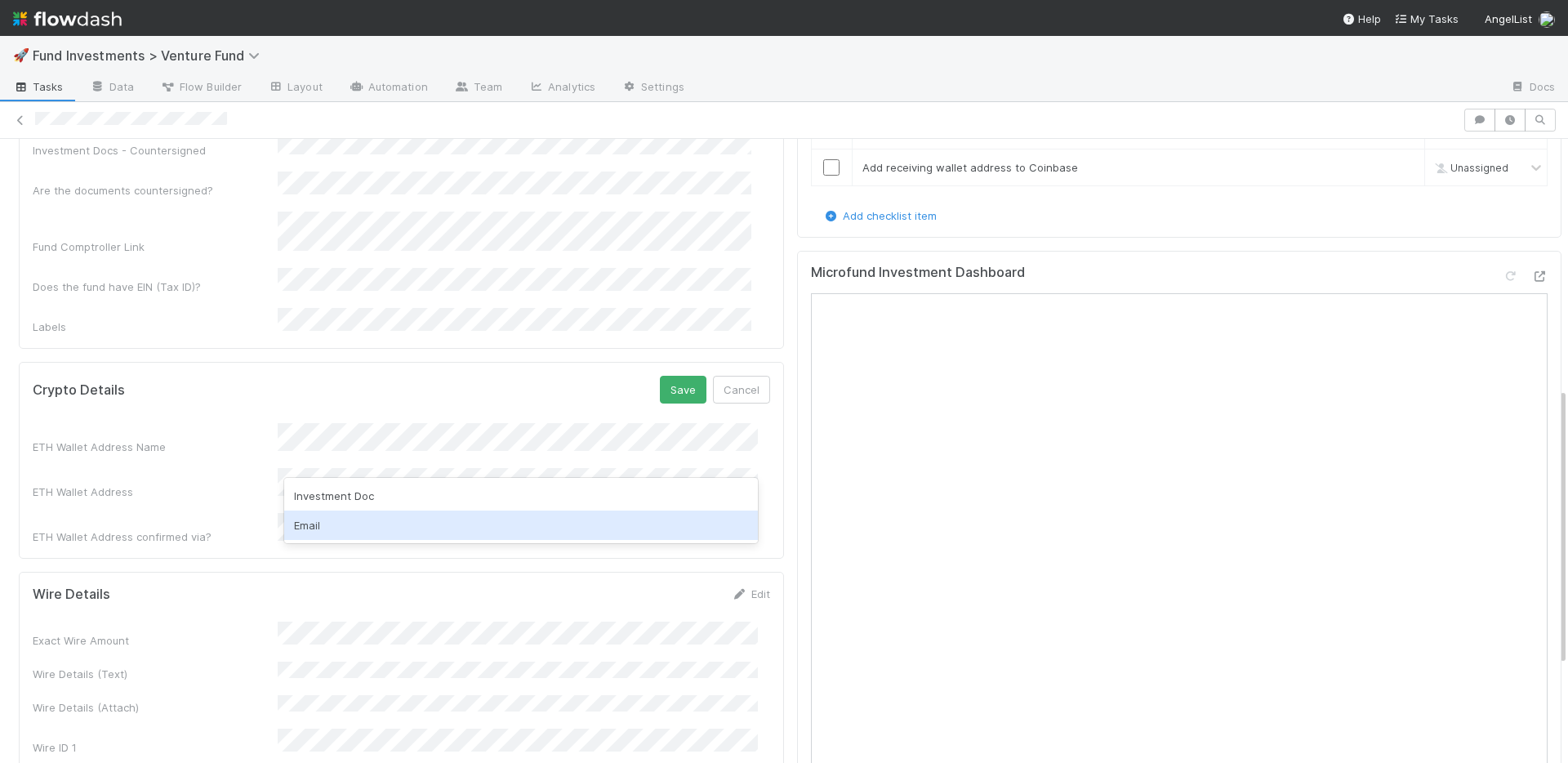
click at [351, 533] on div "Email" at bounding box center [521, 525] width 473 height 30
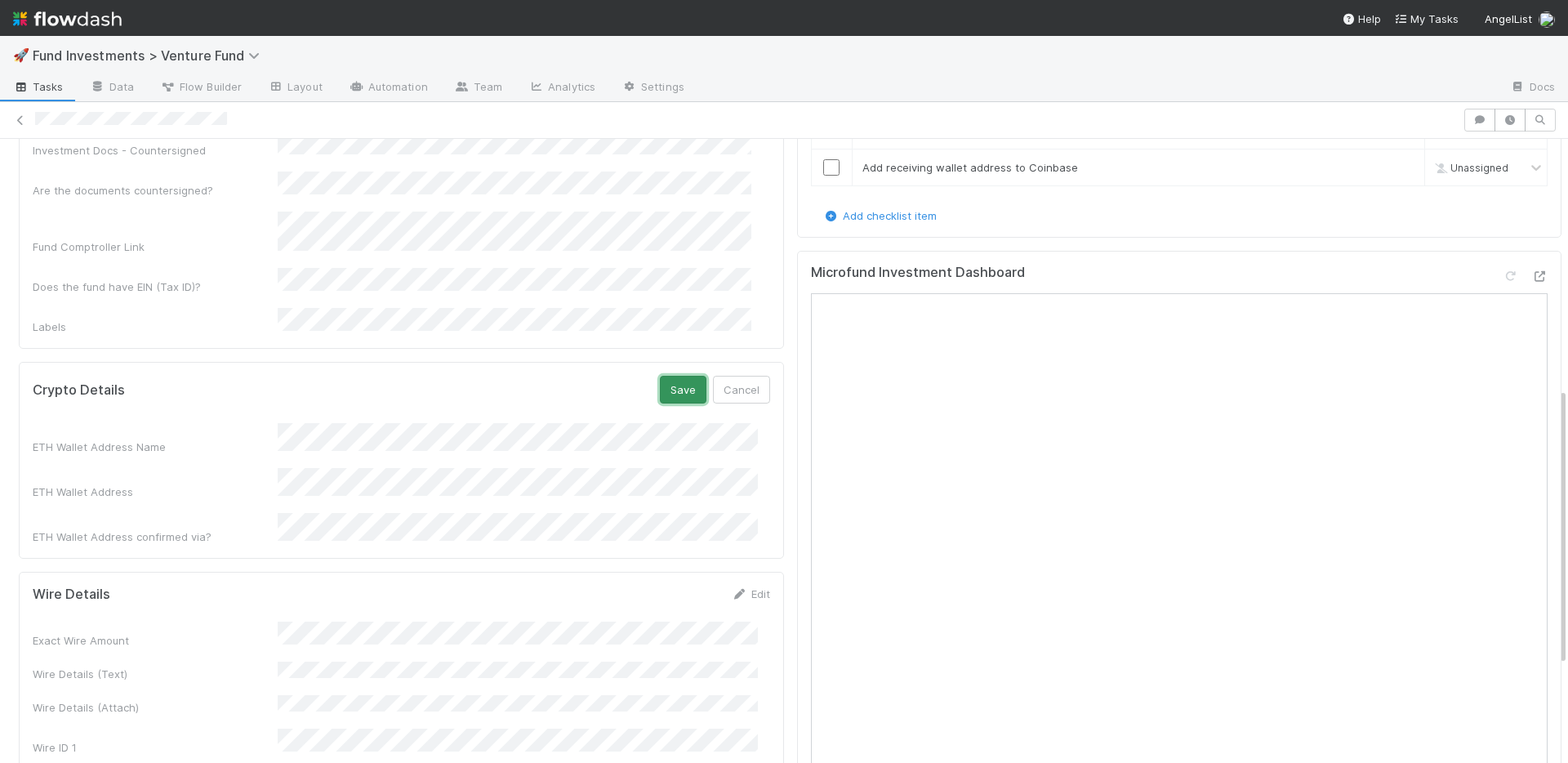
click at [671, 376] on button "Save" at bounding box center [683, 390] width 46 height 28
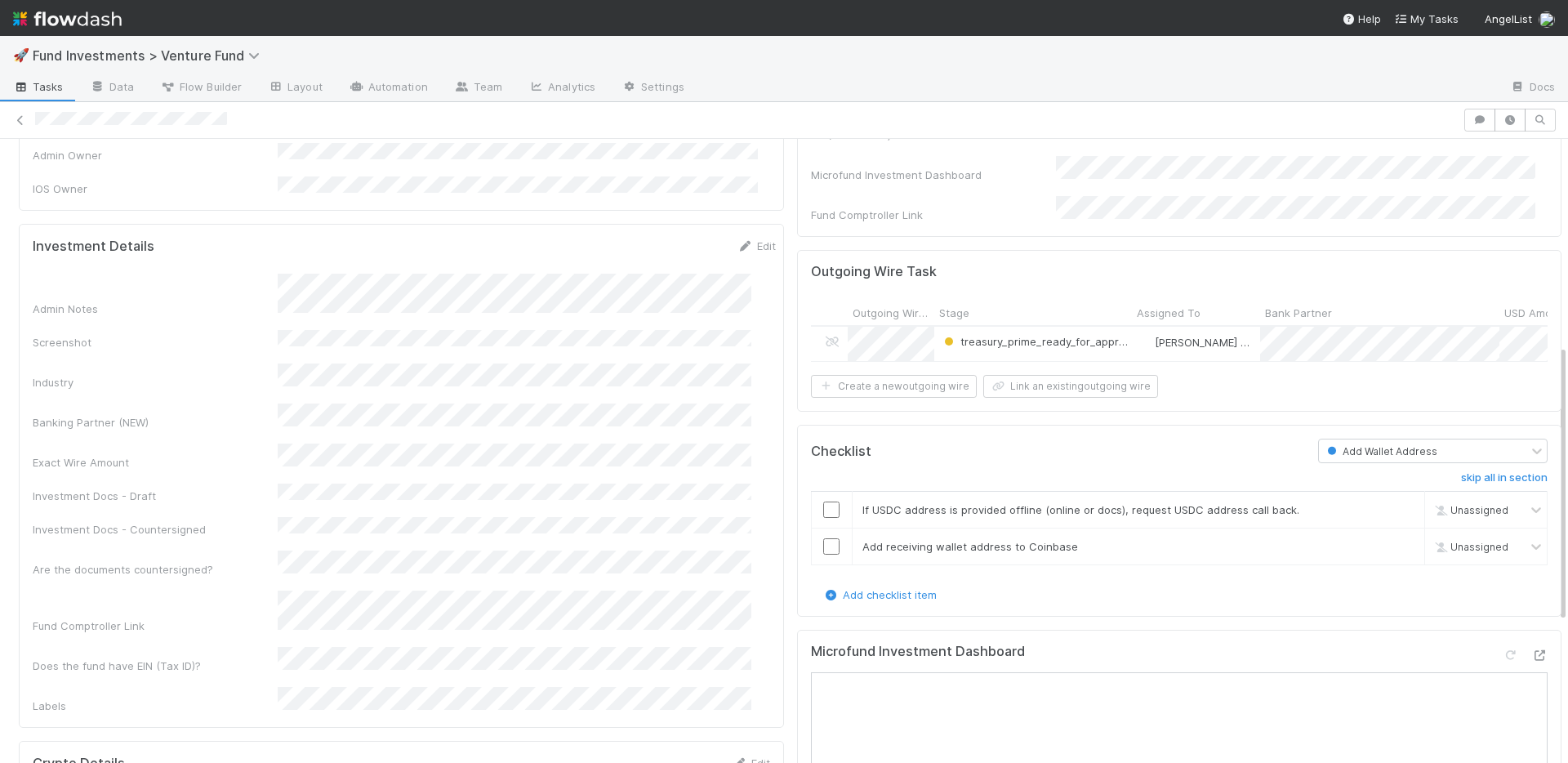
scroll to position [0, 0]
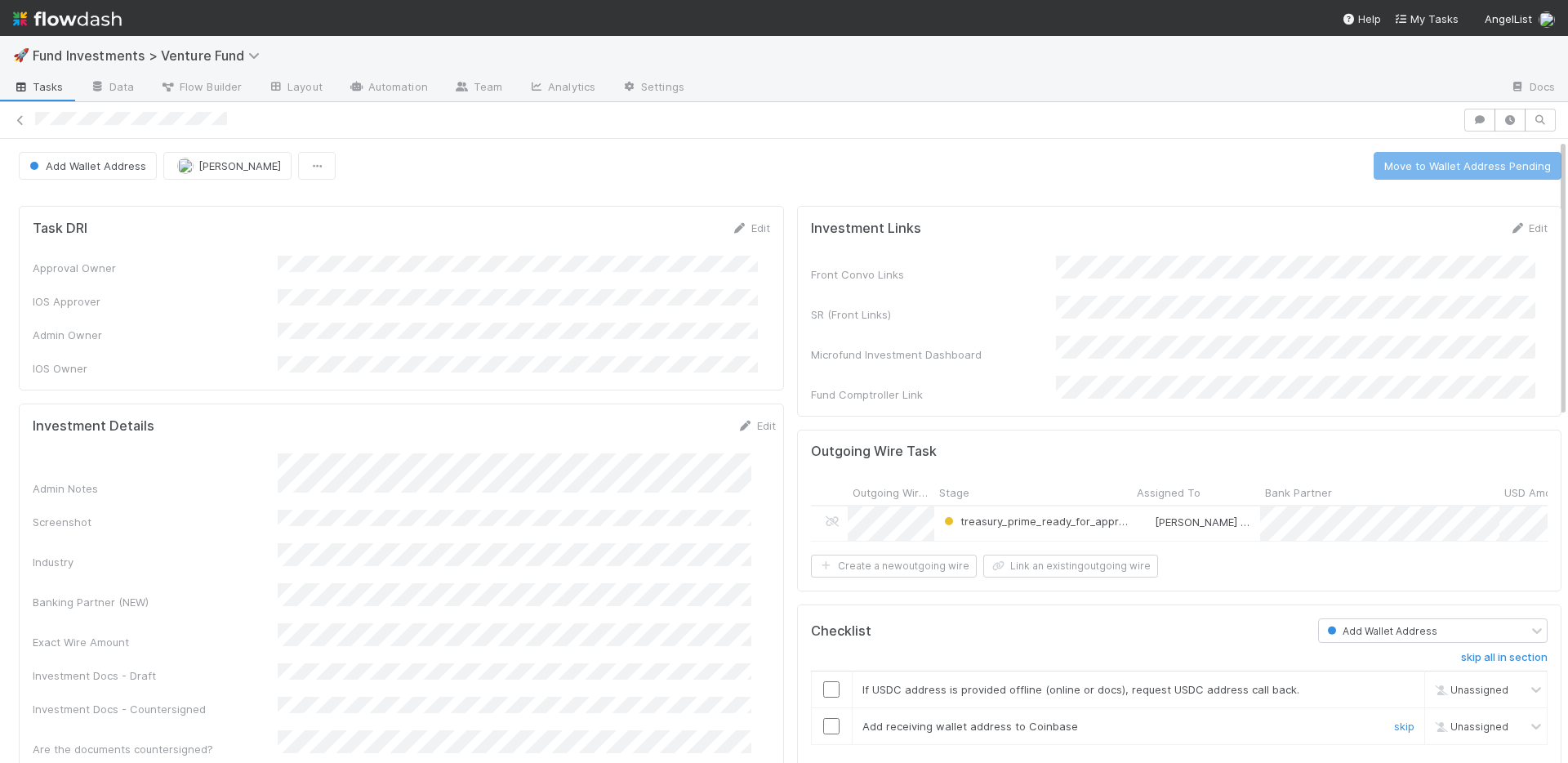
click at [823, 721] on input "checkbox" at bounding box center [831, 726] width 17 height 17
click at [1394, 683] on link "skip" at bounding box center [1403, 689] width 20 height 13
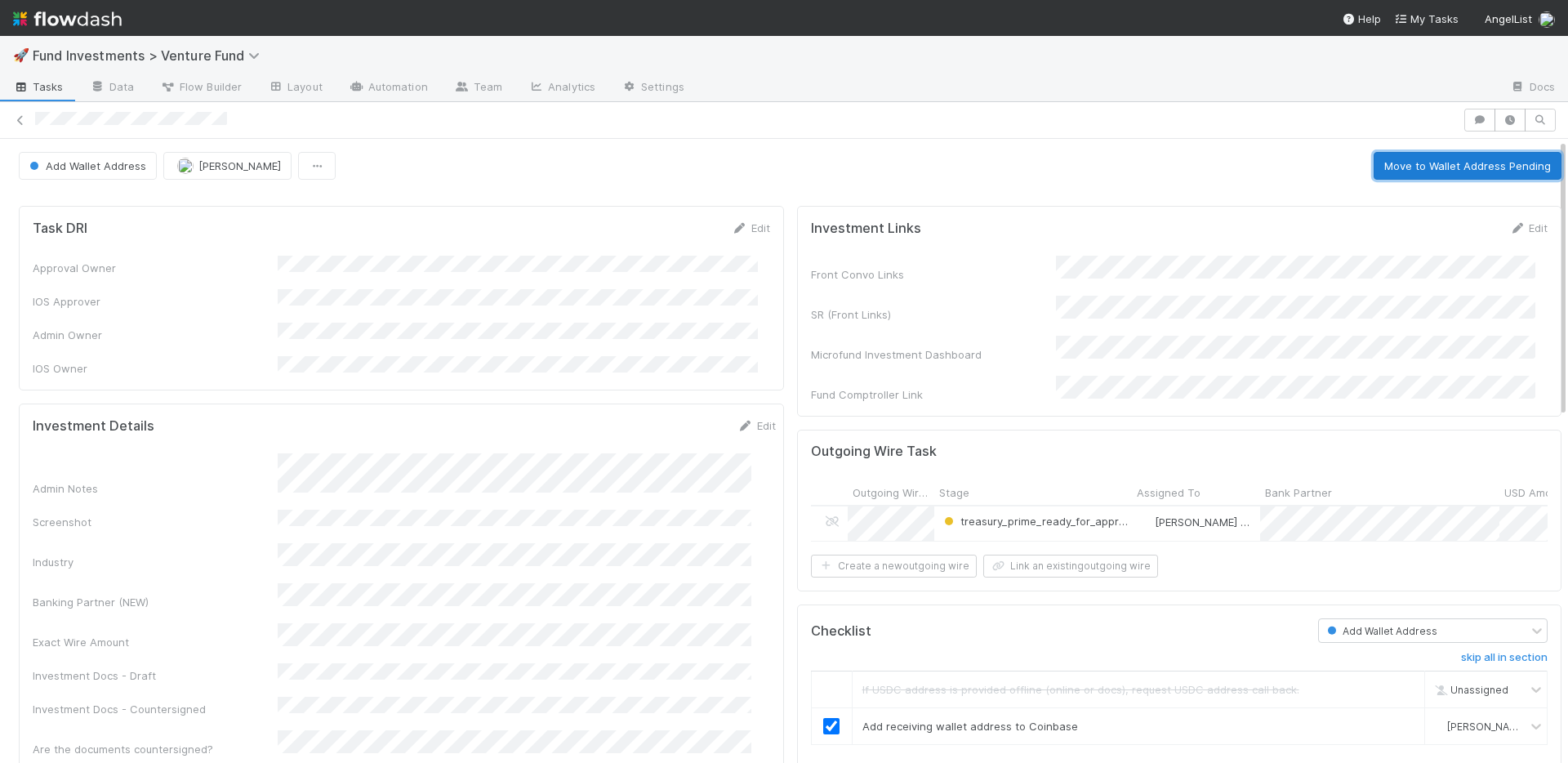
click at [1408, 166] on button "Move to Wallet Address Pending" at bounding box center [1467, 166] width 188 height 28
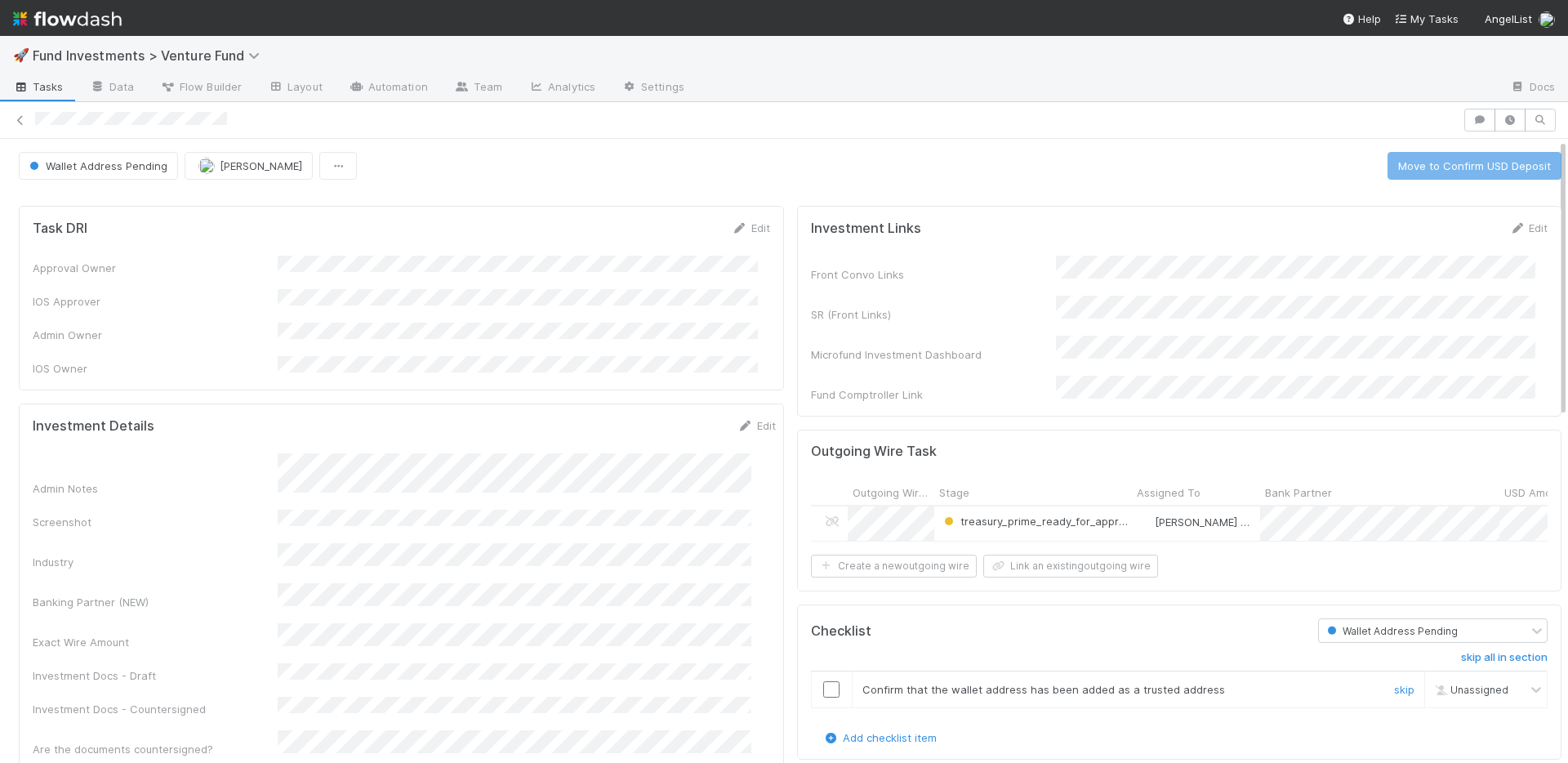
click at [824, 687] on input "checkbox" at bounding box center [831, 689] width 17 height 17
click at [1444, 165] on button "Move to Confirm USD Deposit" at bounding box center [1474, 166] width 174 height 28
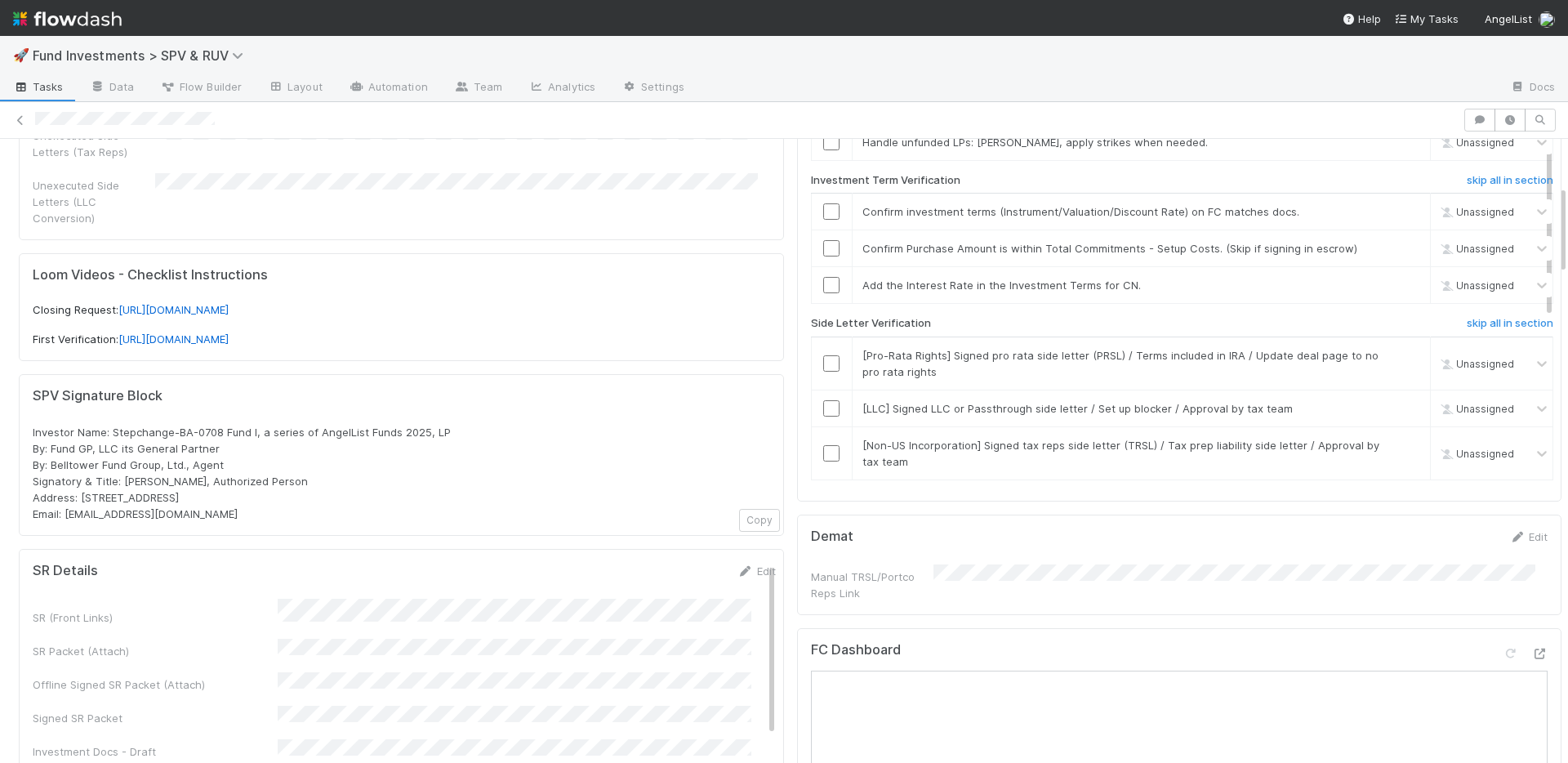
scroll to position [280, 0]
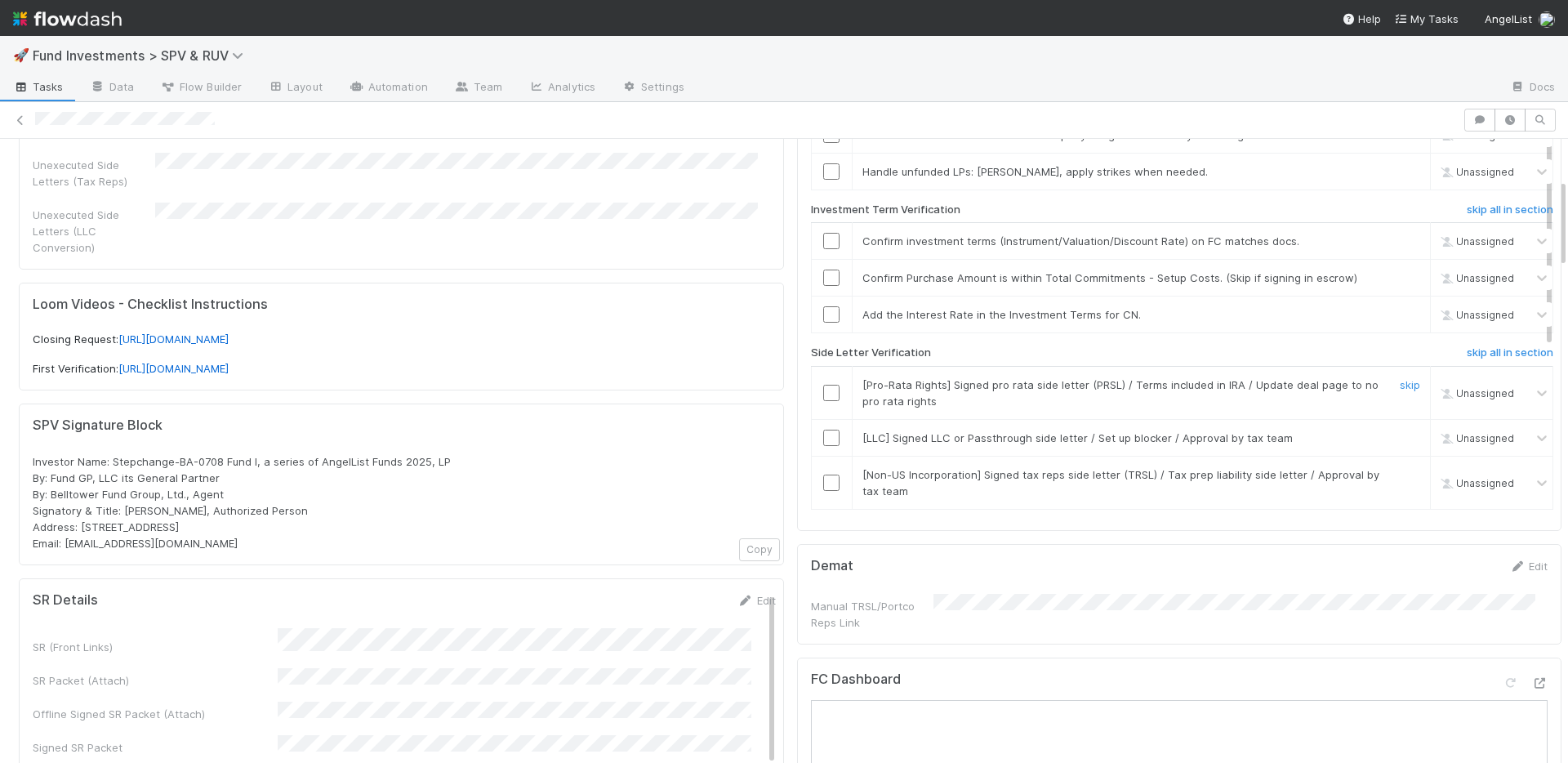
drag, startPoint x: 817, startPoint y: 392, endPoint x: 841, endPoint y: 390, distance: 24.1
click at [823, 392] on input "checkbox" at bounding box center [831, 393] width 17 height 17
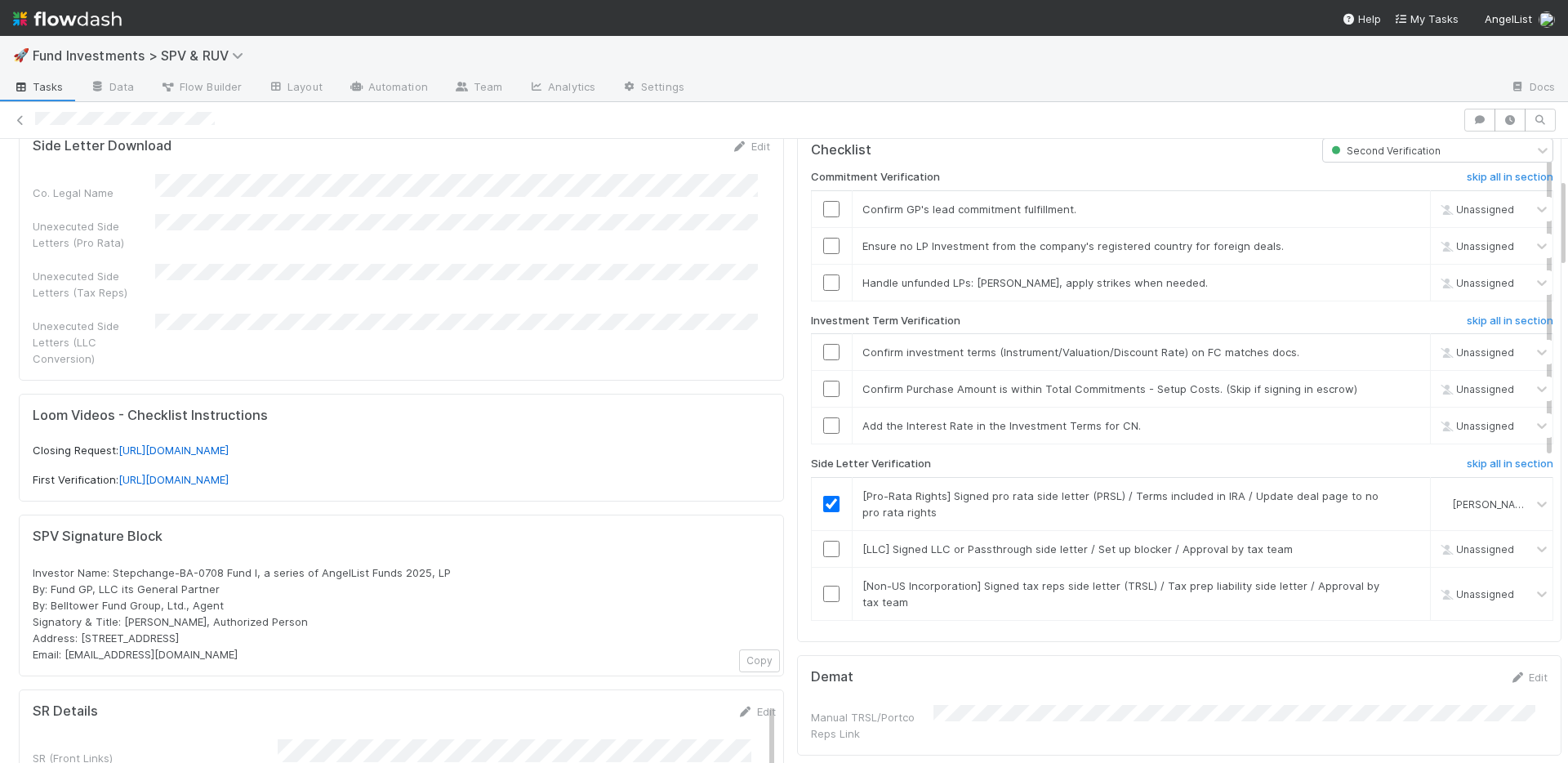
scroll to position [149, 0]
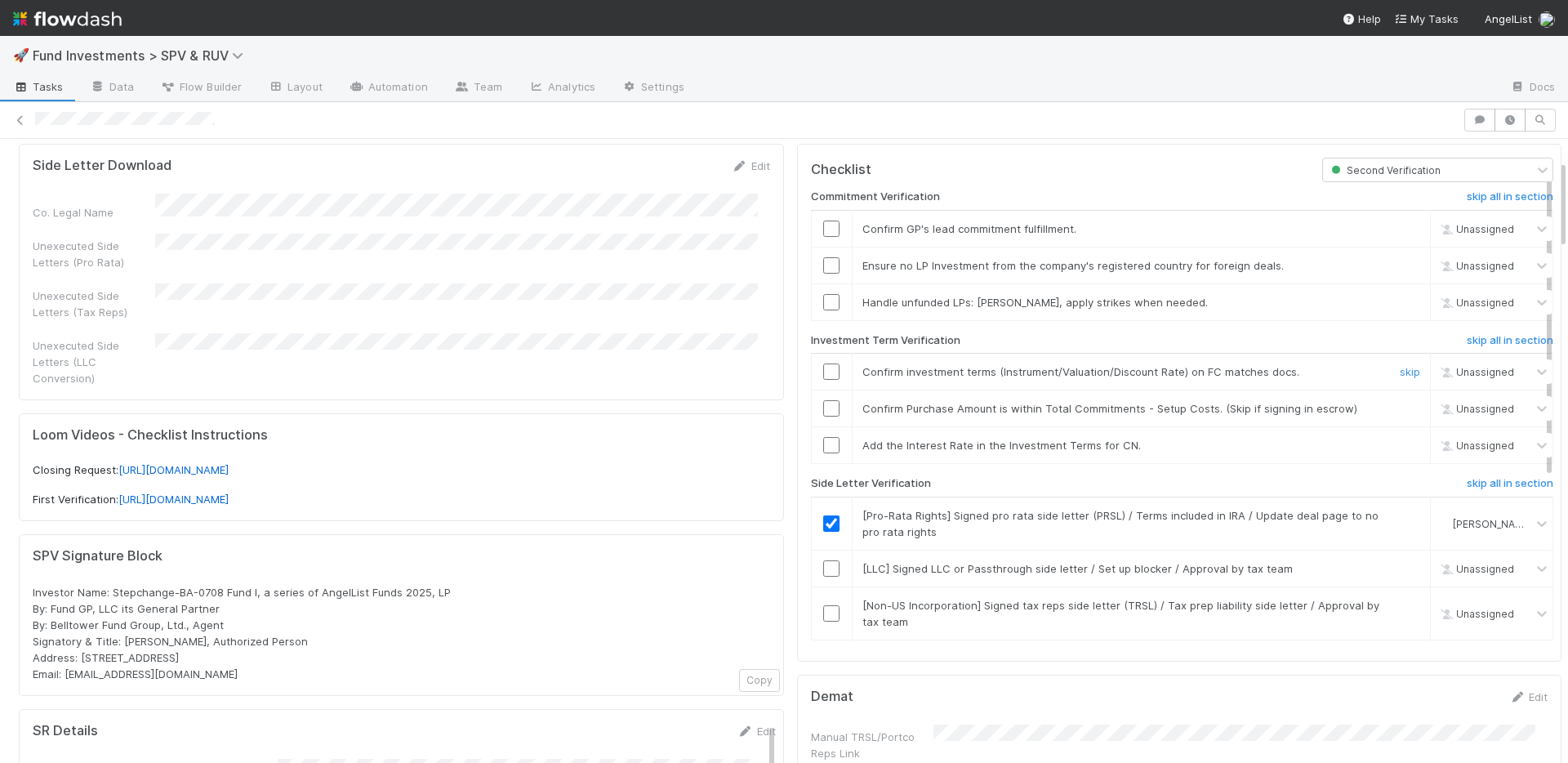
click at [823, 372] on input "checkbox" at bounding box center [831, 372] width 17 height 17
drag, startPoint x: 819, startPoint y: 408, endPoint x: 815, endPoint y: 389, distance: 19.4
click at [817, 396] on td at bounding box center [831, 409] width 41 height 37
click at [823, 302] on input "checkbox" at bounding box center [831, 302] width 17 height 17
click at [823, 267] on input "checkbox" at bounding box center [831, 265] width 17 height 17
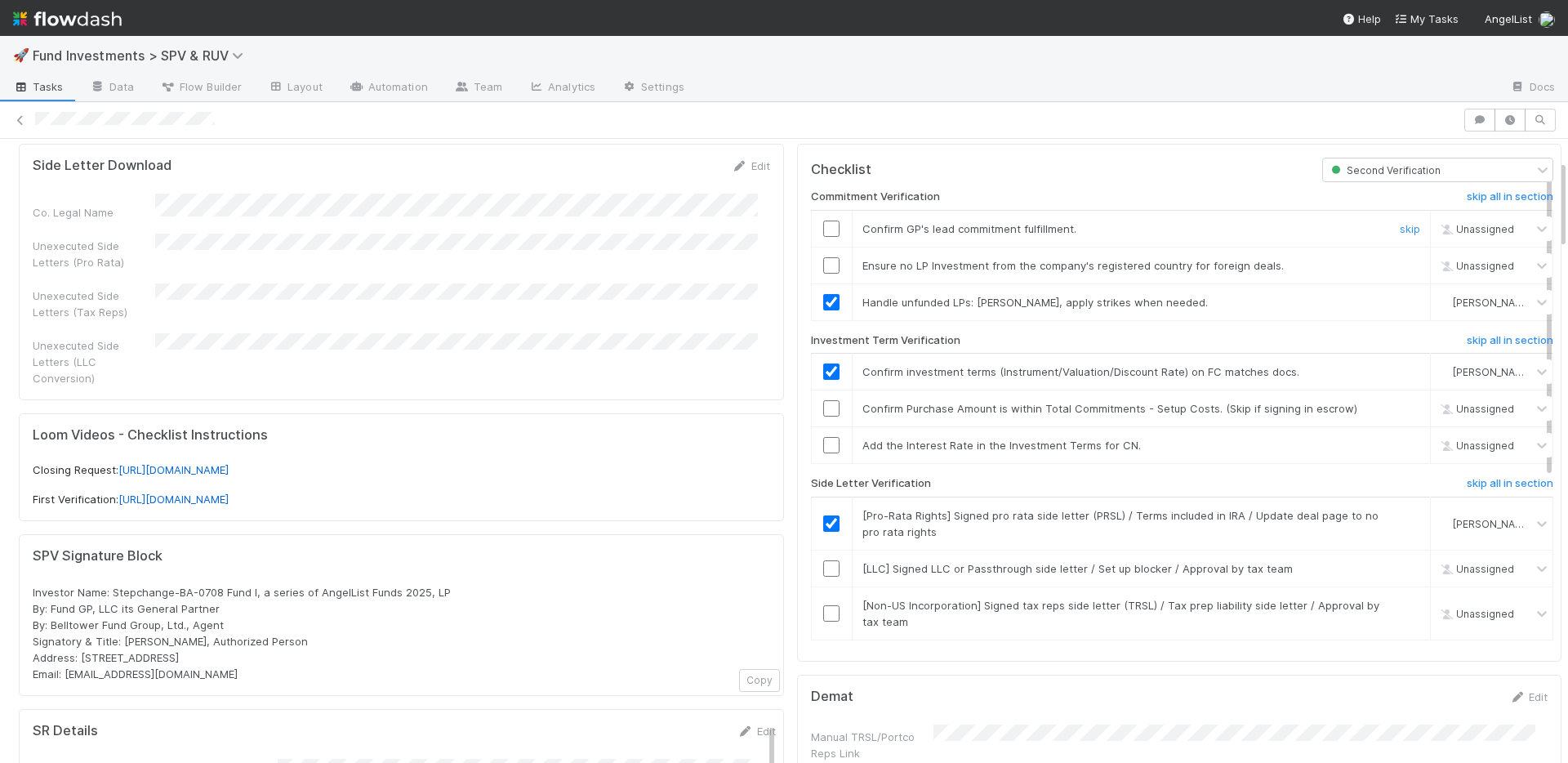
drag, startPoint x: 819, startPoint y: 227, endPoint x: 820, endPoint y: 317, distance: 90.0
click at [823, 227] on input "checkbox" at bounding box center [831, 229] width 17 height 17
click at [823, 404] on input "checkbox" at bounding box center [831, 409] width 17 height 17
drag, startPoint x: 1379, startPoint y: 567, endPoint x: 1376, endPoint y: 583, distance: 16.3
click at [1400, 567] on link "skip" at bounding box center [1409, 568] width 20 height 13
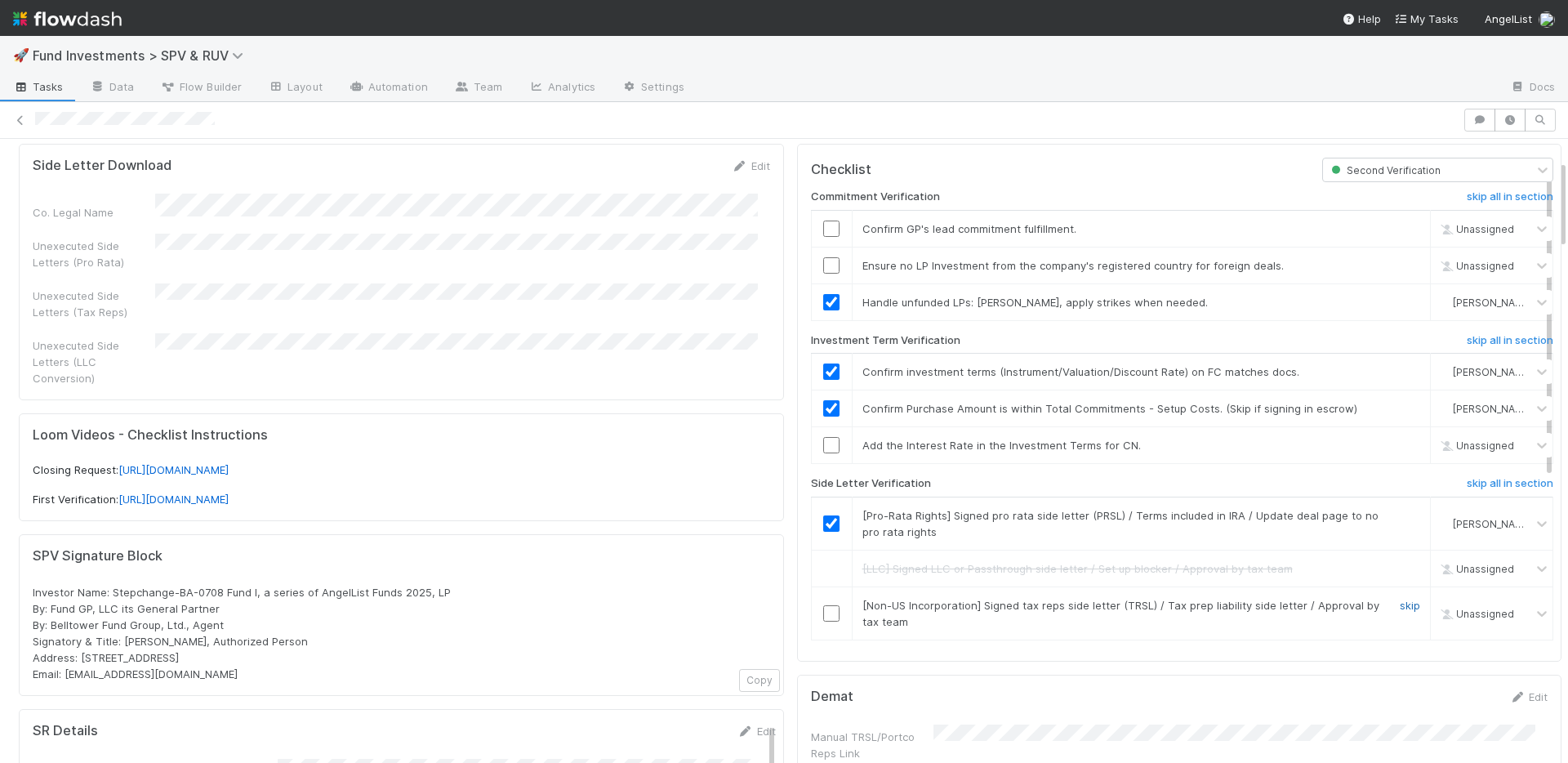
click at [1400, 599] on link "skip" at bounding box center [1409, 605] width 20 height 13
click at [1400, 448] on link "skip" at bounding box center [1409, 445] width 20 height 13
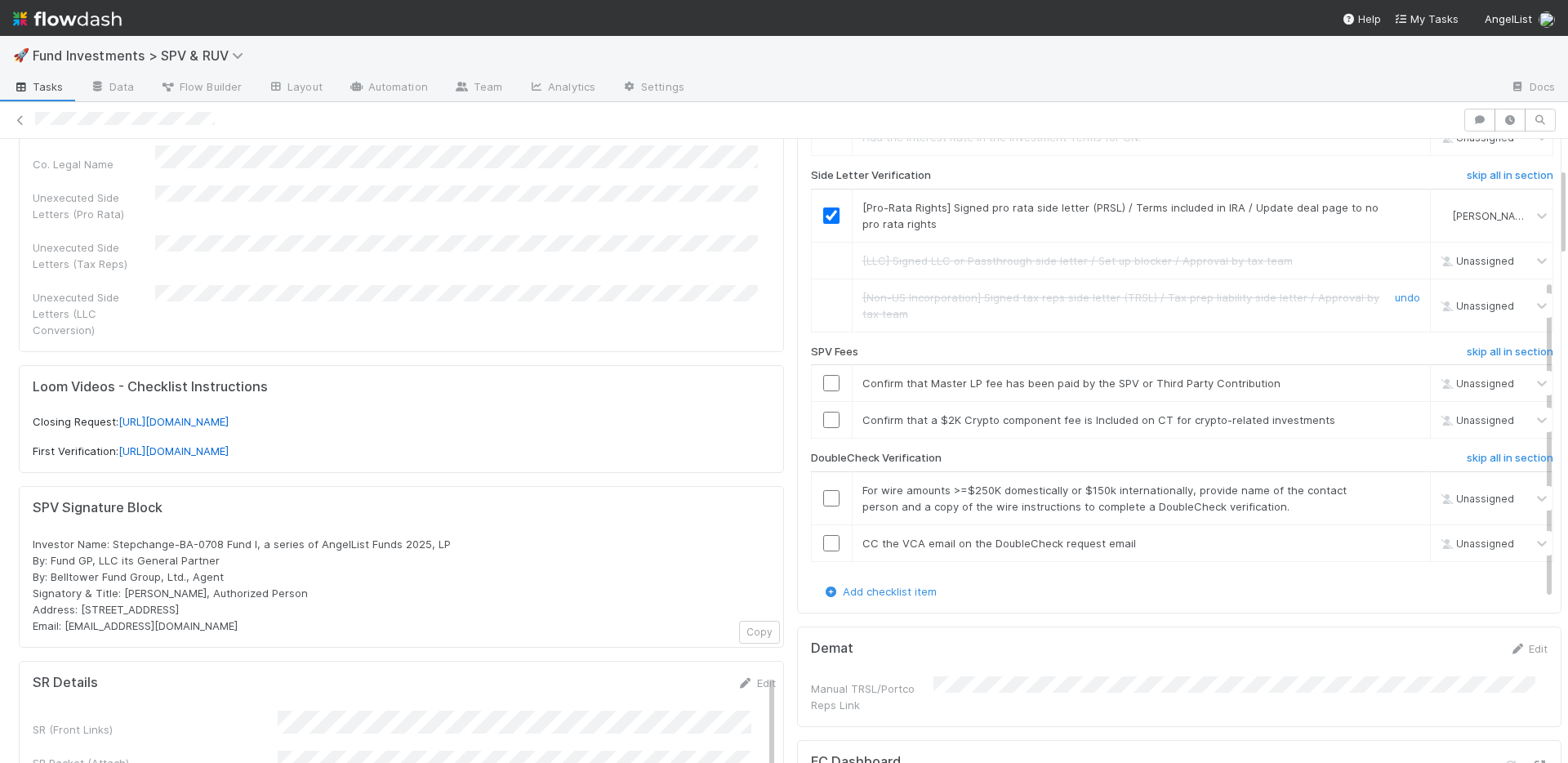
scroll to position [219, 0]
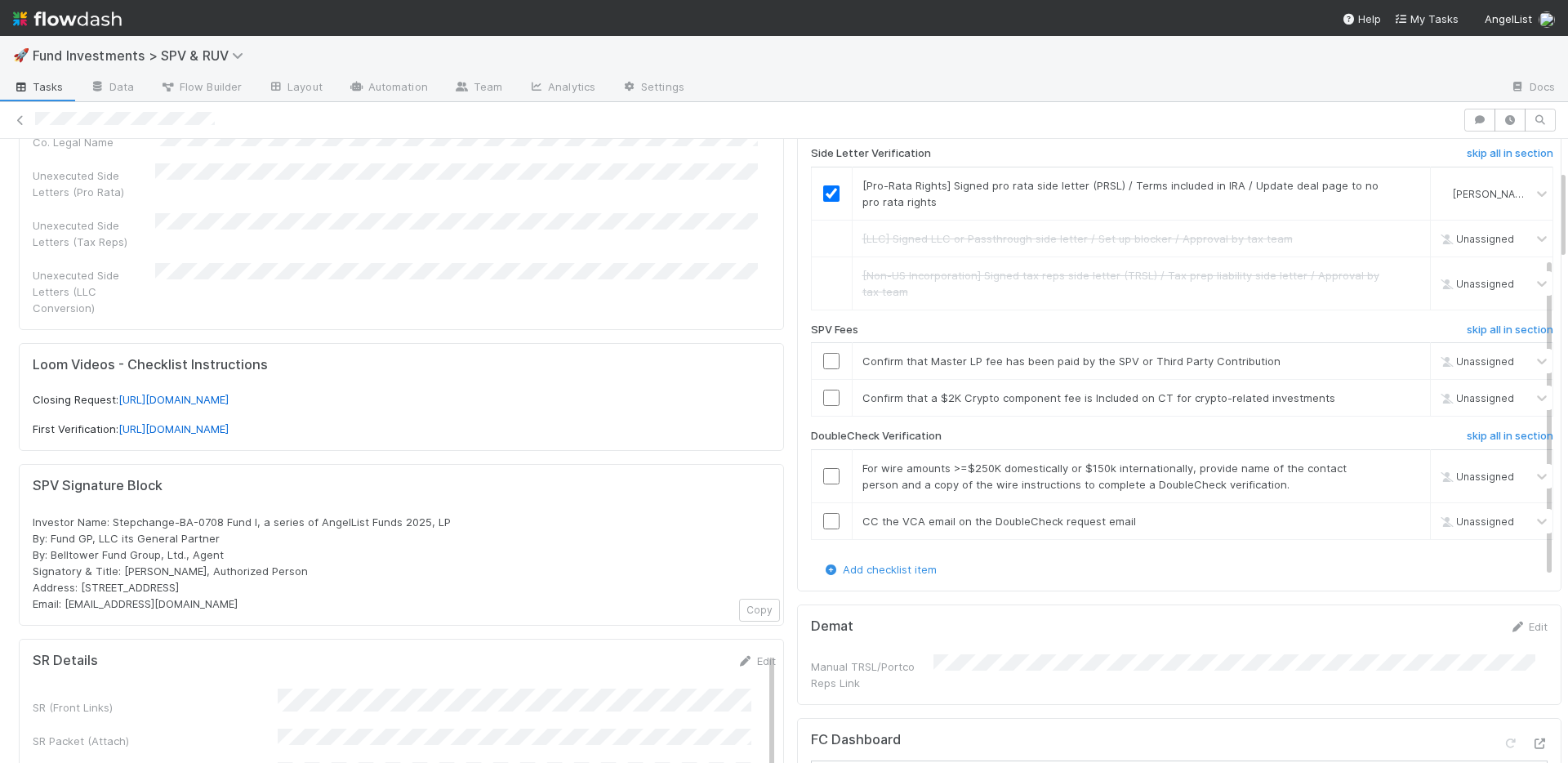
checkbox input "true"
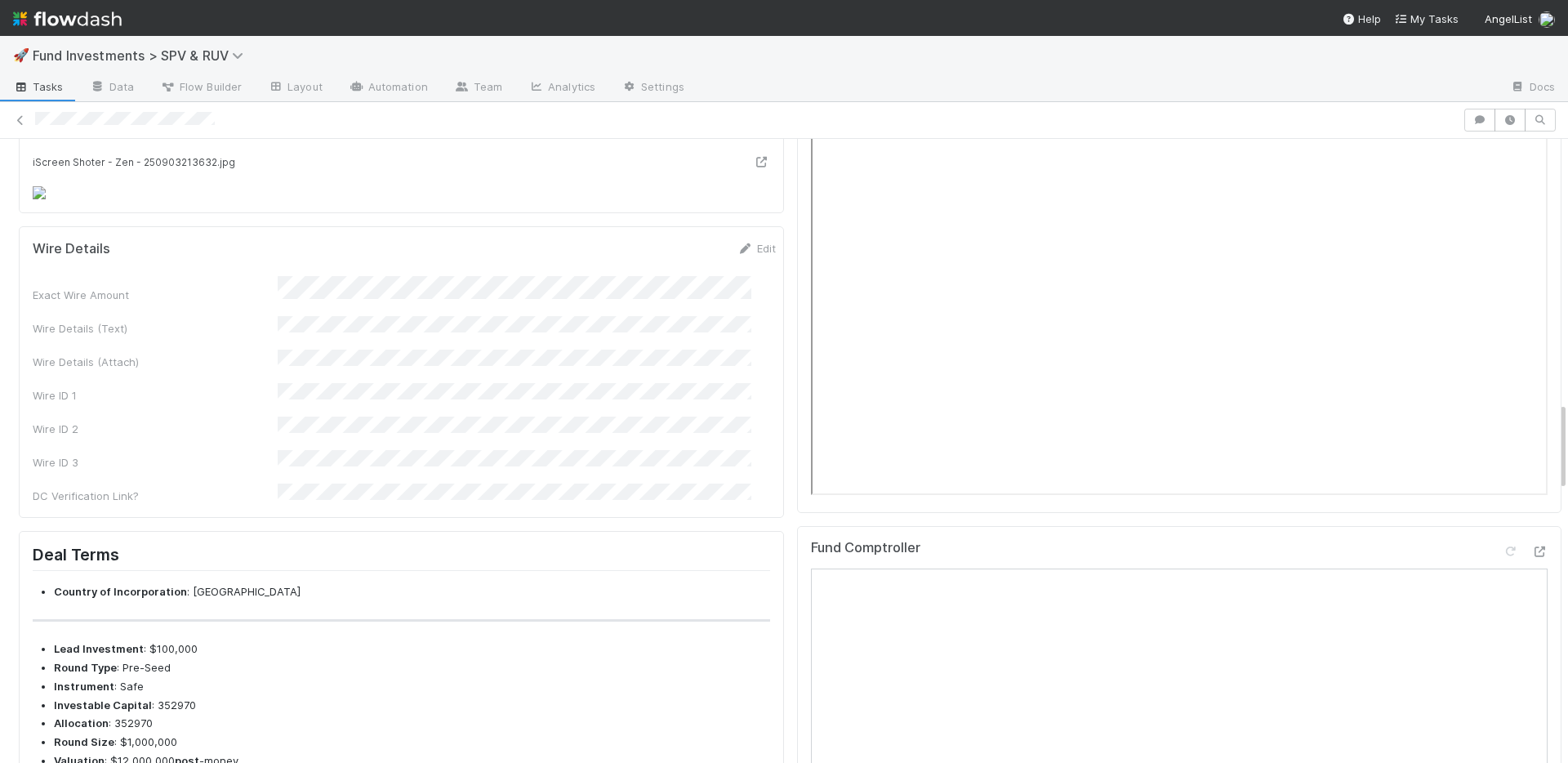
scroll to position [1840, 0]
drag, startPoint x: 734, startPoint y: 369, endPoint x: 803, endPoint y: 311, distance: 90.1
click at [737, 252] on link "Edit" at bounding box center [756, 245] width 39 height 13
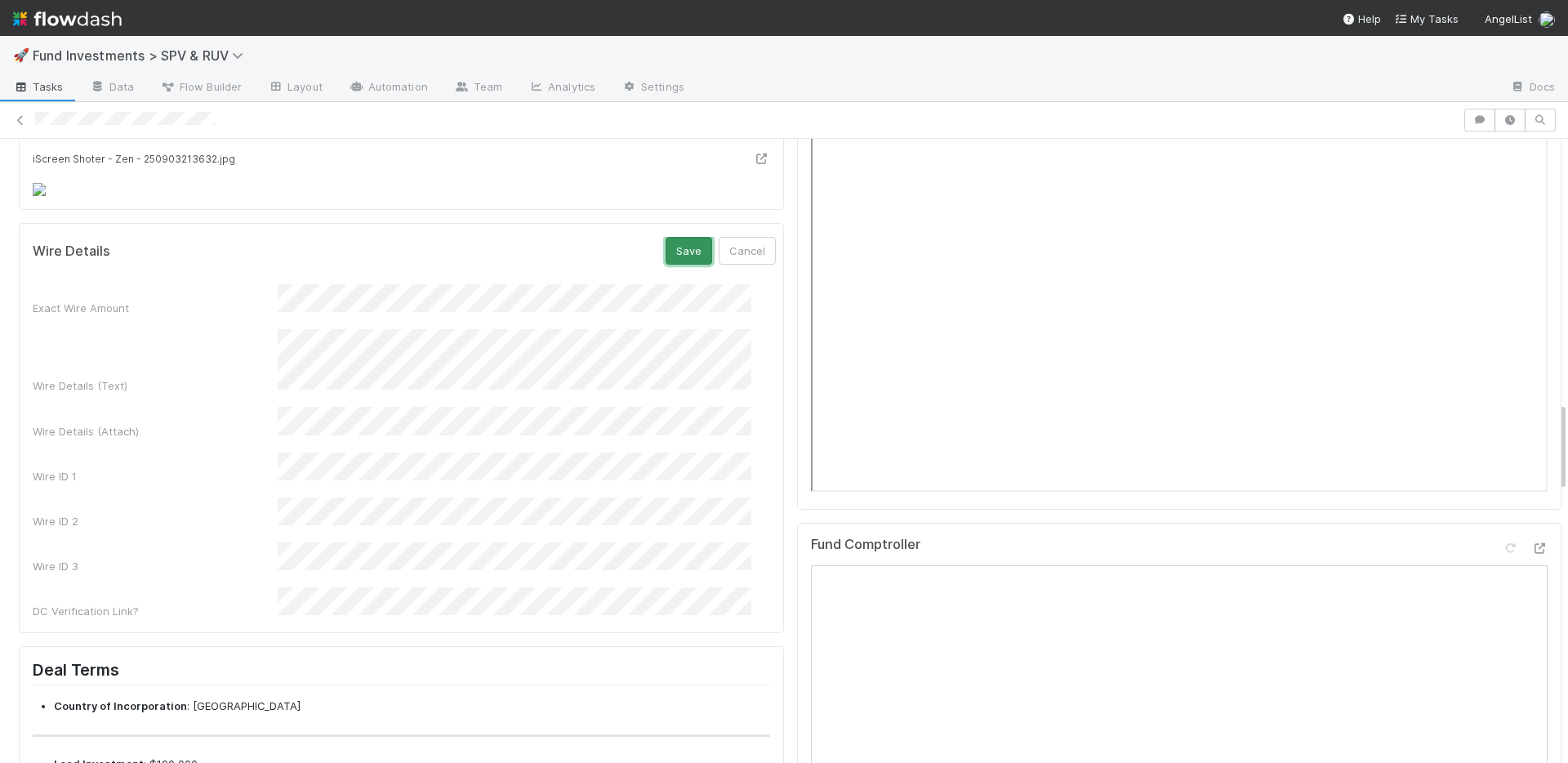
click at [668, 265] on button "Save" at bounding box center [688, 251] width 46 height 28
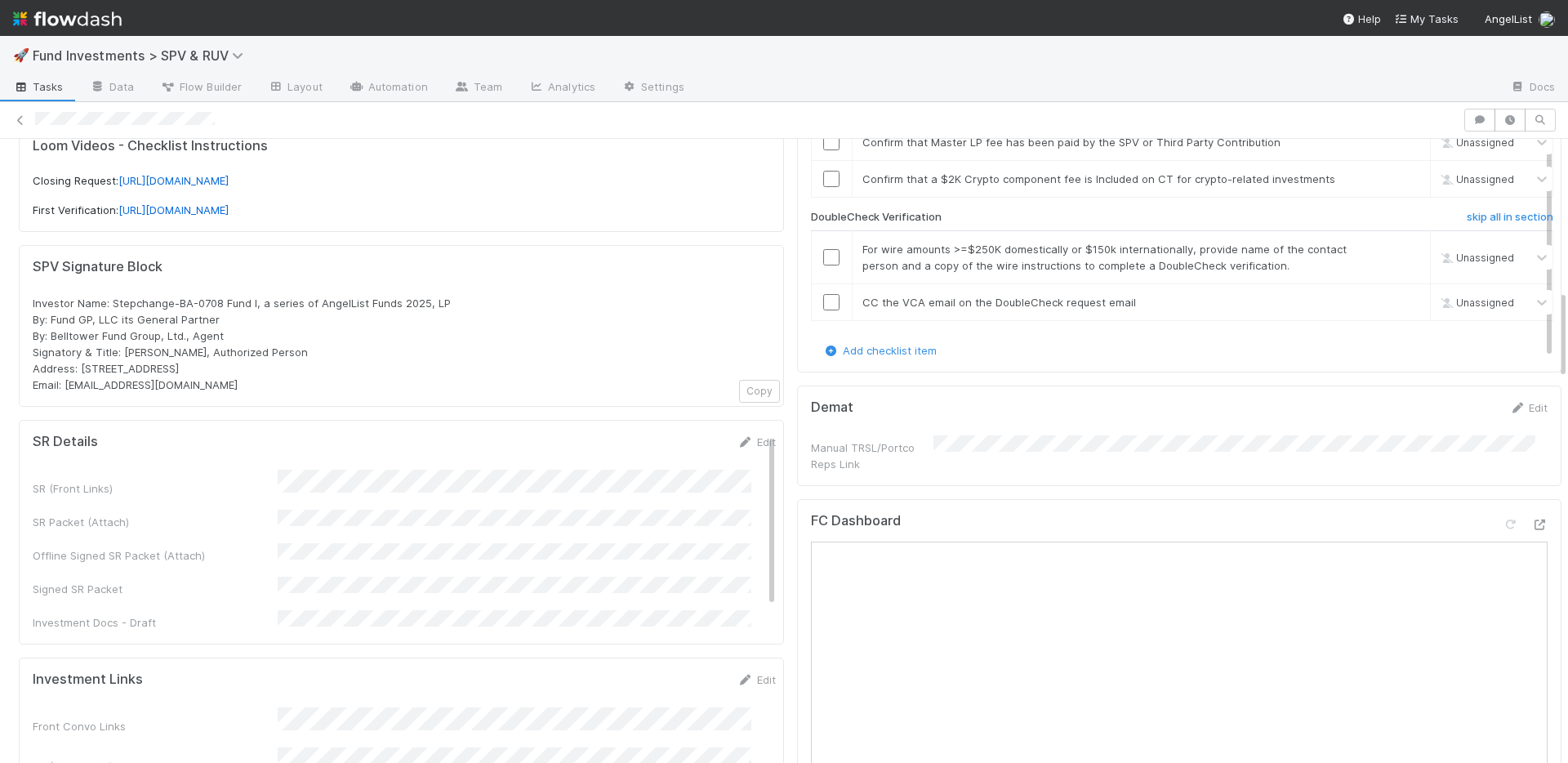
scroll to position [338, 0]
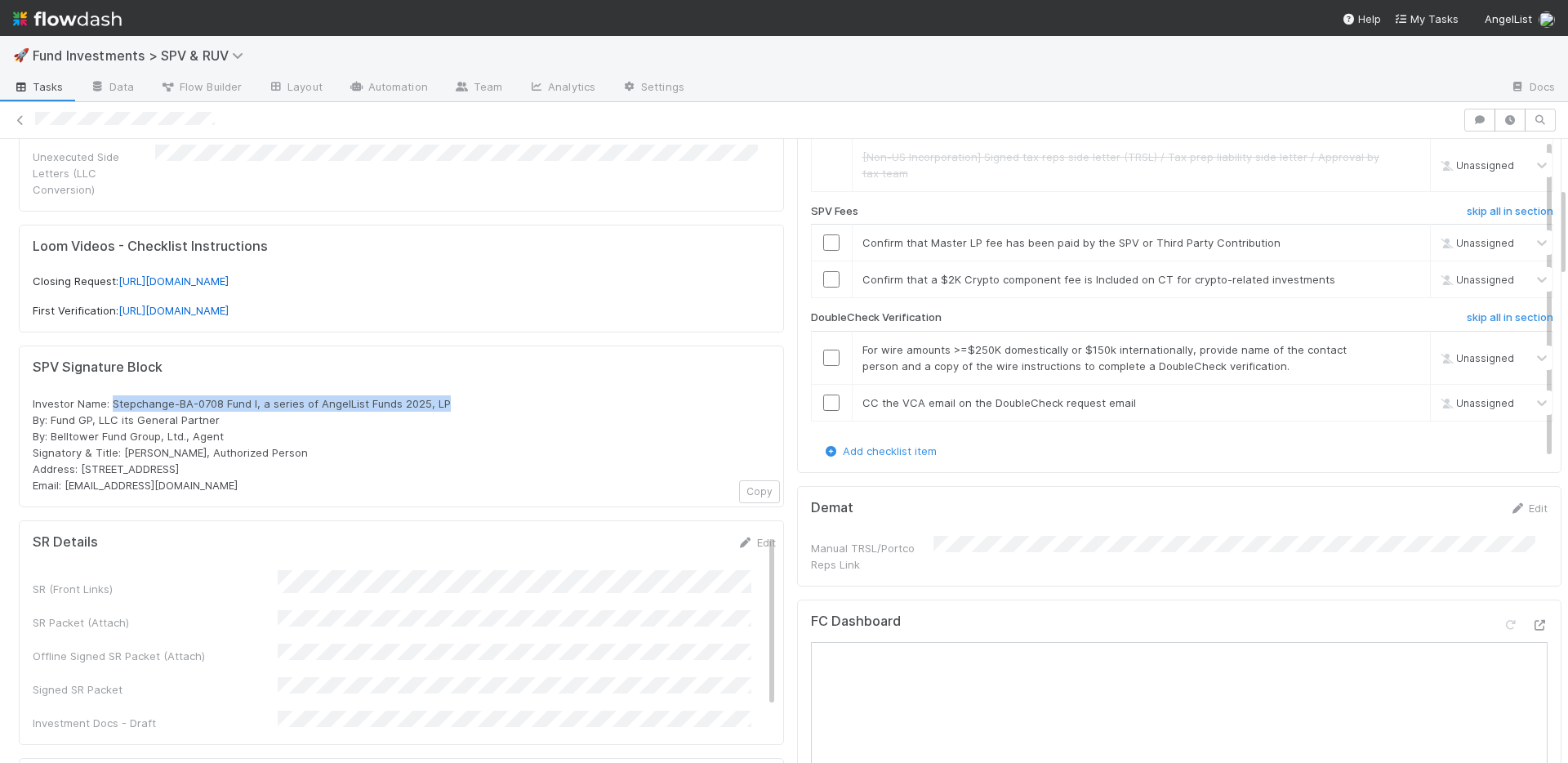
drag, startPoint x: 455, startPoint y: 388, endPoint x: 113, endPoint y: 389, distance: 342.0
click at [113, 396] on div "Investor Name: Stepchange-BA-0708 Fund I, a series of AngelList Funds 2025, LP …" at bounding box center [401, 445] width 737 height 98
click at [823, 354] on input "checkbox" at bounding box center [831, 358] width 17 height 17
drag, startPoint x: 816, startPoint y: 401, endPoint x: 809, endPoint y: 317, distance: 84.3
click at [823, 398] on input "checkbox" at bounding box center [831, 403] width 17 height 17
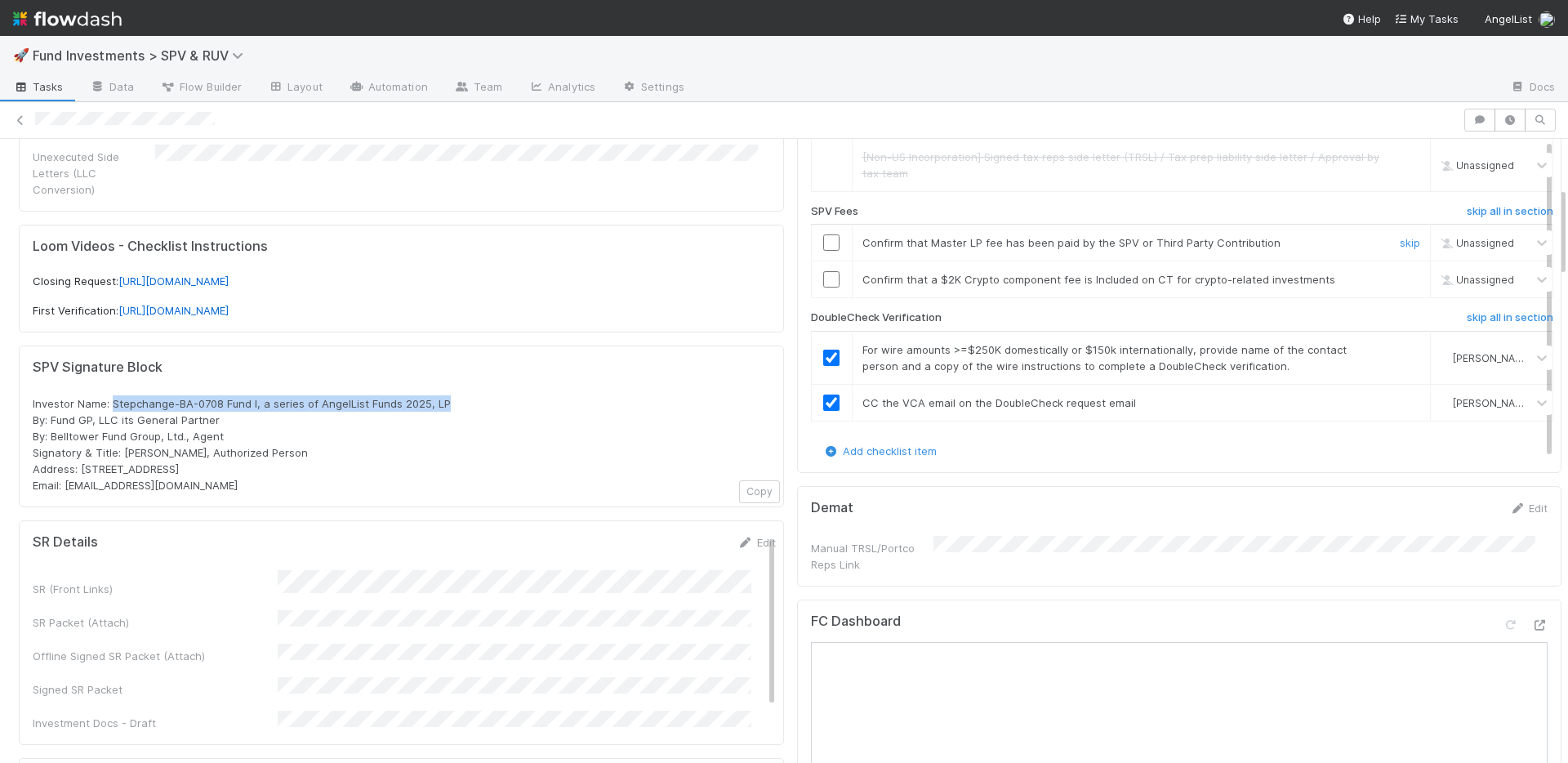
click at [823, 245] on input "checkbox" at bounding box center [831, 242] width 17 height 17
click at [1400, 280] on link "skip" at bounding box center [1409, 279] width 20 height 13
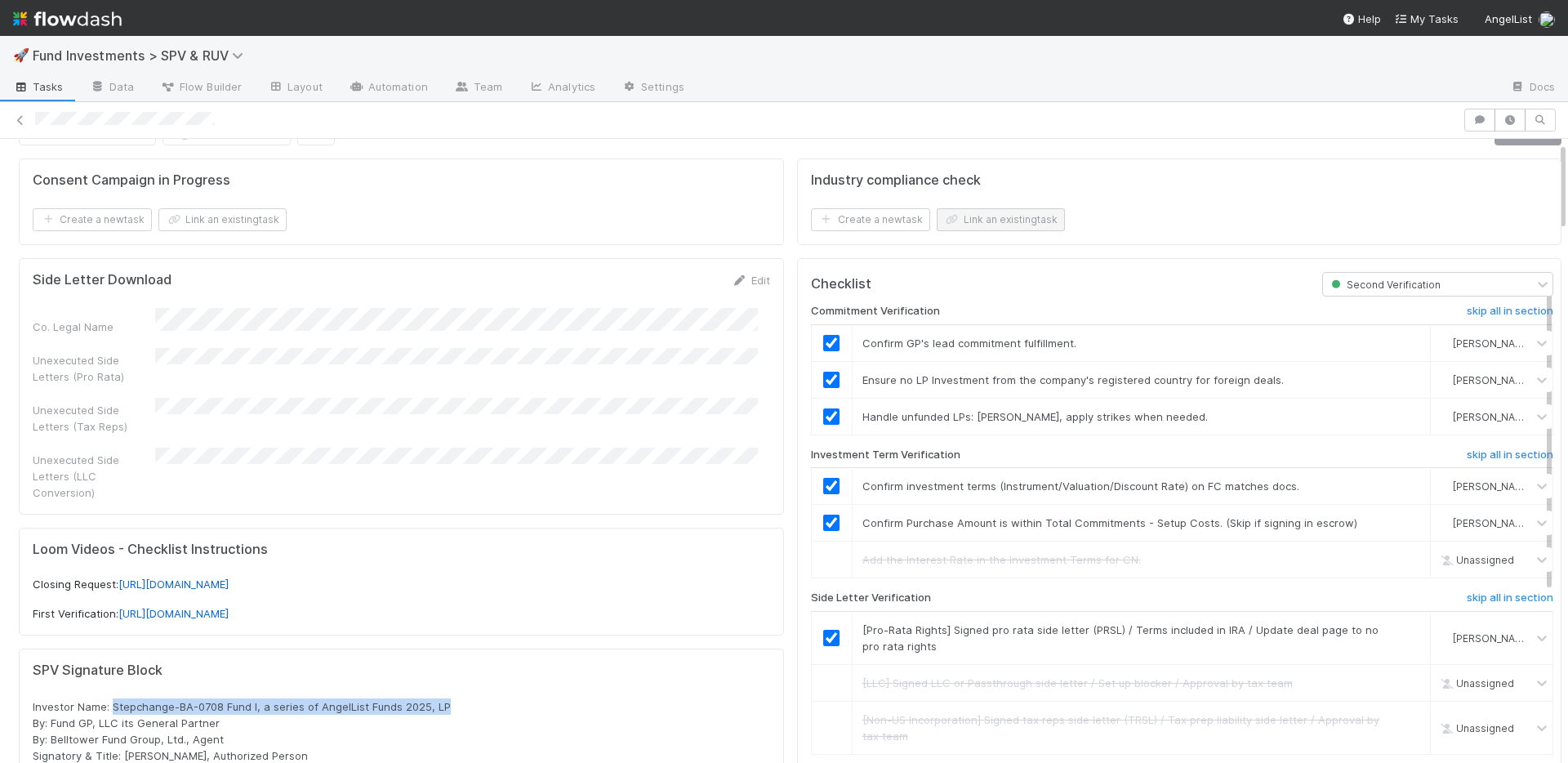
scroll to position [0, 0]
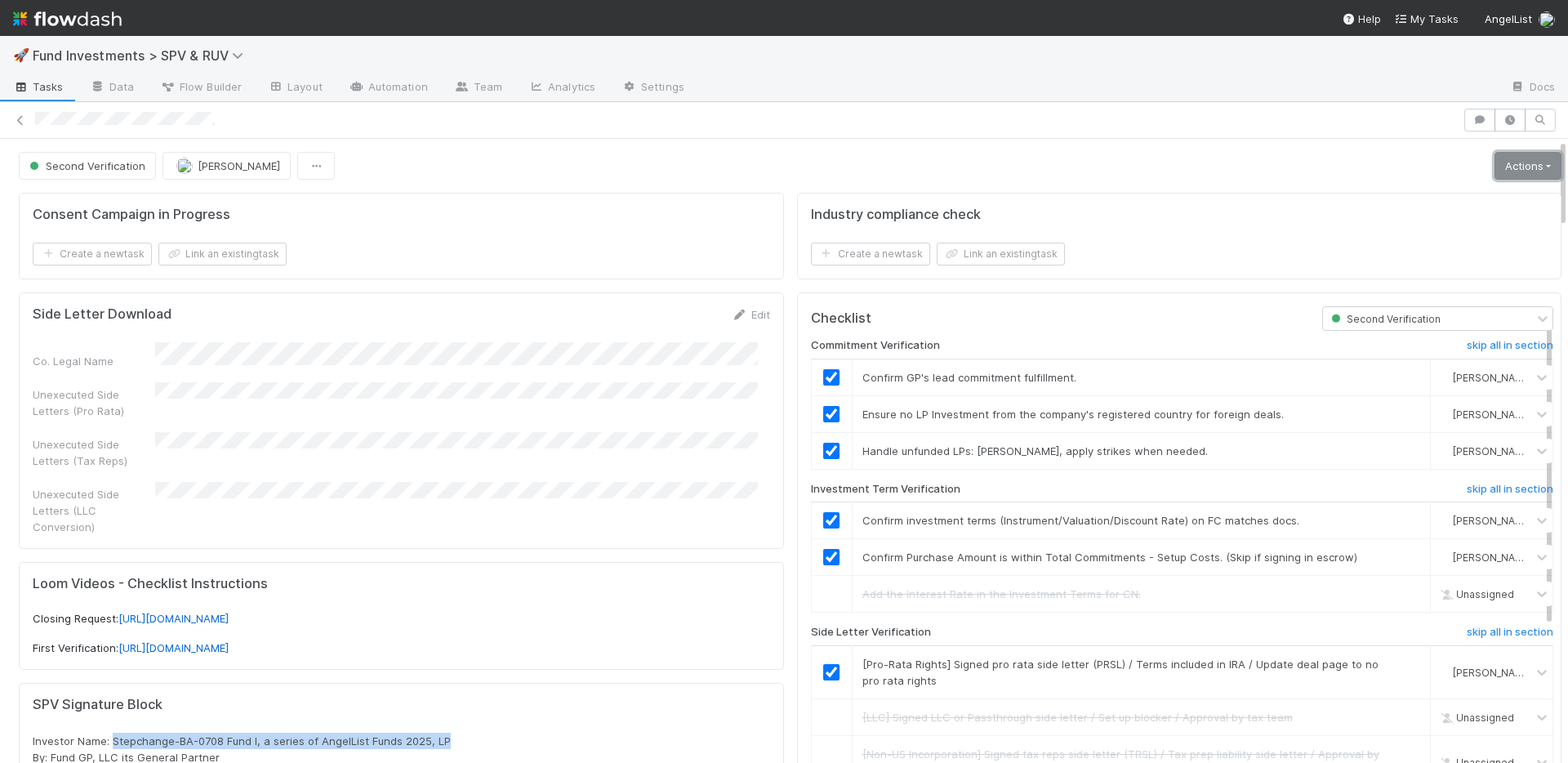
click at [1494, 161] on link "Actions" at bounding box center [1528, 166] width 67 height 28
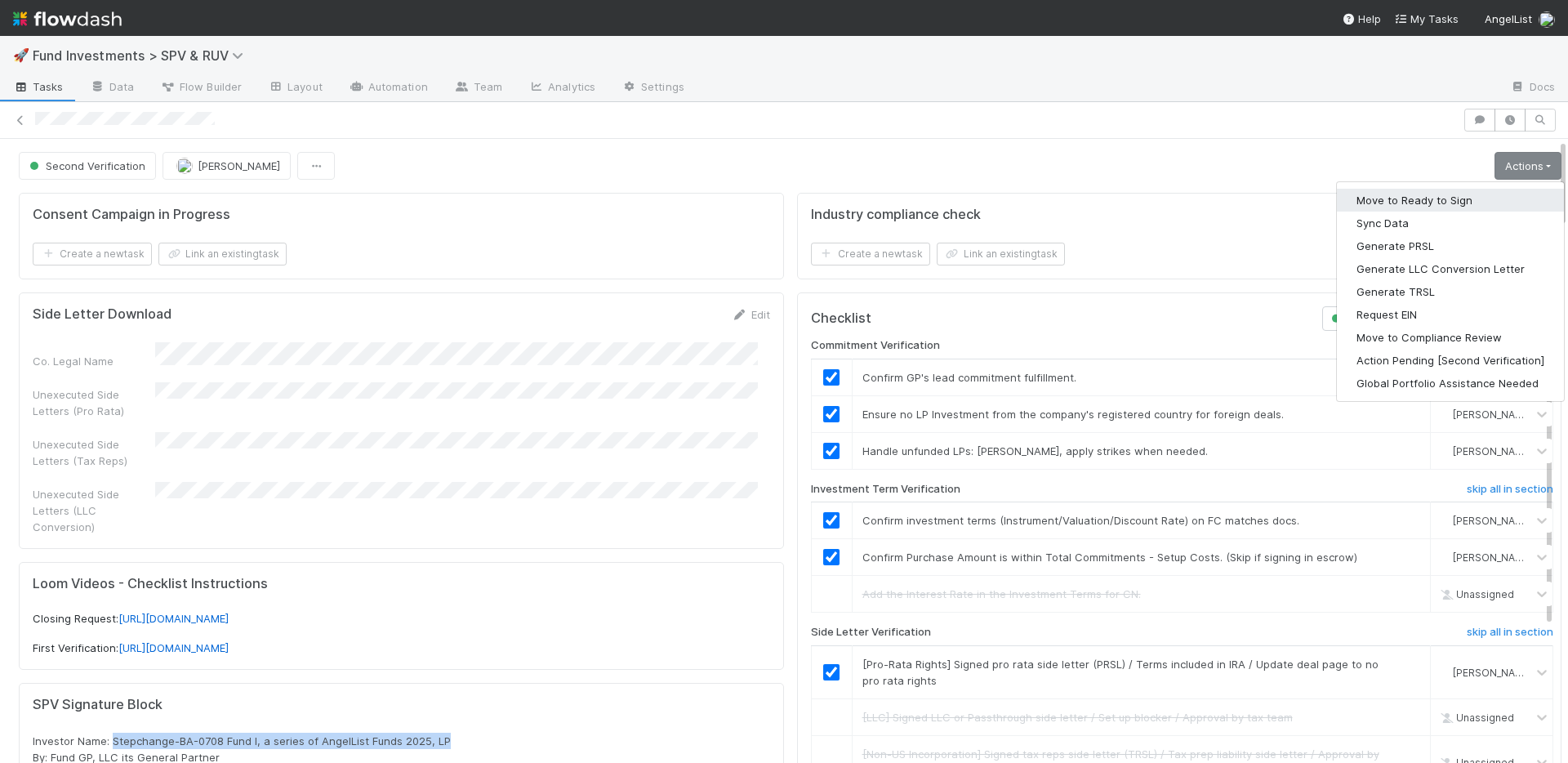
click at [1450, 196] on button "Move to Ready to Sign" at bounding box center [1450, 200] width 227 height 23
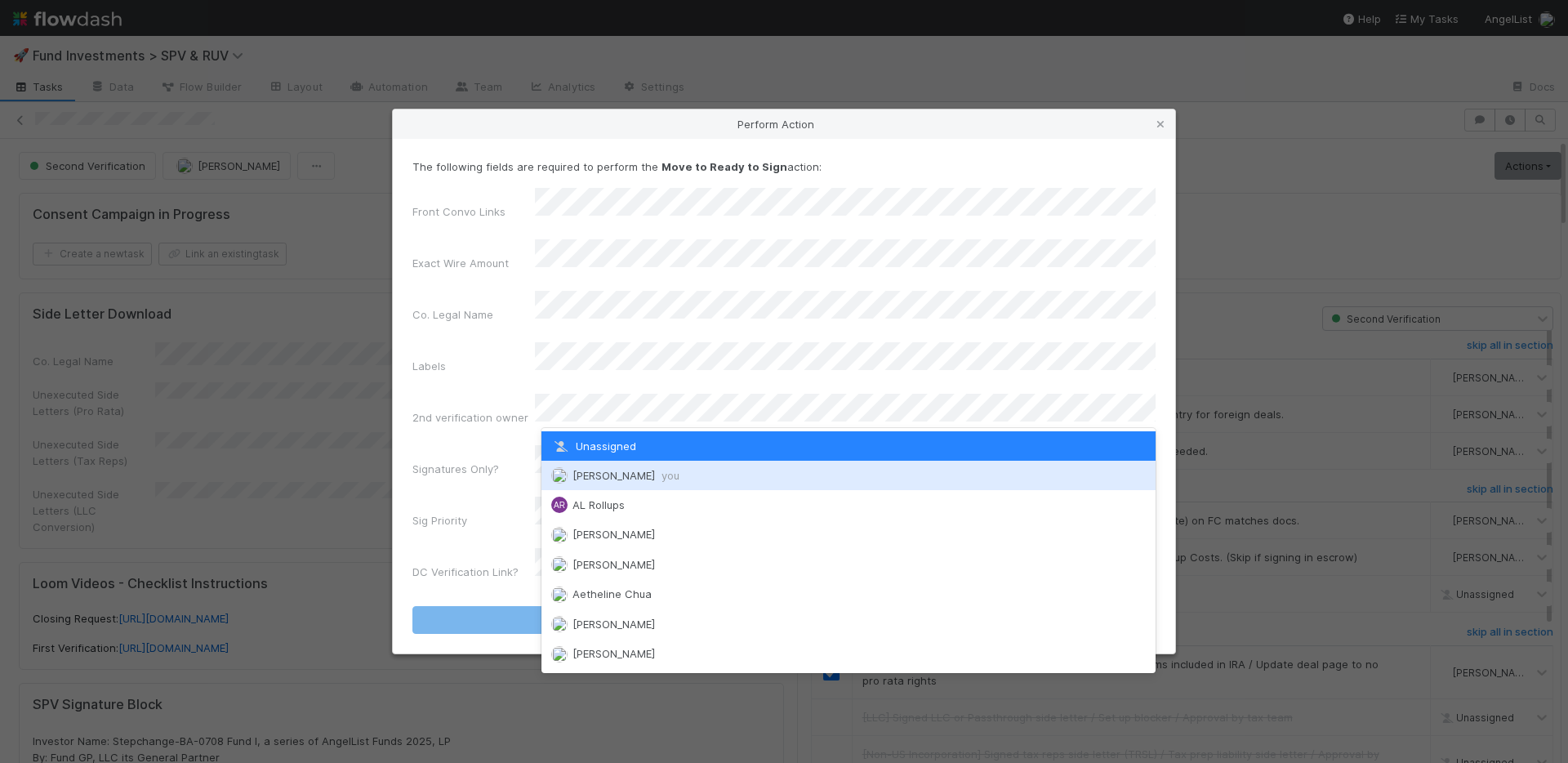
click at [602, 470] on span "Nate Richards you" at bounding box center [626, 475] width 107 height 13
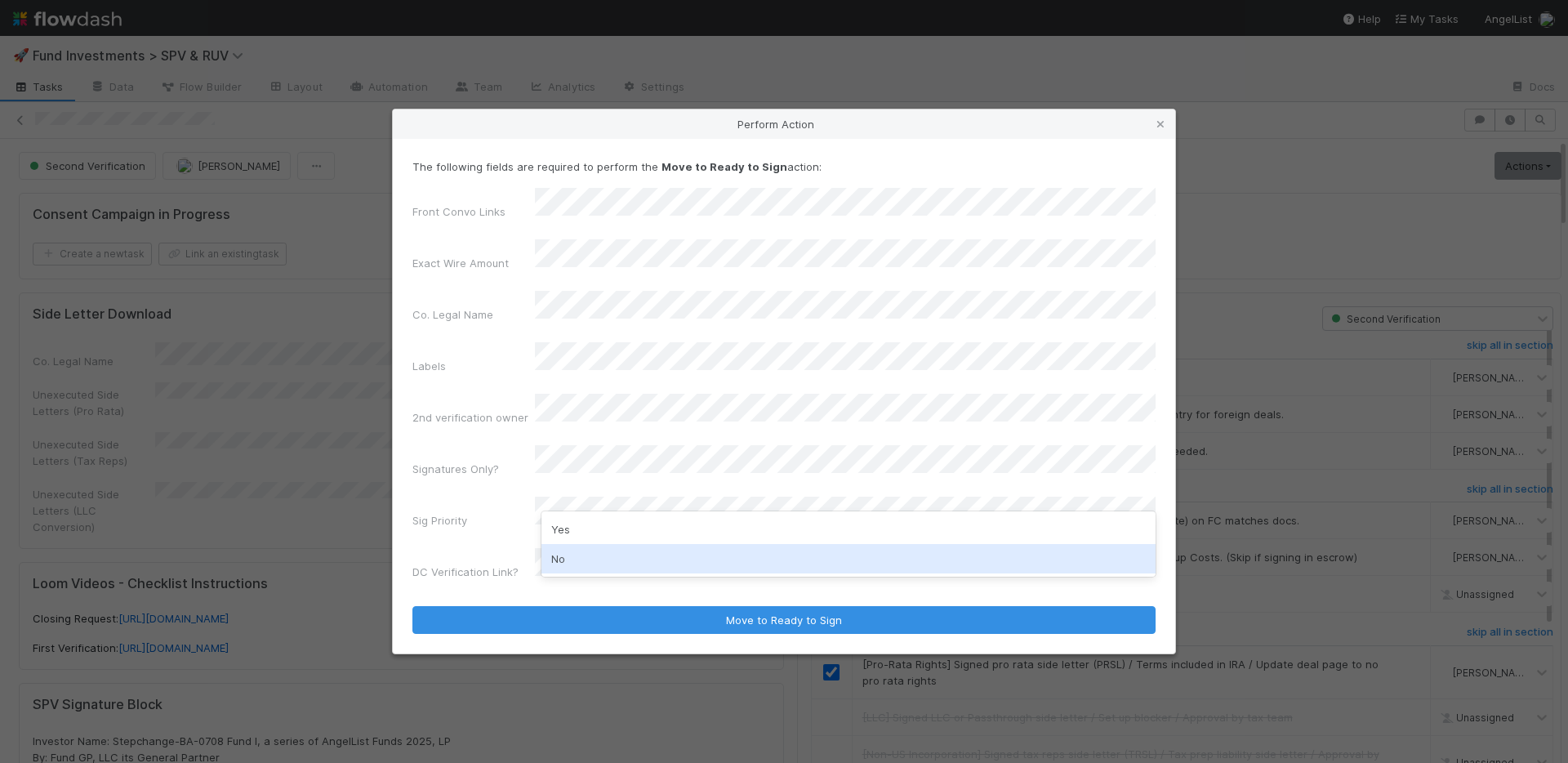
click at [587, 556] on div "No" at bounding box center [848, 559] width 614 height 30
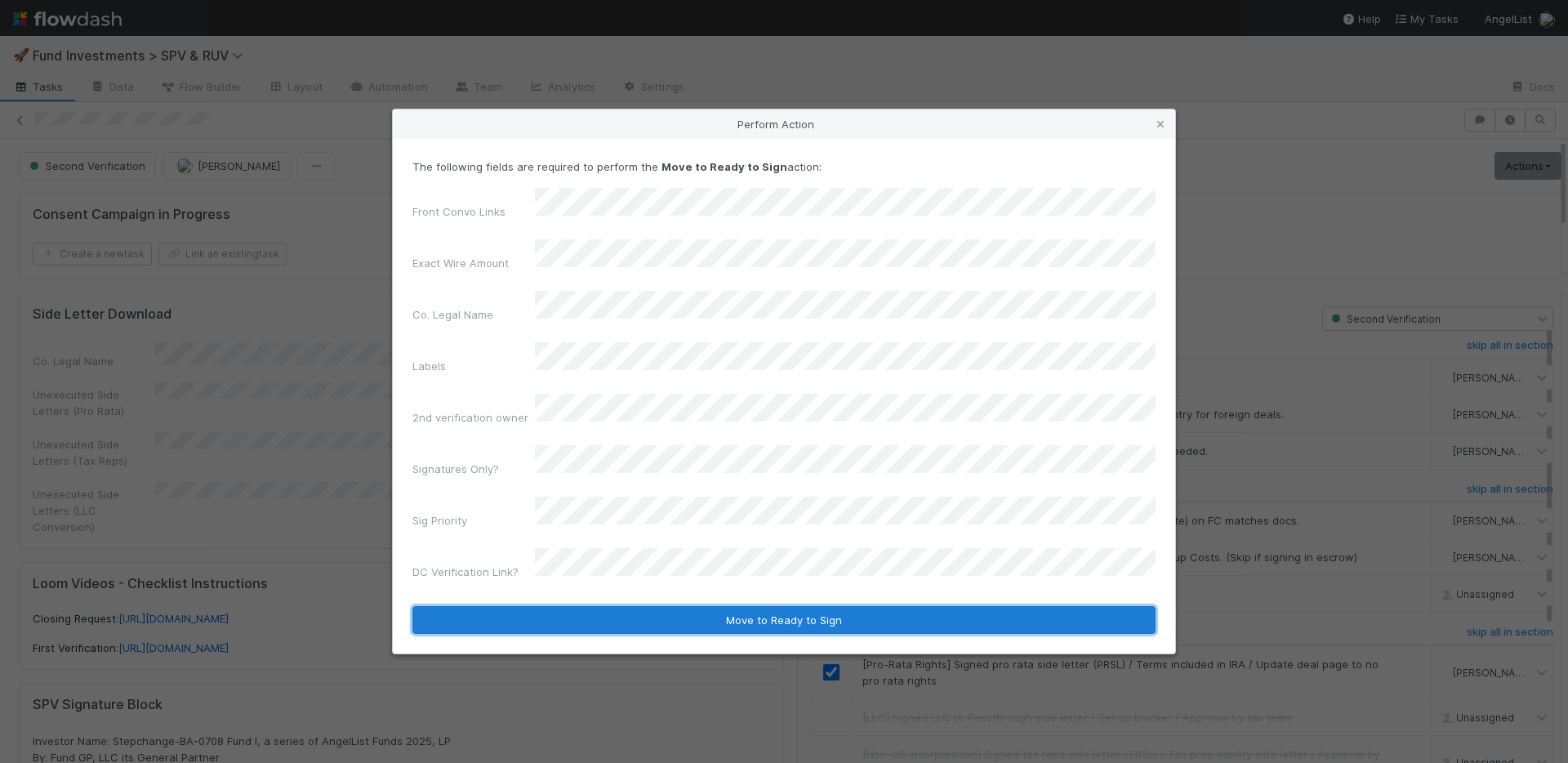
click at [687, 606] on button "Move to Ready to Sign" at bounding box center [784, 620] width 743 height 28
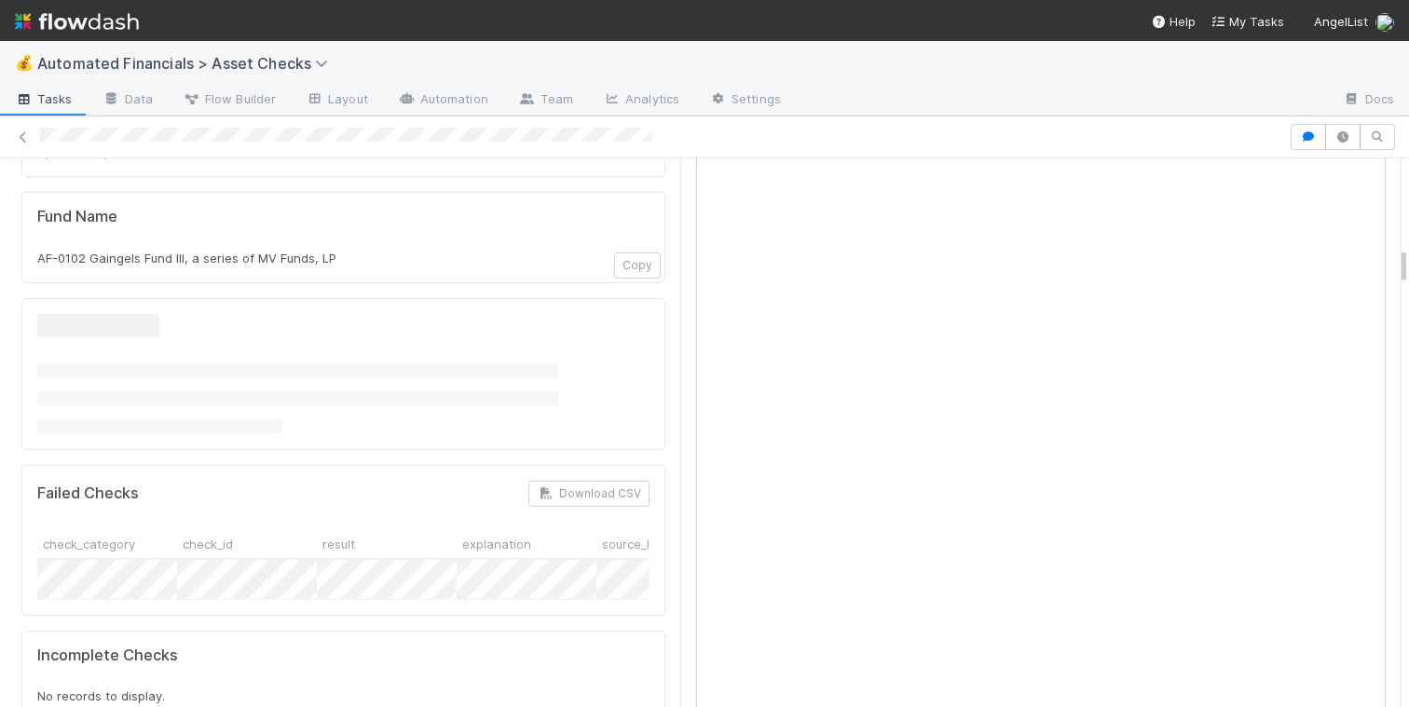
scroll to position [1216, 0]
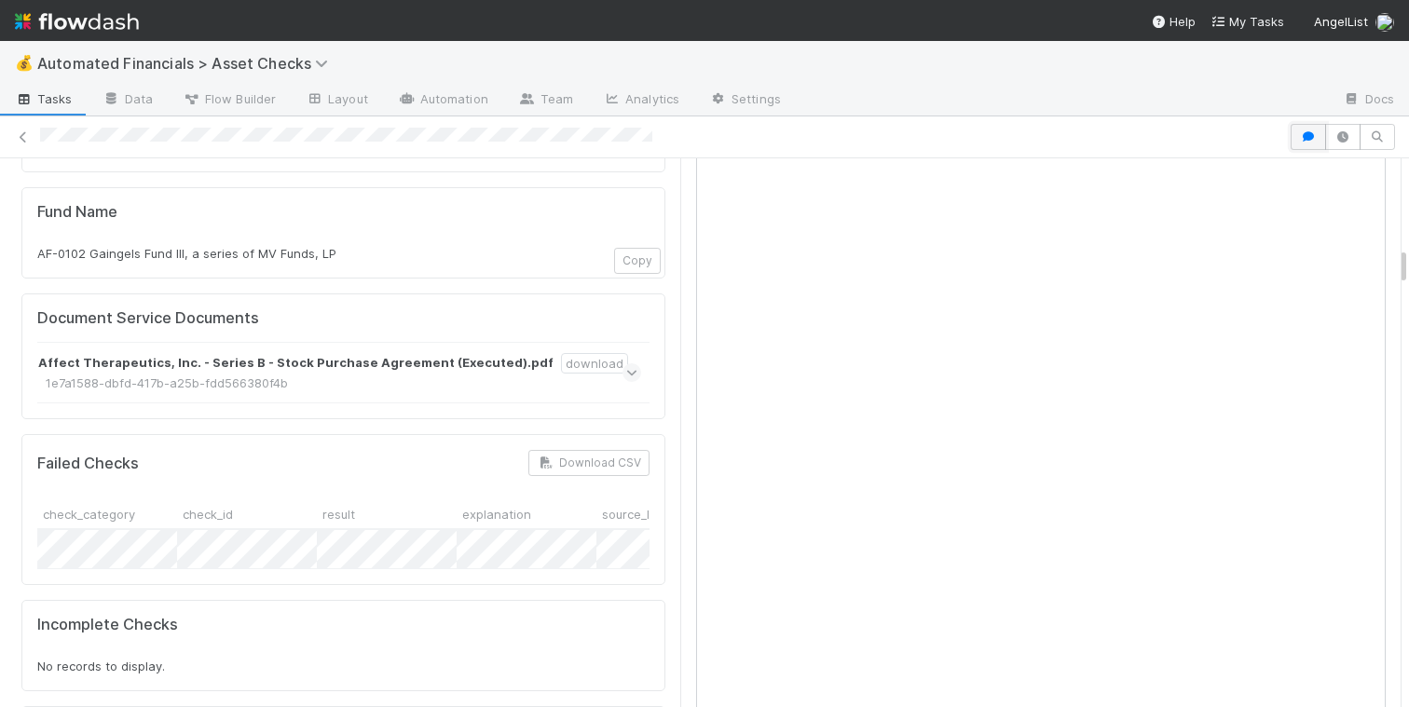
click at [1292, 143] on button "button" at bounding box center [1307, 137] width 35 height 26
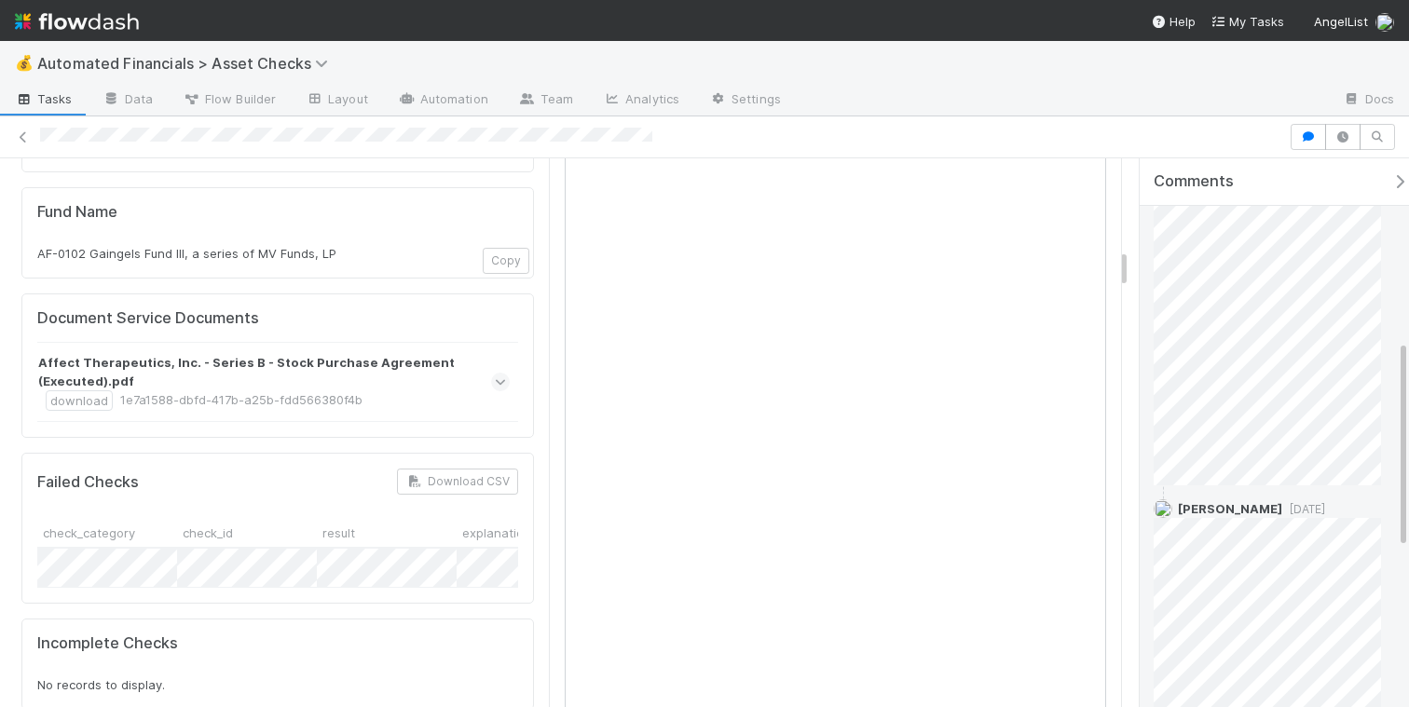
scroll to position [826, 0]
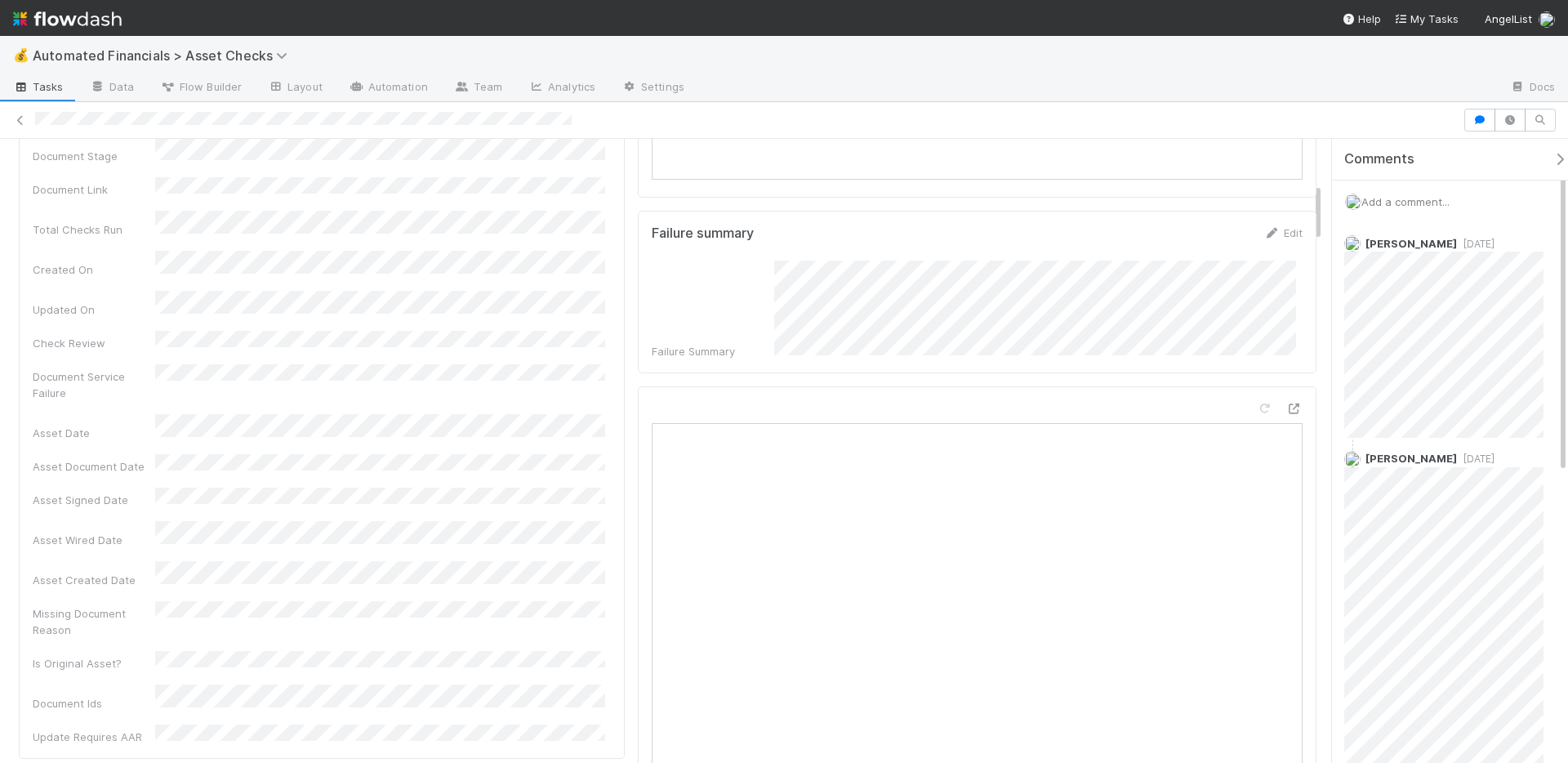
scroll to position [462, 0]
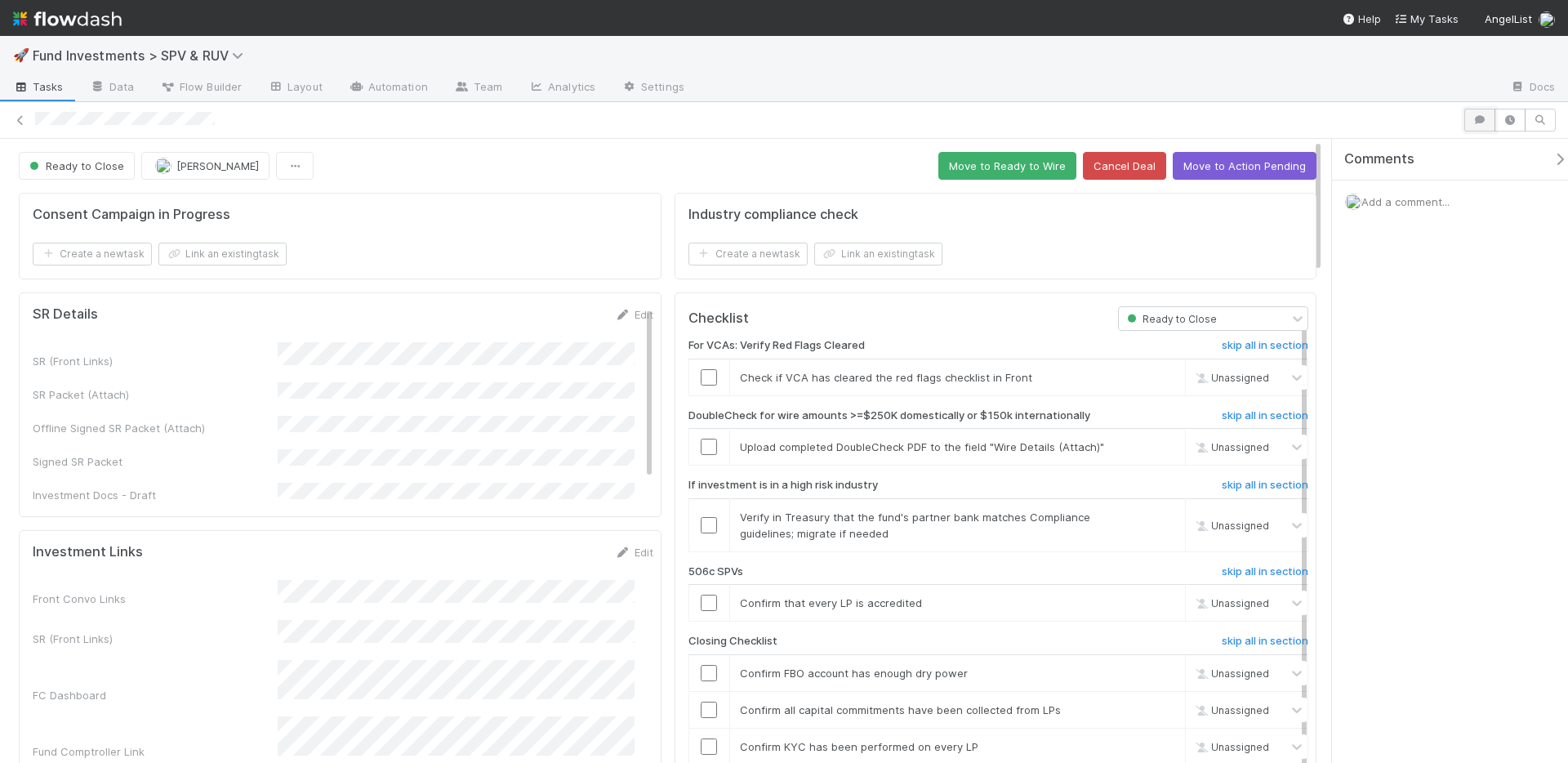
click at [1484, 124] on icon "button" at bounding box center [1479, 119] width 17 height 10
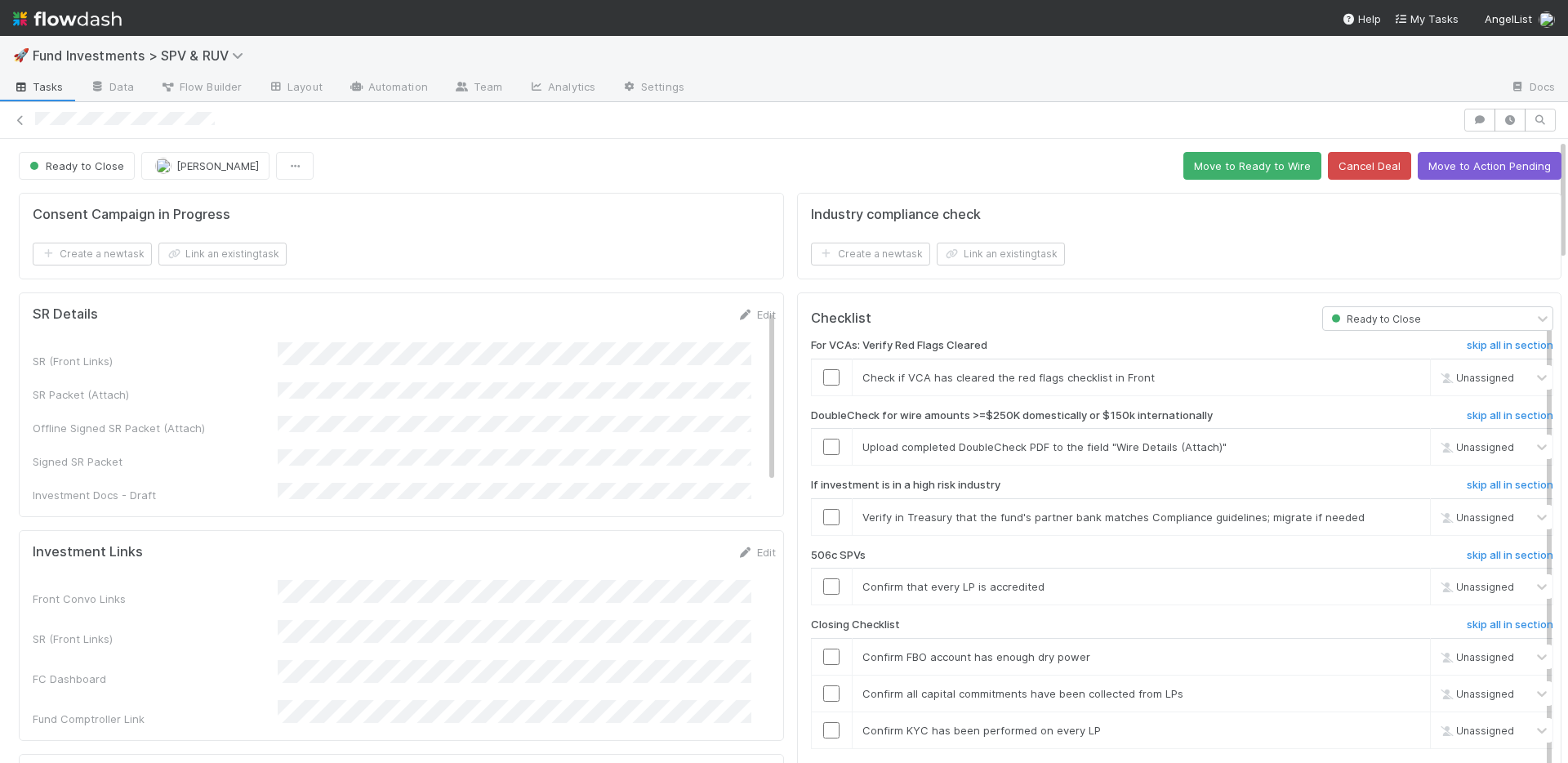
scroll to position [761, 0]
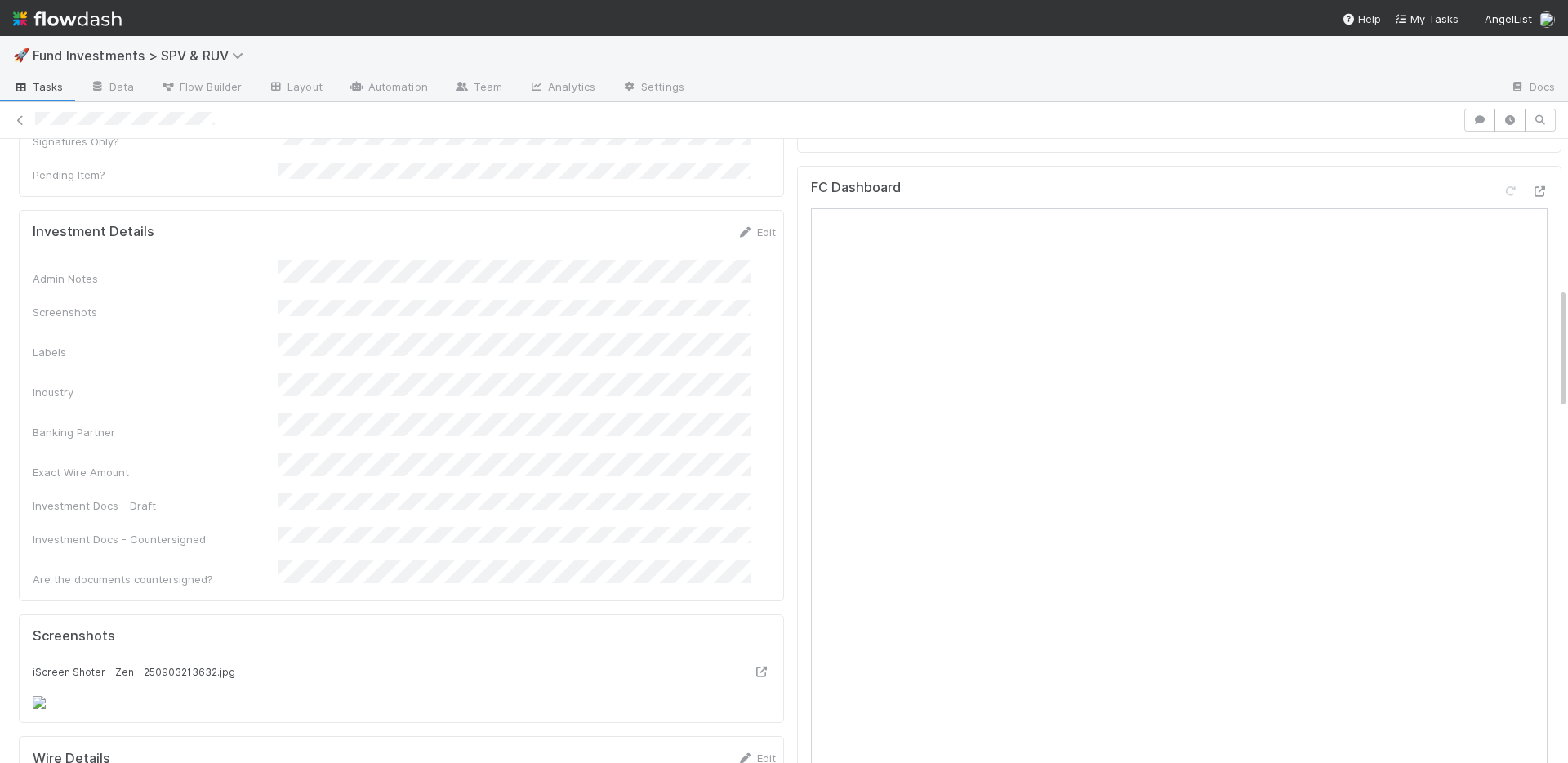
click at [685, 336] on div "Admin Notes Screenshots Labels Industry Banking Partner Exact Wire Amount Inves…" at bounding box center [404, 424] width 743 height 328
click at [685, 335] on div "Admin Notes Screenshots Labels Industry Banking Partner Exact Wire Amount Inves…" at bounding box center [404, 424] width 743 height 328
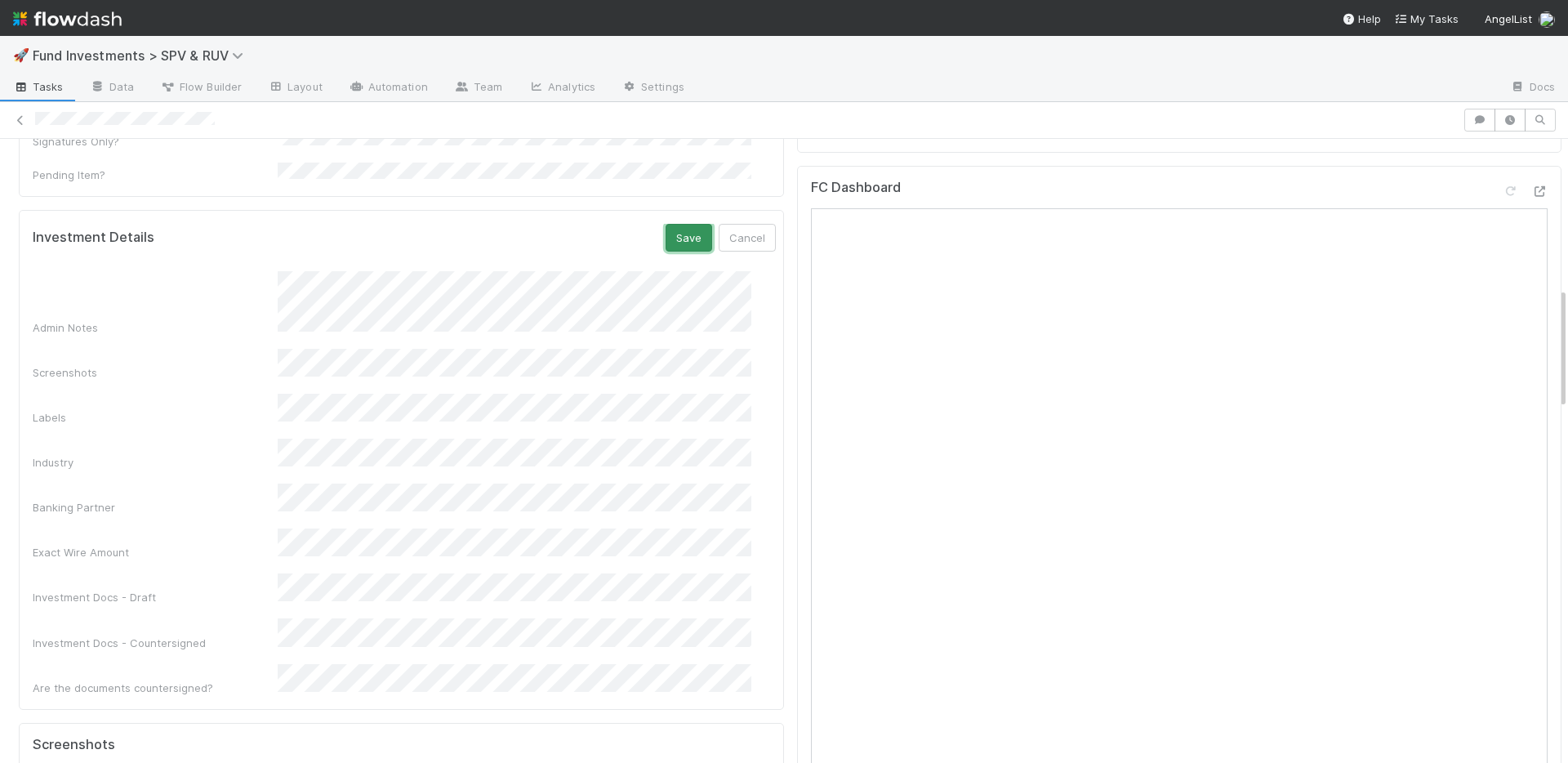
drag, startPoint x: 662, startPoint y: 182, endPoint x: 659, endPoint y: 192, distance: 10.4
click at [665, 224] on button "Save" at bounding box center [688, 238] width 46 height 28
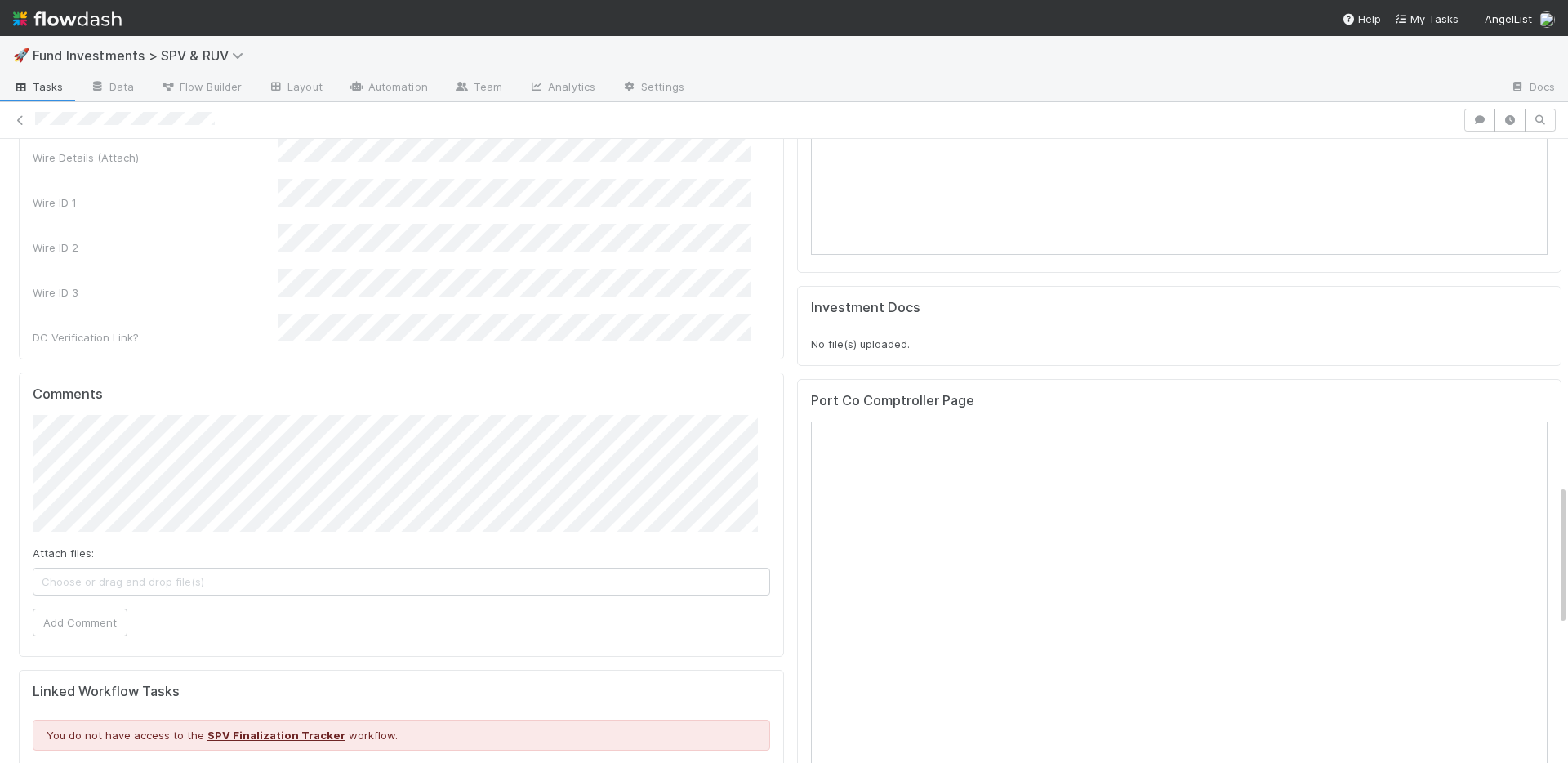
scroll to position [1208, 0]
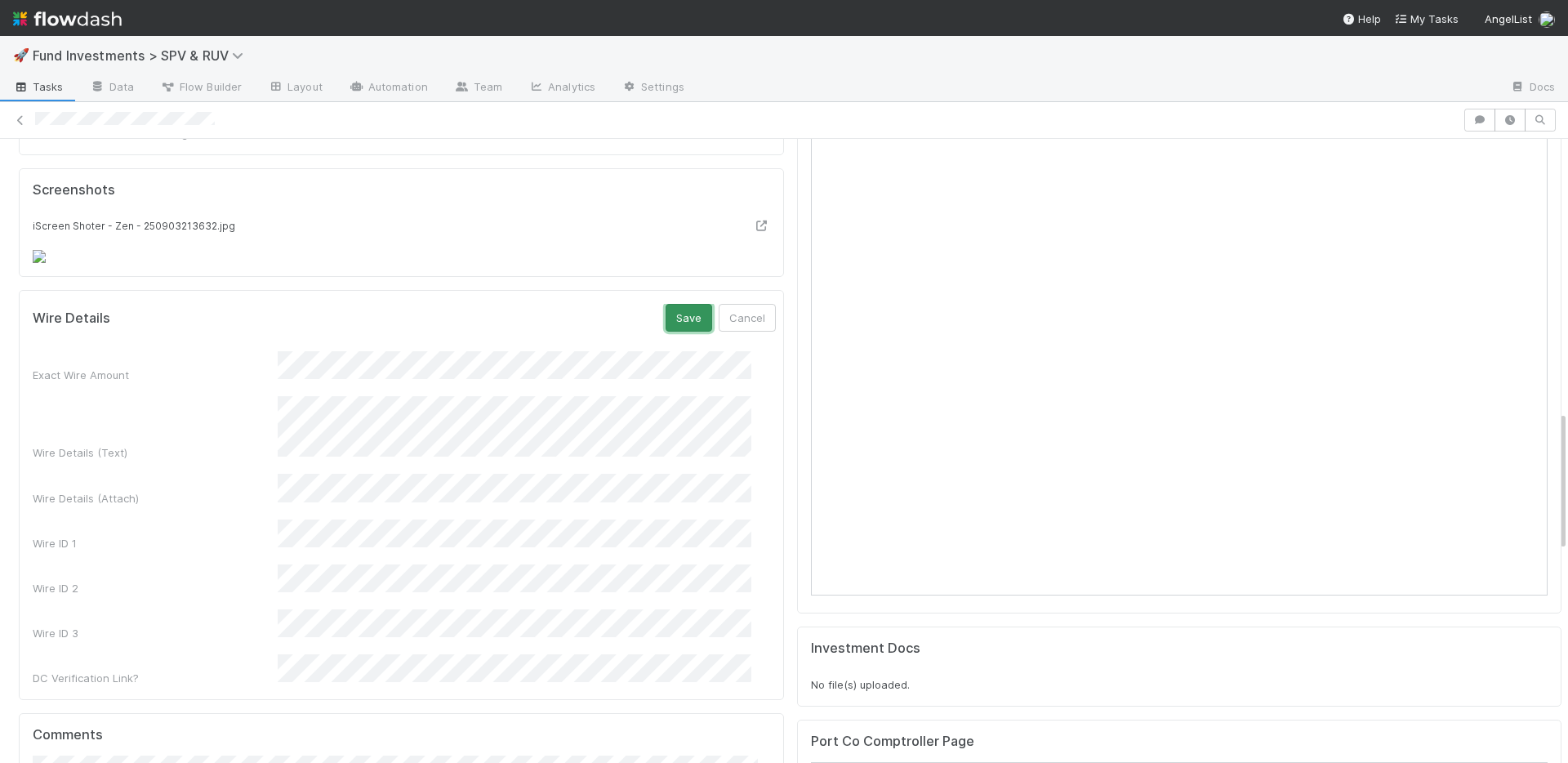
drag, startPoint x: 655, startPoint y: 453, endPoint x: 543, endPoint y: 263, distance: 220.6
click at [665, 332] on button "Save" at bounding box center [688, 318] width 46 height 28
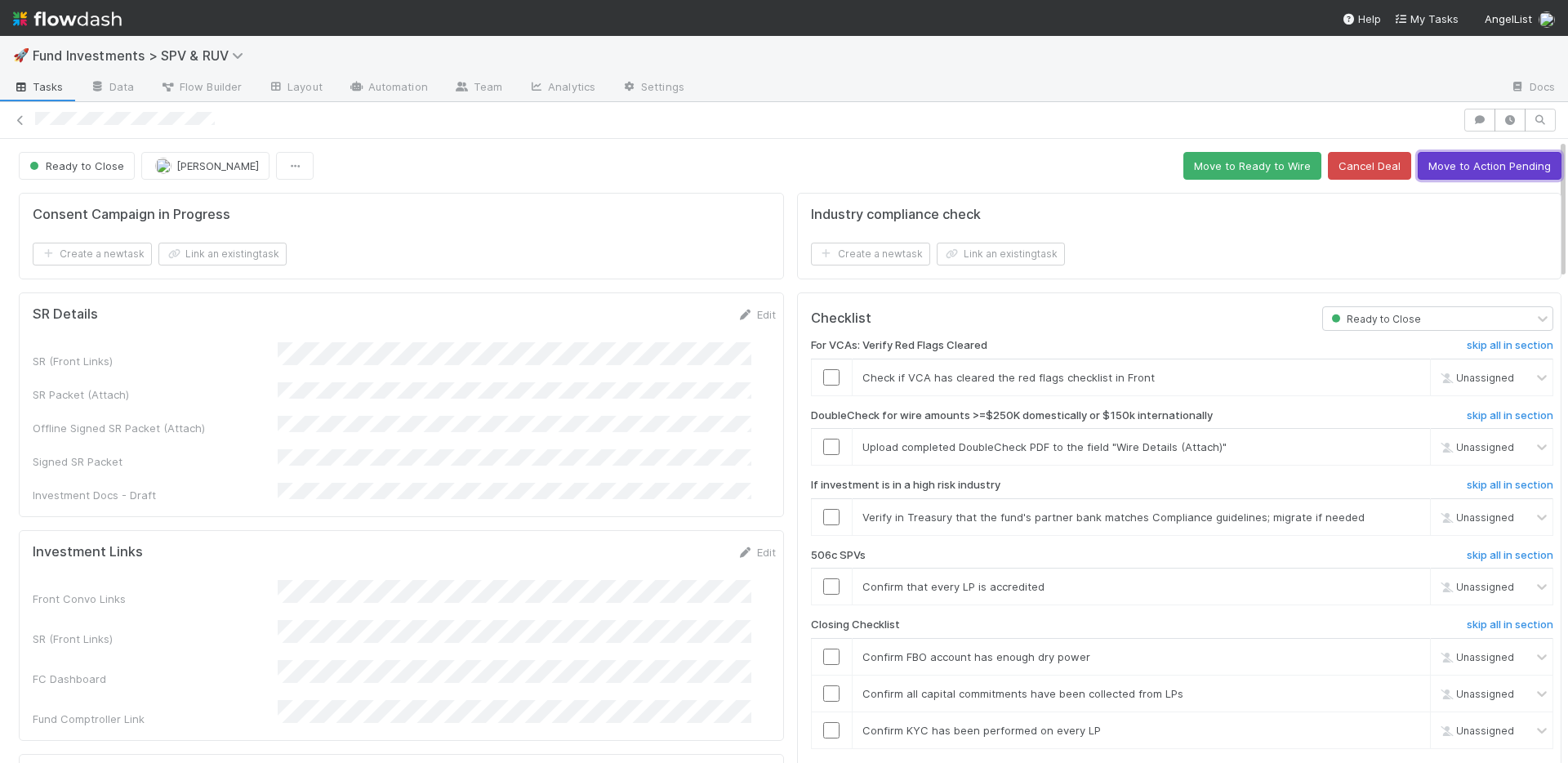
click at [1441, 172] on button "Move to Action Pending" at bounding box center [1489, 166] width 144 height 28
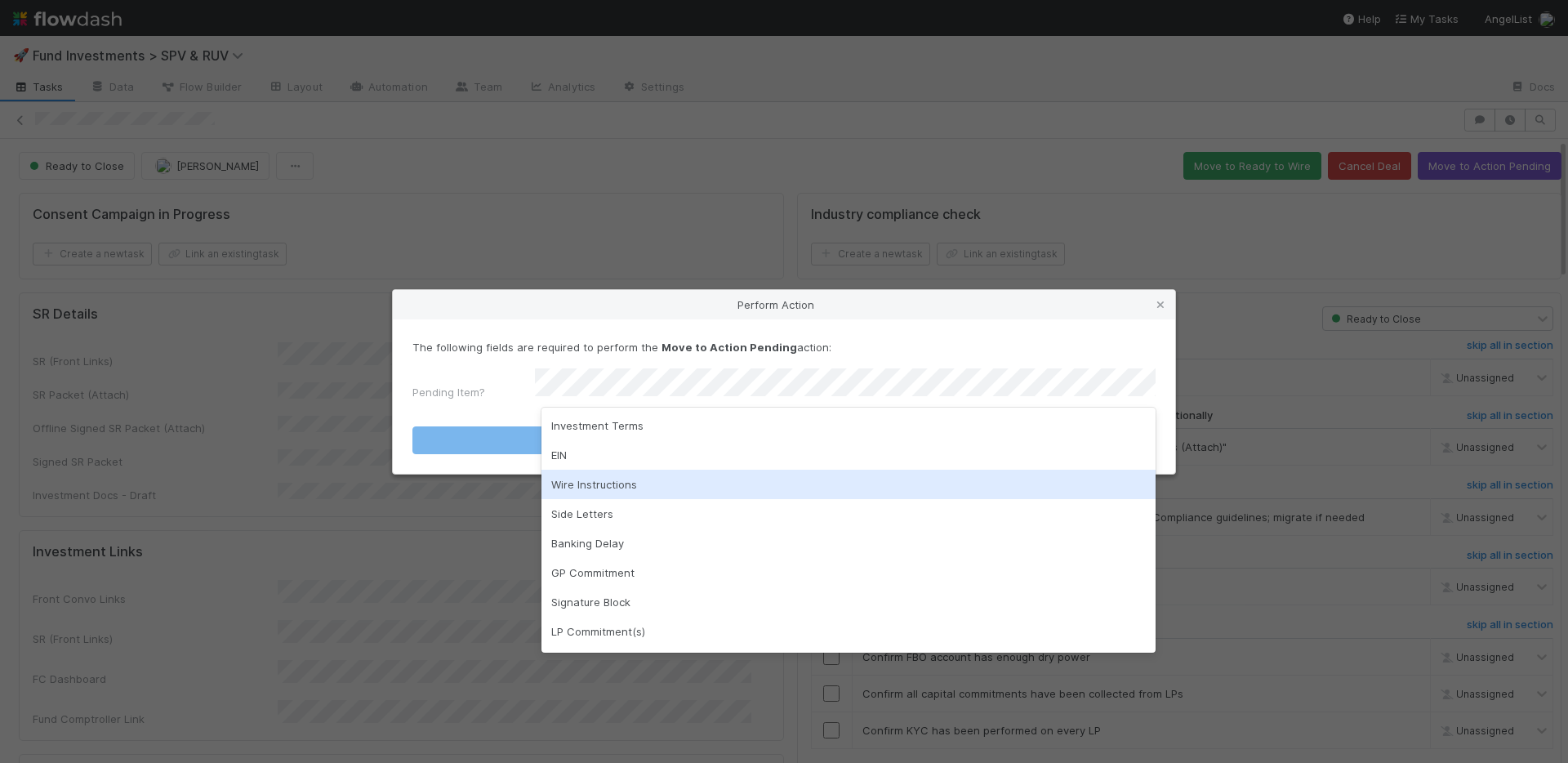
click at [632, 477] on div "Wire Instructions" at bounding box center [848, 485] width 614 height 30
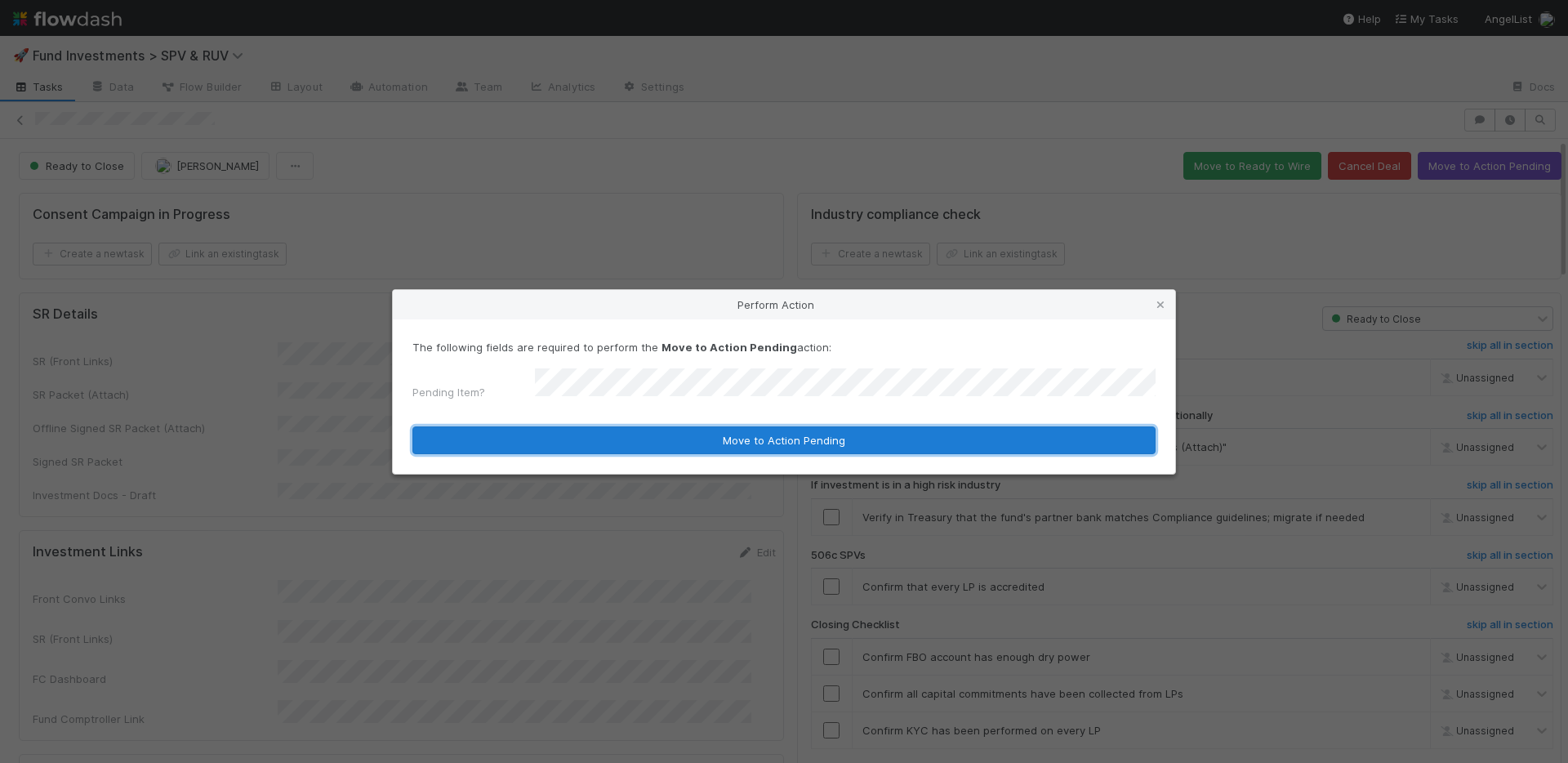
click at [647, 439] on button "Move to Action Pending" at bounding box center [784, 440] width 743 height 28
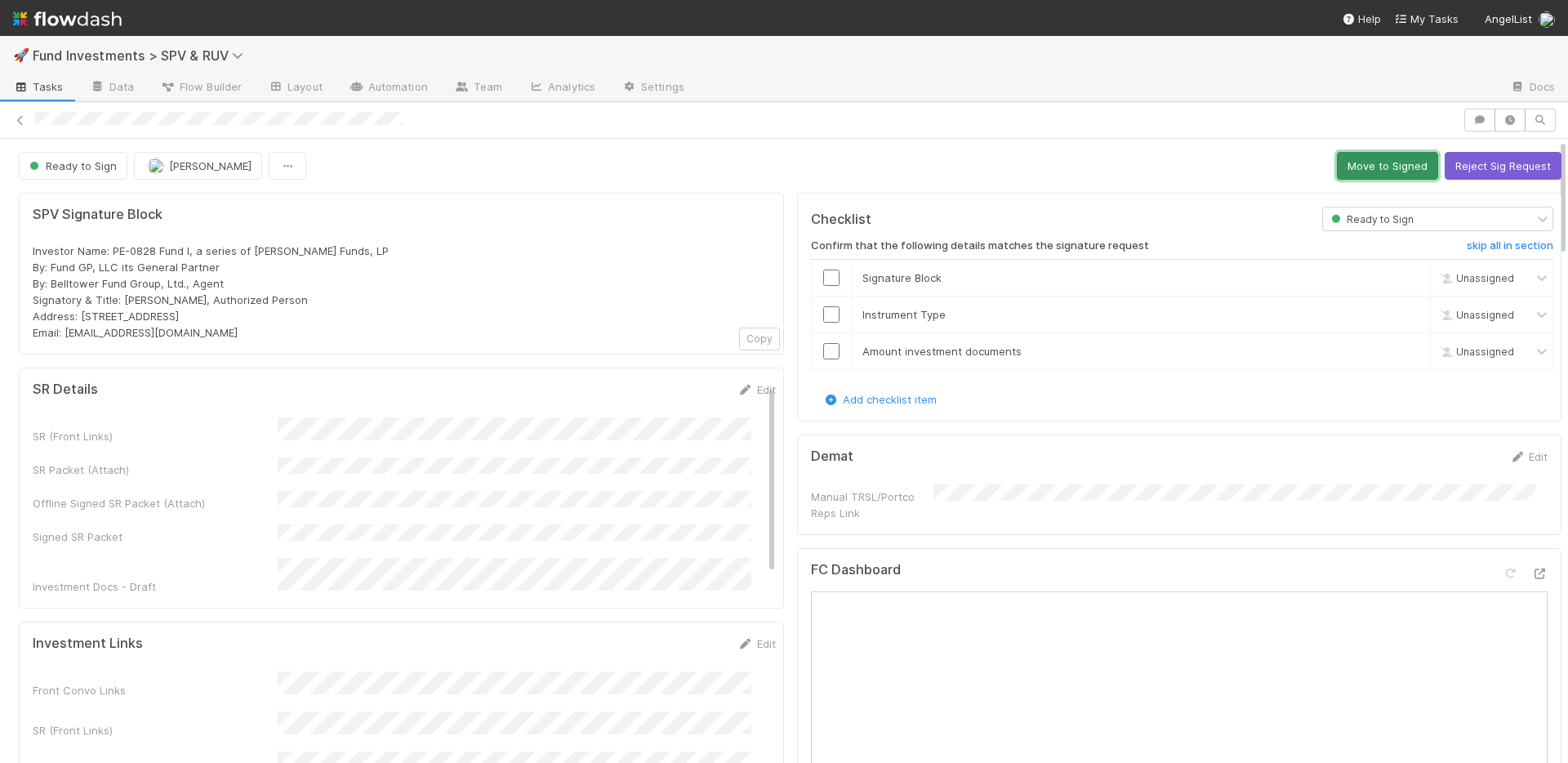
click at [1345, 163] on button "Move to Signed" at bounding box center [1387, 166] width 102 height 28
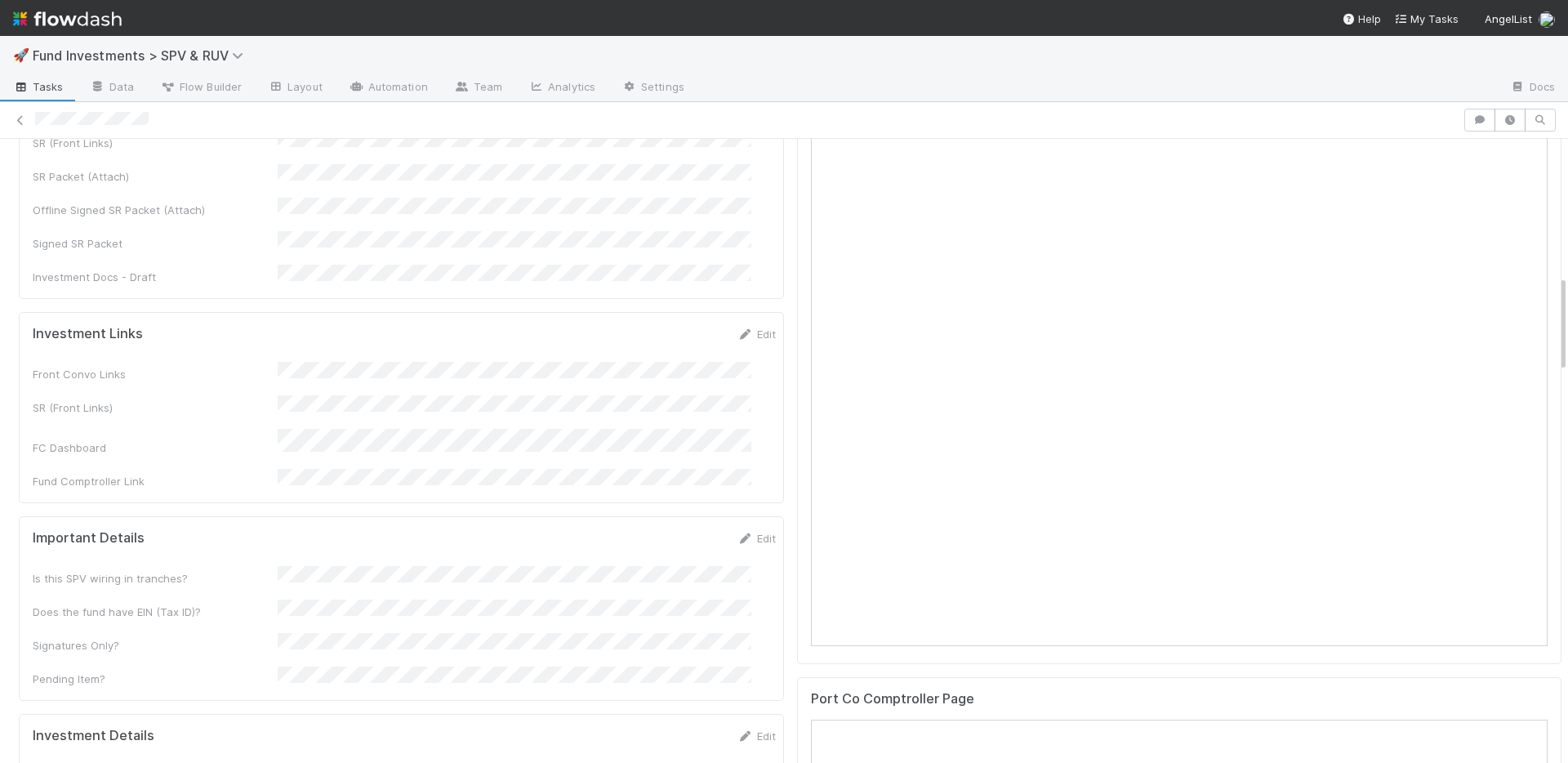
scroll to position [879, 0]
click at [737, 324] on link "Edit" at bounding box center [756, 330] width 39 height 13
click at [665, 322] on button "Save" at bounding box center [688, 336] width 46 height 28
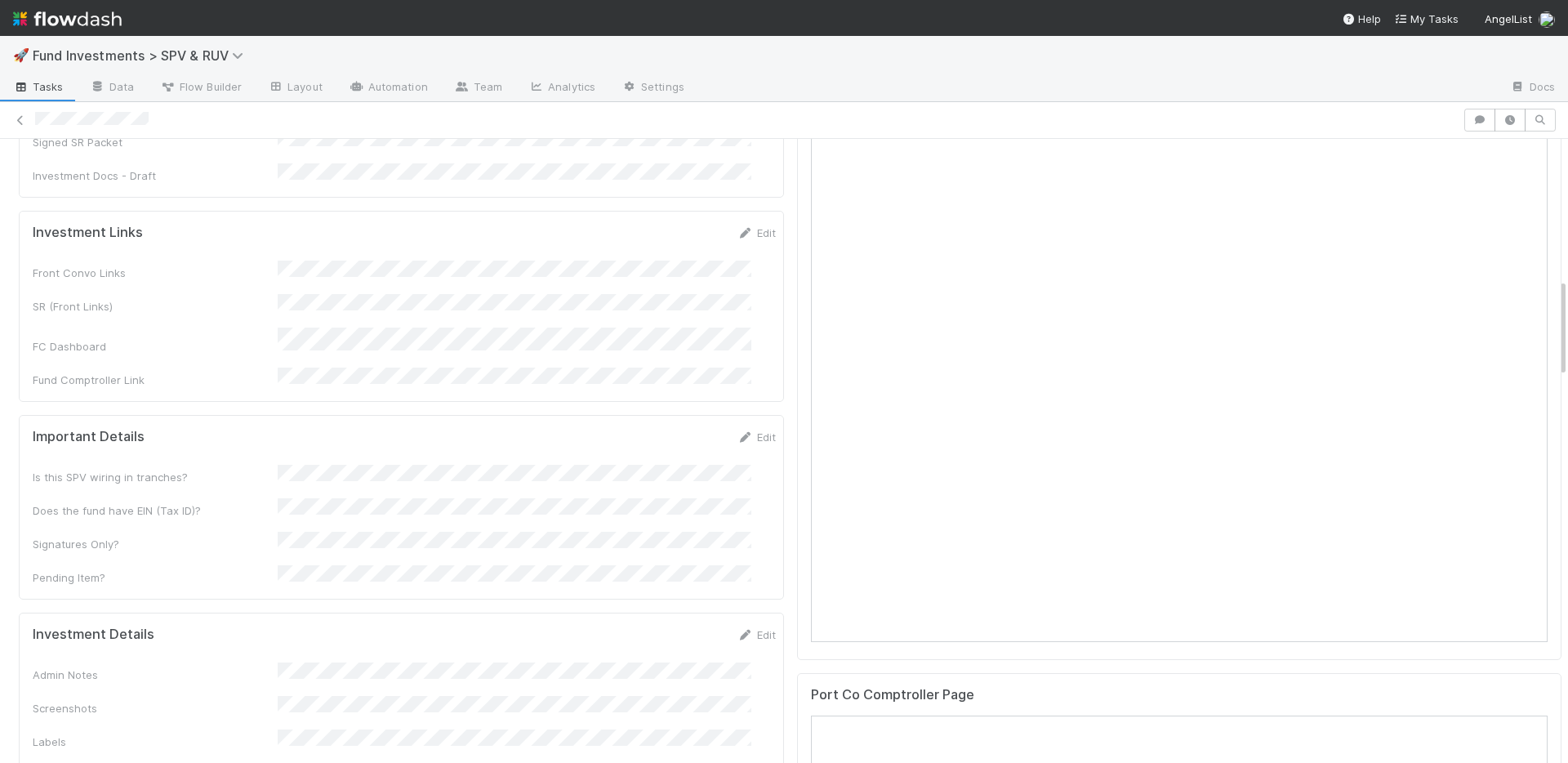
scroll to position [785, 0]
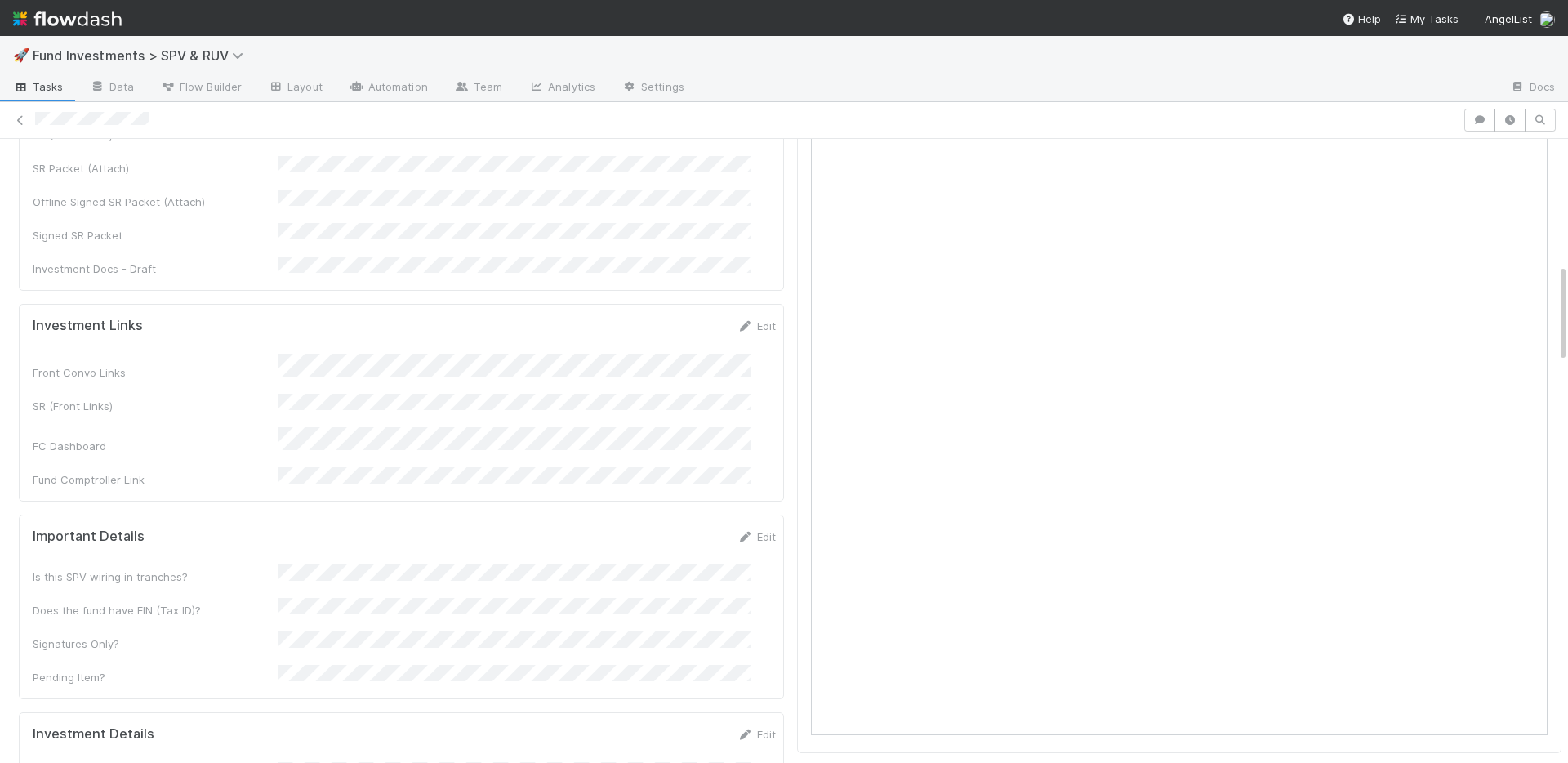
click at [737, 319] on link "Edit" at bounding box center [756, 325] width 39 height 13
click at [665, 317] on button "Save" at bounding box center [688, 332] width 46 height 28
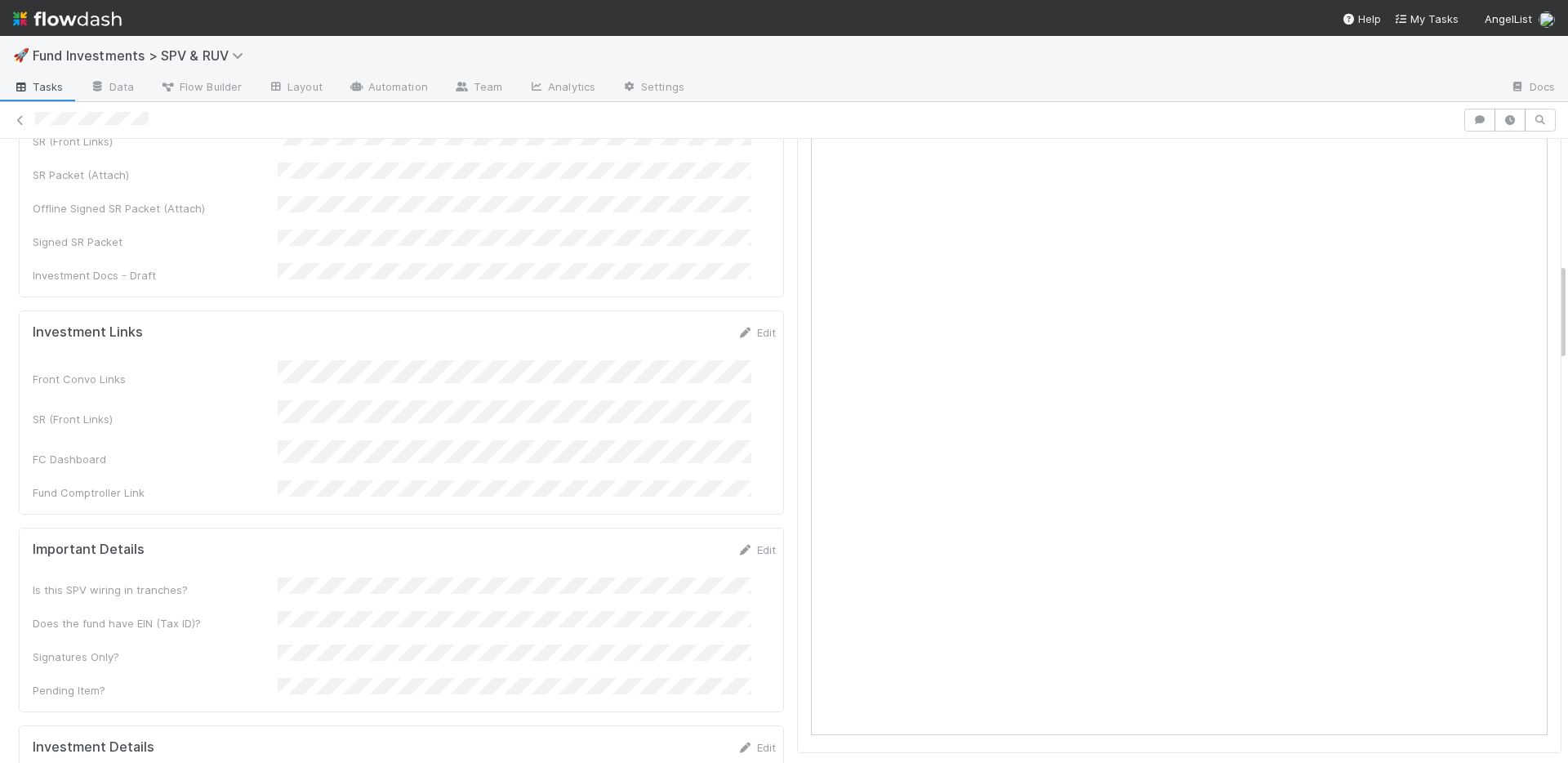
scroll to position [792, 0]
click at [737, 321] on icon at bounding box center [745, 326] width 17 height 11
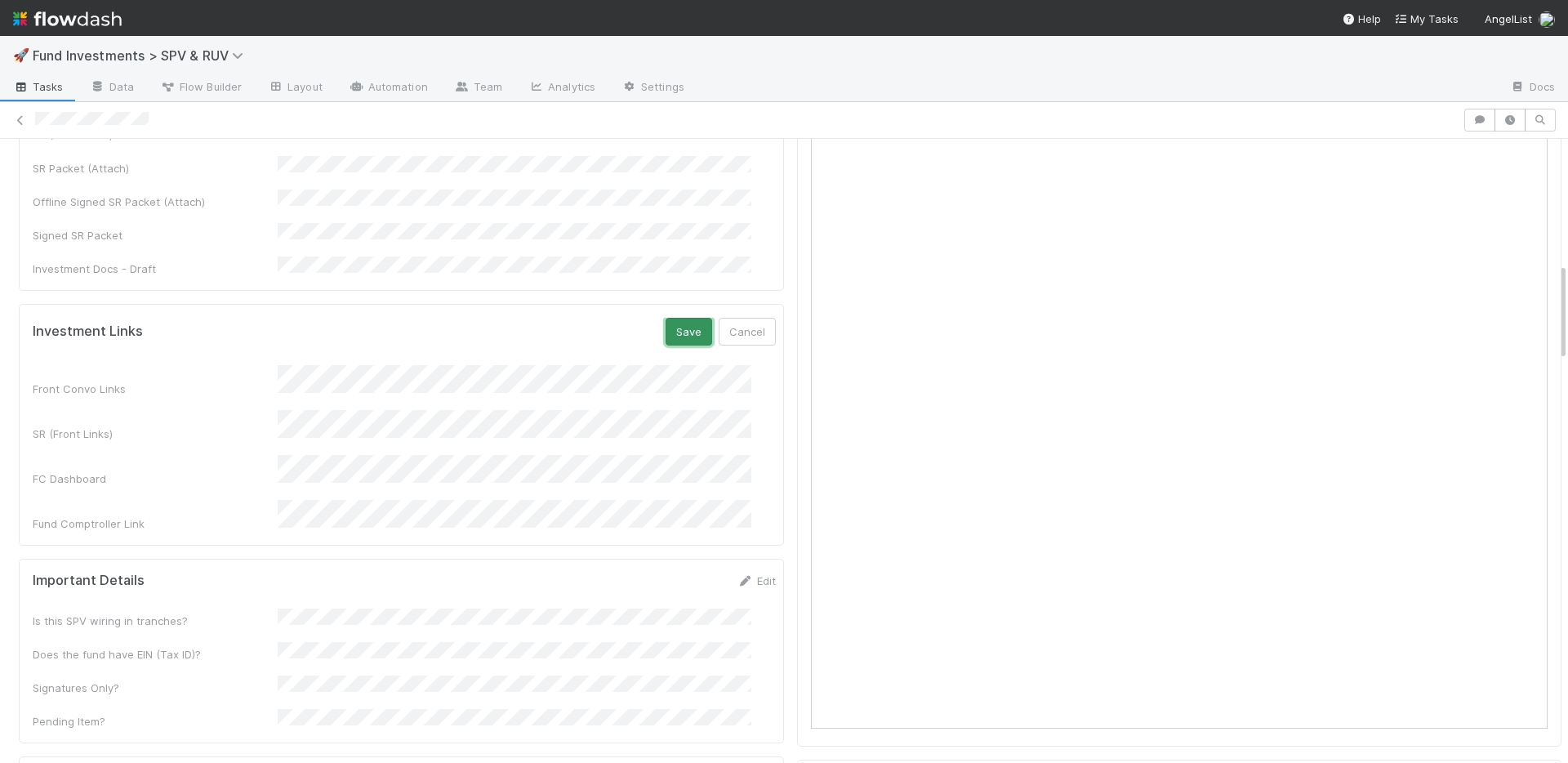
click at [670, 317] on button "Save" at bounding box center [688, 332] width 46 height 28
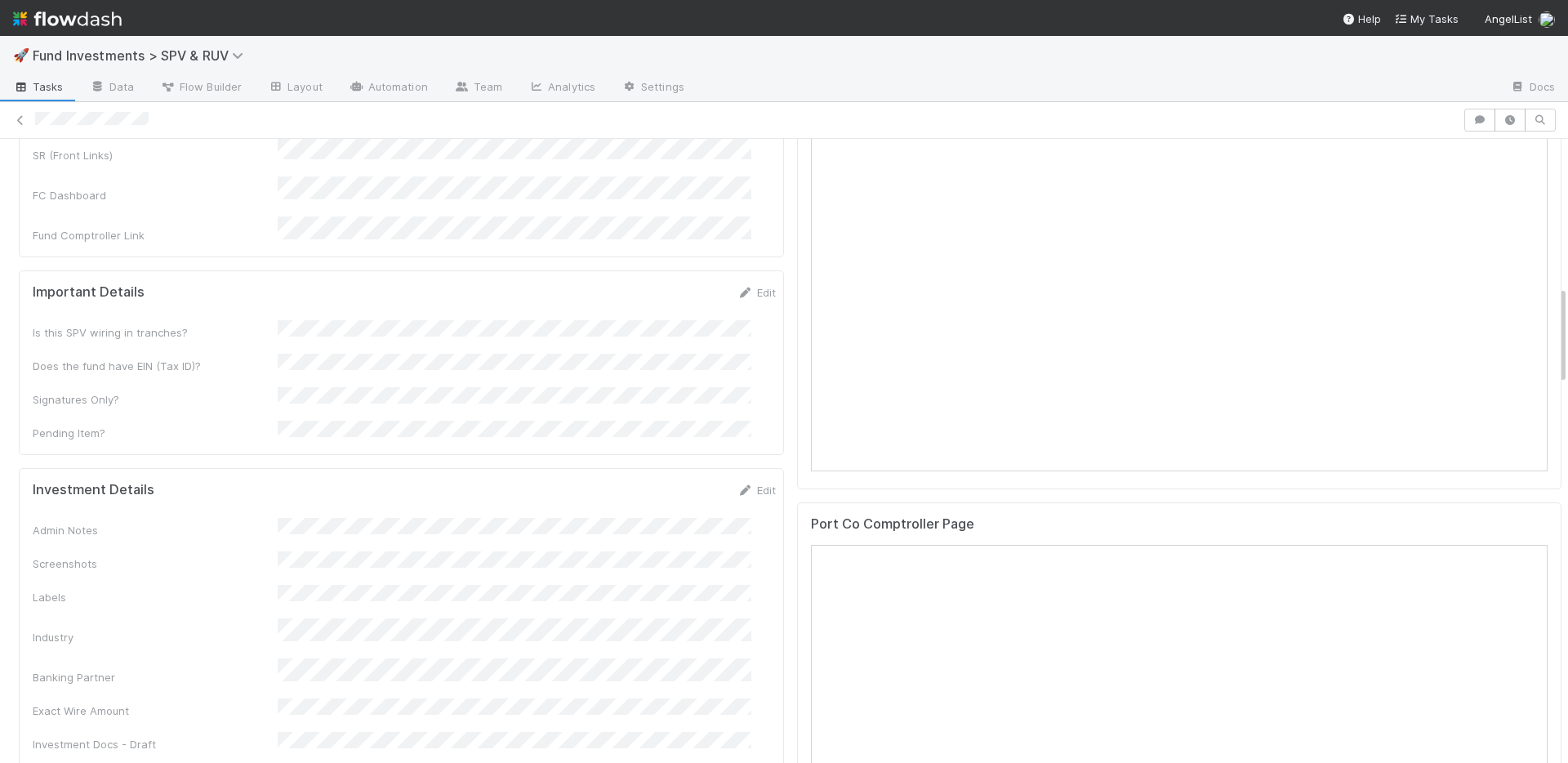
scroll to position [1090, 0]
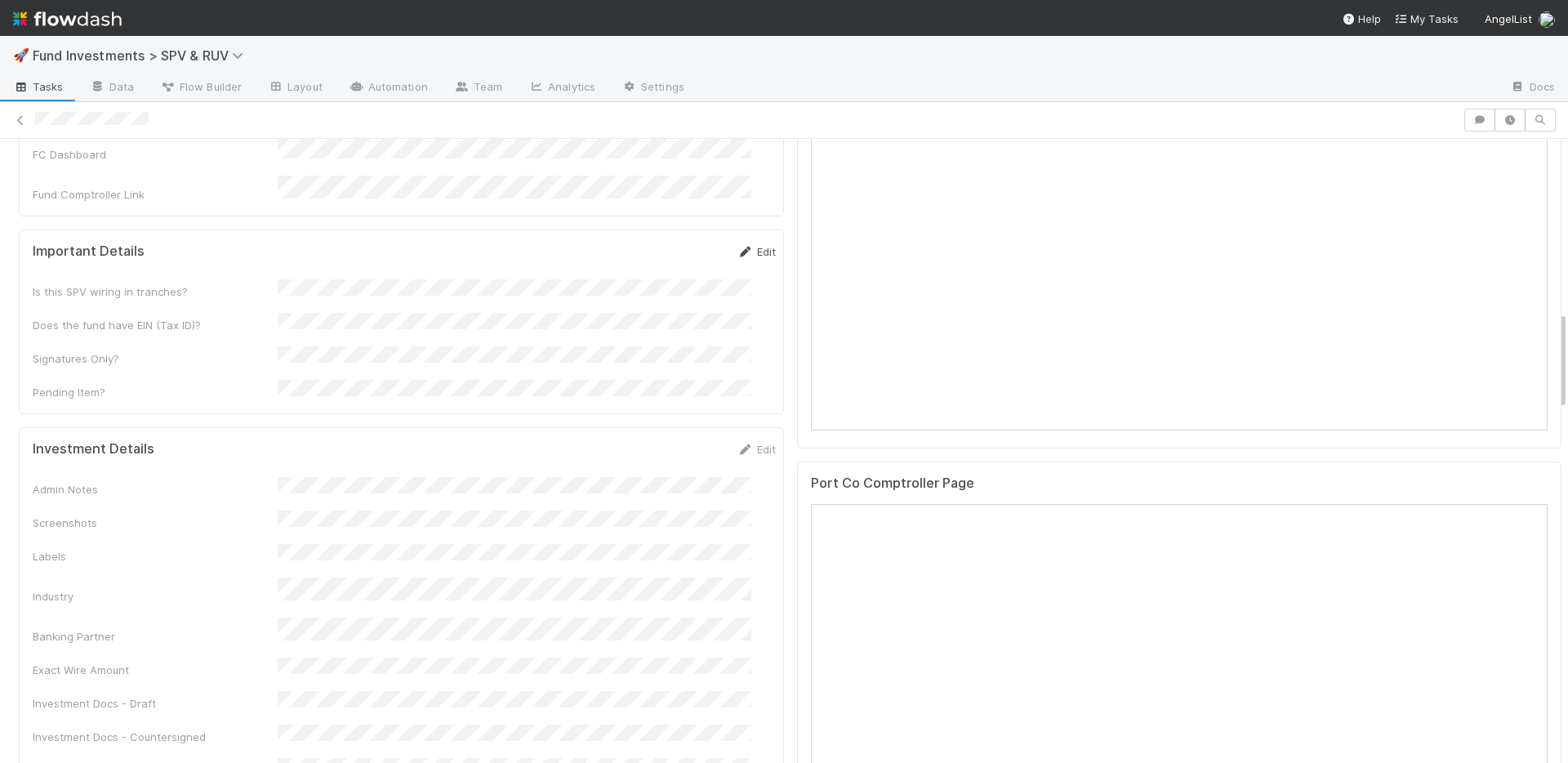
click at [737, 245] on link "Edit" at bounding box center [756, 251] width 39 height 13
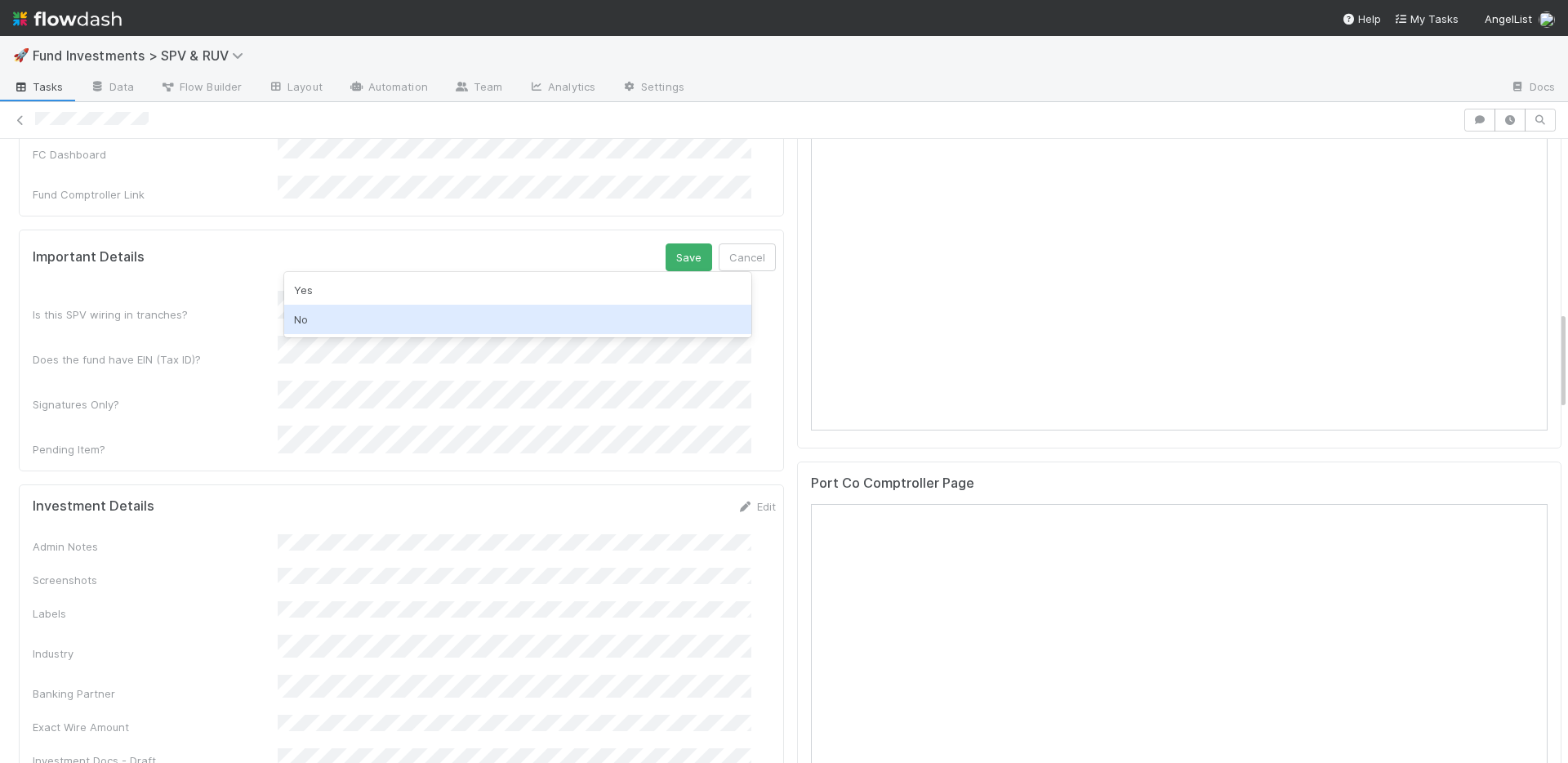
click at [358, 310] on div "No" at bounding box center [517, 320] width 467 height 30
click at [357, 328] on div "Yes" at bounding box center [517, 332] width 467 height 30
click at [665, 244] on button "Save" at bounding box center [688, 258] width 46 height 28
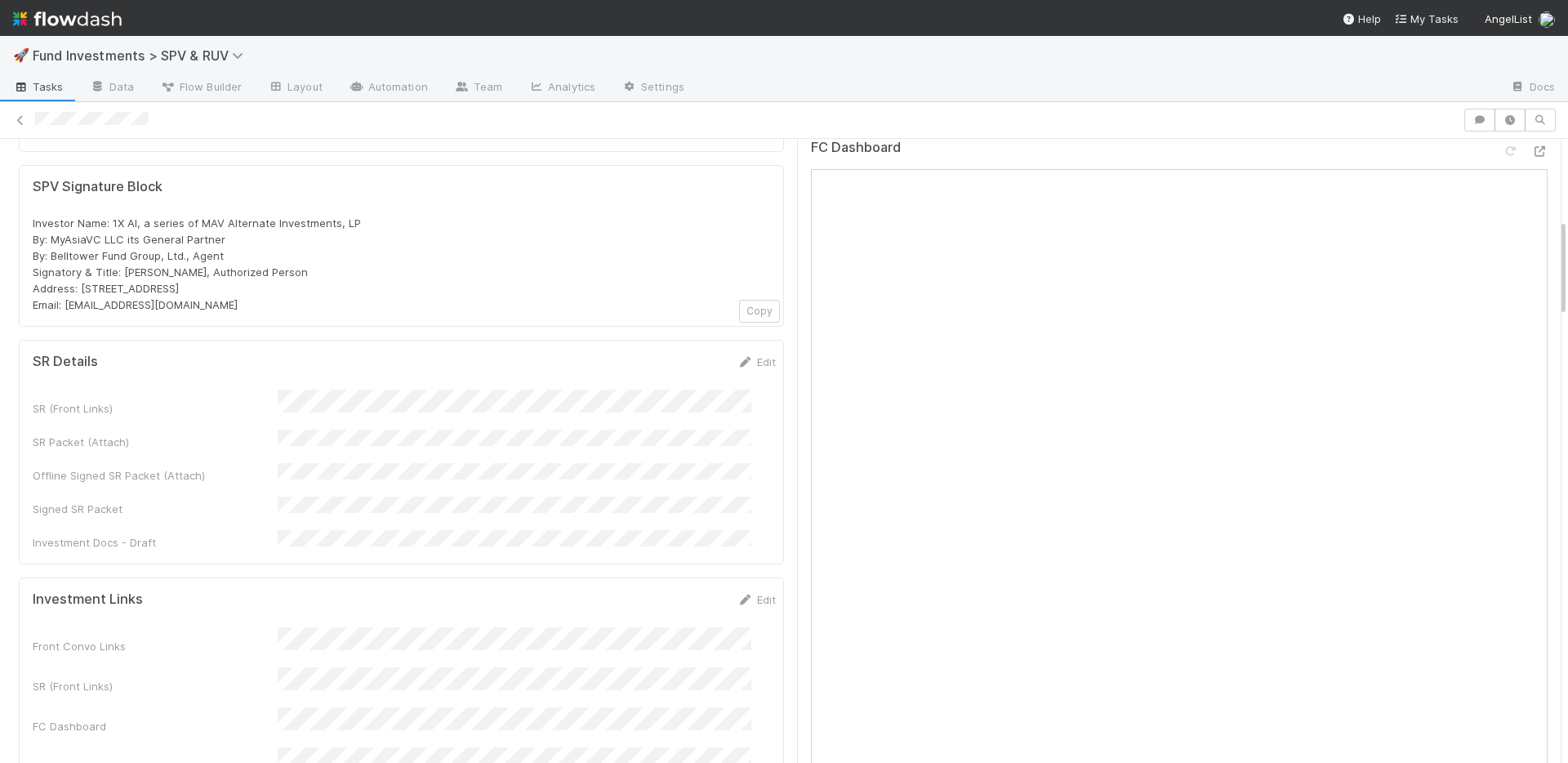
scroll to position [505, 0]
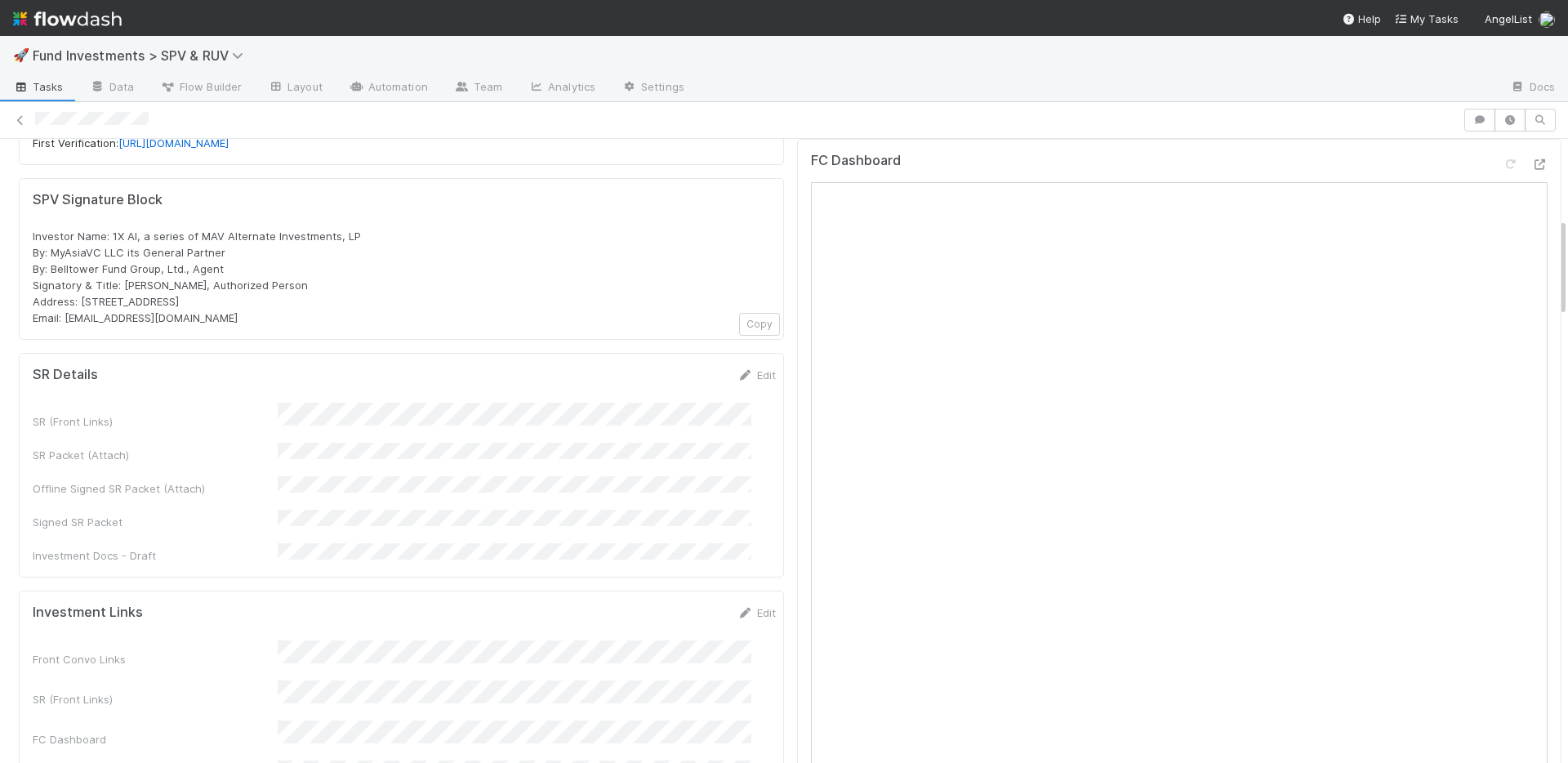
drag, startPoint x: 188, startPoint y: 298, endPoint x: 66, endPoint y: 300, distance: 122.0
click at [66, 300] on div "Investor Name: 1X AI, a series of MAV Alternate Investments, LP By: MyAsiaVC LL…" at bounding box center [401, 277] width 737 height 98
click at [632, 290] on div "Investor Name: 1X AI, a series of MAV Alternate Investments, LP By: MyAsiaVC LL…" at bounding box center [401, 277] width 737 height 98
click at [737, 368] on link "Edit" at bounding box center [756, 374] width 39 height 13
click at [665, 367] on button "Save" at bounding box center [688, 381] width 46 height 28
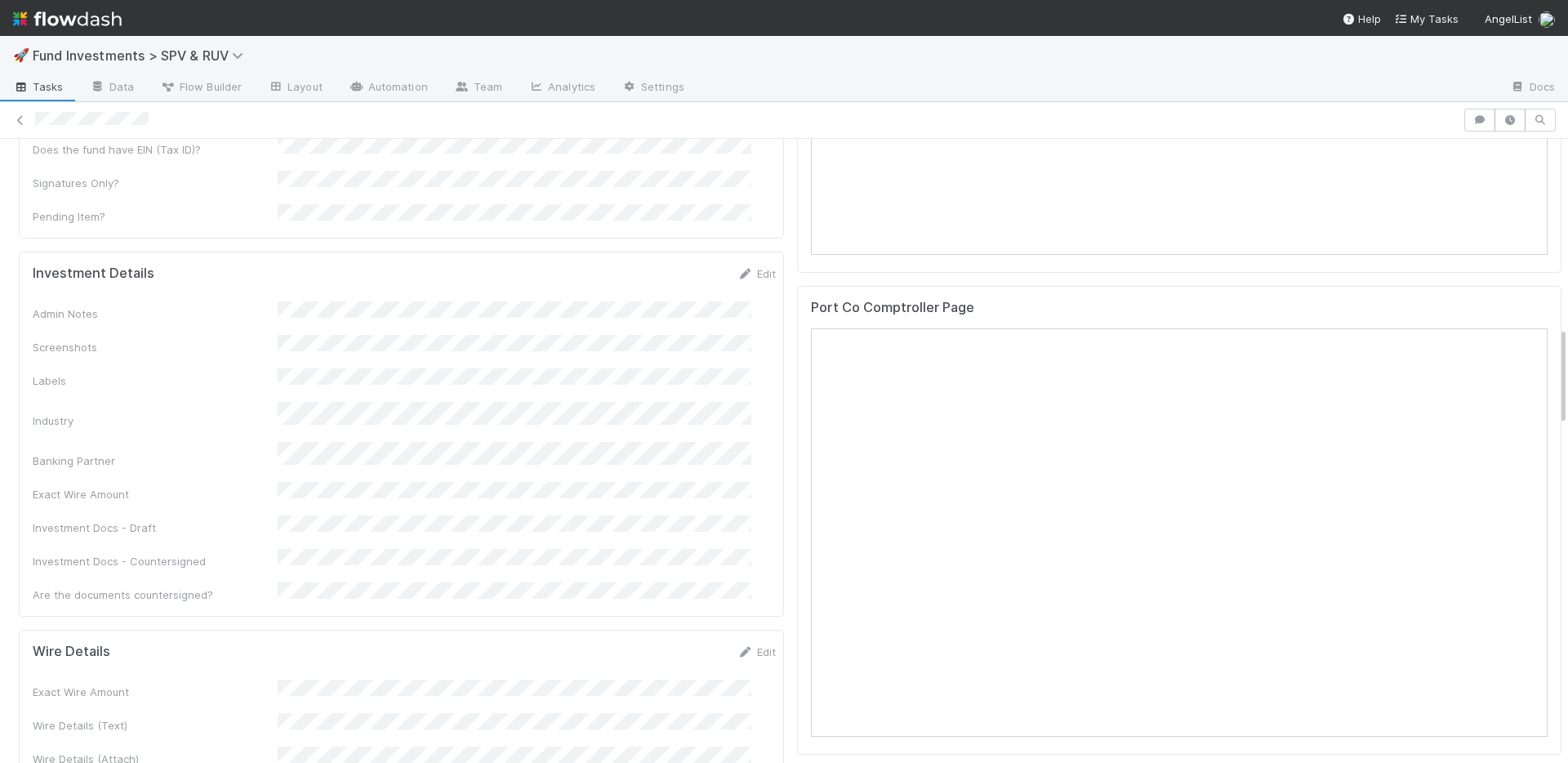
scroll to position [1189, 0]
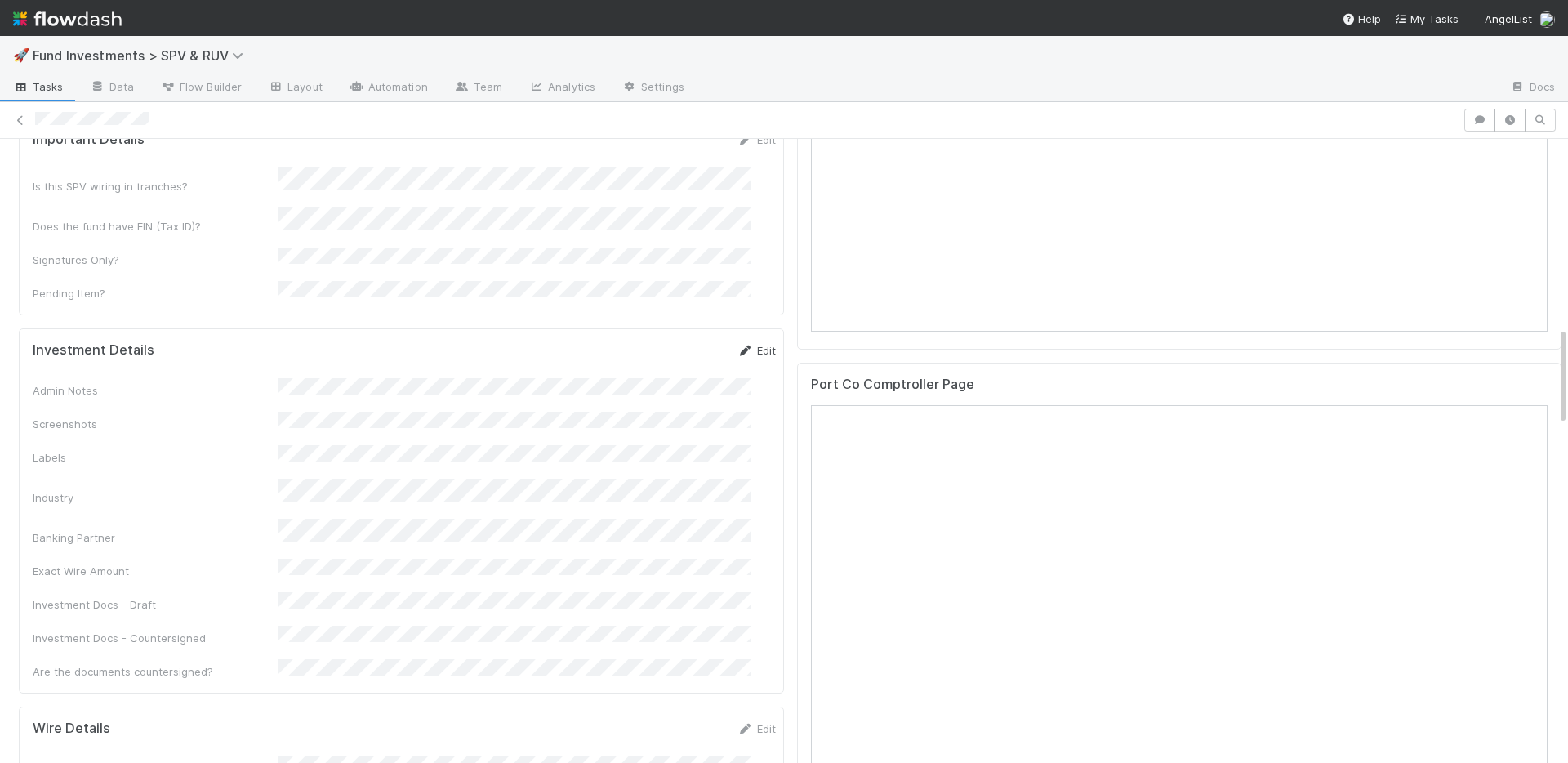
click at [738, 344] on link "Edit" at bounding box center [756, 350] width 39 height 13
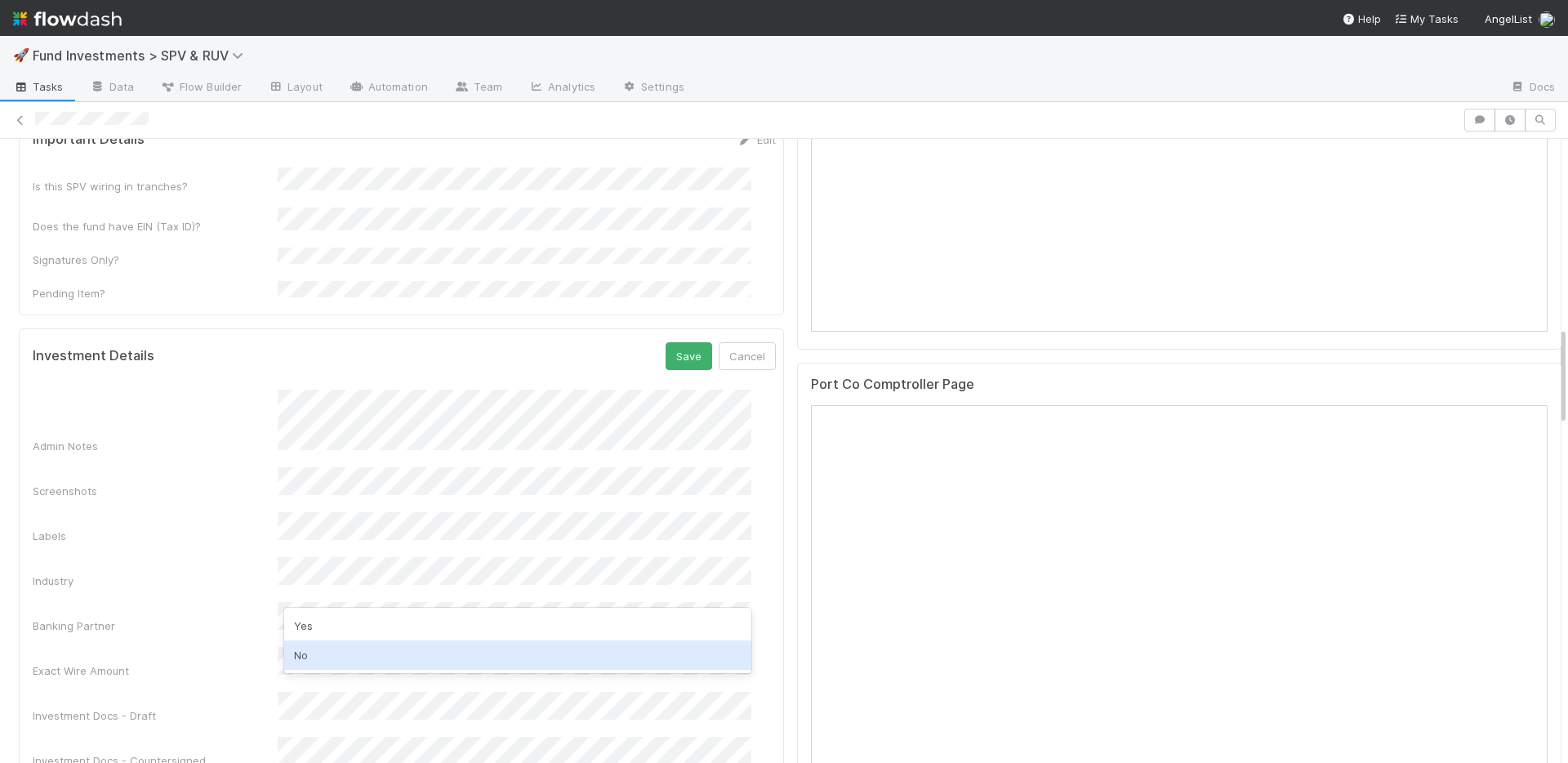
click at [340, 663] on div "No" at bounding box center [517, 655] width 467 height 30
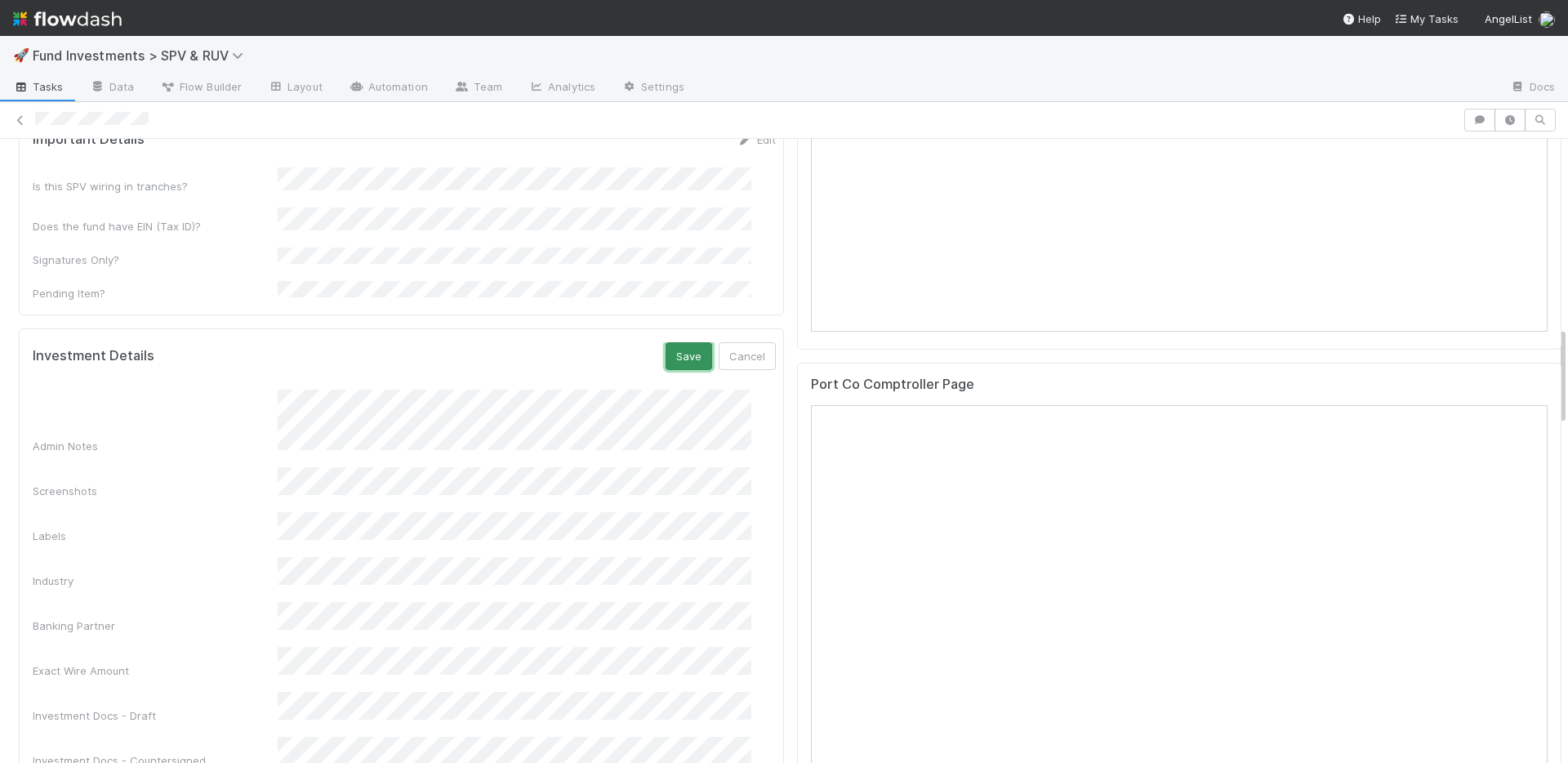
click at [665, 342] on button "Save" at bounding box center [688, 356] width 46 height 28
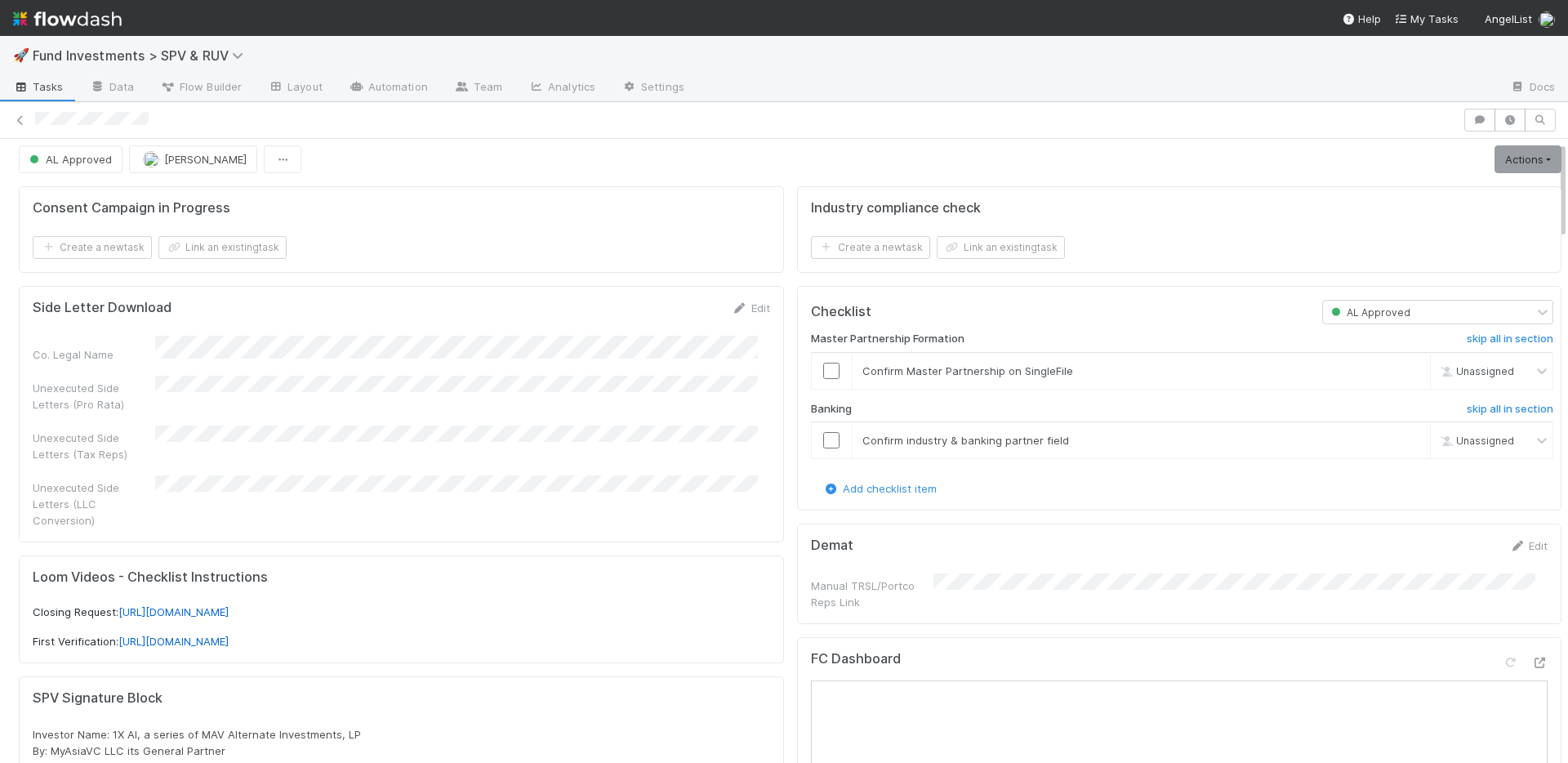
scroll to position [0, 0]
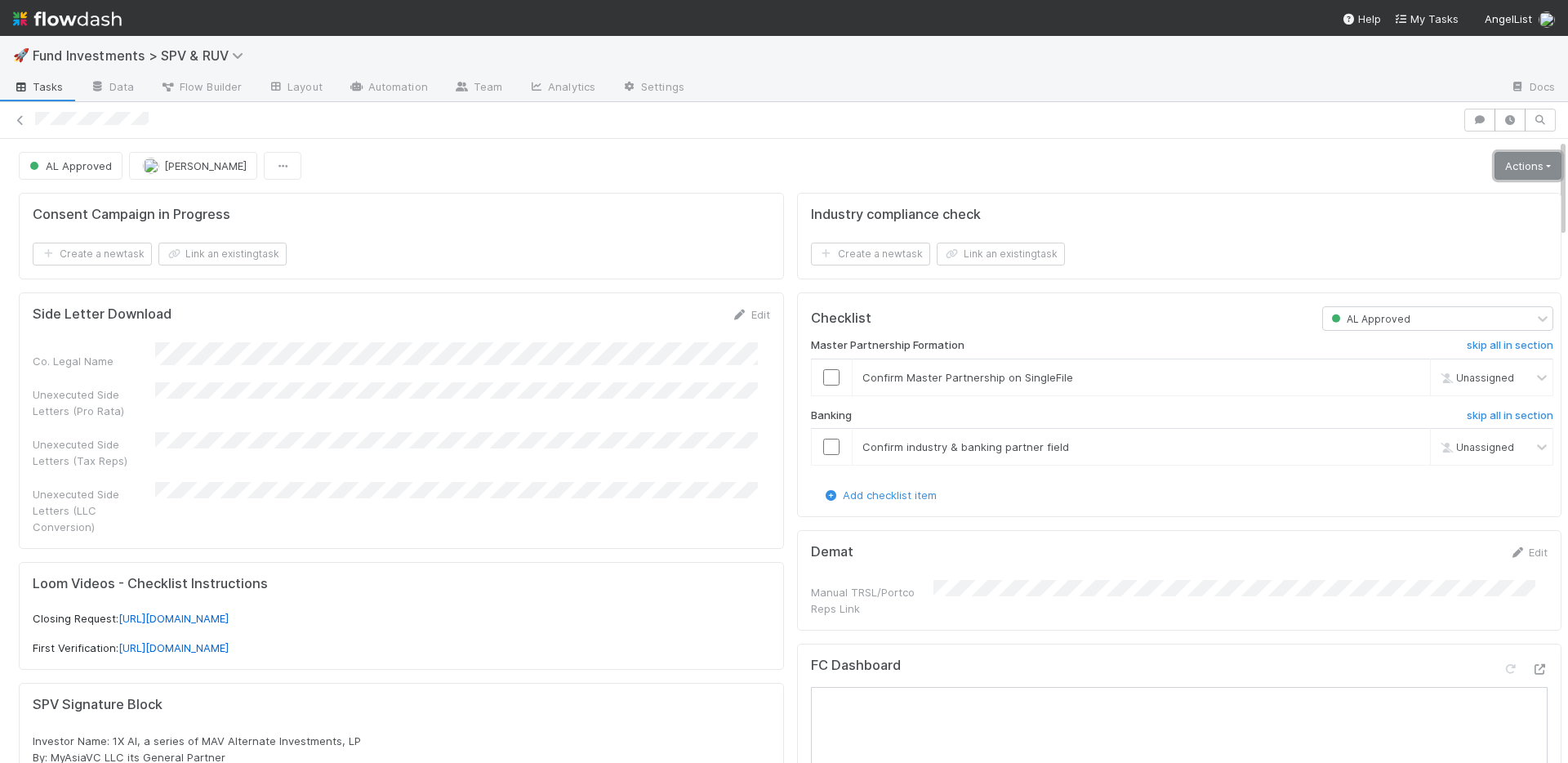
click at [1496, 172] on link "Actions" at bounding box center [1528, 166] width 67 height 28
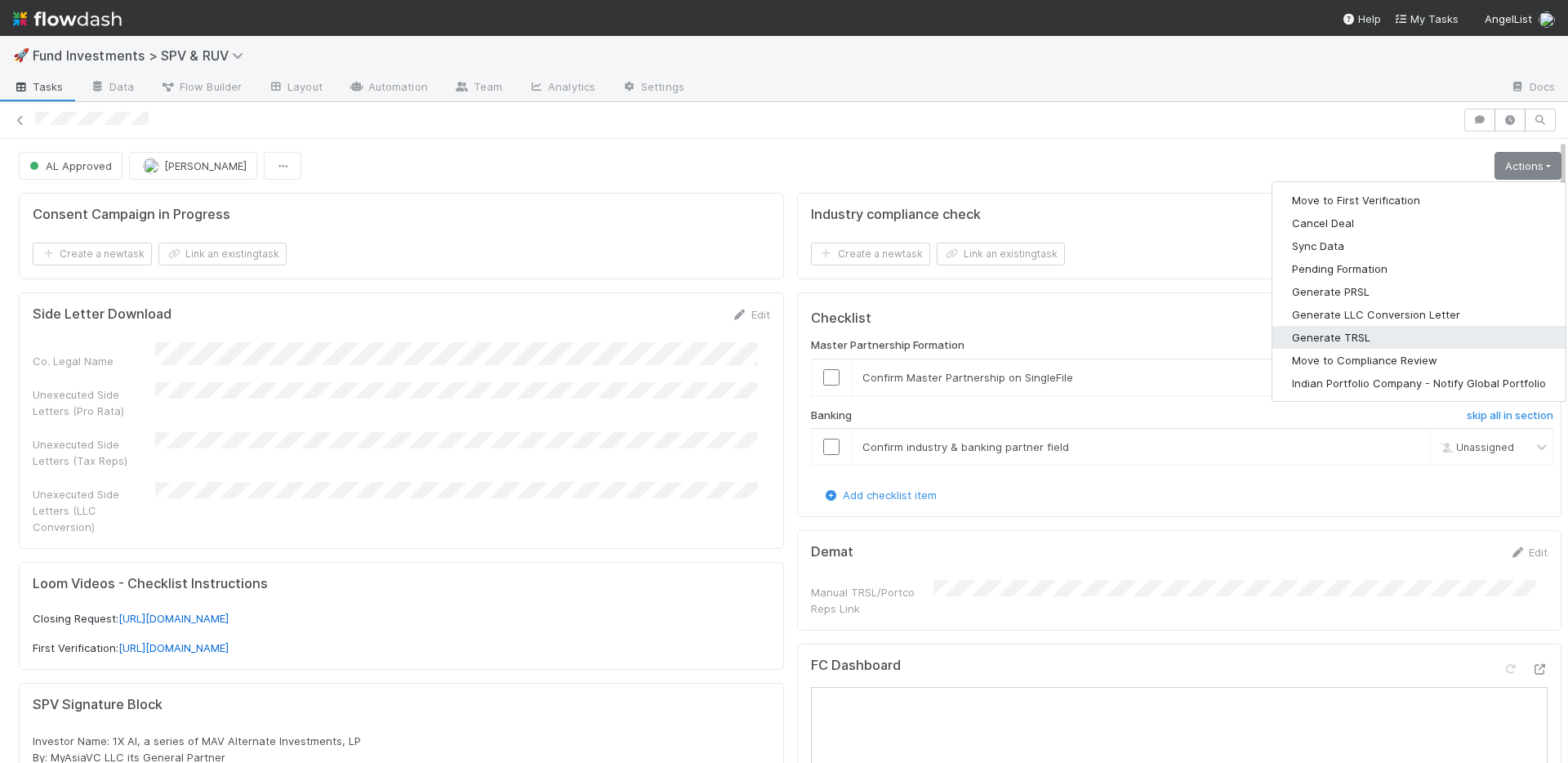
click at [1341, 332] on button "Generate TRSL" at bounding box center [1419, 338] width 293 height 23
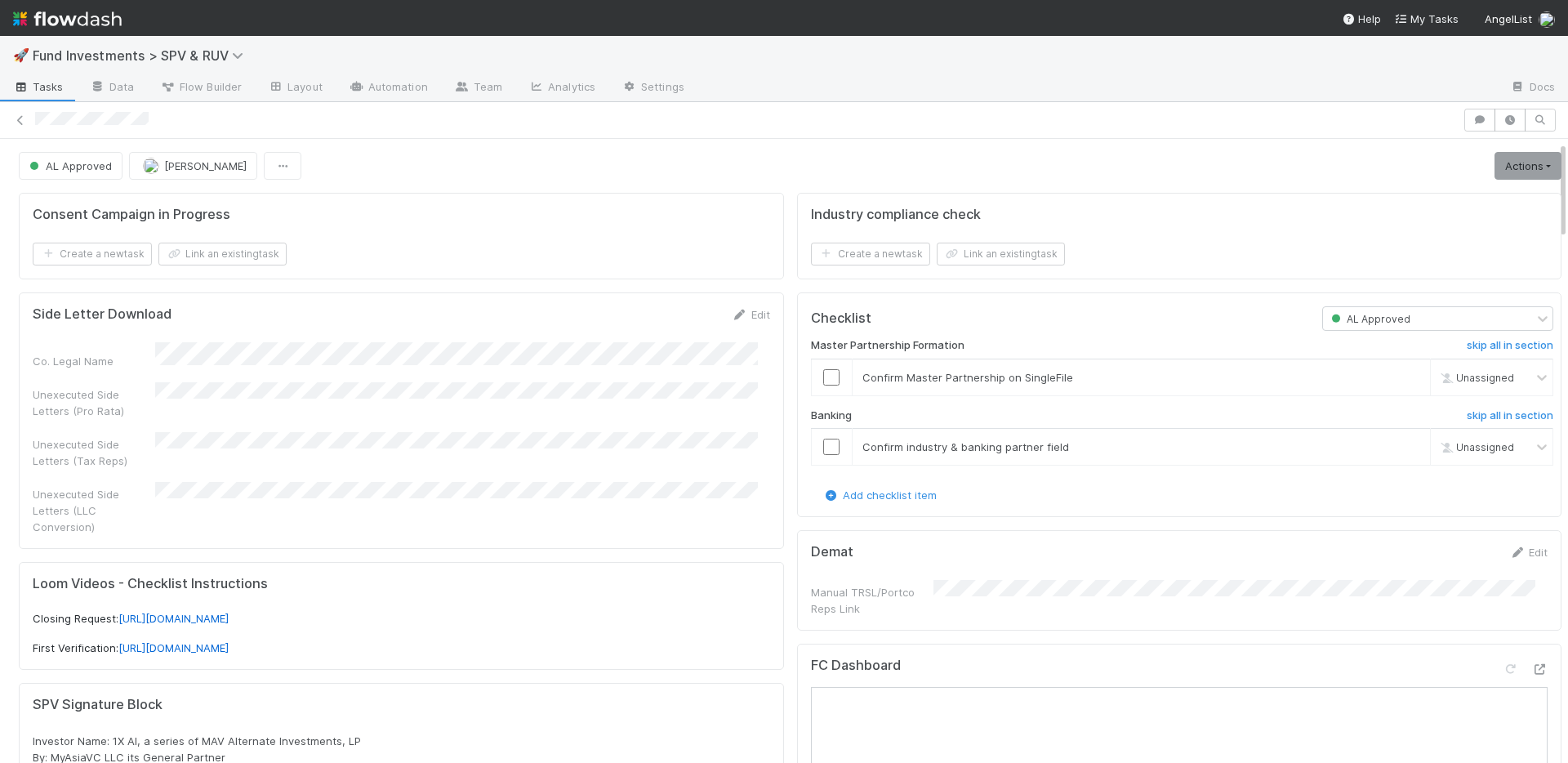
scroll to position [551, 0]
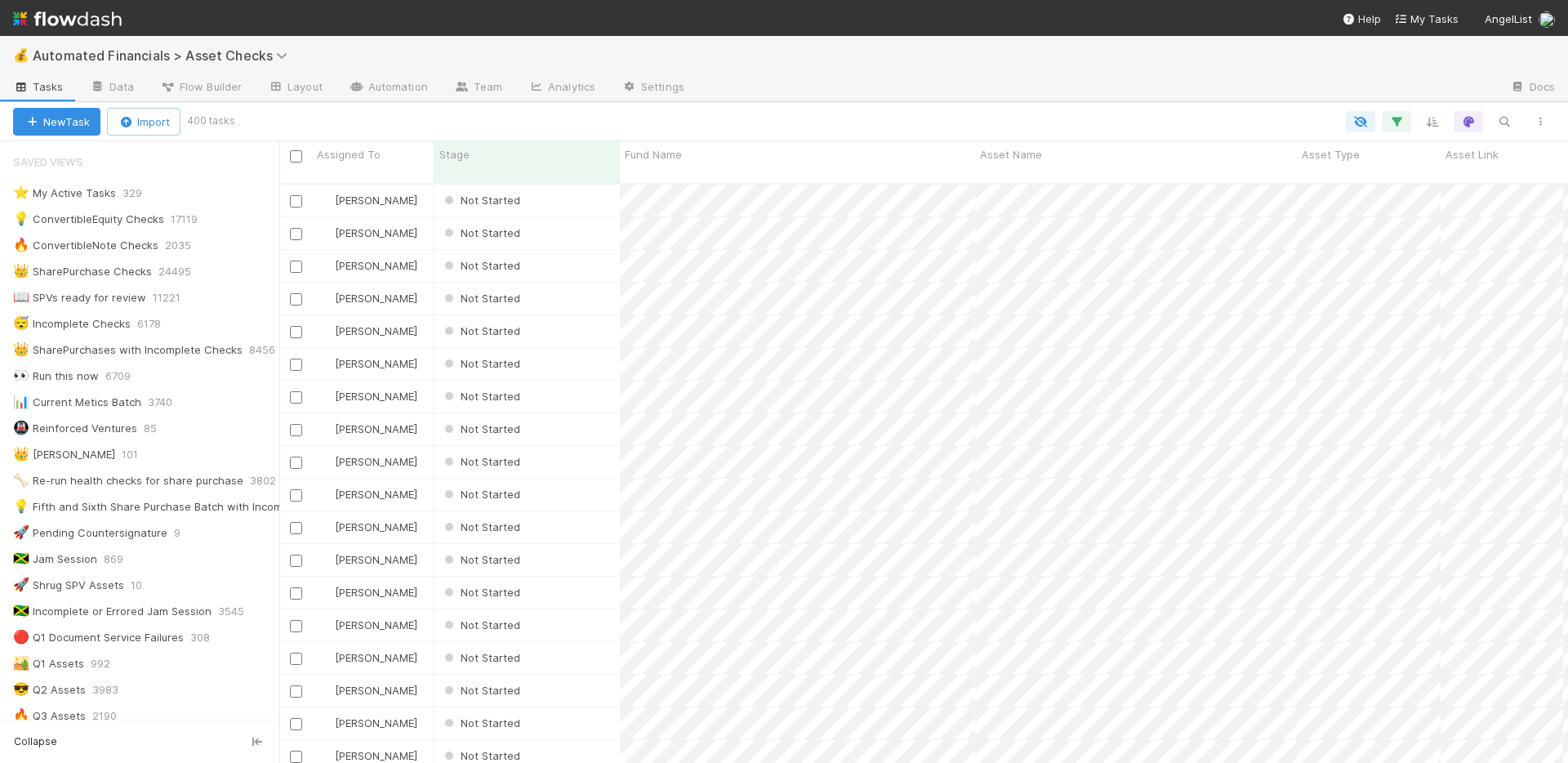
scroll to position [1263, 0]
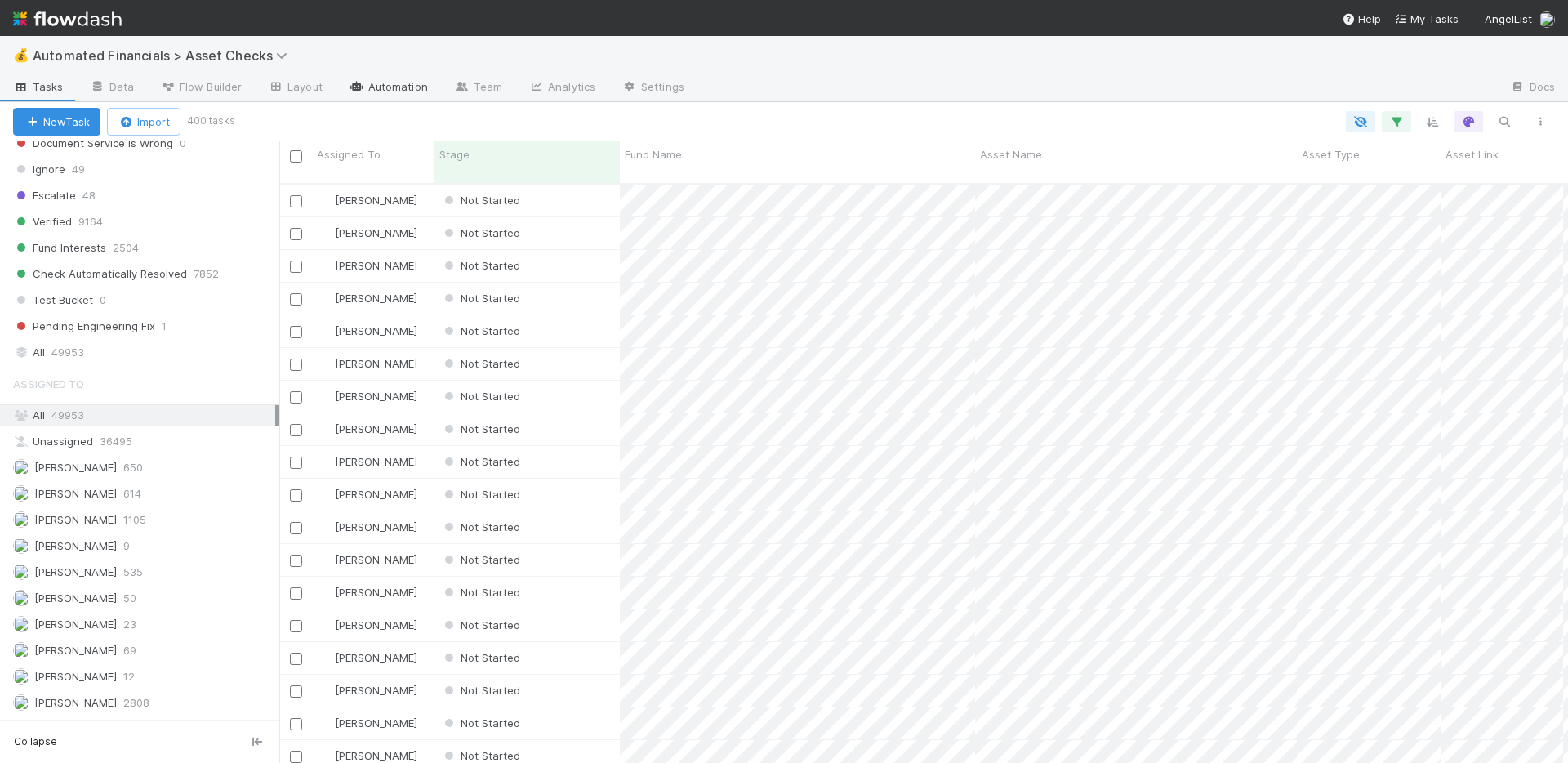
click at [391, 94] on link "Automation" at bounding box center [388, 89] width 105 height 26
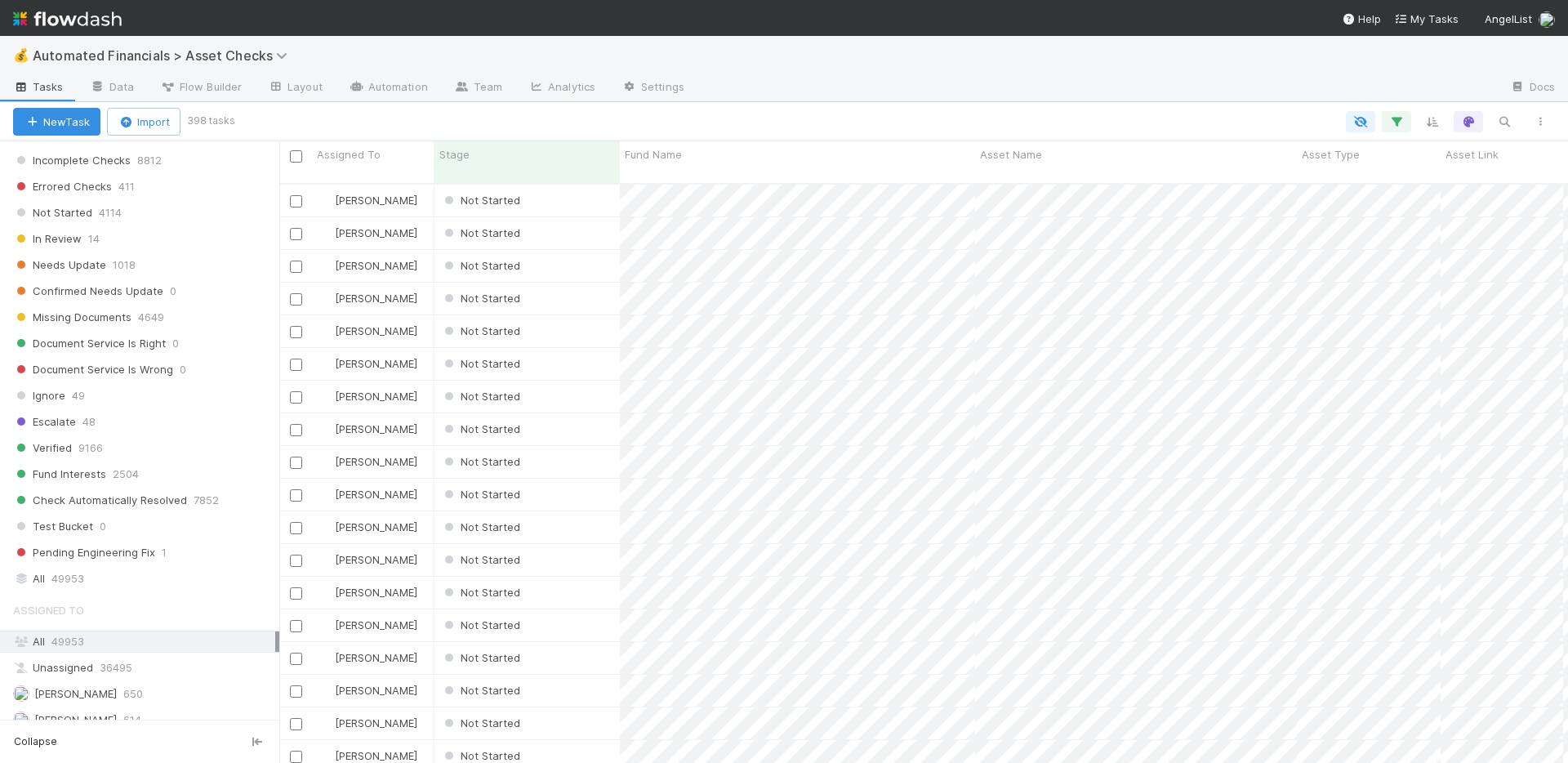
scroll to position [982, 0]
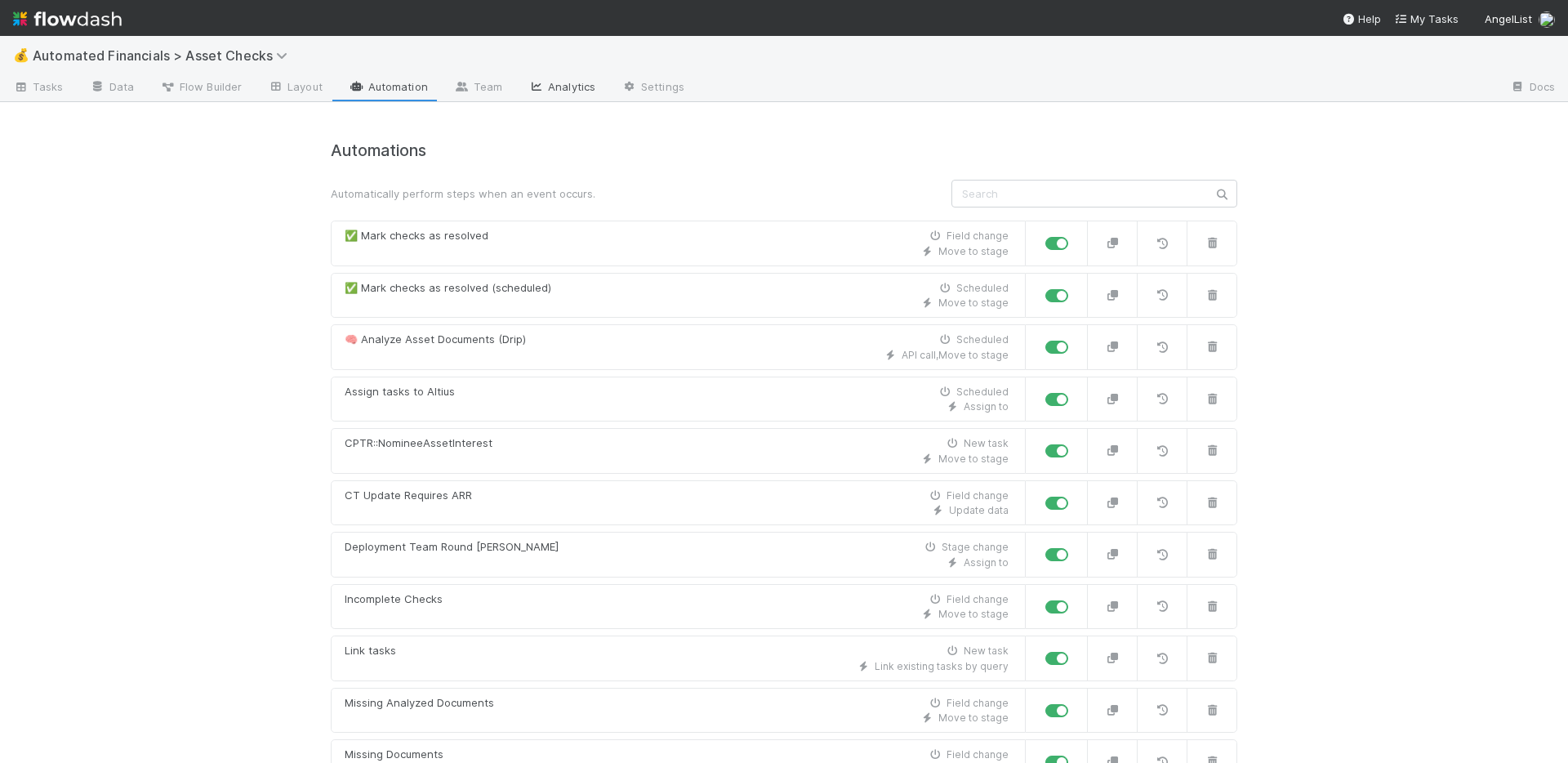
click at [543, 89] on link "Analytics" at bounding box center [562, 89] width 93 height 26
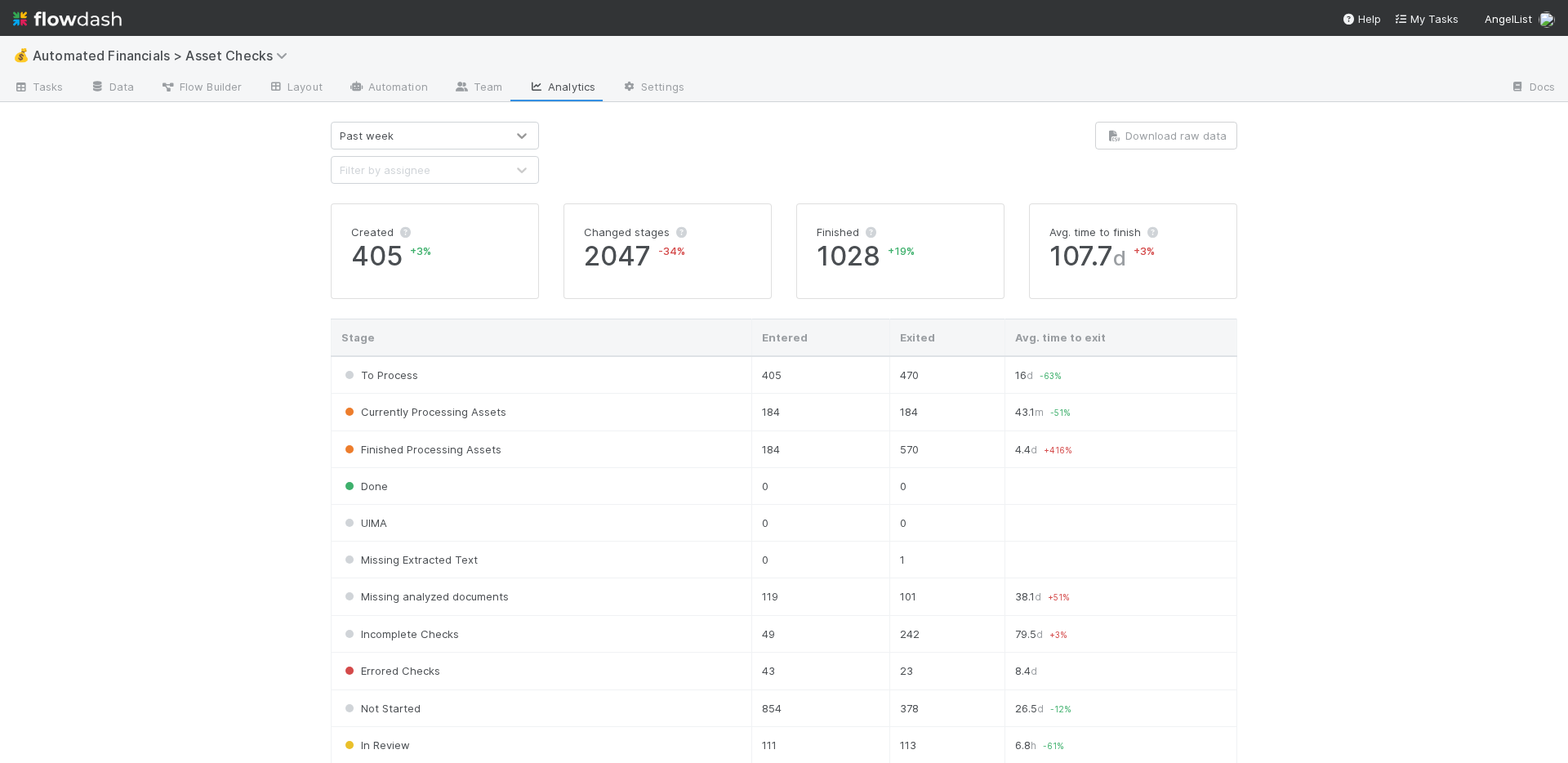
click at [507, 138] on div at bounding box center [522, 135] width 30 height 17
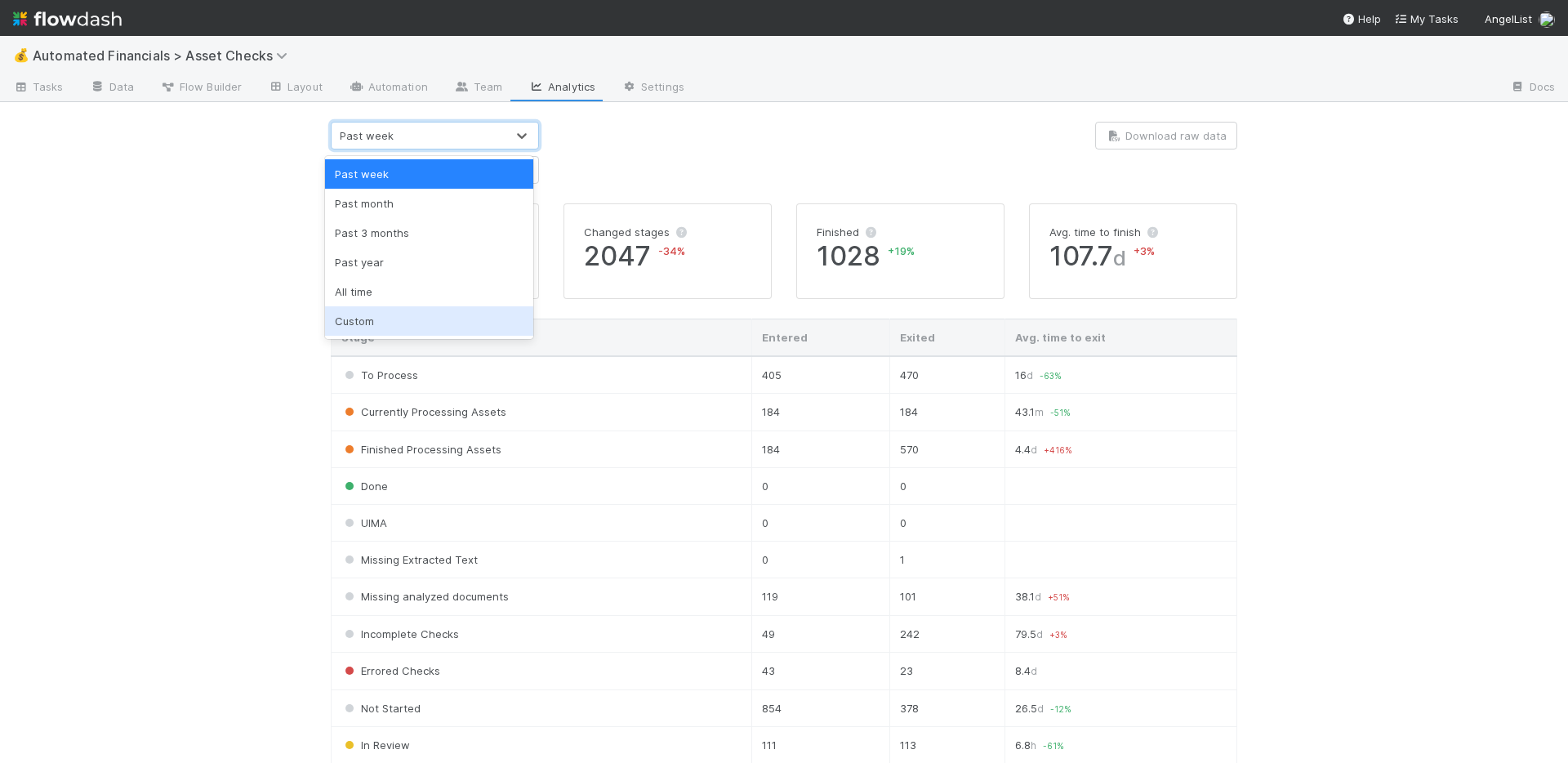
click at [460, 314] on div "Custom" at bounding box center [429, 321] width 209 height 30
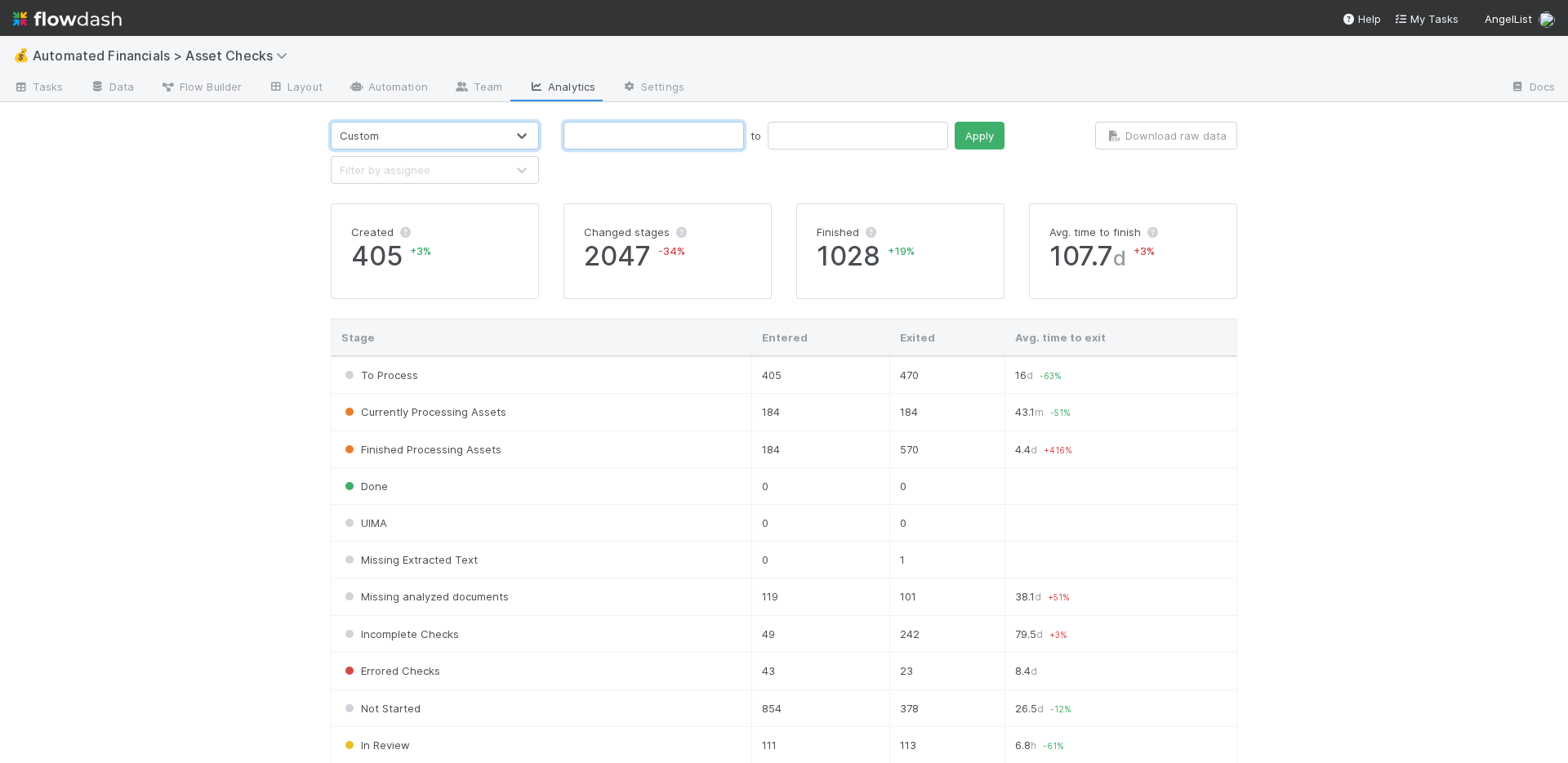
click at [646, 139] on input "text" at bounding box center [654, 136] width 181 height 28
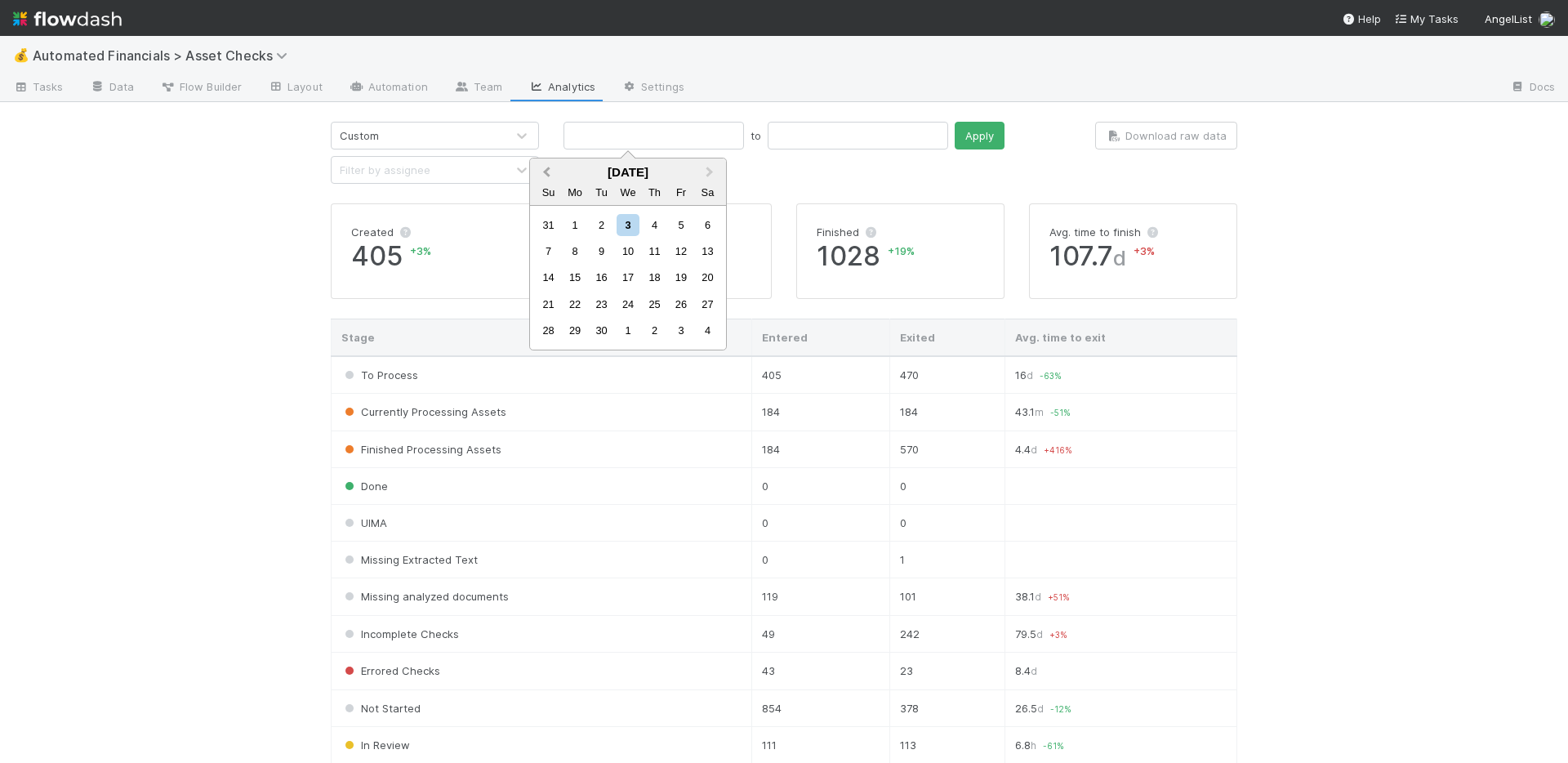
click at [546, 174] on span "Previous Month" at bounding box center [546, 172] width 0 height 18
click at [549, 332] on div "24" at bounding box center [548, 330] width 22 height 22
type input "08/24/2025"
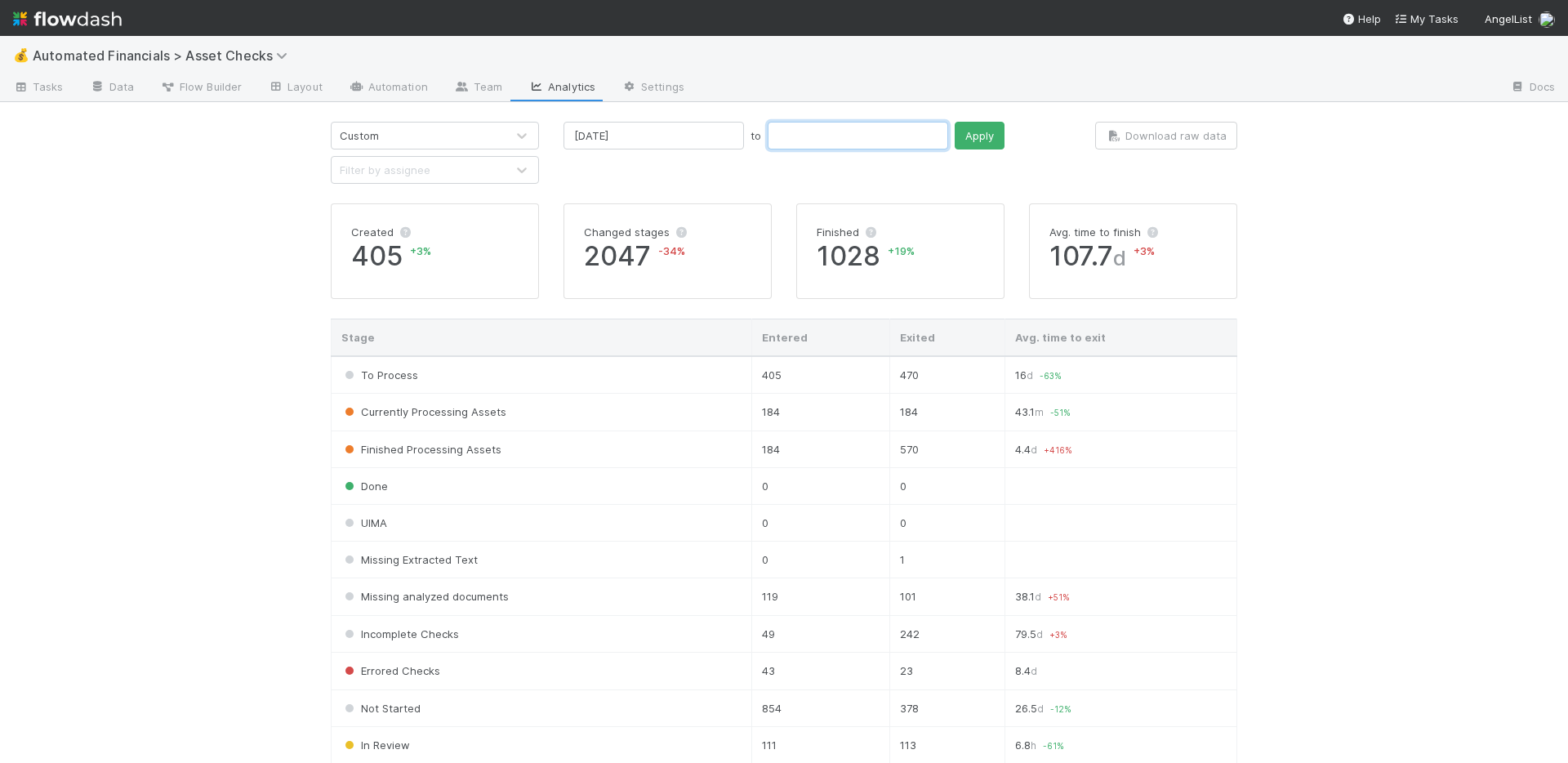
click at [775, 139] on input "text" at bounding box center [858, 136] width 181 height 28
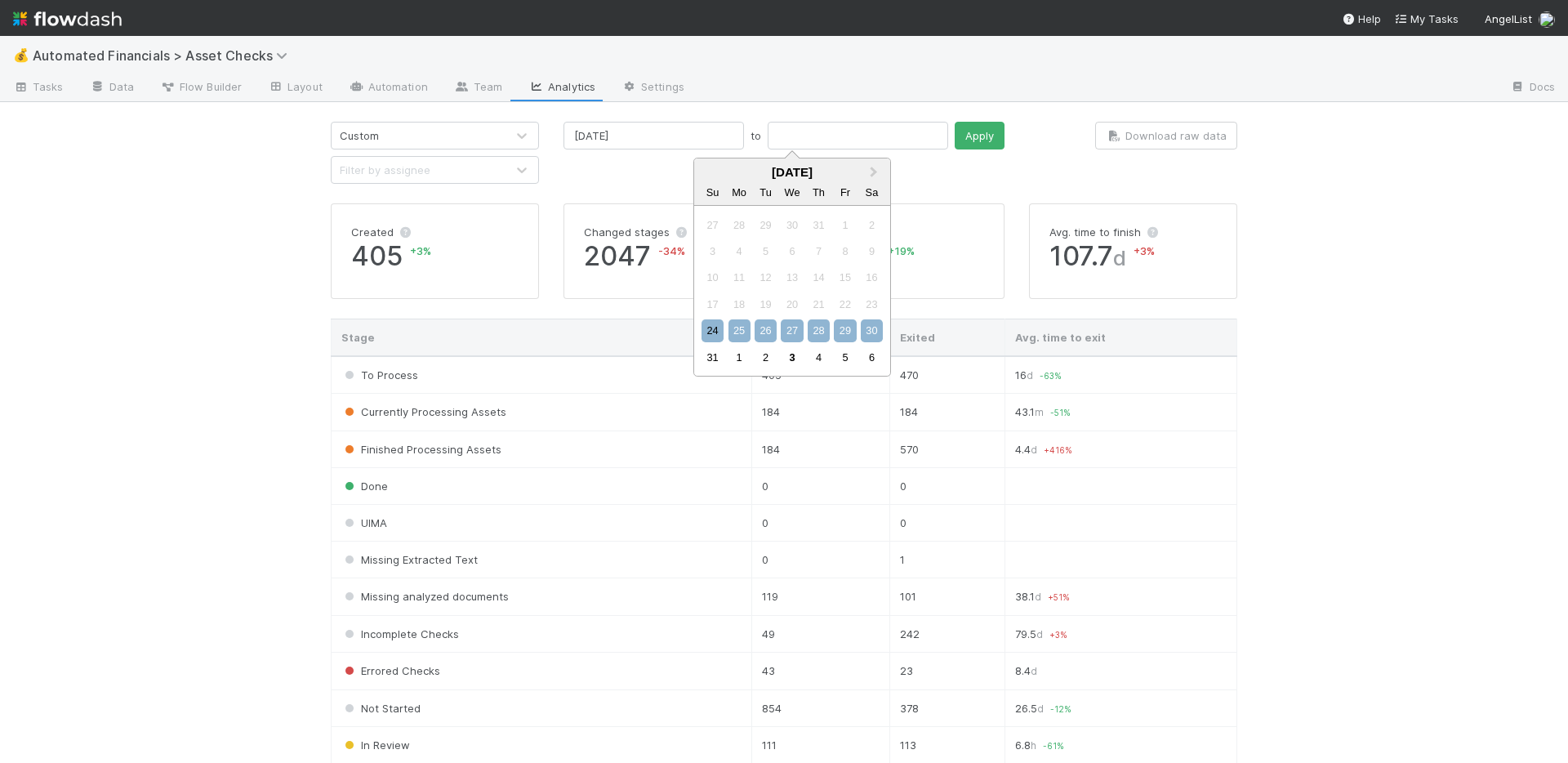
click at [872, 328] on div "30" at bounding box center [871, 330] width 22 height 22
type input "08/30/2025"
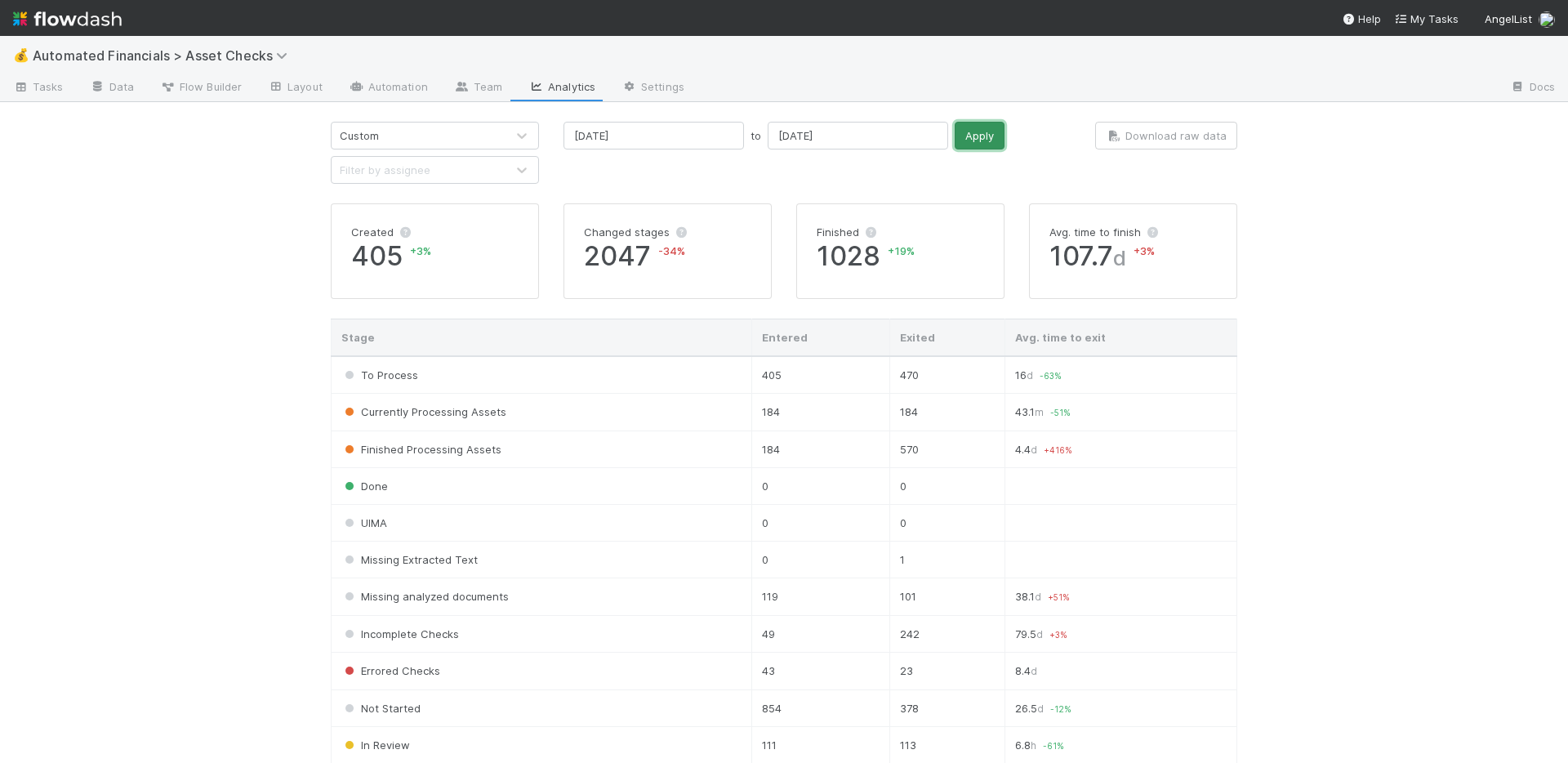
click at [954, 125] on button "Apply" at bounding box center [979, 136] width 50 height 28
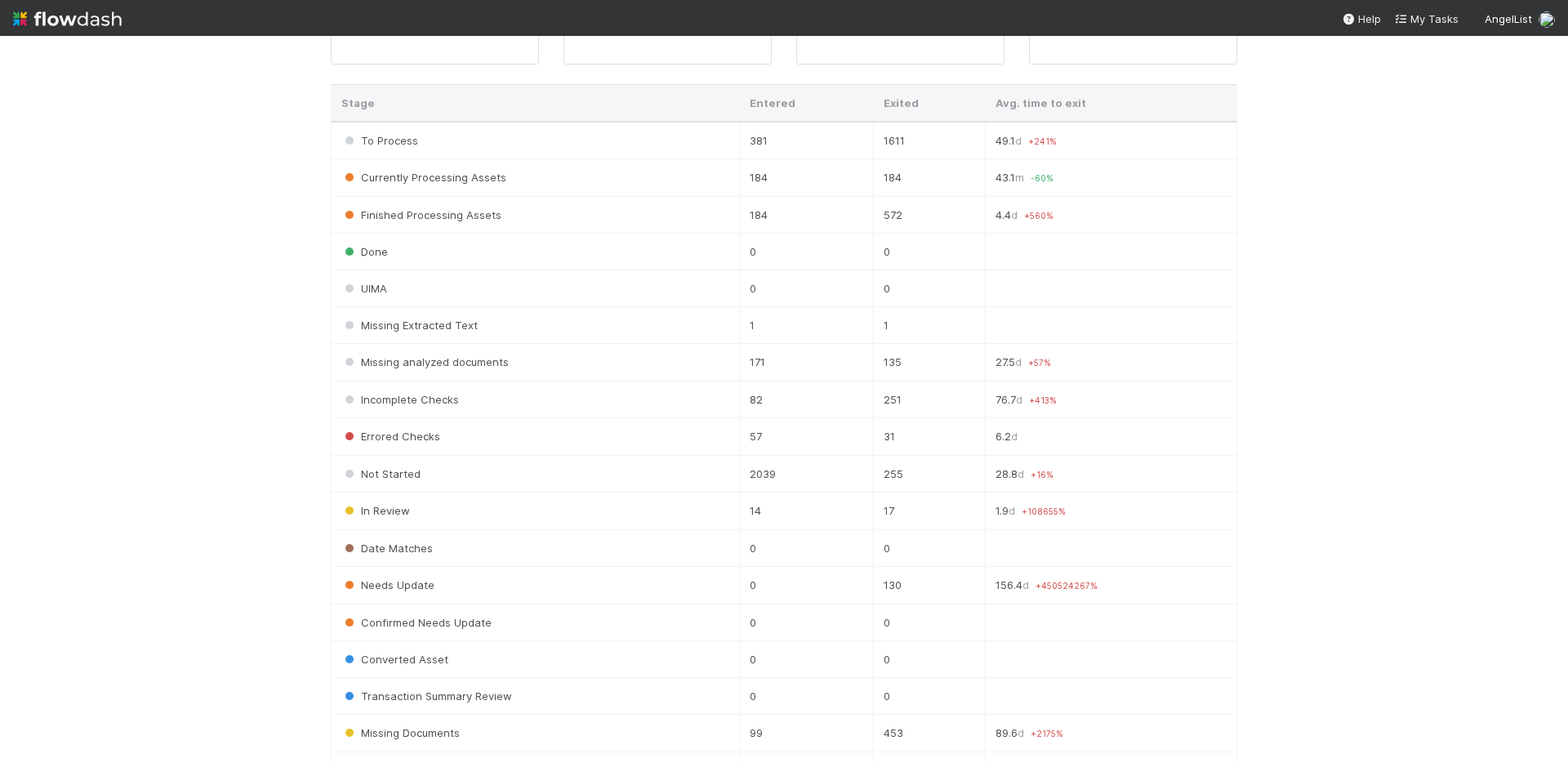
scroll to position [544, 0]
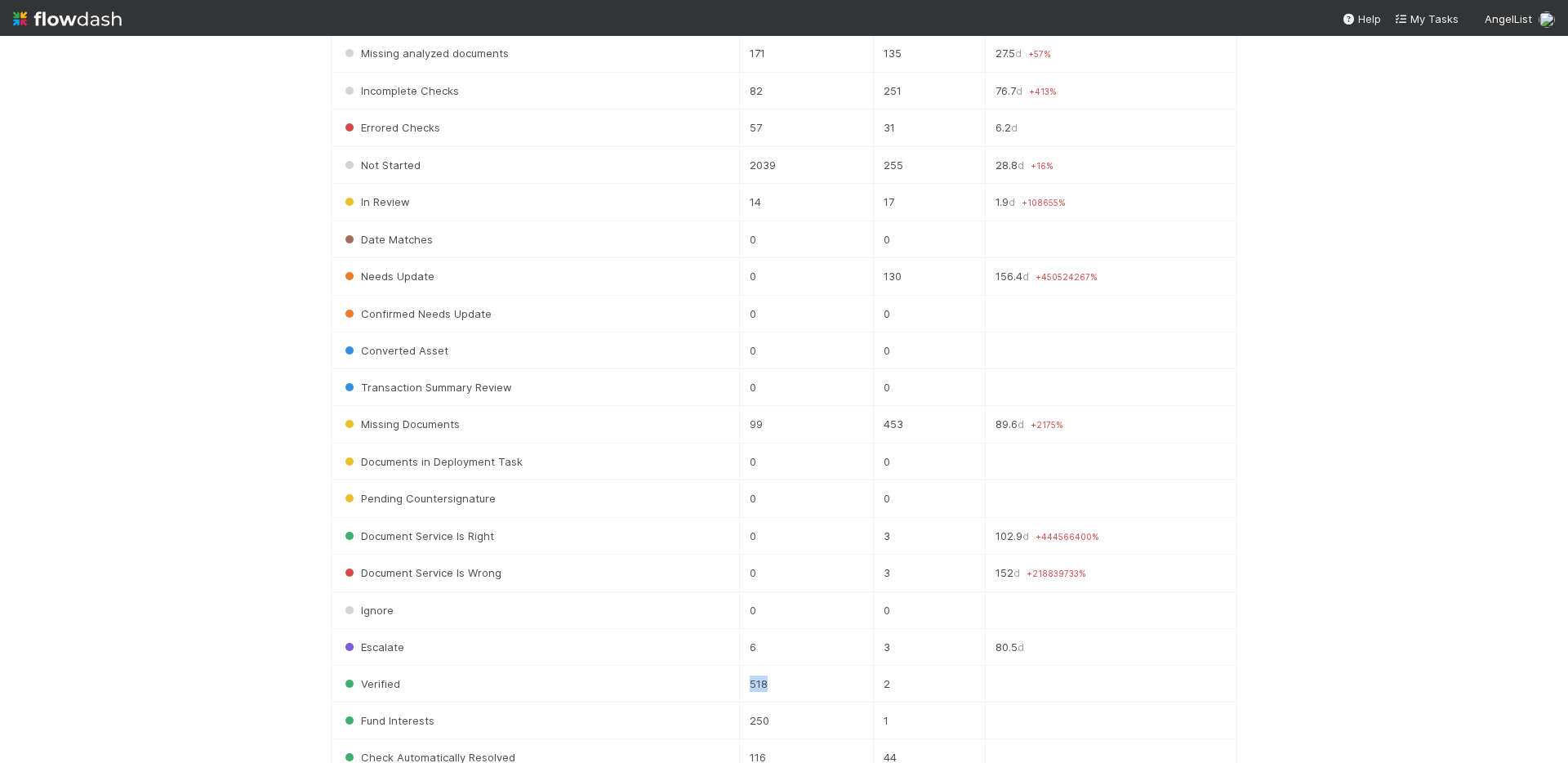
drag, startPoint x: 772, startPoint y: 687, endPoint x: 746, endPoint y: 687, distance: 26.0
click at [746, 687] on td "518" at bounding box center [805, 684] width 134 height 37
